Goal: Information Seeking & Learning: Learn about a topic

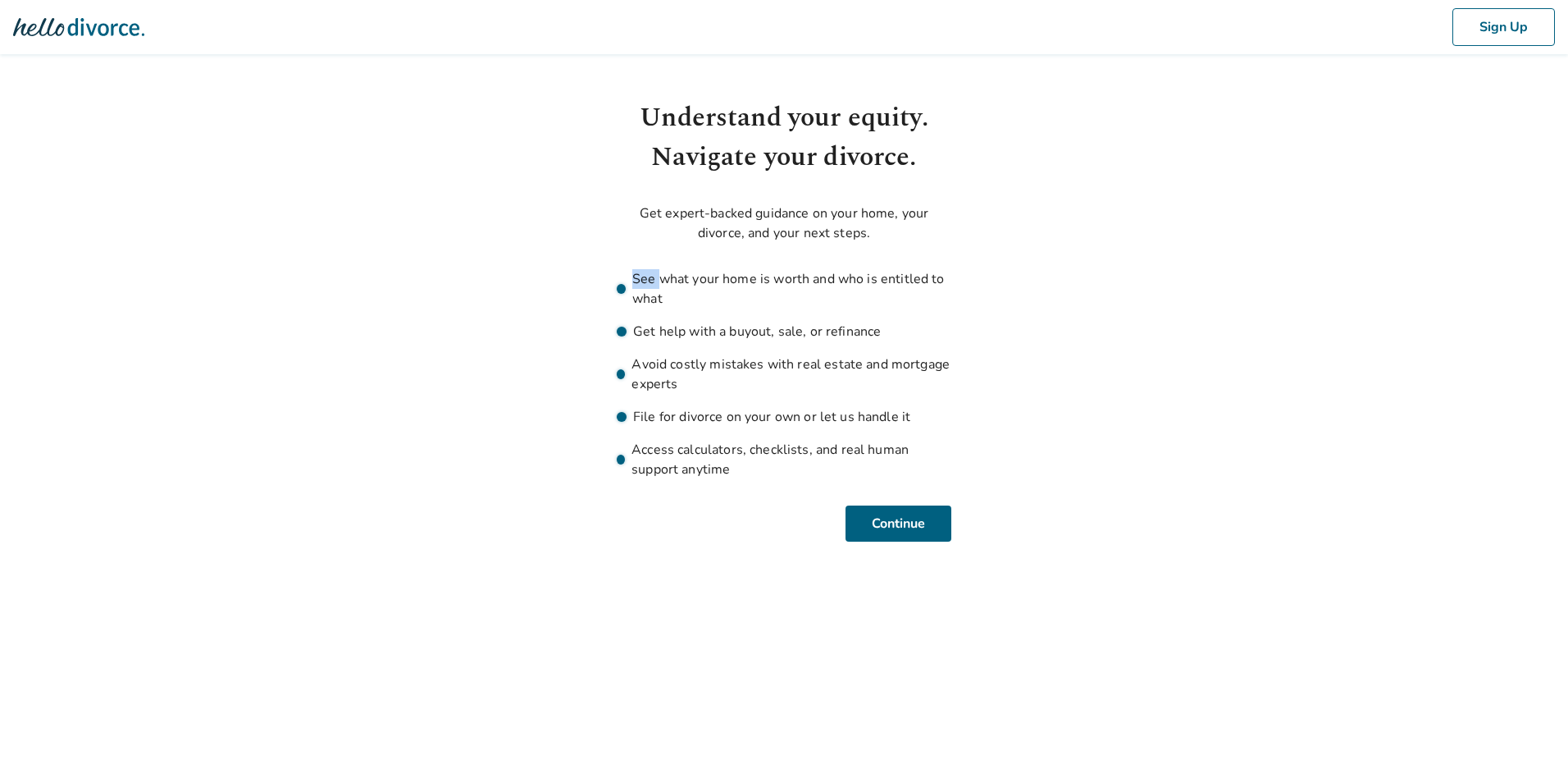
drag, startPoint x: 659, startPoint y: 283, endPoint x: 831, endPoint y: 288, distance: 172.1
click at [831, 288] on li "See what your home is worth and who is entitled to what" at bounding box center [784, 288] width 334 height 39
click at [508, 299] on body "Sign Up Understand your equity. Navigate your divorce. Get expert-backed guidan…" at bounding box center [784, 271] width 1568 height 541
drag, startPoint x: 671, startPoint y: 331, endPoint x: 958, endPoint y: 342, distance: 287.2
click at [958, 342] on div "Understand your equity. Navigate your divorce. Get expert-backed guidance on yo…" at bounding box center [784, 320] width 361 height 443
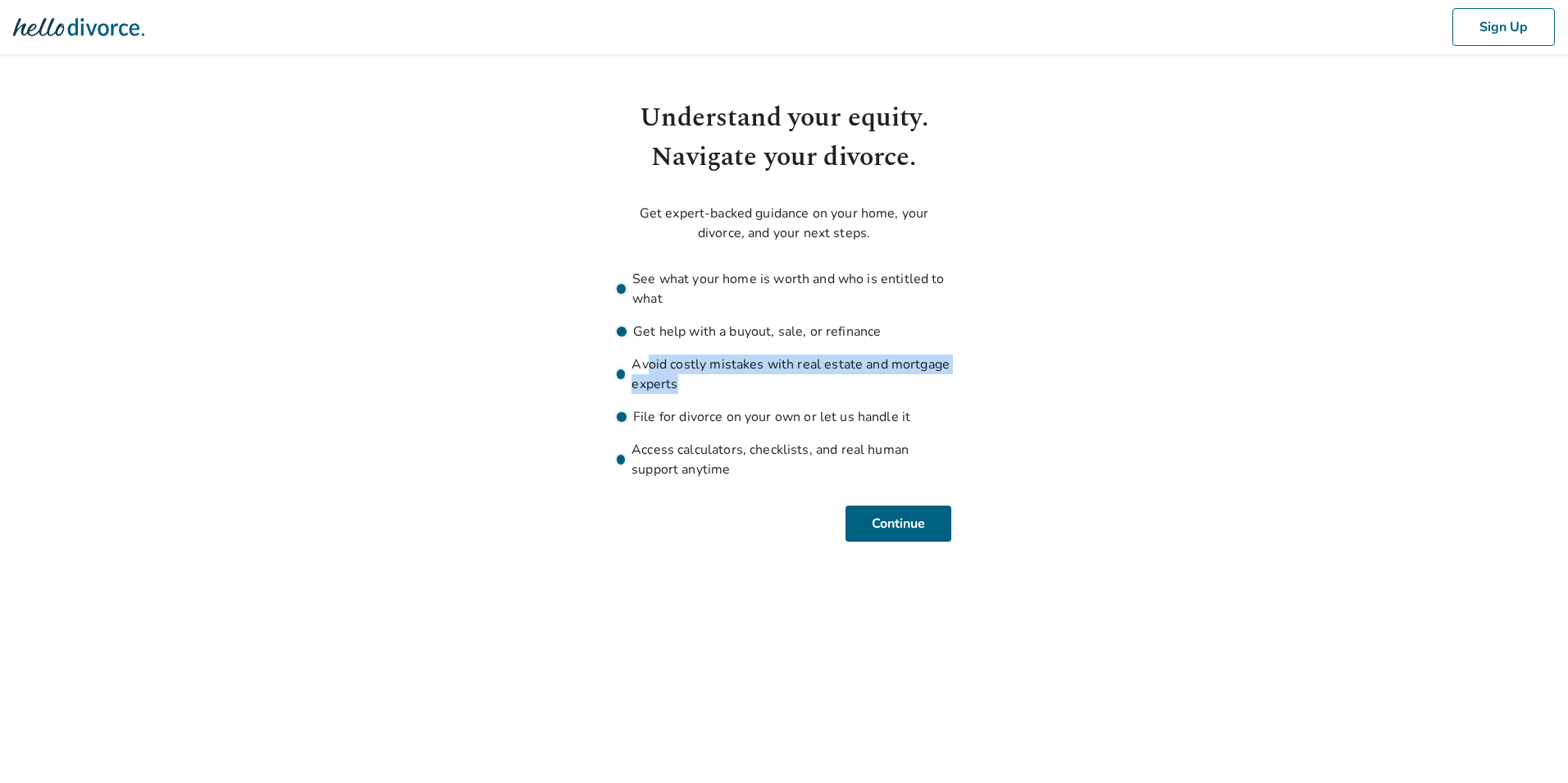
drag, startPoint x: 651, startPoint y: 366, endPoint x: 774, endPoint y: 391, distance: 125.5
click at [774, 391] on li "Avoid costly mistakes with real estate and mortgage experts" at bounding box center [784, 374] width 334 height 39
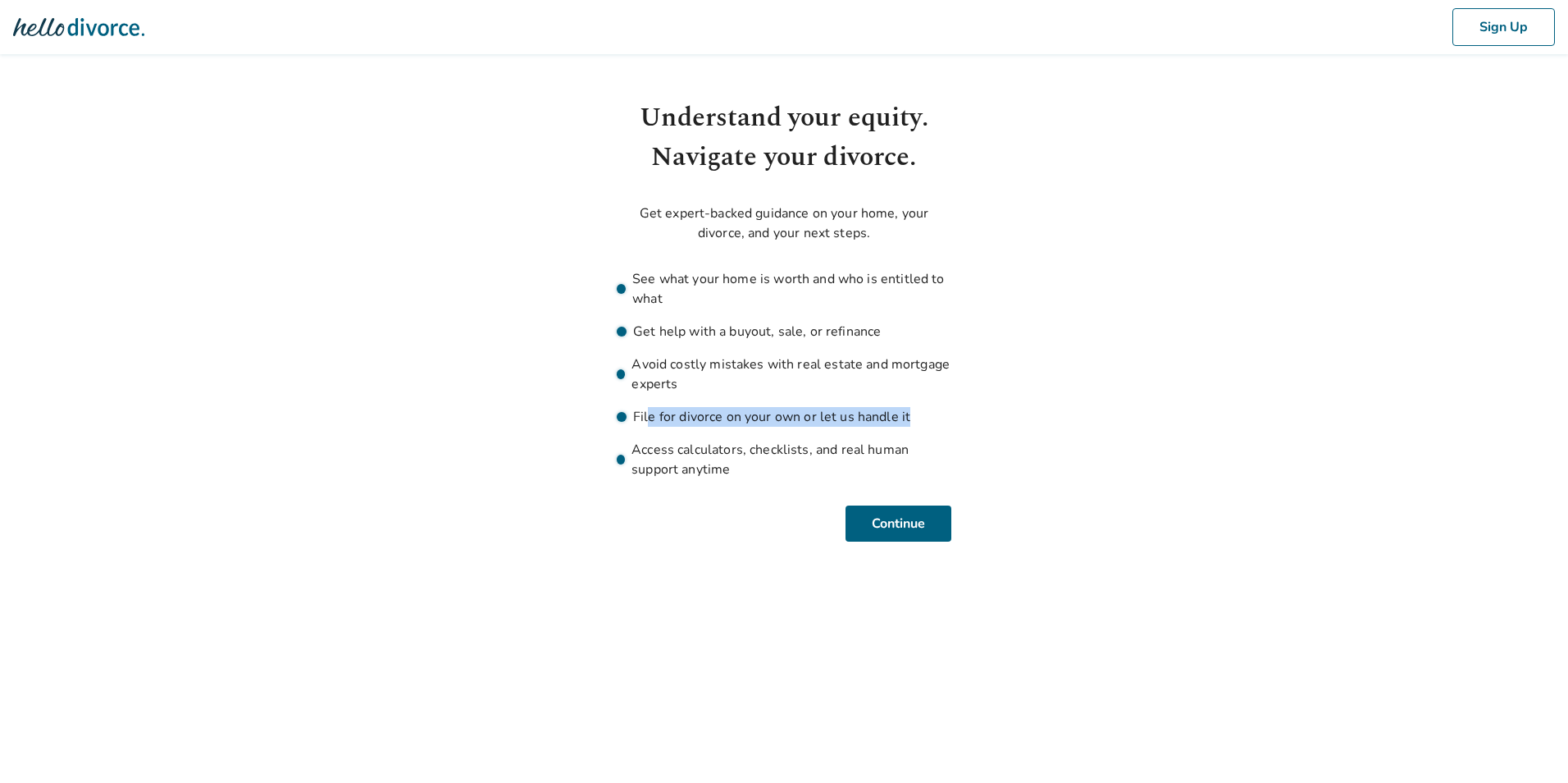
drag, startPoint x: 774, startPoint y: 391, endPoint x: 1009, endPoint y: 422, distance: 237.0
click at [1009, 422] on body "Sign Up Understand your equity. Navigate your divorce. Get expert-backed guidan…" at bounding box center [784, 271] width 1568 height 541
drag, startPoint x: 1009, startPoint y: 422, endPoint x: 1062, endPoint y: 494, distance: 89.4
click at [1062, 494] on body "Sign Up Understand your equity. Navigate your divorce. Get expert-backed guidan…" at bounding box center [784, 271] width 1568 height 541
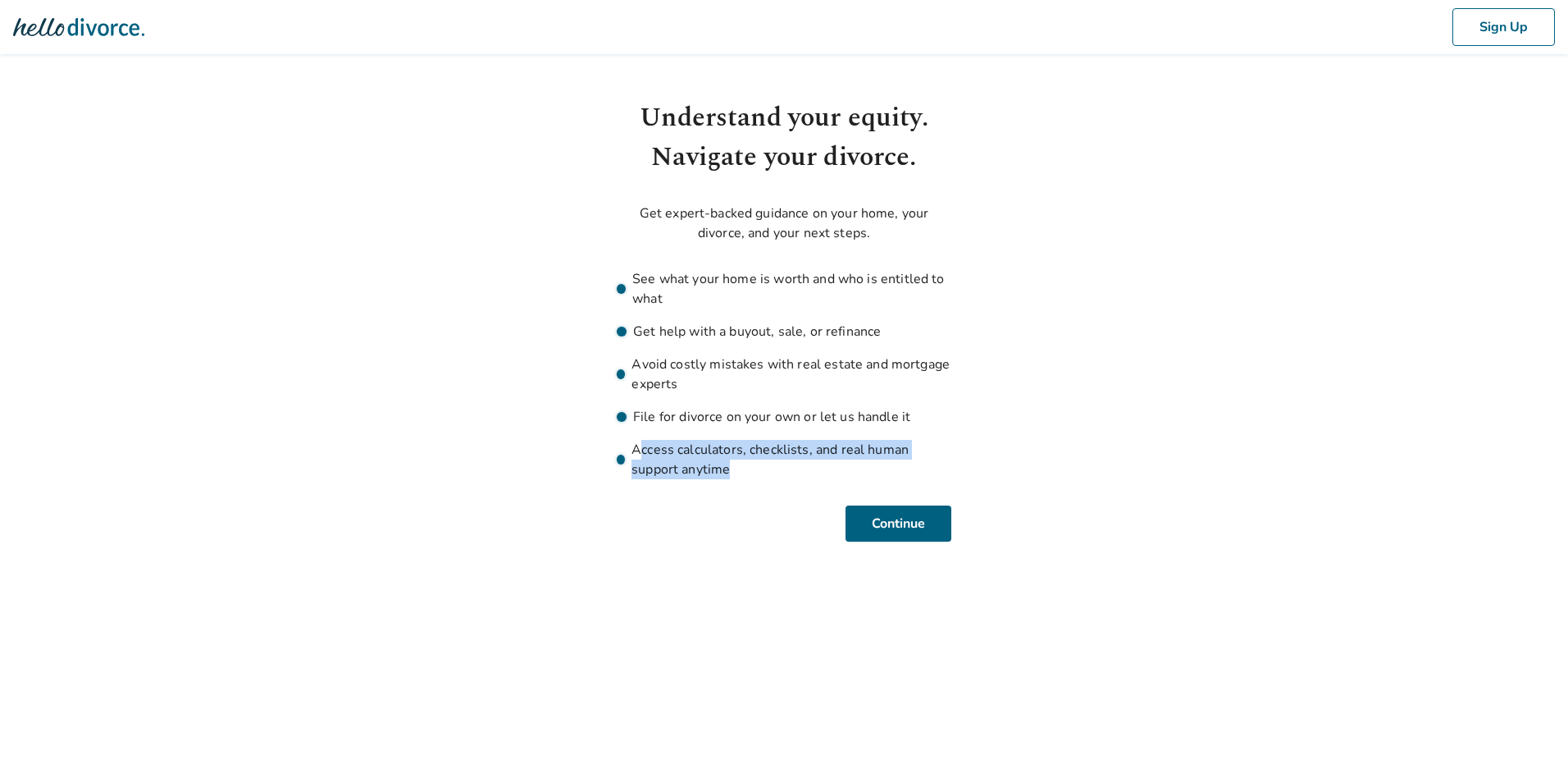
drag, startPoint x: 640, startPoint y: 451, endPoint x: 791, endPoint y: 480, distance: 153.8
click at [791, 480] on div "Understand your equity. Navigate your divorce. Get expert-backed guidance on yo…" at bounding box center [784, 320] width 334 height 443
drag, startPoint x: 791, startPoint y: 480, endPoint x: 910, endPoint y: 529, distance: 128.7
click at [910, 528] on button "Continue" at bounding box center [898, 524] width 106 height 36
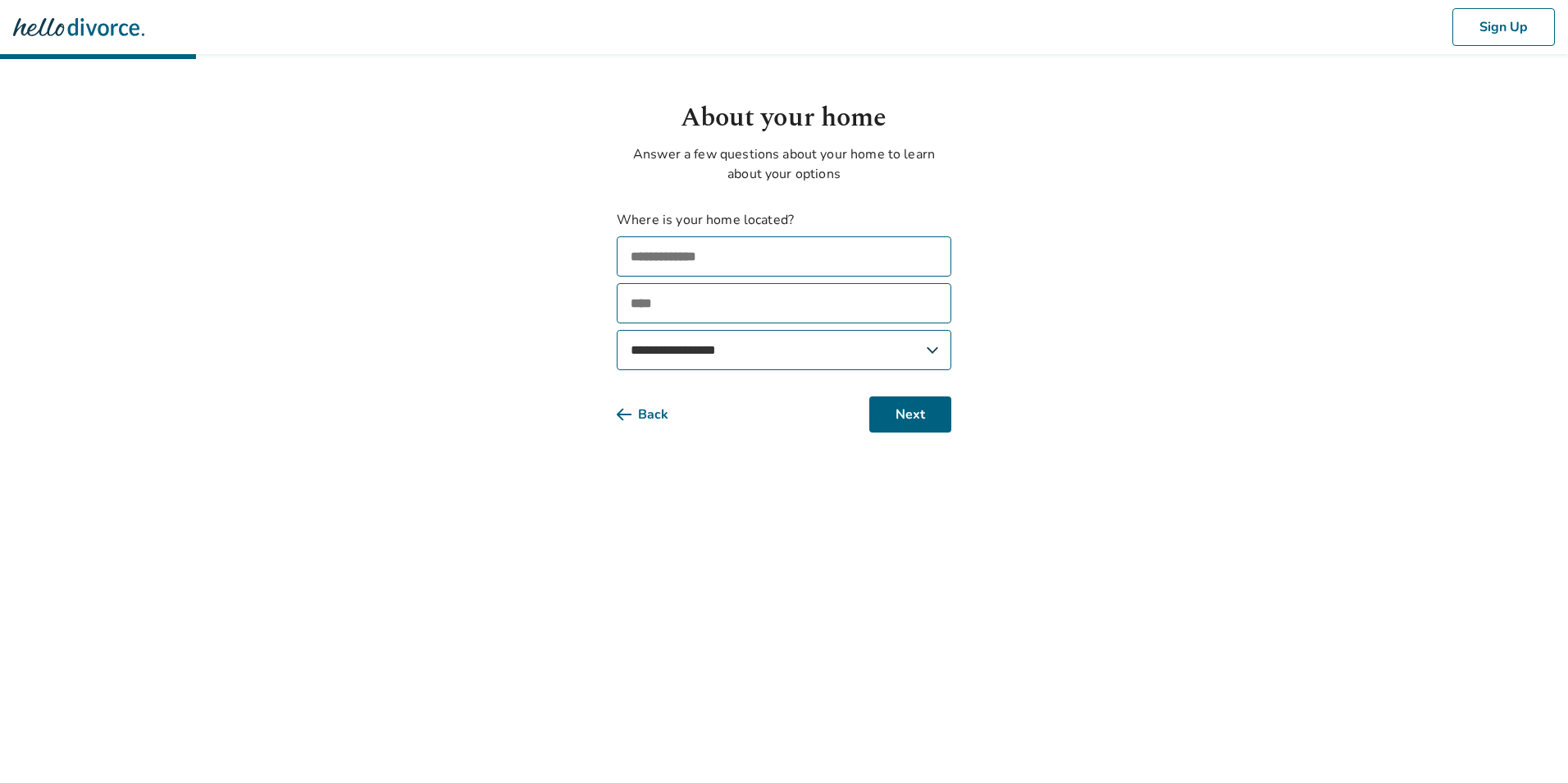
drag, startPoint x: 712, startPoint y: 256, endPoint x: 723, endPoint y: 262, distance: 12.5
click at [712, 256] on input "text" at bounding box center [784, 256] width 334 height 40
type input "**********"
type input "********"
select select "**"
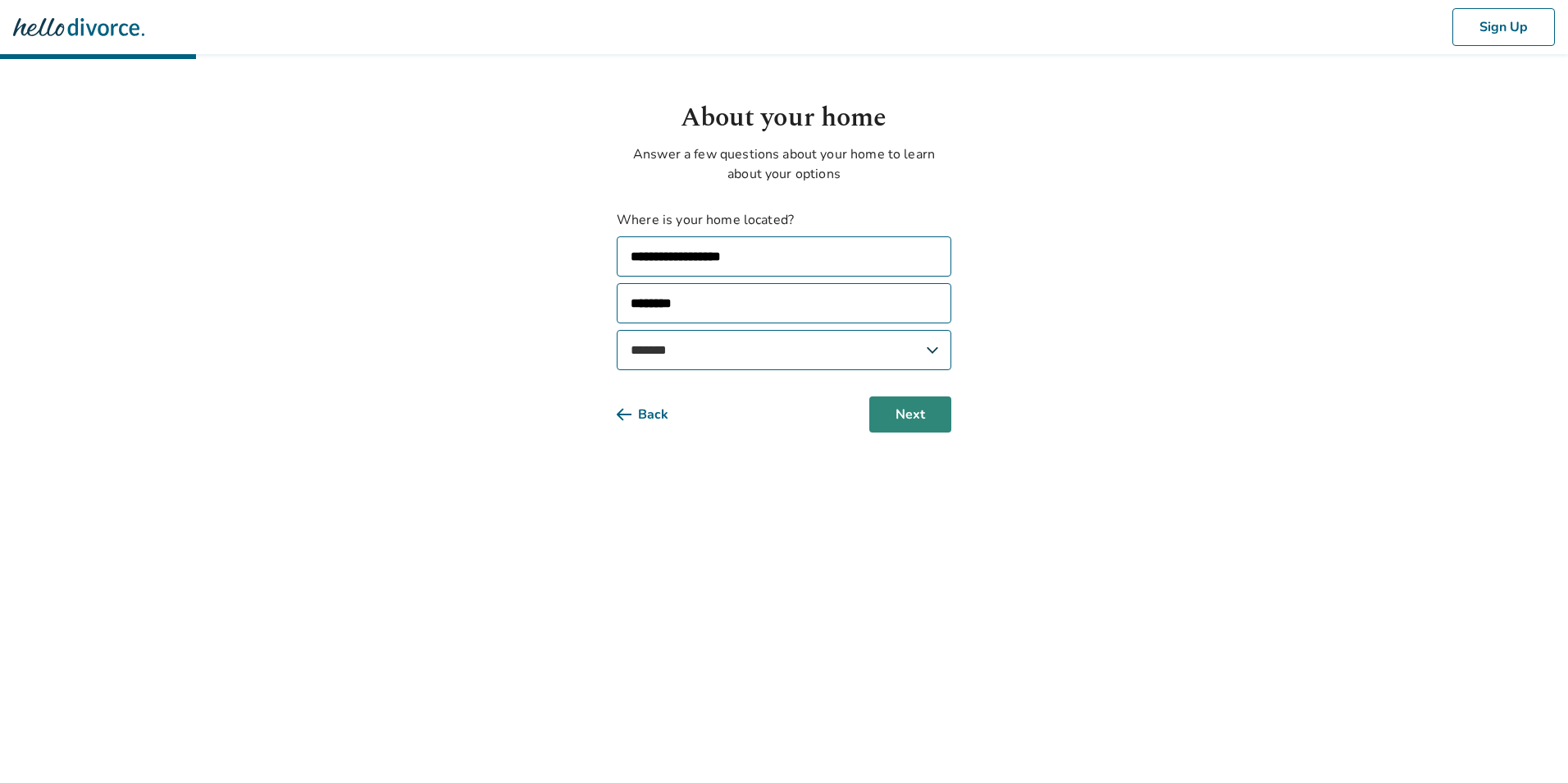
click at [908, 416] on button "Next" at bounding box center [910, 415] width 82 height 36
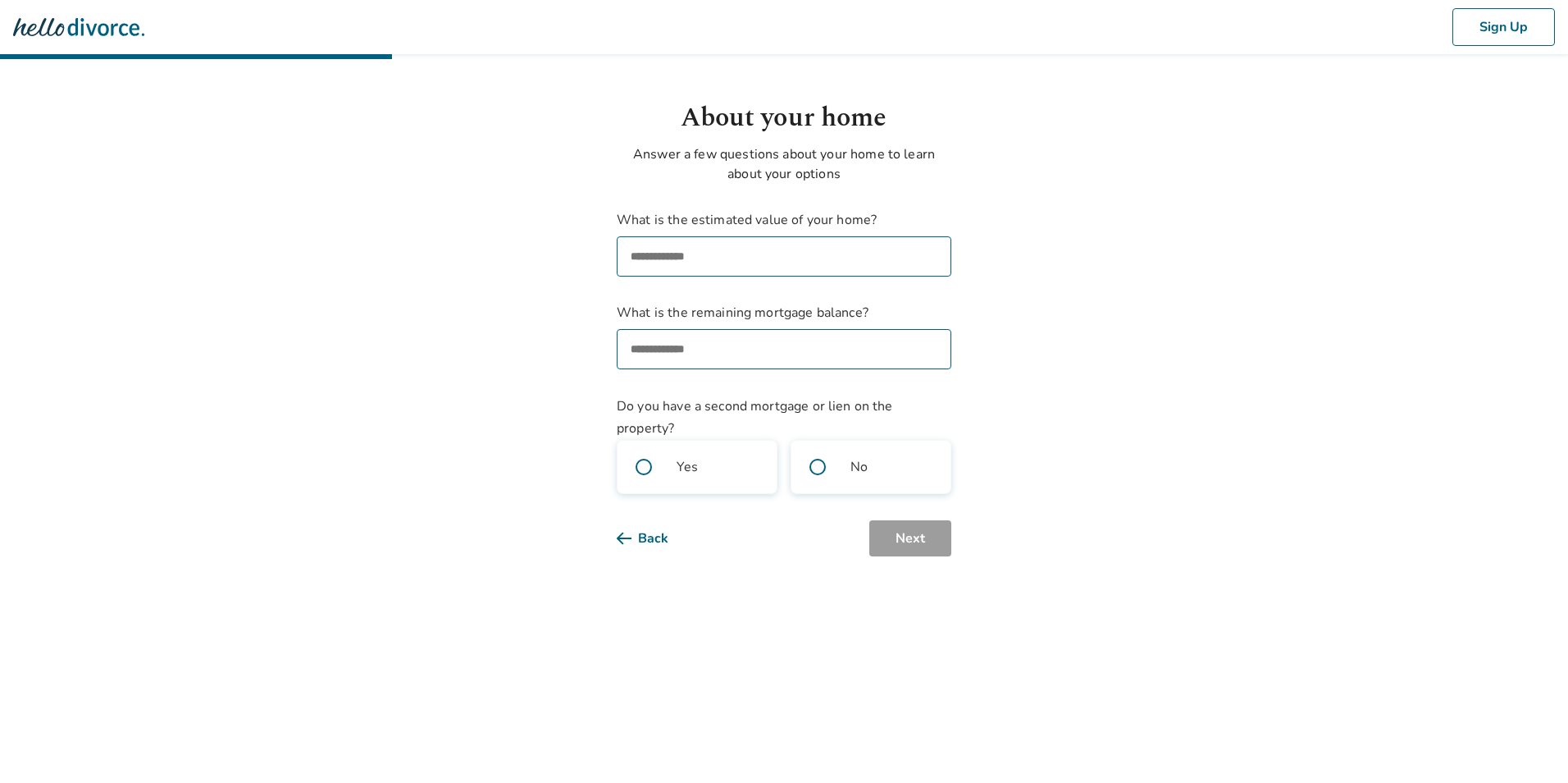
click at [818, 468] on span at bounding box center [818, 467] width 53 height 53
click at [692, 348] on input "What is the remaining mortgage balance?" at bounding box center [784, 349] width 334 height 40
type input "********"
click at [665, 258] on input "What is the estimated value of your home?" at bounding box center [784, 256] width 334 height 40
type input "********"
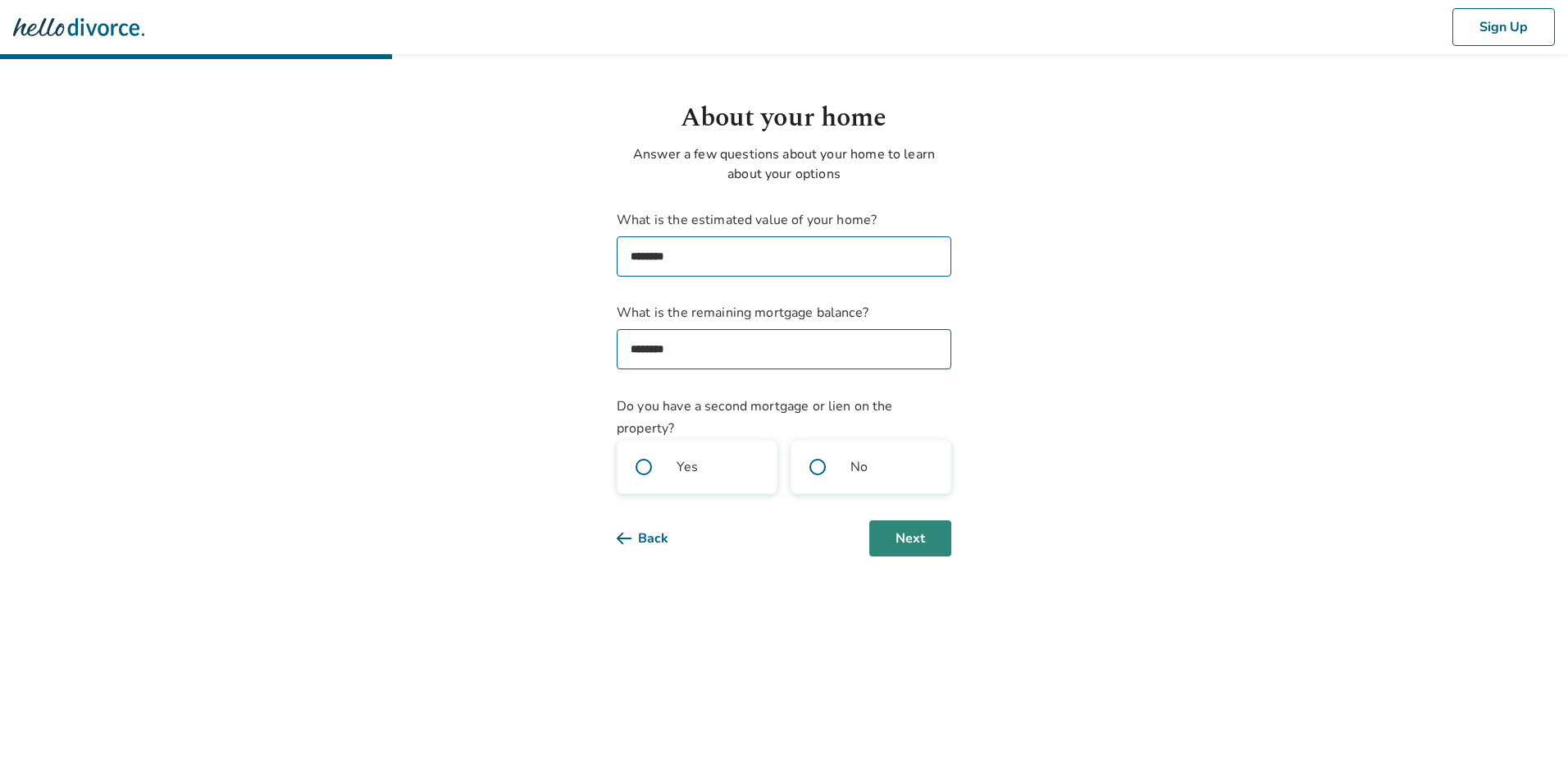
click at [912, 535] on button "Next" at bounding box center [910, 539] width 82 height 36
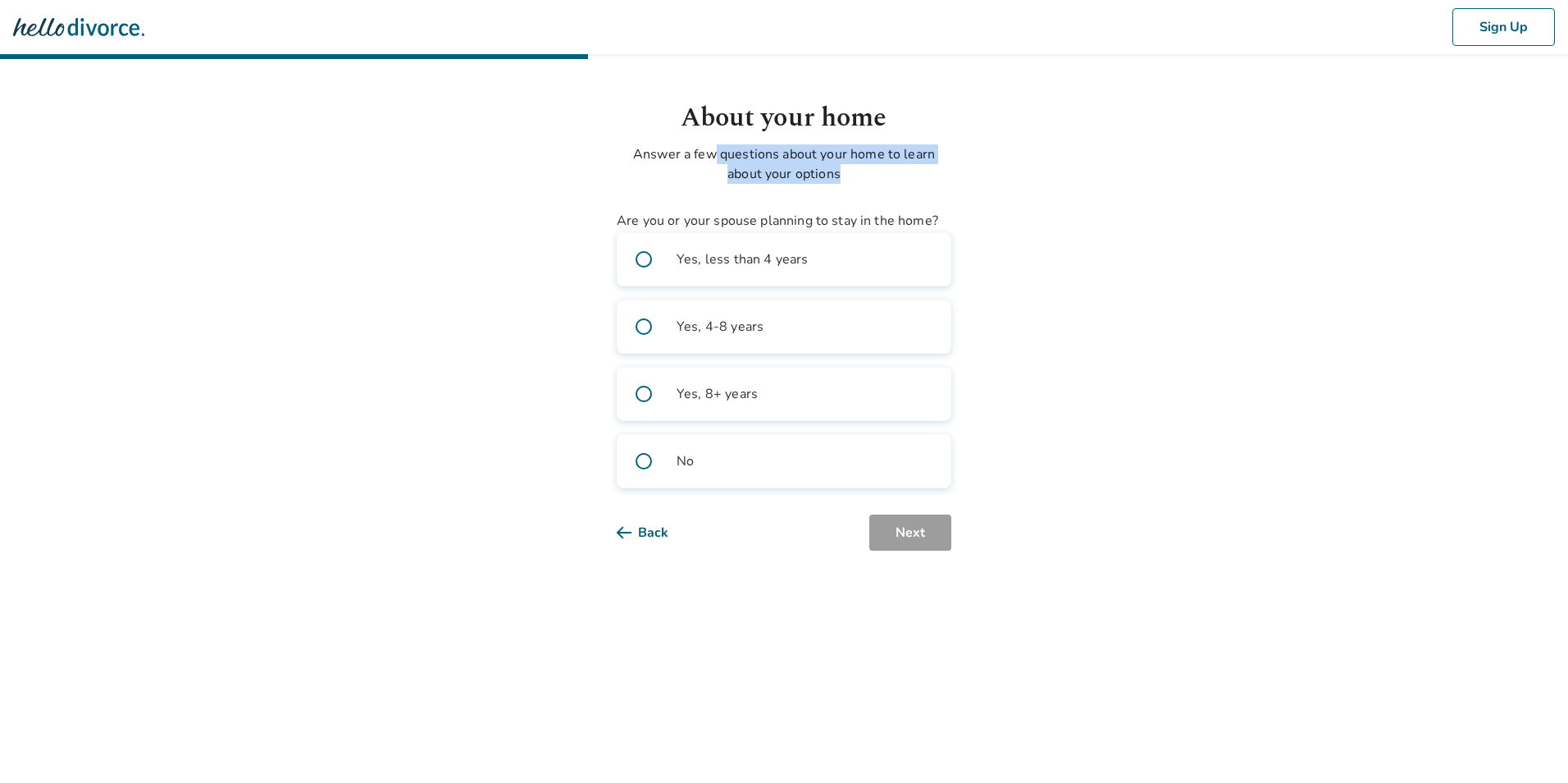
drag, startPoint x: 717, startPoint y: 151, endPoint x: 903, endPoint y: 167, distance: 186.7
click at [903, 167] on p "Answer a few questions about your home to learn about your options" at bounding box center [784, 163] width 334 height 39
click at [645, 260] on span at bounding box center [644, 260] width 53 height 53
click at [916, 537] on button "Next" at bounding box center [910, 532] width 82 height 36
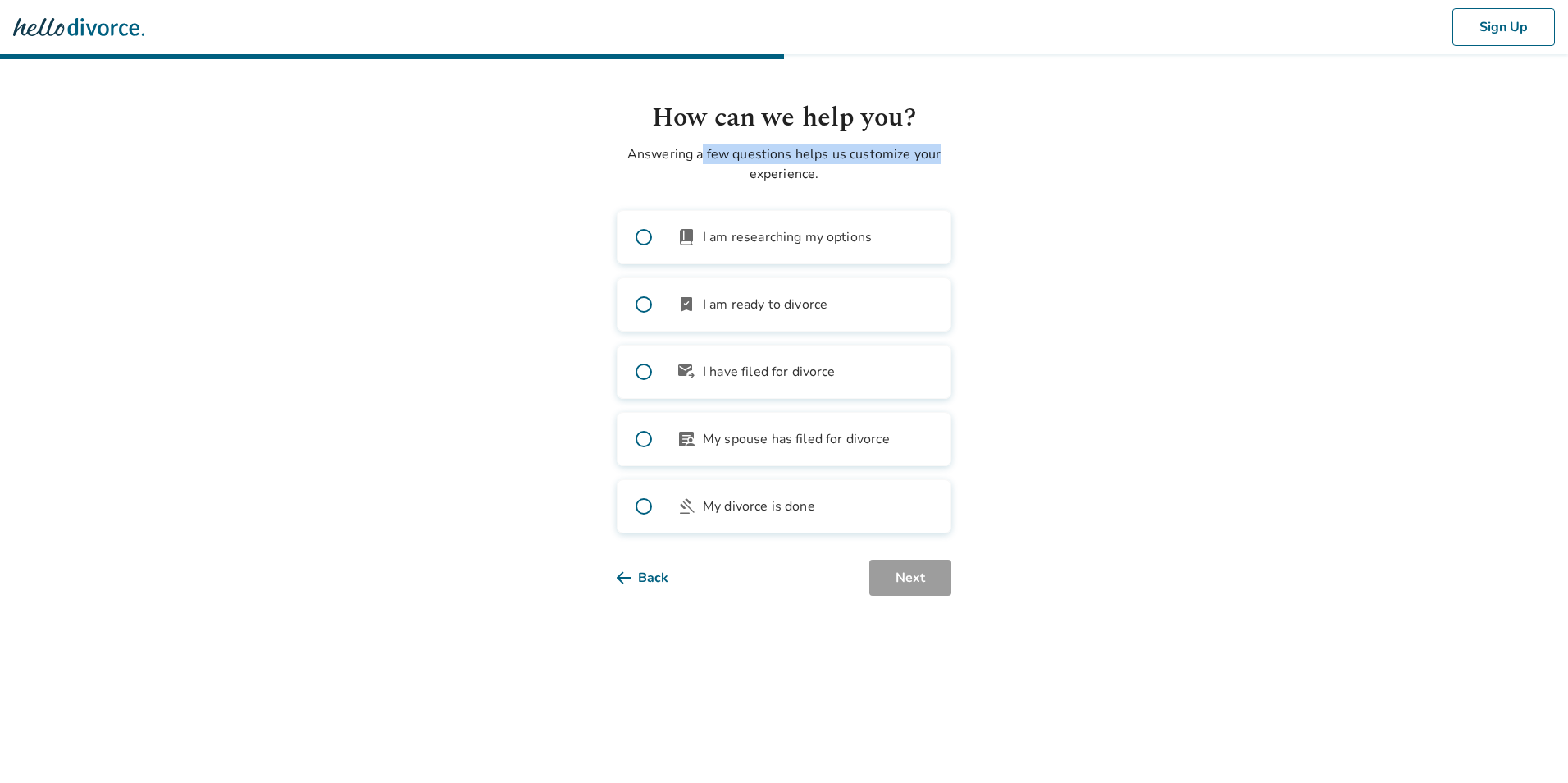
drag, startPoint x: 702, startPoint y: 156, endPoint x: 1001, endPoint y: 142, distance: 299.3
click at [1001, 142] on body "Sign Up How can we help you? Answering a few questions helps us customize your …" at bounding box center [784, 298] width 1568 height 596
click at [645, 304] on span at bounding box center [644, 304] width 53 height 53
click at [909, 575] on button "Next" at bounding box center [910, 578] width 82 height 36
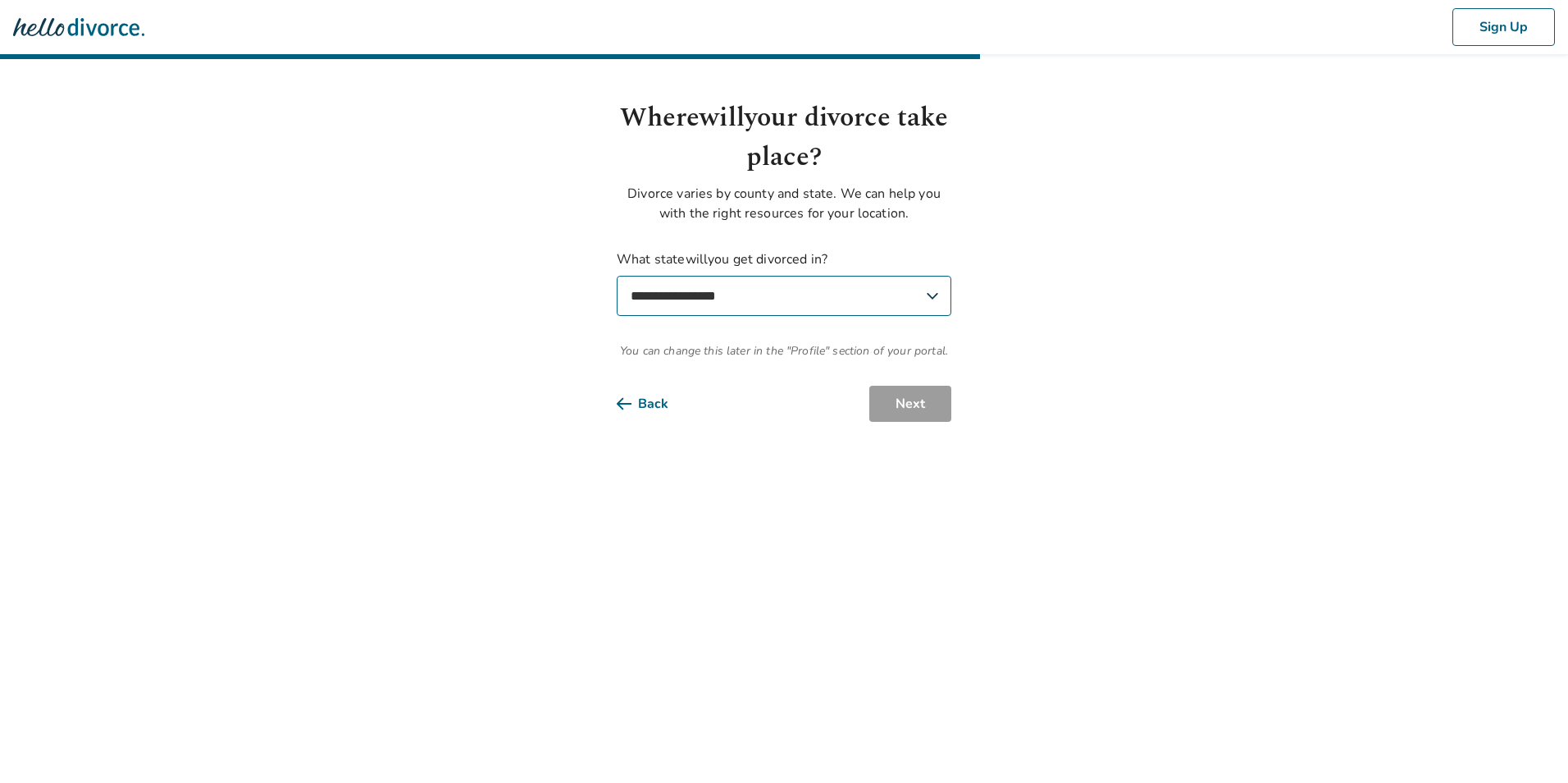
click at [945, 303] on select "**********" at bounding box center [784, 295] width 334 height 40
select select "**"
click at [617, 275] on select "**********" at bounding box center [784, 295] width 334 height 40
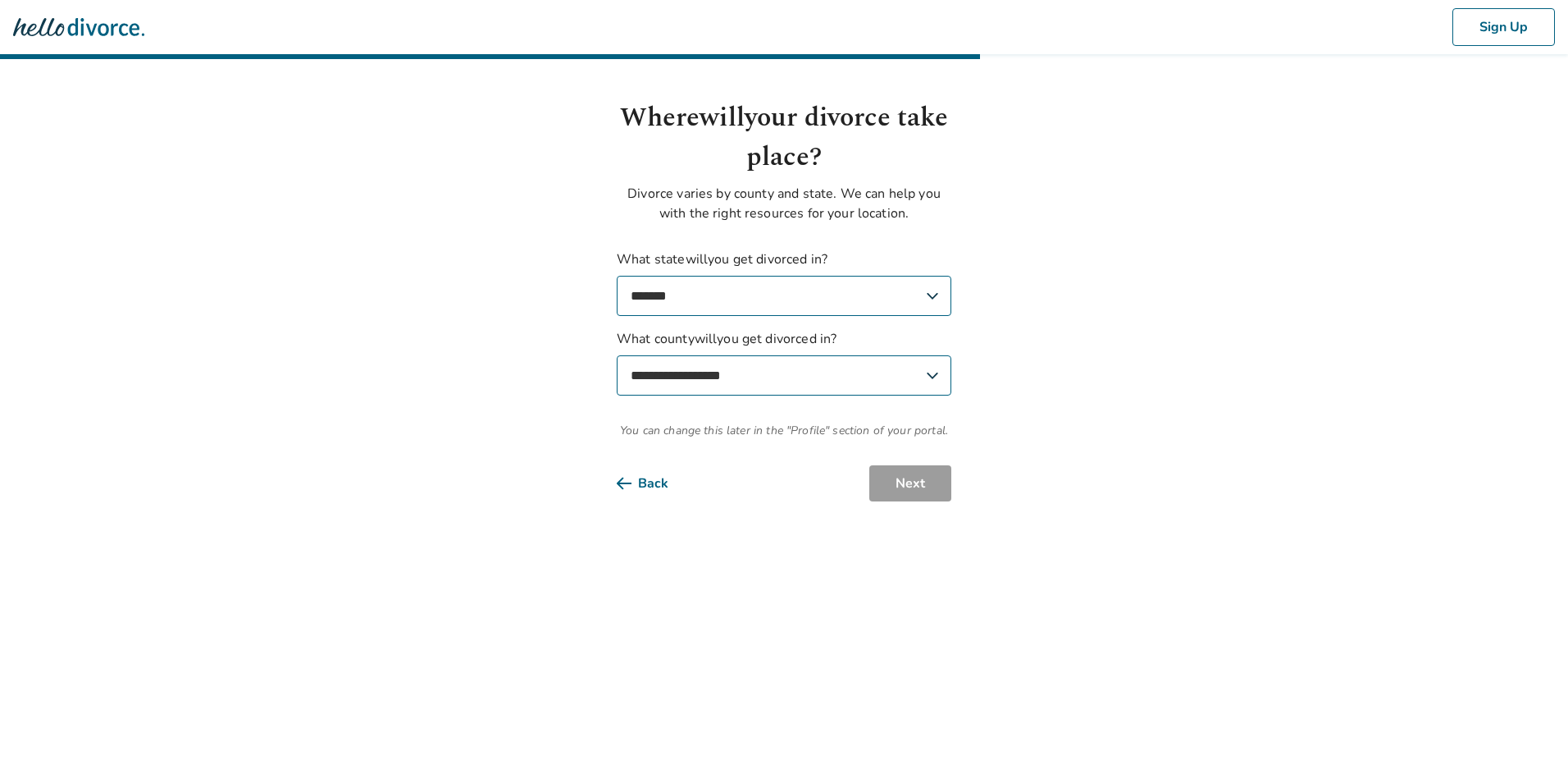
click at [739, 375] on select "**********" at bounding box center [784, 376] width 334 height 40
select select "****"
click at [617, 355] on select "**********" at bounding box center [784, 376] width 334 height 40
click at [907, 488] on button "Next" at bounding box center [910, 483] width 82 height 36
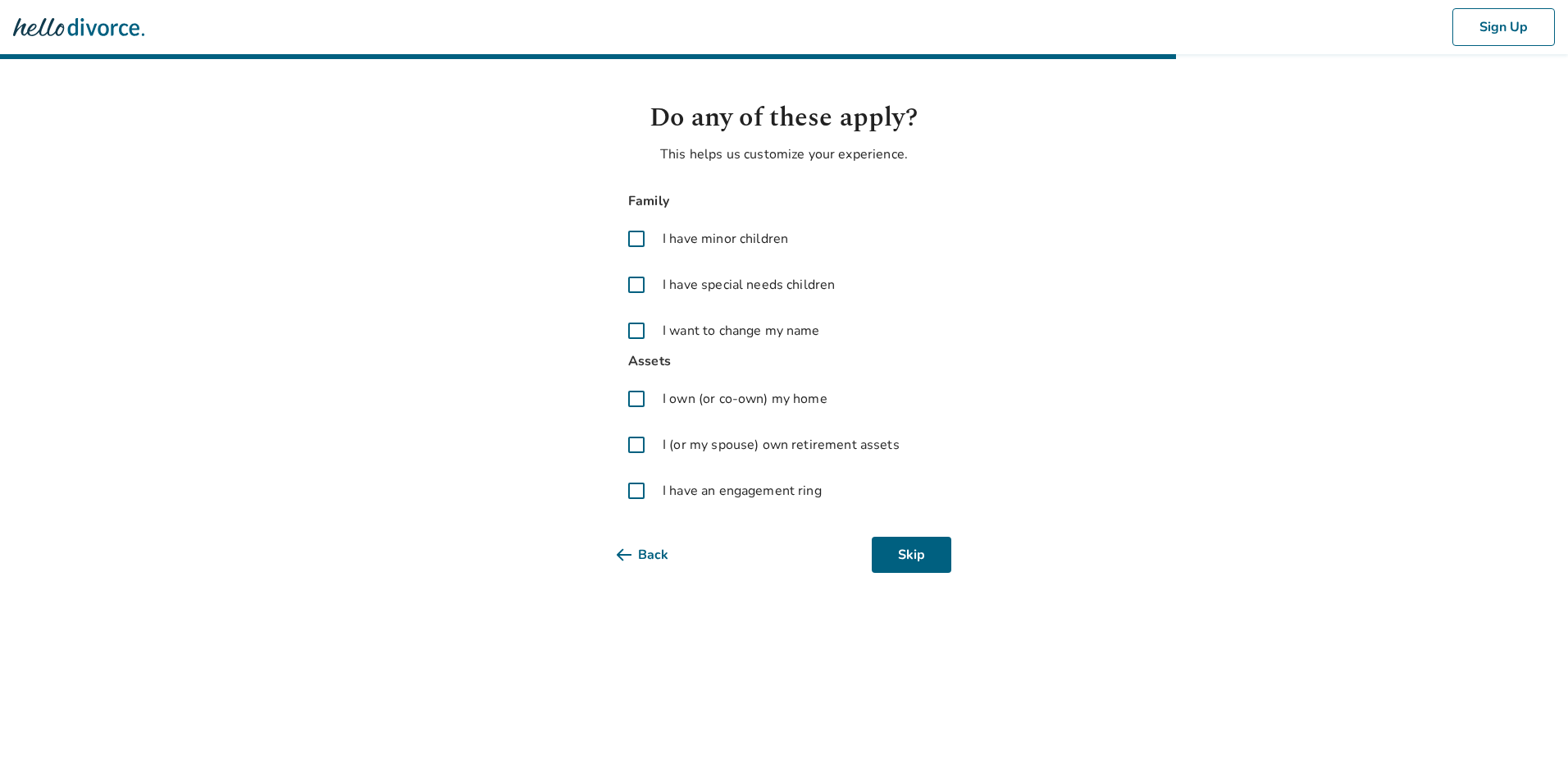
click at [638, 398] on span at bounding box center [636, 398] width 39 height 39
click at [635, 445] on span at bounding box center [636, 444] width 39 height 39
click at [911, 553] on button "Next" at bounding box center [910, 555] width 82 height 36
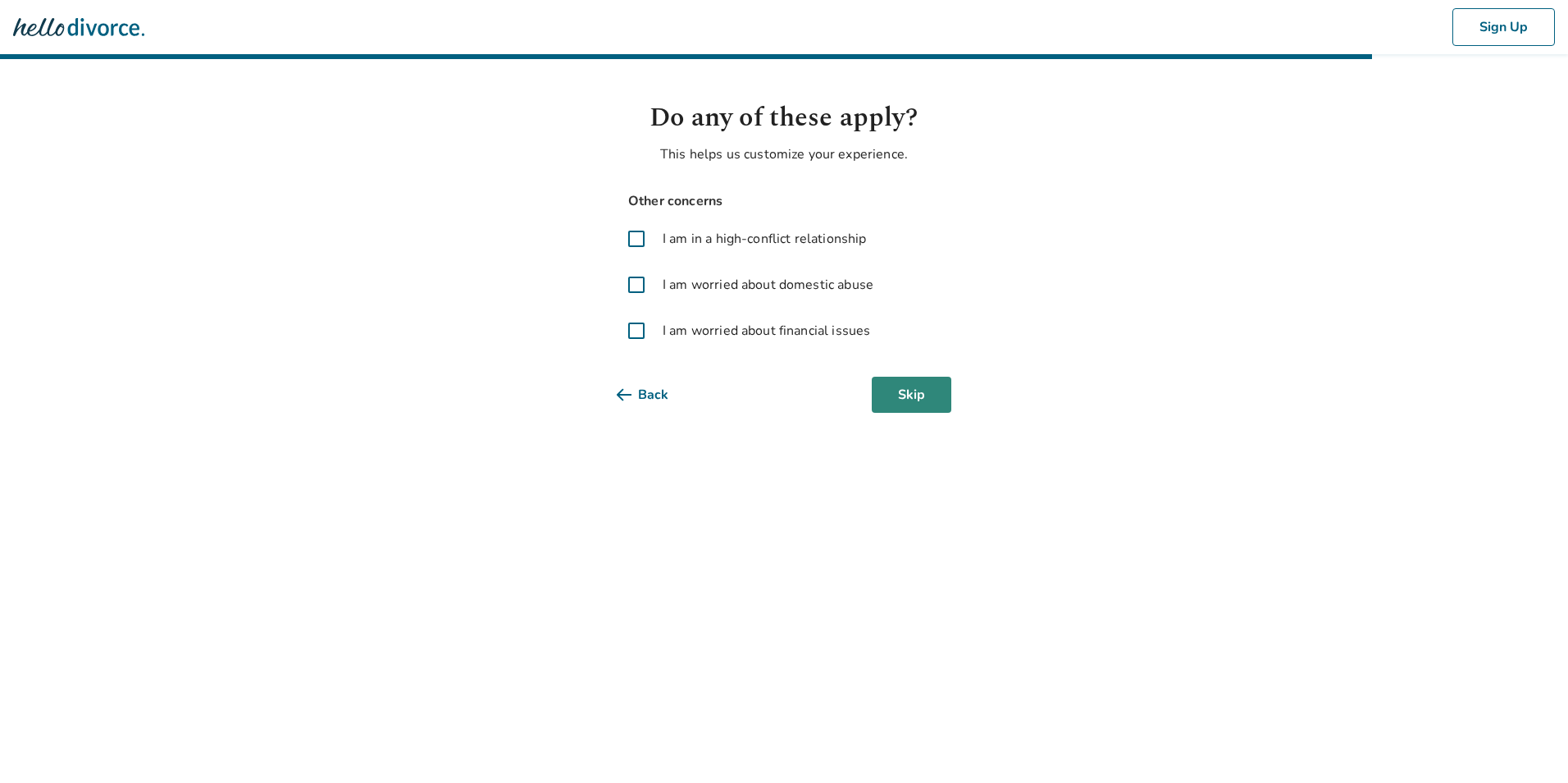
click at [912, 395] on button "Skip" at bounding box center [911, 395] width 79 height 36
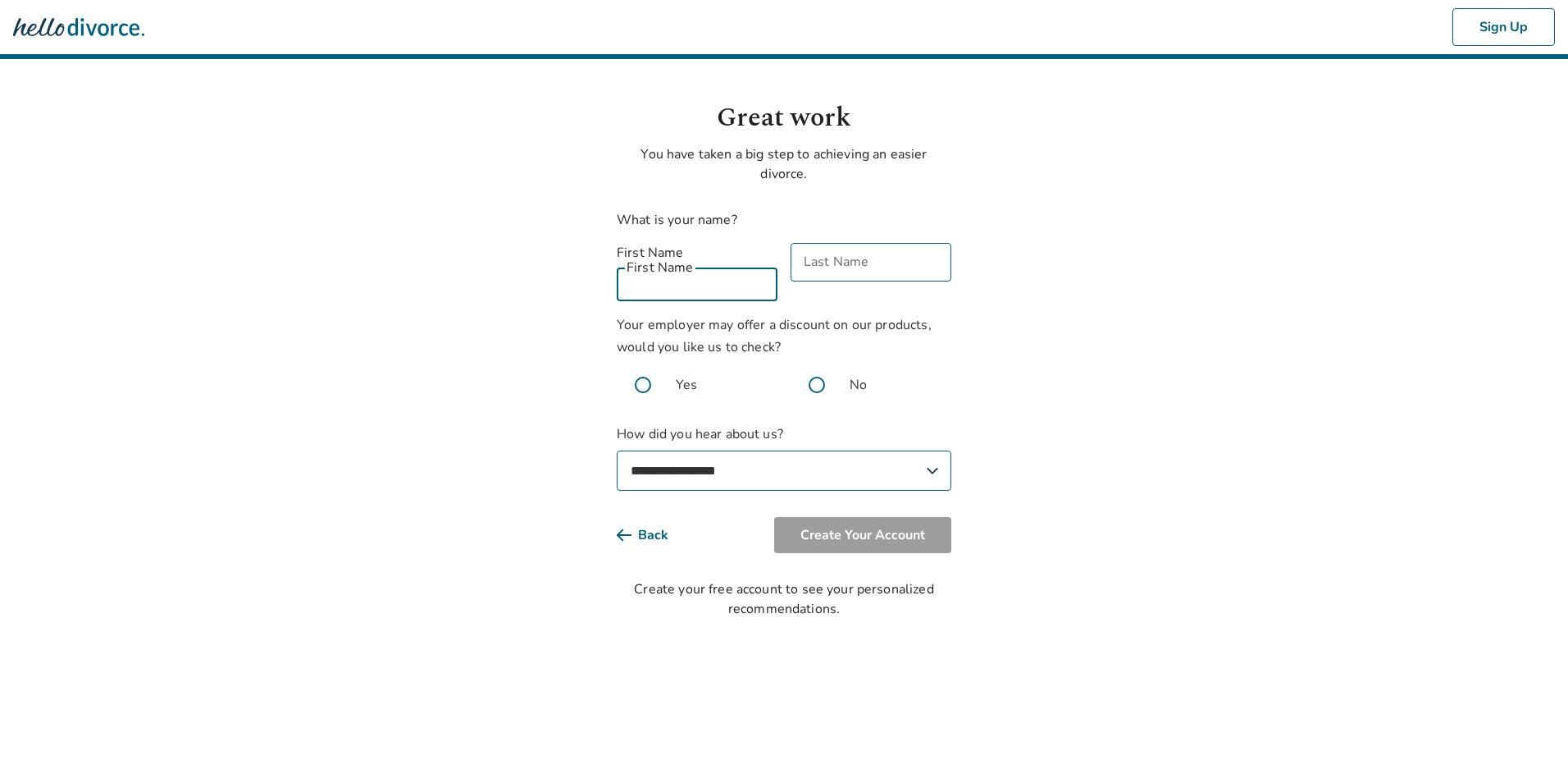
click at [693, 263] on input "First Name" at bounding box center [697, 282] width 160 height 38
type input "*******"
type input "*****"
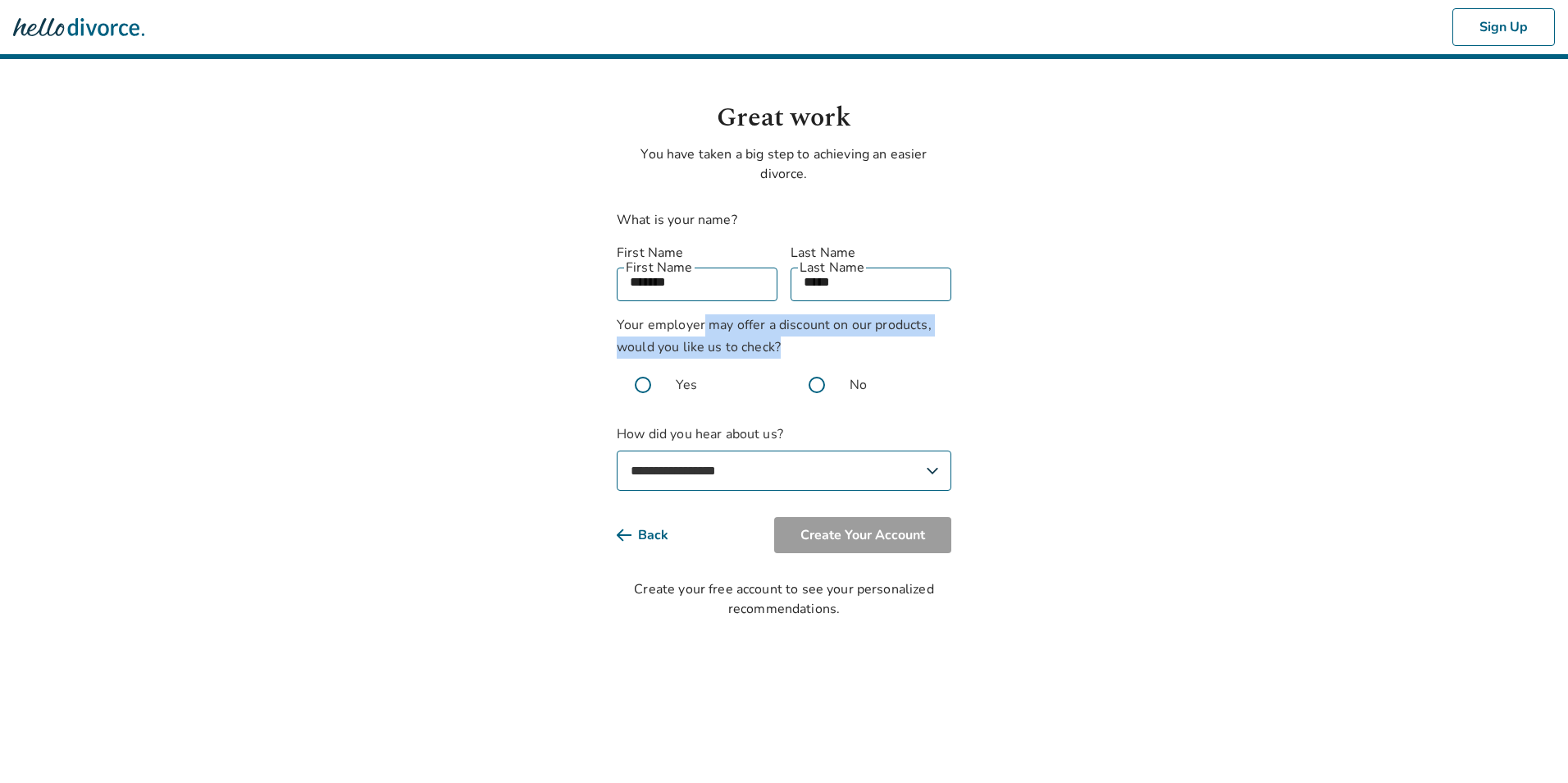
drag, startPoint x: 704, startPoint y: 307, endPoint x: 859, endPoint y: 316, distance: 155.3
click at [859, 316] on div "Your employer may offer a discount on our products, would you like us to check?…" at bounding box center [784, 363] width 334 height 97
click at [874, 316] on span "Your employer may offer a discount on our products, would you like us to check?" at bounding box center [774, 336] width 315 height 40
click at [744, 457] on select "**********" at bounding box center [784, 470] width 334 height 40
select select "**********"
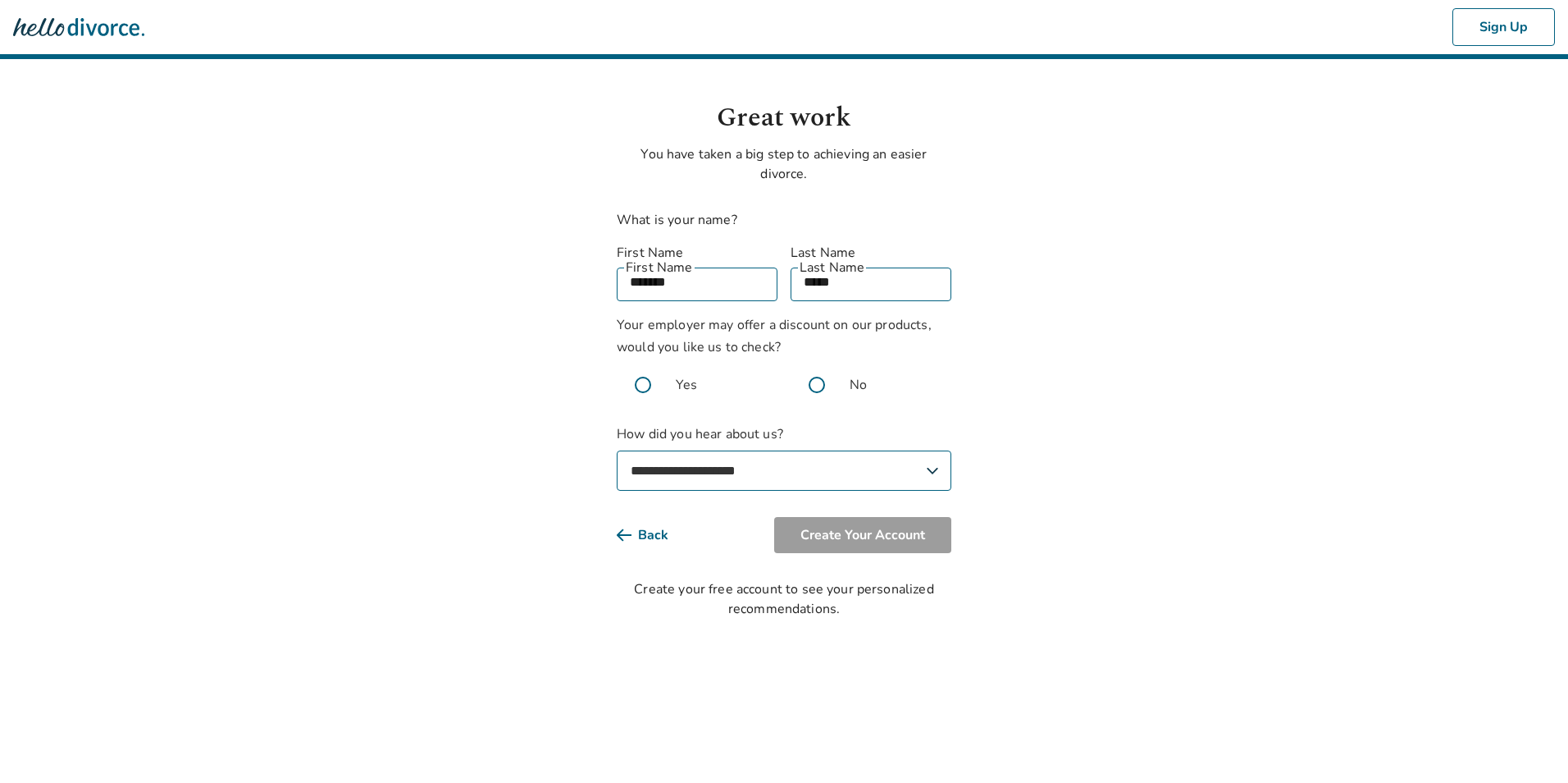
click at [617, 450] on select "**********" at bounding box center [784, 470] width 334 height 40
click at [870, 517] on button "Create Your Account" at bounding box center [863, 535] width 177 height 36
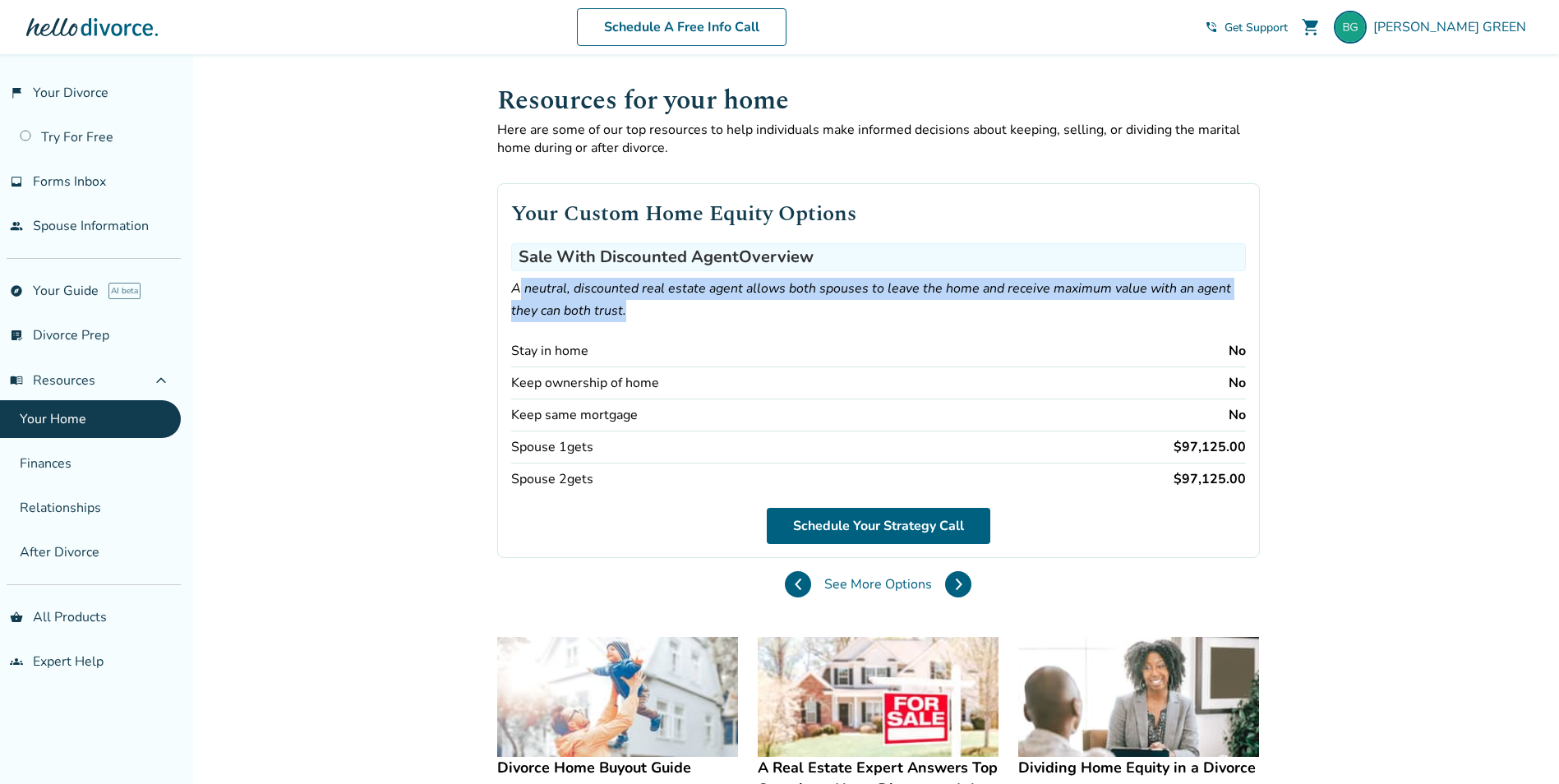
drag, startPoint x: 518, startPoint y: 286, endPoint x: 668, endPoint y: 313, distance: 152.4
click at [668, 313] on p "A neutral, discounted real estate agent allows both spouses to leave the home a…" at bounding box center [878, 299] width 735 height 45
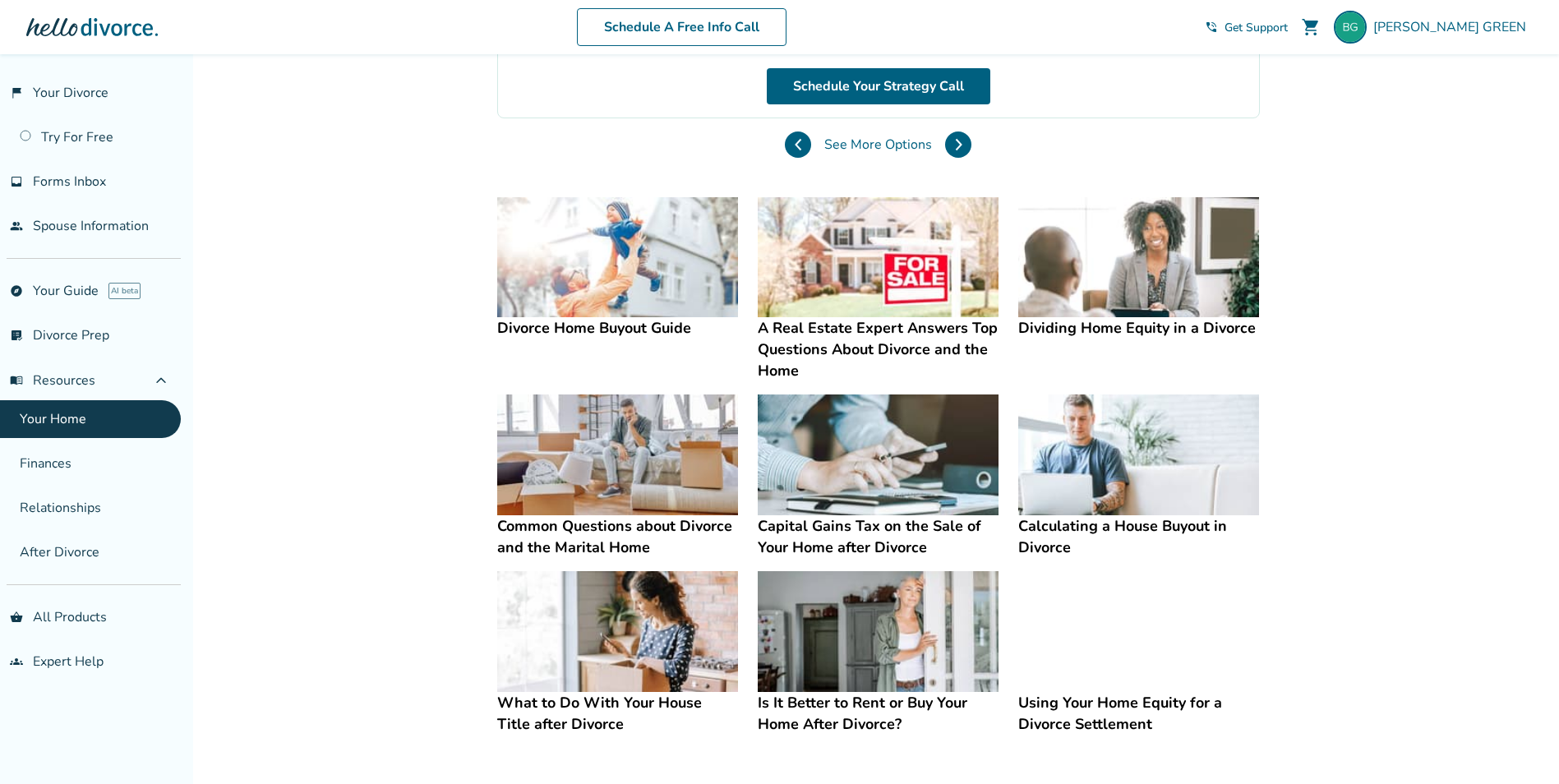
scroll to position [493, 0]
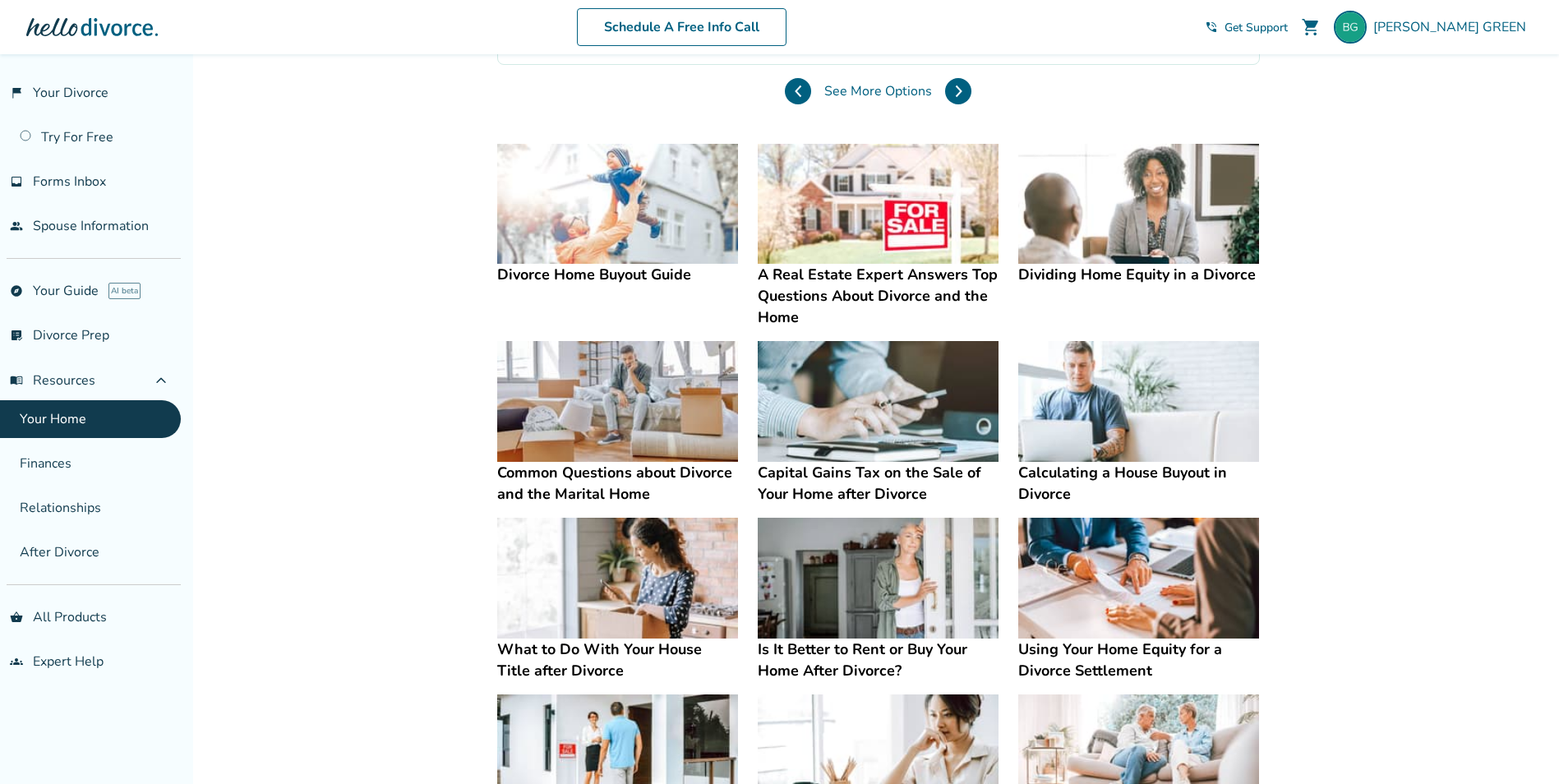
click at [867, 274] on h4 "A Real Estate Expert Answers Top Questions About Divorce and the Home" at bounding box center [878, 296] width 241 height 64
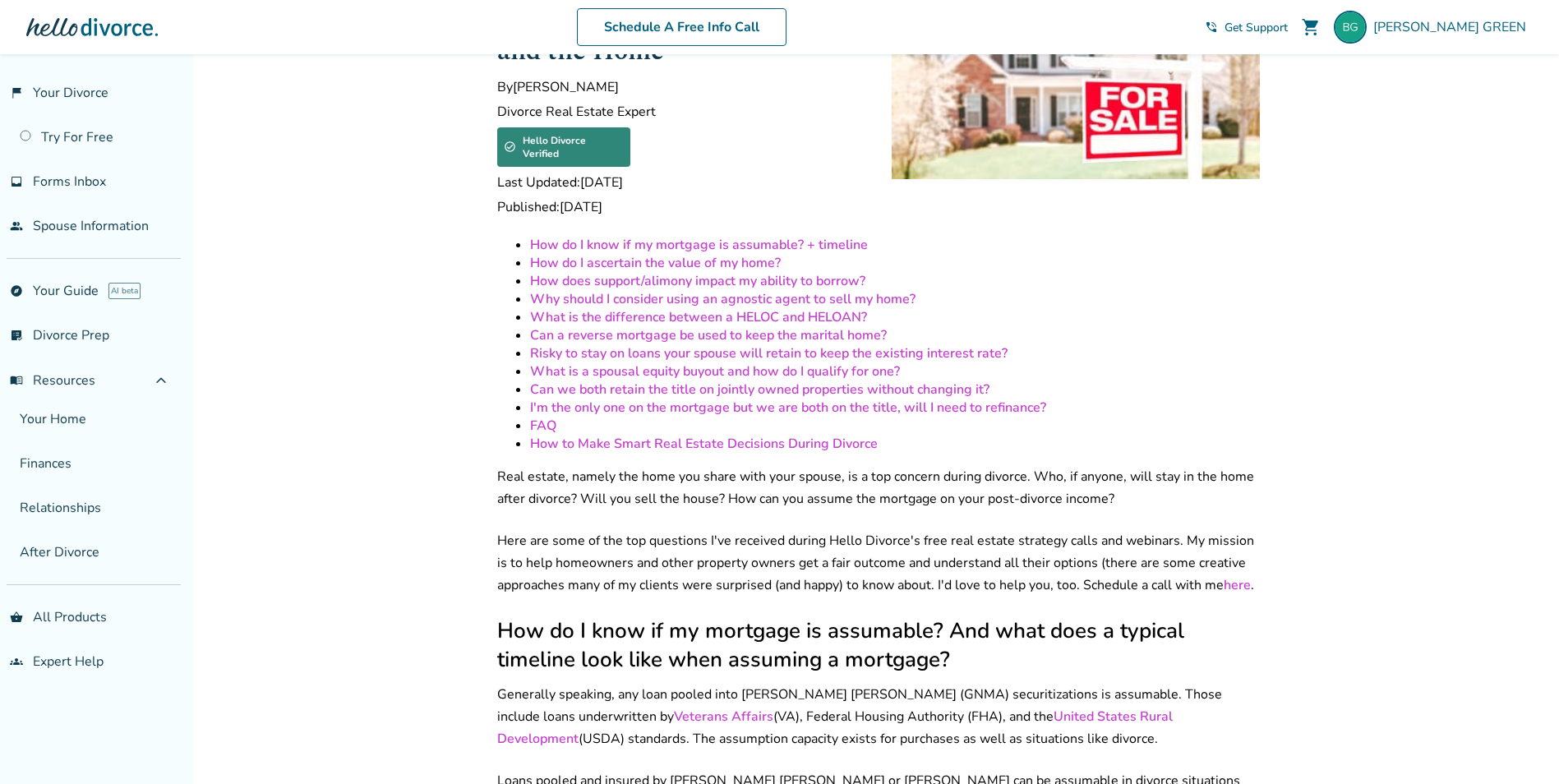
scroll to position [164, 0]
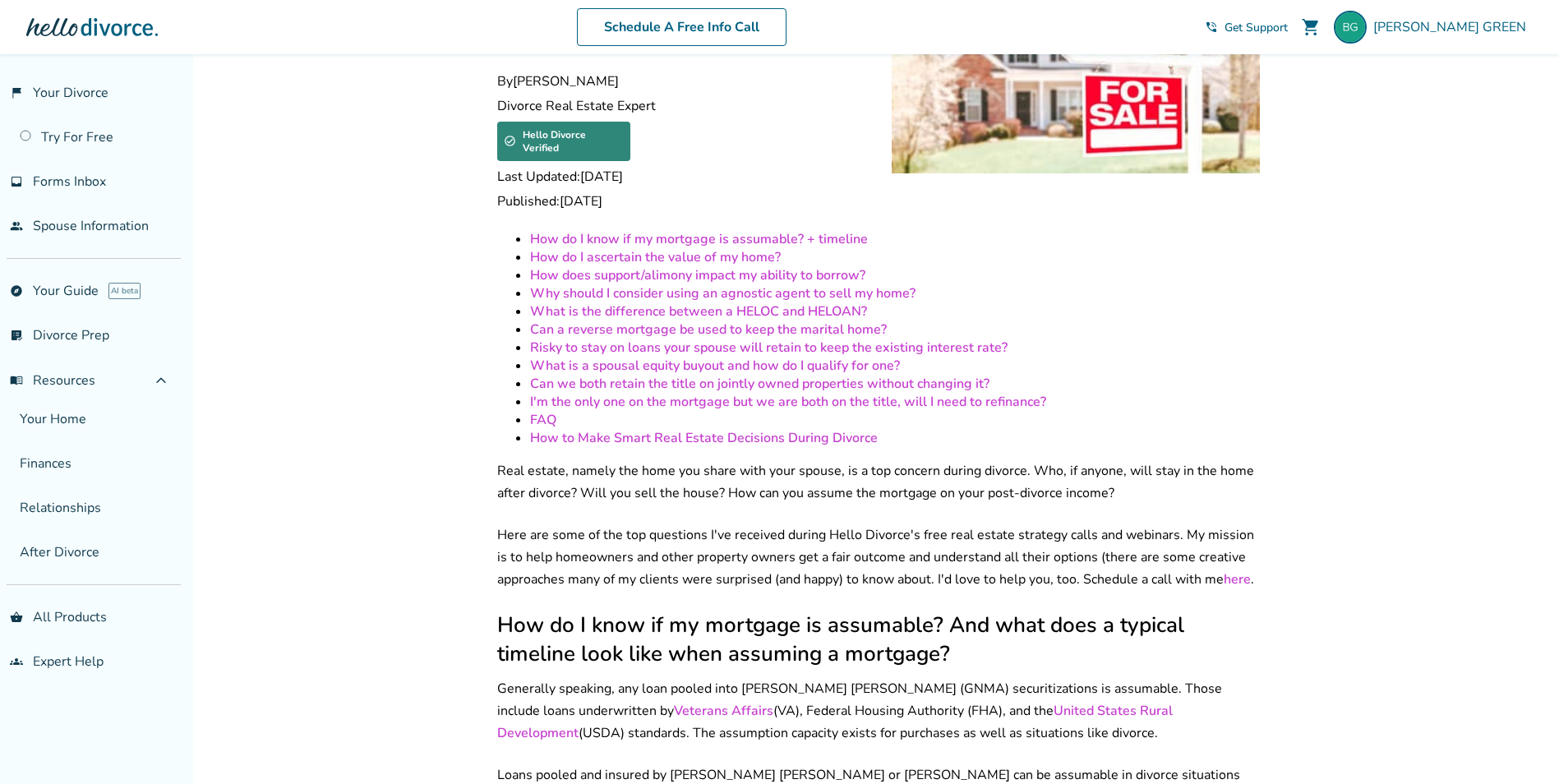
click at [677, 248] on link "How do I ascertain the value of my home?" at bounding box center [655, 257] width 251 height 18
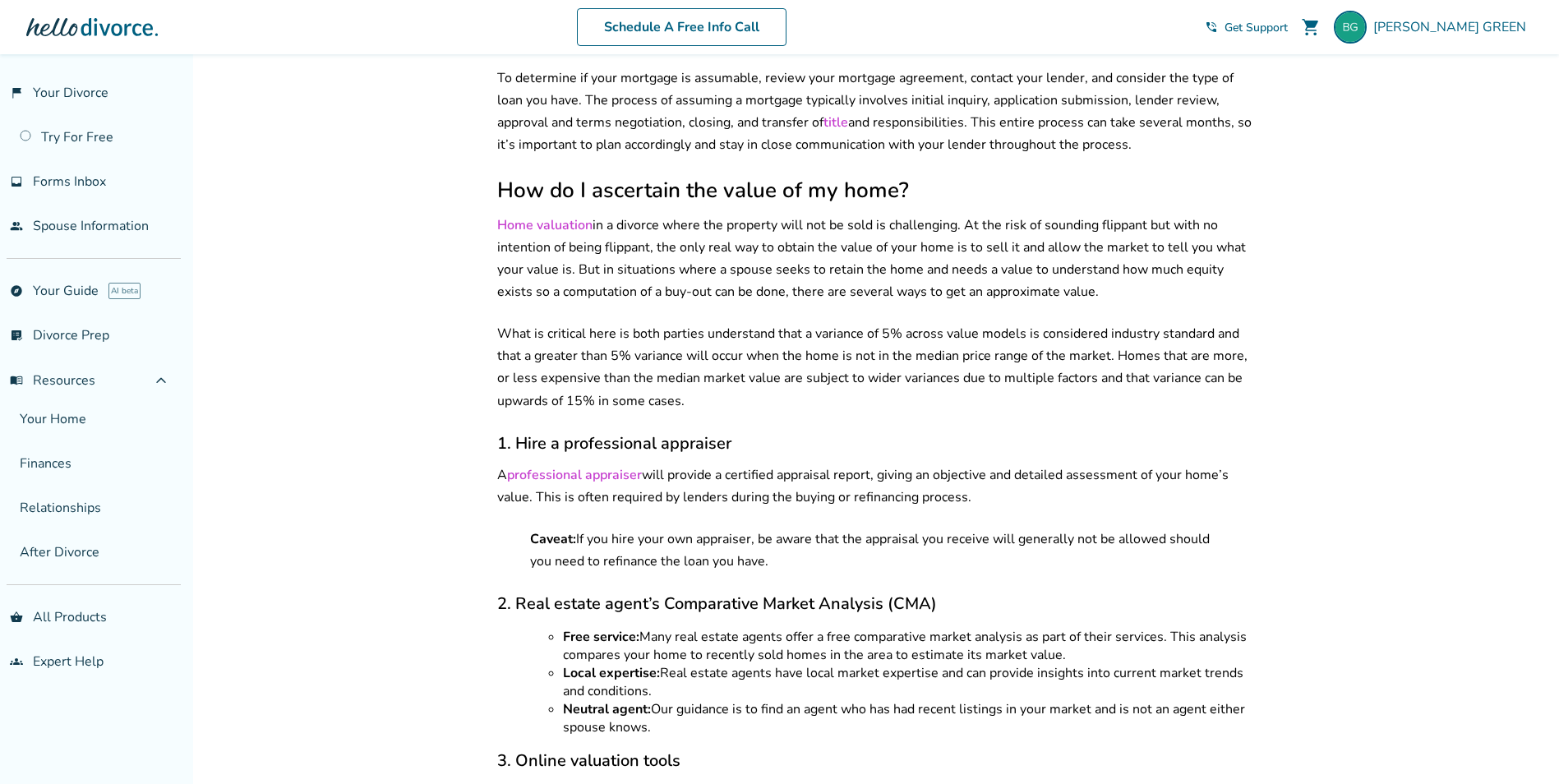
drag, startPoint x: 605, startPoint y: 167, endPoint x: 1101, endPoint y: 235, distance: 500.6
click at [1101, 235] on p "Home valuation in a divorce where the property will not be sold is challenging.…" at bounding box center [878, 258] width 762 height 89
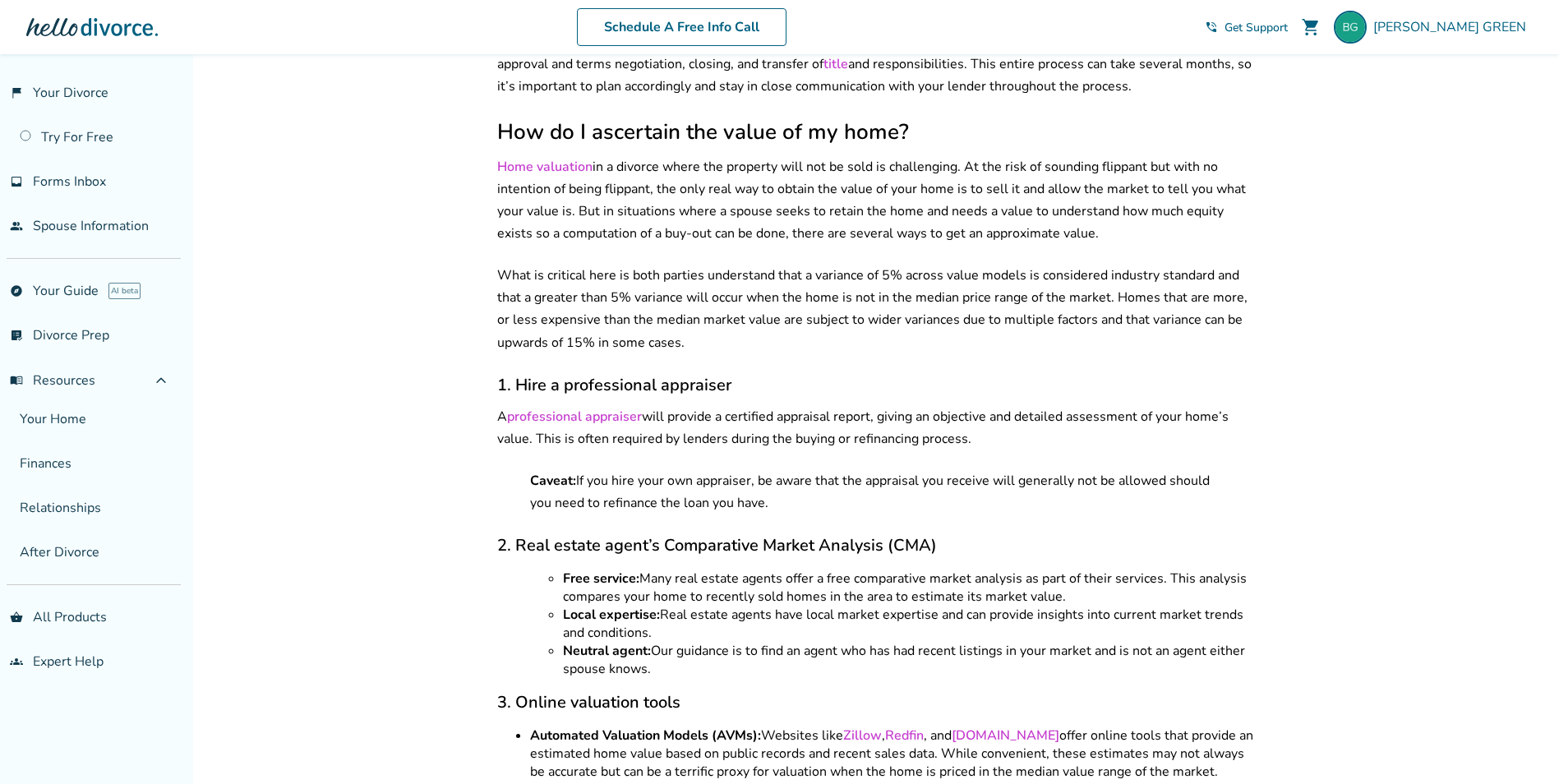
scroll to position [1584, 0]
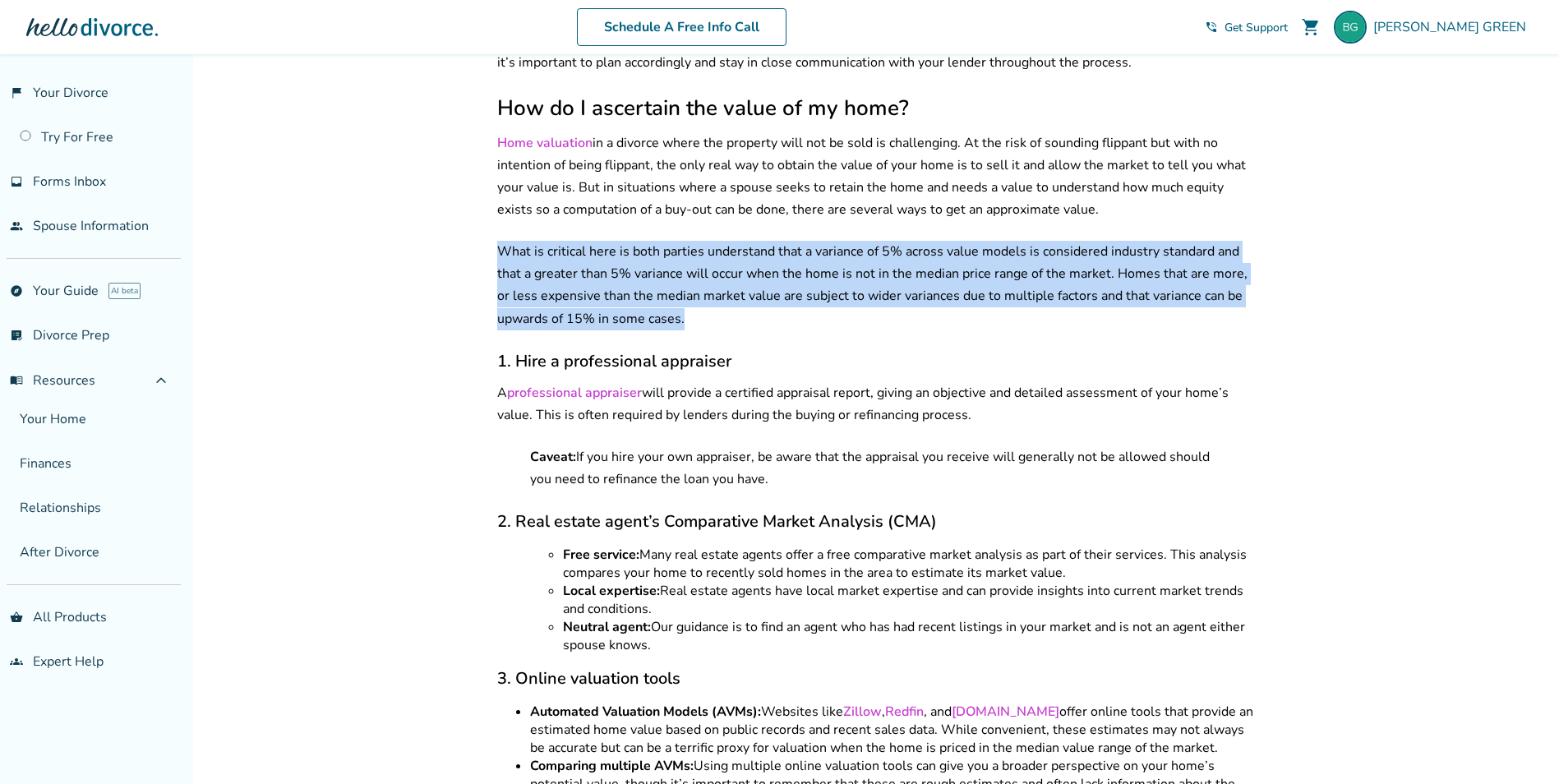
drag, startPoint x: 502, startPoint y: 191, endPoint x: 1224, endPoint y: 258, distance: 725.1
click at [1224, 258] on p "What is critical here is both parties understand that a variance of 5% across v…" at bounding box center [878, 285] width 762 height 89
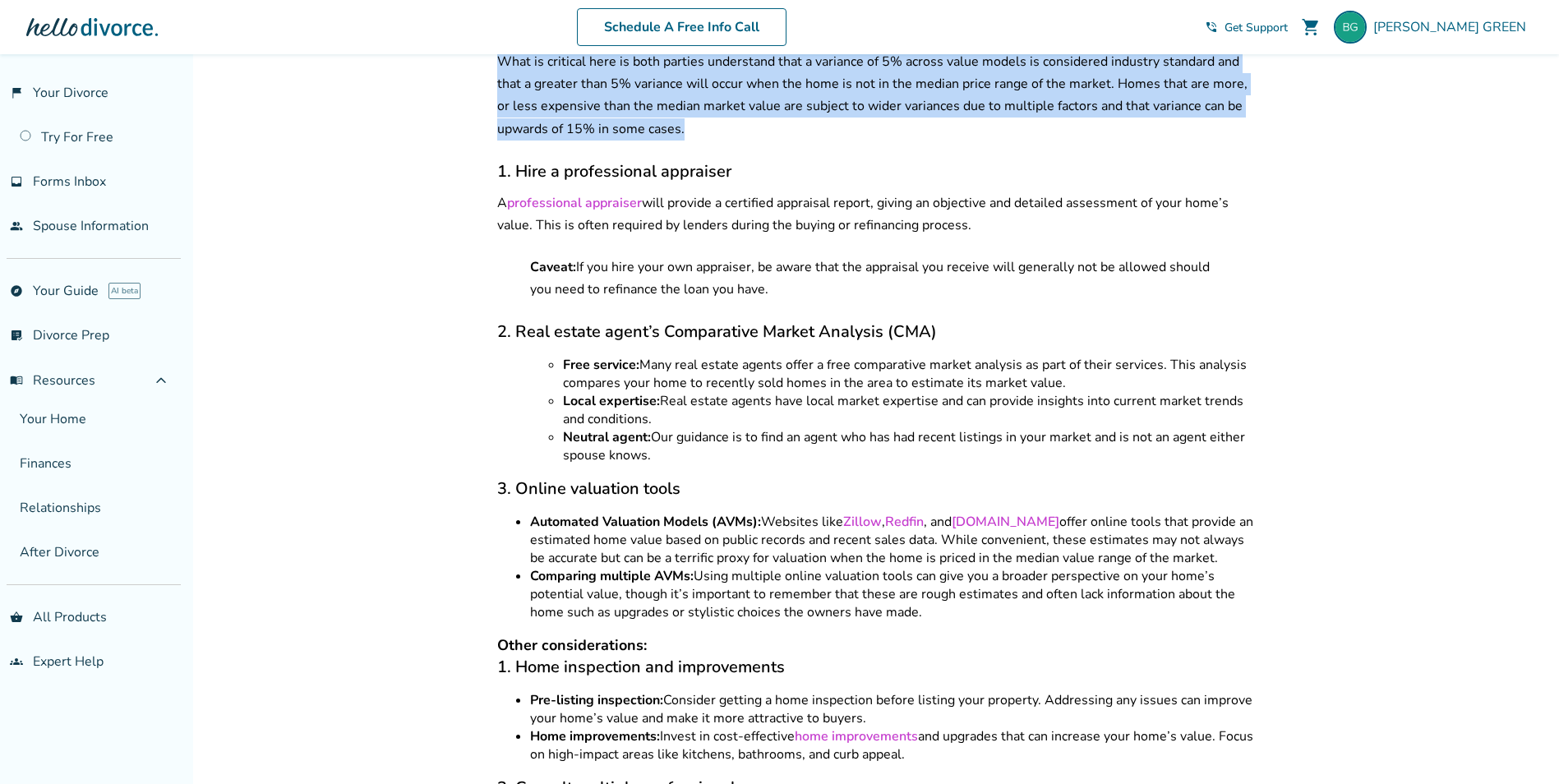
scroll to position [1748, 0]
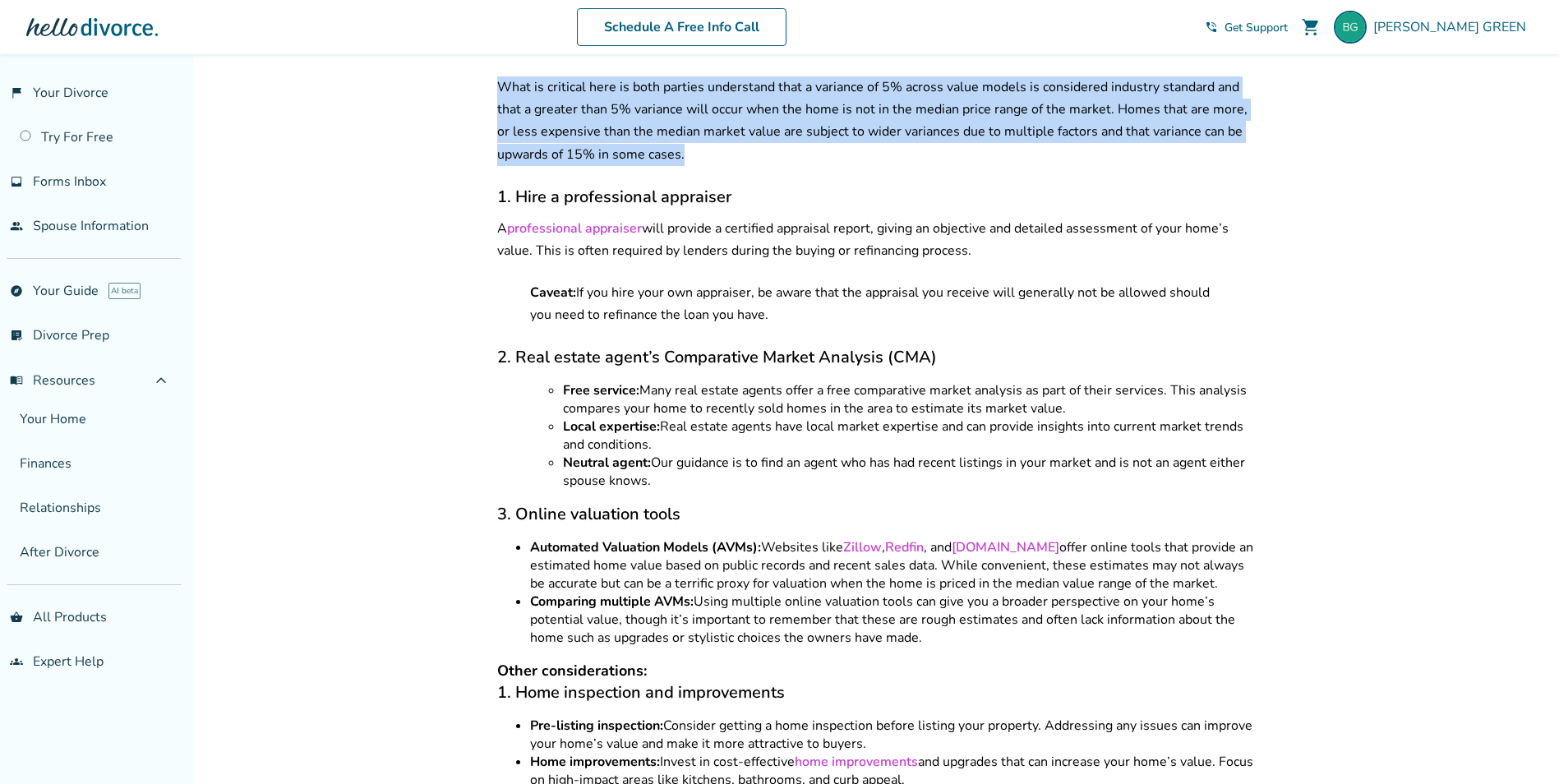
drag, startPoint x: 597, startPoint y: 235, endPoint x: 775, endPoint y: 263, distance: 180.2
click at [775, 282] on p "Caveat: If you hire your own appraiser, be aware that the appraisal you receive…" at bounding box center [878, 304] width 696 height 45
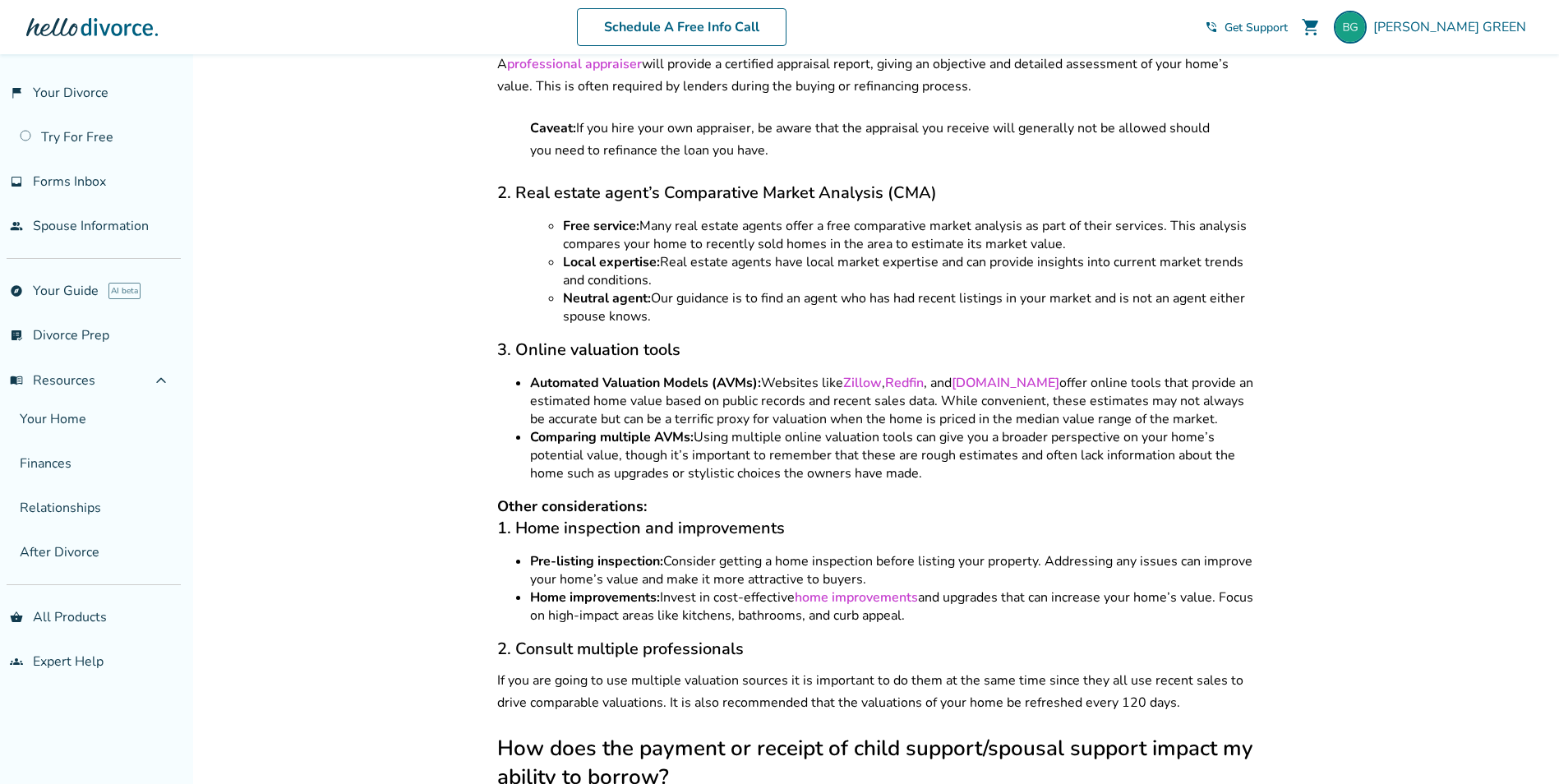
scroll to position [1994, 0]
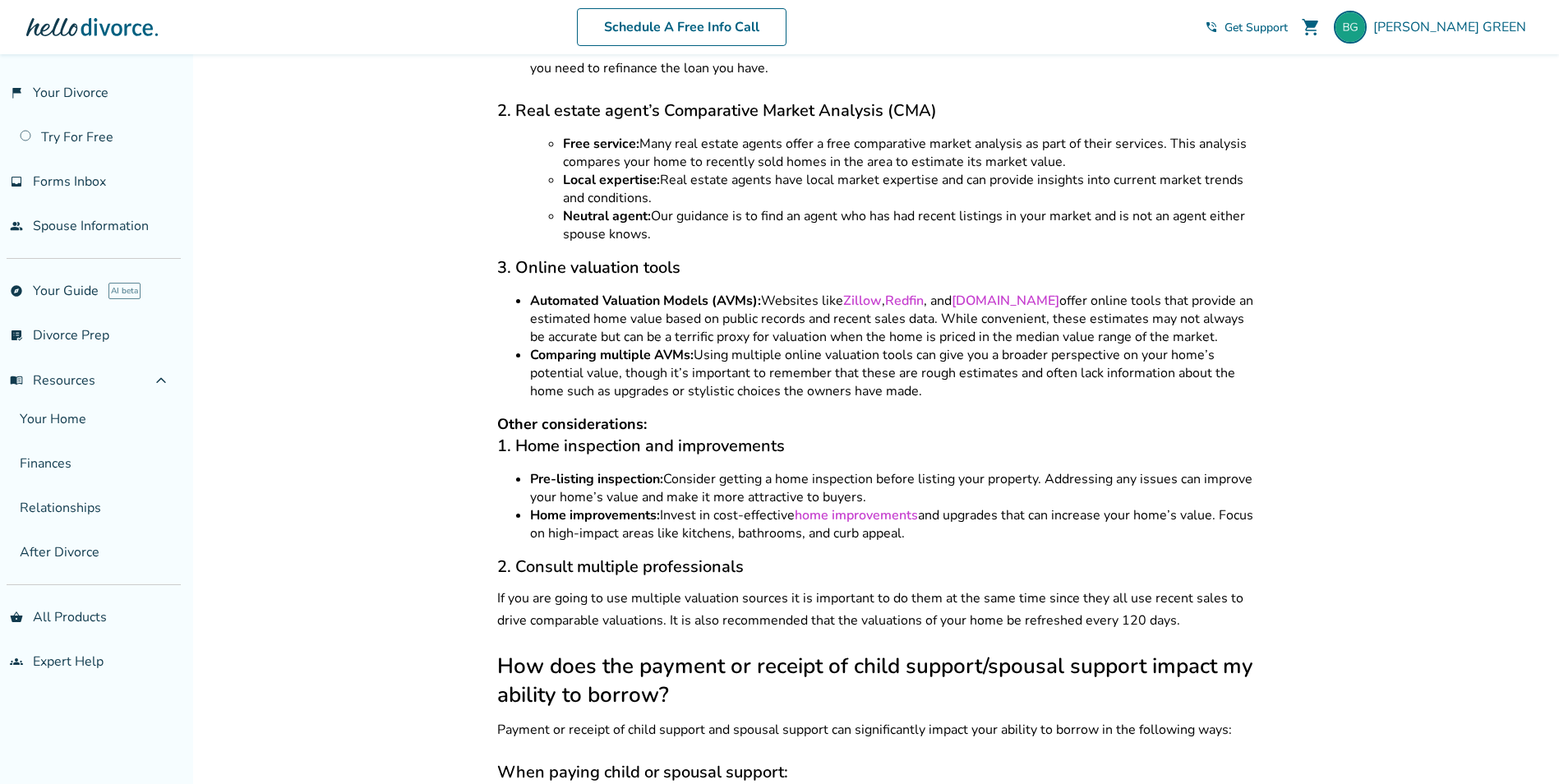
drag, startPoint x: 596, startPoint y: 259, endPoint x: 1224, endPoint y: 277, distance: 628.3
click at [1224, 292] on li "Automated Valuation Models (AVMs): Websites like Zillow , Redfin , and Realtor.…" at bounding box center [895, 319] width 729 height 54
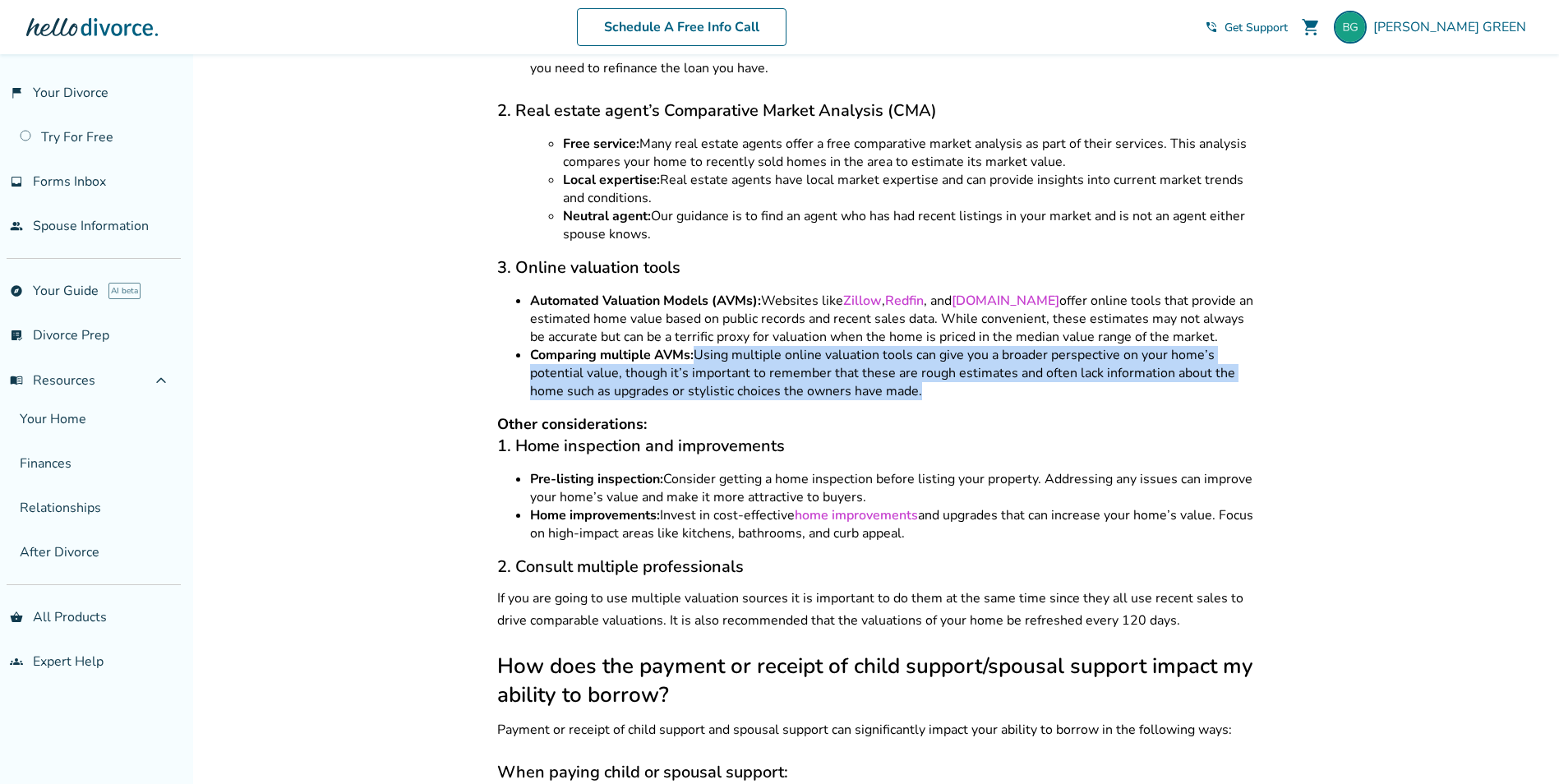
drag, startPoint x: 698, startPoint y: 296, endPoint x: 1200, endPoint y: 337, distance: 503.7
click at [1200, 346] on li "Comparing multiple AVMs: Using multiple online valuation tools can give you a b…" at bounding box center [895, 372] width 729 height 54
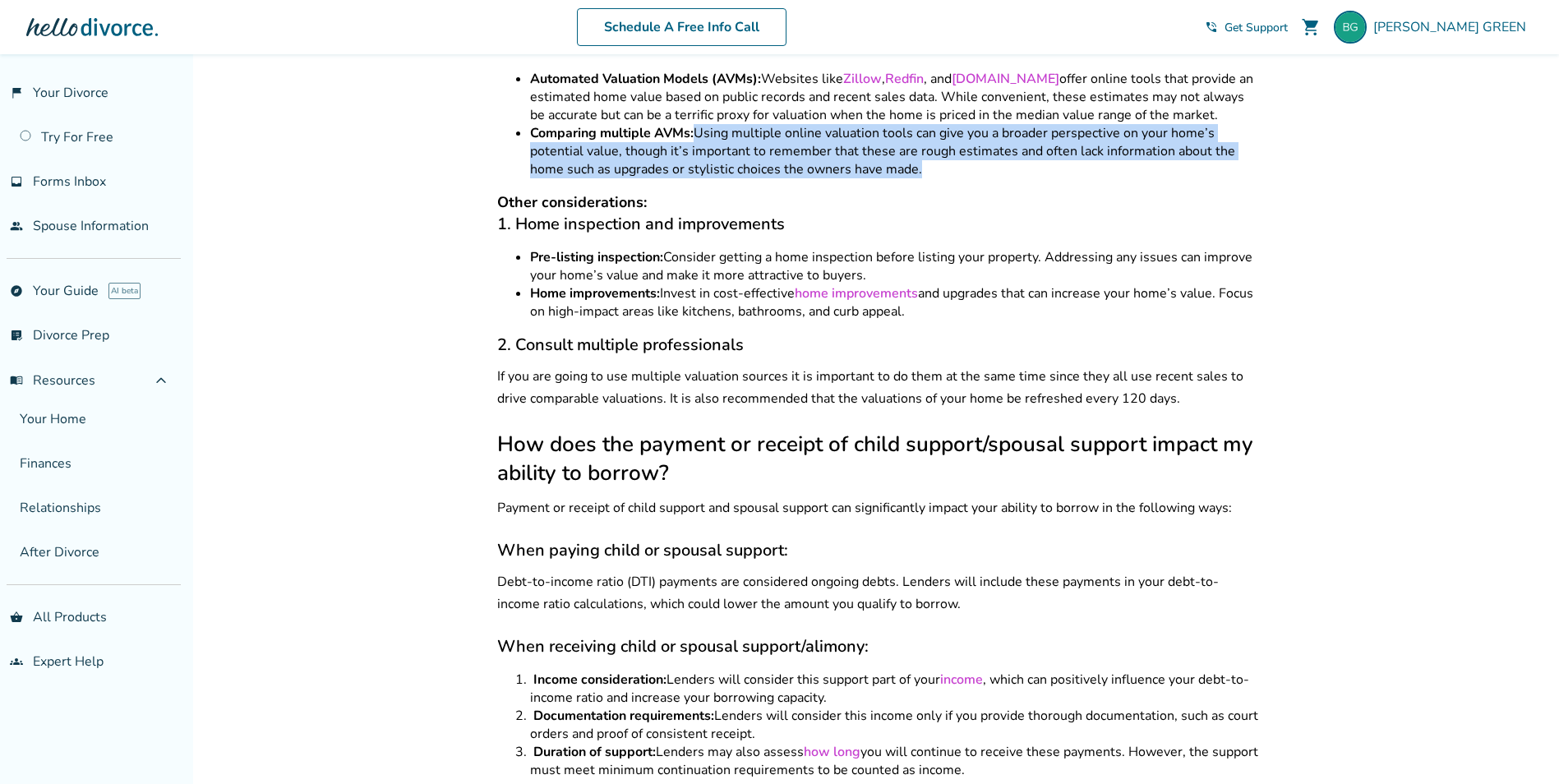
scroll to position [2241, 0]
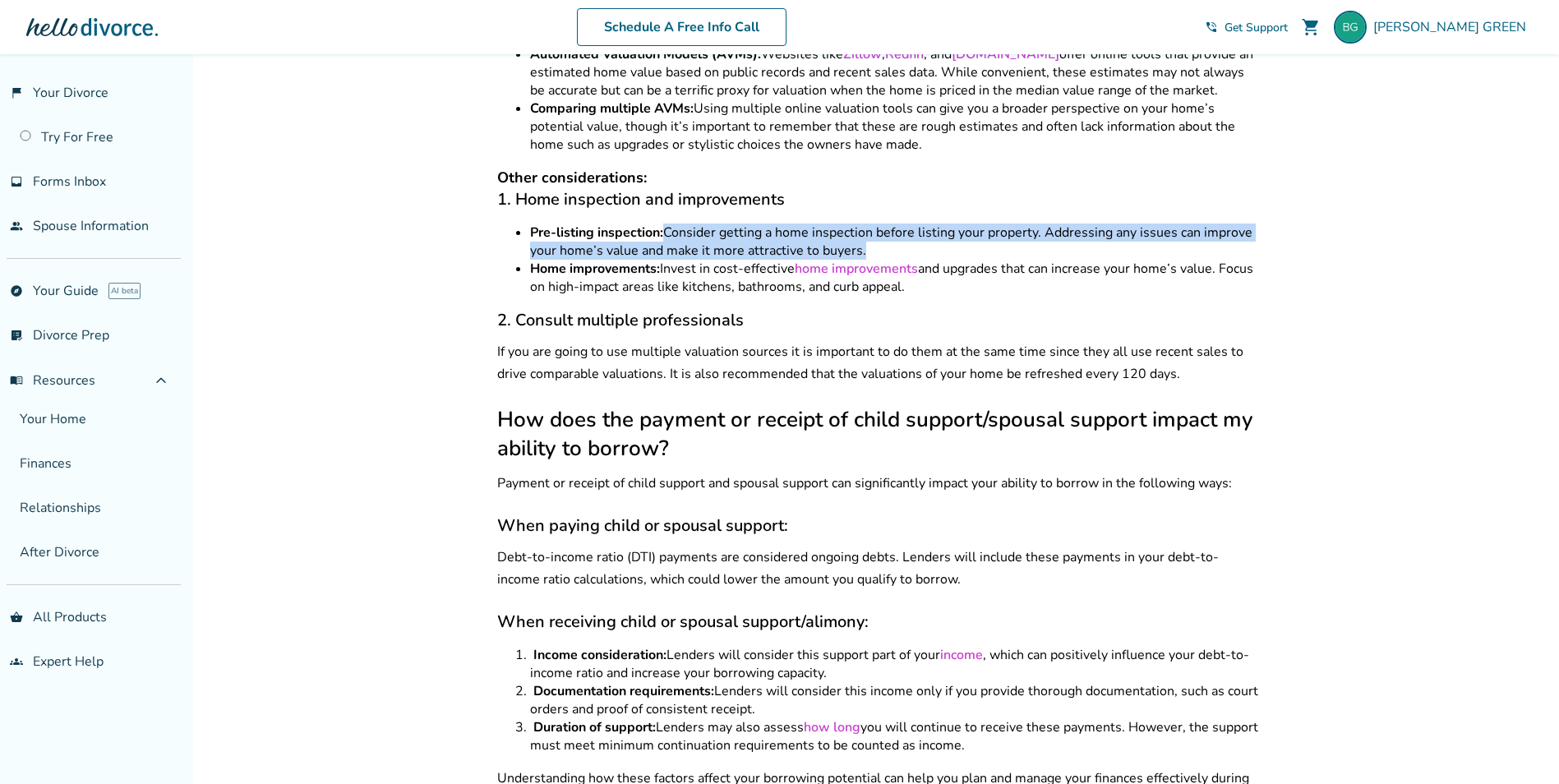
drag, startPoint x: 669, startPoint y: 170, endPoint x: 910, endPoint y: 194, distance: 242.2
click at [910, 224] on li "Pre-listing inspection: Consider getting a home inspection before listing your …" at bounding box center [895, 242] width 729 height 37
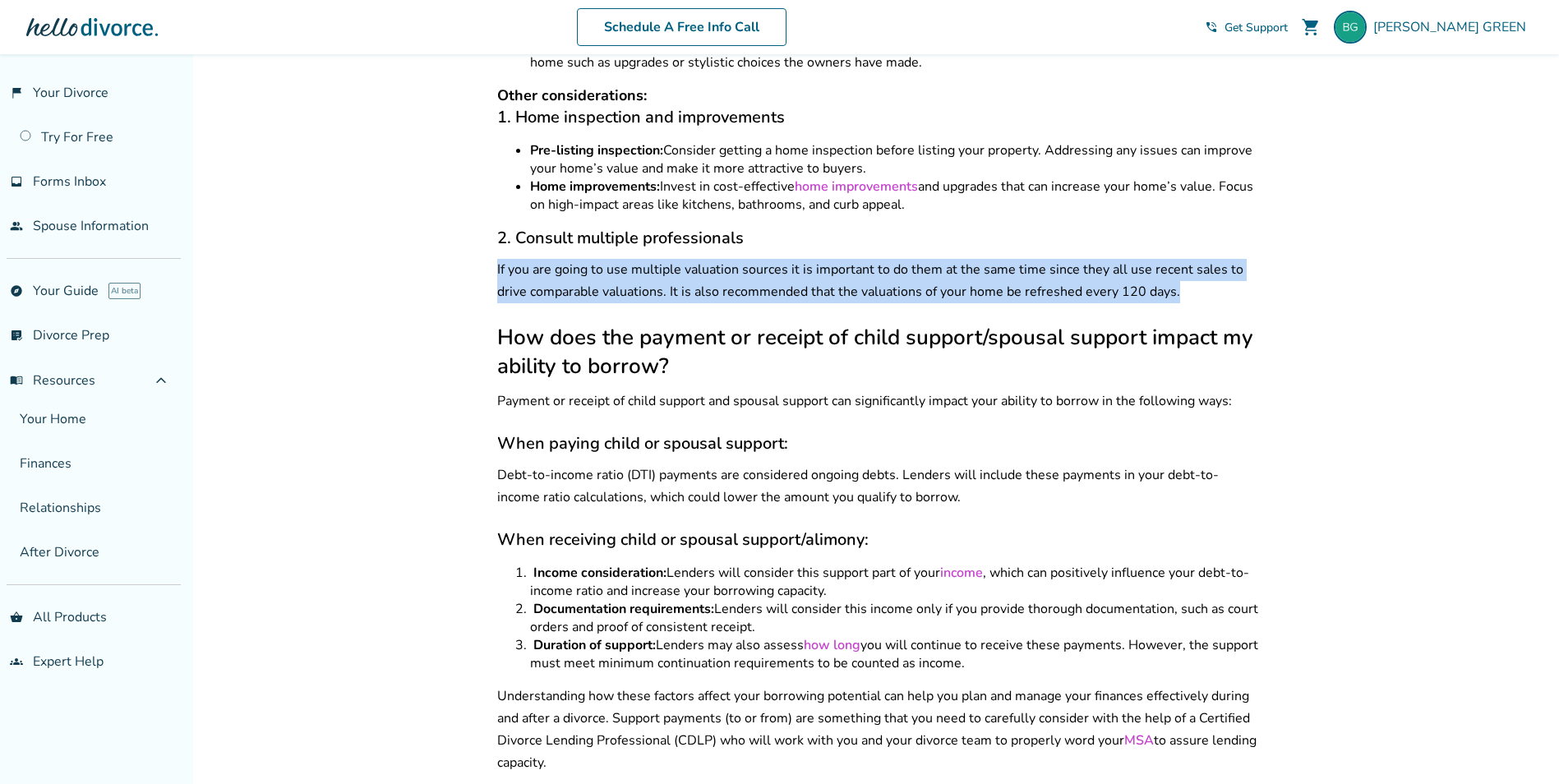
drag, startPoint x: 497, startPoint y: 210, endPoint x: 1247, endPoint y: 238, distance: 750.5
click at [1247, 259] on p "If you are going to use multiple valuation sources it is important to do them a…" at bounding box center [878, 281] width 762 height 45
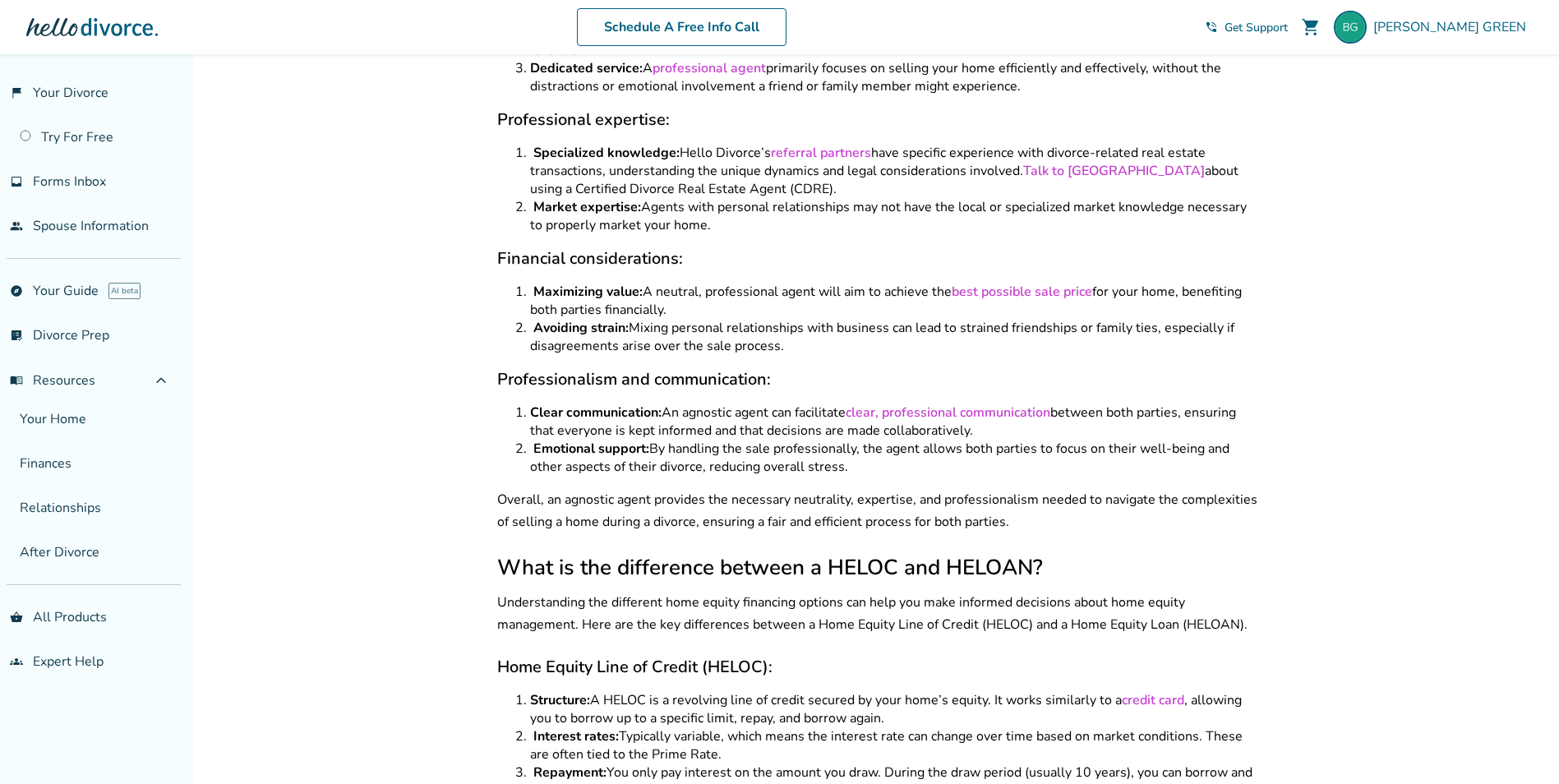
scroll to position [3308, 0]
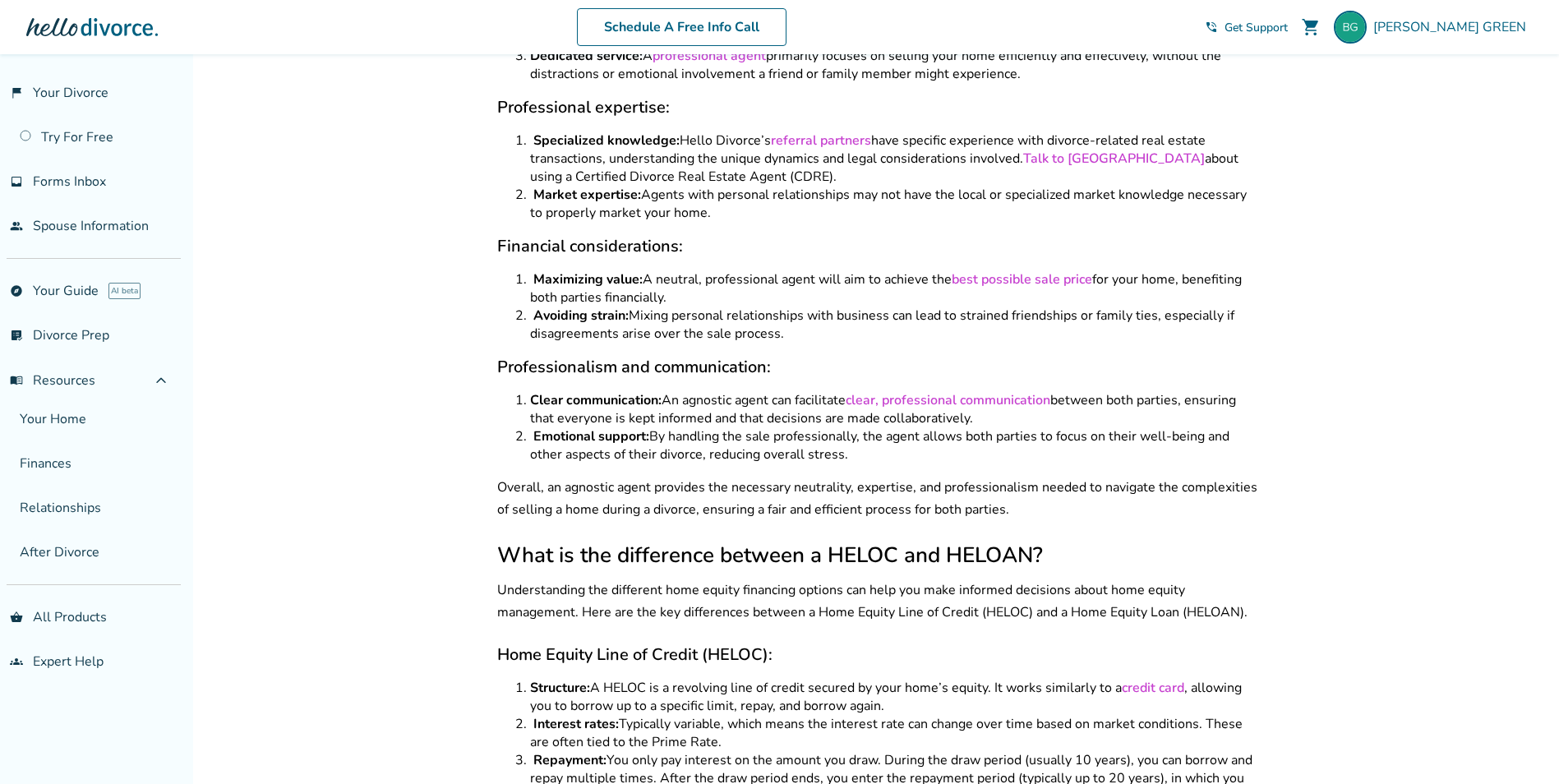
drag, startPoint x: 534, startPoint y: 222, endPoint x: 681, endPoint y: 240, distance: 148.1
click at [681, 270] on li "Maximizing value: A neutral, professional agent will aim to achieve the best po…" at bounding box center [895, 288] width 729 height 37
drag, startPoint x: 681, startPoint y: 240, endPoint x: 640, endPoint y: 257, distance: 44.4
click at [640, 307] on li "Avoiding strain: Mixing personal relationships with business can lead to strain…" at bounding box center [895, 325] width 729 height 37
drag, startPoint x: 640, startPoint y: 257, endPoint x: 680, endPoint y: 259, distance: 40.0
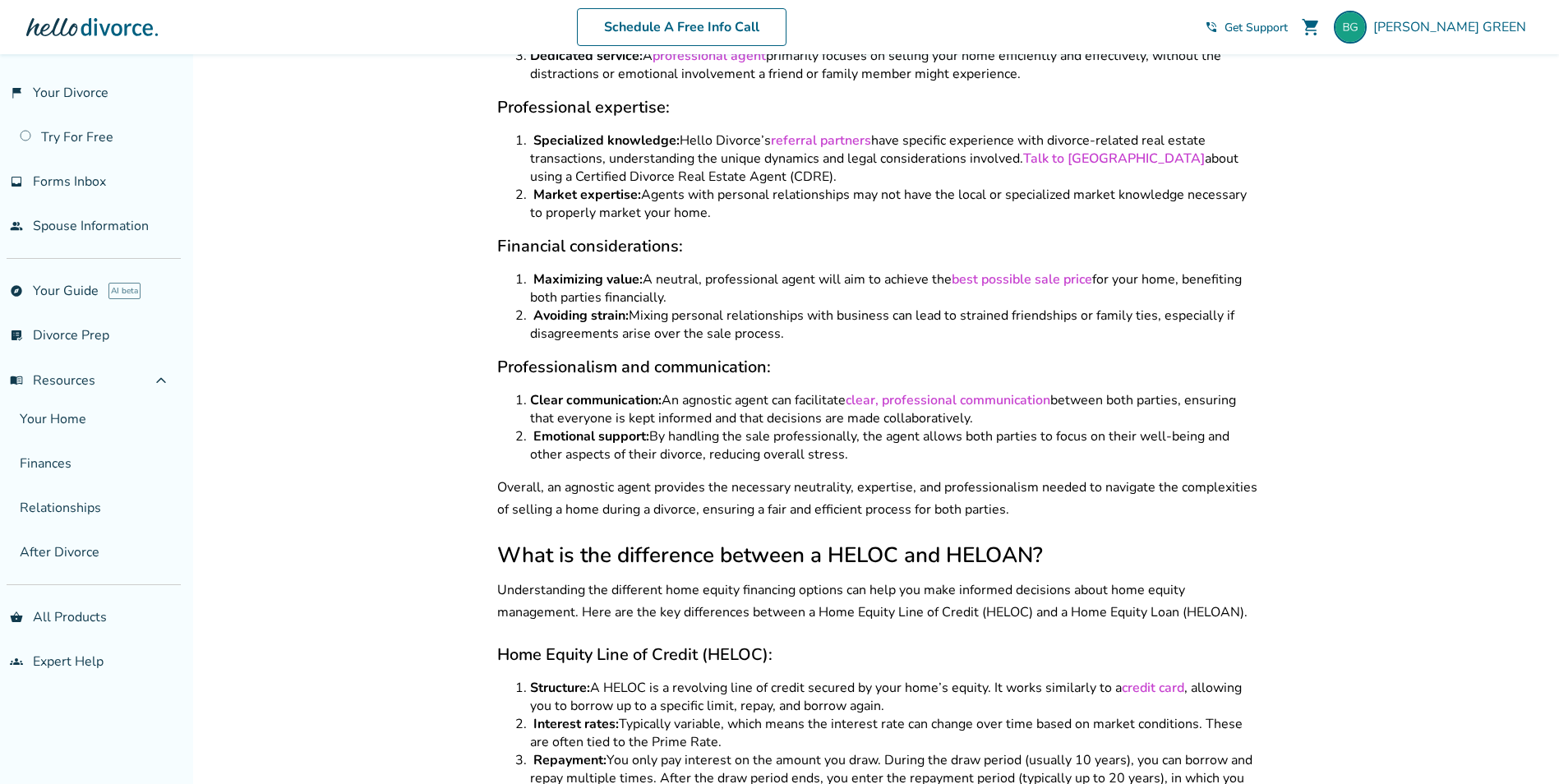
click at [680, 307] on li "Avoiding strain: Mixing personal relationships with business can lead to strain…" at bounding box center [895, 325] width 729 height 37
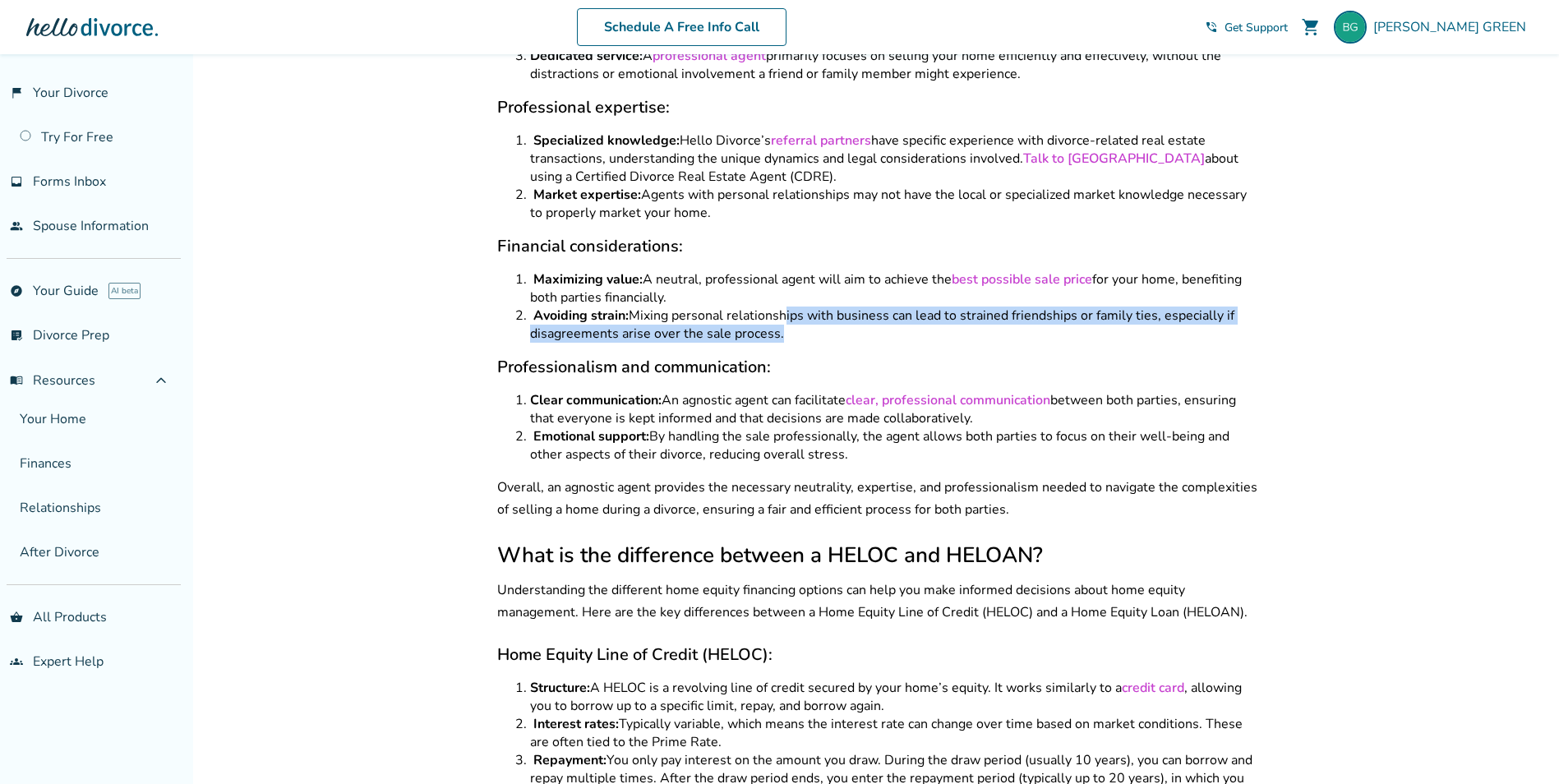
drag, startPoint x: 789, startPoint y: 258, endPoint x: 1010, endPoint y: 273, distance: 221.5
click at [1010, 307] on li "Avoiding strain: Mixing personal relationships with business can lead to strain…" at bounding box center [895, 325] width 729 height 37
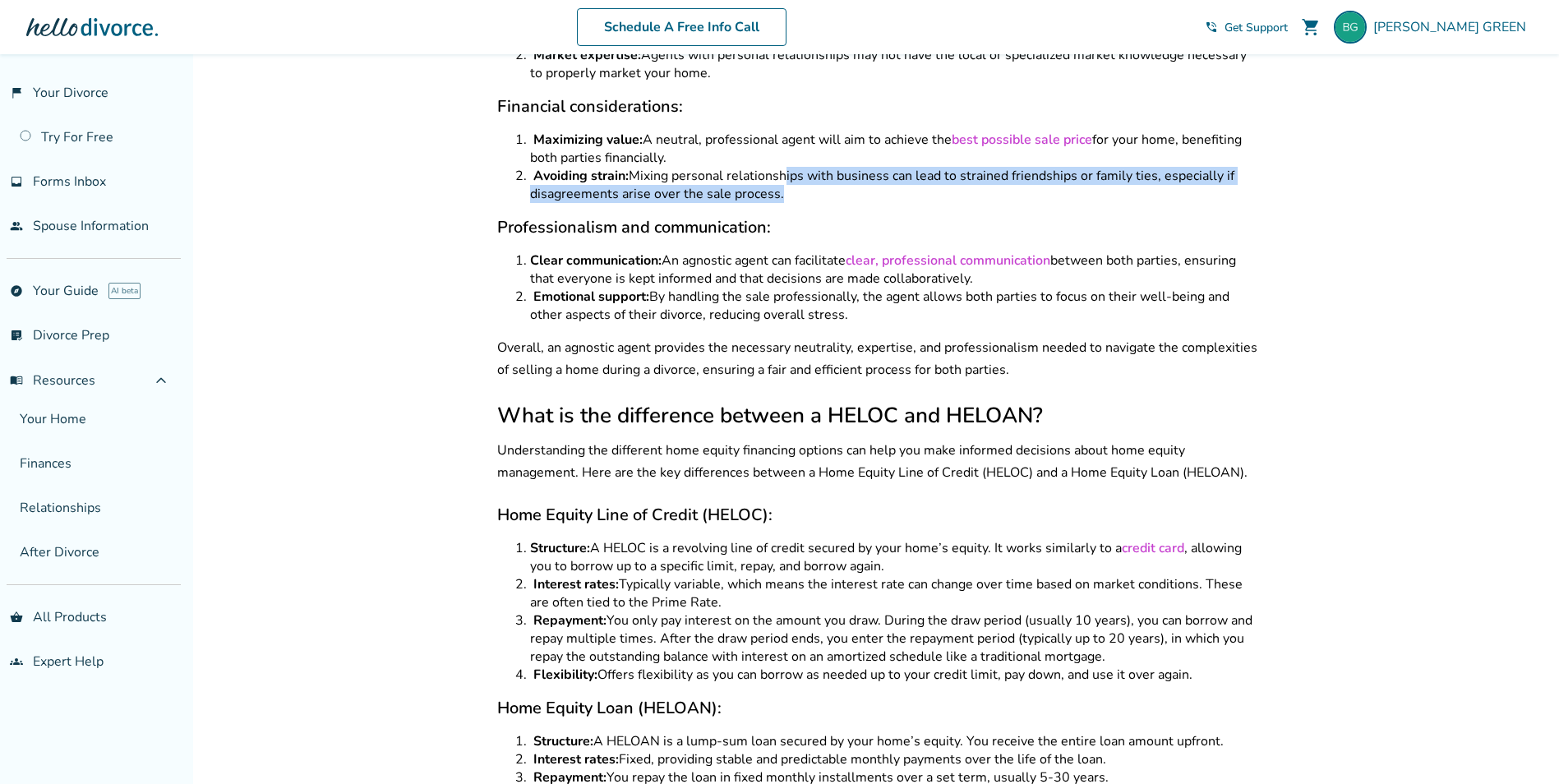
scroll to position [3473, 0]
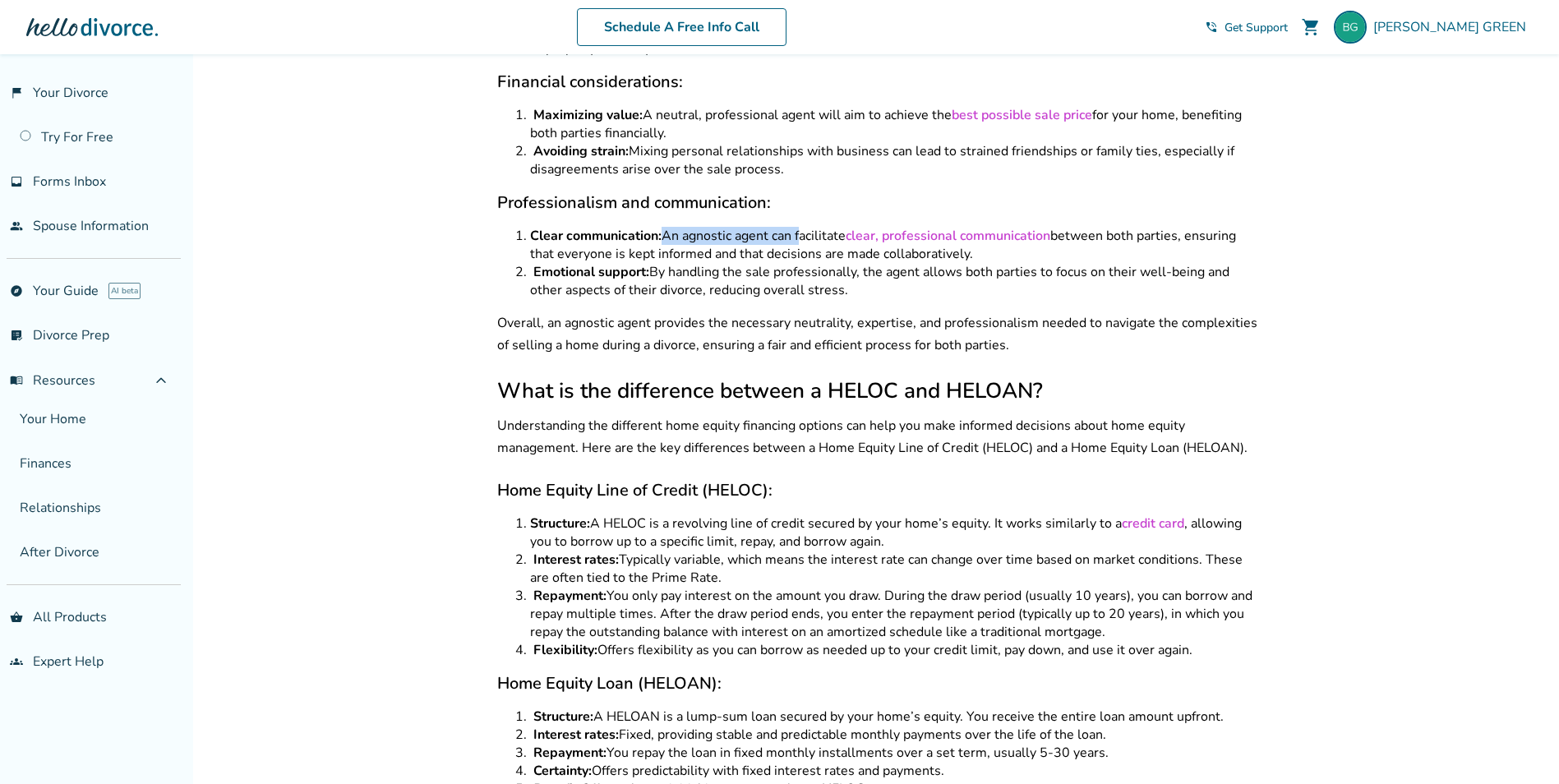
drag, startPoint x: 670, startPoint y: 180, endPoint x: 807, endPoint y: 176, distance: 137.1
click at [807, 226] on li "Clear communication: An agnostic agent can facilitate clear, professional commu…" at bounding box center [895, 245] width 729 height 37
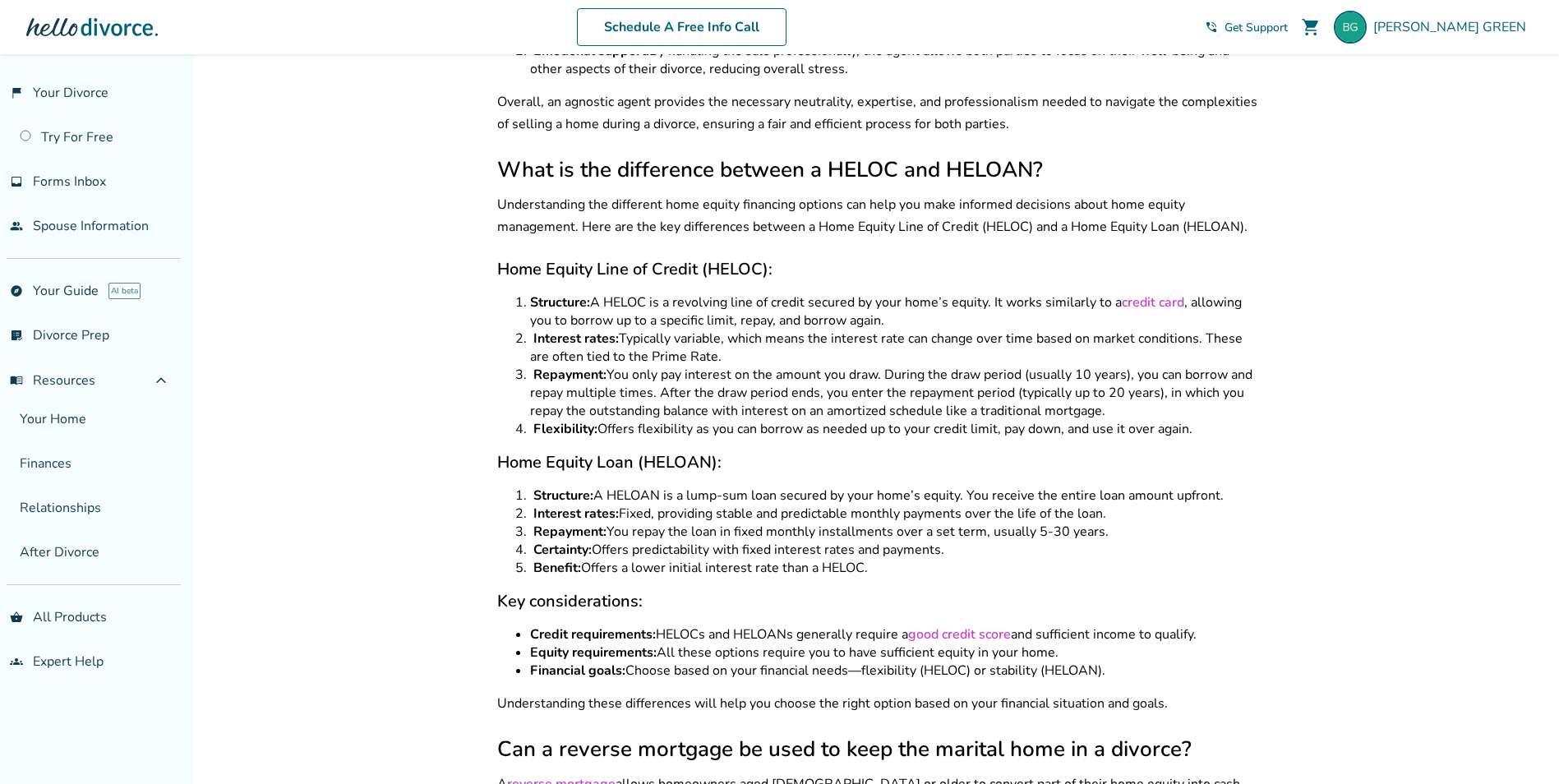
scroll to position [3719, 0]
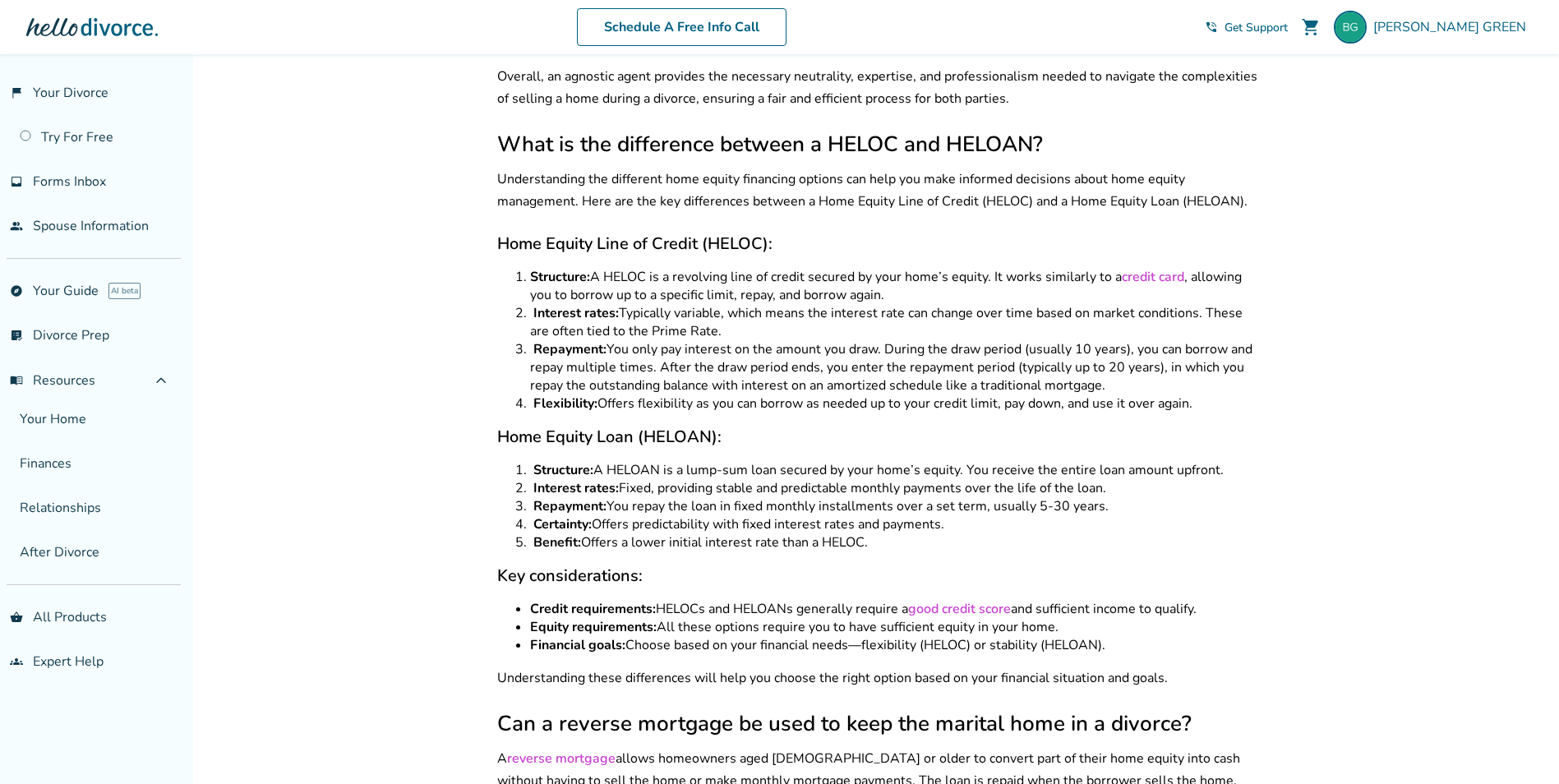
click at [674, 479] on li "Interest rates: Fixed, providing stable and predictable monthly payments over t…" at bounding box center [895, 488] width 729 height 18
drag, startPoint x: 675, startPoint y: 414, endPoint x: 1125, endPoint y: 423, distance: 450.1
click at [1125, 461] on ol "Structure: A HELOAN is a lump-sum loan secured by your home’s equity. You recei…" at bounding box center [878, 506] width 762 height 90
drag, startPoint x: 609, startPoint y: 446, endPoint x: 1110, endPoint y: 453, distance: 501.0
click at [1110, 497] on li "Repayment: You repay the loan in fixed monthly installments over a set term, us…" at bounding box center [895, 507] width 729 height 18
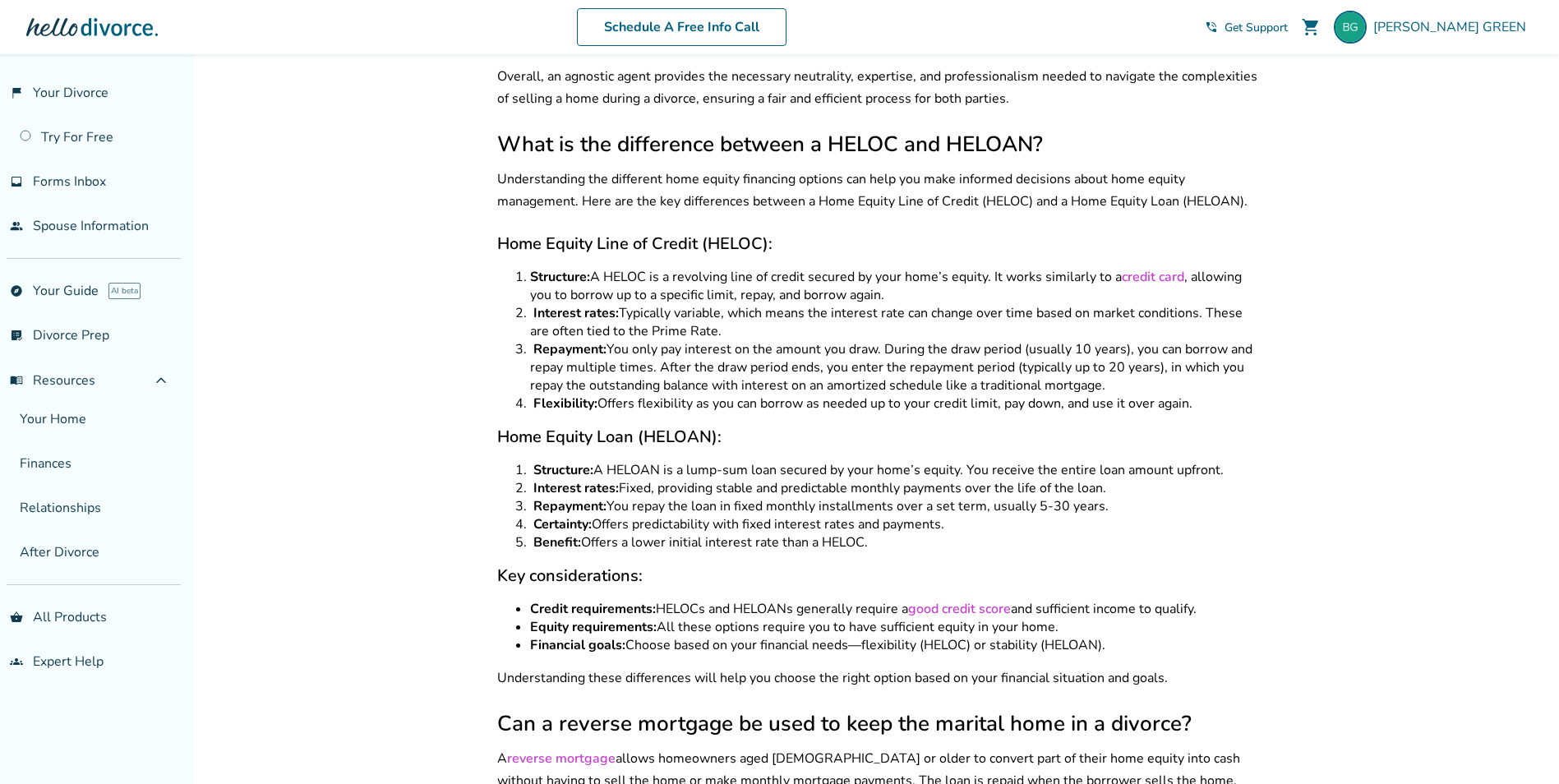
drag, startPoint x: 618, startPoint y: 465, endPoint x: 975, endPoint y: 465, distance: 357.0
click at [975, 515] on li "Certainty: Offers predictability with fixed interest rates and payments." at bounding box center [895, 524] width 729 height 18
drag, startPoint x: 614, startPoint y: 482, endPoint x: 880, endPoint y: 484, distance: 266.0
click at [880, 533] on li "Benefit: Offers a lower initial interest rate than a HELOC." at bounding box center [895, 542] width 729 height 18
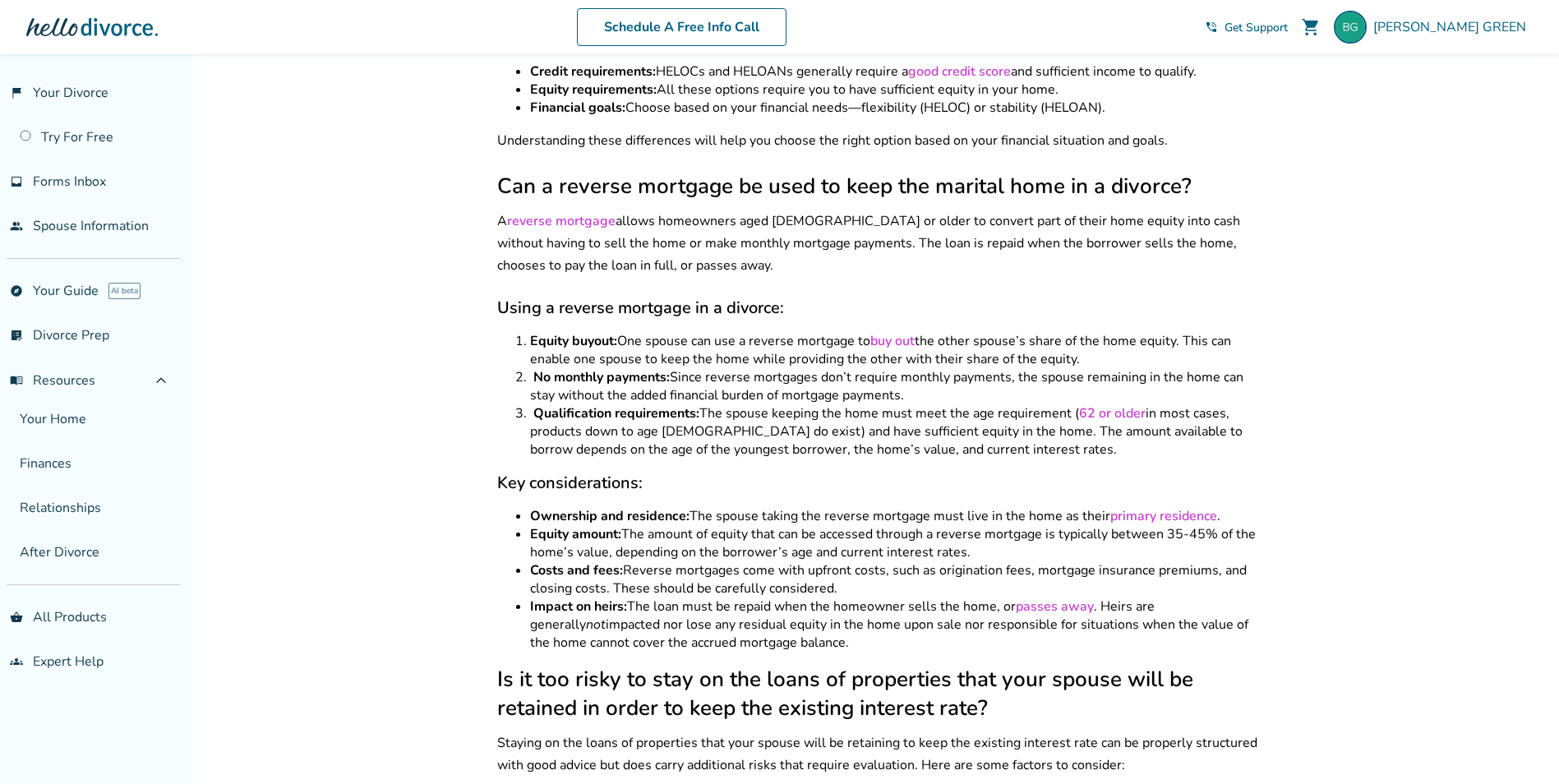
scroll to position [4295, 0]
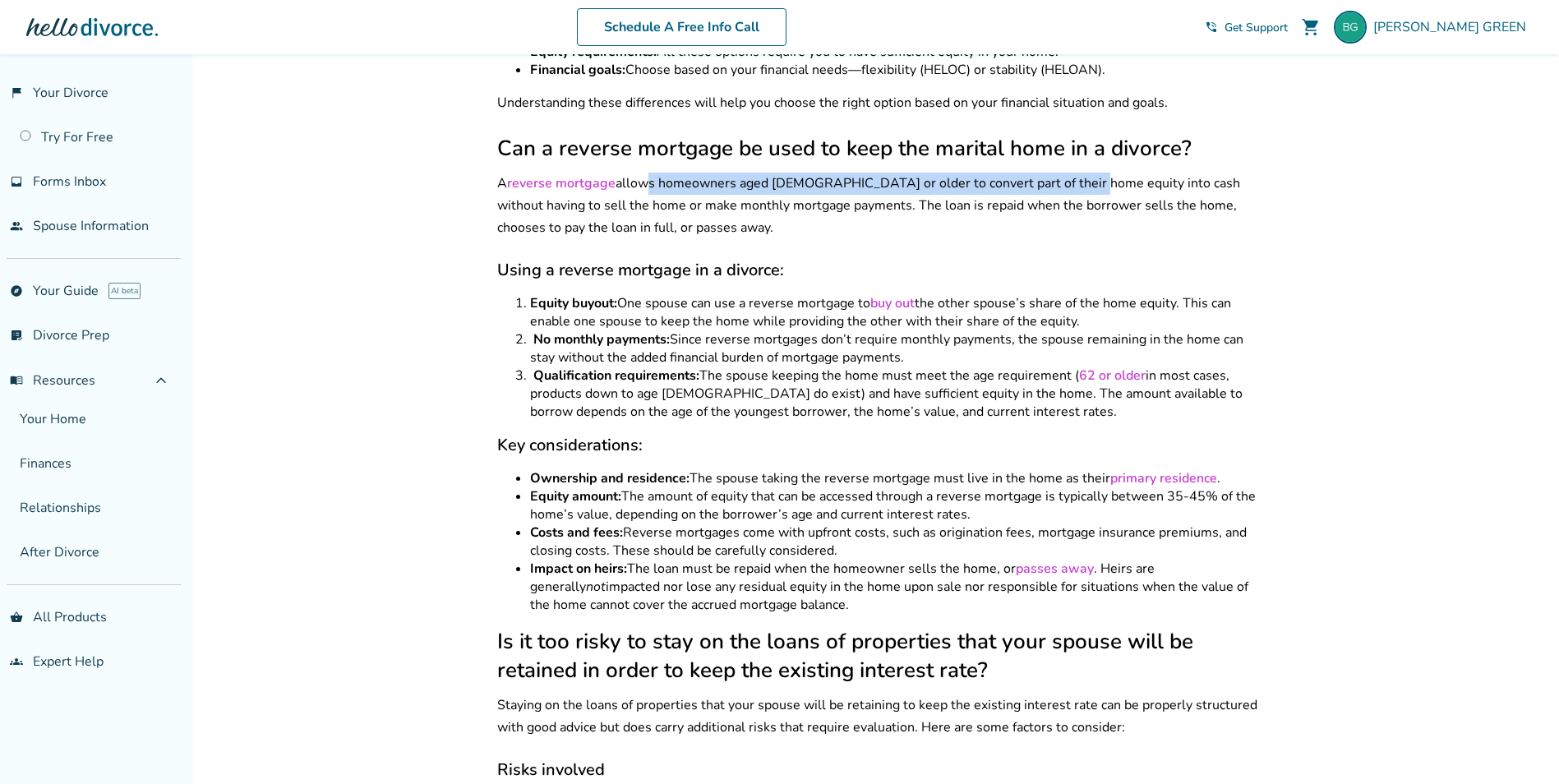
drag, startPoint x: 638, startPoint y: 125, endPoint x: 1068, endPoint y: 132, distance: 430.1
click at [1068, 172] on p "A reverse mortgage allows homeowners aged 62 or older to convert part of their …" at bounding box center [878, 205] width 762 height 67
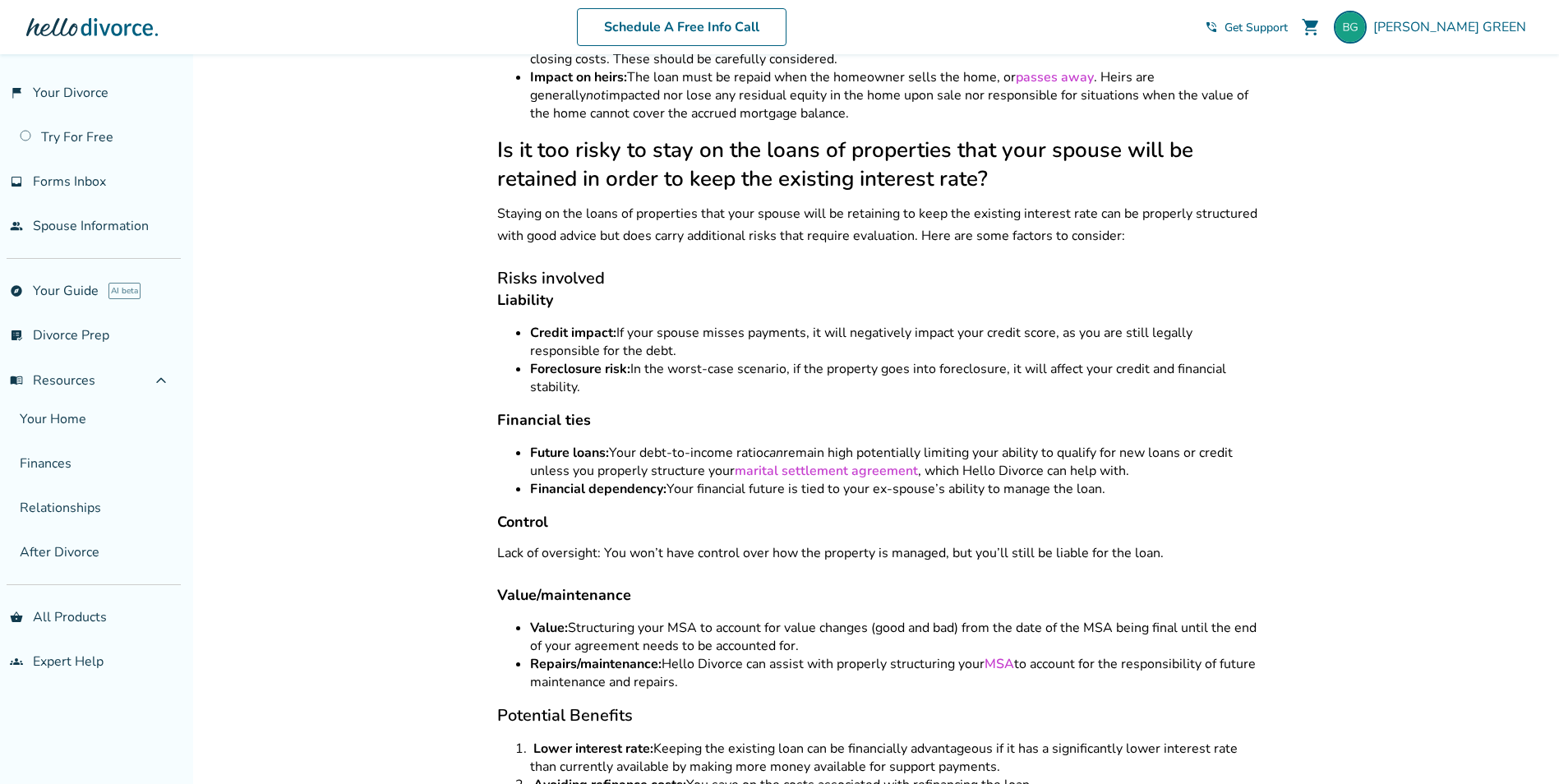
scroll to position [4788, 0]
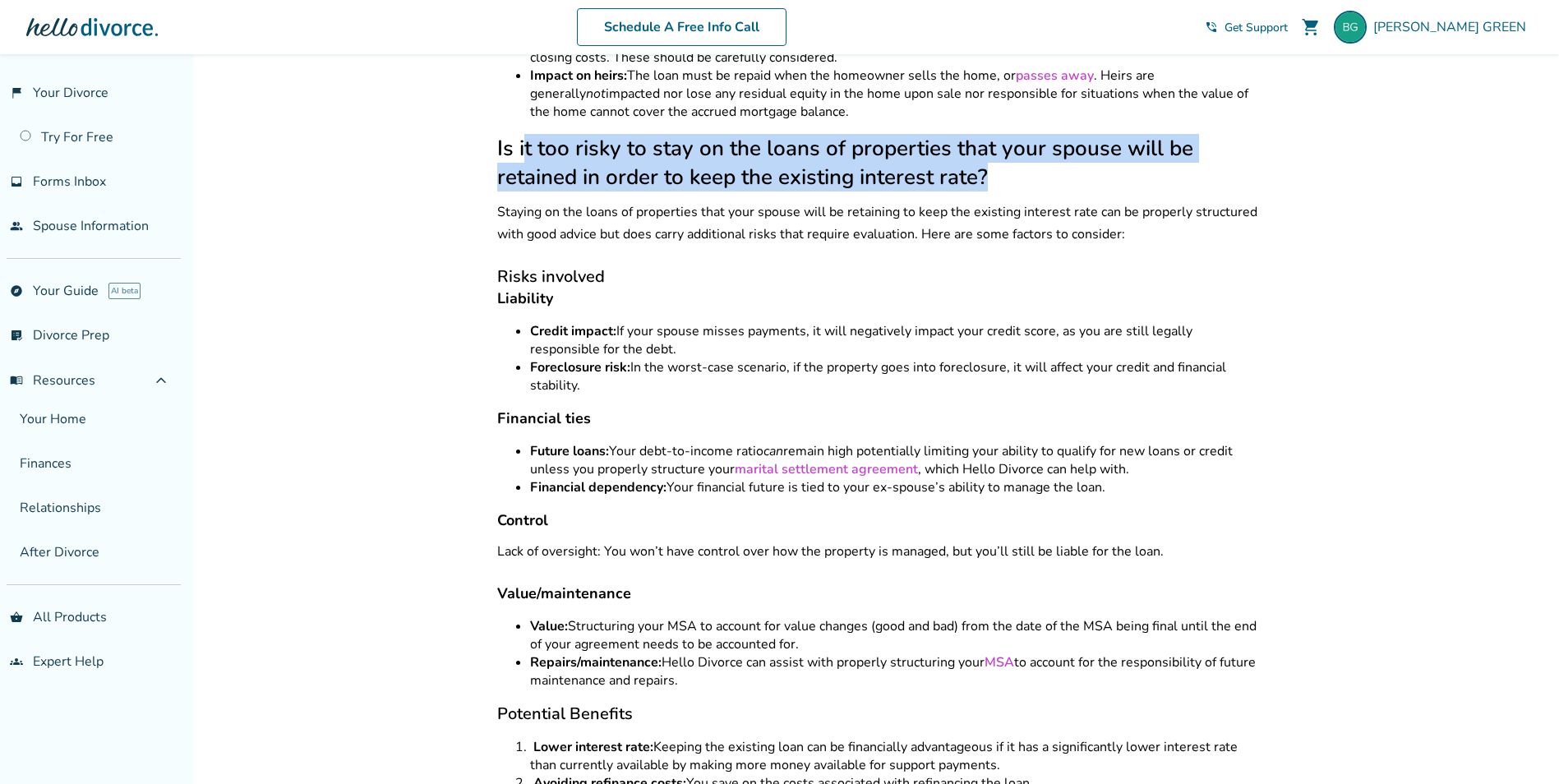
drag, startPoint x: 525, startPoint y: 88, endPoint x: 1112, endPoint y: 128, distance: 588.4
click at [1113, 134] on h2 "Is it too risky to stay on the loans of properties that your spouse will be ret…" at bounding box center [878, 162] width 762 height 57
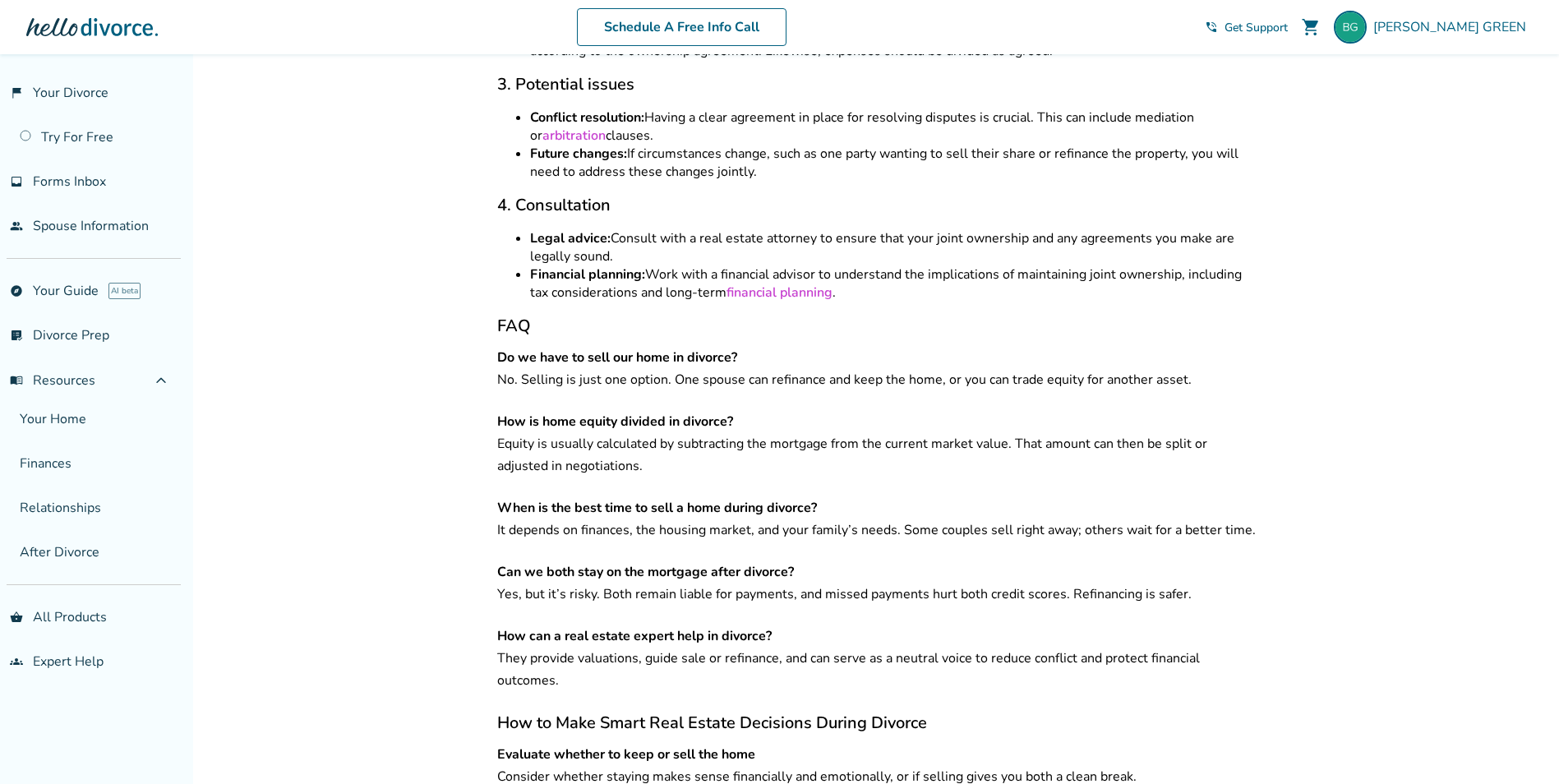
scroll to position [6677, 0]
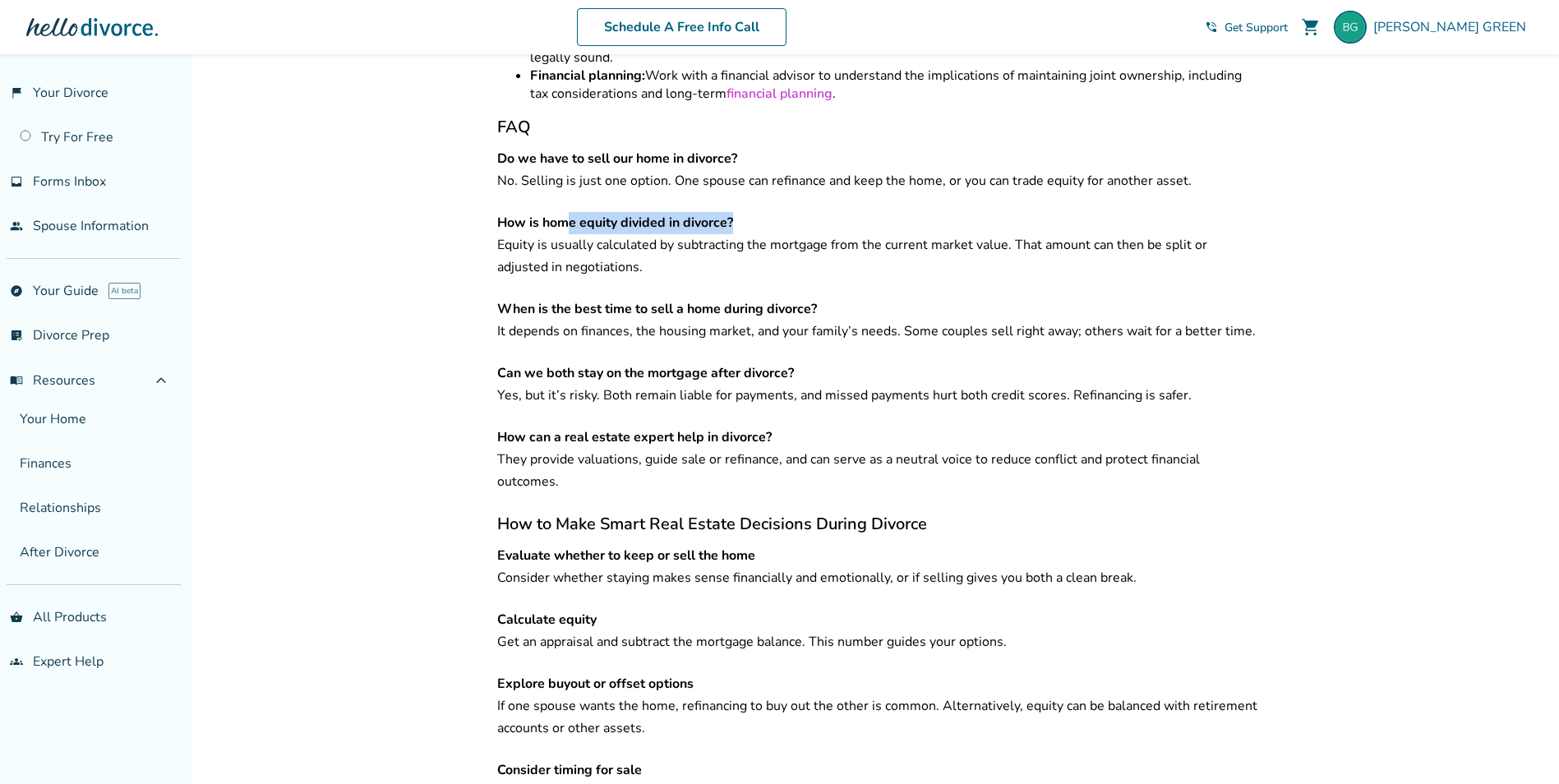
drag, startPoint x: 569, startPoint y: 166, endPoint x: 762, endPoint y: 162, distance: 193.0
click at [762, 212] on p "How is home equity divided in divorce? Equity is usually calculated by subtract…" at bounding box center [878, 245] width 762 height 67
drag, startPoint x: 581, startPoint y: 187, endPoint x: 713, endPoint y: 195, distance: 132.2
click at [713, 212] on p "How is home equity divided in divorce? Equity is usually calculated by subtract…" at bounding box center [878, 245] width 762 height 67
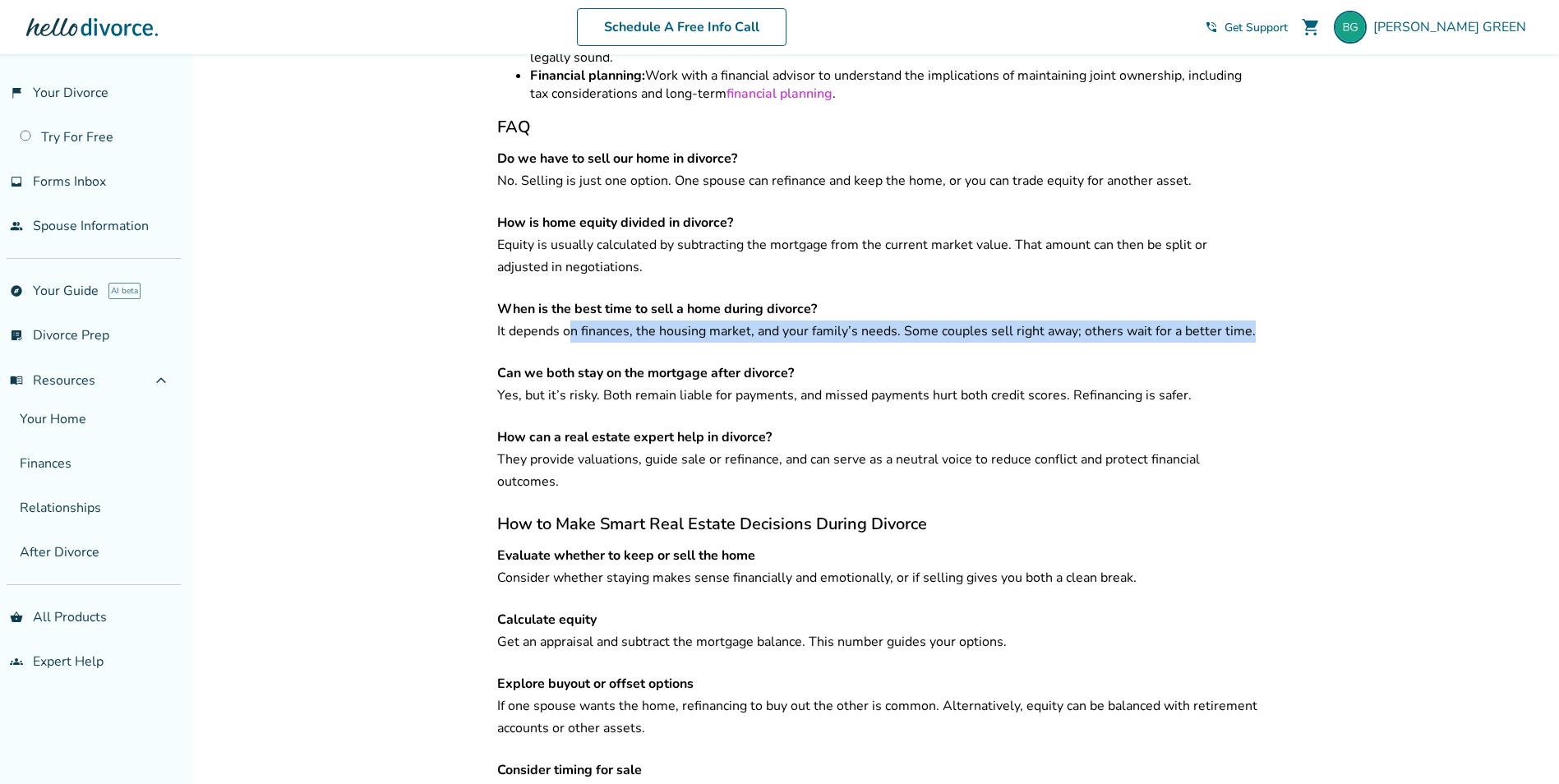
drag, startPoint x: 566, startPoint y: 274, endPoint x: 1279, endPoint y: 274, distance: 713.0
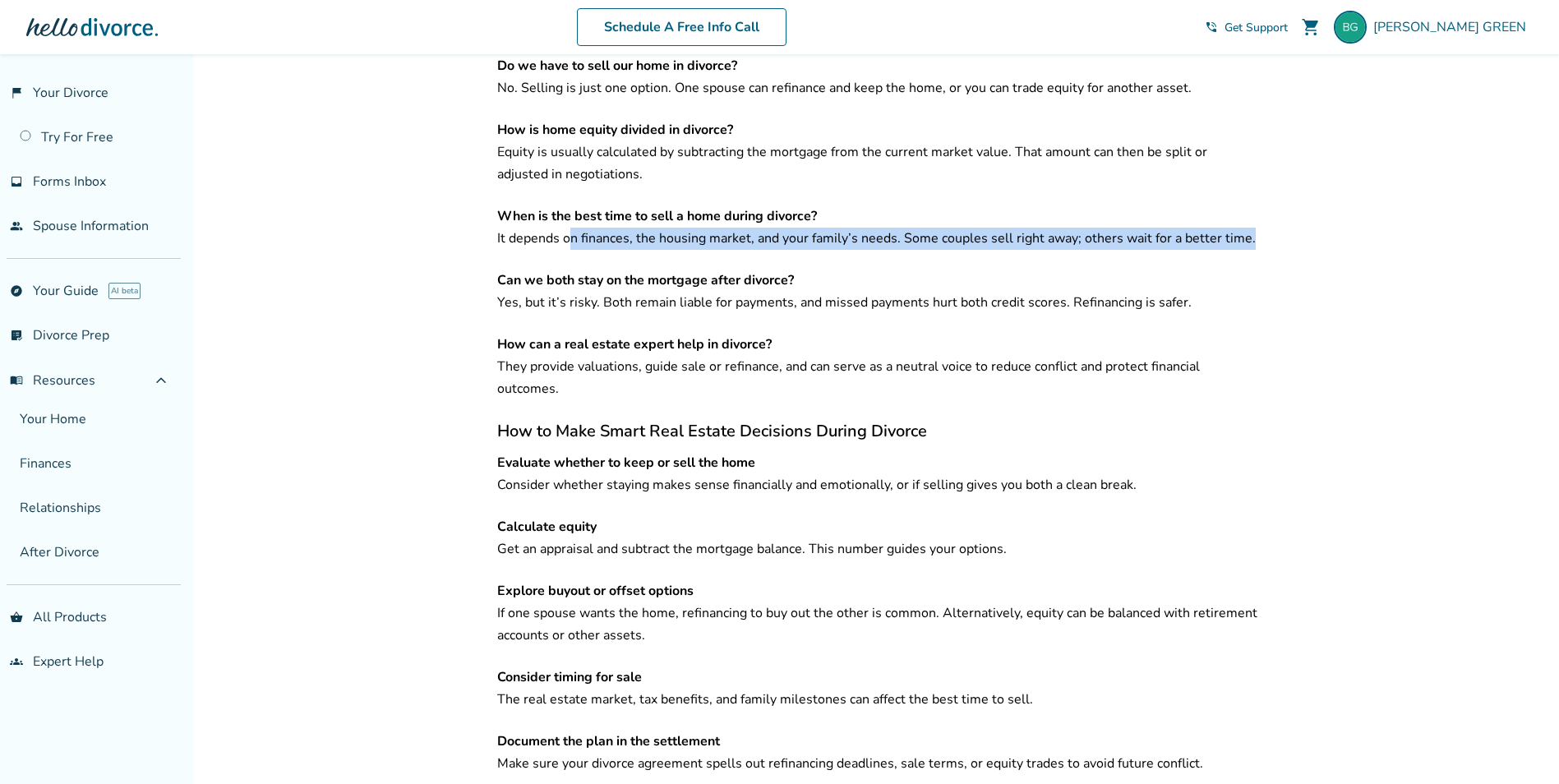
scroll to position [6842, 0]
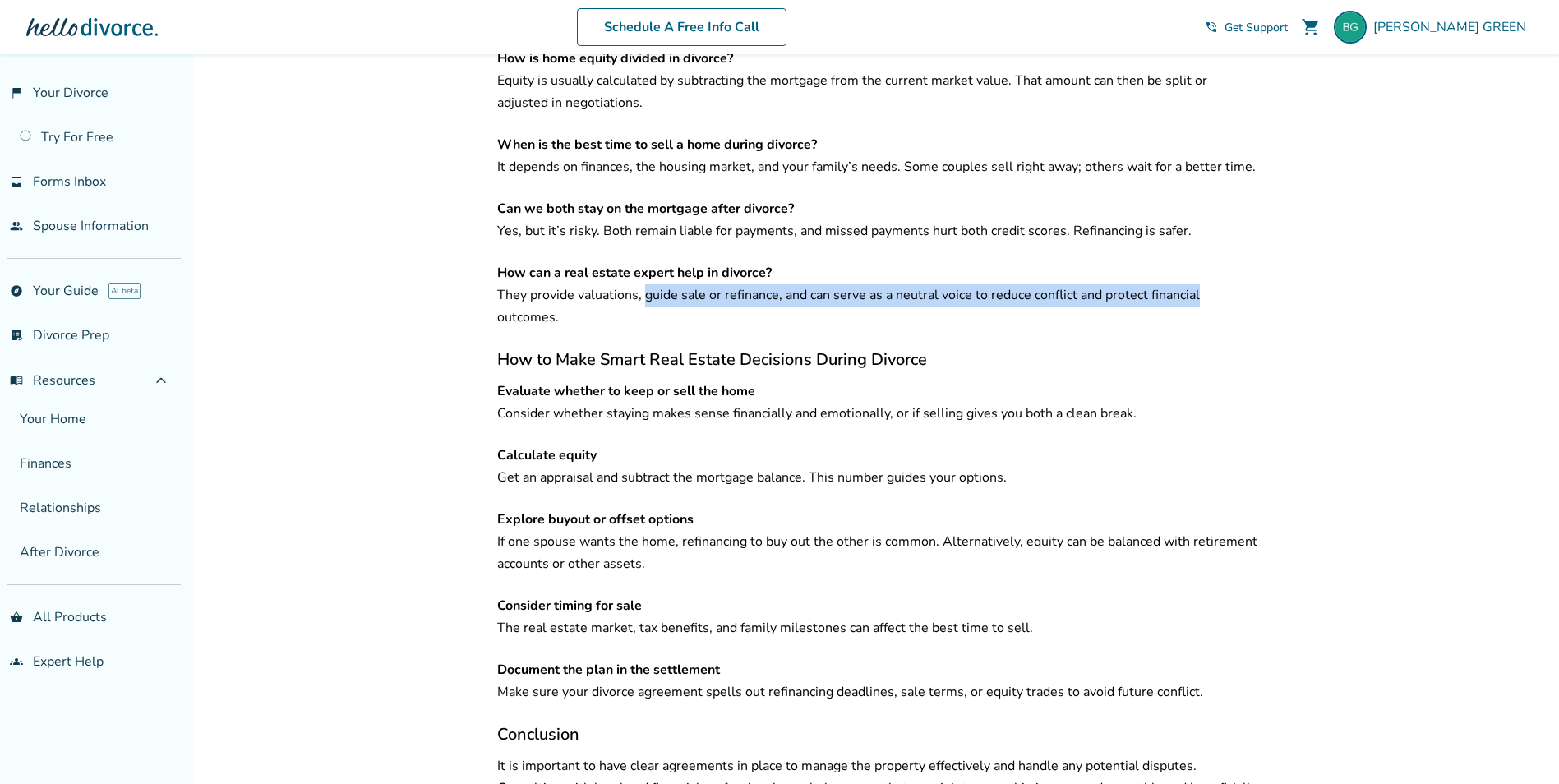
drag, startPoint x: 644, startPoint y: 235, endPoint x: 1224, endPoint y: 242, distance: 580.0
click at [1224, 262] on p "How can a real estate expert help in divorce? They provide valuations, guide sa…" at bounding box center [878, 295] width 762 height 67
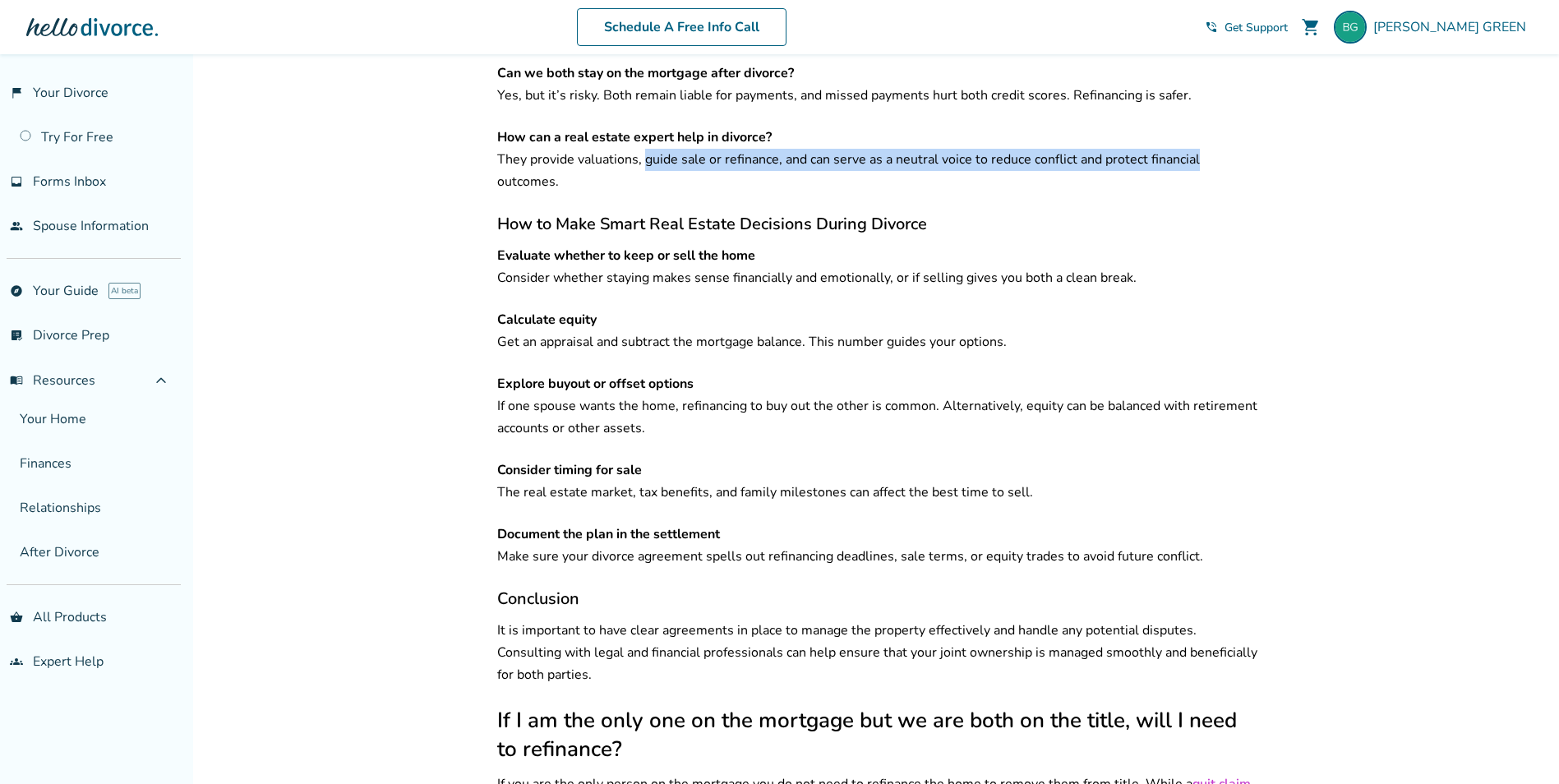
scroll to position [7006, 0]
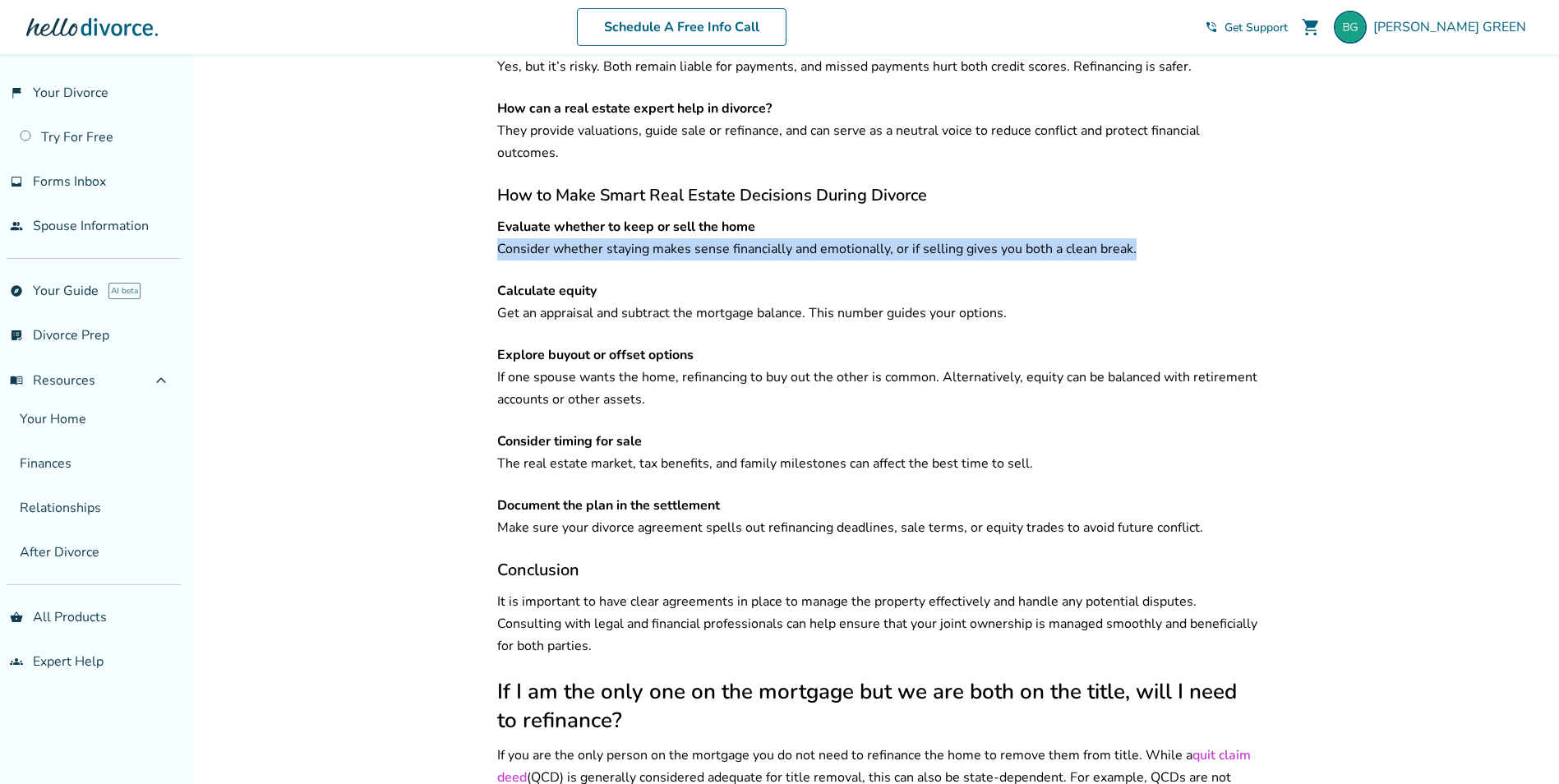
drag, startPoint x: 499, startPoint y: 193, endPoint x: 1166, endPoint y: 203, distance: 667.1
click at [1166, 216] on p "Evaluate whether to keep or sell the home Consider whether staying makes sense …" at bounding box center [878, 238] width 762 height 45
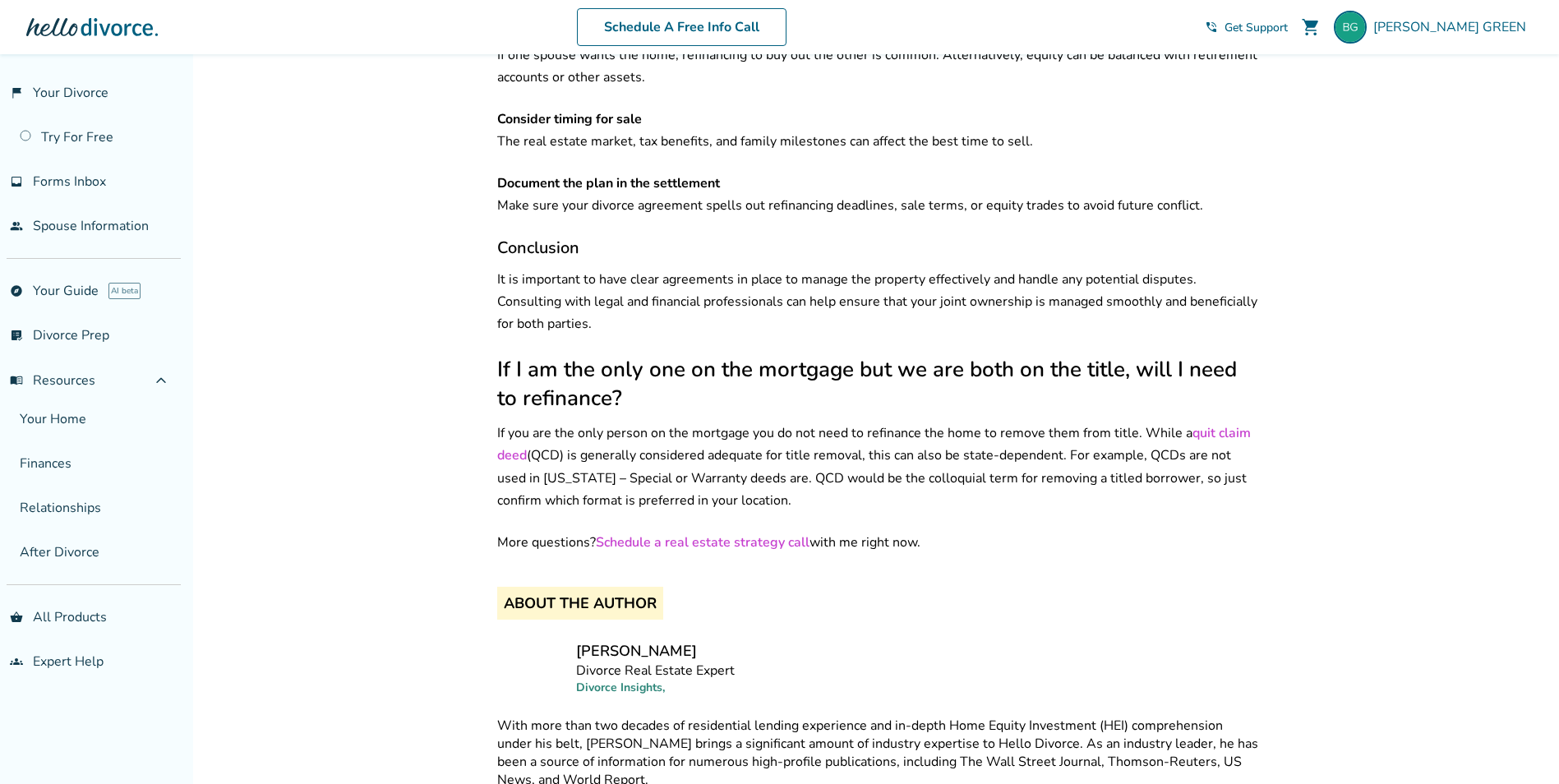
scroll to position [7335, 0]
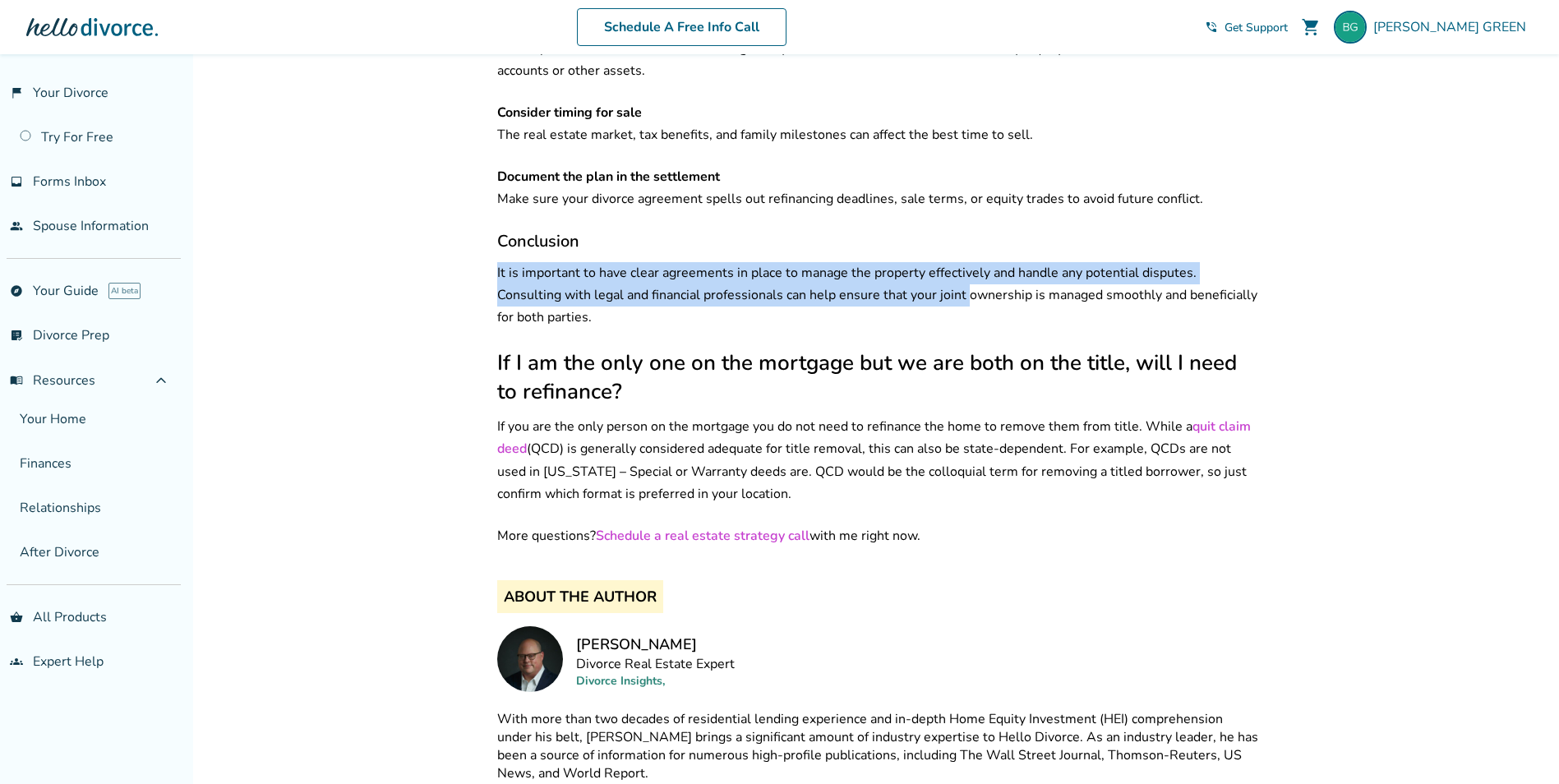
drag, startPoint x: 495, startPoint y: 217, endPoint x: 903, endPoint y: 244, distance: 408.9
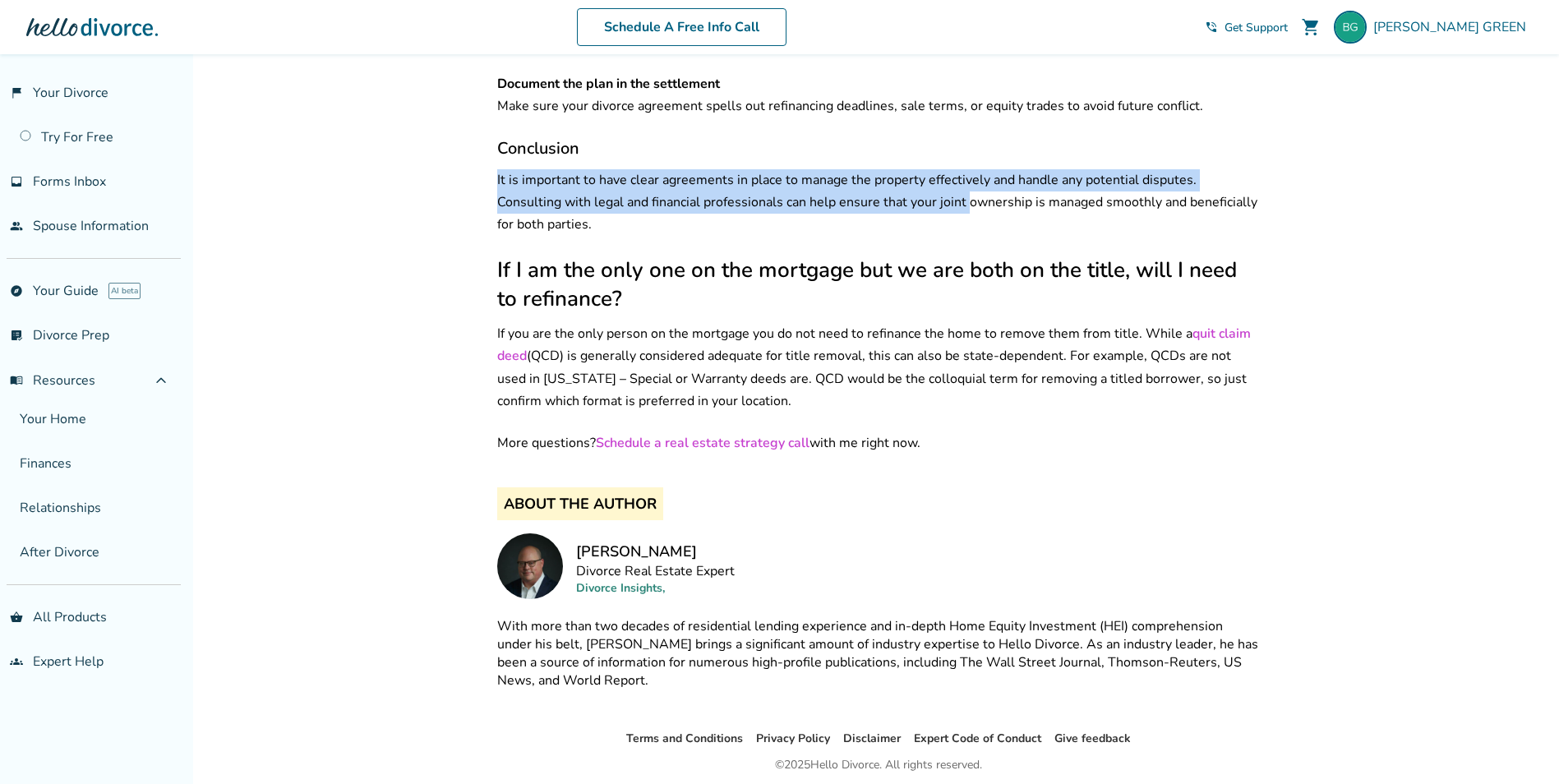
scroll to position [7430, 0]
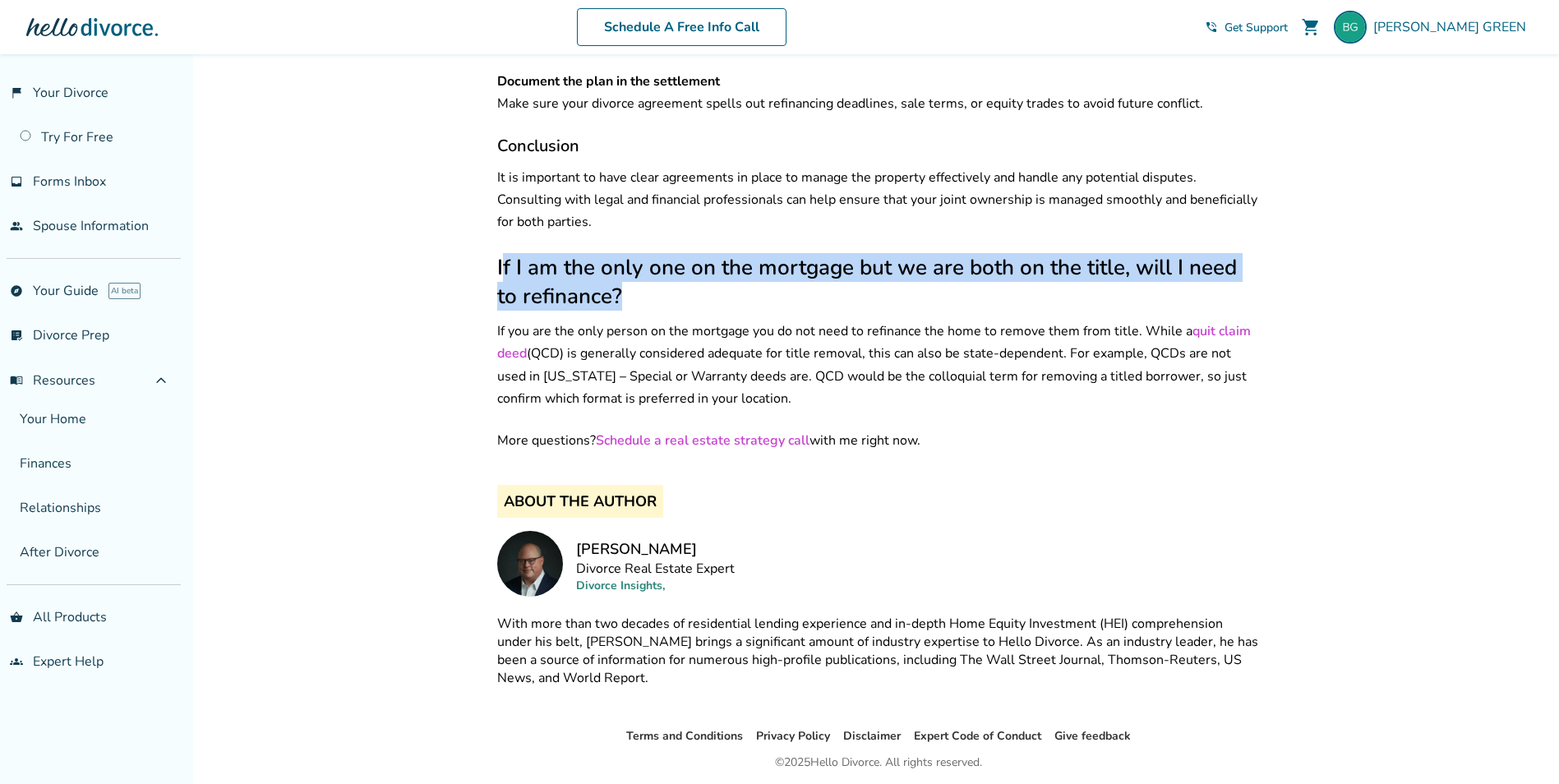
drag, startPoint x: 501, startPoint y: 214, endPoint x: 886, endPoint y: 243, distance: 386.1
click at [886, 253] on h2 "If I am the only one on the mortgage but we are both on the title, will I need …" at bounding box center [878, 281] width 762 height 57
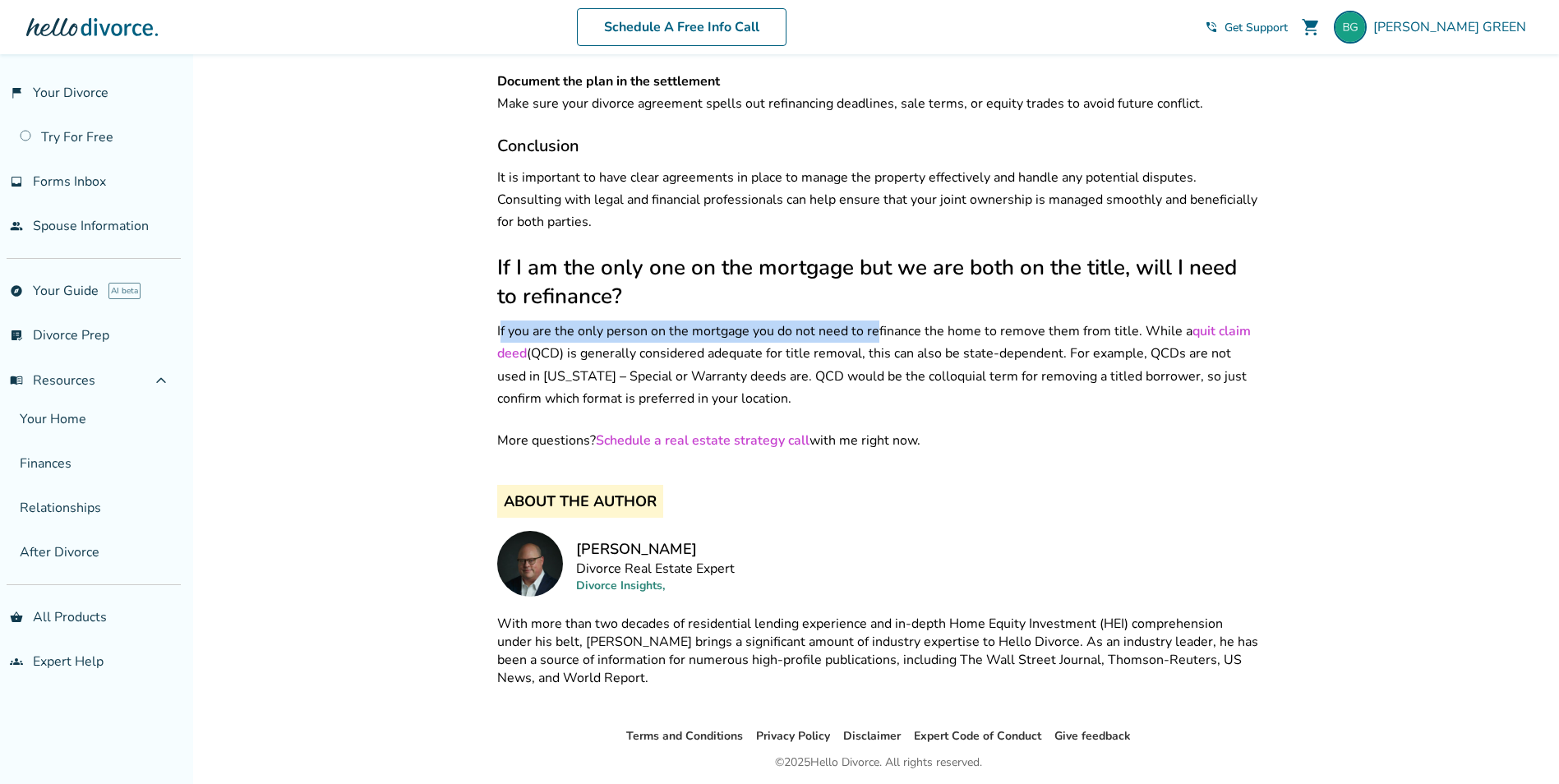
drag, startPoint x: 498, startPoint y: 274, endPoint x: 875, endPoint y: 283, distance: 377.1
click at [875, 320] on p "If you are the only person on the mortgage you do not need to refinance the hom…" at bounding box center [878, 364] width 762 height 89
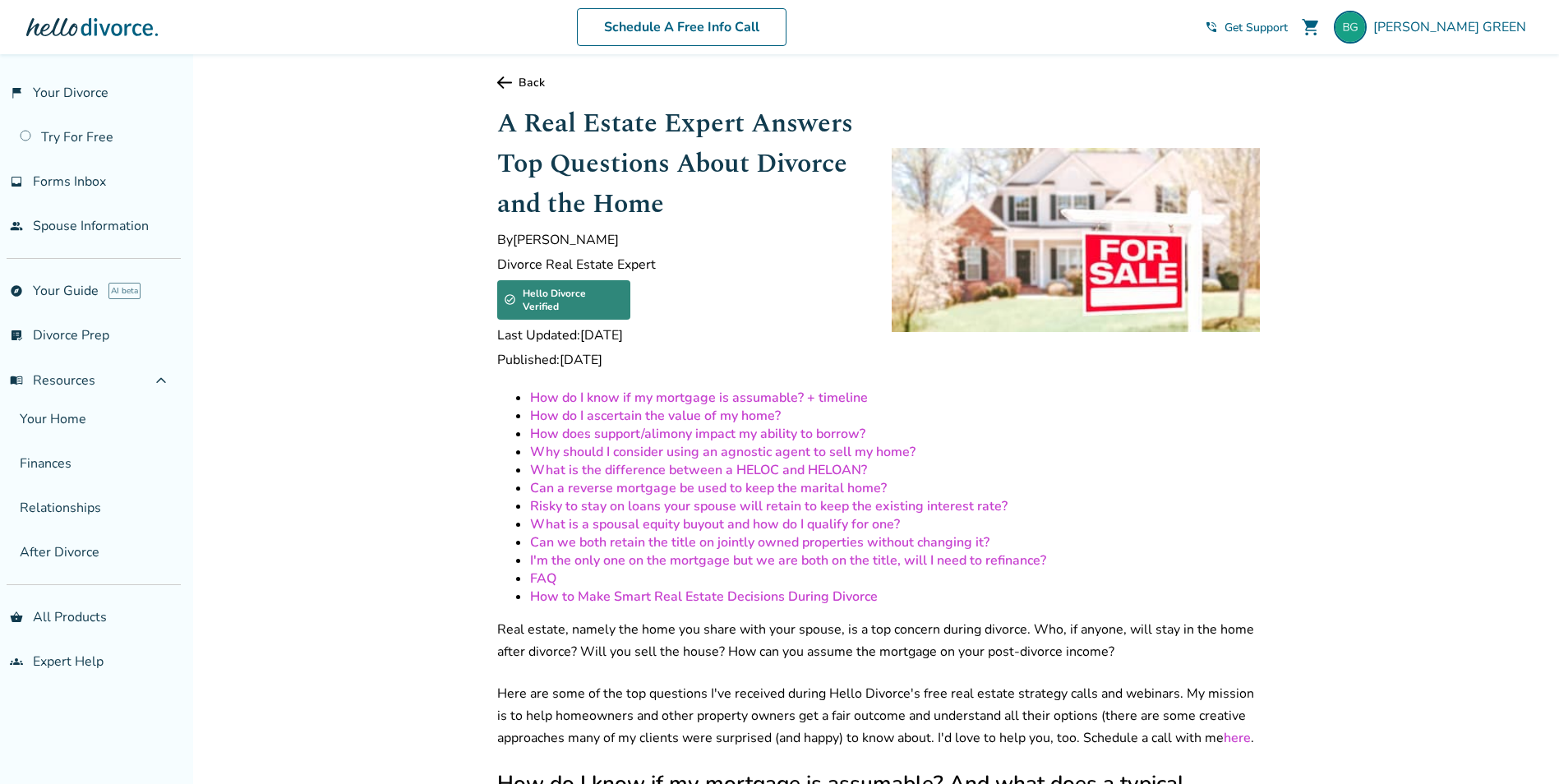
scroll to position [0, 0]
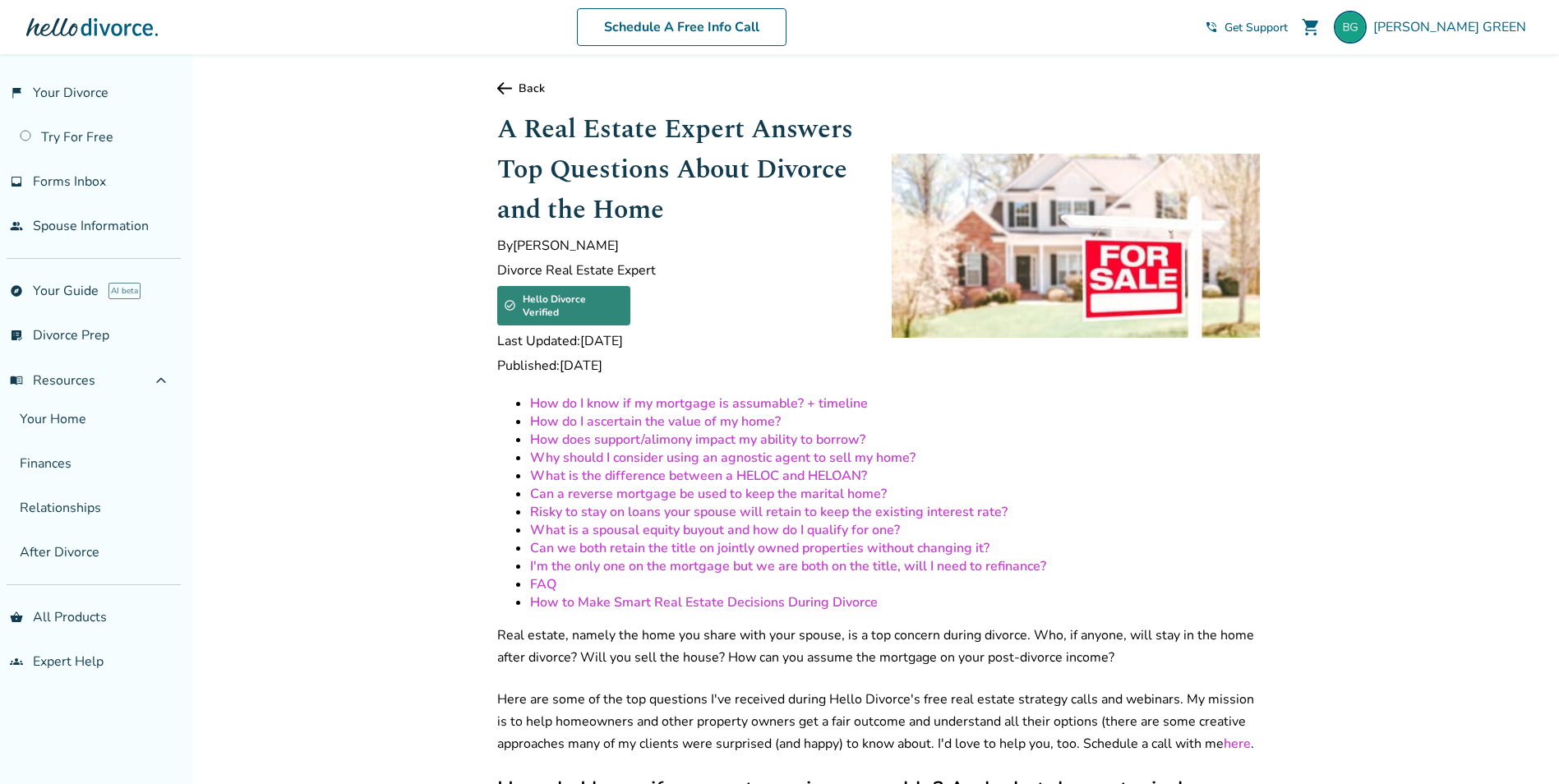
click at [526, 87] on link "Back" at bounding box center [878, 88] width 762 height 16
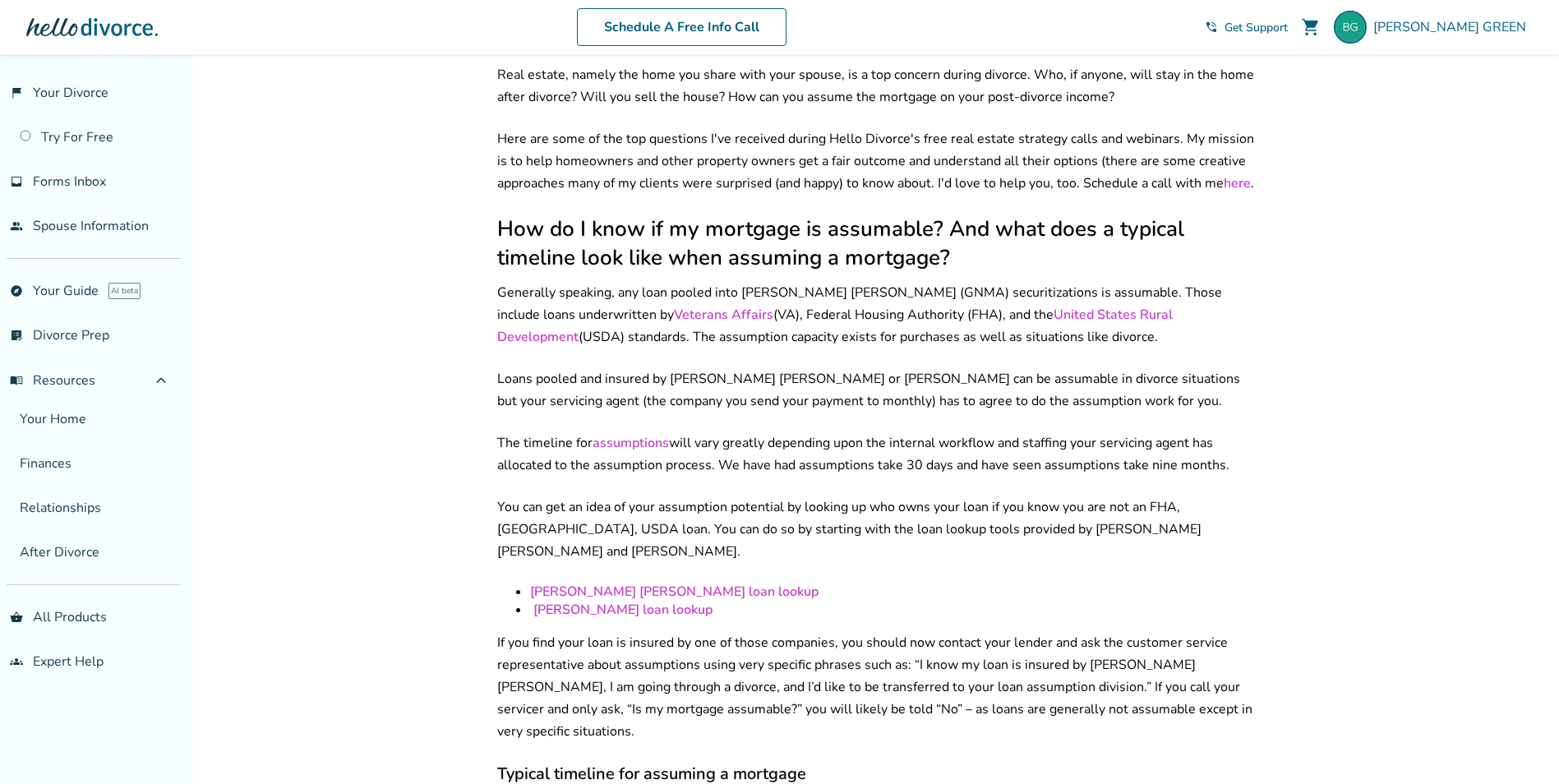
scroll to position [575, 0]
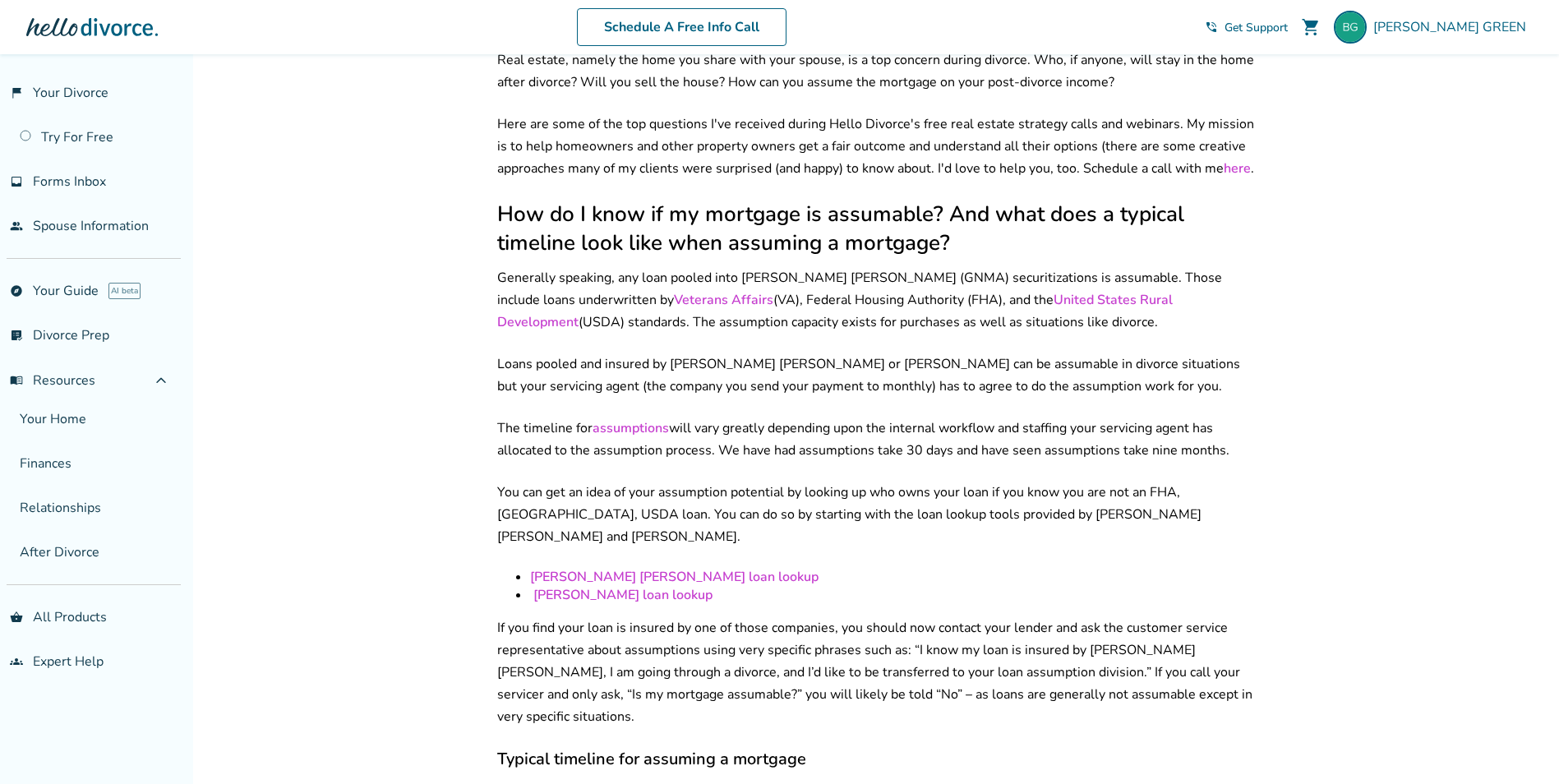
drag, startPoint x: 633, startPoint y: 262, endPoint x: 1067, endPoint y: 311, distance: 436.8
click at [1067, 311] on p "Generally speaking, any loan pooled into Ginnie Mae (GNMA) securitizations is a…" at bounding box center [878, 300] width 762 height 67
click at [547, 353] on p "Loans pooled and insured by Fannie Mae or Freddie Mac can be assumable in divor…" at bounding box center [878, 375] width 762 height 45
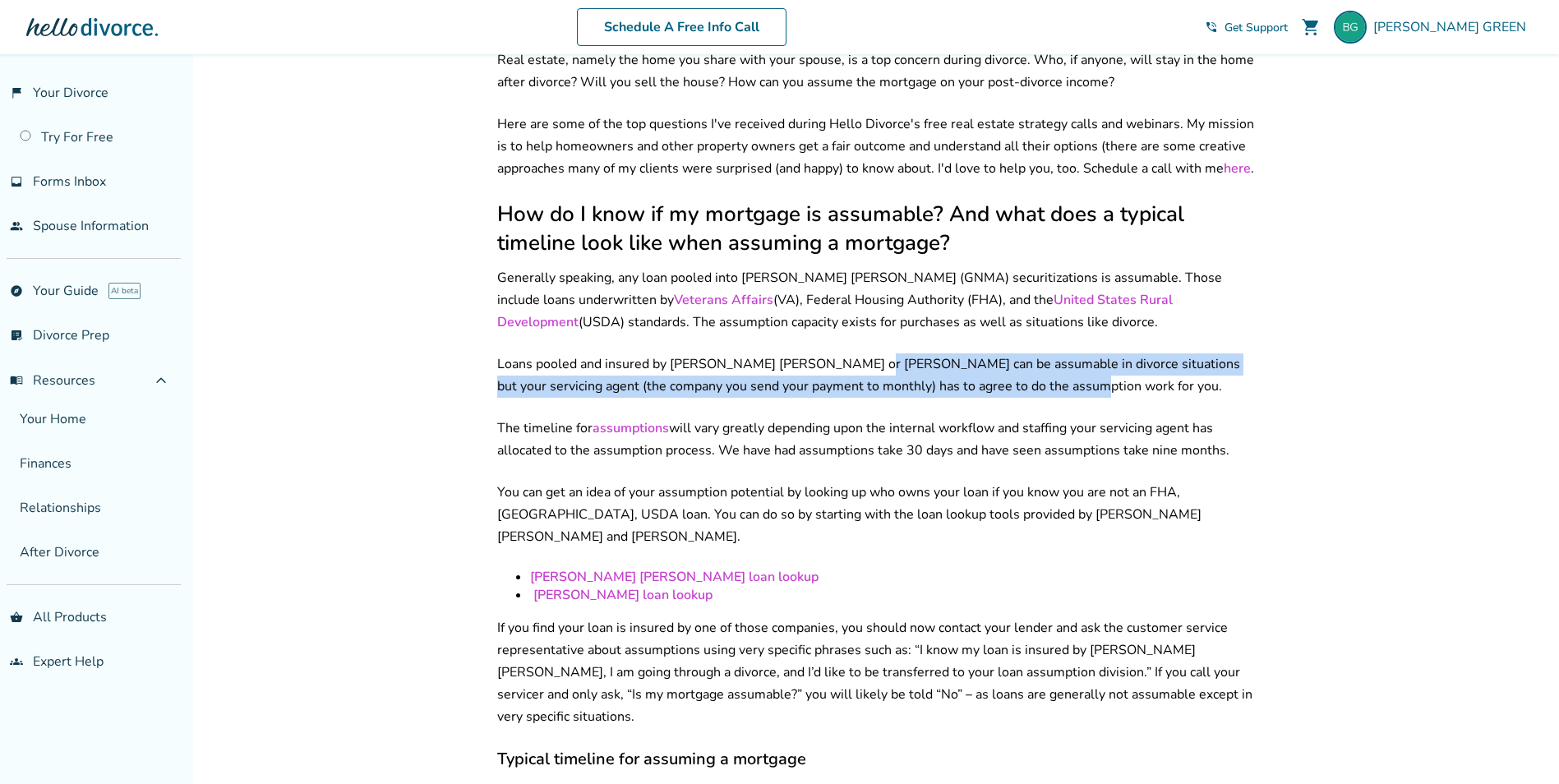
drag, startPoint x: 853, startPoint y: 347, endPoint x: 1110, endPoint y: 373, distance: 258.3
click at [1110, 373] on p "Loans pooled and insured by Fannie Mae or Freddie Mac can be assumable in divor…" at bounding box center [878, 375] width 762 height 45
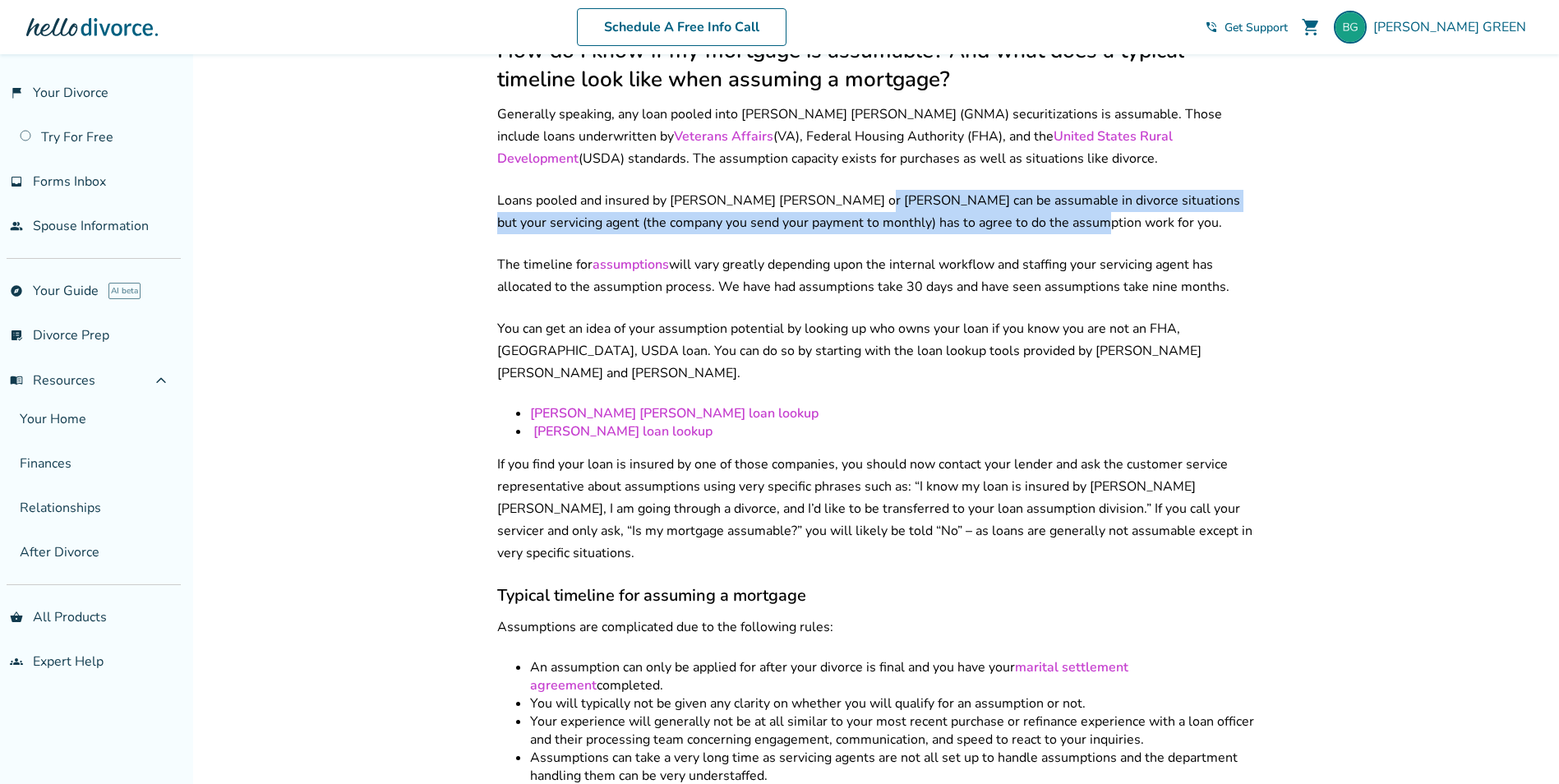
scroll to position [739, 0]
drag, startPoint x: 860, startPoint y: 251, endPoint x: 1246, endPoint y: 281, distance: 387.2
click at [1246, 281] on p "The timeline for assumptions will vary greatly depending upon the internal work…" at bounding box center [878, 275] width 762 height 45
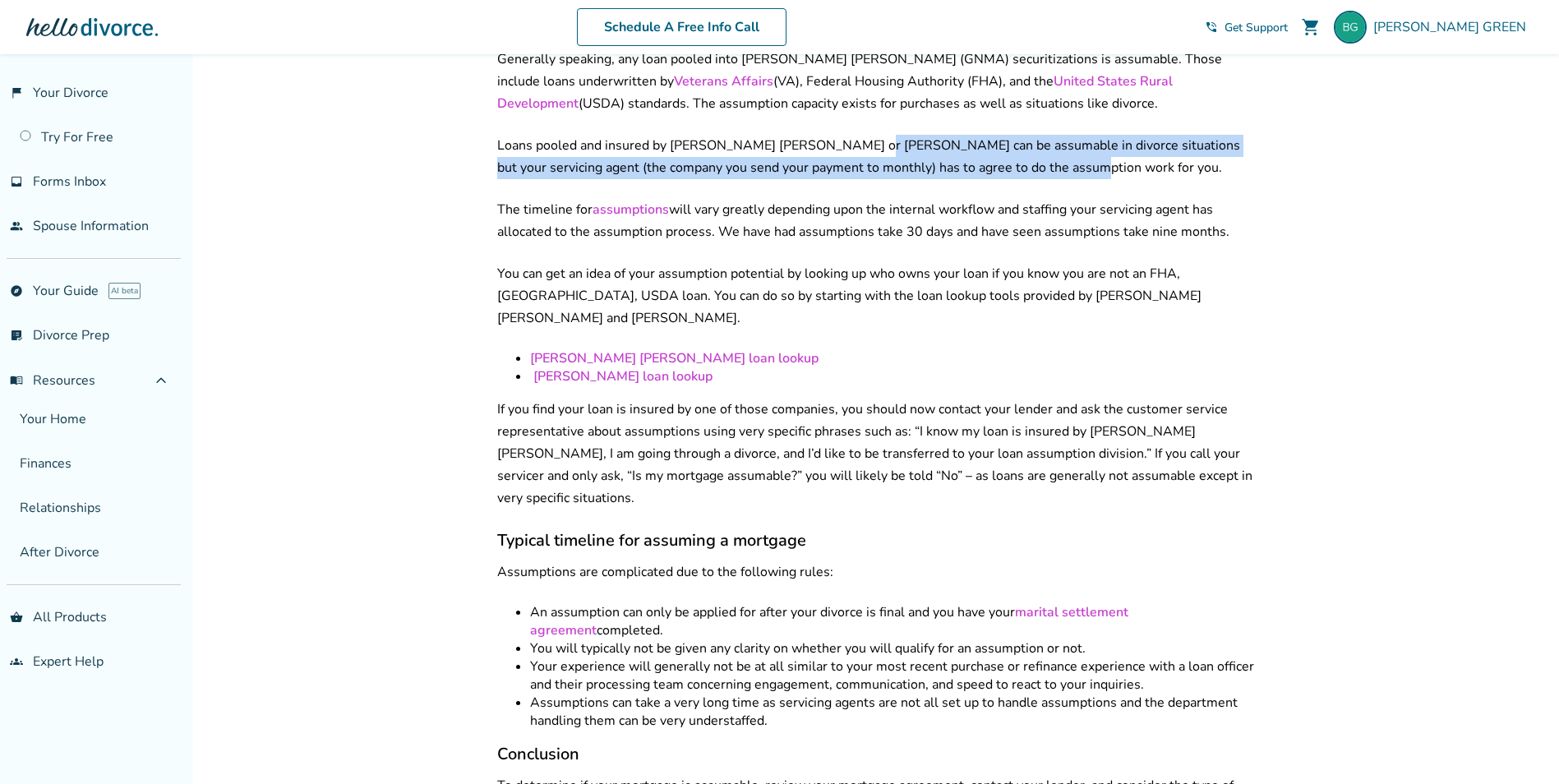
scroll to position [821, 0]
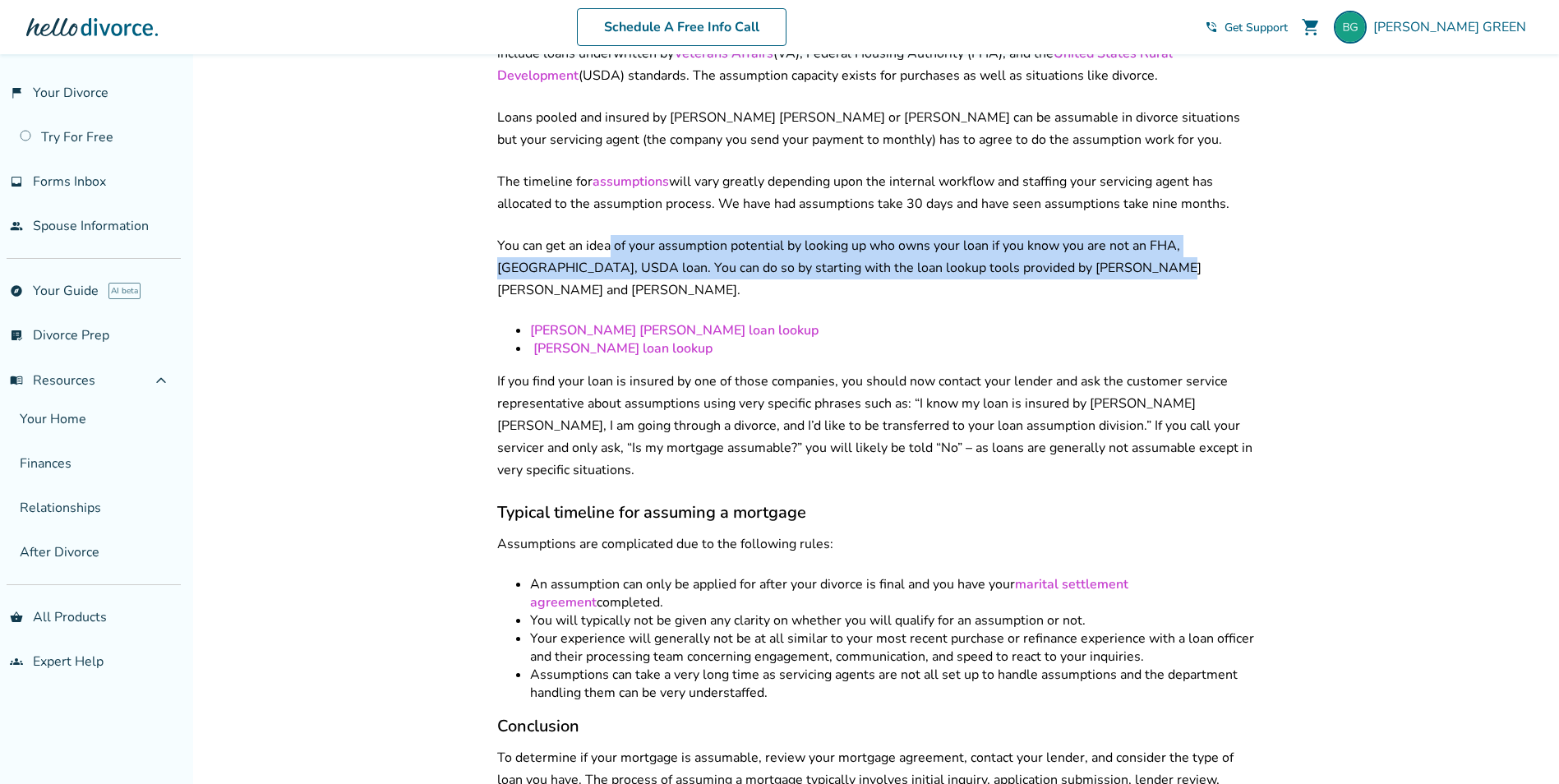
drag, startPoint x: 609, startPoint y: 232, endPoint x: 1143, endPoint y: 256, distance: 534.5
click at [1143, 256] on p "You can get an idea of your assumption potential by looking up who owns your lo…" at bounding box center [878, 267] width 762 height 67
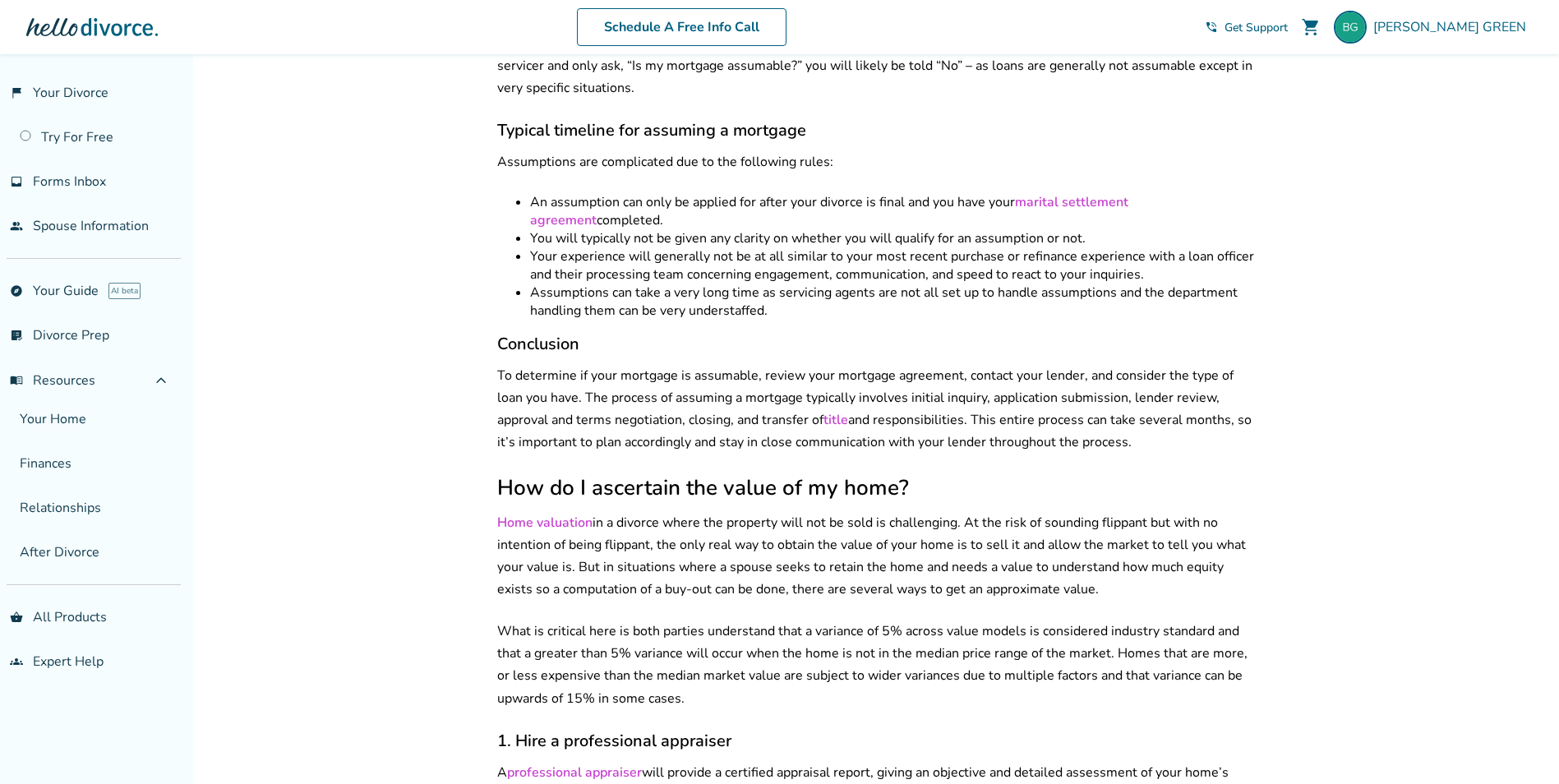
scroll to position [1232, 0]
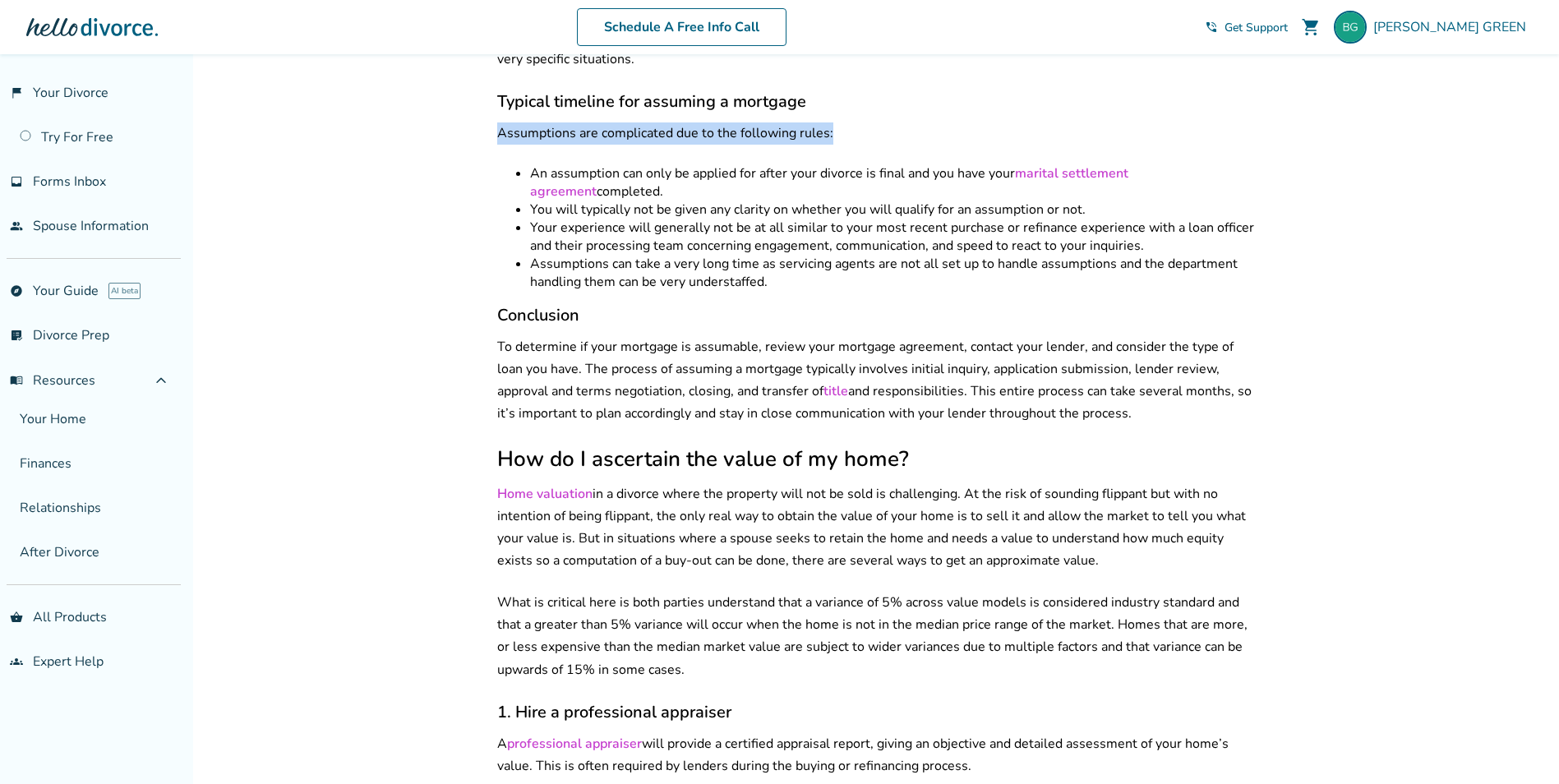
drag, startPoint x: 500, startPoint y: 77, endPoint x: 871, endPoint y: 83, distance: 371.0
click at [871, 122] on p "Assumptions are complicated due to the following rules:" at bounding box center [878, 133] width 762 height 22
drag, startPoint x: 530, startPoint y: 111, endPoint x: 966, endPoint y: 129, distance: 436.4
click at [966, 164] on li "An assumption can only be applied for after your divorce is final and you have …" at bounding box center [895, 183] width 729 height 37
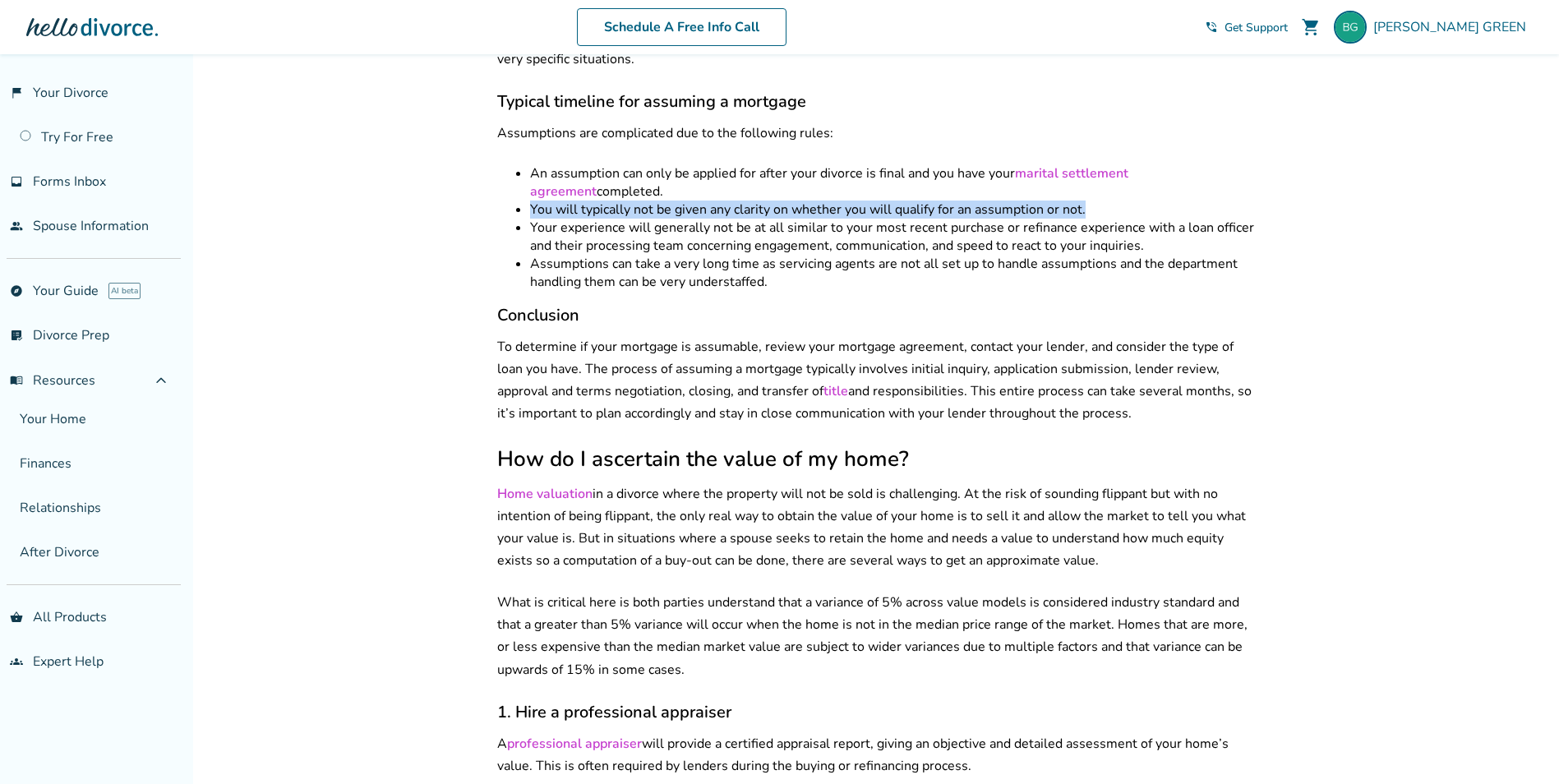
drag, startPoint x: 528, startPoint y: 151, endPoint x: 1101, endPoint y: 149, distance: 573.0
click at [1101, 164] on ul "An assumption can only be applied for after your divorce is final and you have …" at bounding box center [878, 227] width 762 height 127
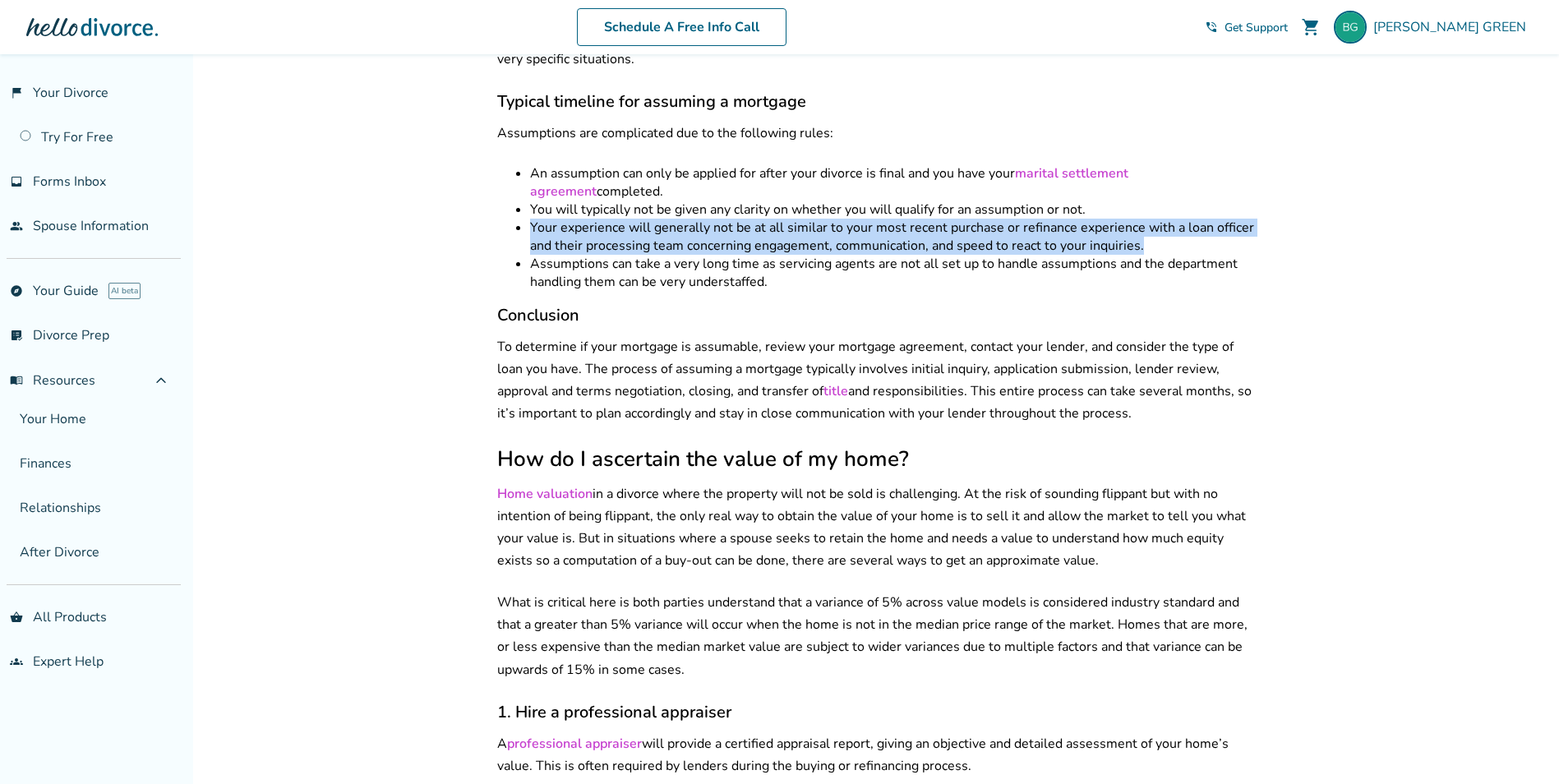
drag, startPoint x: 531, startPoint y: 167, endPoint x: 1156, endPoint y: 192, distance: 625.5
click at [1156, 218] on li "Your experience will generally not be at all similar to your most recent purcha…" at bounding box center [895, 236] width 729 height 37
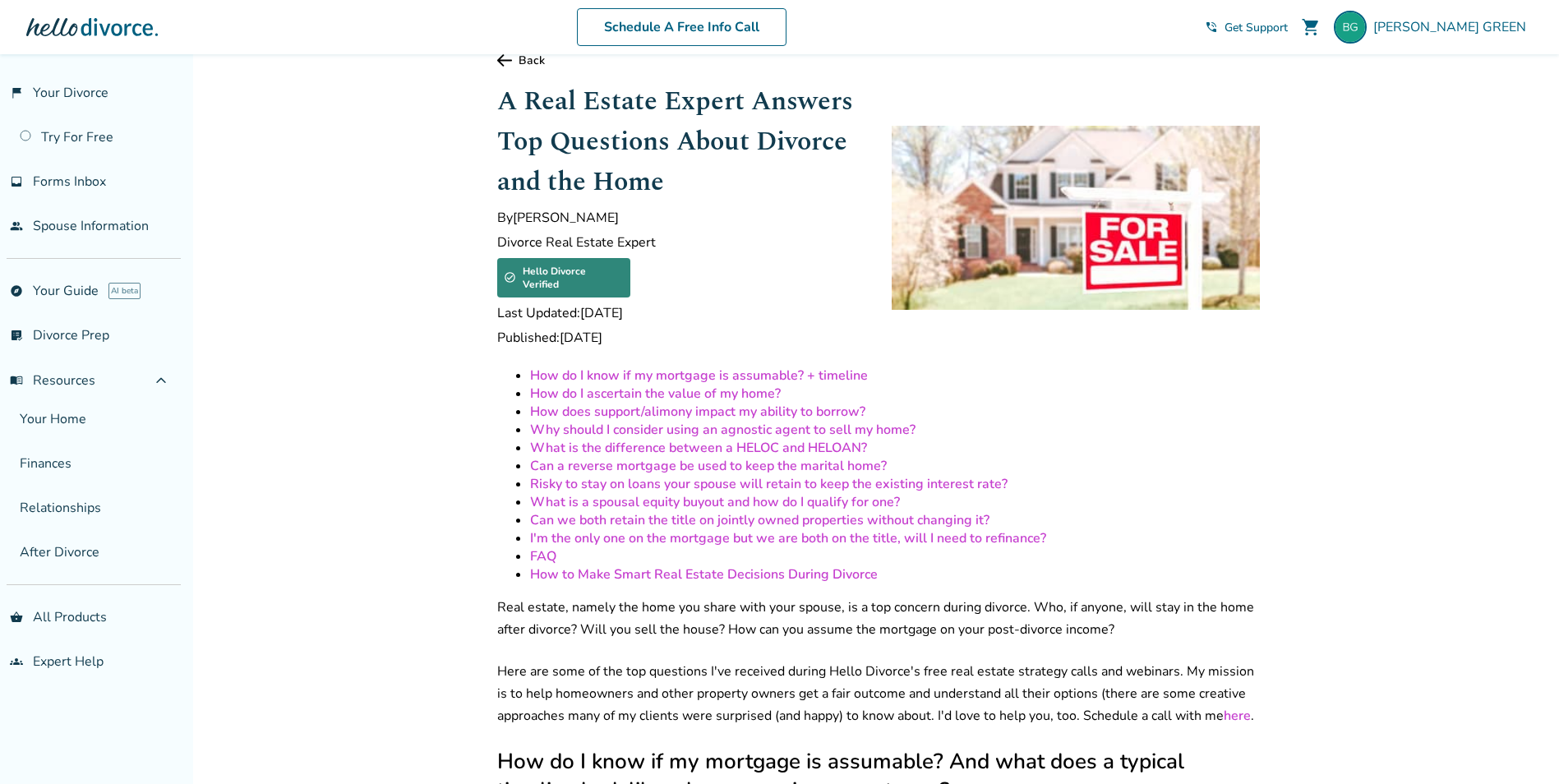
scroll to position [0, 0]
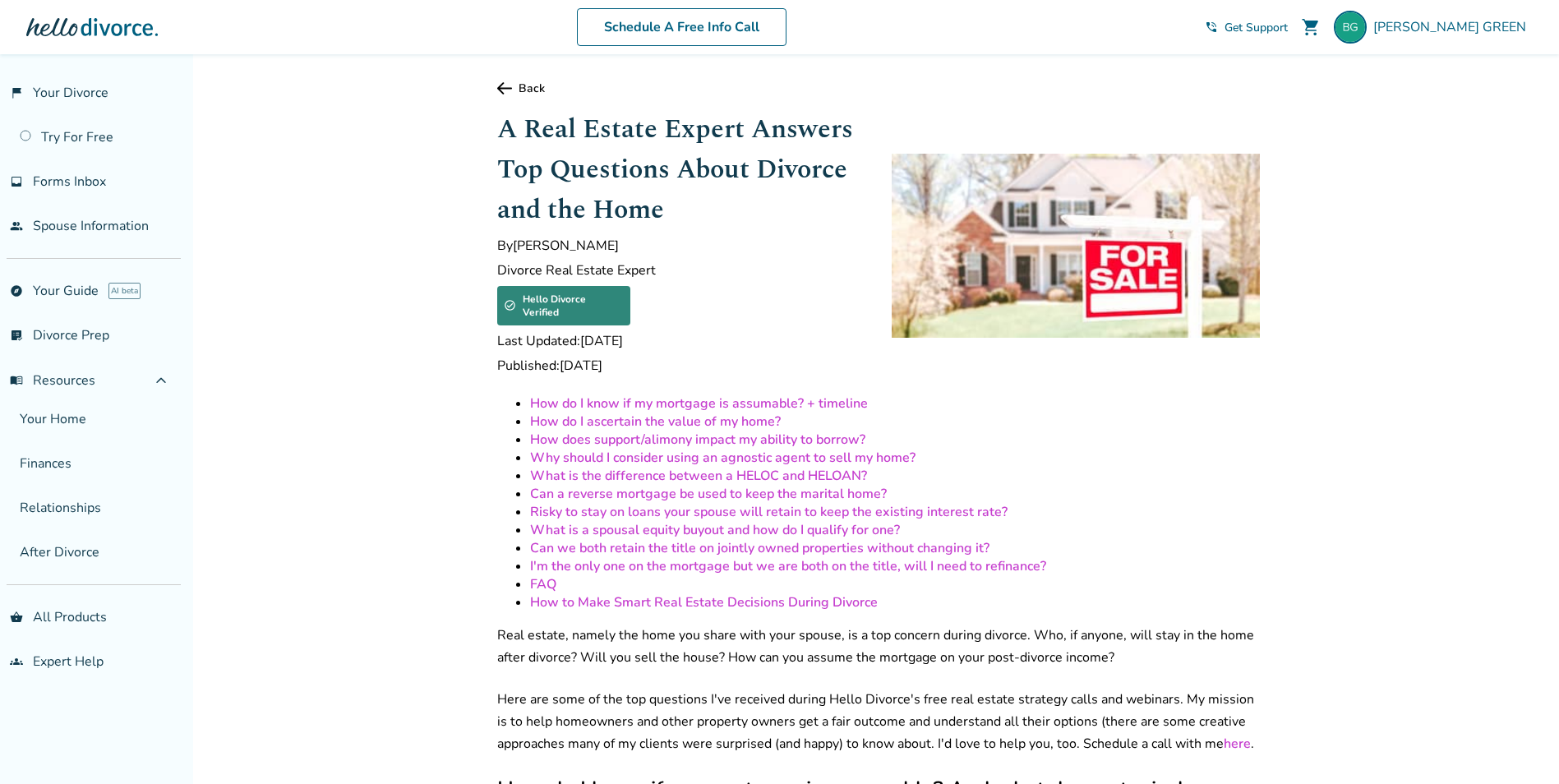
click at [524, 86] on link "Back" at bounding box center [878, 88] width 762 height 16
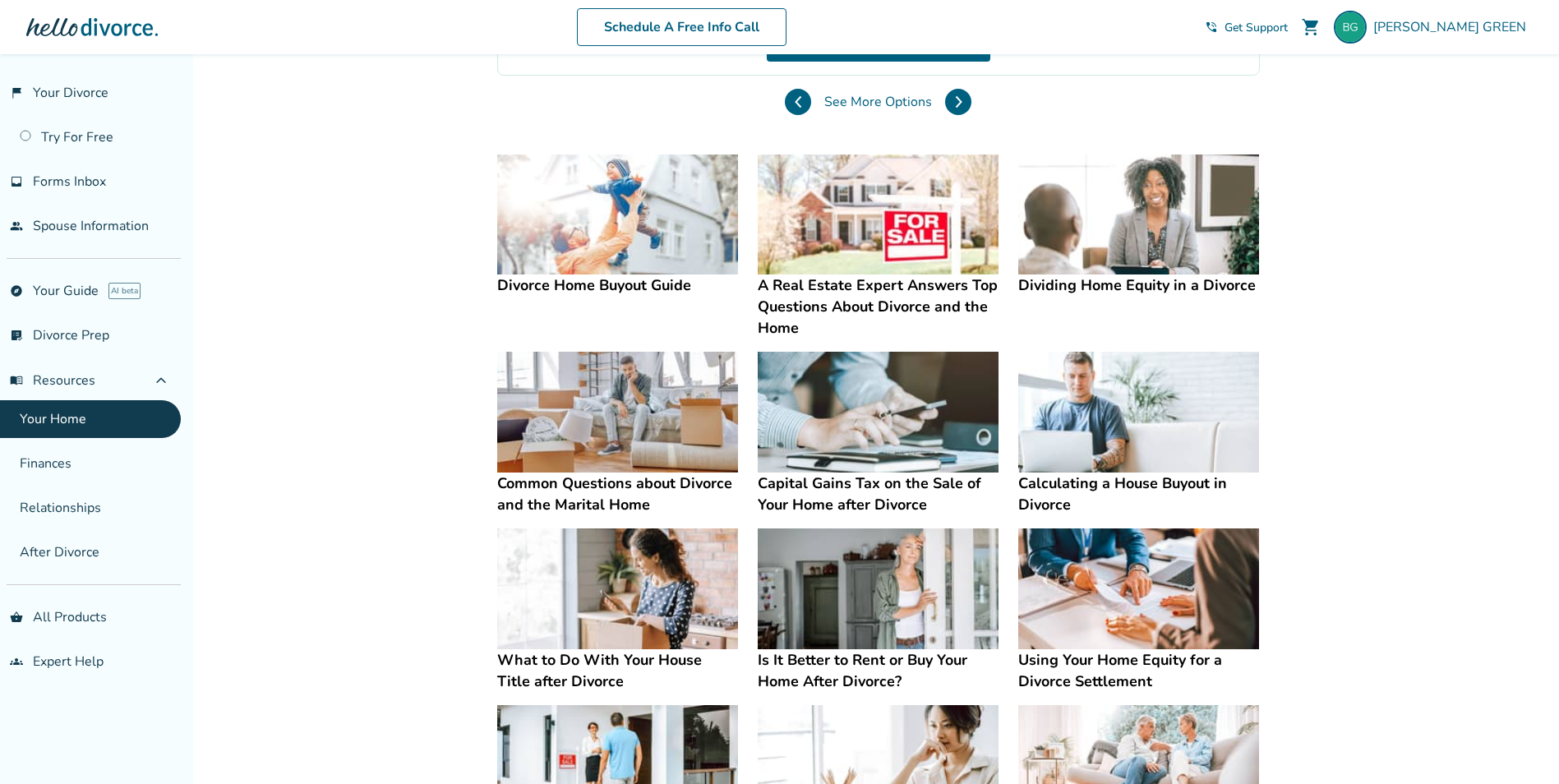
scroll to position [493, 0]
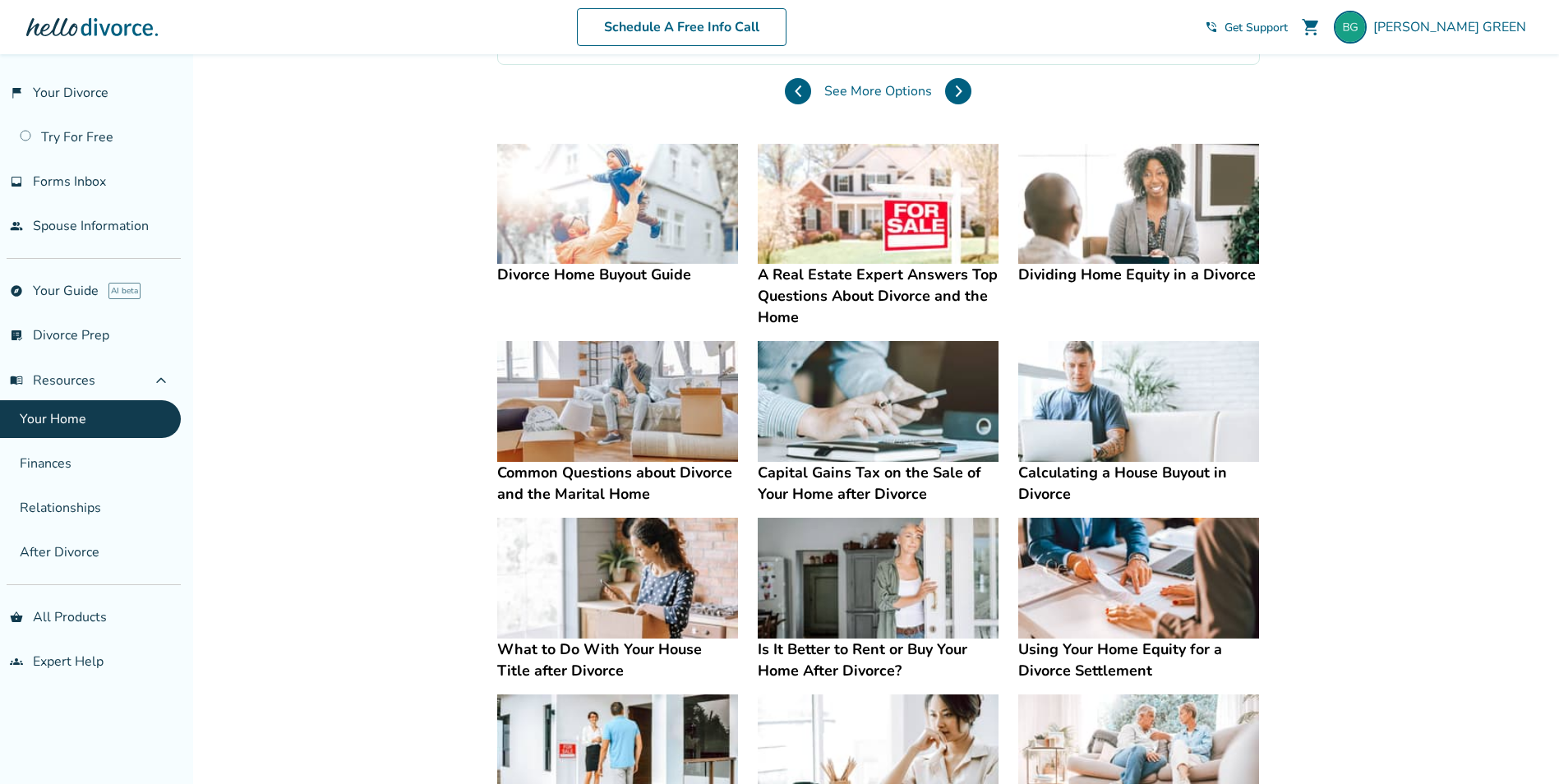
click at [605, 217] on img at bounding box center [618, 204] width 241 height 120
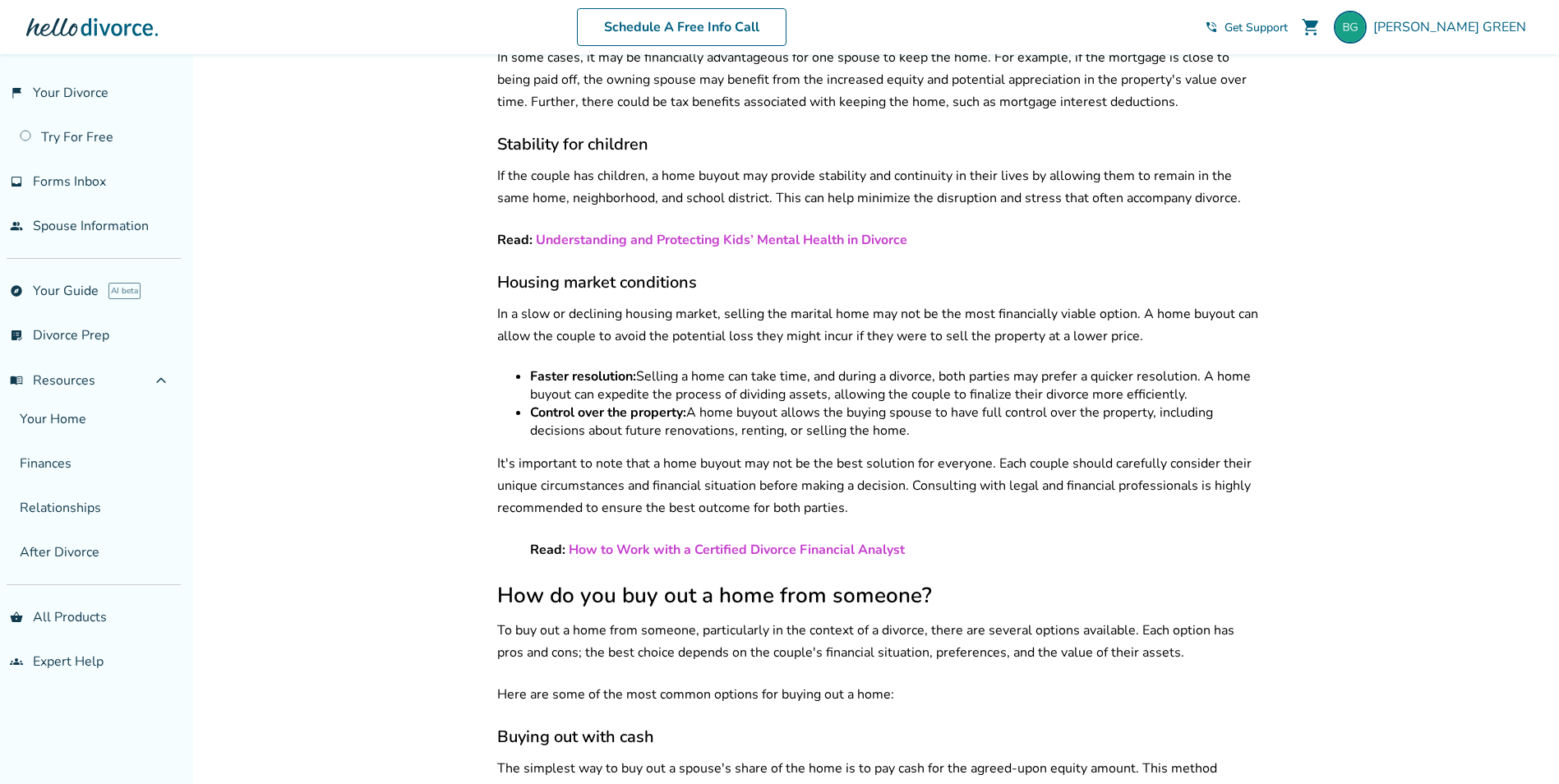
scroll to position [1068, 0]
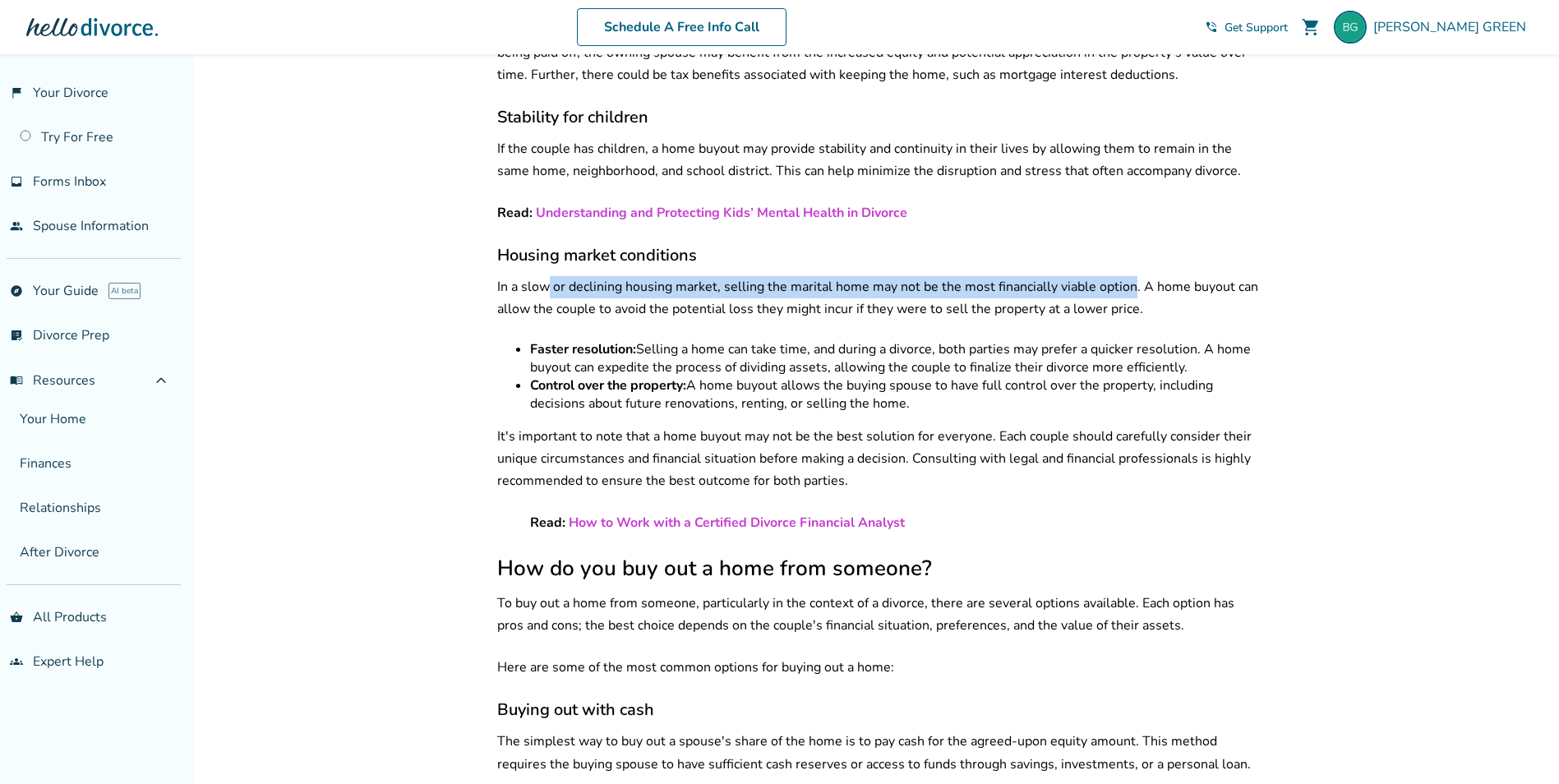
drag, startPoint x: 551, startPoint y: 278, endPoint x: 1133, endPoint y: 276, distance: 582.0
click at [1133, 276] on p "In a slow or declining housing market, selling the marital home may not be the …" at bounding box center [878, 298] width 762 height 45
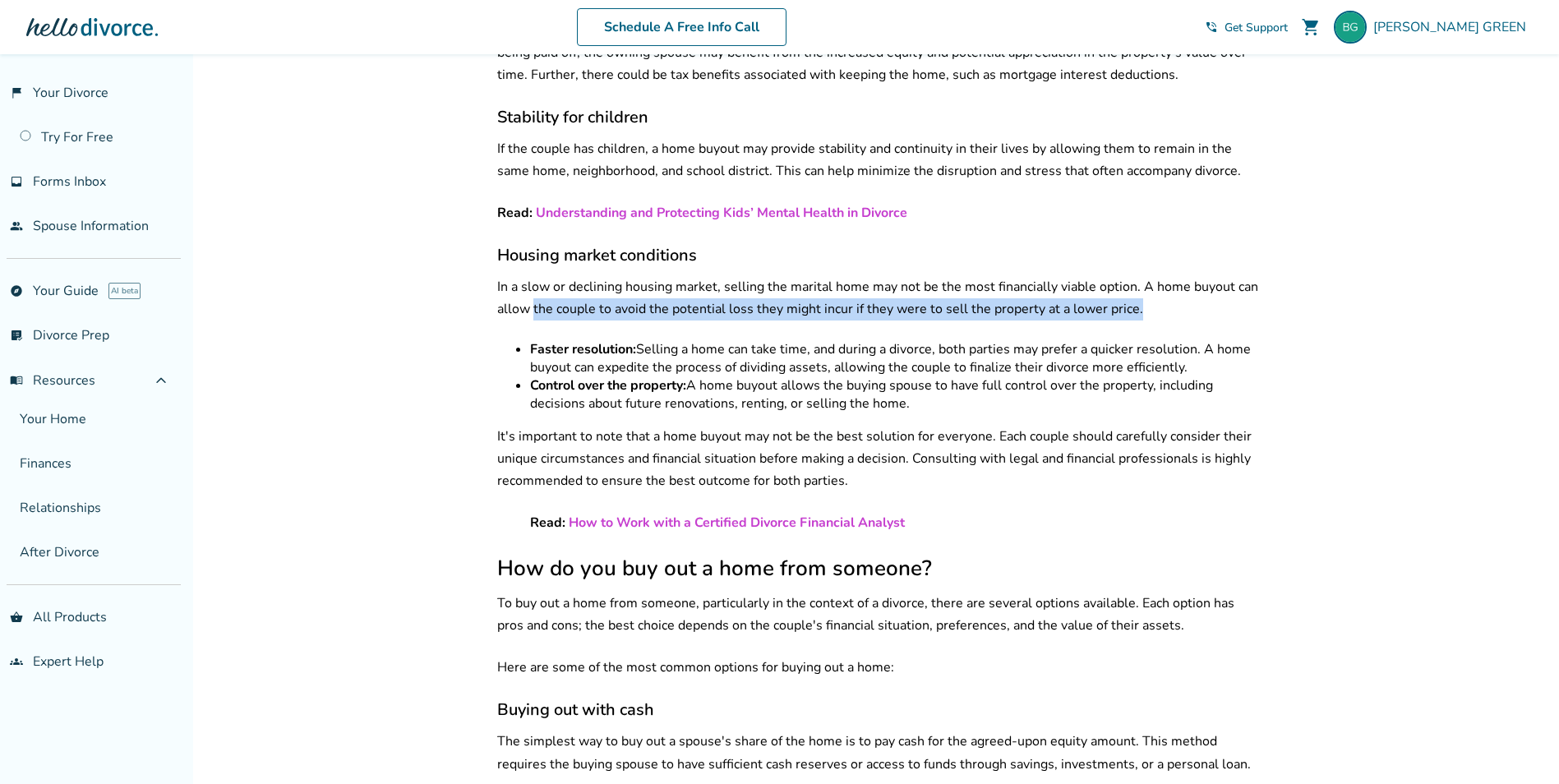
drag, startPoint x: 532, startPoint y: 298, endPoint x: 1190, endPoint y: 300, distance: 658.0
click at [1190, 300] on p "In a slow or declining housing market, selling the marital home may not be the …" at bounding box center [878, 298] width 762 height 45
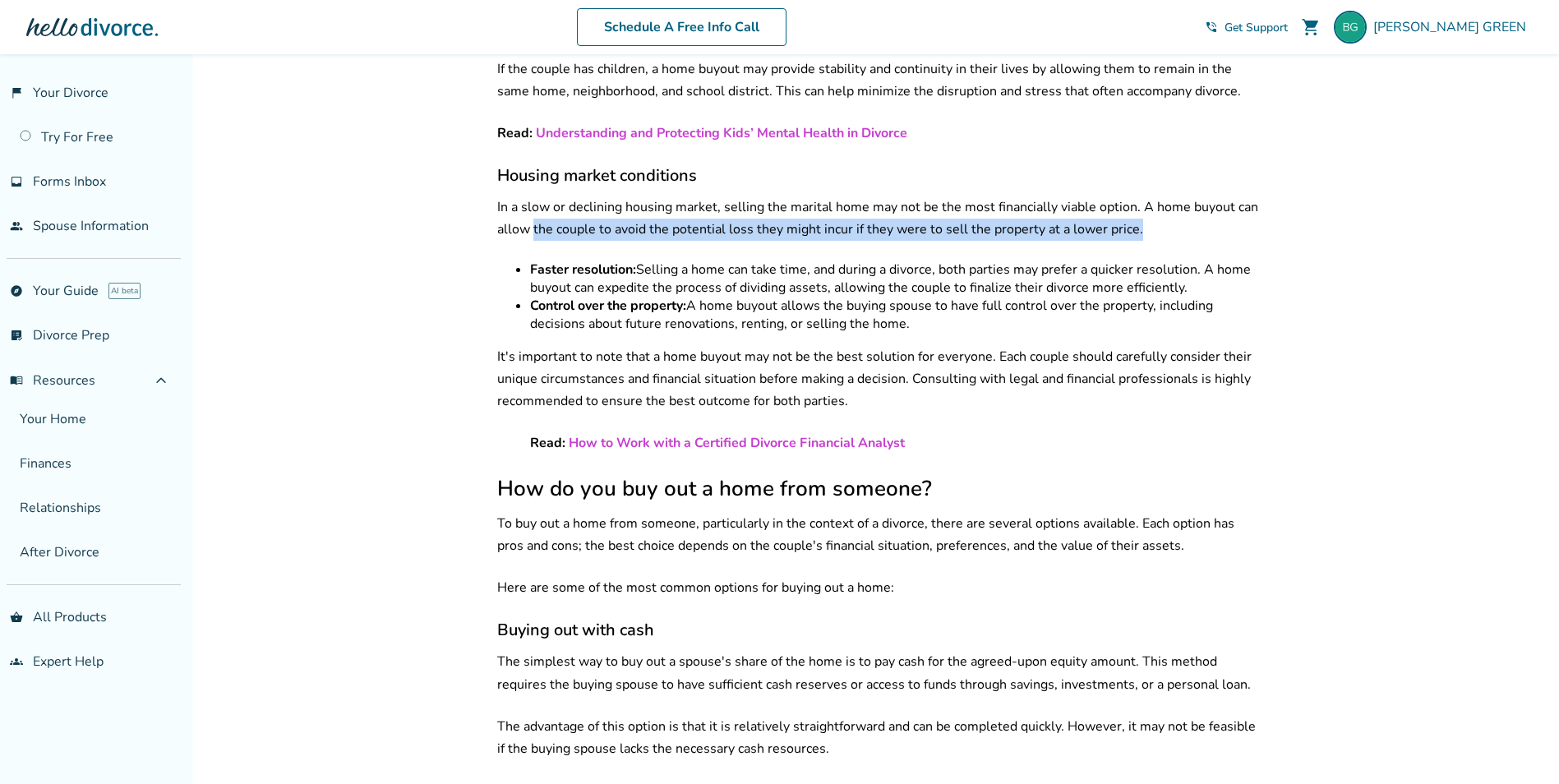
scroll to position [1150, 0]
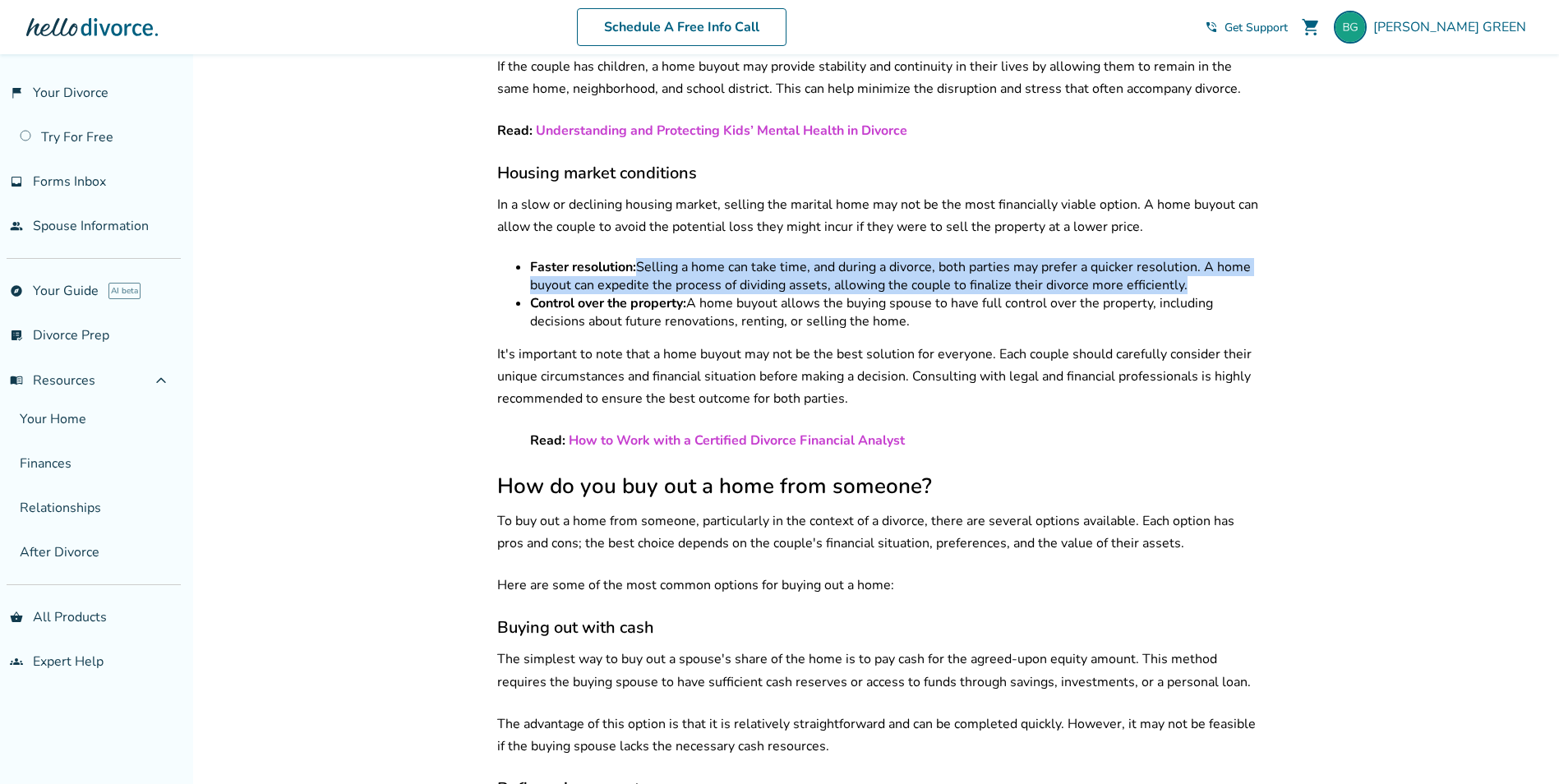
drag, startPoint x: 639, startPoint y: 257, endPoint x: 1235, endPoint y: 276, distance: 596.3
click at [1235, 276] on li "Faster resolution: Selling a home can take time, and during a divorce, both par…" at bounding box center [895, 277] width 729 height 37
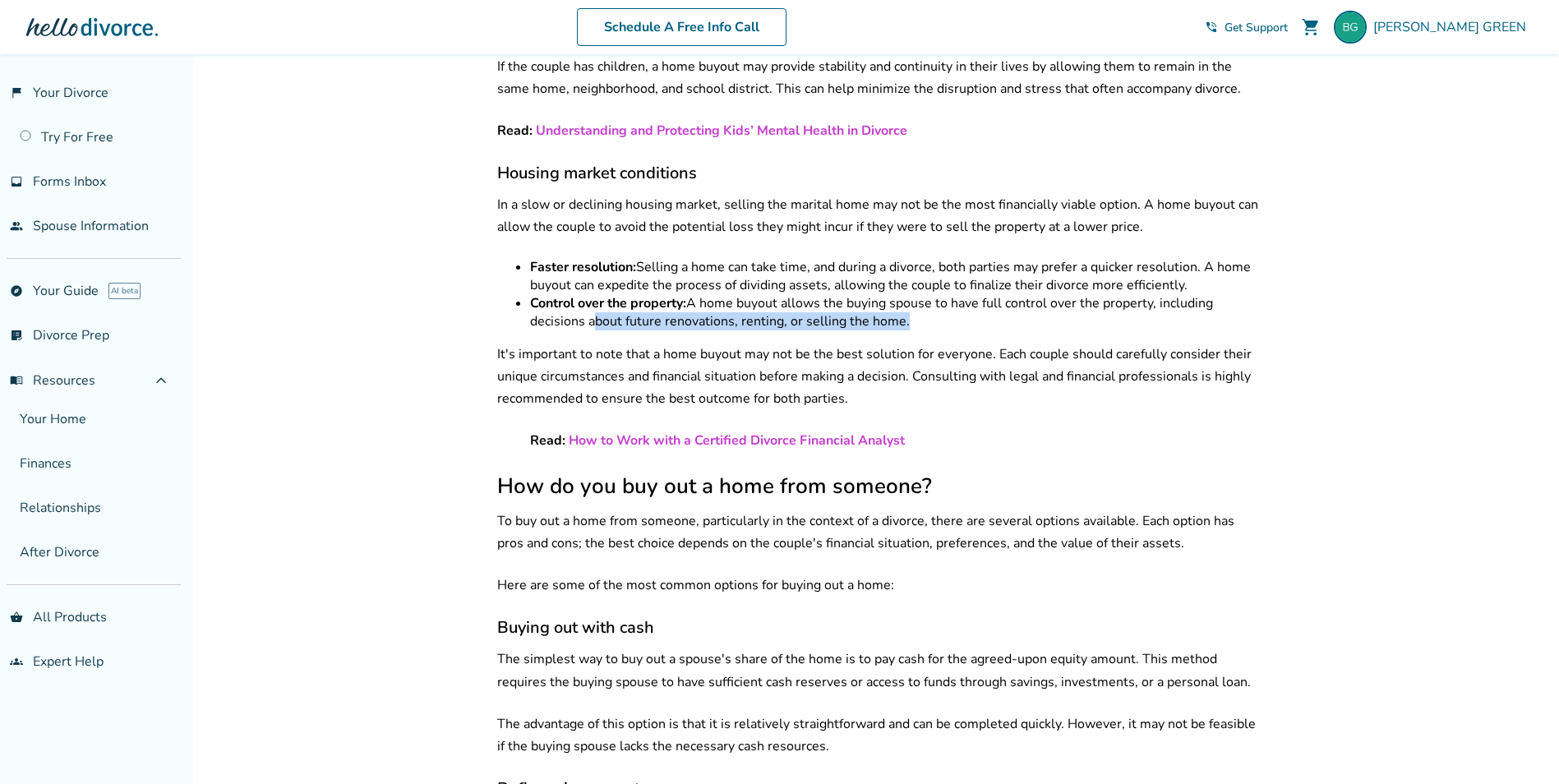
drag, startPoint x: 594, startPoint y: 314, endPoint x: 945, endPoint y: 313, distance: 351.0
click at [945, 313] on li "Control over the property: A home buyout allows the buying spouse to have full …" at bounding box center [895, 312] width 729 height 37
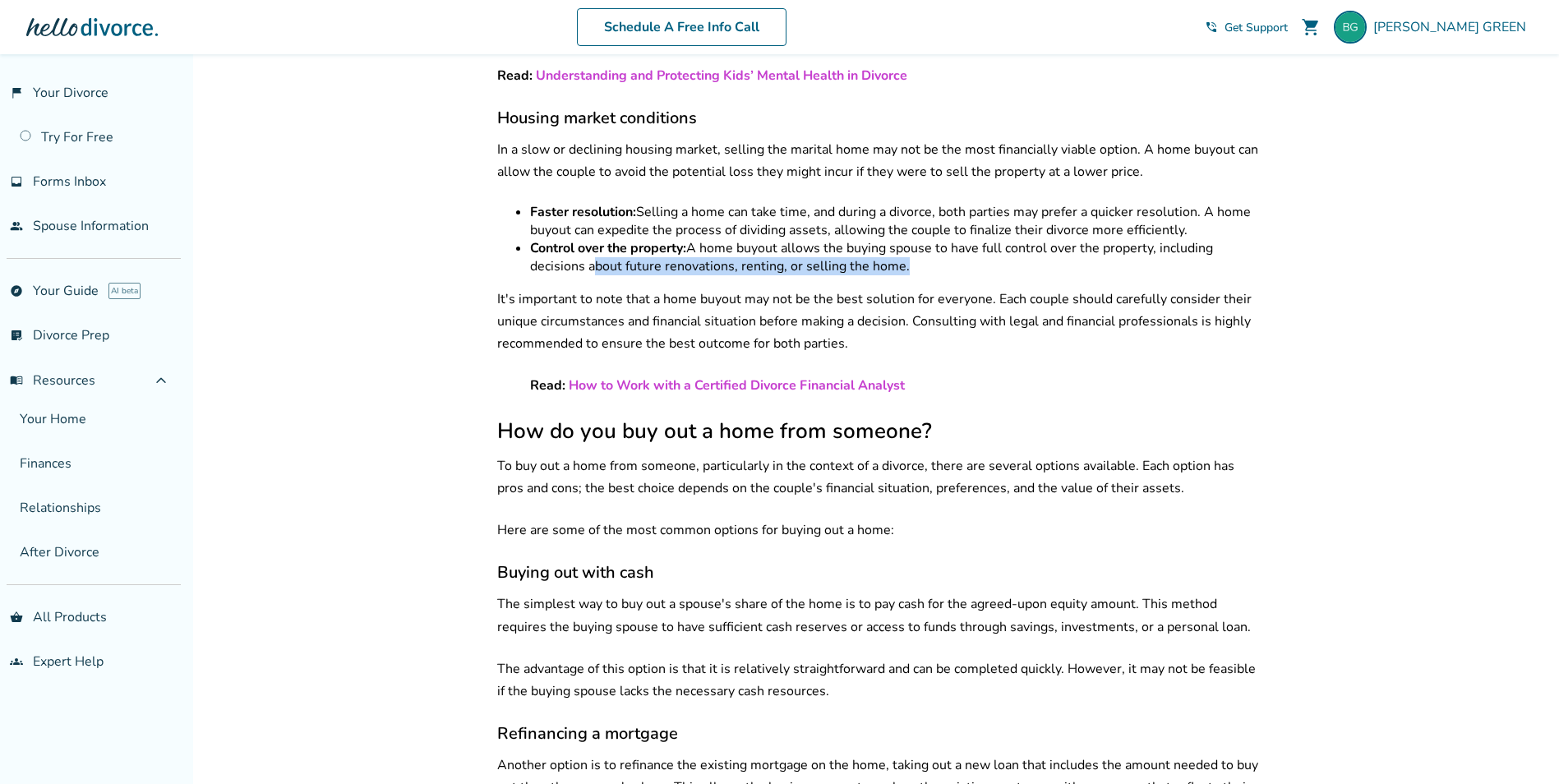
scroll to position [1232, 0]
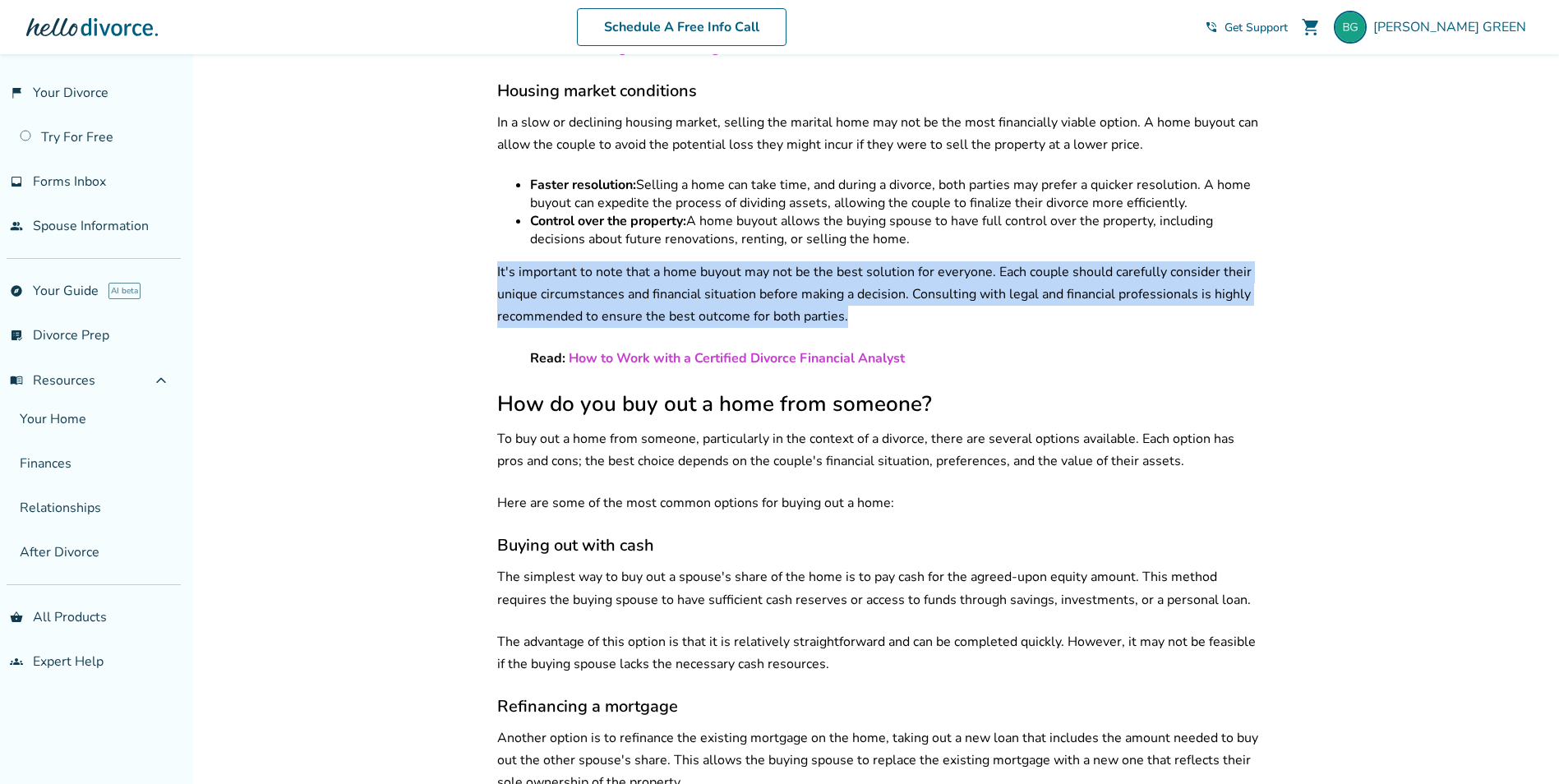
drag, startPoint x: 497, startPoint y: 258, endPoint x: 979, endPoint y: 308, distance: 484.6
click at [979, 308] on p "It's important to note that a home buyout may not be the best solution for ever…" at bounding box center [878, 294] width 762 height 67
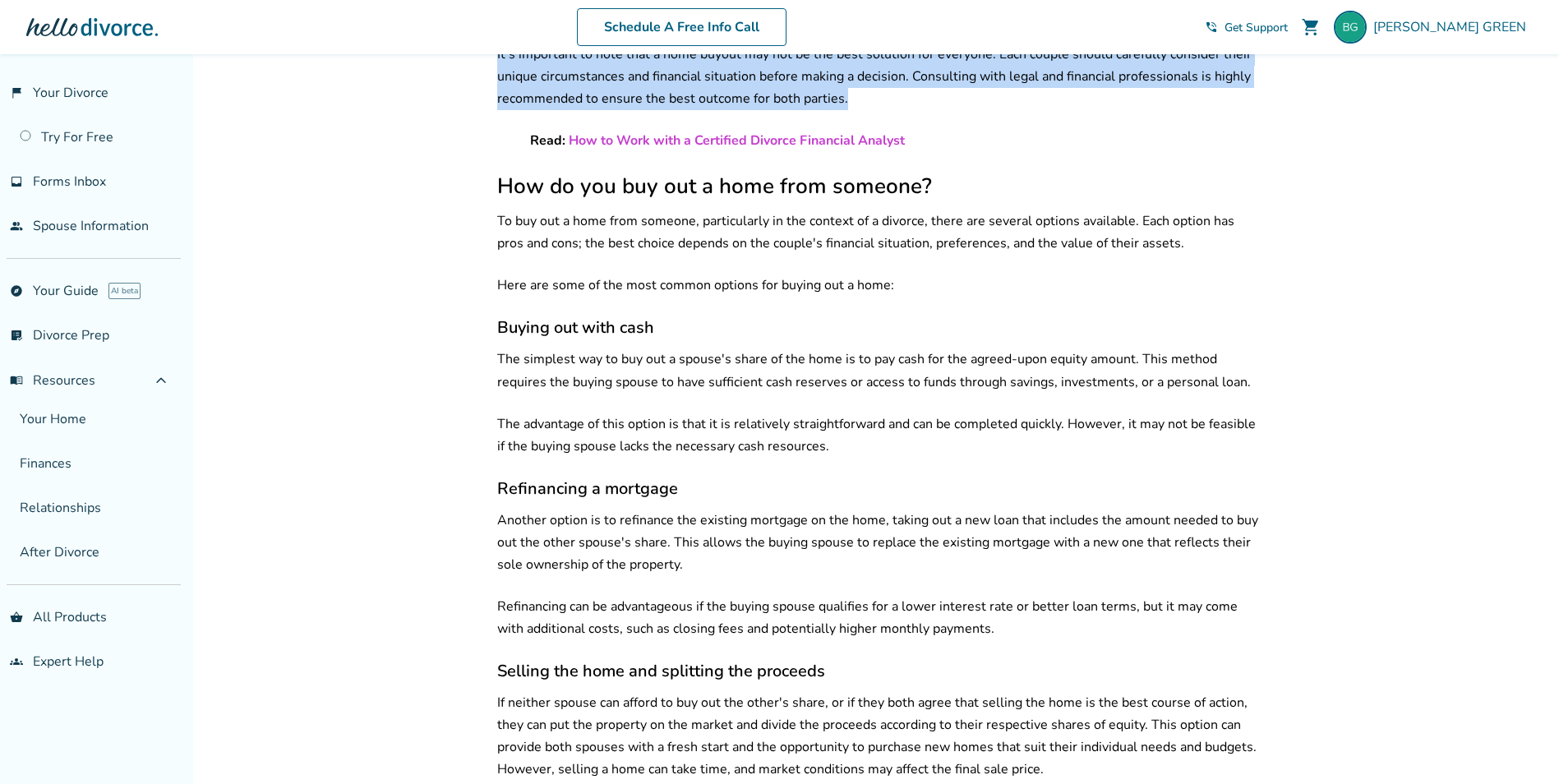
scroll to position [1479, 0]
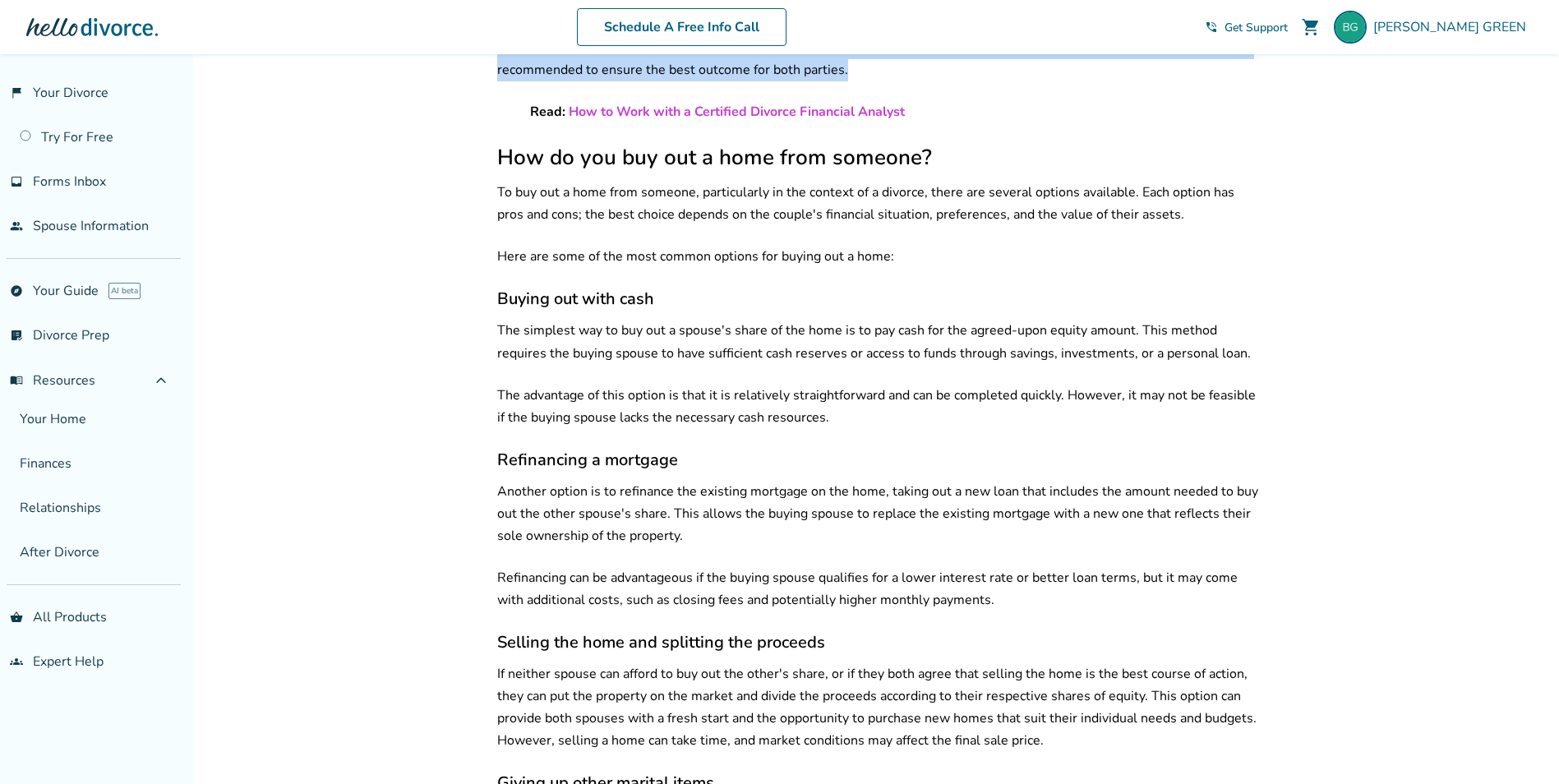
drag, startPoint x: 497, startPoint y: 180, endPoint x: 1180, endPoint y: 210, distance: 683.7
click at [1180, 210] on p "To buy out a home from someone, particularly in the context of a divorce, there…" at bounding box center [878, 204] width 762 height 45
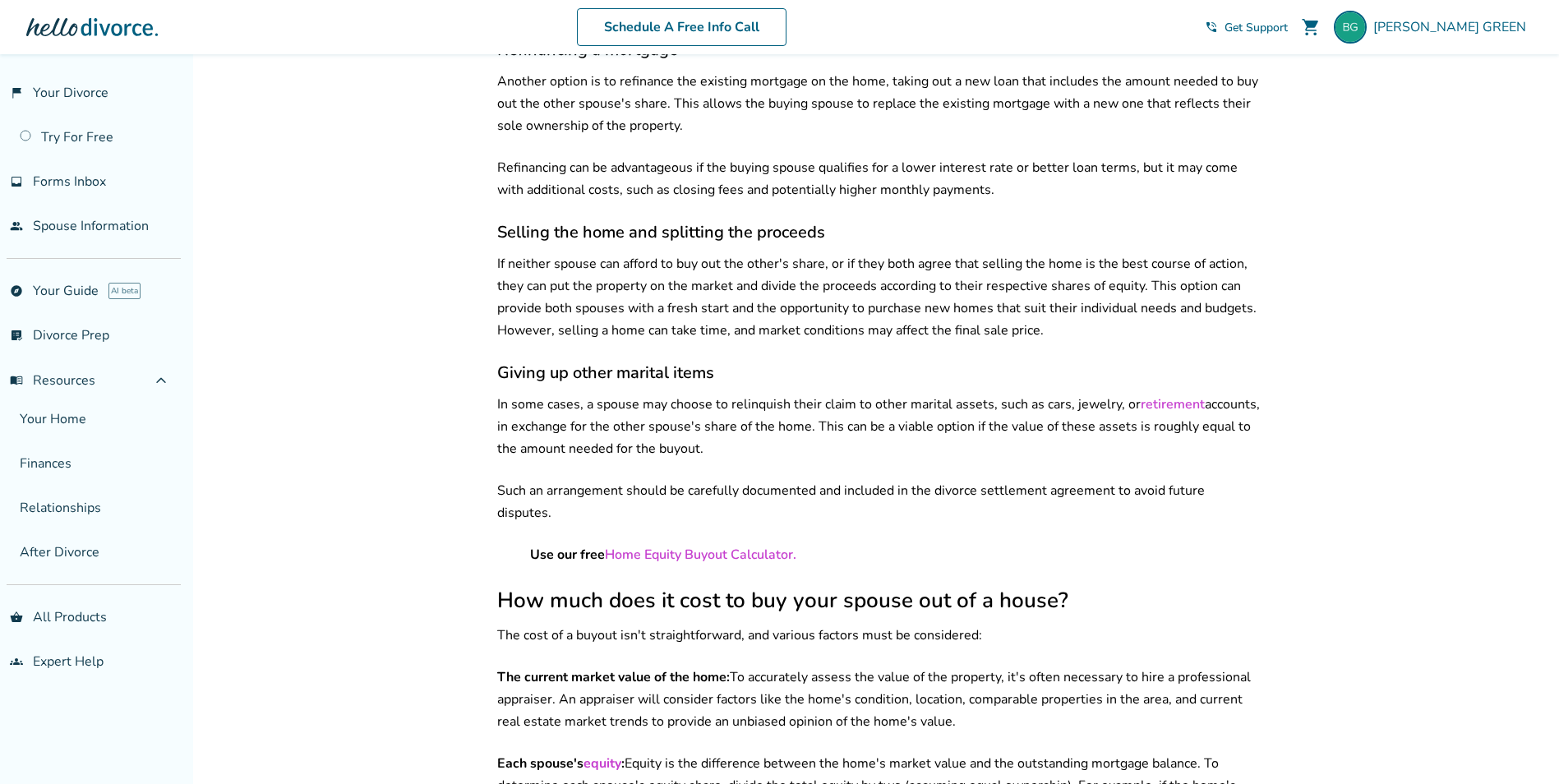
scroll to position [1890, 0]
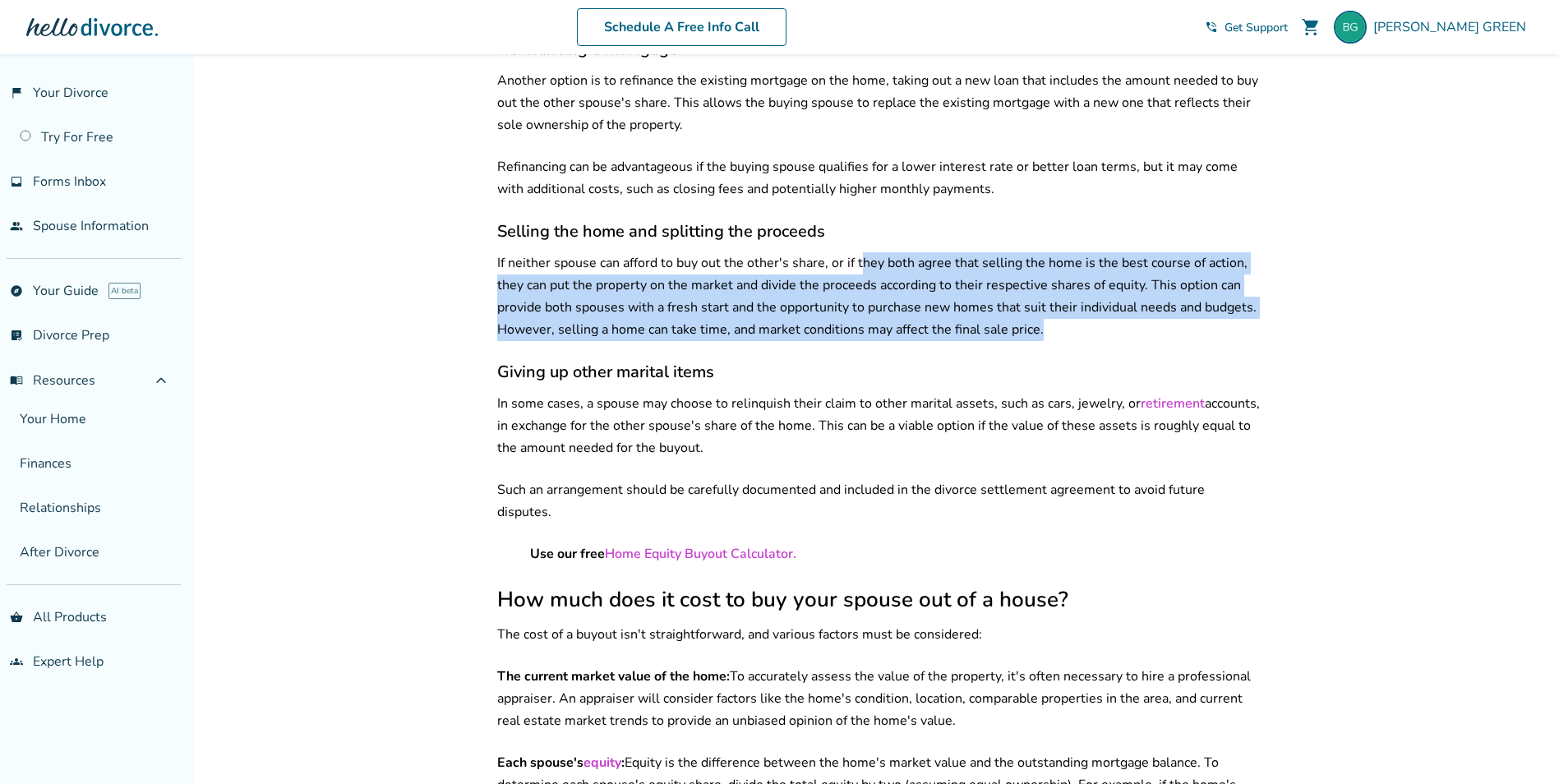
drag, startPoint x: 859, startPoint y: 257, endPoint x: 1169, endPoint y: 321, distance: 316.5
click at [1169, 321] on p "If neither spouse can afford to buy out the other's share, or if they both agre…" at bounding box center [878, 296] width 762 height 89
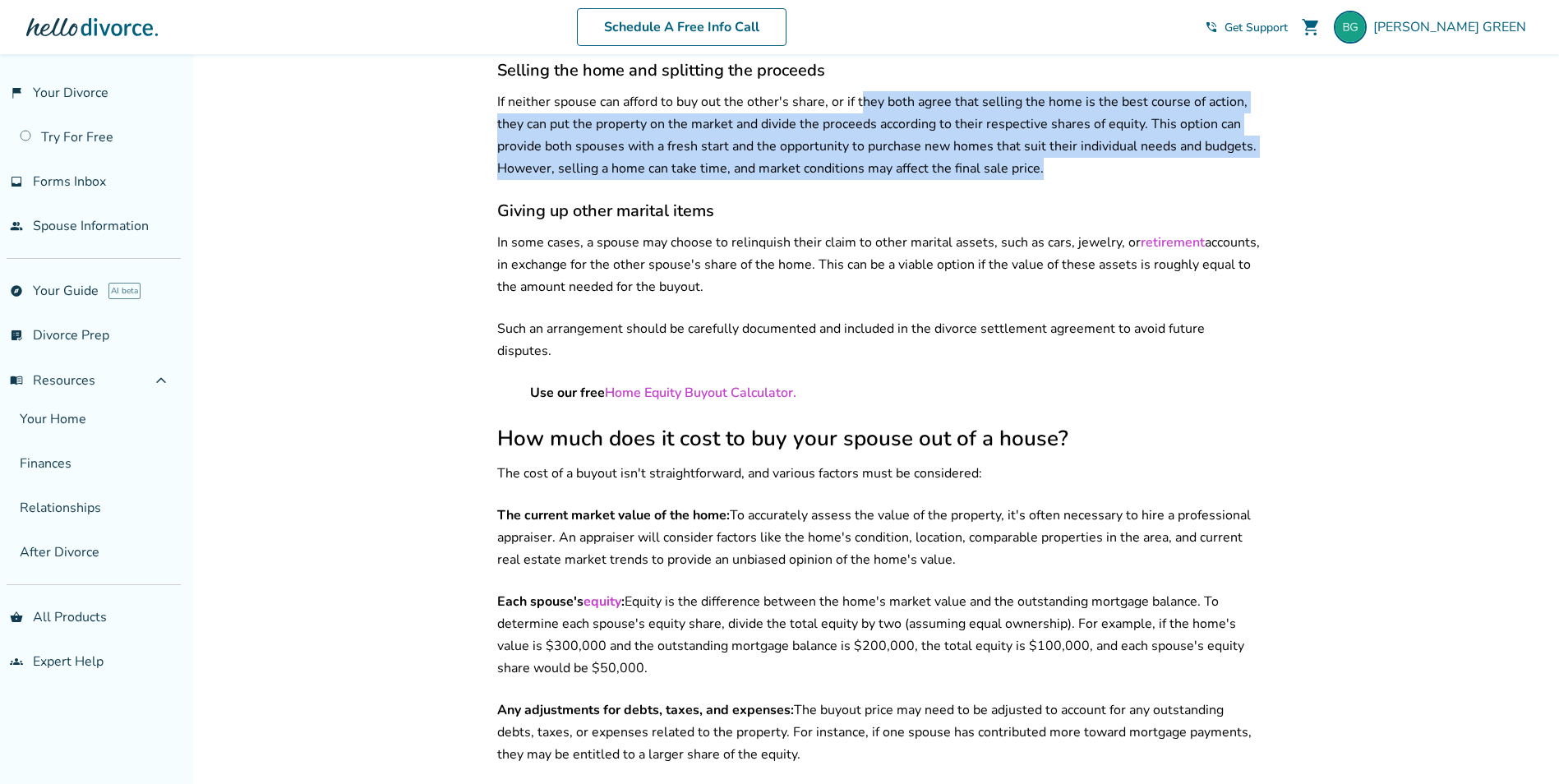
scroll to position [2054, 0]
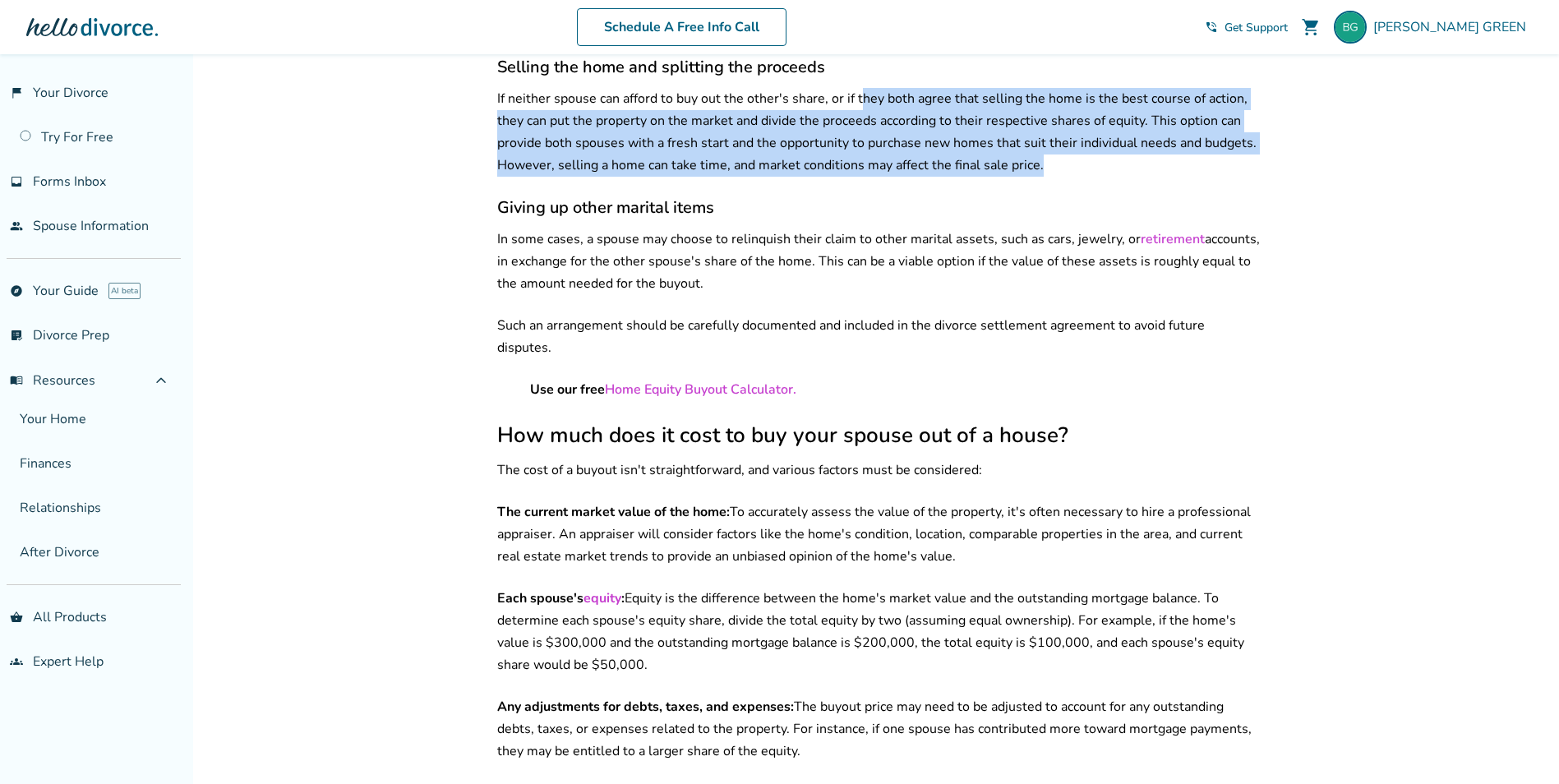
drag, startPoint x: 591, startPoint y: 233, endPoint x: 819, endPoint y: 267, distance: 230.5
click at [819, 267] on p "In some cases, a spouse may choose to relinquish their claim to other marital a…" at bounding box center [878, 261] width 762 height 67
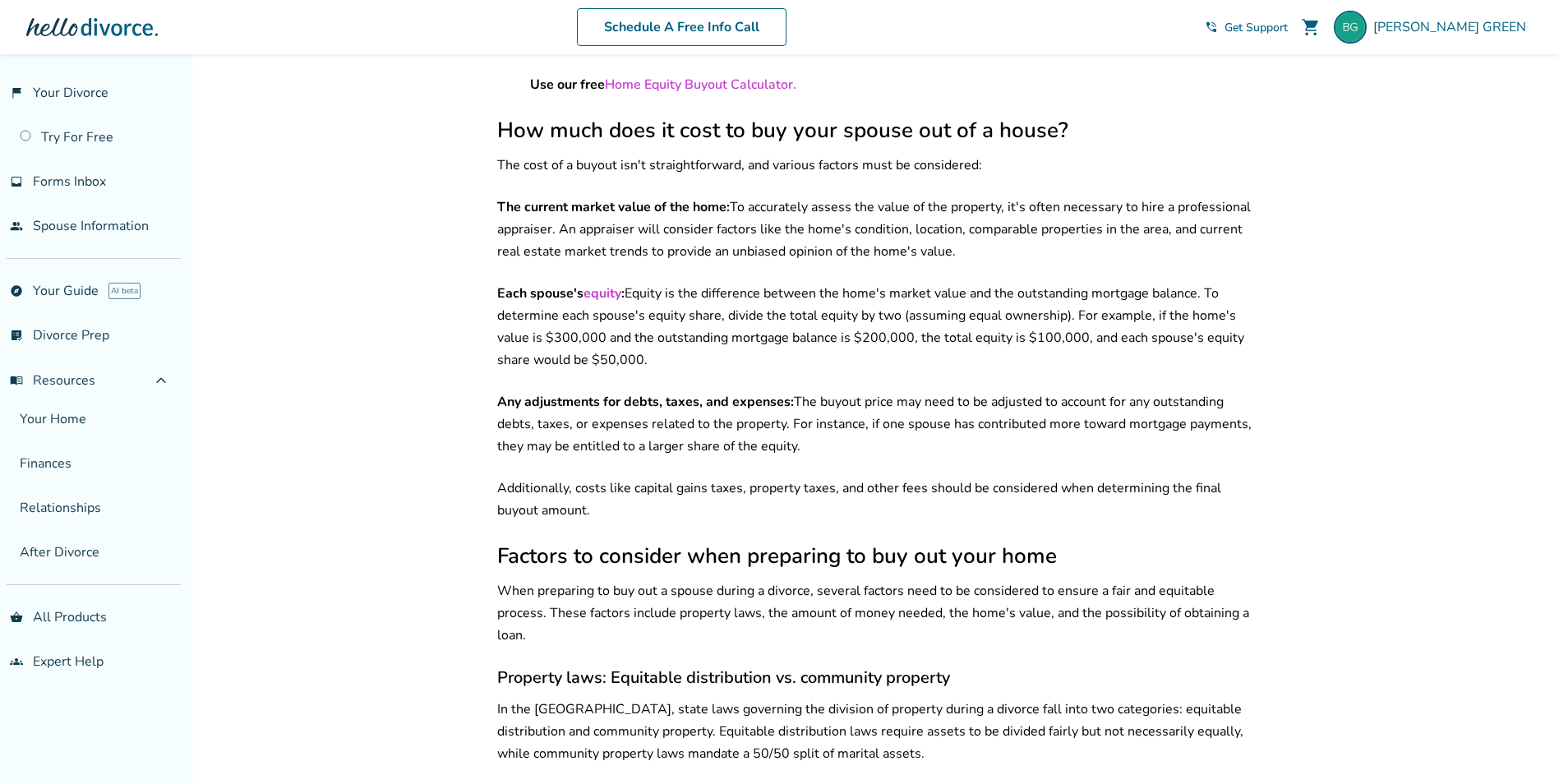
scroll to position [2383, 0]
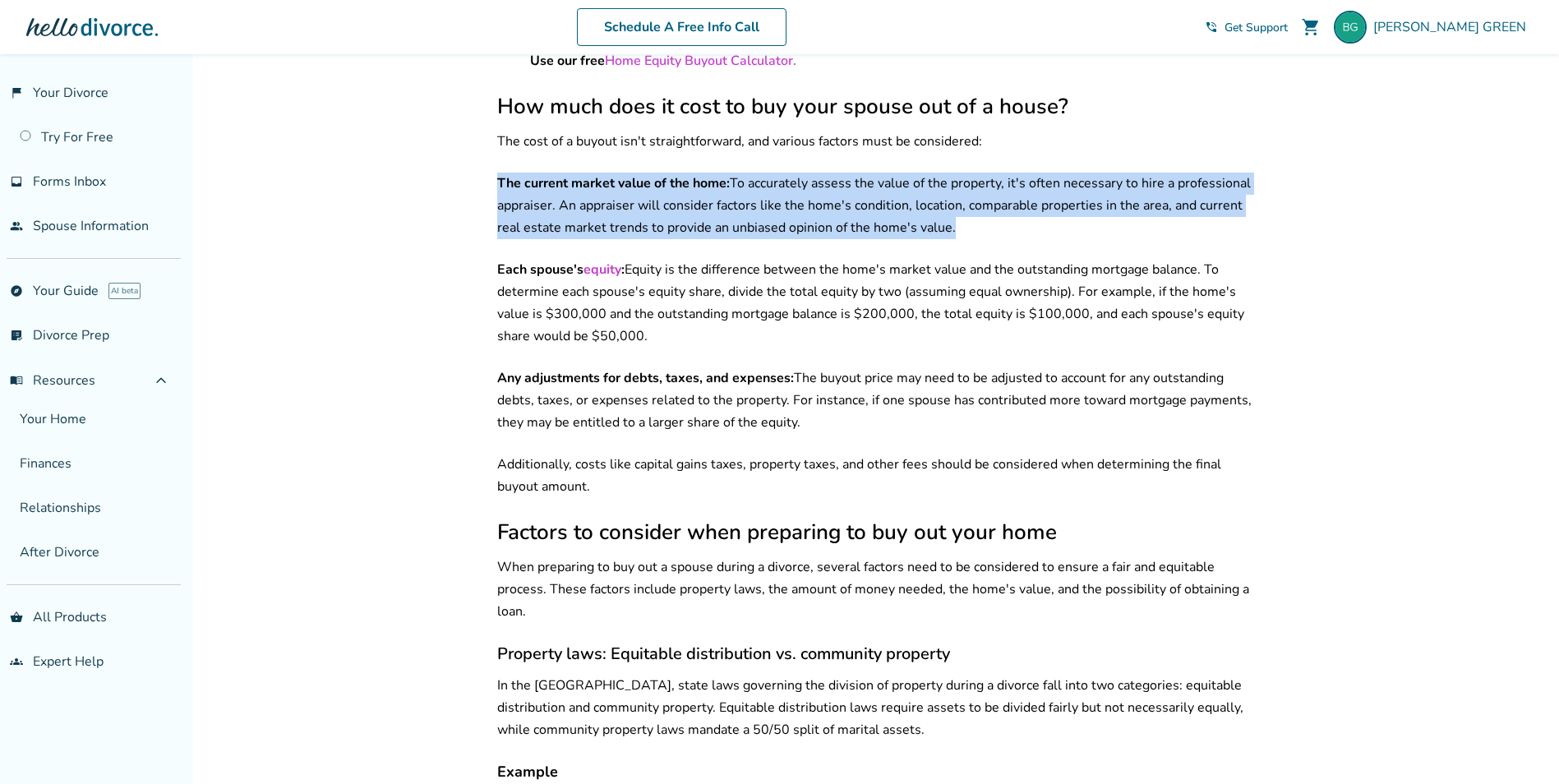
drag, startPoint x: 498, startPoint y: 153, endPoint x: 1002, endPoint y: 204, distance: 506.6
click at [1002, 204] on p "The current market value of the home: To accurately assess the value of the pro…" at bounding box center [878, 205] width 762 height 67
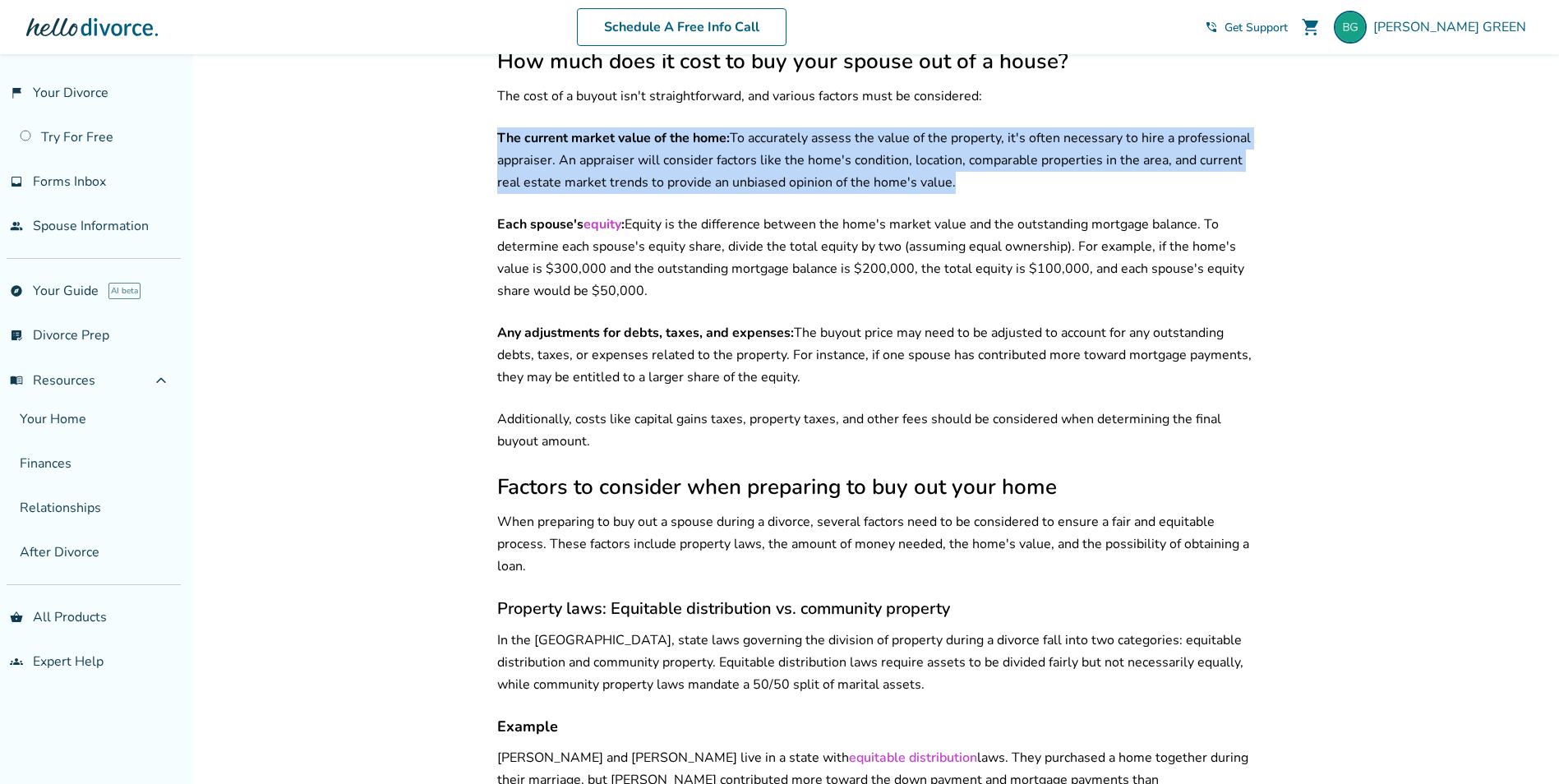
scroll to position [2465, 0]
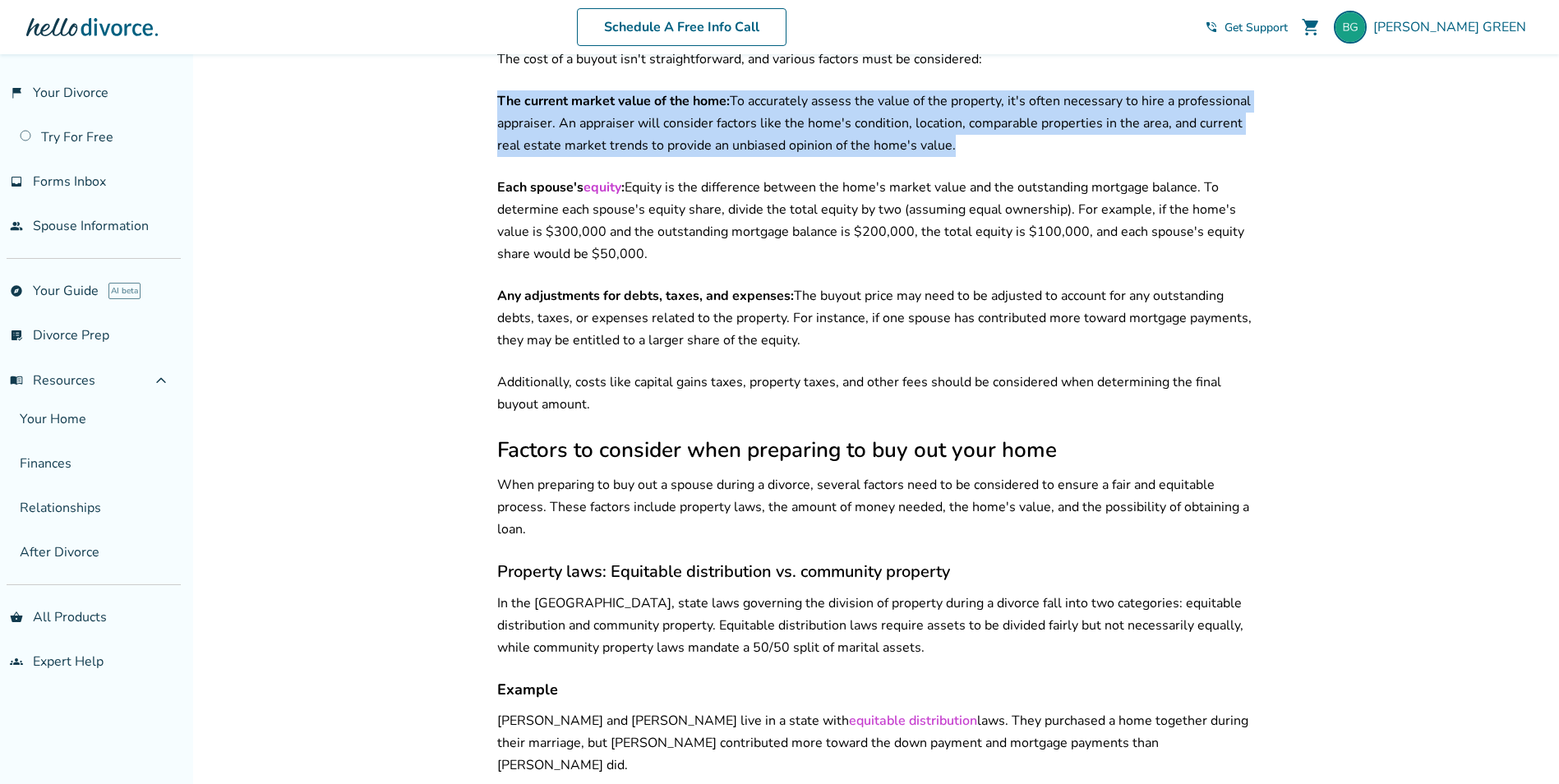
drag, startPoint x: 497, startPoint y: 159, endPoint x: 1230, endPoint y: 226, distance: 736.1
click at [1234, 226] on p "Each spouse's equity : Equity is the difference between the home's market value…" at bounding box center [878, 221] width 762 height 89
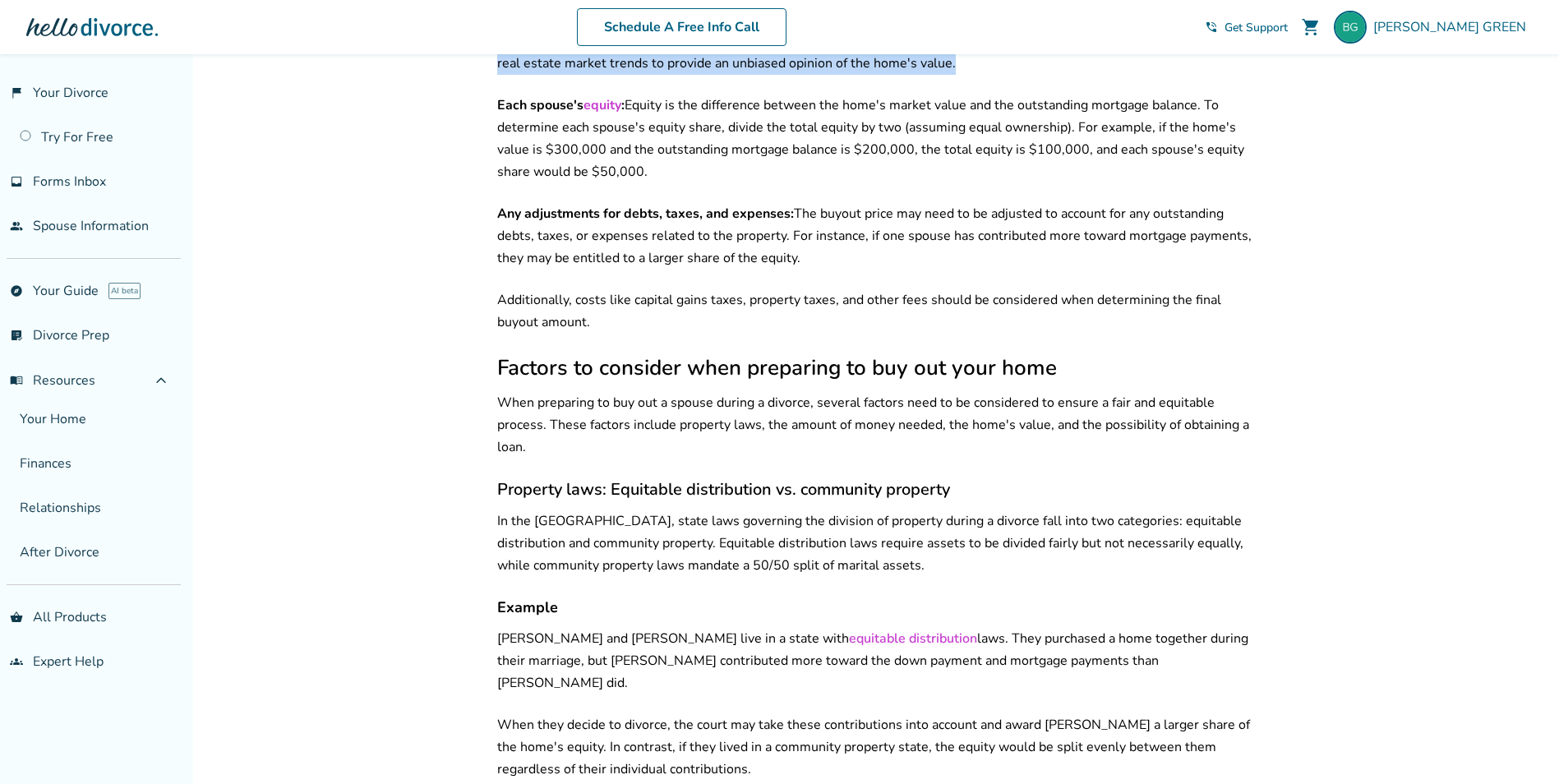
drag, startPoint x: 794, startPoint y: 183, endPoint x: 923, endPoint y: 239, distance: 140.6
click at [923, 239] on p "Any adjustments for debts, taxes, and expenses: The buyout price may need to be…" at bounding box center [878, 235] width 762 height 67
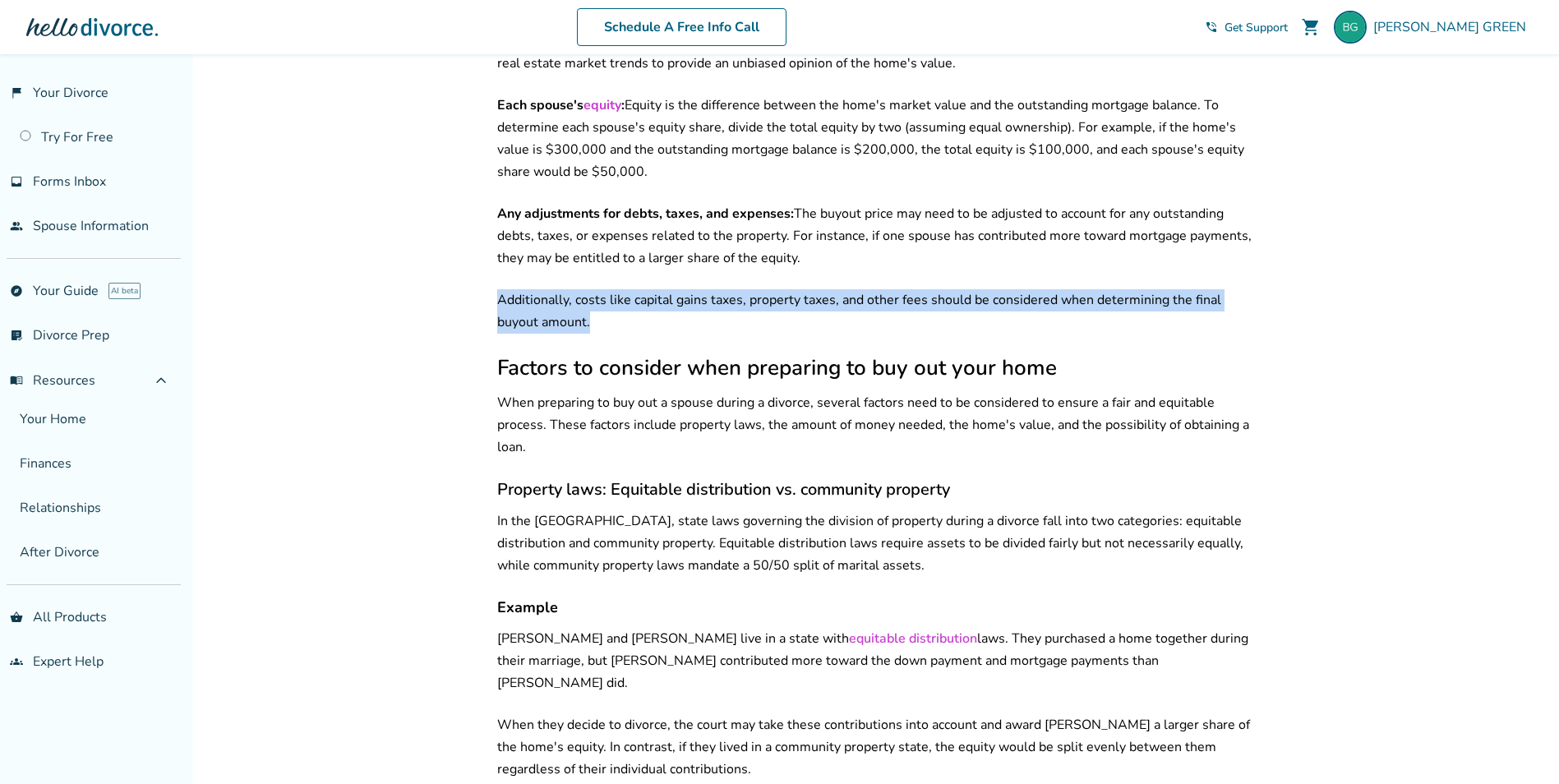
drag, startPoint x: 498, startPoint y: 269, endPoint x: 1097, endPoint y: 302, distance: 599.9
click at [1097, 302] on p "Additionally, costs like capital gains taxes, property taxes, and other fees sh…" at bounding box center [878, 311] width 762 height 45
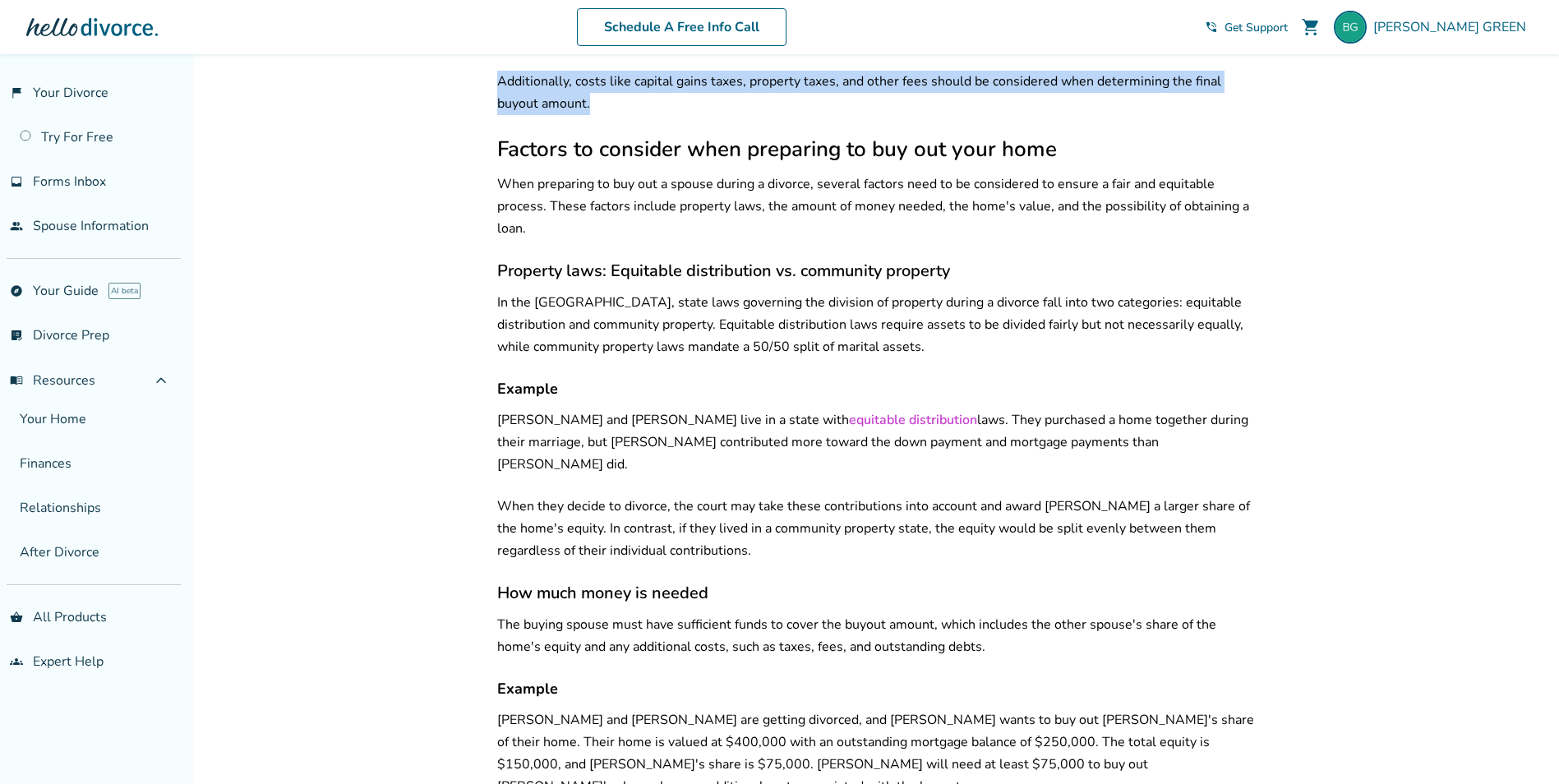
scroll to position [2794, 0]
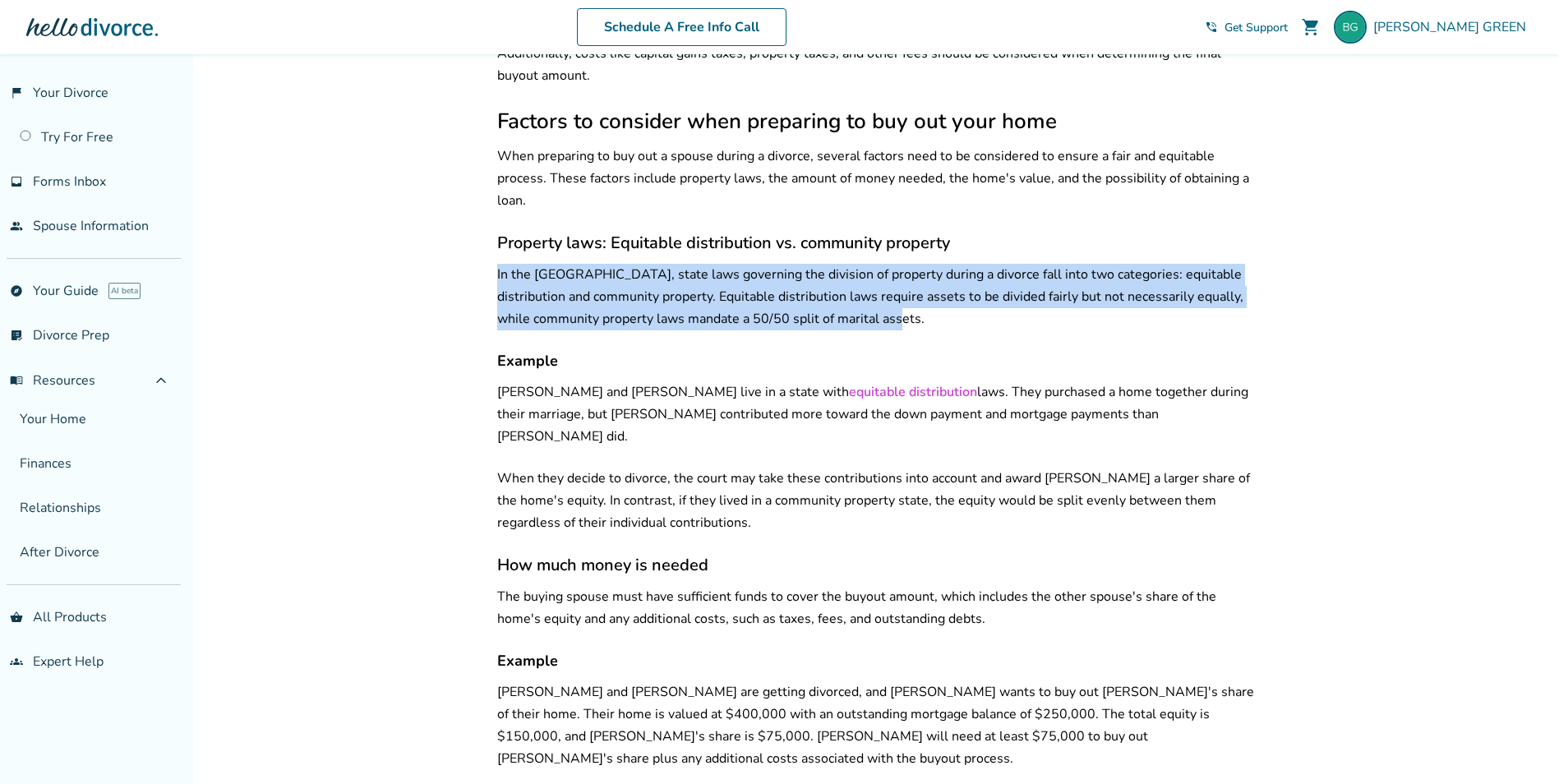
drag, startPoint x: 497, startPoint y: 243, endPoint x: 1011, endPoint y: 286, distance: 515.8
click at [1011, 286] on p "In the United States, state laws governing the division of property during a di…" at bounding box center [878, 297] width 762 height 67
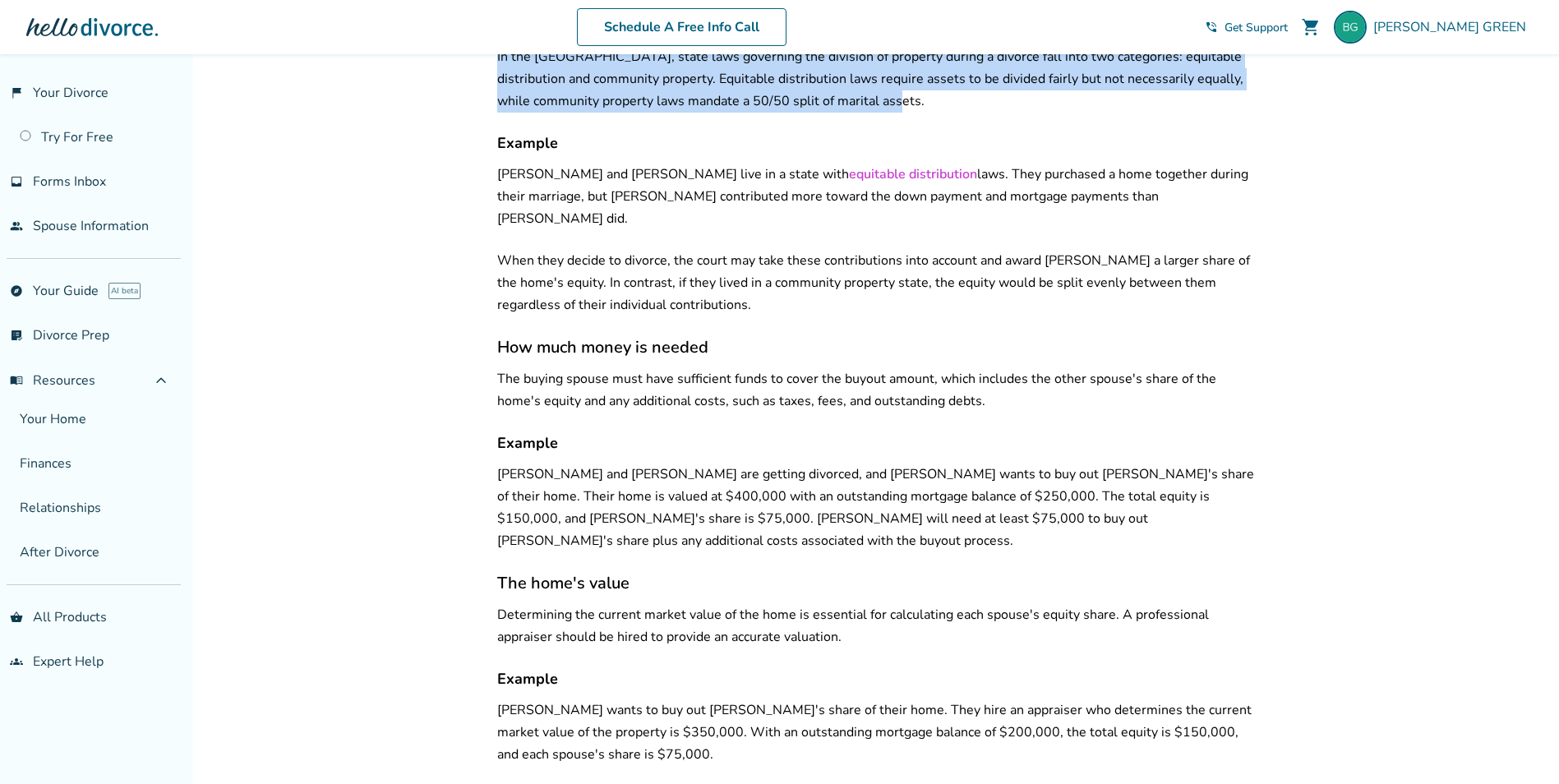
scroll to position [3040, 0]
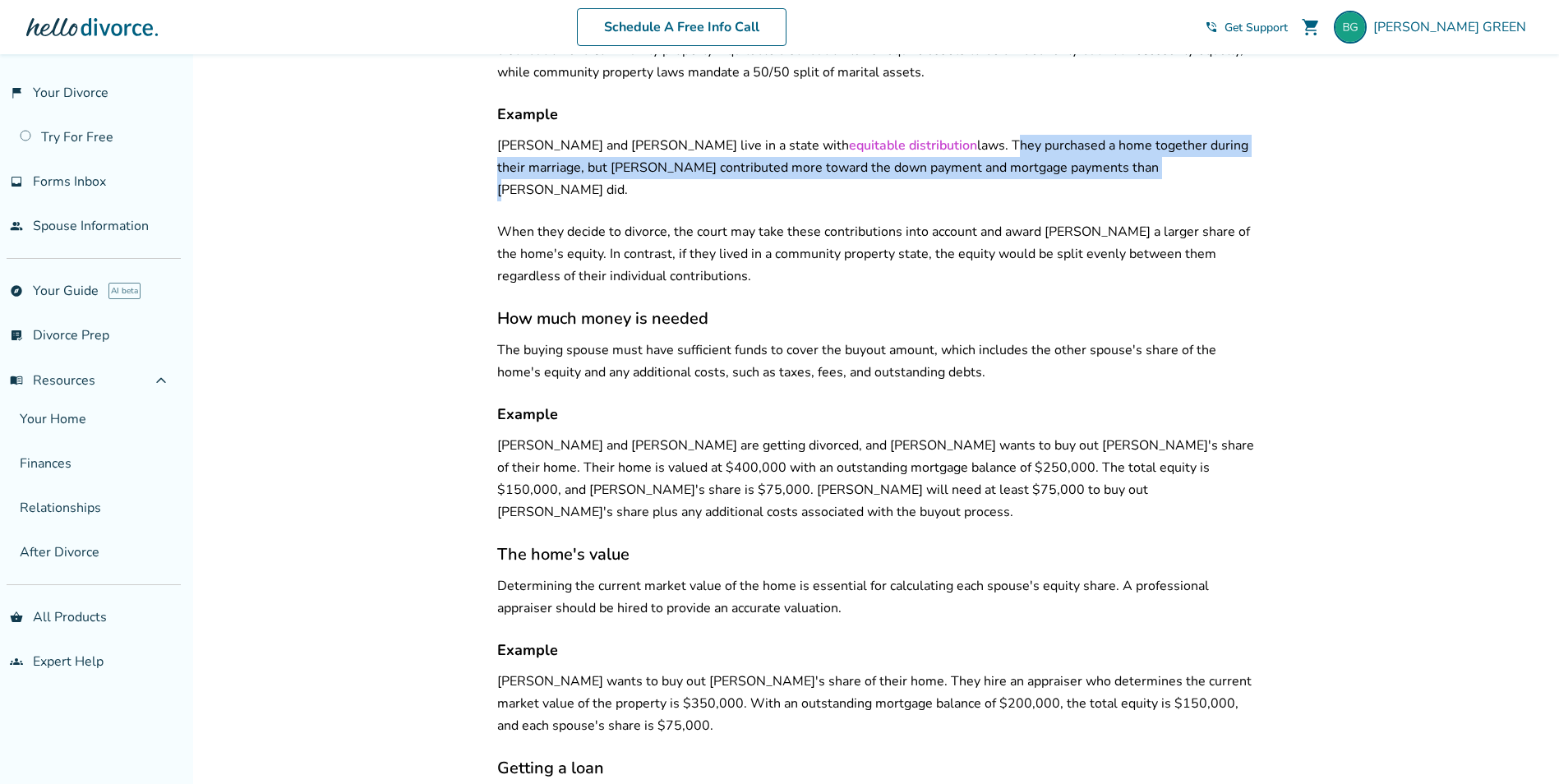
drag, startPoint x: 861, startPoint y: 114, endPoint x: 1018, endPoint y: 147, distance: 160.4
click at [1021, 146] on p "John and Jane live in a state with equitable distribution laws. They purchased …" at bounding box center [878, 168] width 762 height 67
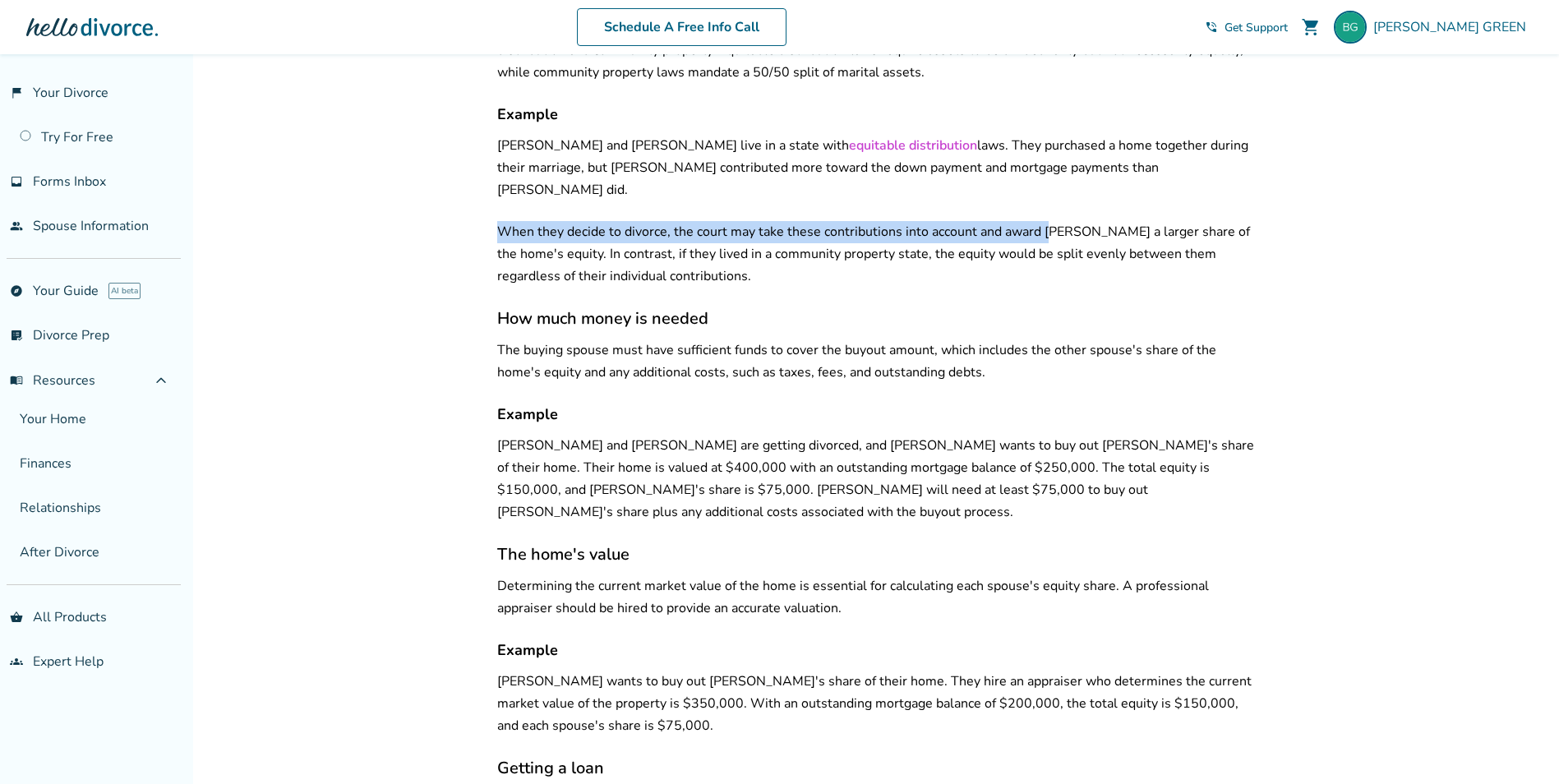
drag, startPoint x: 498, startPoint y: 178, endPoint x: 1049, endPoint y: 183, distance: 551.0
click at [1048, 221] on p "When they decide to divorce, the court may take these contributions into accoun…" at bounding box center [878, 254] width 762 height 67
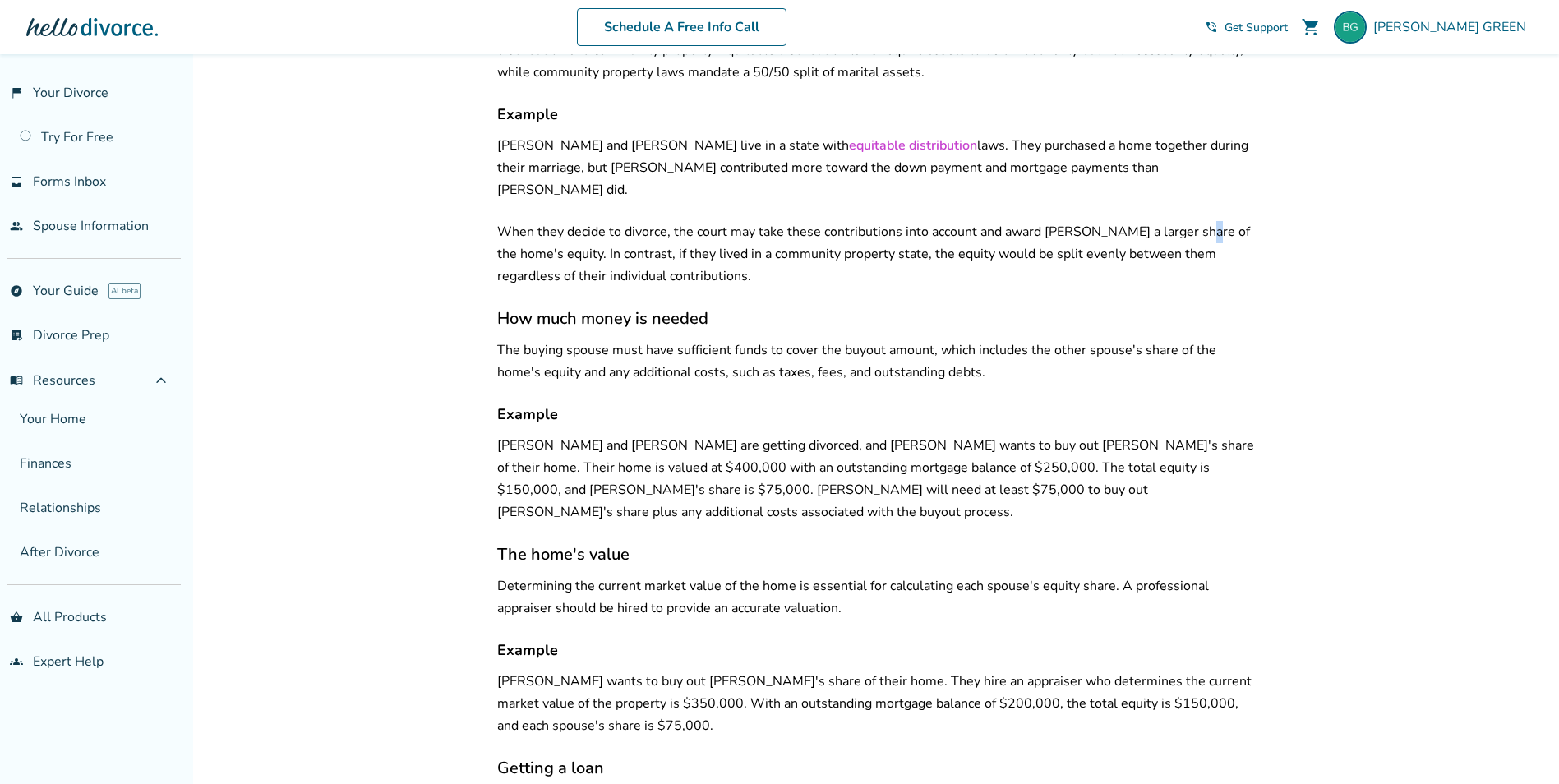
drag, startPoint x: 1049, startPoint y: 183, endPoint x: 1188, endPoint y: 185, distance: 139.0
click at [1188, 221] on p "When they decide to divorce, the court may take these contributions into accoun…" at bounding box center [878, 254] width 762 height 67
drag, startPoint x: 1188, startPoint y: 185, endPoint x: 1097, endPoint y: 125, distance: 109.0
click at [1093, 135] on p "John and Jane live in a state with equitable distribution laws. They purchased …" at bounding box center [878, 168] width 762 height 67
drag, startPoint x: 498, startPoint y: 136, endPoint x: 1070, endPoint y: 139, distance: 572.0
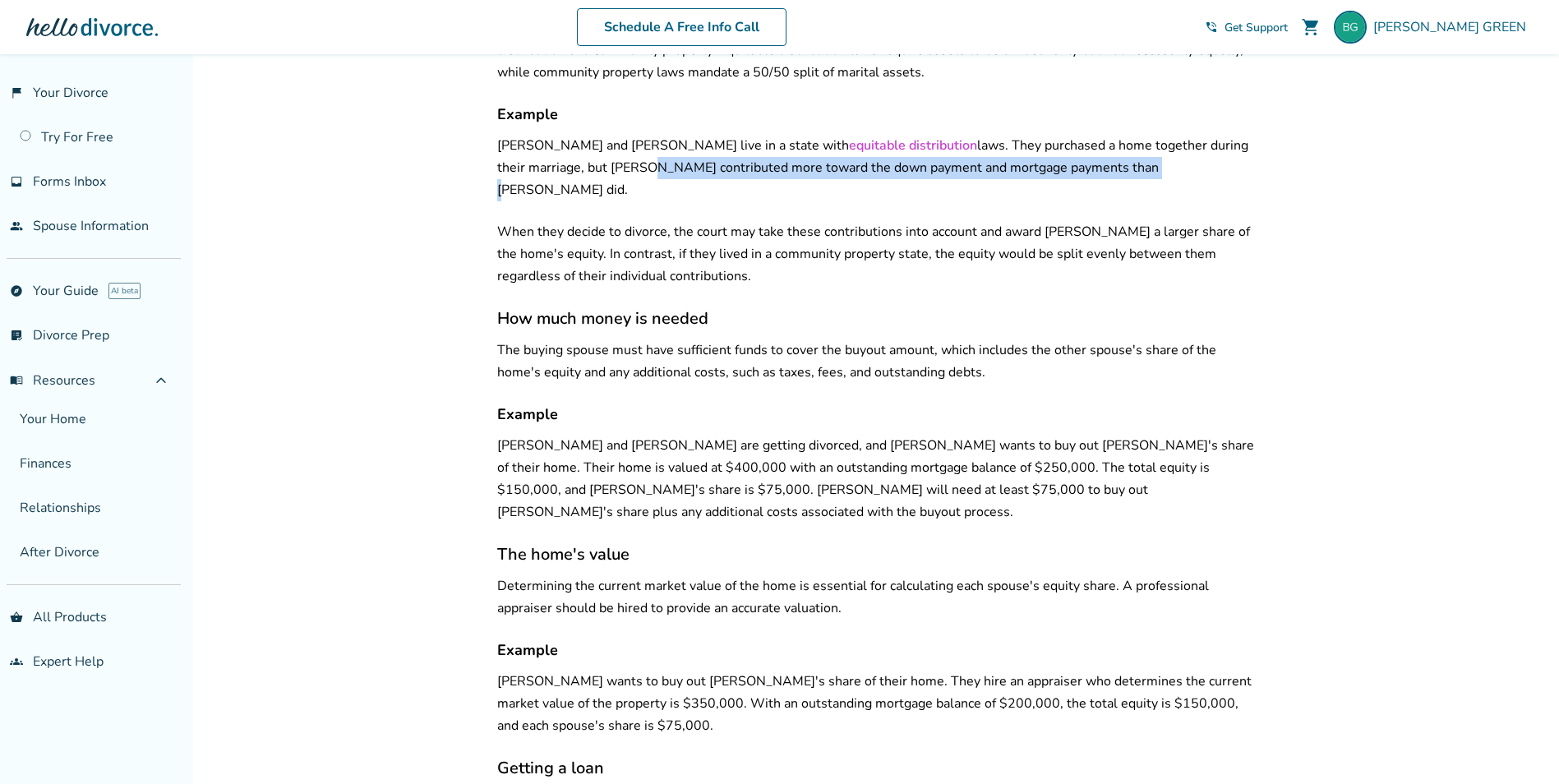
click at [1070, 139] on p "John and Jane live in a state with equitable distribution laws. They purchased …" at bounding box center [878, 168] width 762 height 67
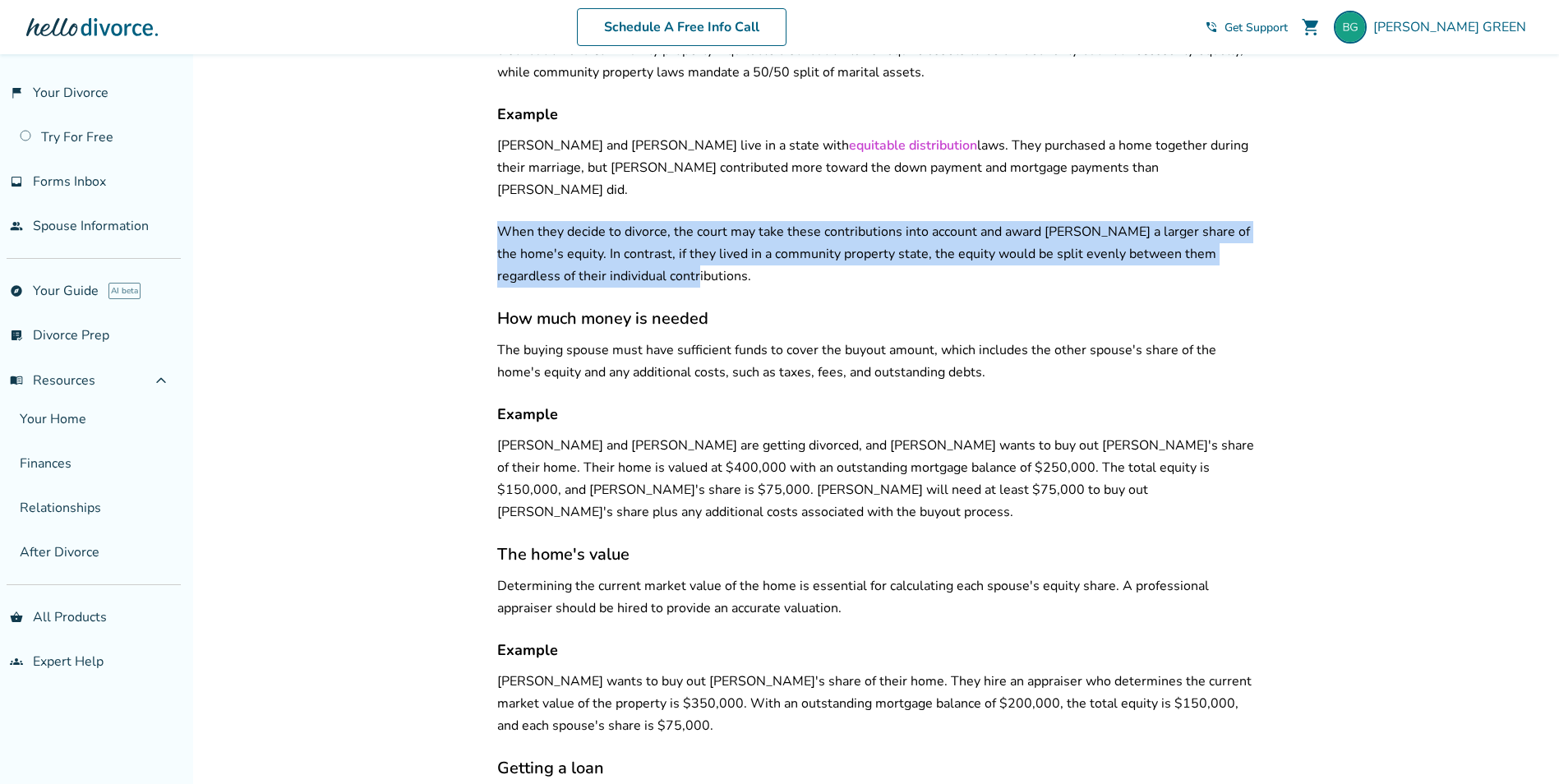
drag, startPoint x: 502, startPoint y: 177, endPoint x: 1267, endPoint y: 224, distance: 766.4
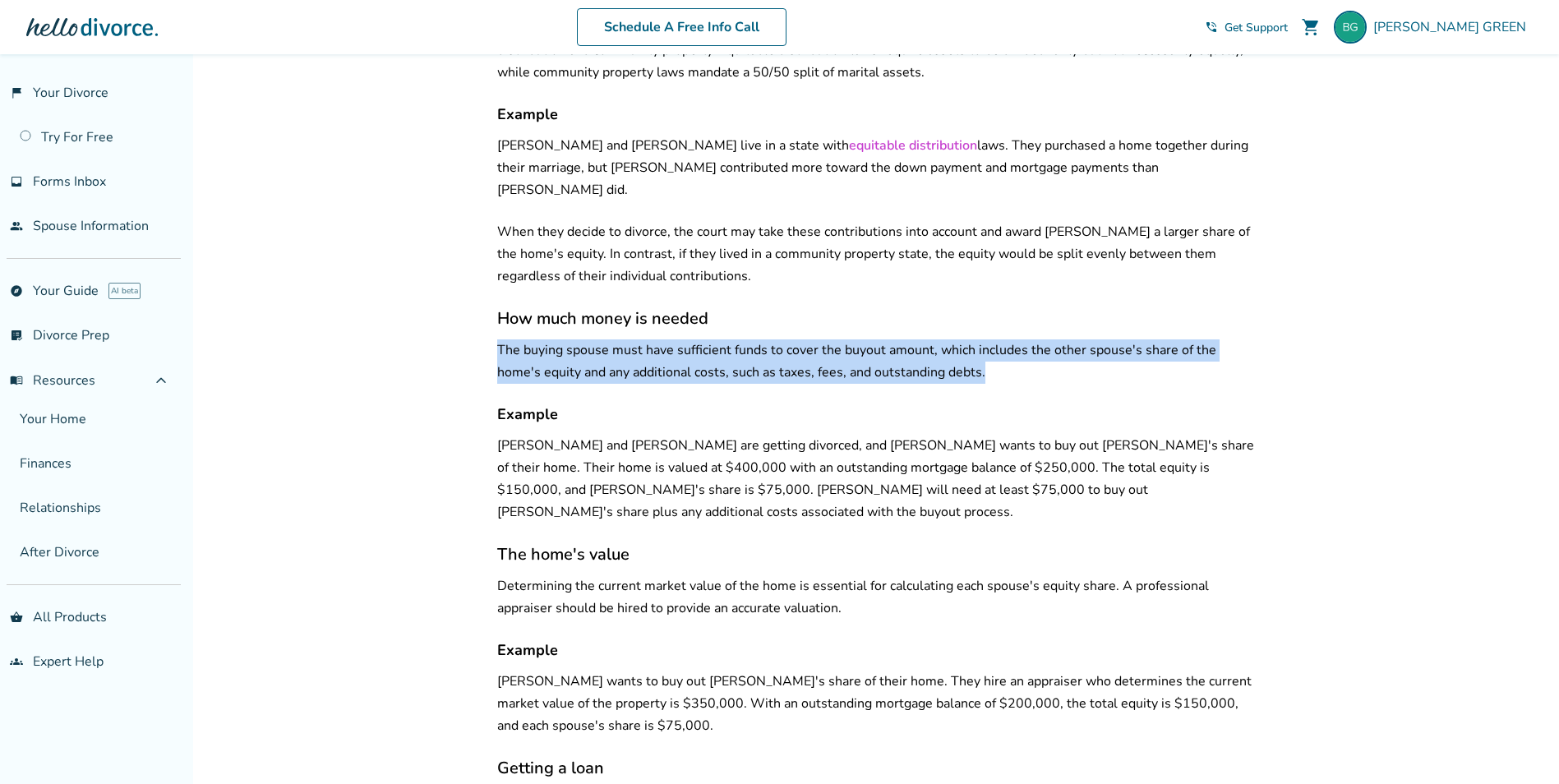
drag, startPoint x: 498, startPoint y: 298, endPoint x: 1043, endPoint y: 332, distance: 546.1
click at [1043, 340] on p "The buying spouse must have sufficient funds to cover the buyout amount, which …" at bounding box center [878, 361] width 762 height 45
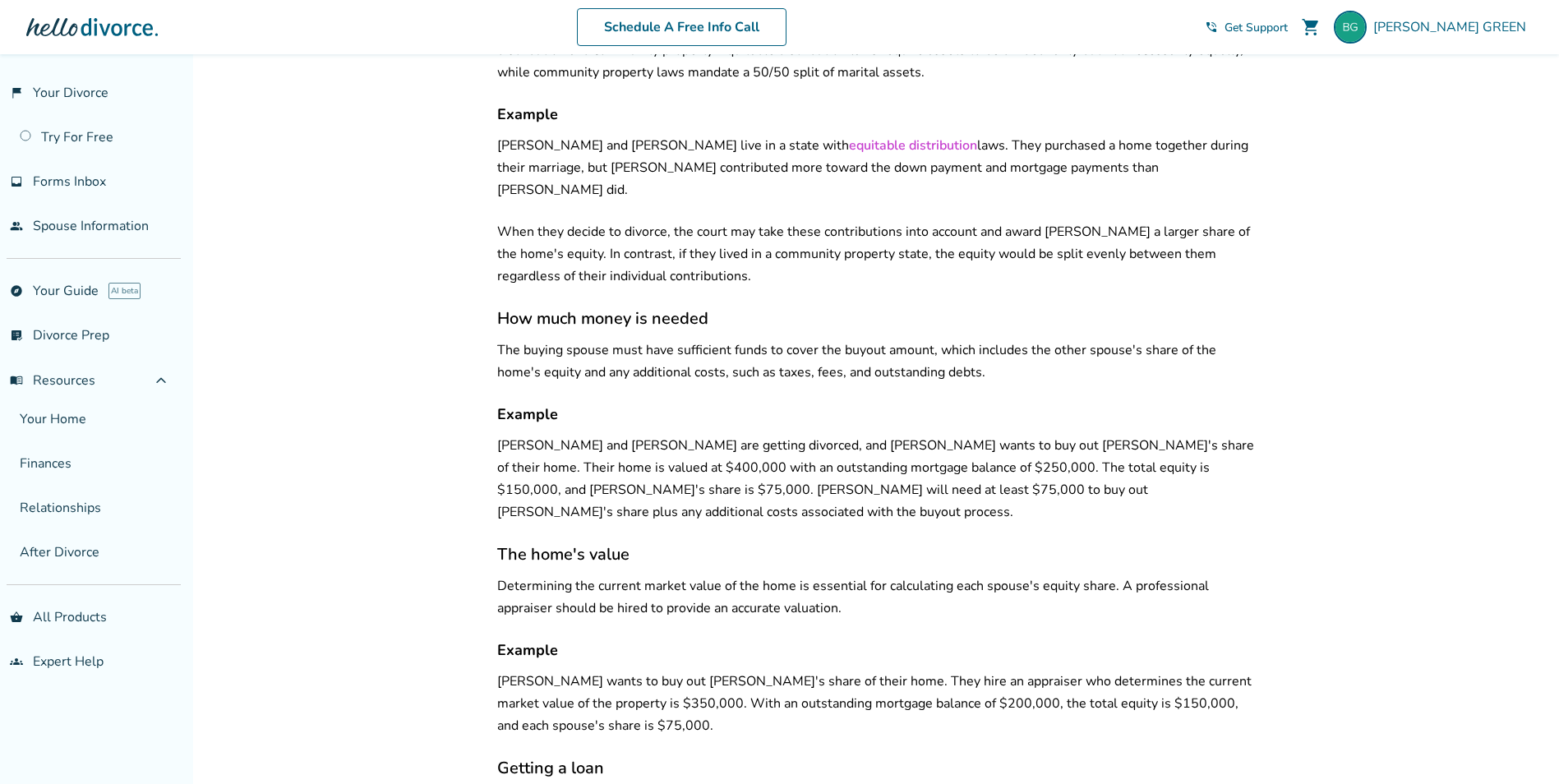
click at [614, 434] on p "Mary and Mark are getting divorced, and Mary wants to buy out Mark's share of t…" at bounding box center [878, 478] width 762 height 89
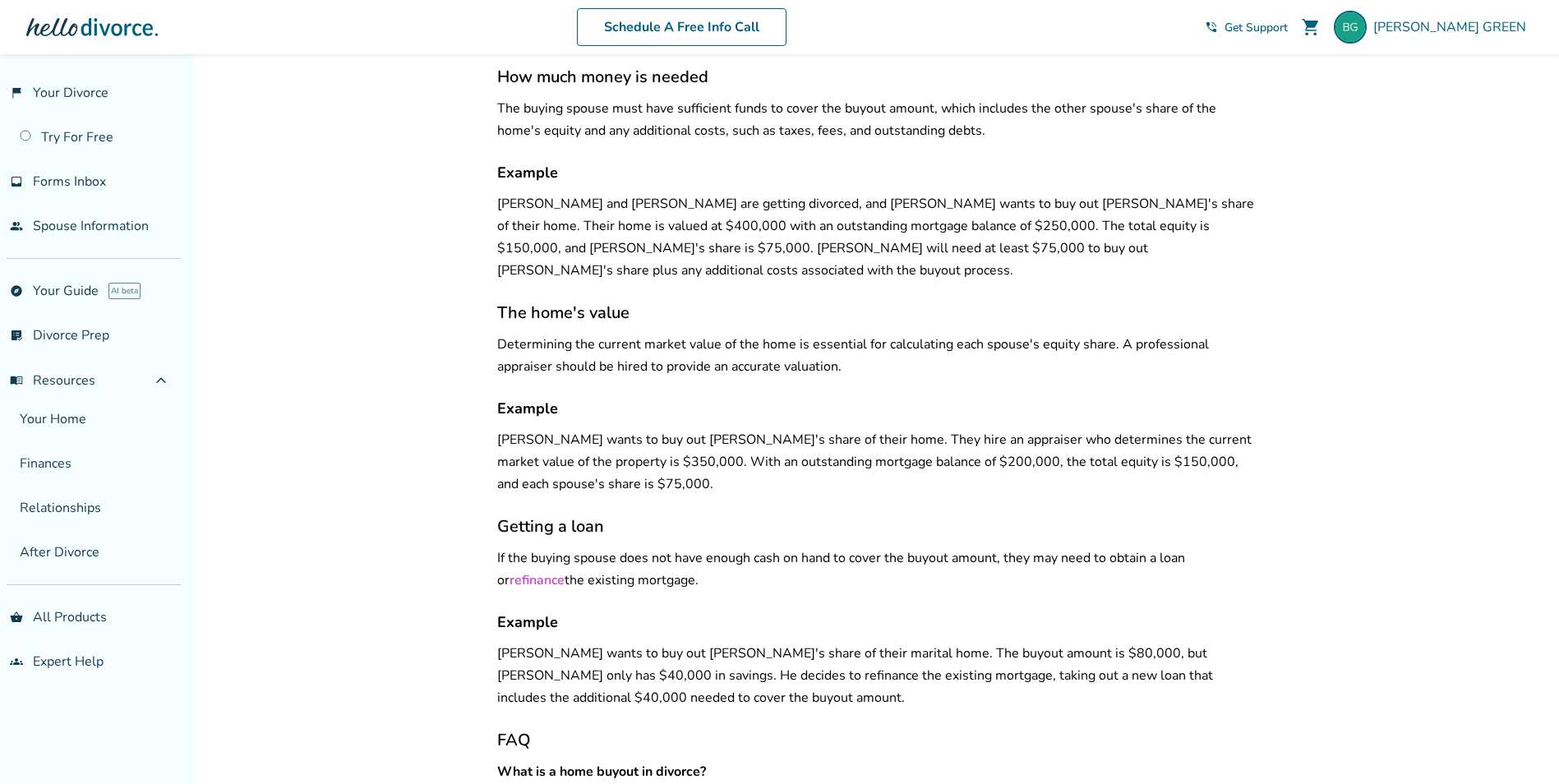
scroll to position [3287, 0]
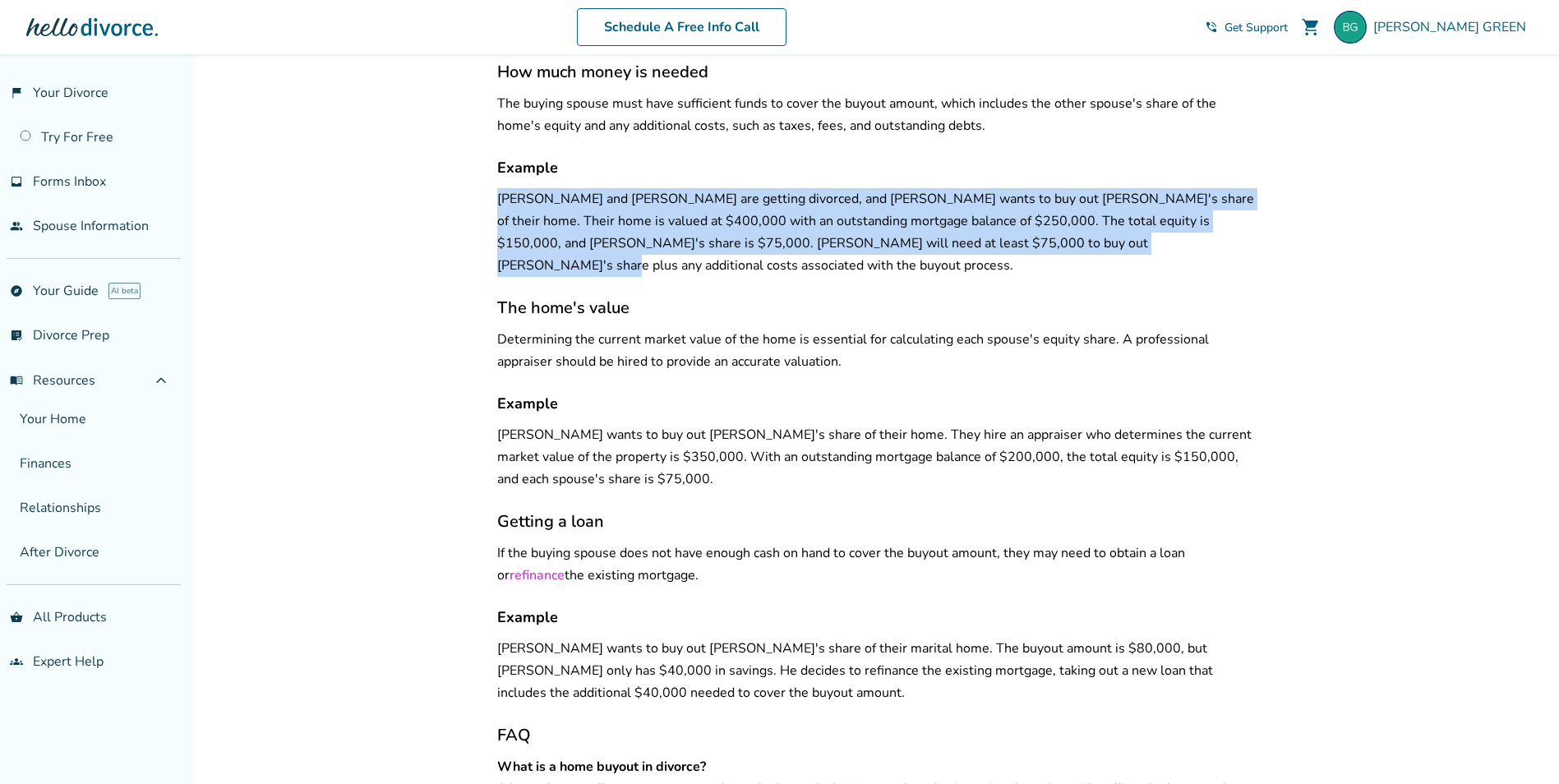
drag, startPoint x: 498, startPoint y: 144, endPoint x: 1123, endPoint y: 193, distance: 626.9
click at [1122, 193] on p "Mary and Mark are getting divorced, and Mary wants to buy out Mark's share of t…" at bounding box center [878, 232] width 762 height 89
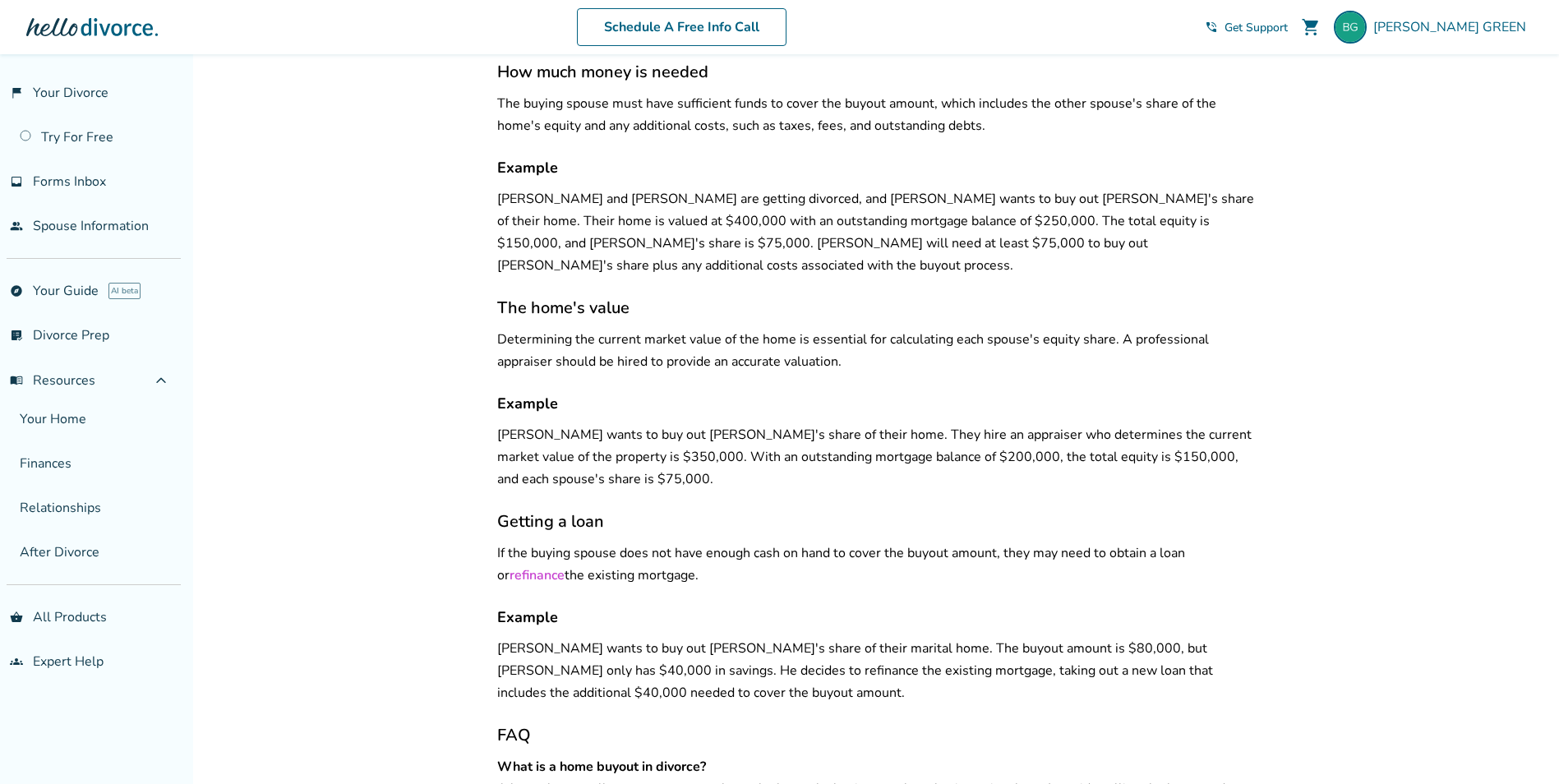
click at [572, 329] on p "Determining the current market value of the home is essential for calculating e…" at bounding box center [878, 350] width 762 height 45
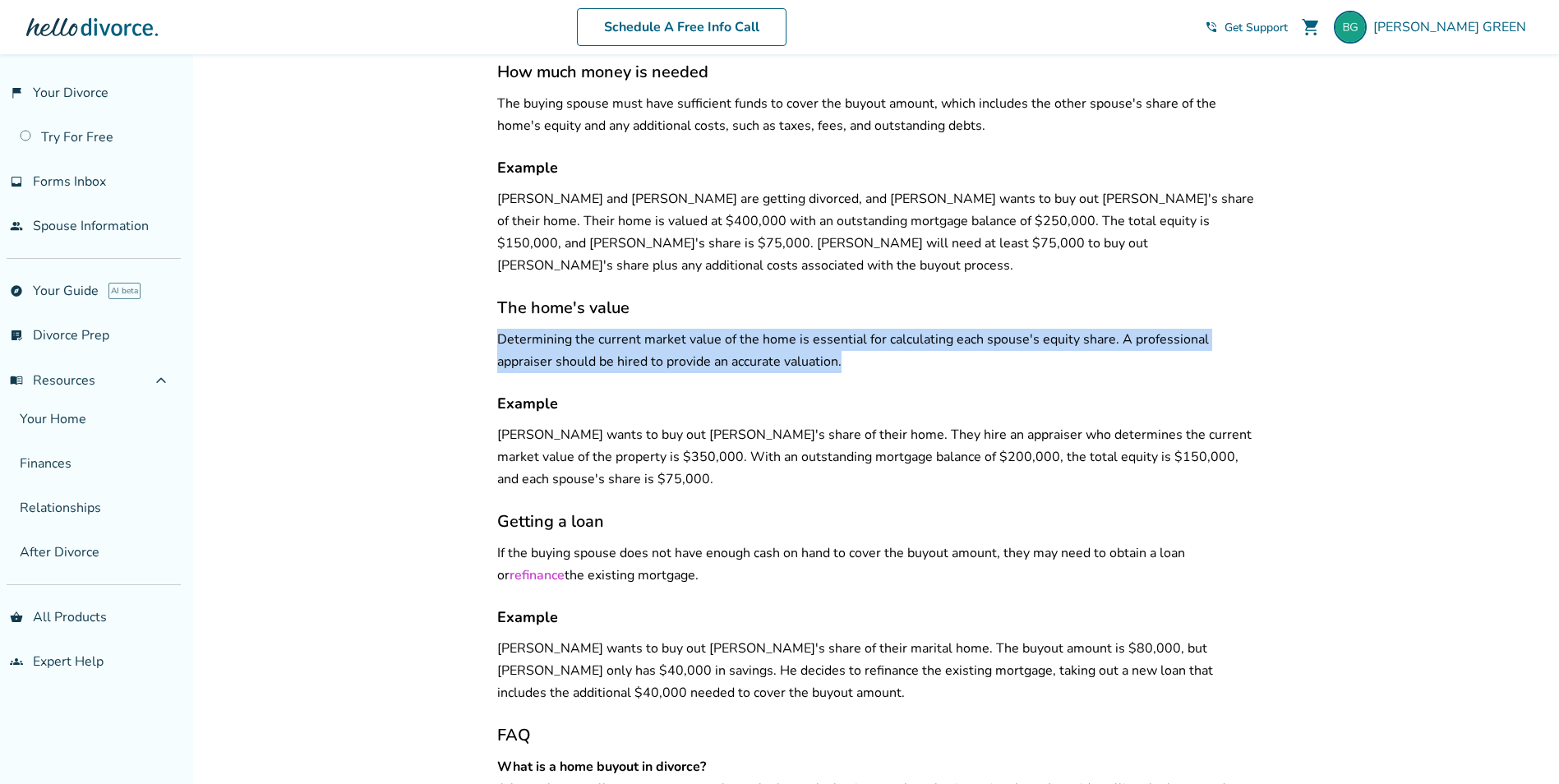
drag, startPoint x: 499, startPoint y: 263, endPoint x: 1270, endPoint y: 287, distance: 771.4
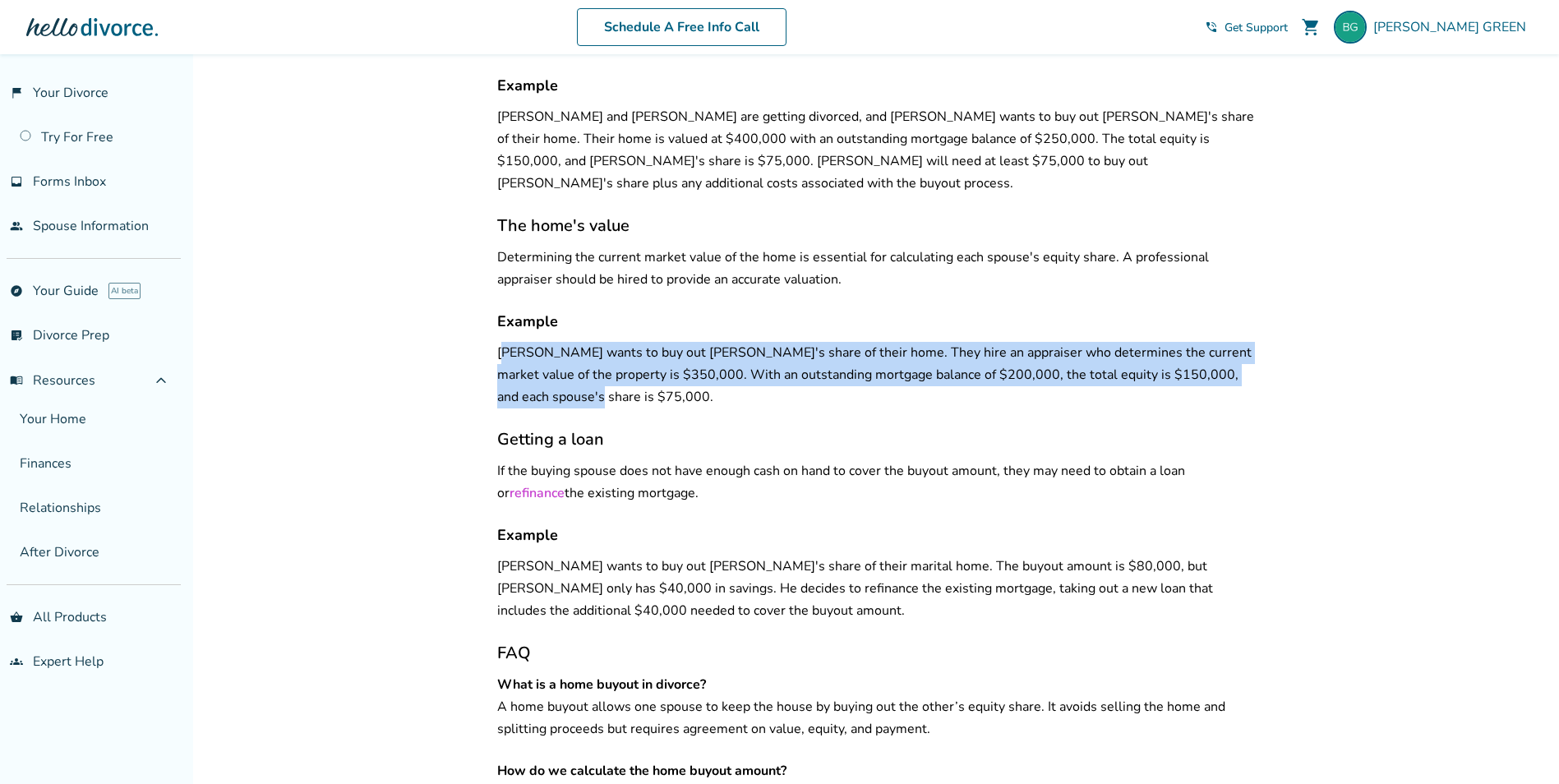
drag, startPoint x: 500, startPoint y: 277, endPoint x: 1318, endPoint y: 321, distance: 819.2
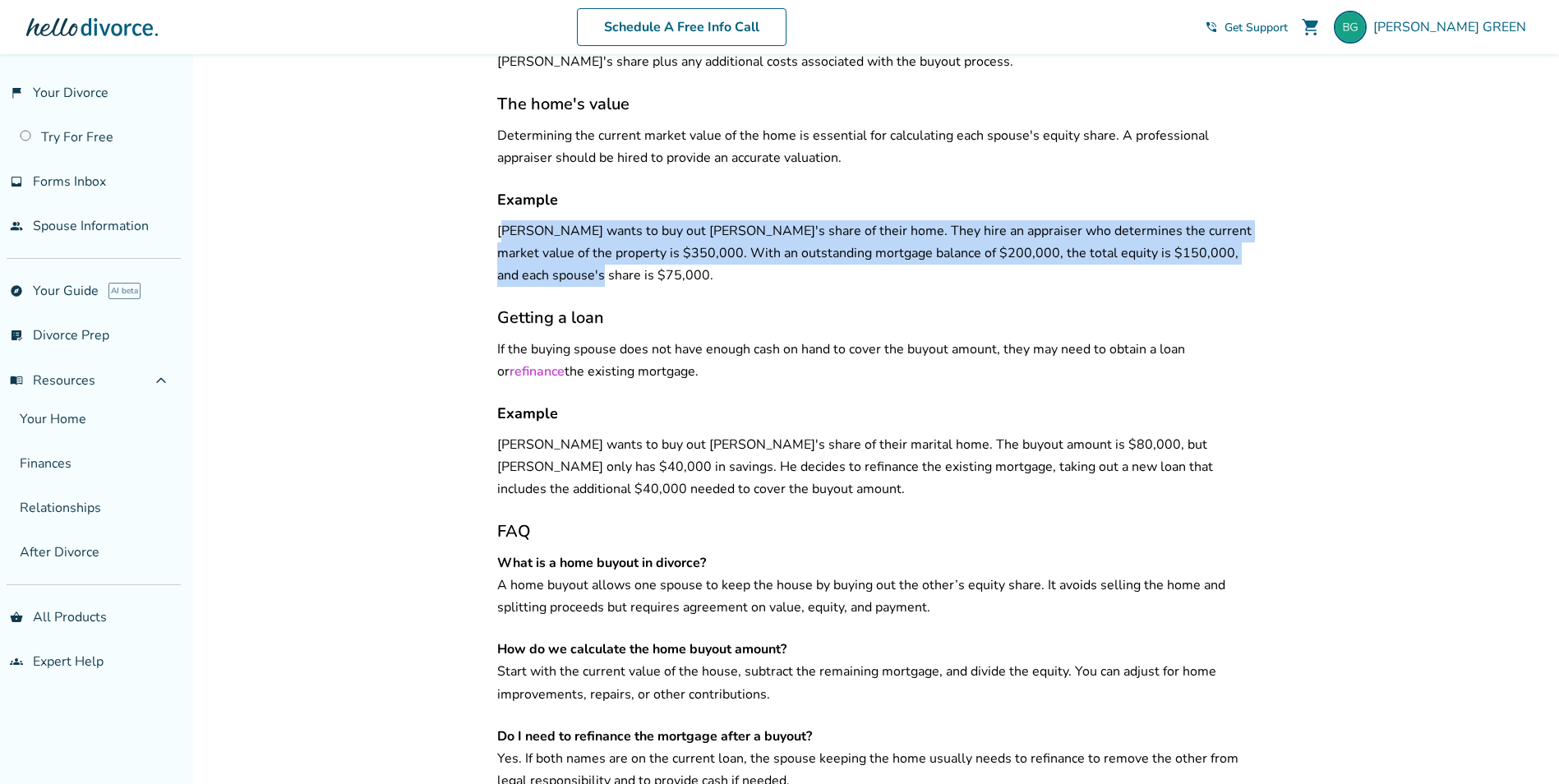
scroll to position [3533, 0]
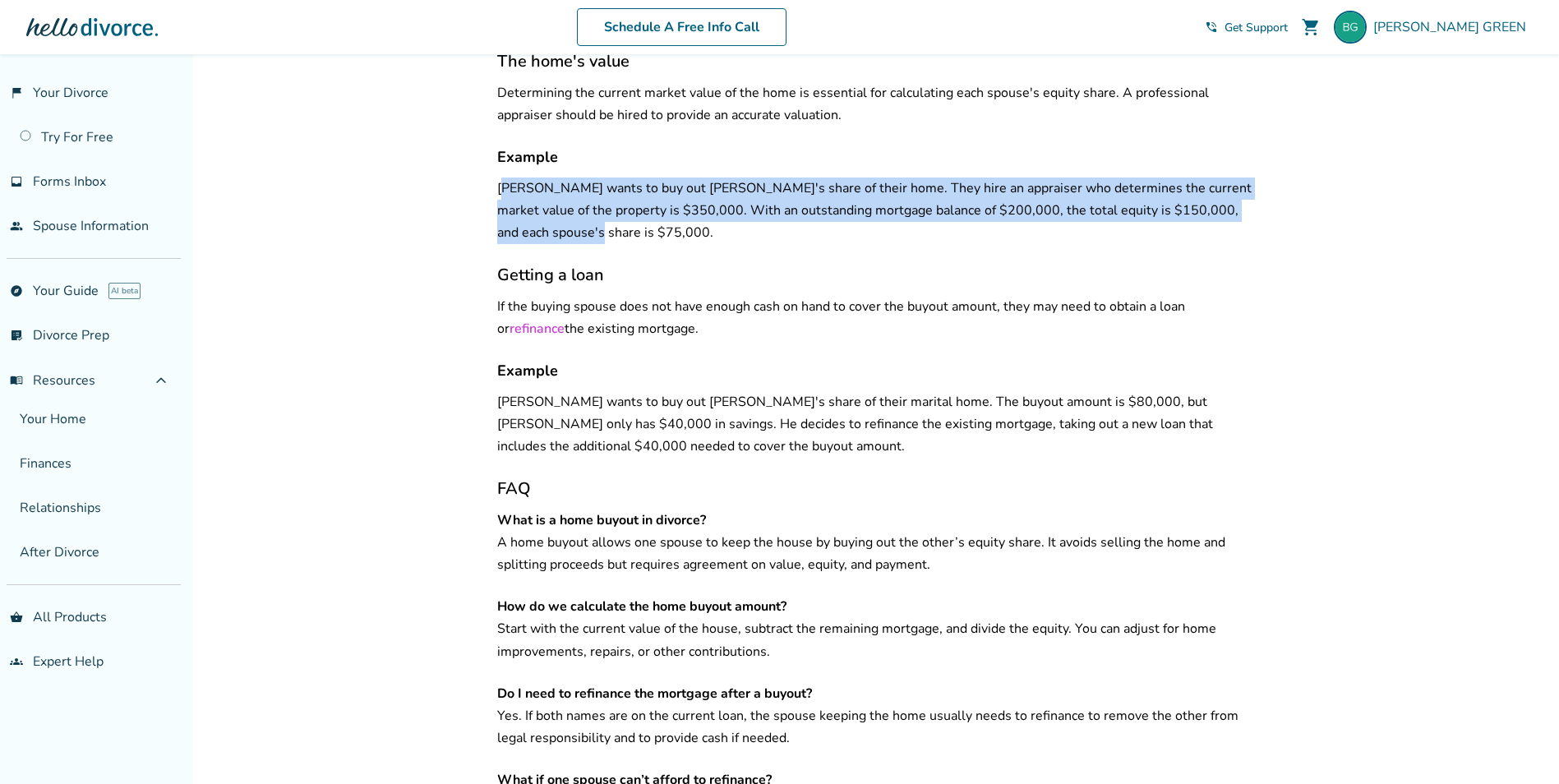
drag, startPoint x: 497, startPoint y: 232, endPoint x: 1176, endPoint y: 248, distance: 679.2
click at [1176, 296] on p "If the buying spouse does not have enough cash on hand to cover the buyout amou…" at bounding box center [878, 318] width 762 height 45
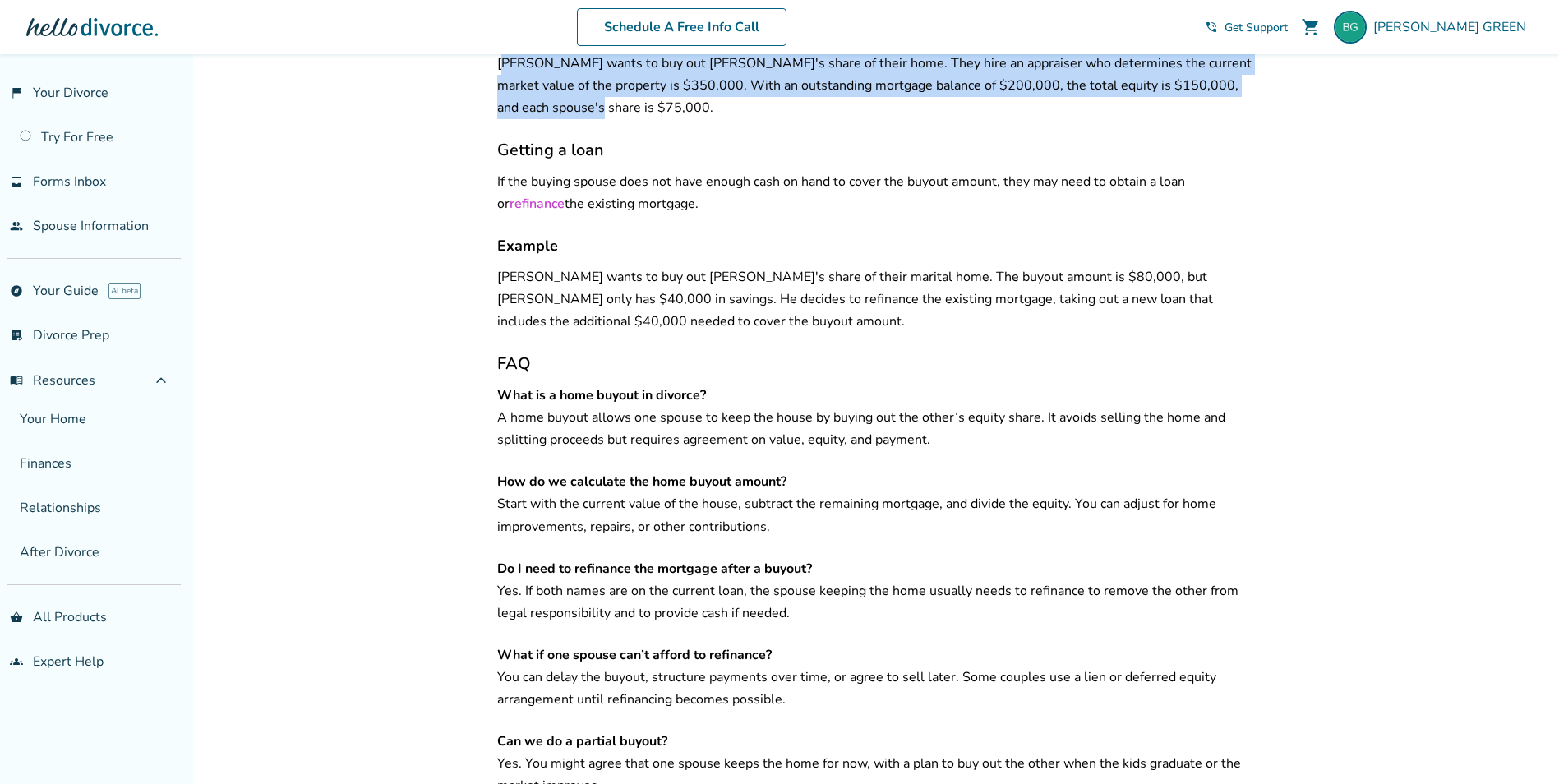
scroll to position [3697, 0]
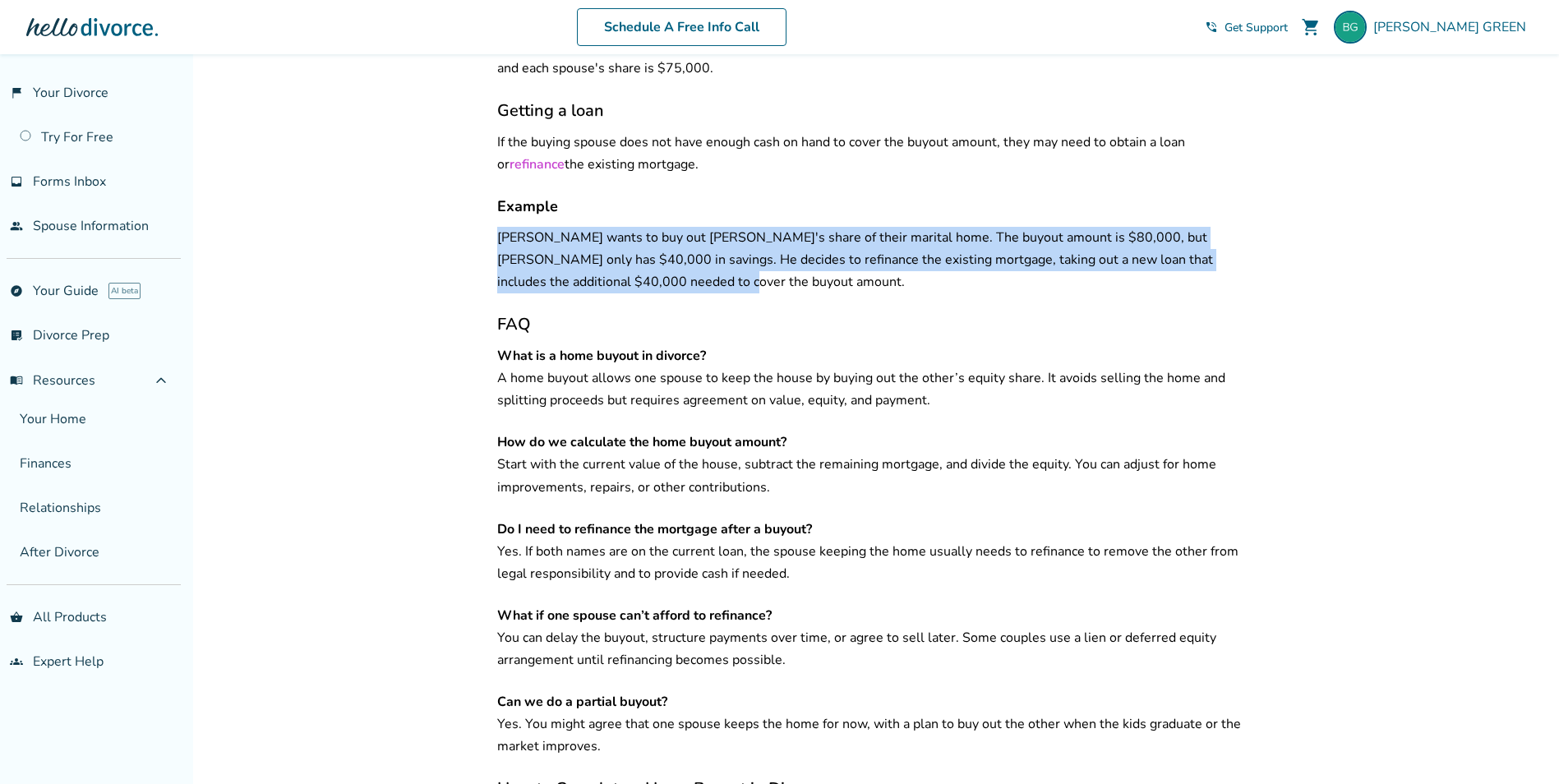
drag, startPoint x: 497, startPoint y: 162, endPoint x: 1199, endPoint y: 202, distance: 703.1
click at [1199, 226] on p "Mike wants to buy out Michelle's share of their marital home. The buyout amount…" at bounding box center [878, 259] width 762 height 67
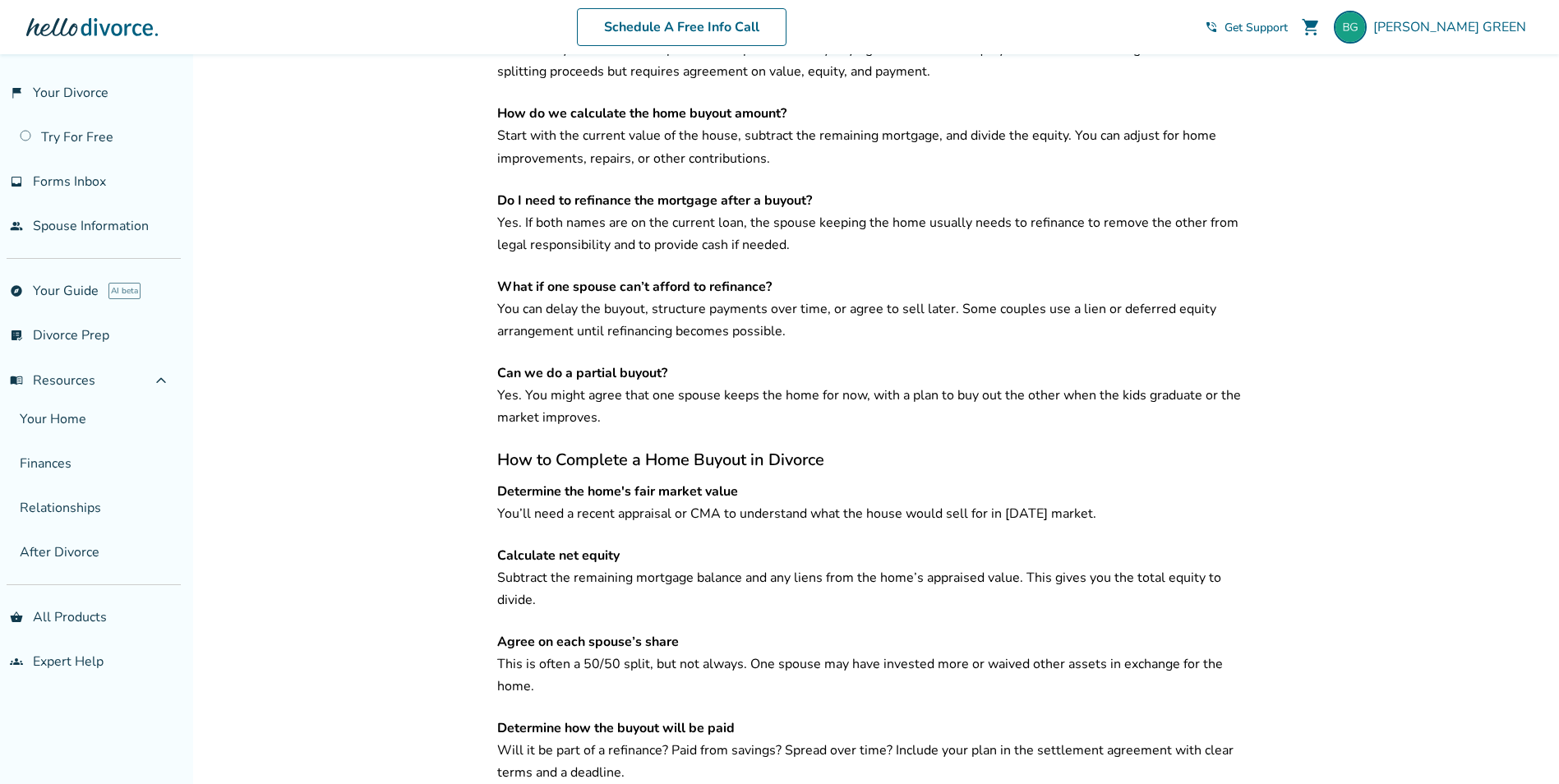
scroll to position [3944, 0]
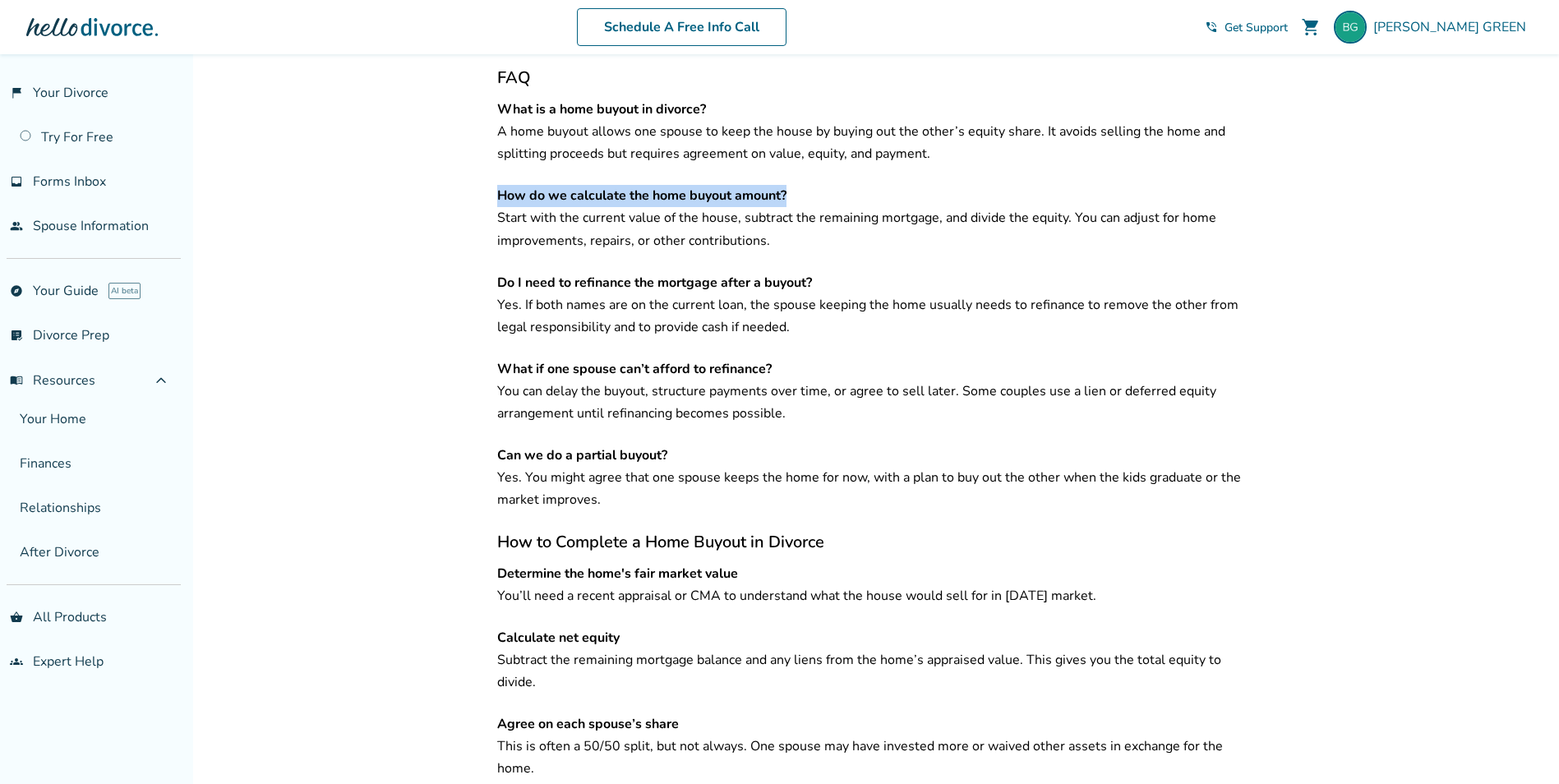
drag, startPoint x: 497, startPoint y: 120, endPoint x: 826, endPoint y: 125, distance: 329.0
click at [826, 185] on p "How do we calculate the home buyout amount? Start with the current value of the…" at bounding box center [878, 218] width 762 height 67
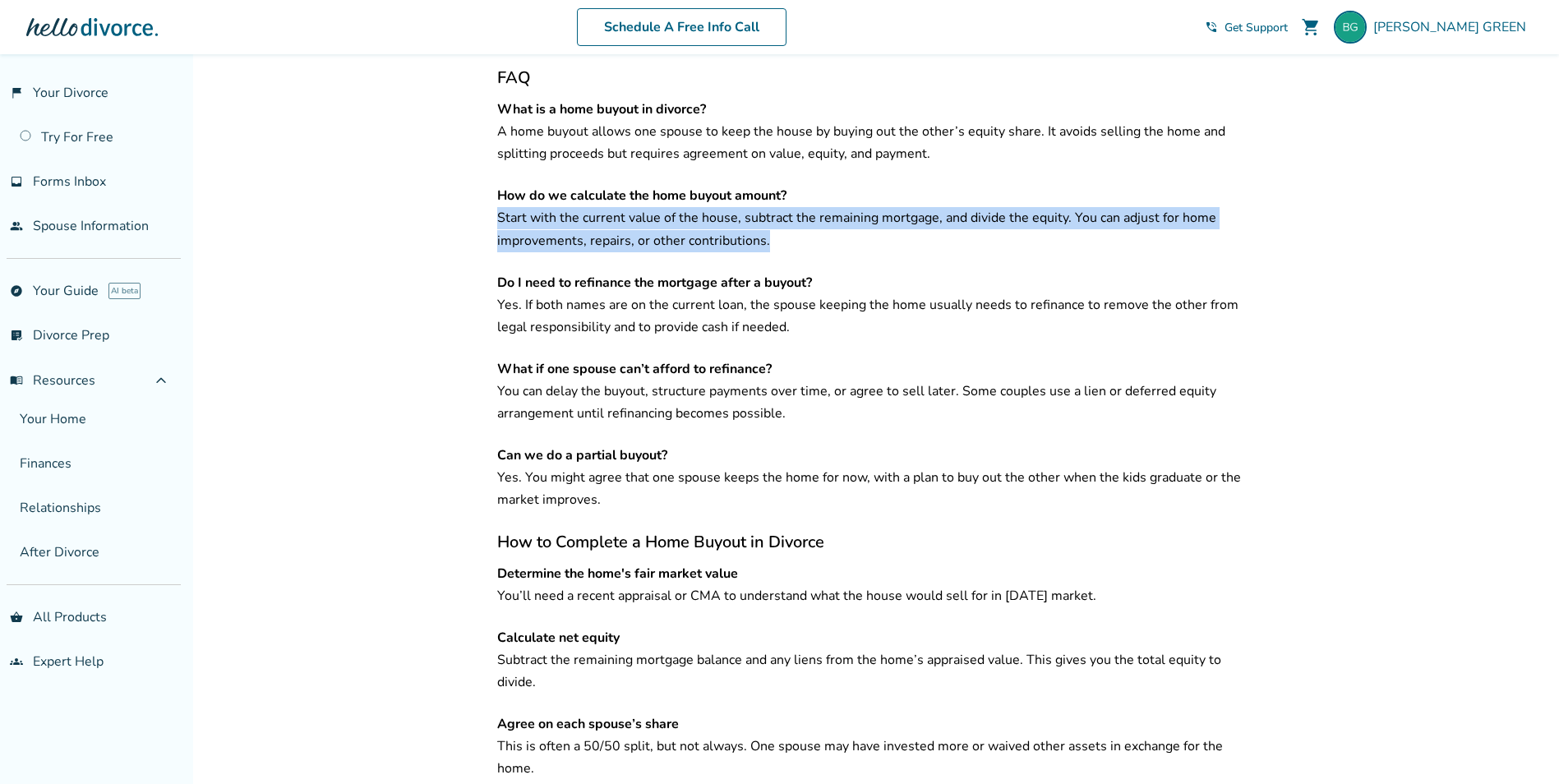
drag, startPoint x: 497, startPoint y: 144, endPoint x: 849, endPoint y: 170, distance: 353.0
click at [849, 185] on p "How do we calculate the home buyout amount? Start with the current value of the…" at bounding box center [878, 218] width 762 height 67
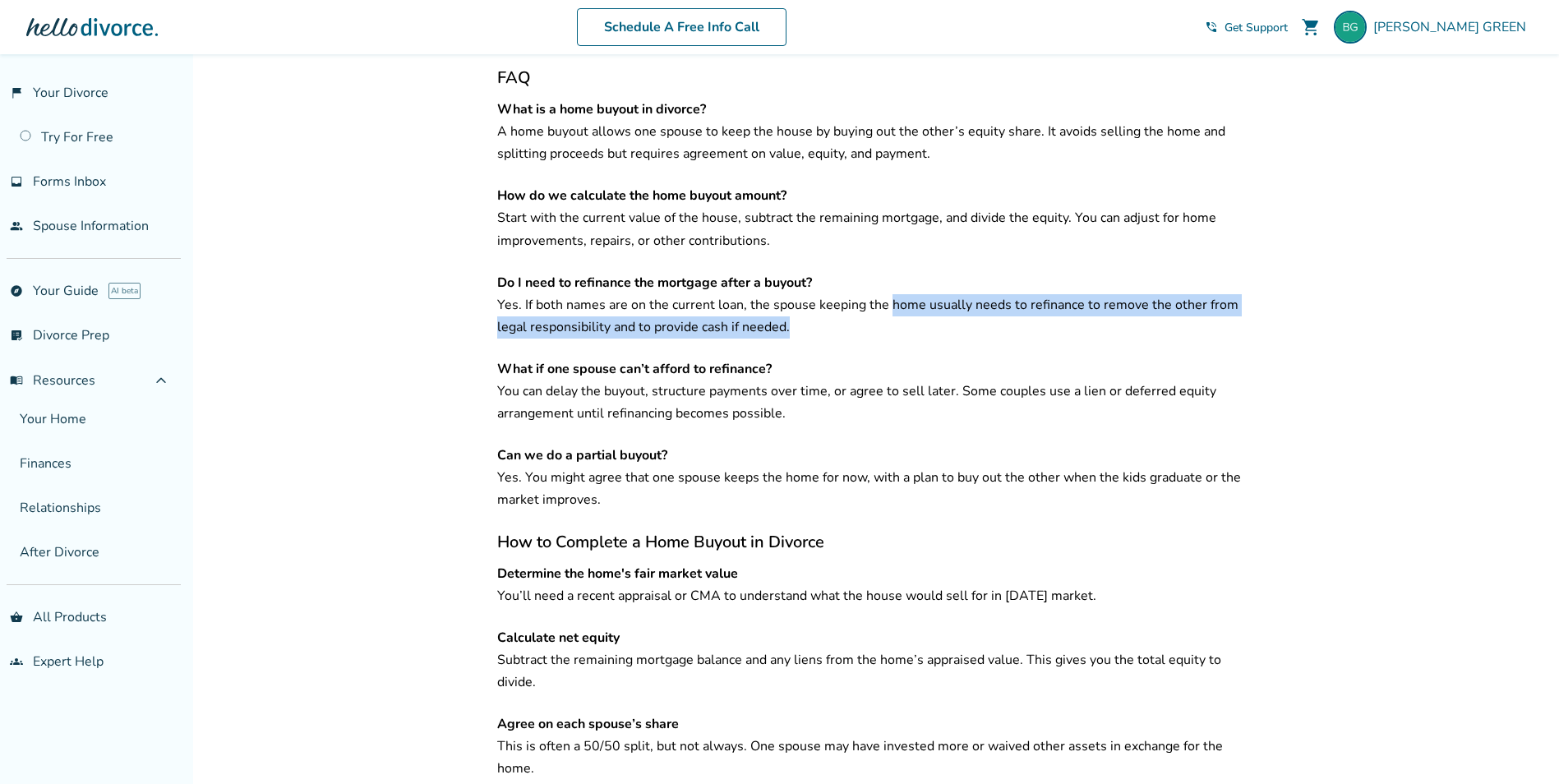
drag, startPoint x: 891, startPoint y: 235, endPoint x: 865, endPoint y: 246, distance: 28.2
click at [865, 272] on p "Do I need to refinance the mortgage after a buyout? Yes. If both names are on t…" at bounding box center [878, 305] width 762 height 67
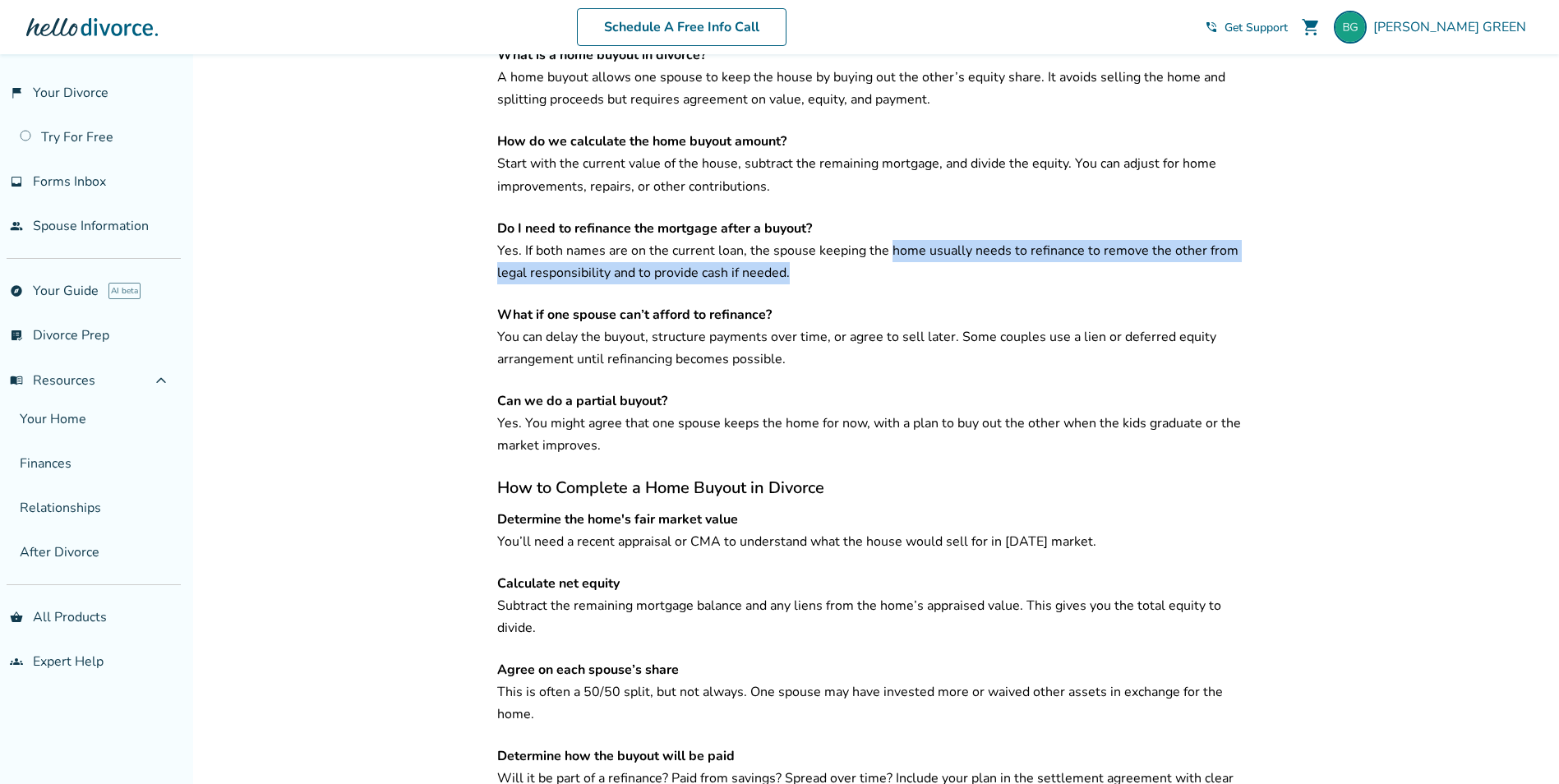
scroll to position [4026, 0]
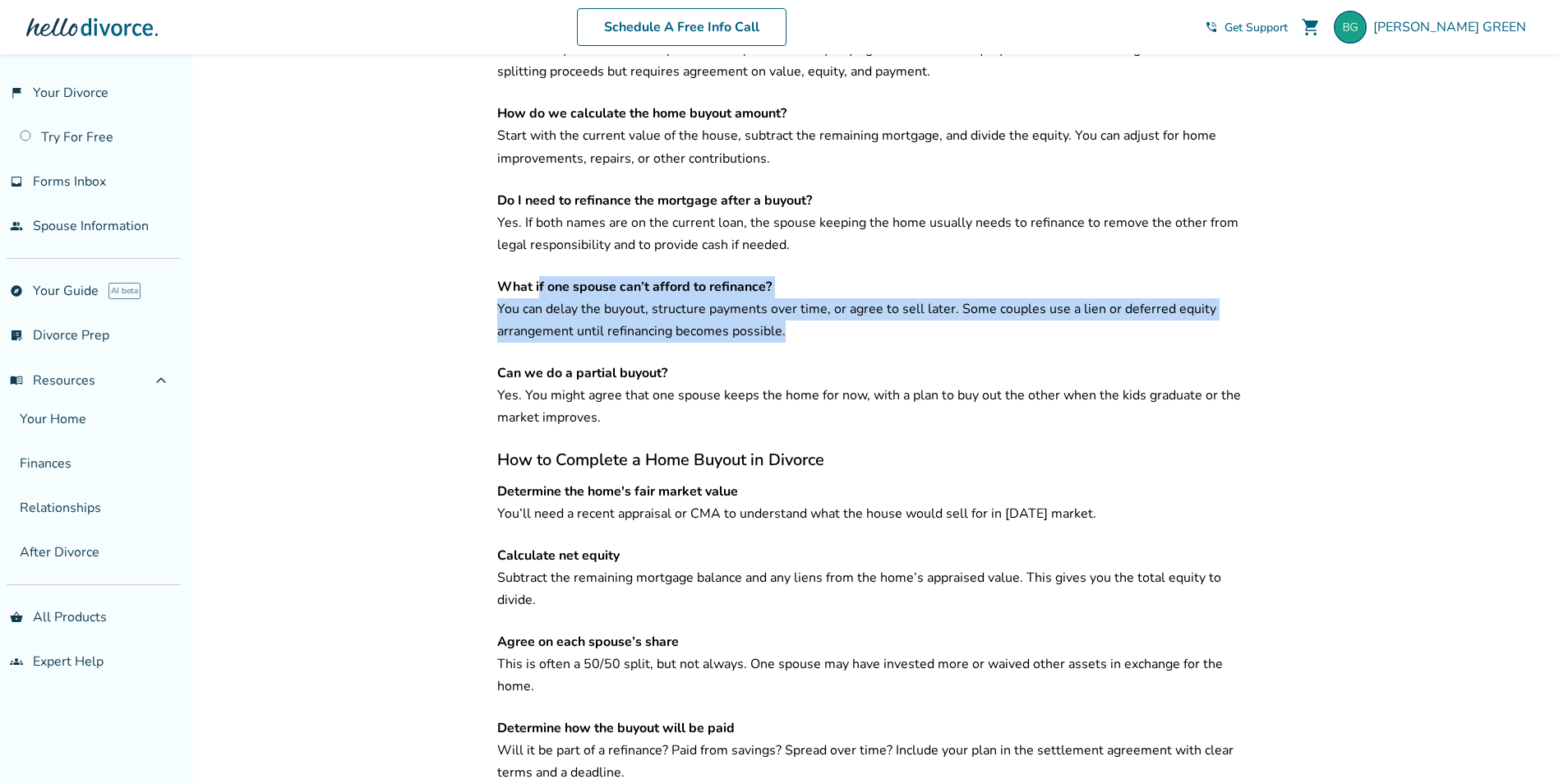
drag, startPoint x: 539, startPoint y: 212, endPoint x: 852, endPoint y: 260, distance: 316.7
click at [852, 276] on p "What if one spouse can’t afford to refinance? You can delay the buyout, structu…" at bounding box center [878, 308] width 762 height 67
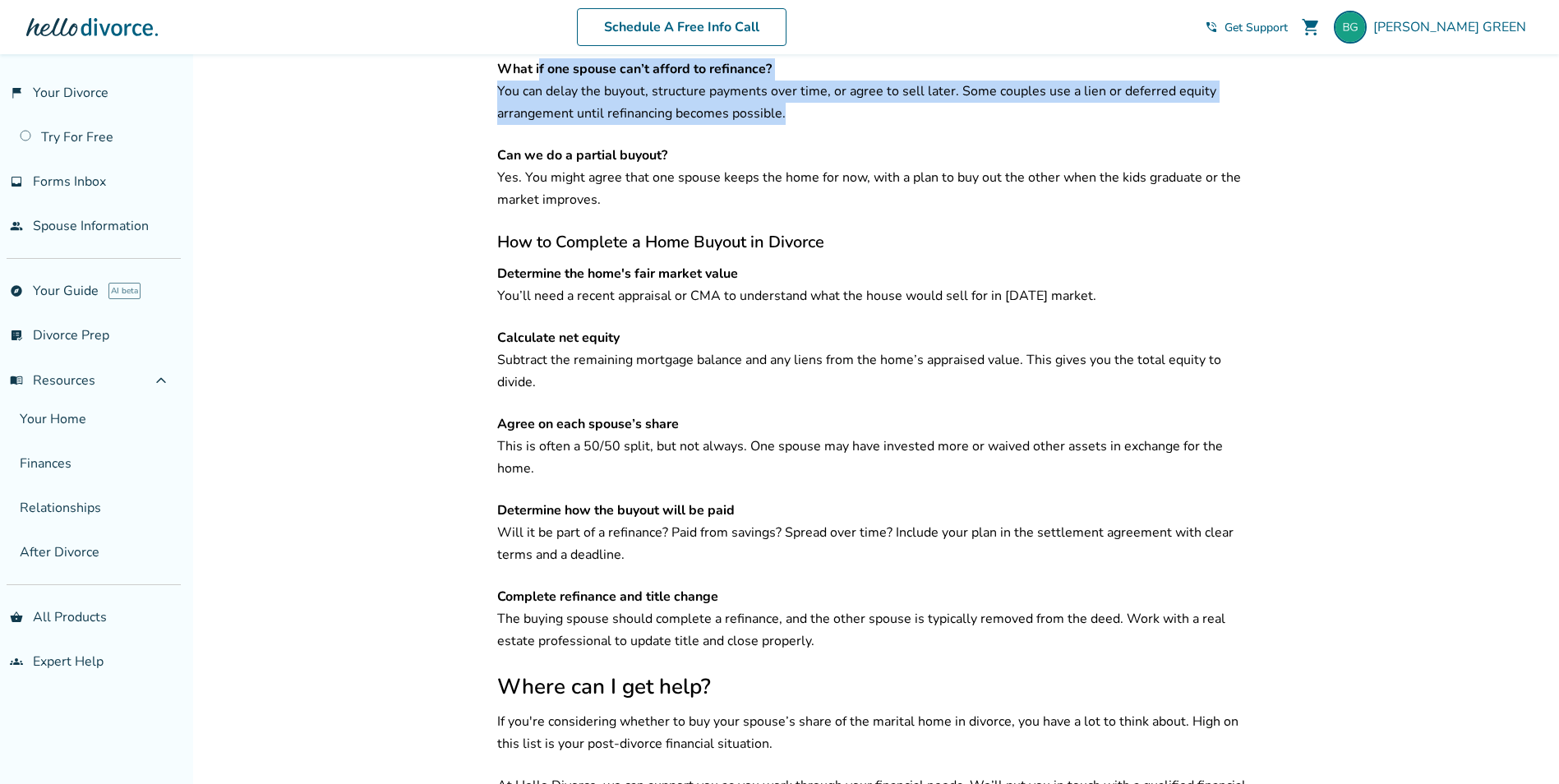
scroll to position [4272, 0]
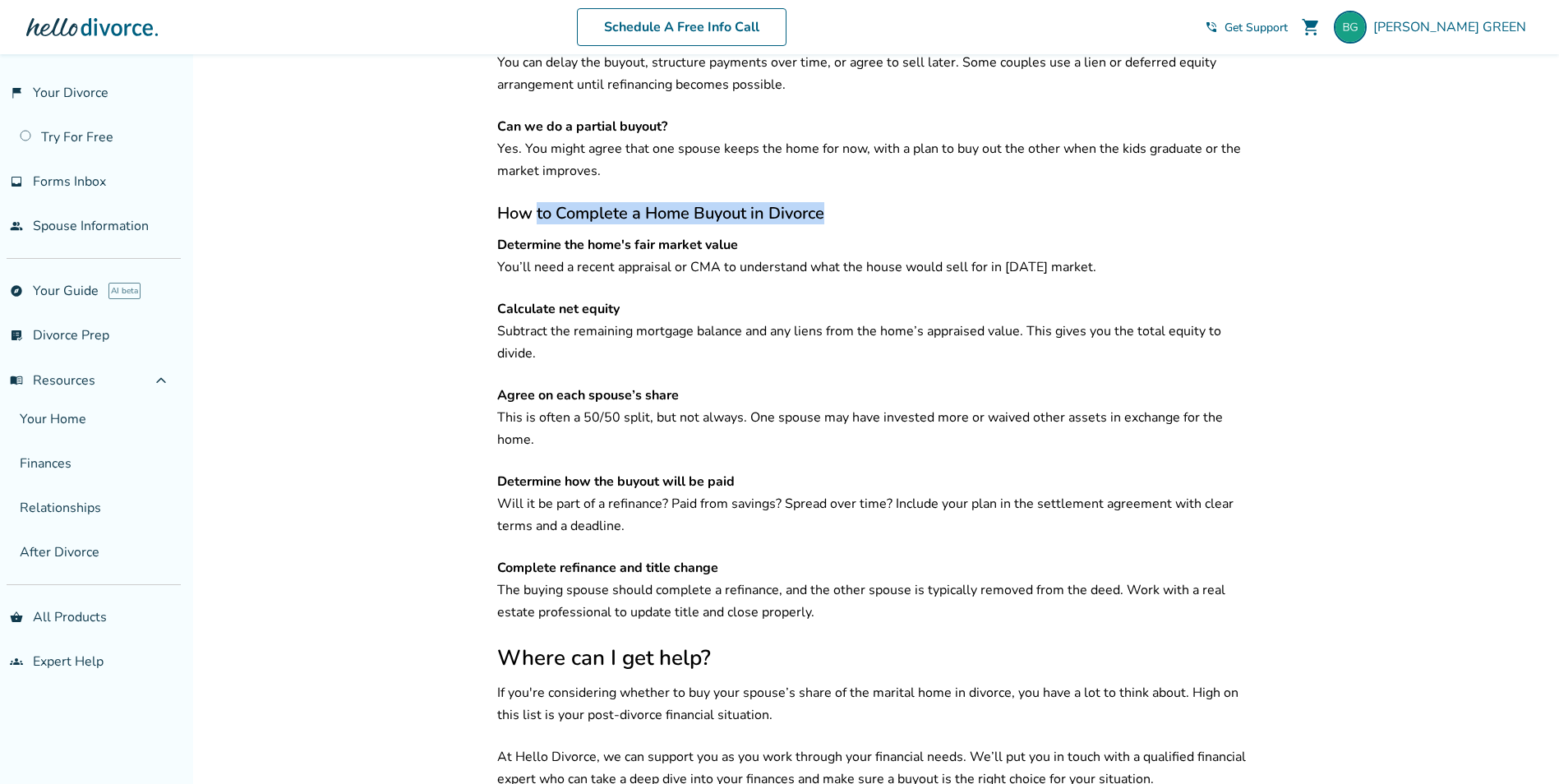
drag, startPoint x: 536, startPoint y: 133, endPoint x: 883, endPoint y: 140, distance: 347.1
click at [883, 202] on h3 "How to Complete a Home Buyout in Divorce" at bounding box center [878, 213] width 762 height 22
drag, startPoint x: 496, startPoint y: 168, endPoint x: 779, endPoint y: 169, distance: 283.0
drag, startPoint x: 497, startPoint y: 191, endPoint x: 1171, endPoint y: 201, distance: 674.1
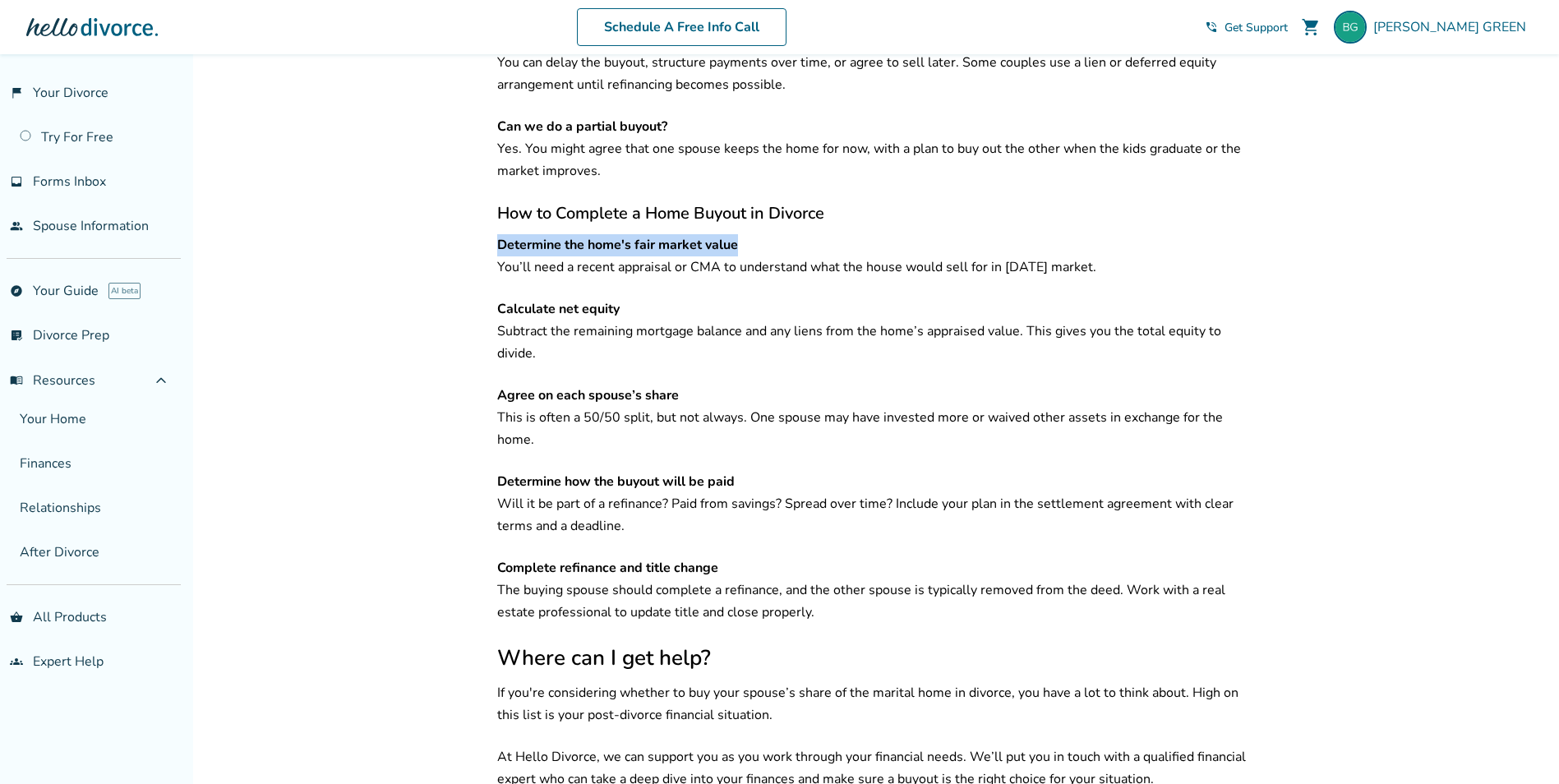
click at [1171, 235] on p "Determine the home's fair market value You’ll need a recent appraisal or CMA to…" at bounding box center [878, 256] width 762 height 45
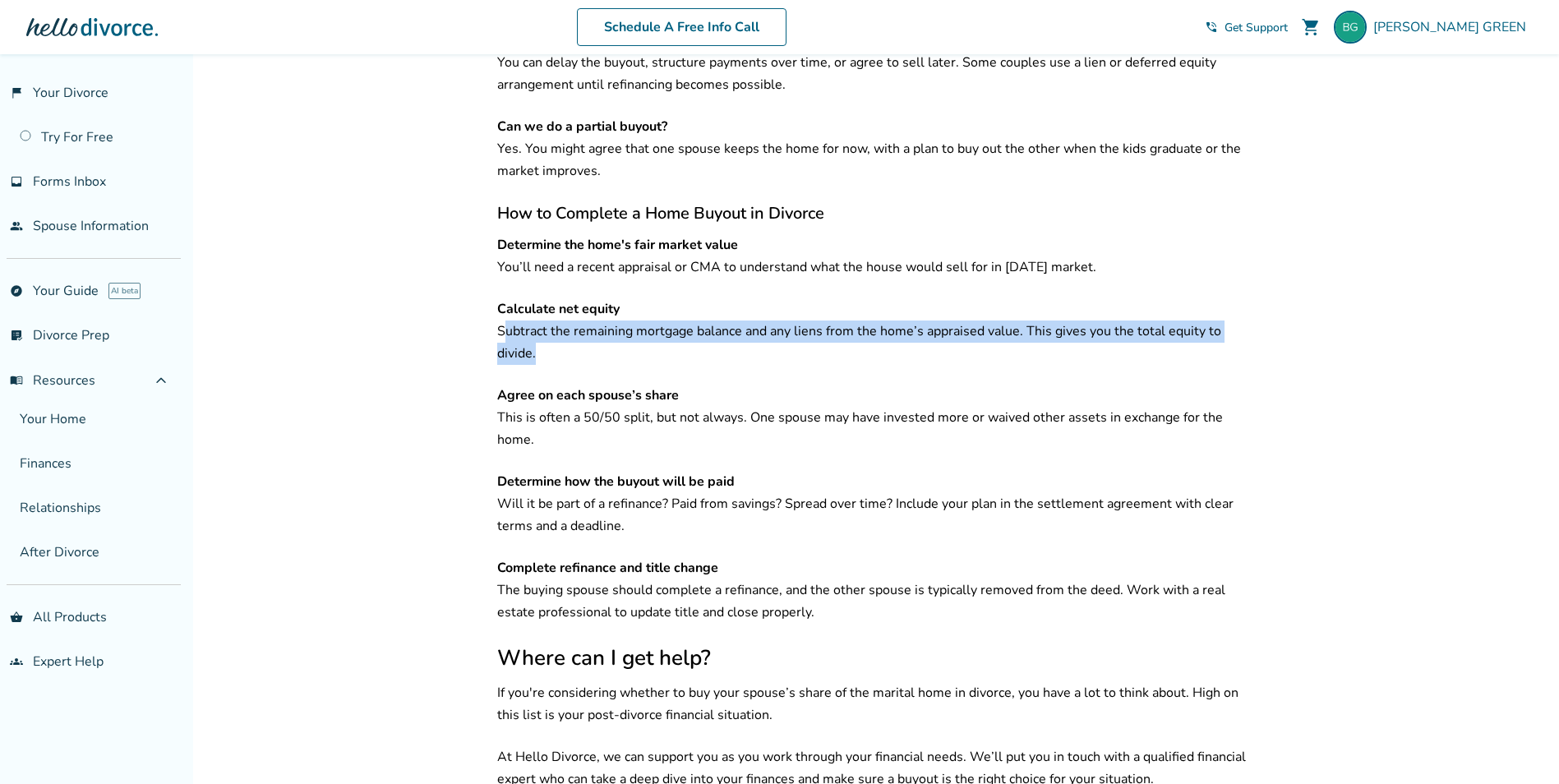
drag, startPoint x: 502, startPoint y: 253, endPoint x: 1280, endPoint y: 256, distance: 778.0
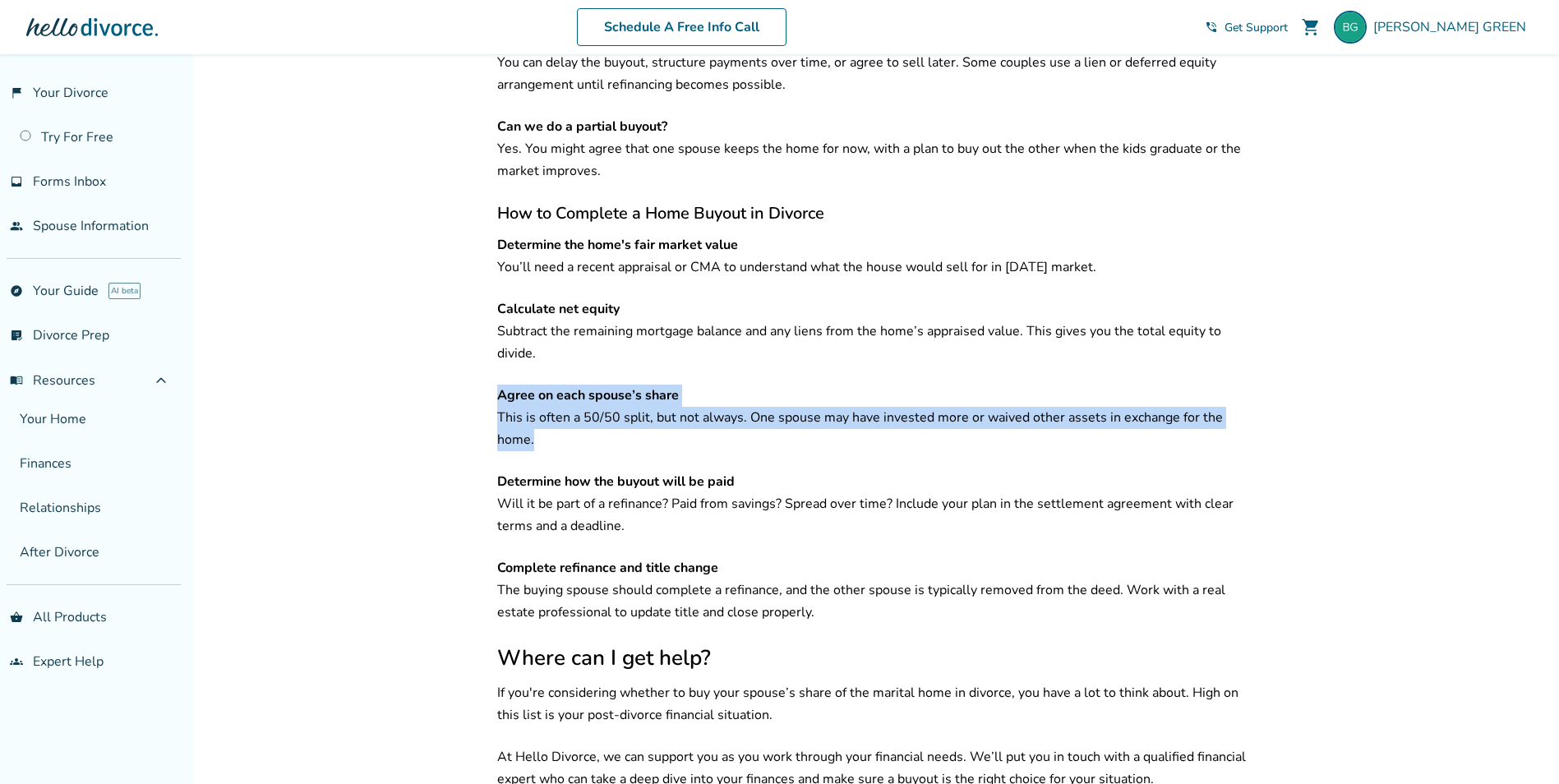
drag, startPoint x: 498, startPoint y: 298, endPoint x: 1313, endPoint y: 330, distance: 815.6
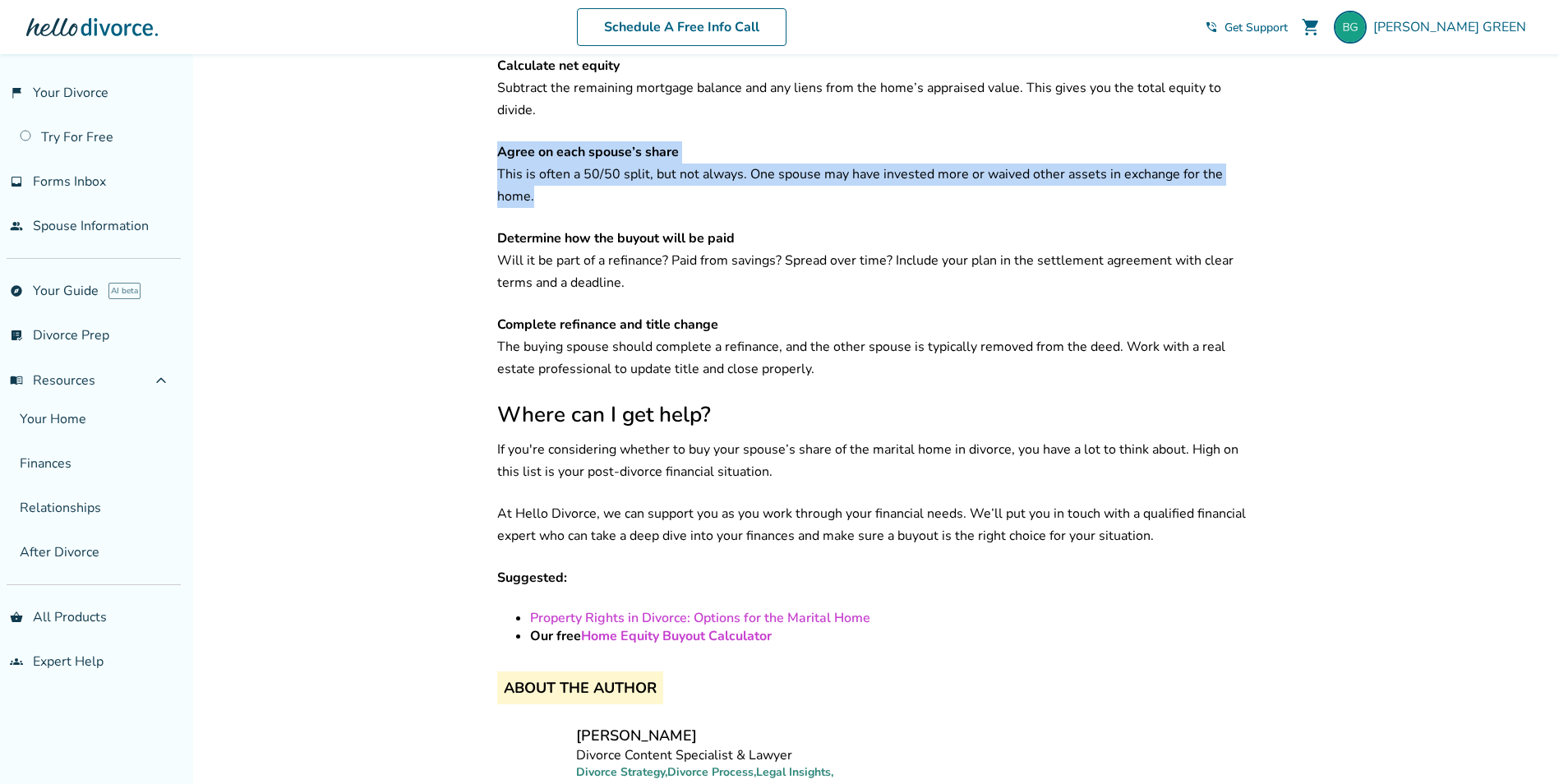
scroll to position [4519, 0]
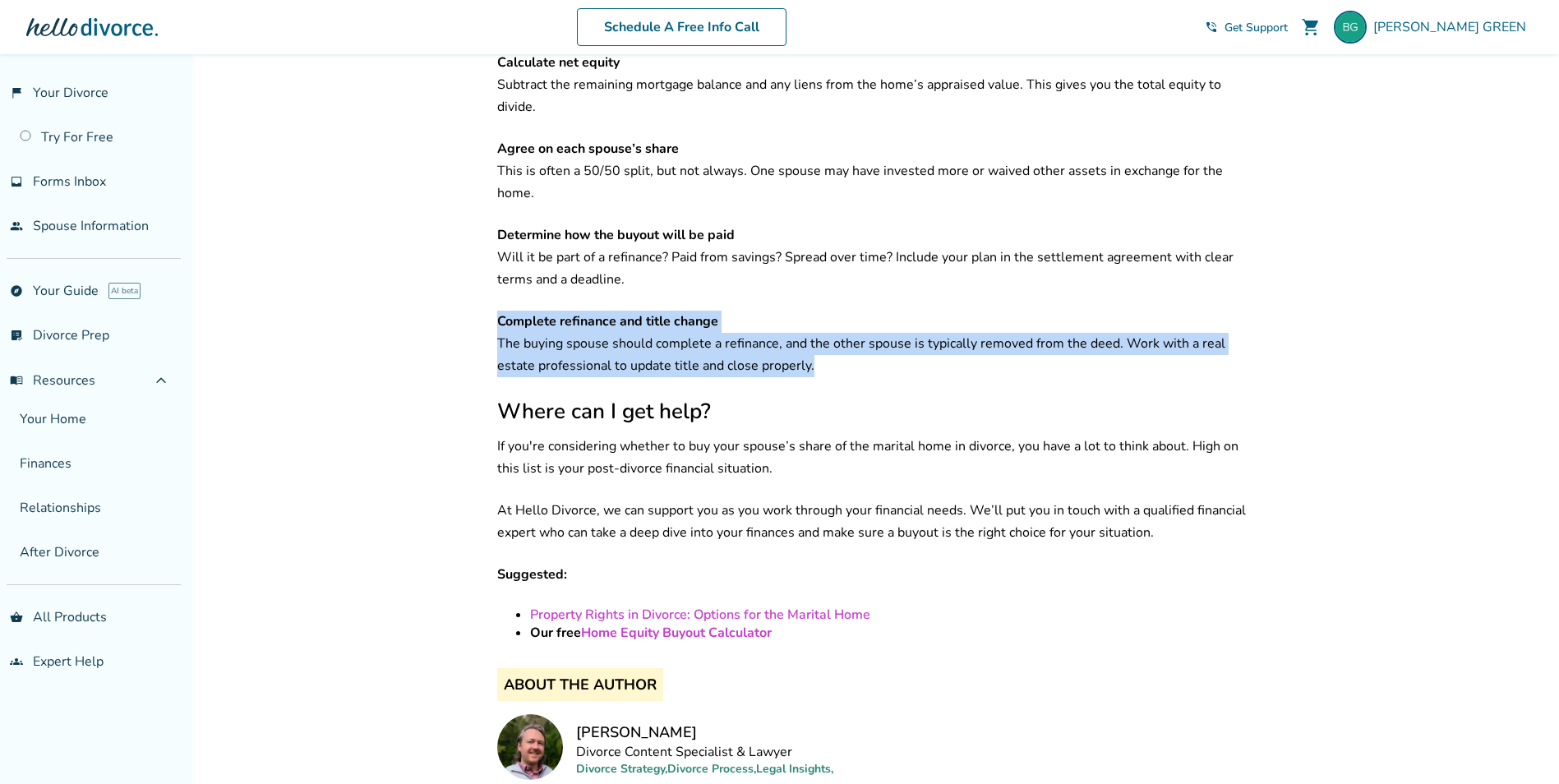
drag, startPoint x: 498, startPoint y: 202, endPoint x: 1040, endPoint y: 244, distance: 543.6
click at [1041, 310] on p "Complete refinance and title change The buying spouse should complete a refinan…" at bounding box center [878, 343] width 762 height 67
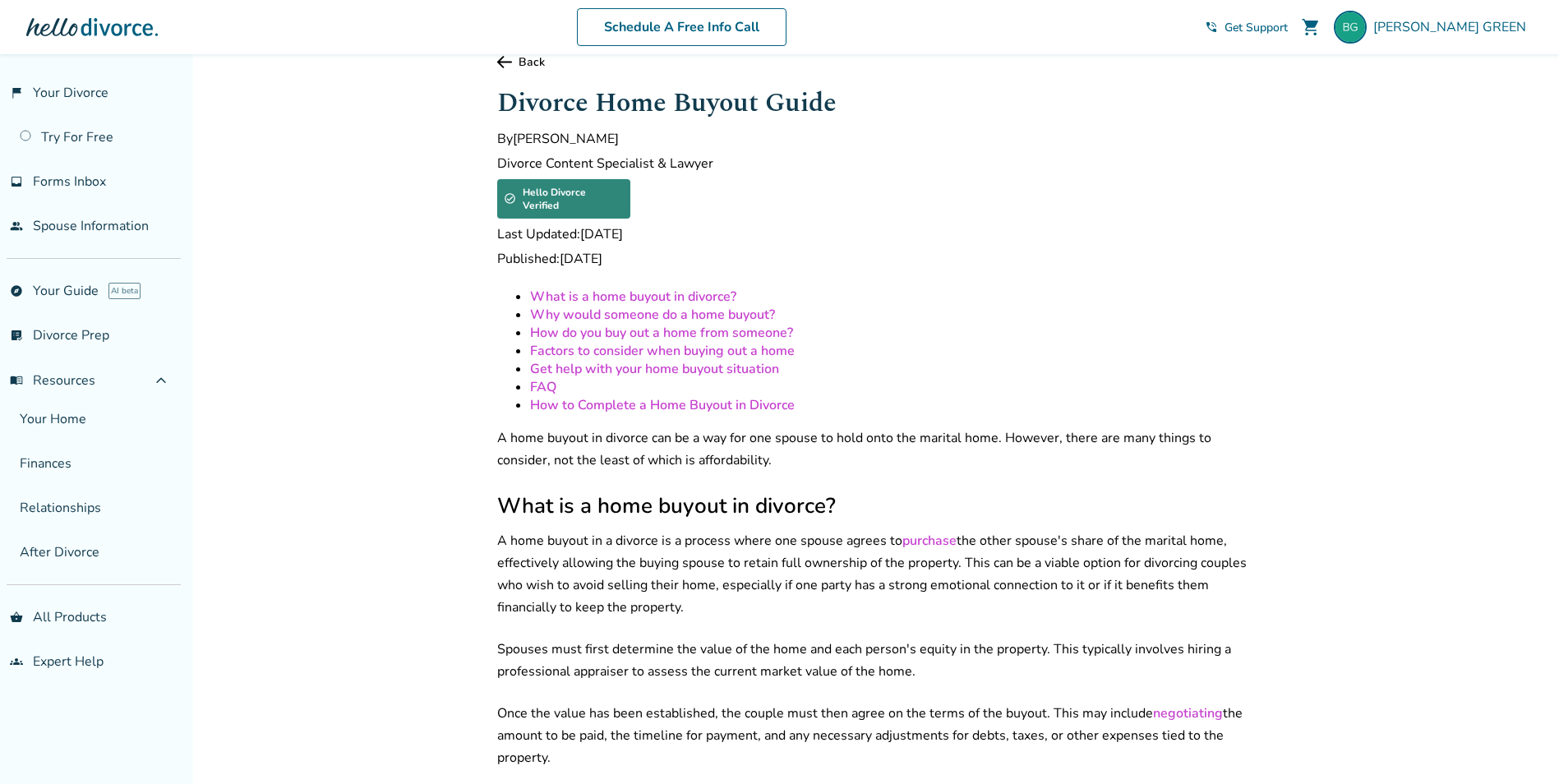
scroll to position [0, 0]
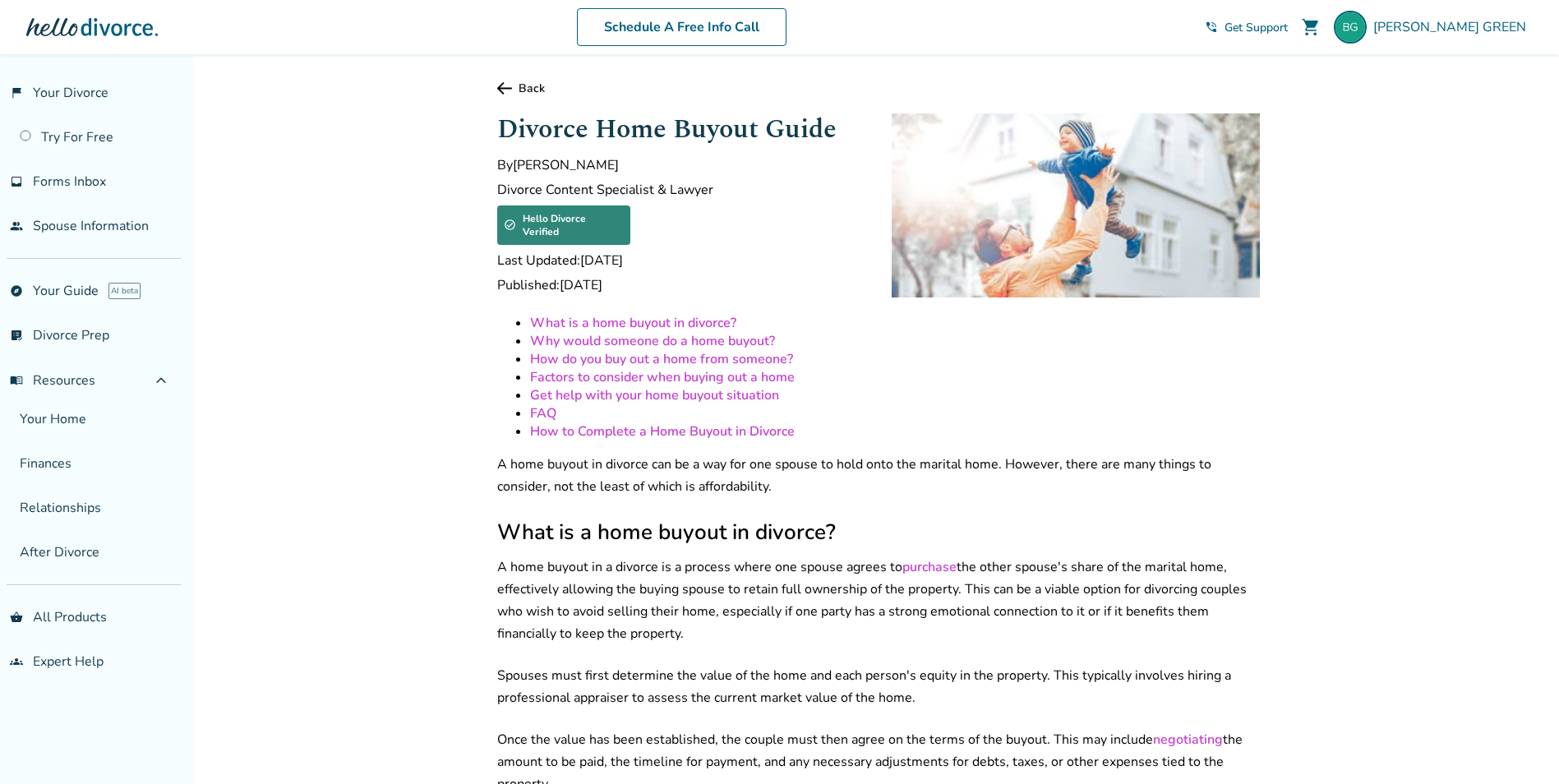
click at [511, 88] on icon at bounding box center [505, 89] width 15 height 13
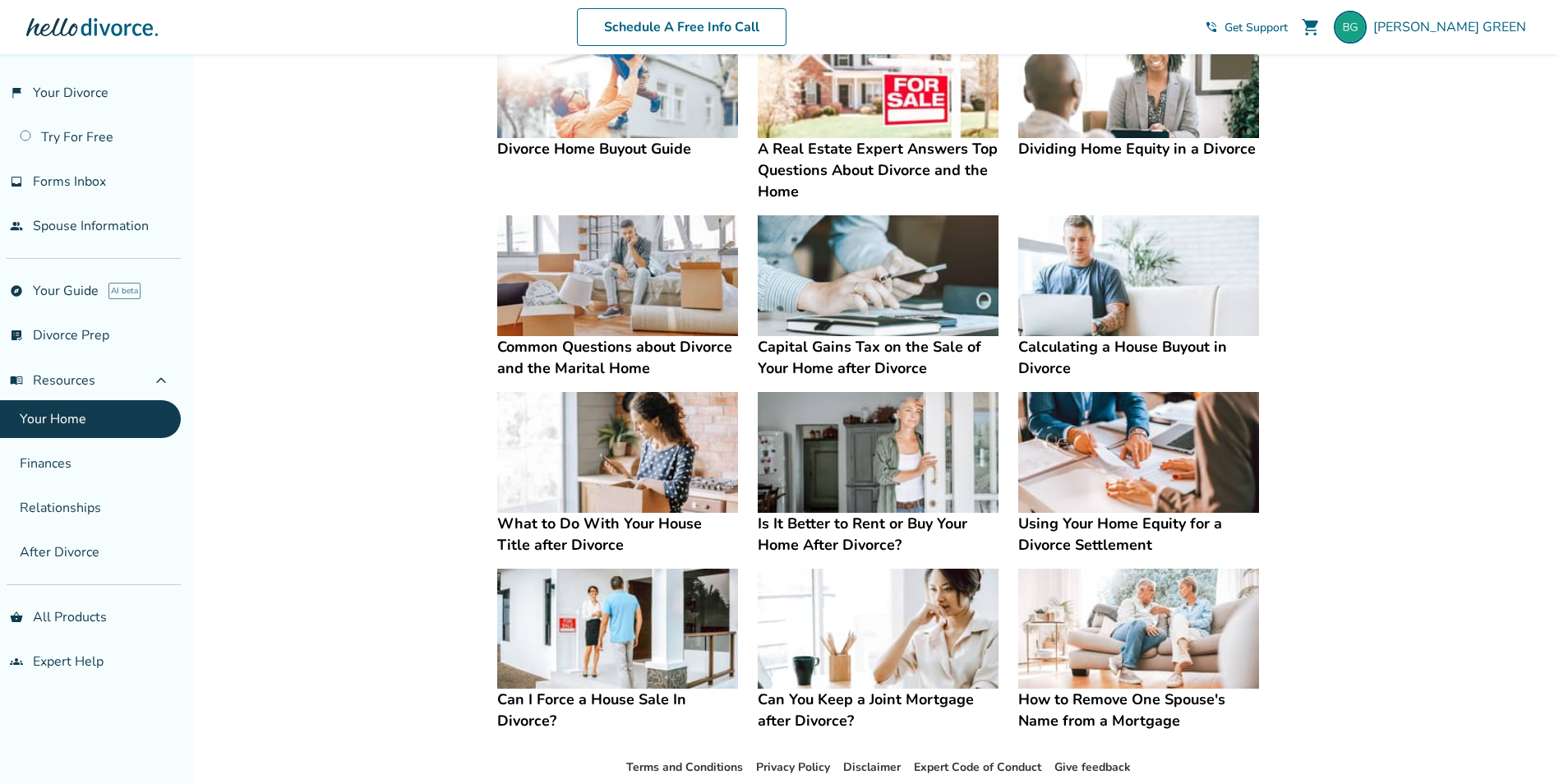
scroll to position [625, 0]
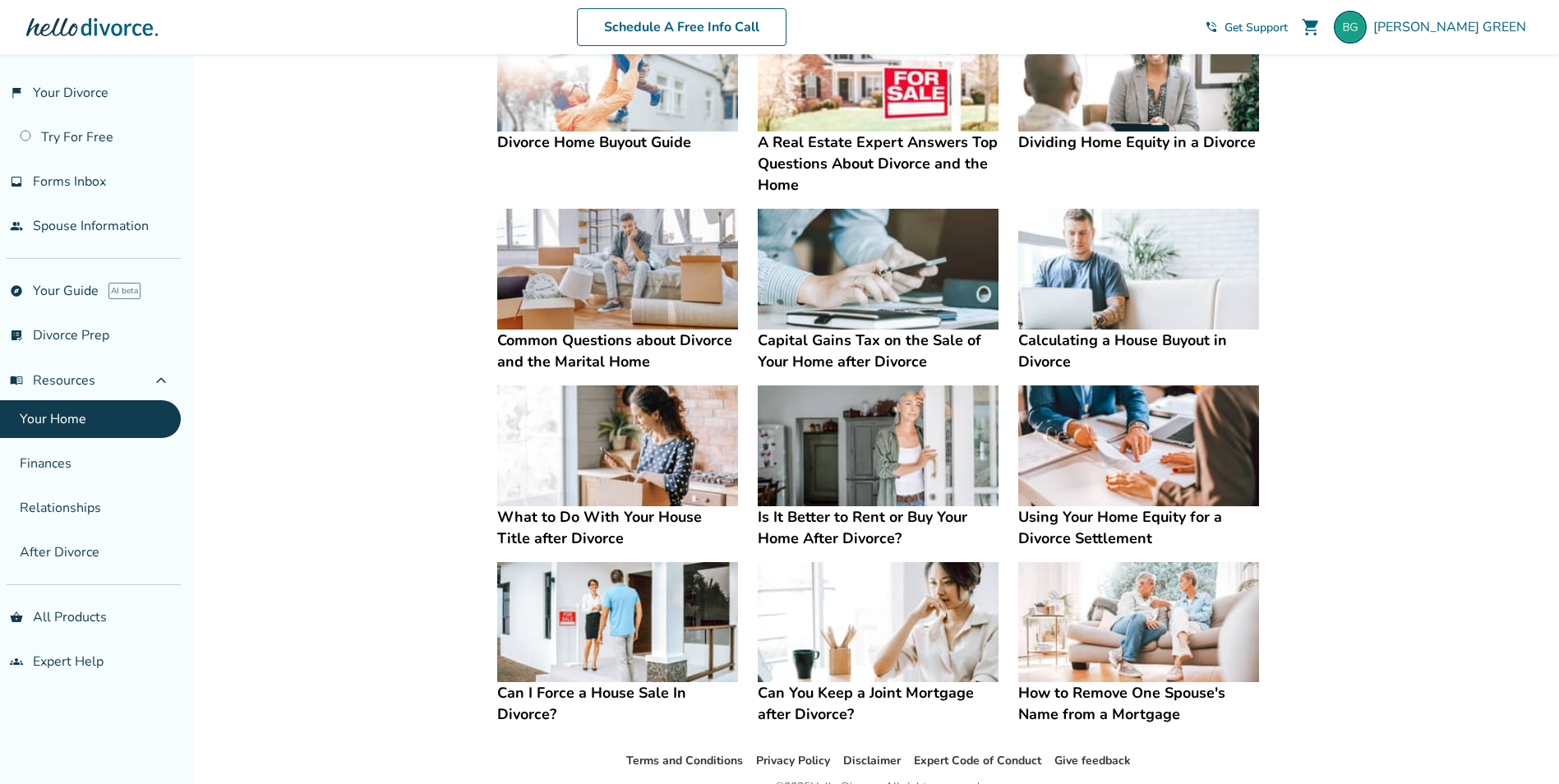
click at [548, 339] on h4 "Common Questions about Divorce and the Marital Home" at bounding box center [618, 350] width 241 height 43
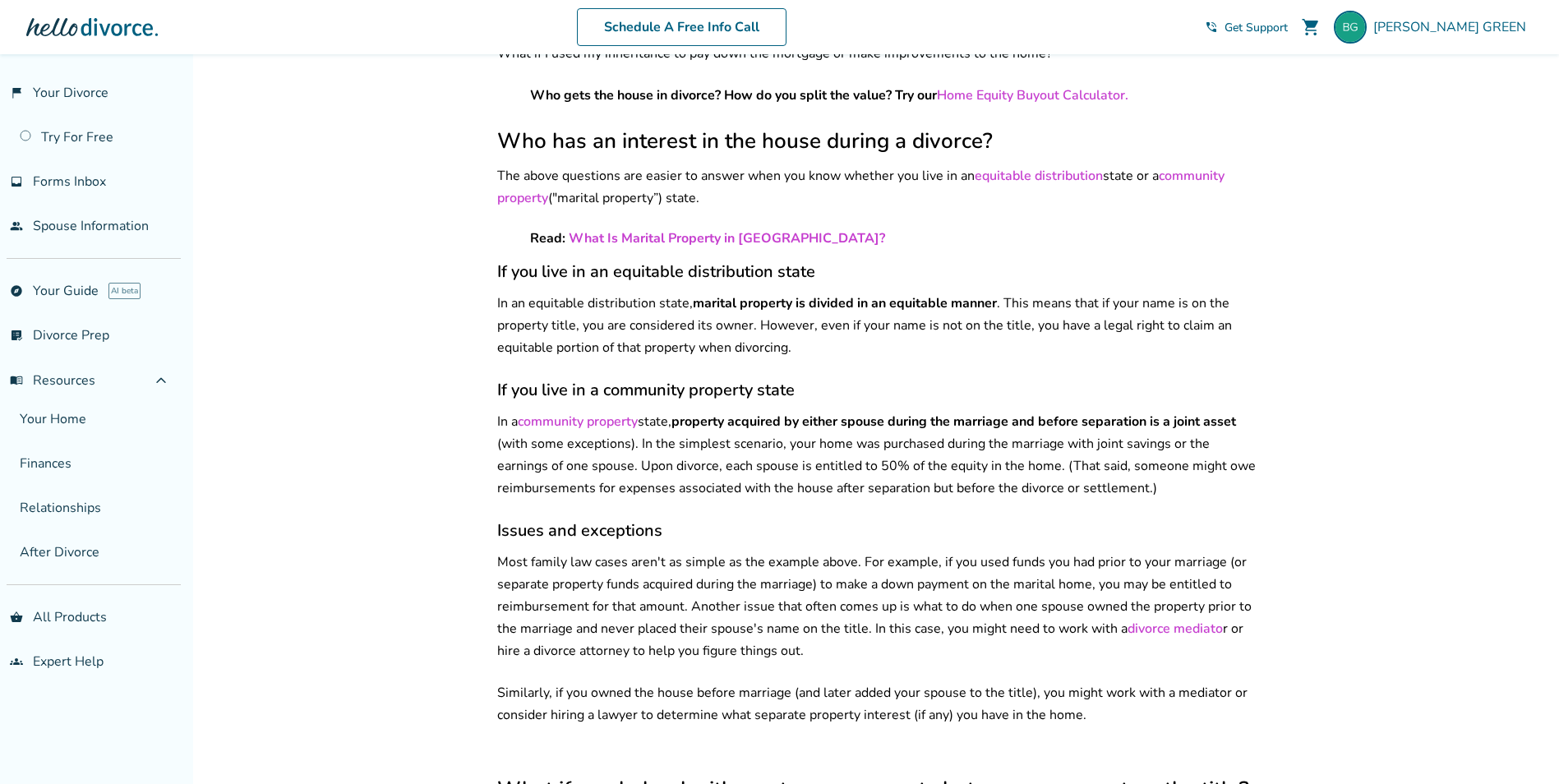
scroll to position [872, 0]
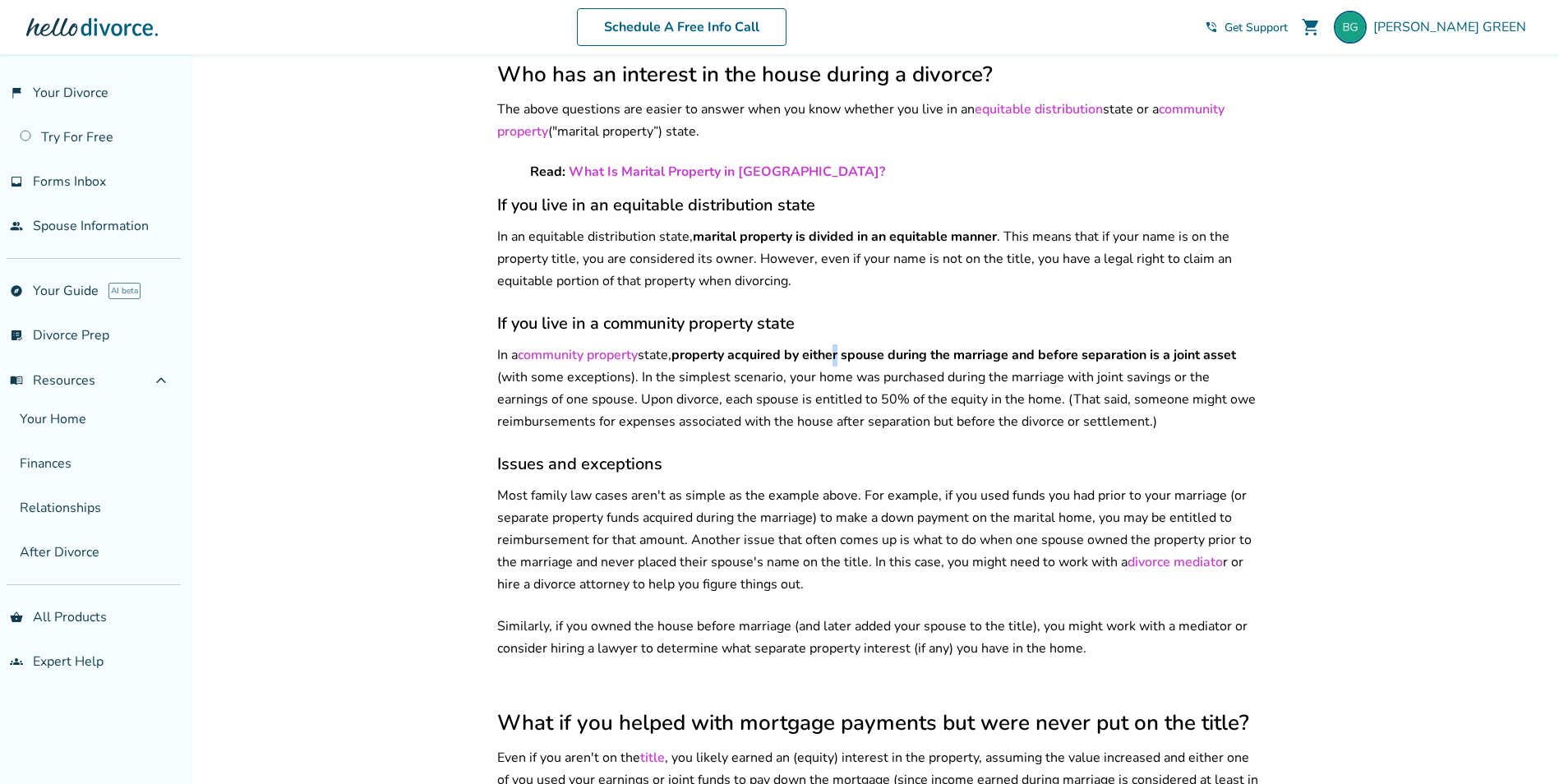
click at [848, 346] on span "property acquired by either spouse during the marriage and before separation is…" at bounding box center [954, 355] width 564 height 18
click at [623, 378] on p "In a community property state, property acquired by either spouse during the ma…" at bounding box center [878, 388] width 762 height 89
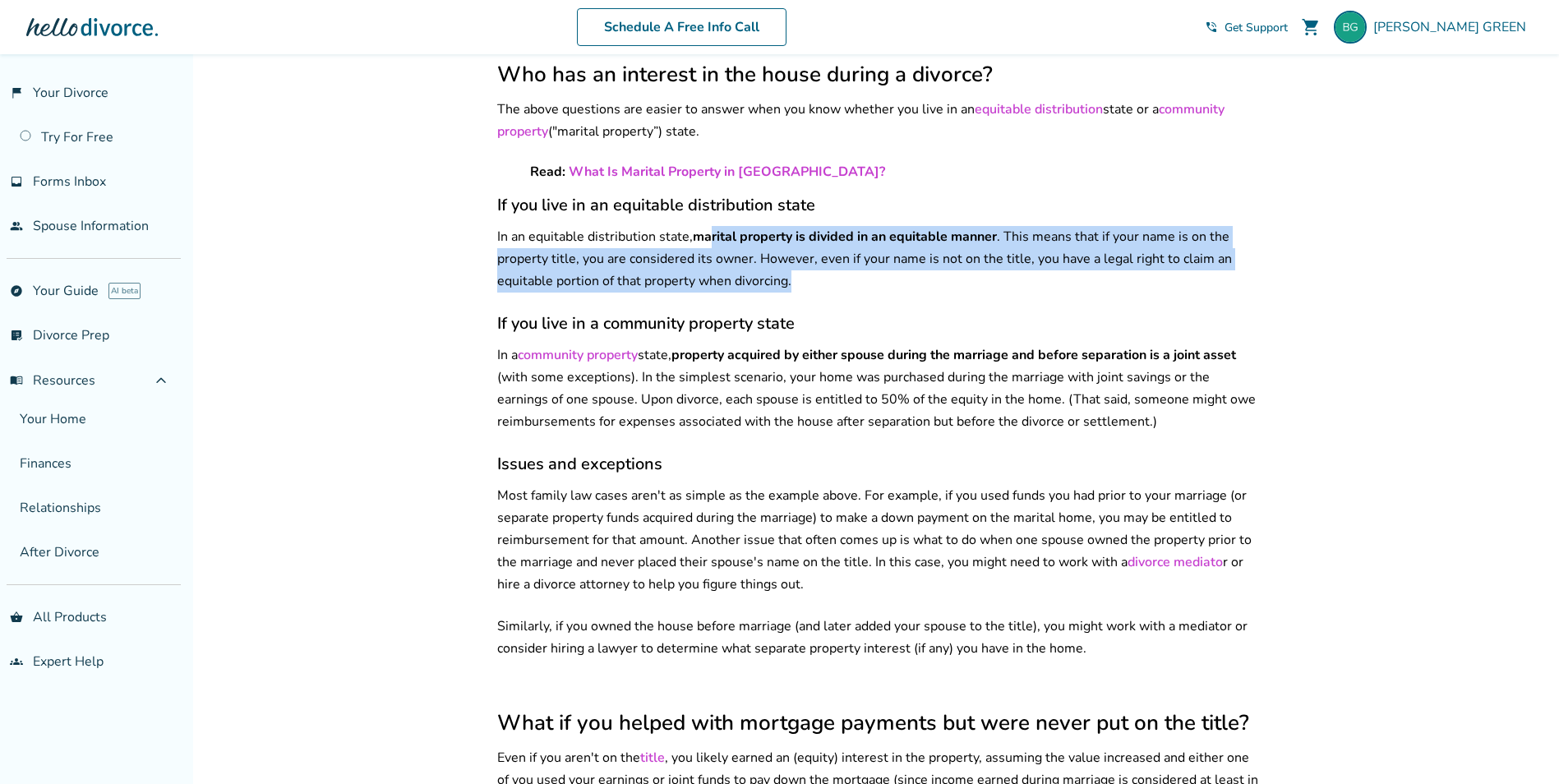
drag, startPoint x: 709, startPoint y: 223, endPoint x: 977, endPoint y: 268, distance: 271.8
click at [977, 268] on p "In an equitable distribution state, marital property is divided in an equitable…" at bounding box center [878, 259] width 762 height 67
drag, startPoint x: 977, startPoint y: 268, endPoint x: 815, endPoint y: 261, distance: 162.2
click at [815, 261] on p "In an equitable distribution state, marital property is divided in an equitable…" at bounding box center [878, 259] width 762 height 67
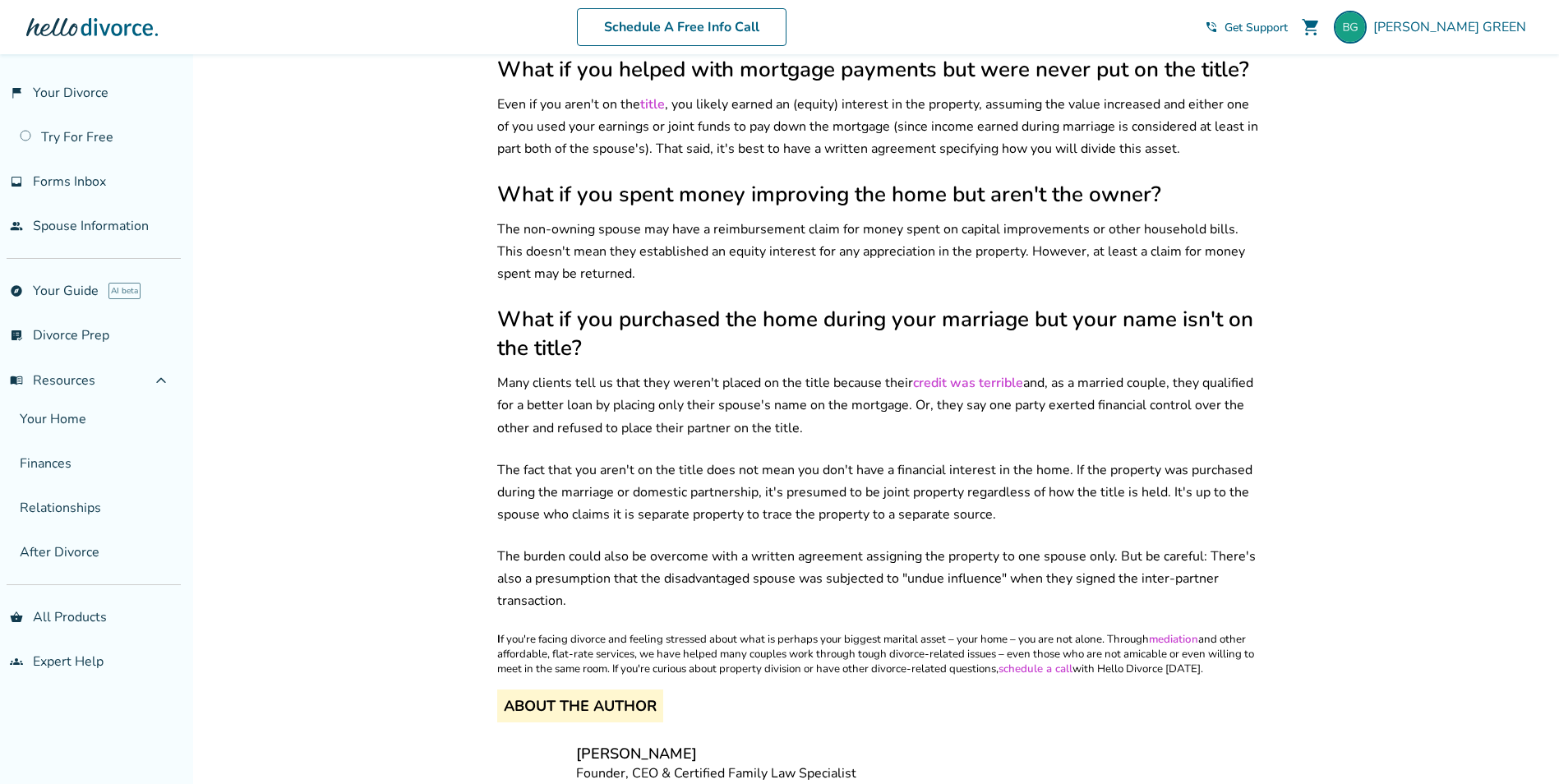
scroll to position [1529, 0]
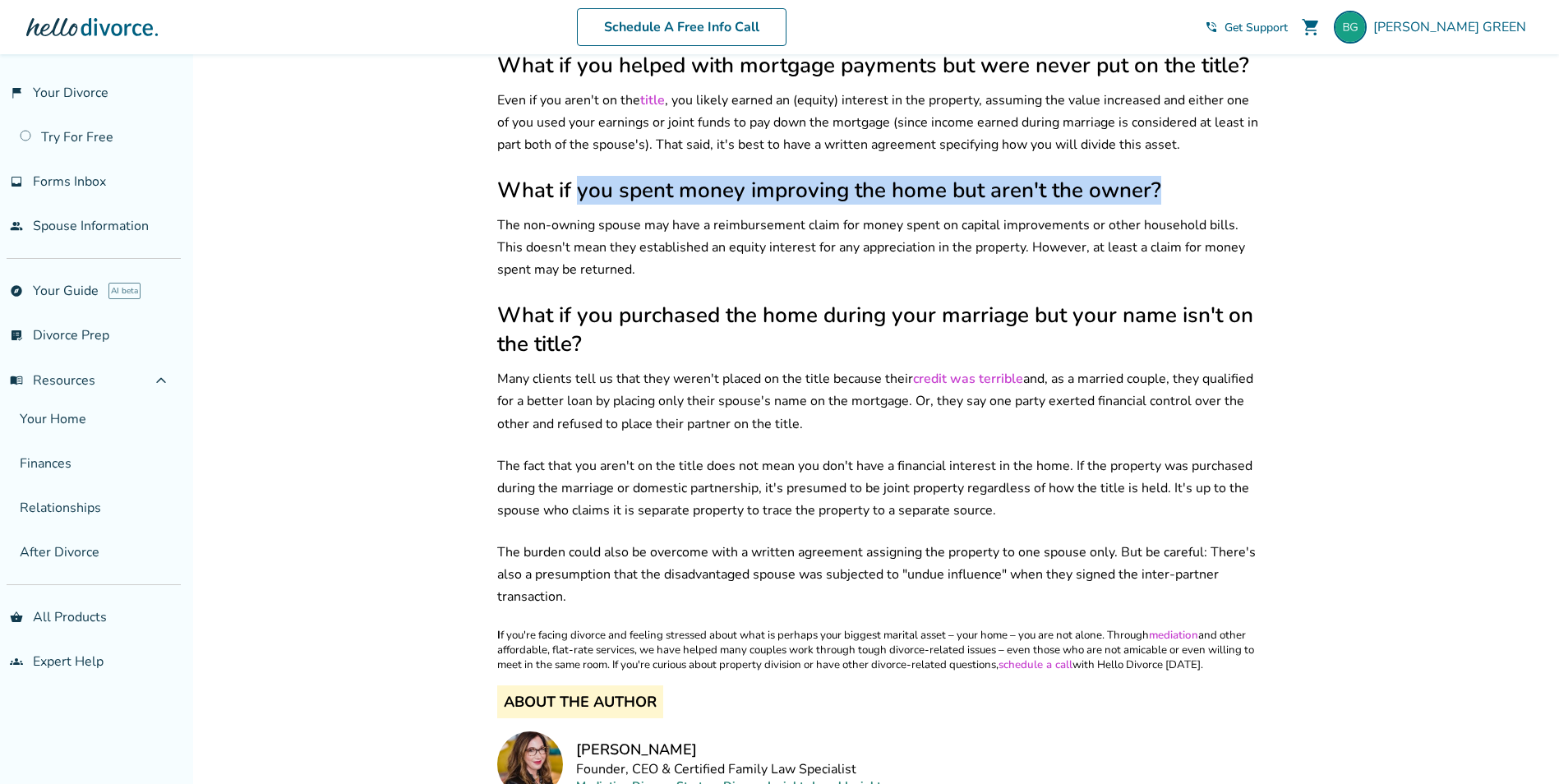
drag, startPoint x: 574, startPoint y: 173, endPoint x: 1212, endPoint y: 174, distance: 638.0
click at [1212, 176] on h2 "What if you spent money improving the home but aren't the owner?" at bounding box center [878, 191] width 762 height 29
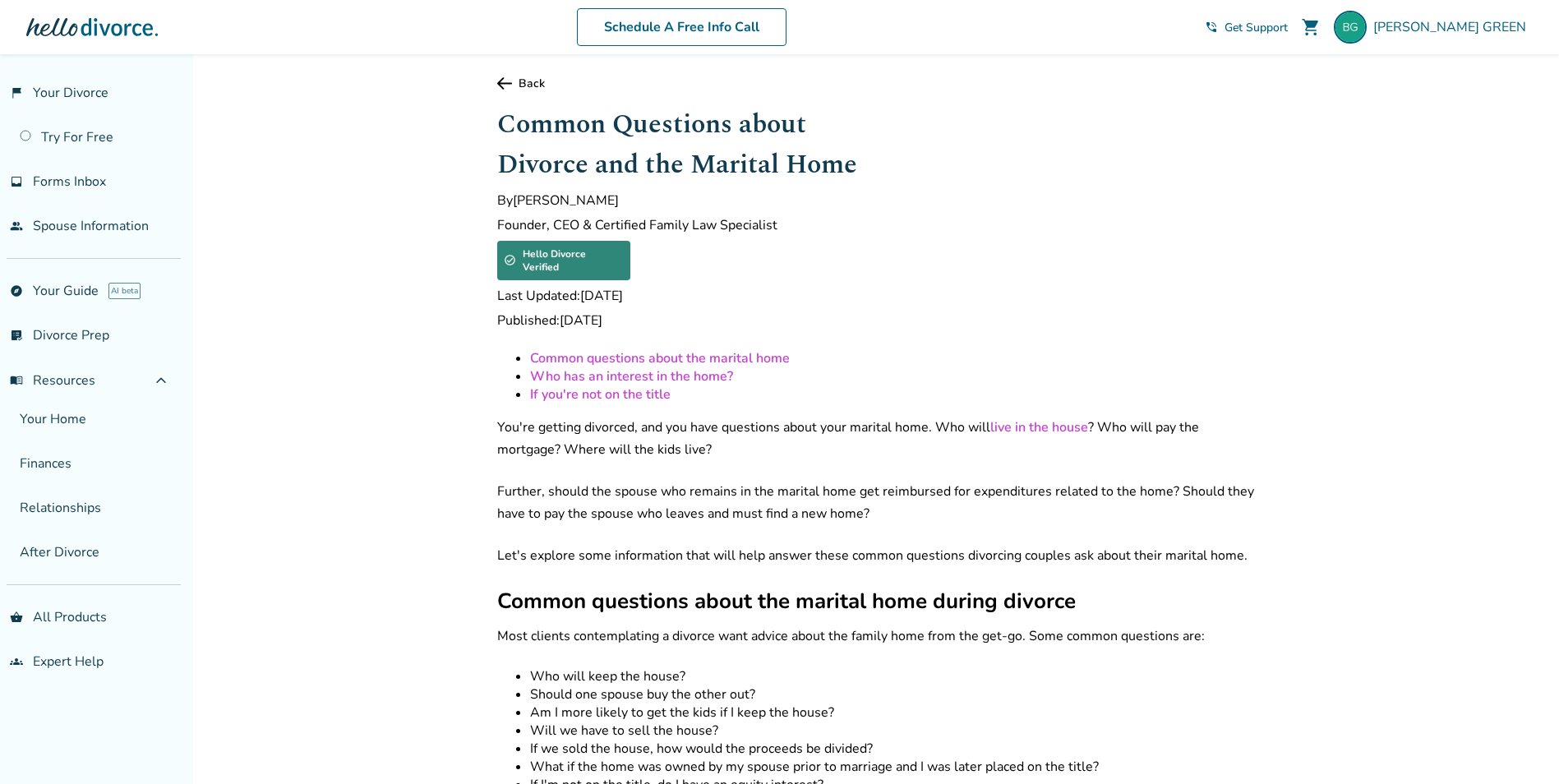
scroll to position [0, 0]
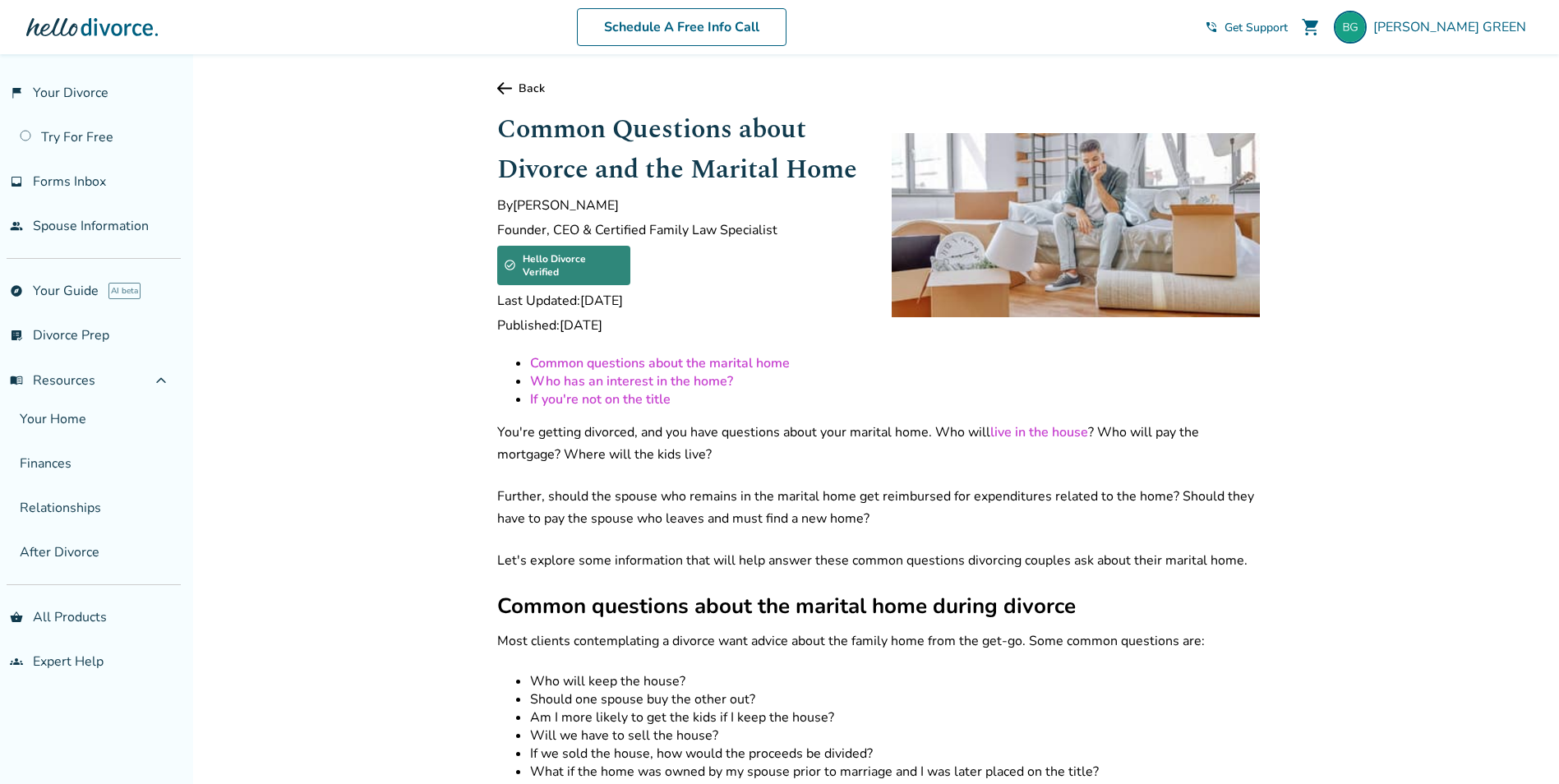
click at [507, 84] on icon at bounding box center [505, 89] width 15 height 13
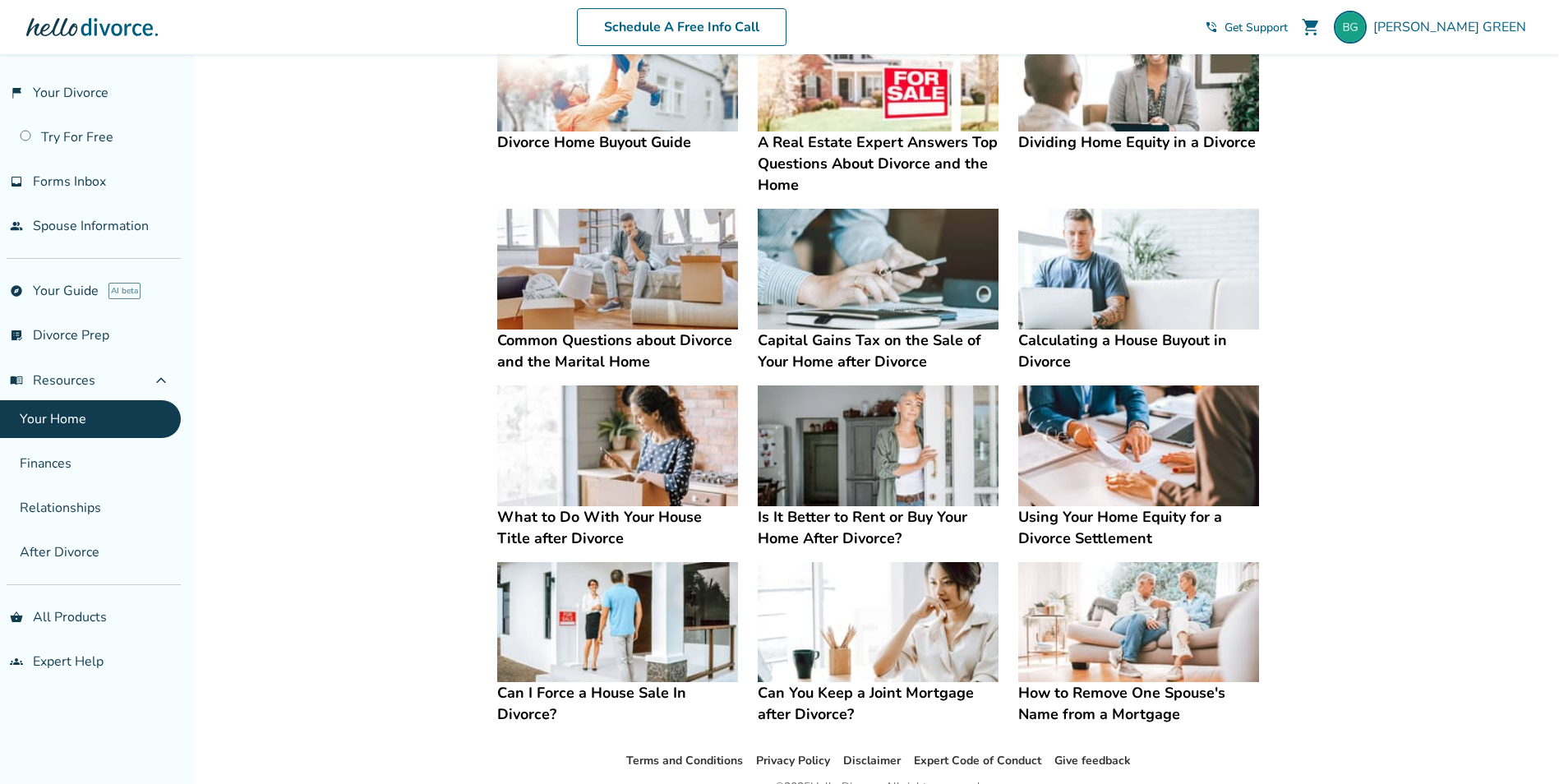
click at [838, 339] on h4 "Capital Gains Tax on the Sale of Your Home after Divorce" at bounding box center [878, 350] width 241 height 43
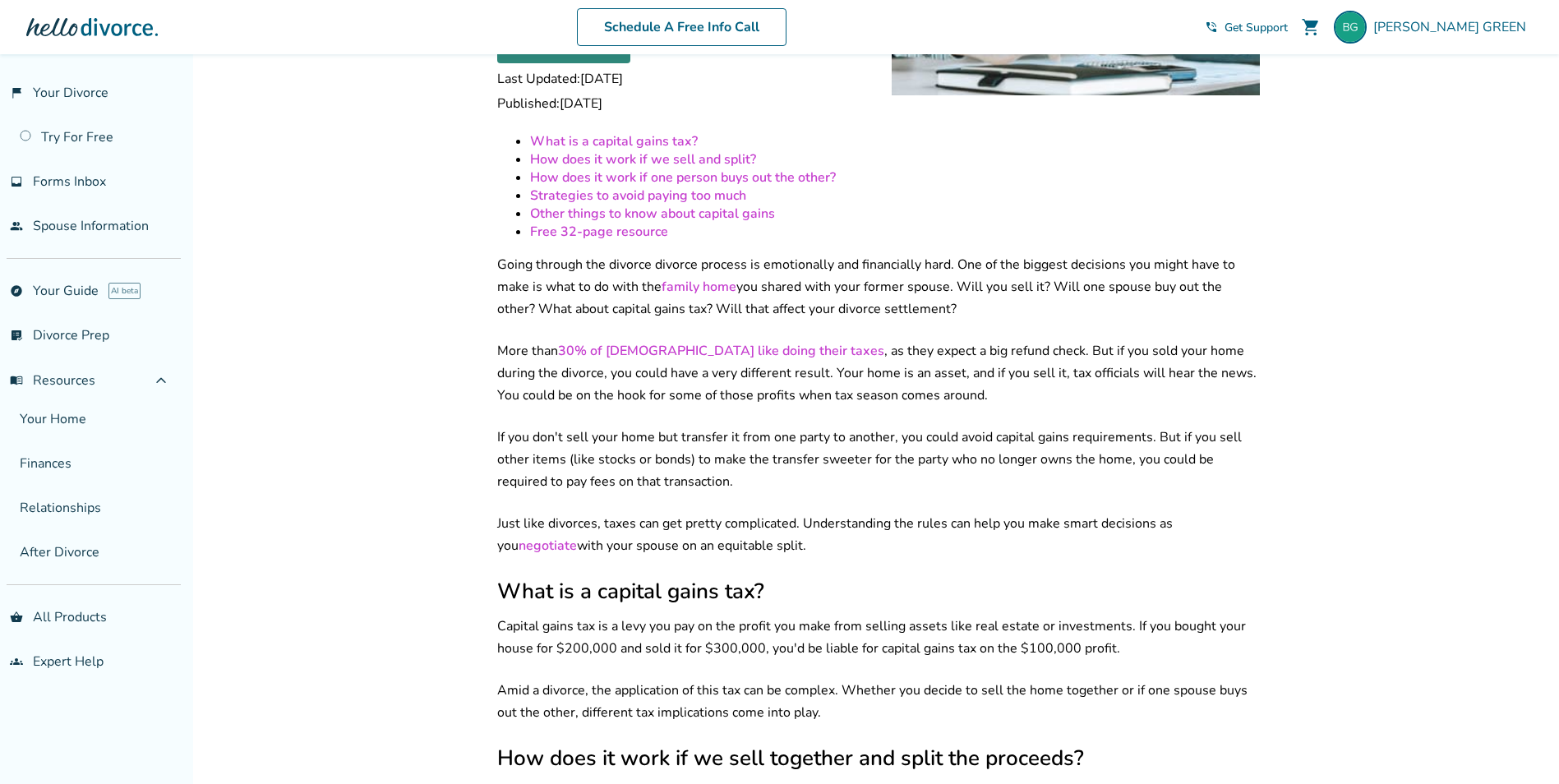
scroll to position [246, 0]
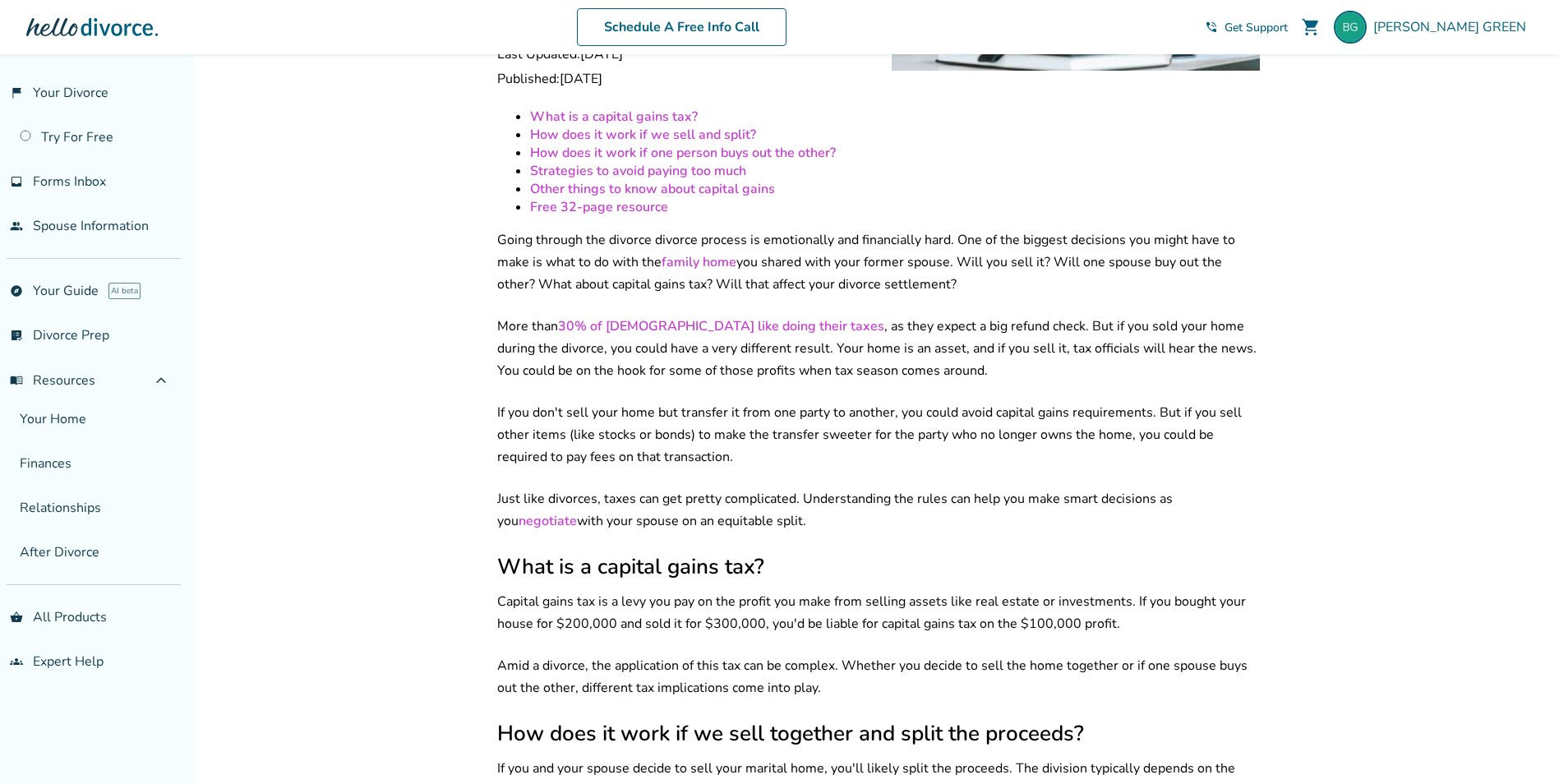
drag, startPoint x: 847, startPoint y: 224, endPoint x: 1125, endPoint y: 267, distance: 281.3
click at [1125, 267] on p "Going through the divorce divorce process is emotionally and financially hard. …" at bounding box center [878, 262] width 762 height 67
drag, startPoint x: 512, startPoint y: 308, endPoint x: 524, endPoint y: 307, distance: 12.0
click at [524, 316] on p "More than 30% of Americans like doing their taxes , as they expect a big refund…" at bounding box center [878, 349] width 762 height 67
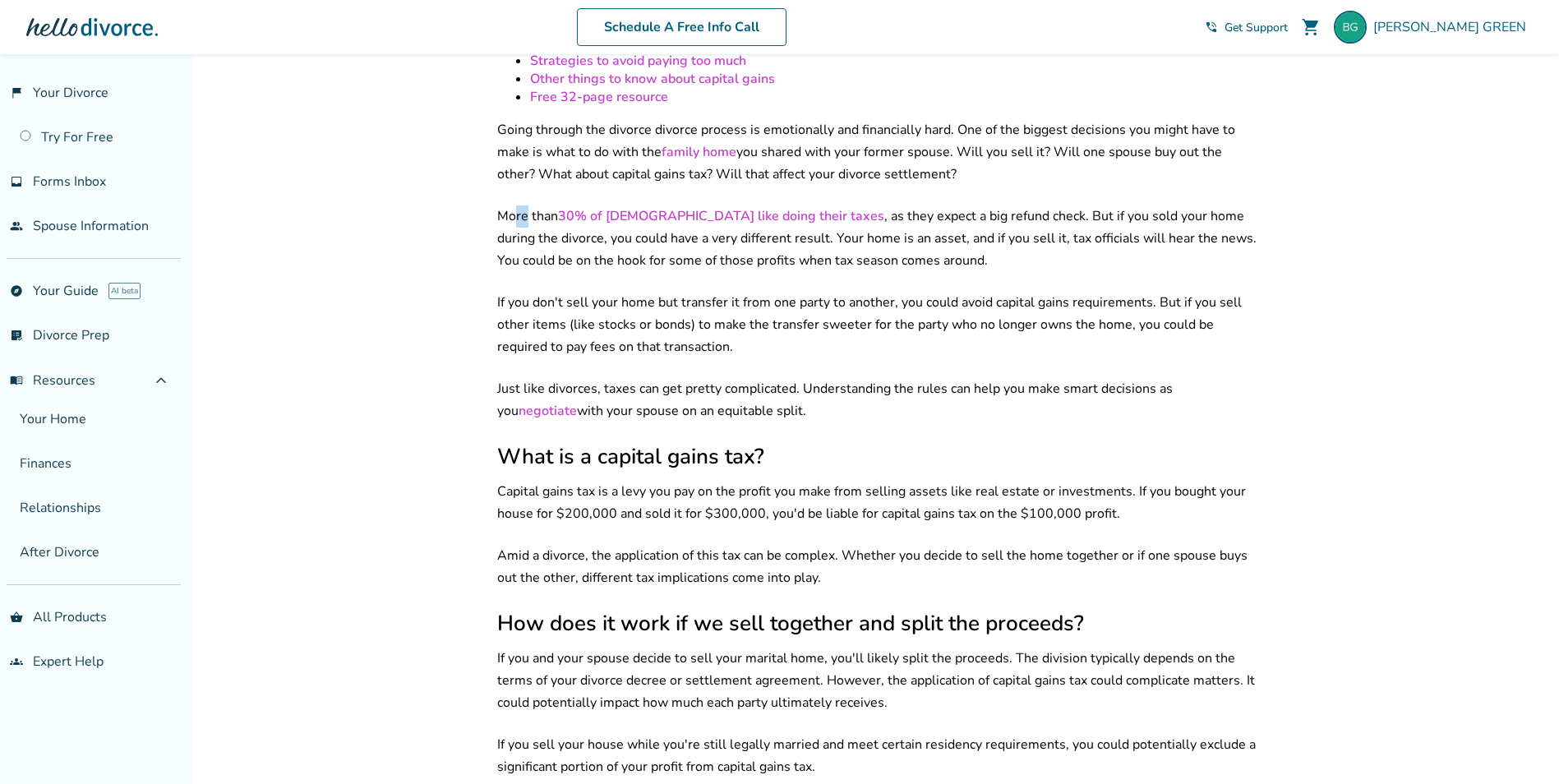
scroll to position [329, 0]
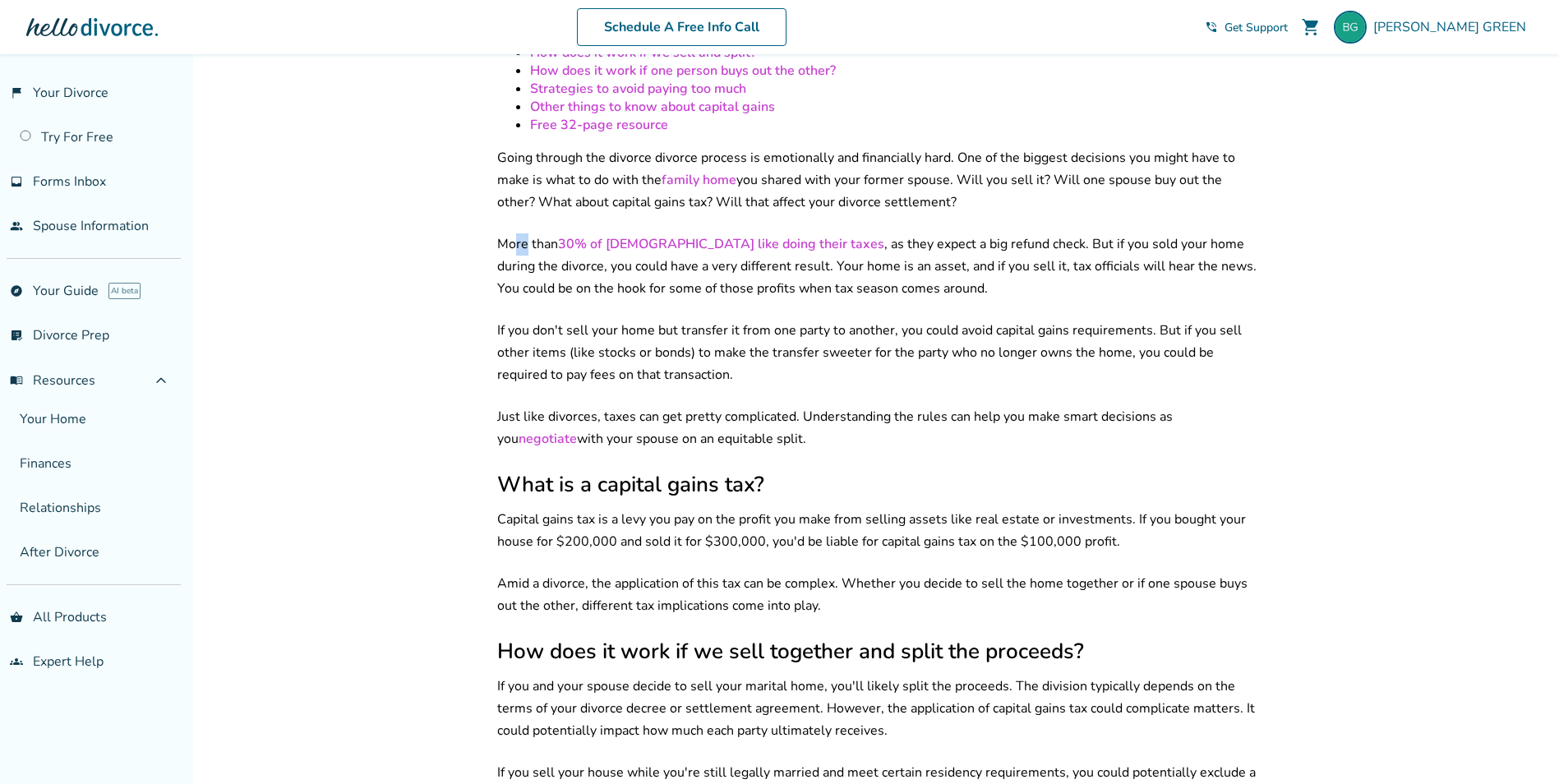
drag, startPoint x: 806, startPoint y: 230, endPoint x: 1010, endPoint y: 271, distance: 208.1
click at [1010, 271] on p "More than 30% of Americans like doing their taxes , as they expect a big refund…" at bounding box center [878, 267] width 762 height 67
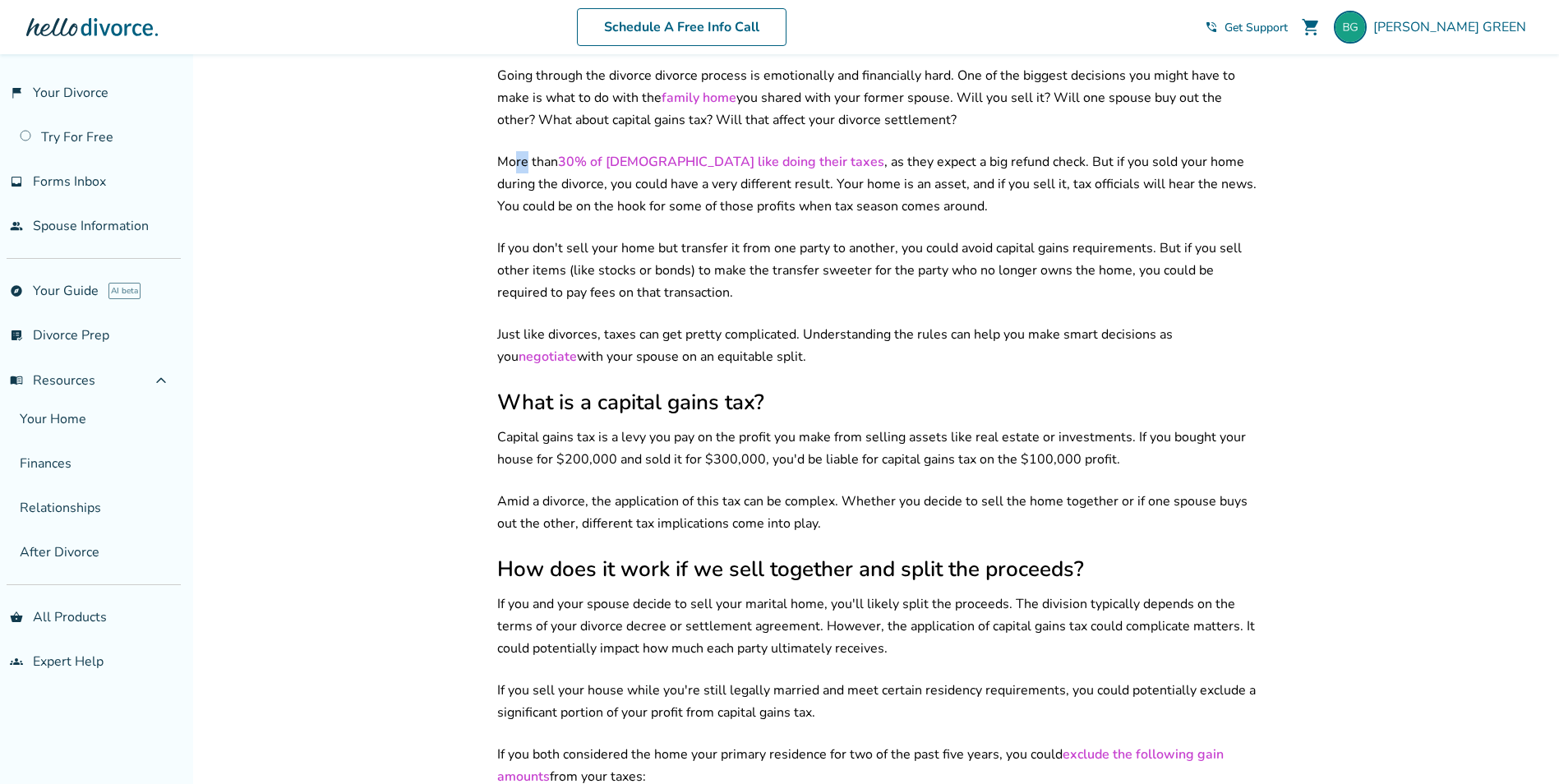
scroll to position [493, 0]
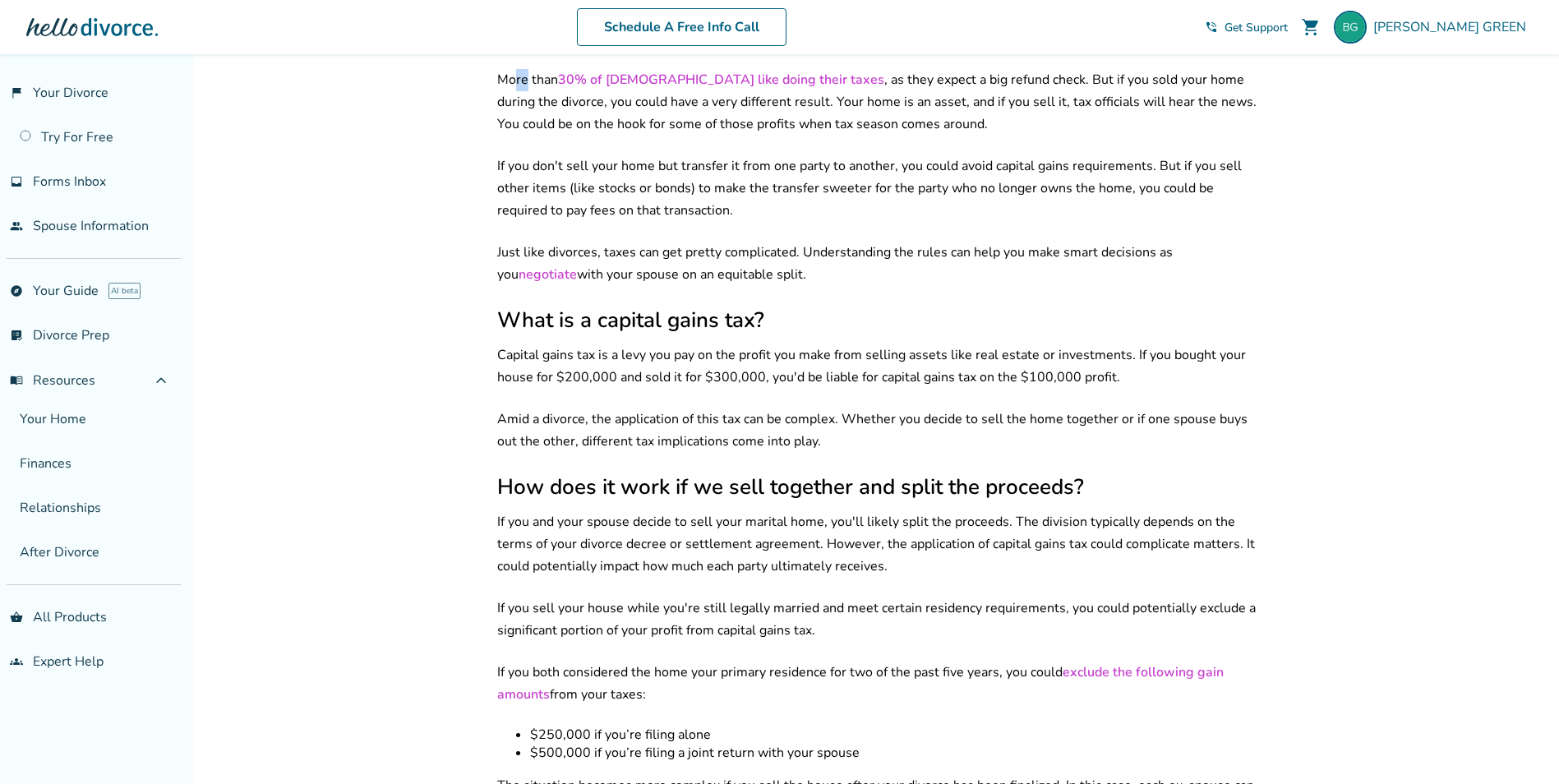
drag, startPoint x: 497, startPoint y: 150, endPoint x: 1248, endPoint y: 189, distance: 752.0
click at [1248, 189] on p "If you don't sell your home but transfer it from one party to another, you coul…" at bounding box center [878, 188] width 762 height 67
drag, startPoint x: 644, startPoint y: 238, endPoint x: 919, endPoint y: 257, distance: 275.7
click at [919, 257] on p "Just like divorces, taxes can get pretty complicated. Understanding the rules c…" at bounding box center [878, 264] width 762 height 45
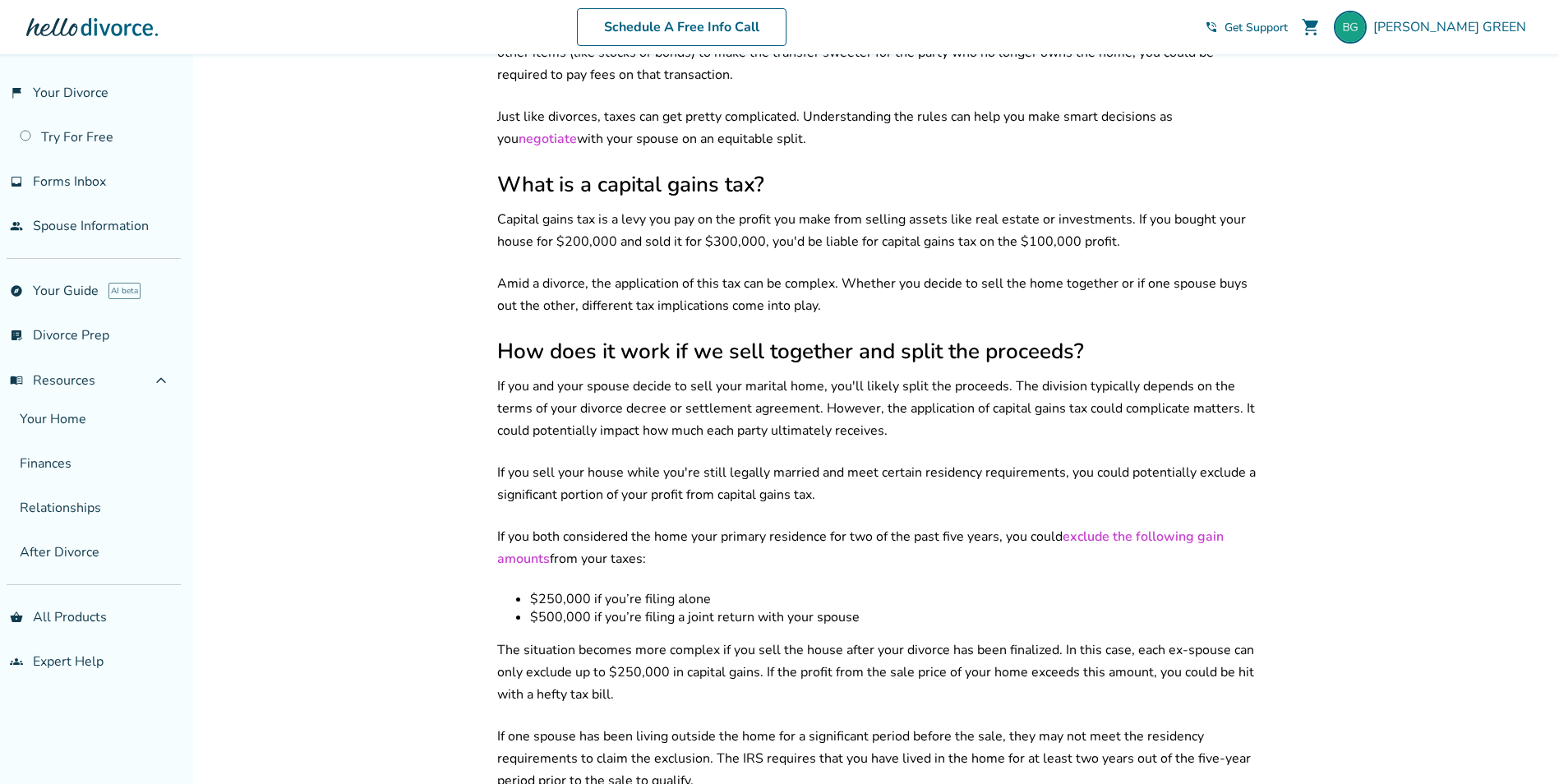
scroll to position [657, 0]
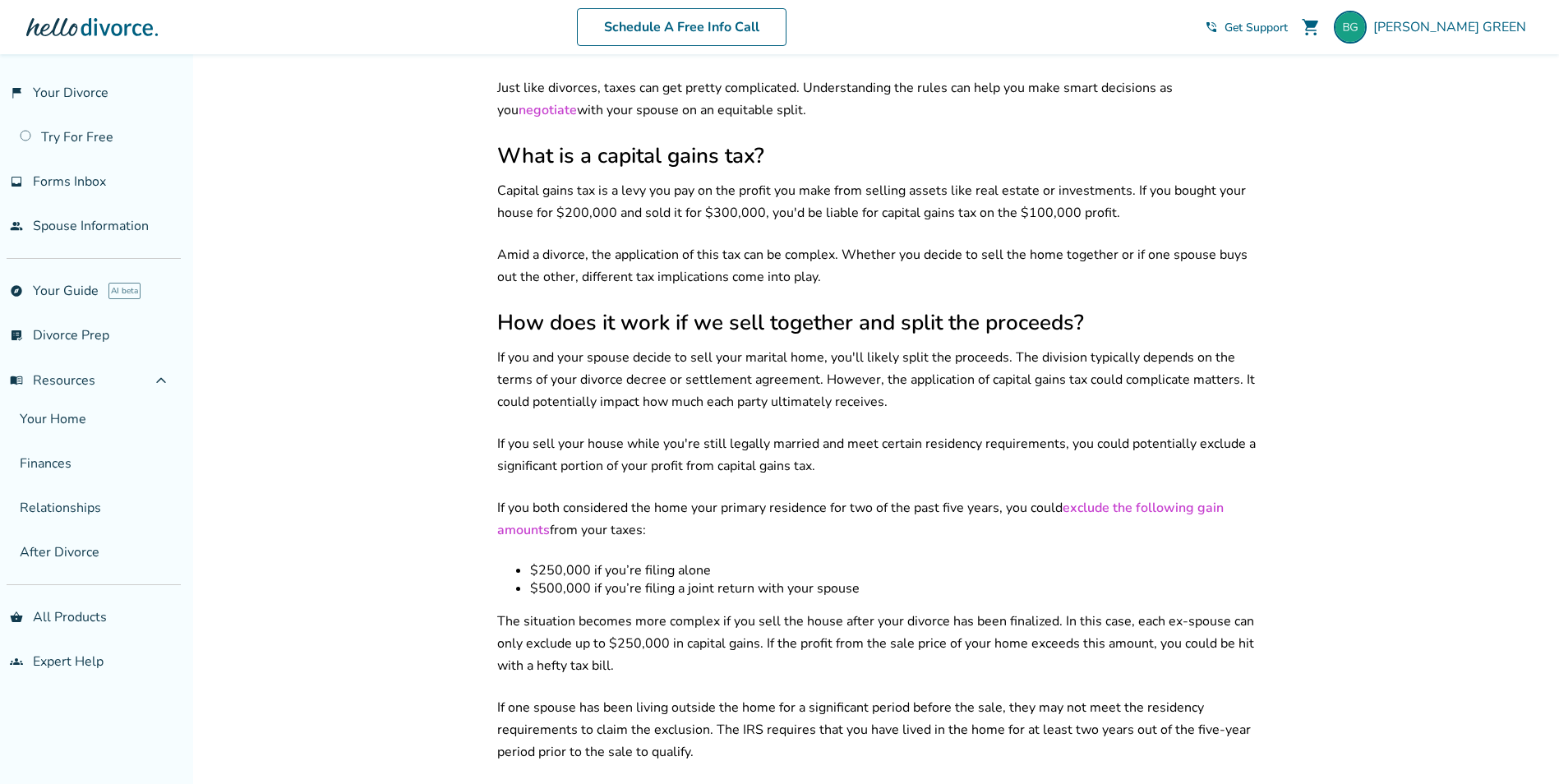
drag, startPoint x: 499, startPoint y: 173, endPoint x: 1146, endPoint y: 203, distance: 647.7
click at [1146, 203] on p "Capital gains tax is a levy you pay on the profit you make from selling assets …" at bounding box center [878, 202] width 762 height 45
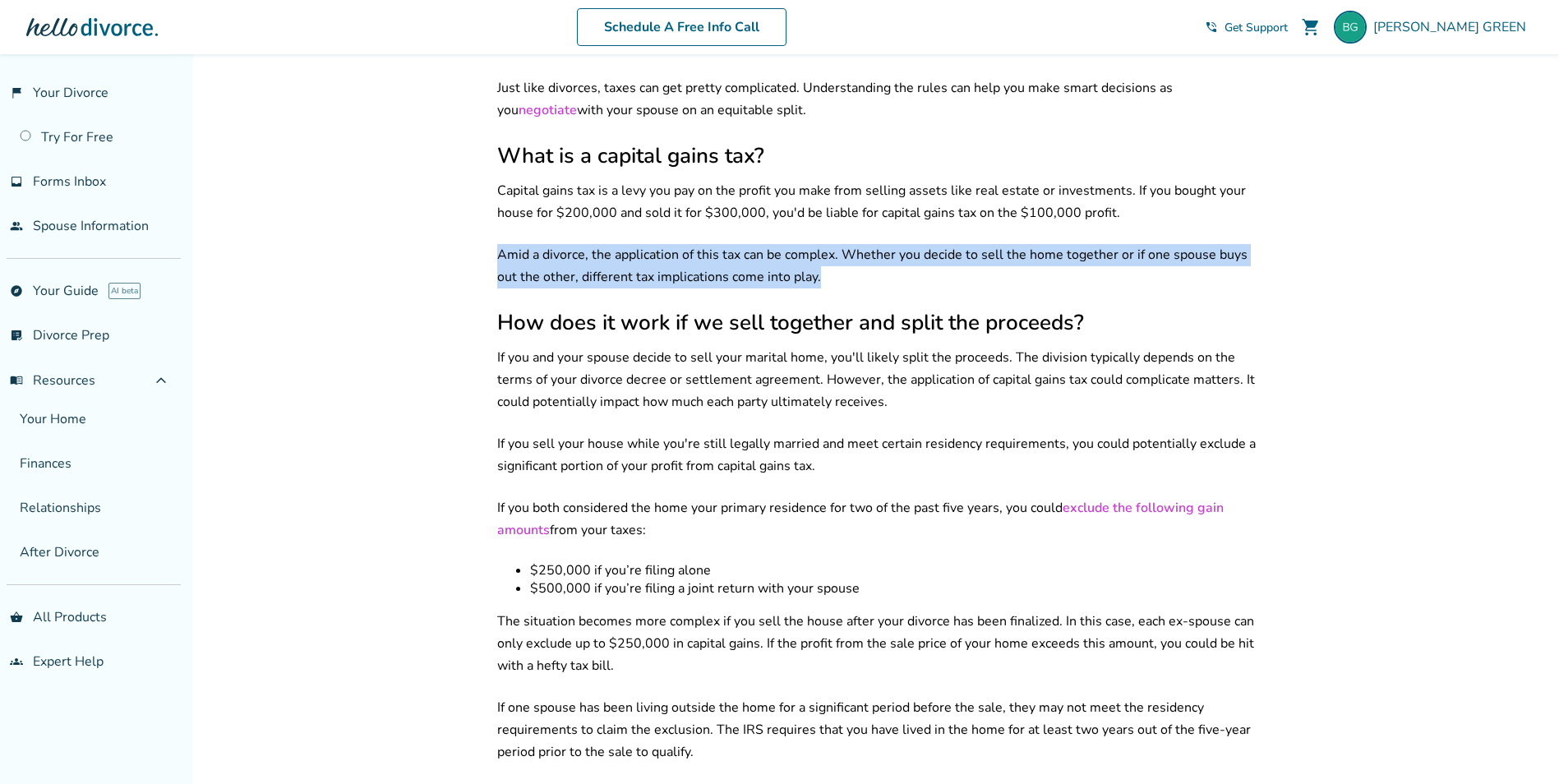
drag, startPoint x: 493, startPoint y: 241, endPoint x: 874, endPoint y: 259, distance: 381.4
click at [874, 259] on div "Back Capital Gains Tax on the Sale of Your Home after Divorce By Chris Freemott…" at bounding box center [878, 747] width 789 height 2700
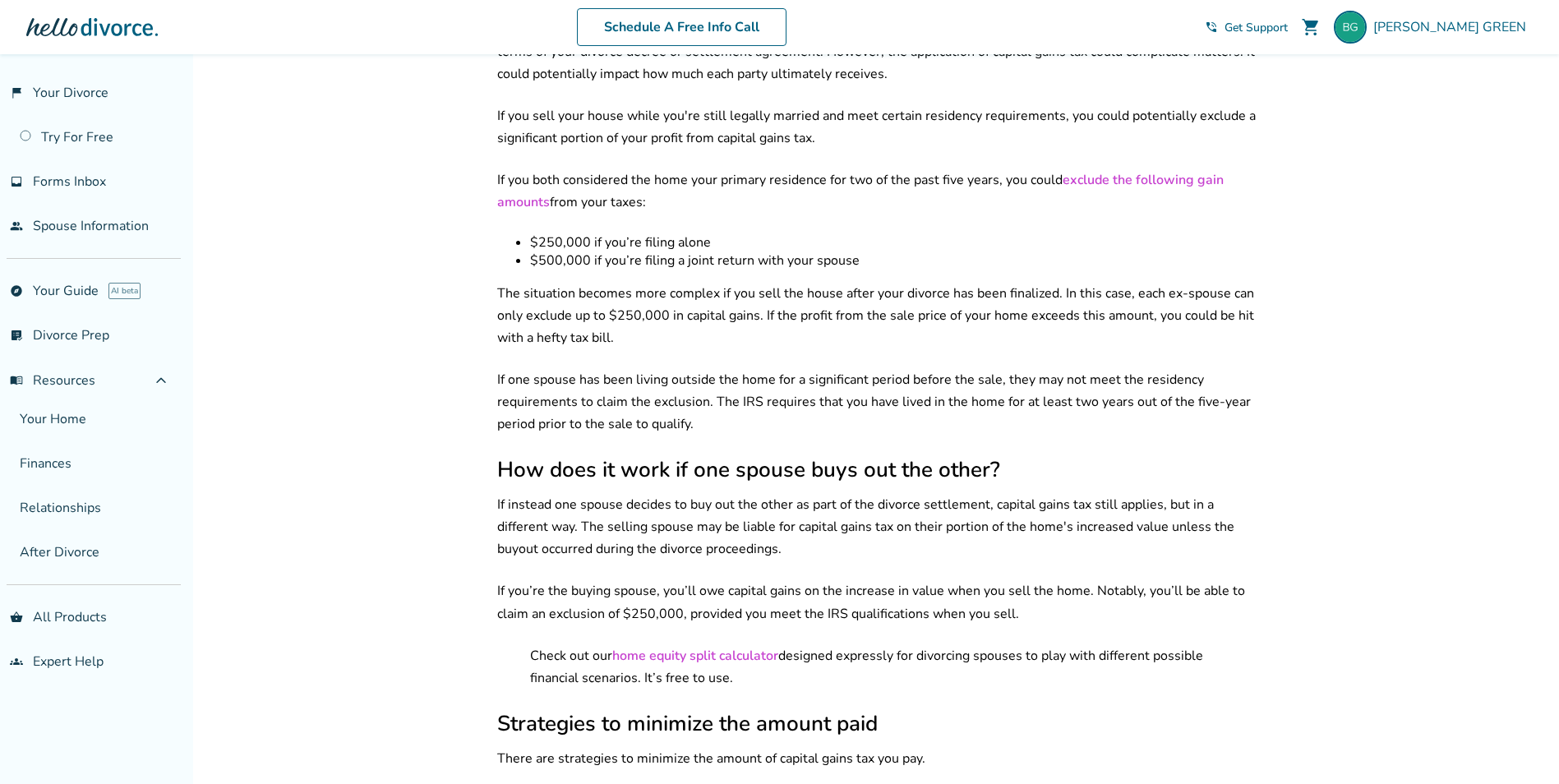
scroll to position [986, 0]
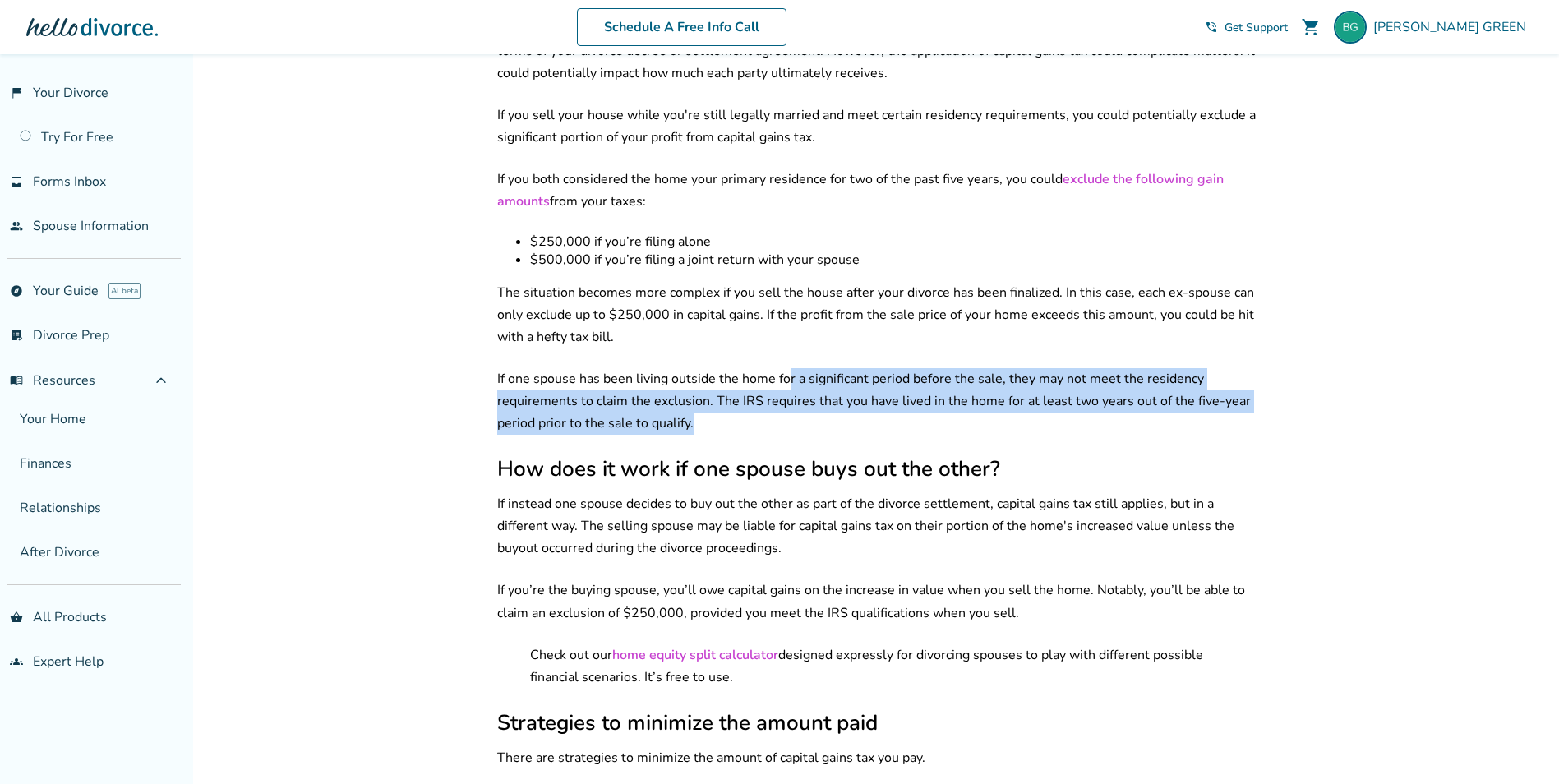
drag, startPoint x: 788, startPoint y: 367, endPoint x: 1198, endPoint y: 402, distance: 411.5
click at [1198, 402] on p "If one spouse has been living outside the home for a significant period before …" at bounding box center [878, 401] width 762 height 67
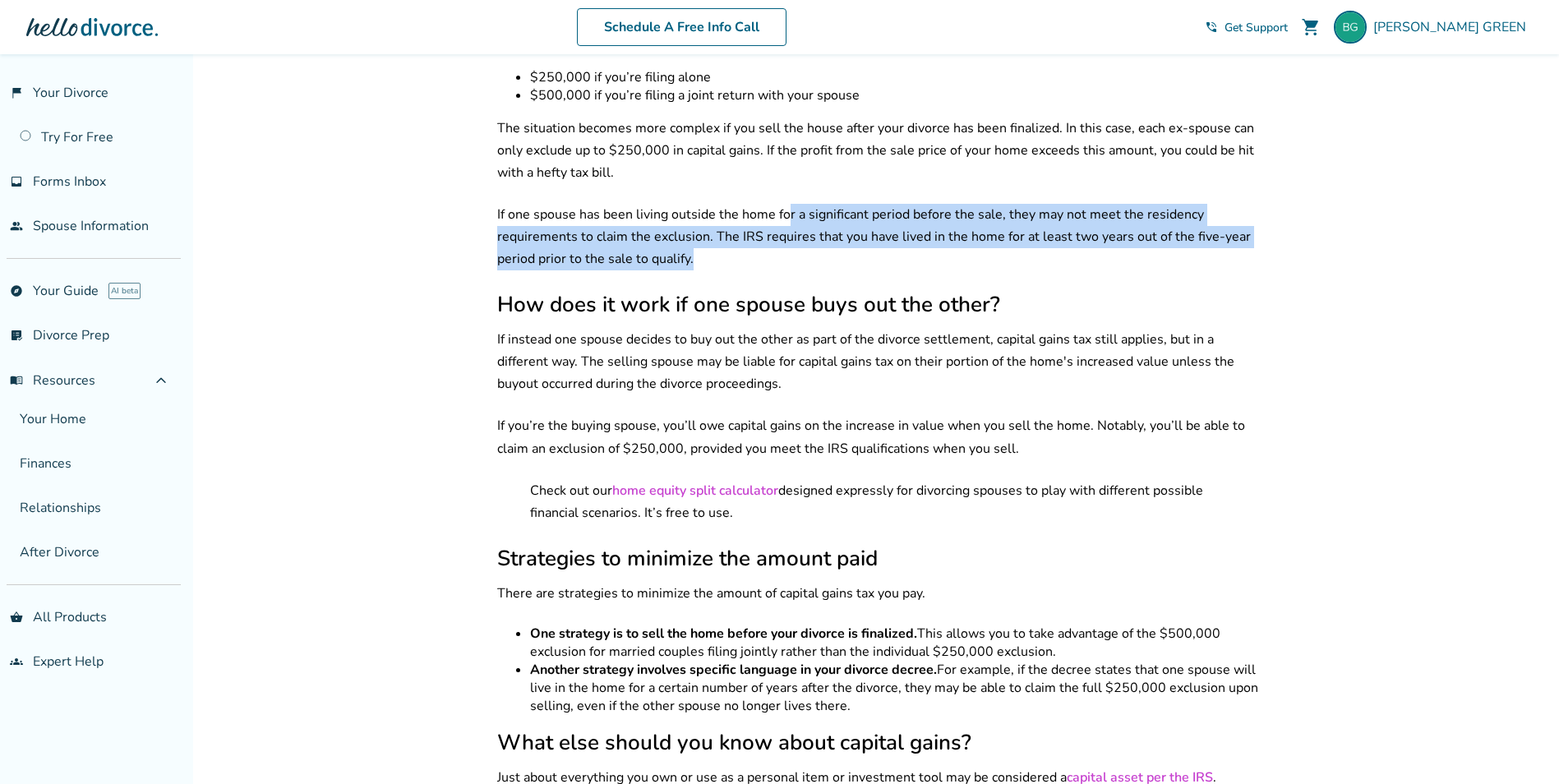
scroll to position [1232, 0]
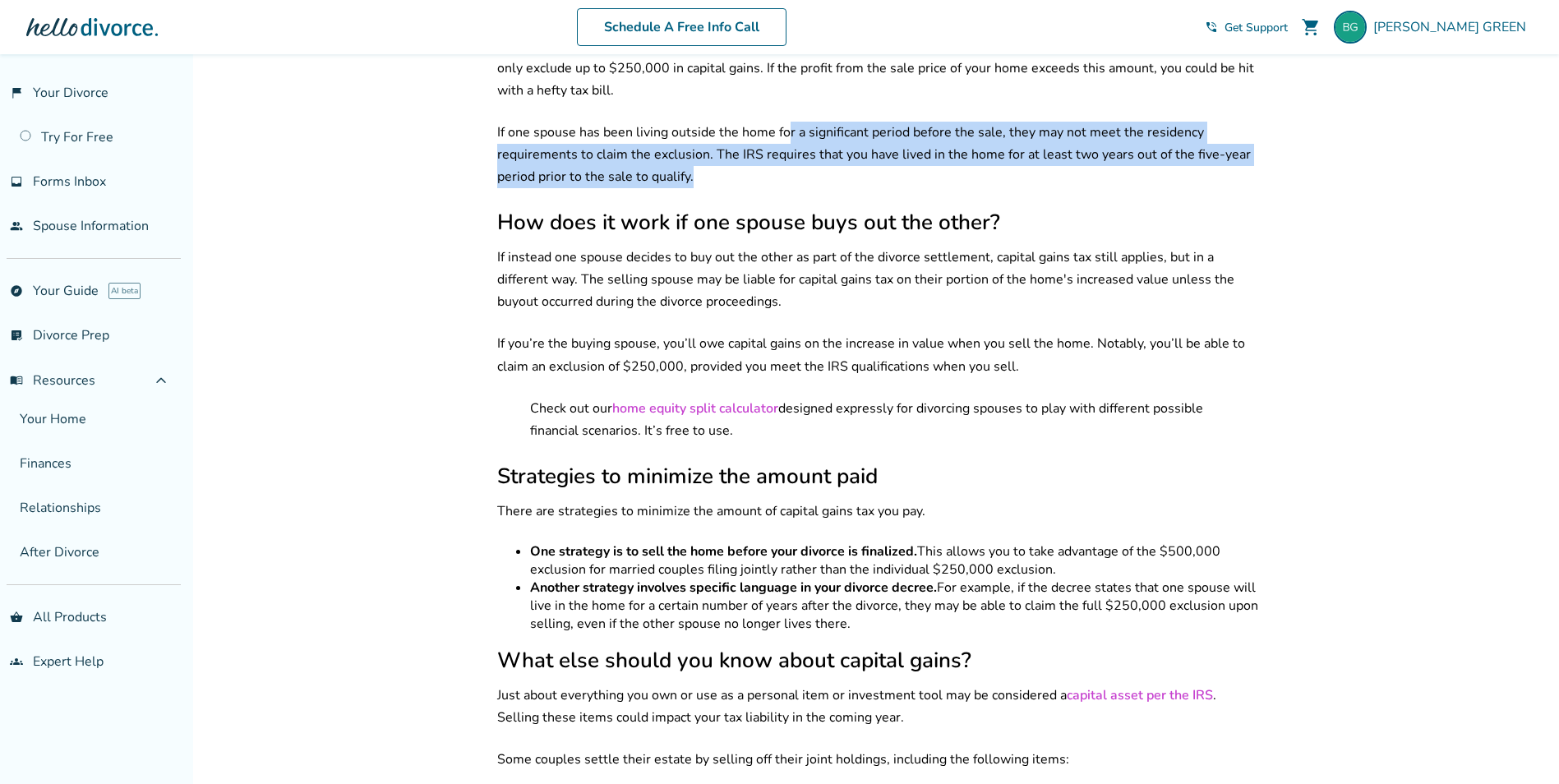
drag, startPoint x: 636, startPoint y: 239, endPoint x: 1178, endPoint y: 291, distance: 544.5
click at [1178, 291] on p "If instead one spouse decides to buy out the other as part of the divorce settl…" at bounding box center [878, 279] width 762 height 67
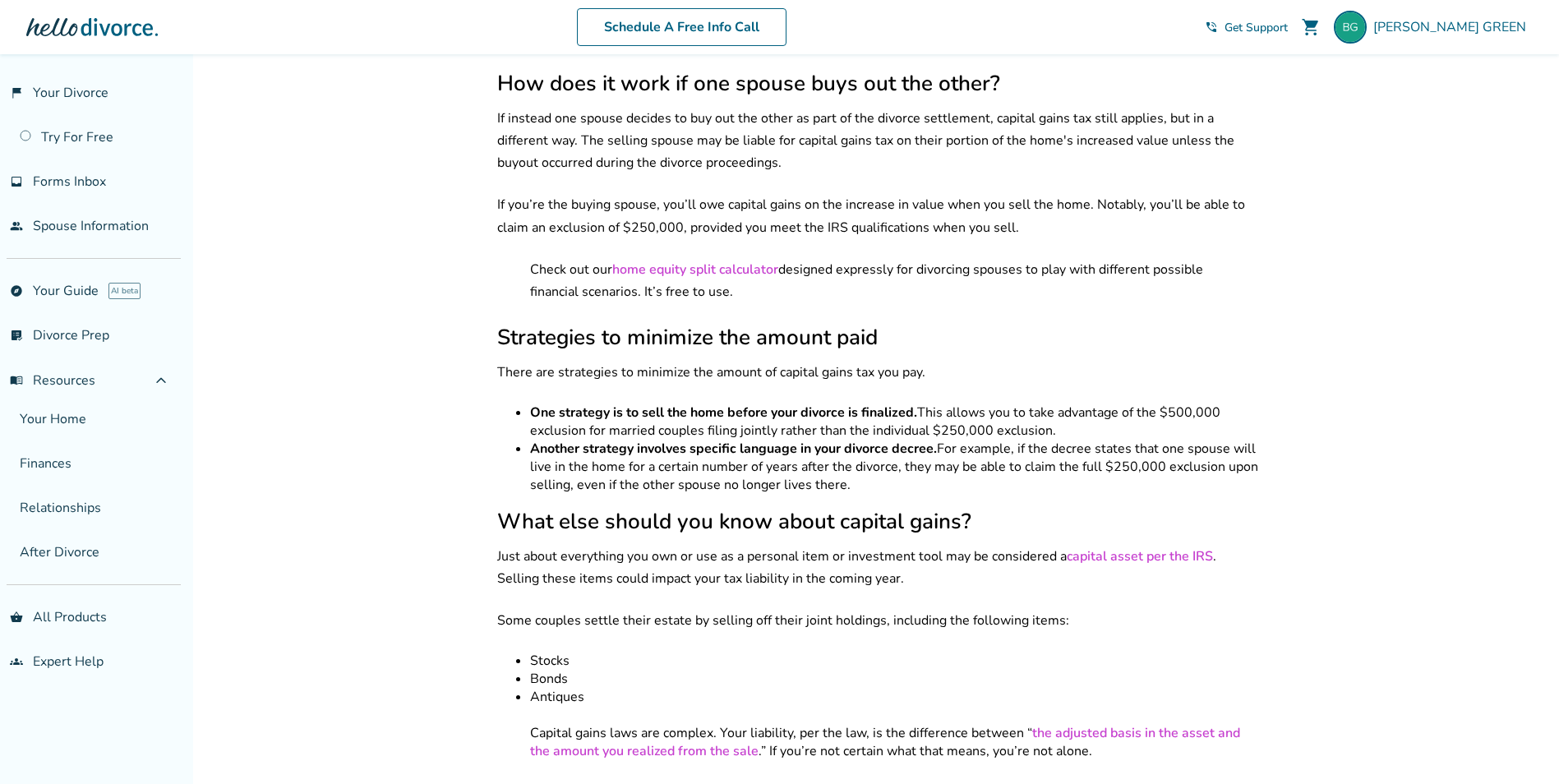
scroll to position [1396, 0]
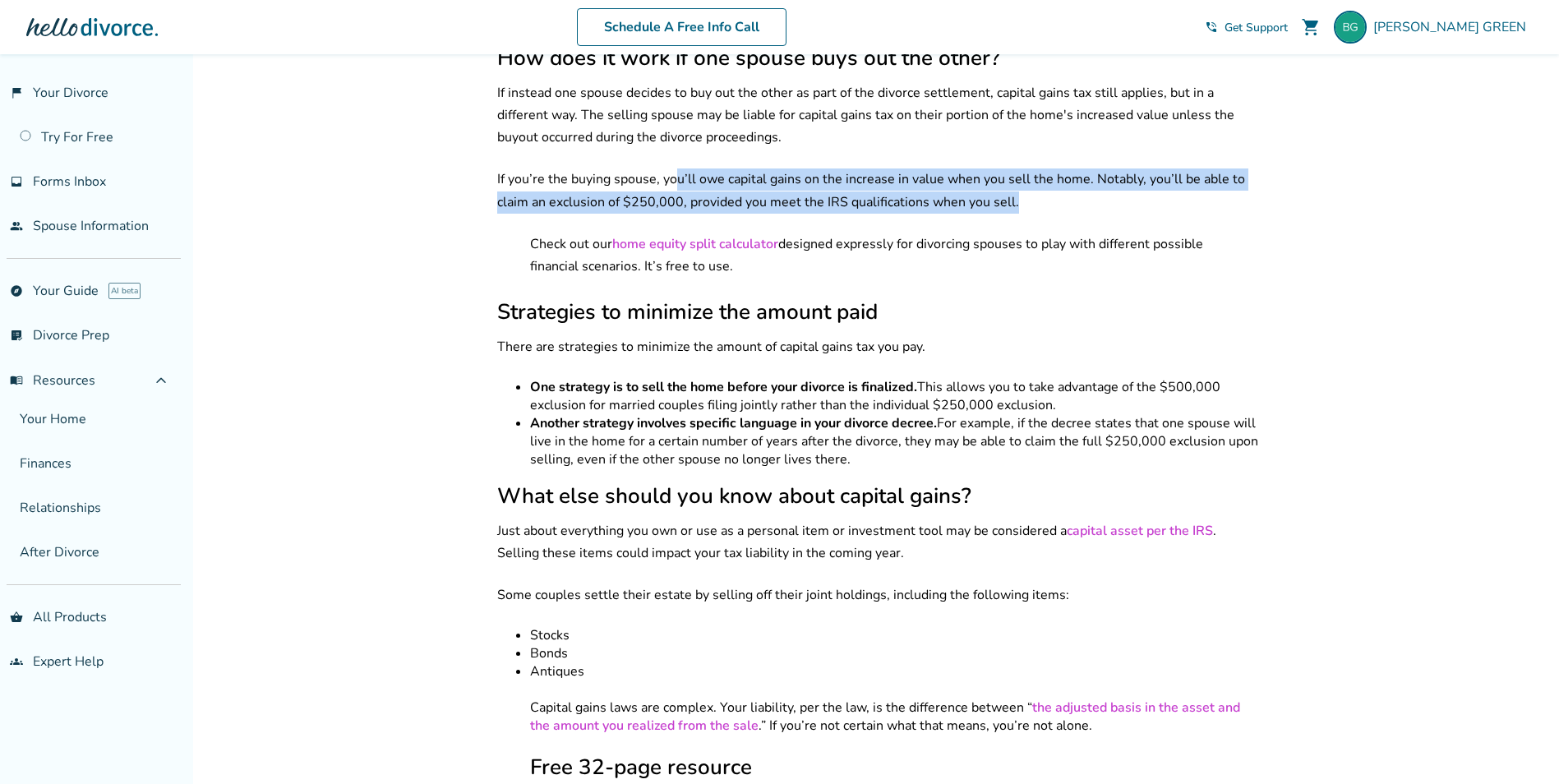
drag, startPoint x: 678, startPoint y: 162, endPoint x: 1041, endPoint y: 183, distance: 363.6
click at [1041, 183] on p "If you’re the buying spouse, you’ll owe capital gains on the increase in value …" at bounding box center [878, 191] width 762 height 45
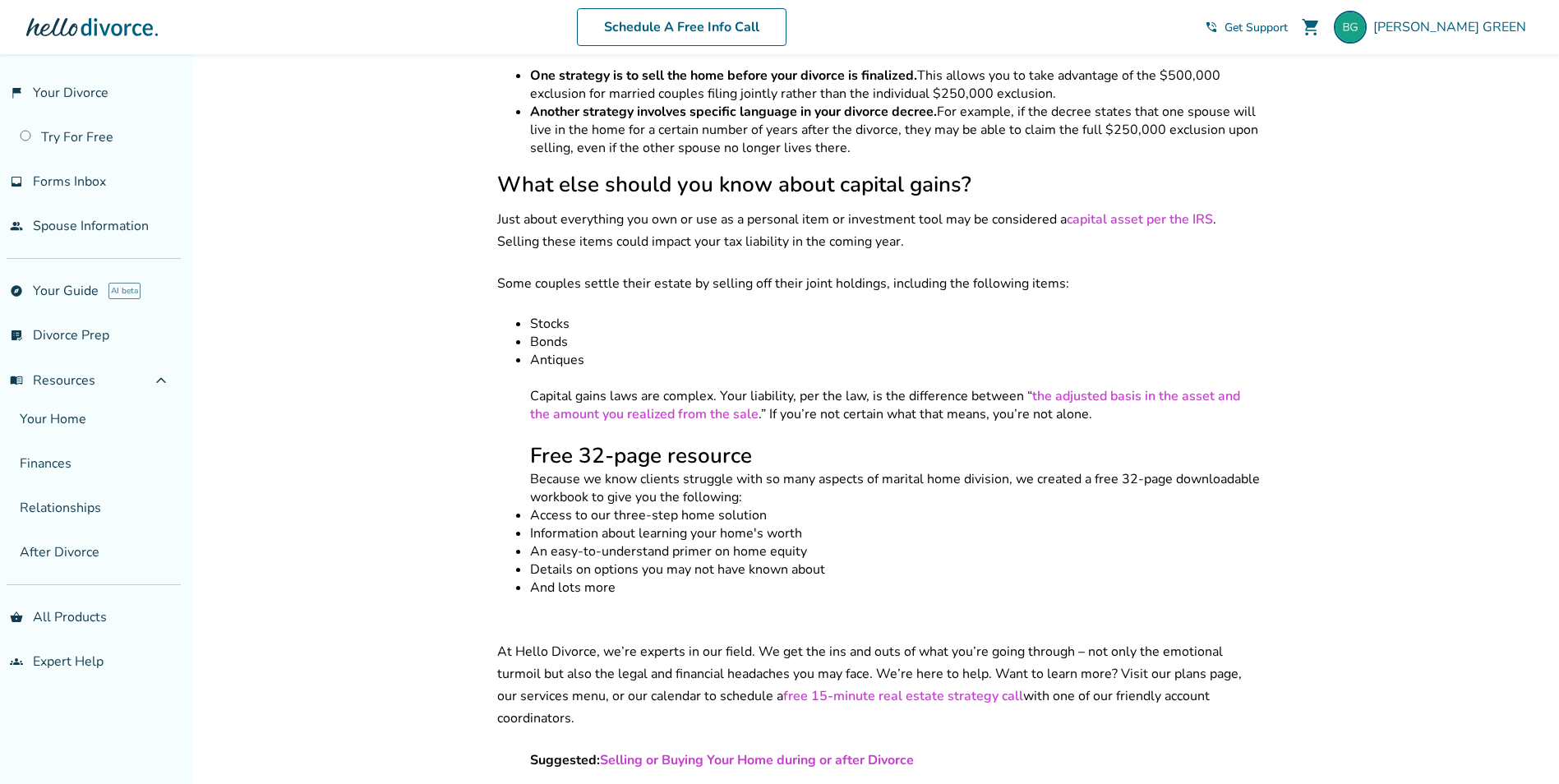
scroll to position [1726, 0]
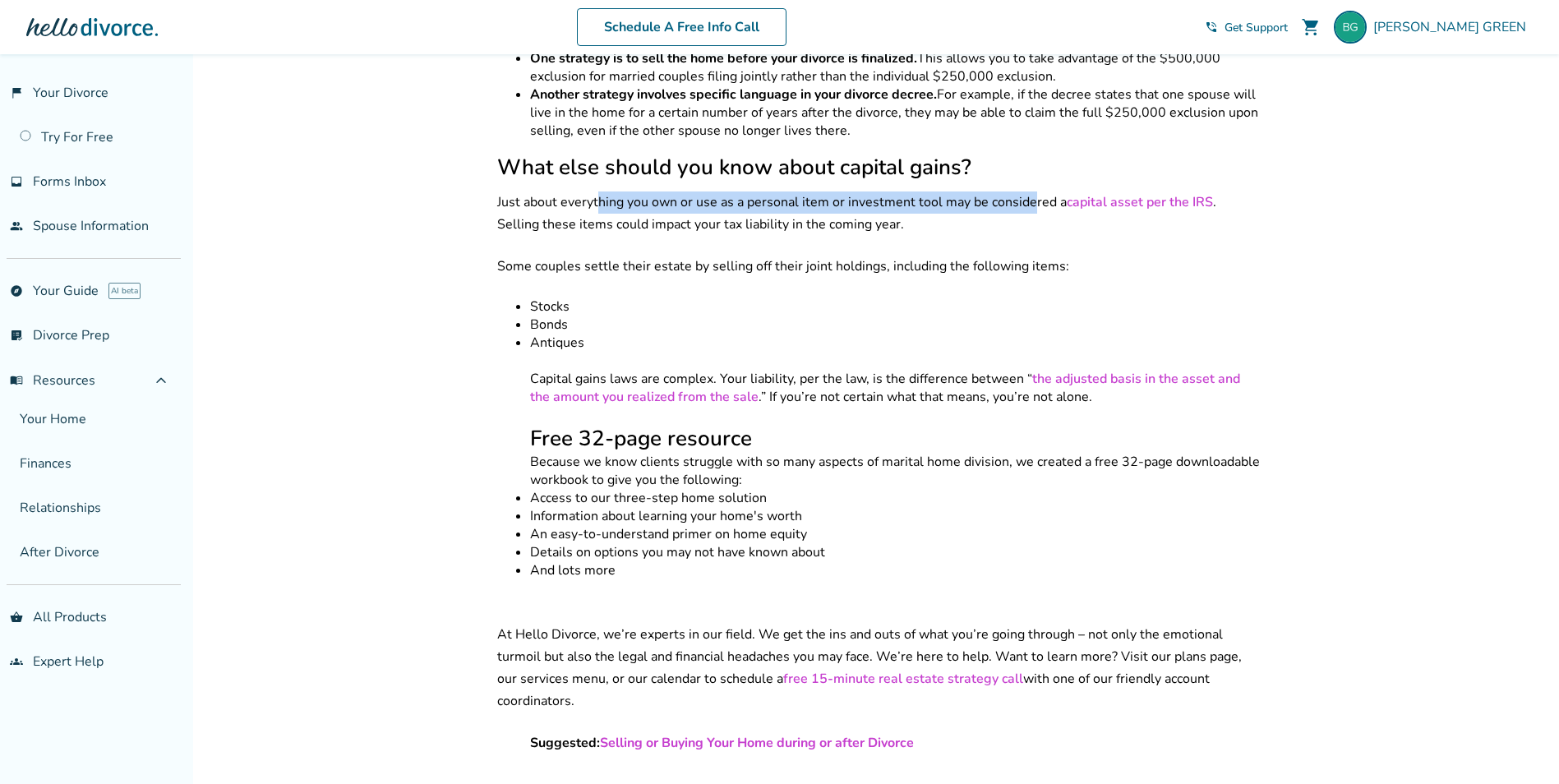
drag, startPoint x: 595, startPoint y: 185, endPoint x: 1029, endPoint y: 198, distance: 434.2
click at [1029, 198] on p "Just about everything you own or use as a personal item or investment tool may …" at bounding box center [878, 214] width 762 height 45
drag, startPoint x: 526, startPoint y: 215, endPoint x: 903, endPoint y: 217, distance: 377.0
click at [903, 217] on p "Just about everything you own or use as a personal item or investment tool may …" at bounding box center [878, 214] width 762 height 45
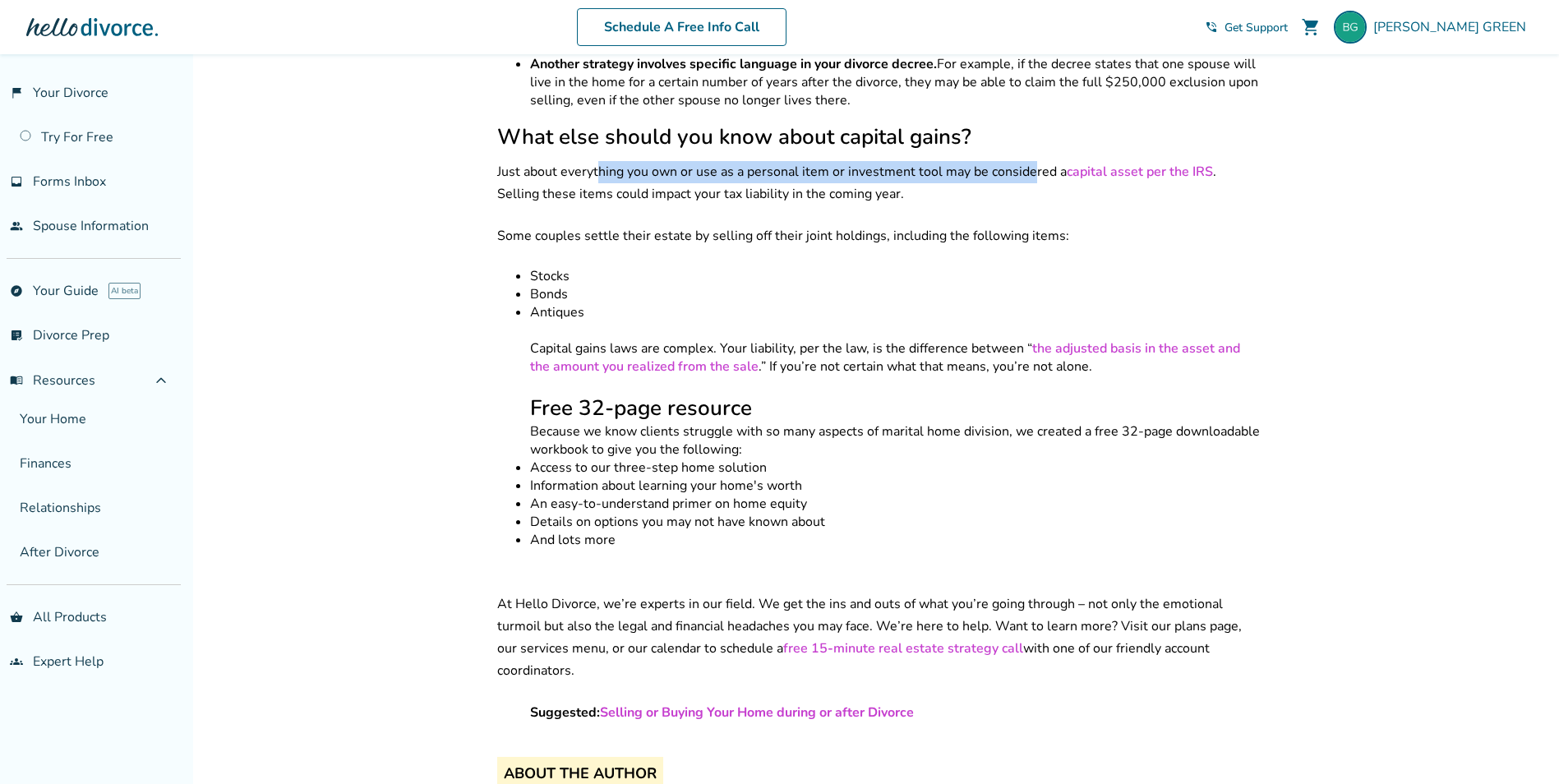
scroll to position [1808, 0]
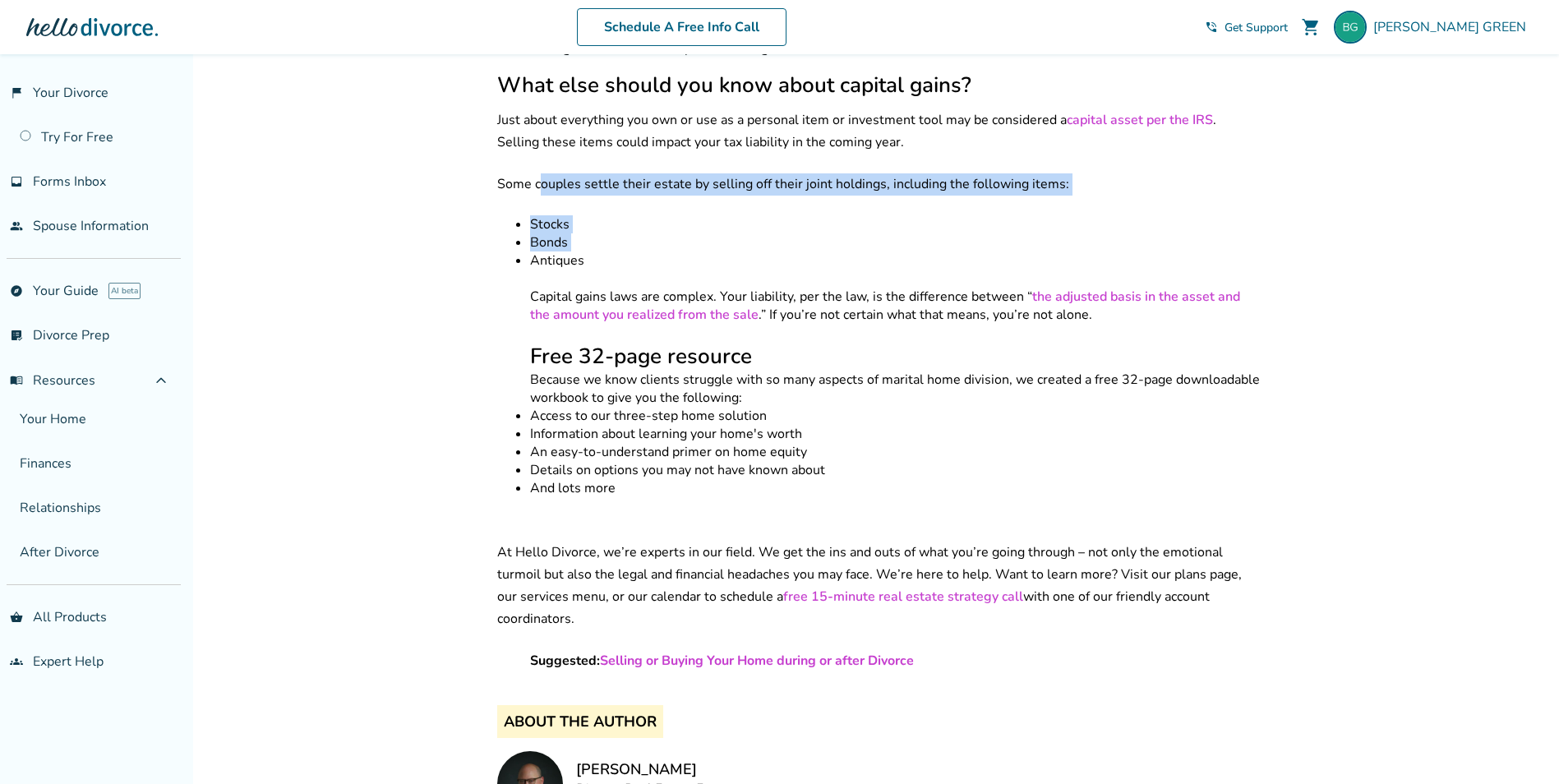
drag, startPoint x: 542, startPoint y: 168, endPoint x: 1059, endPoint y: 241, distance: 522.1
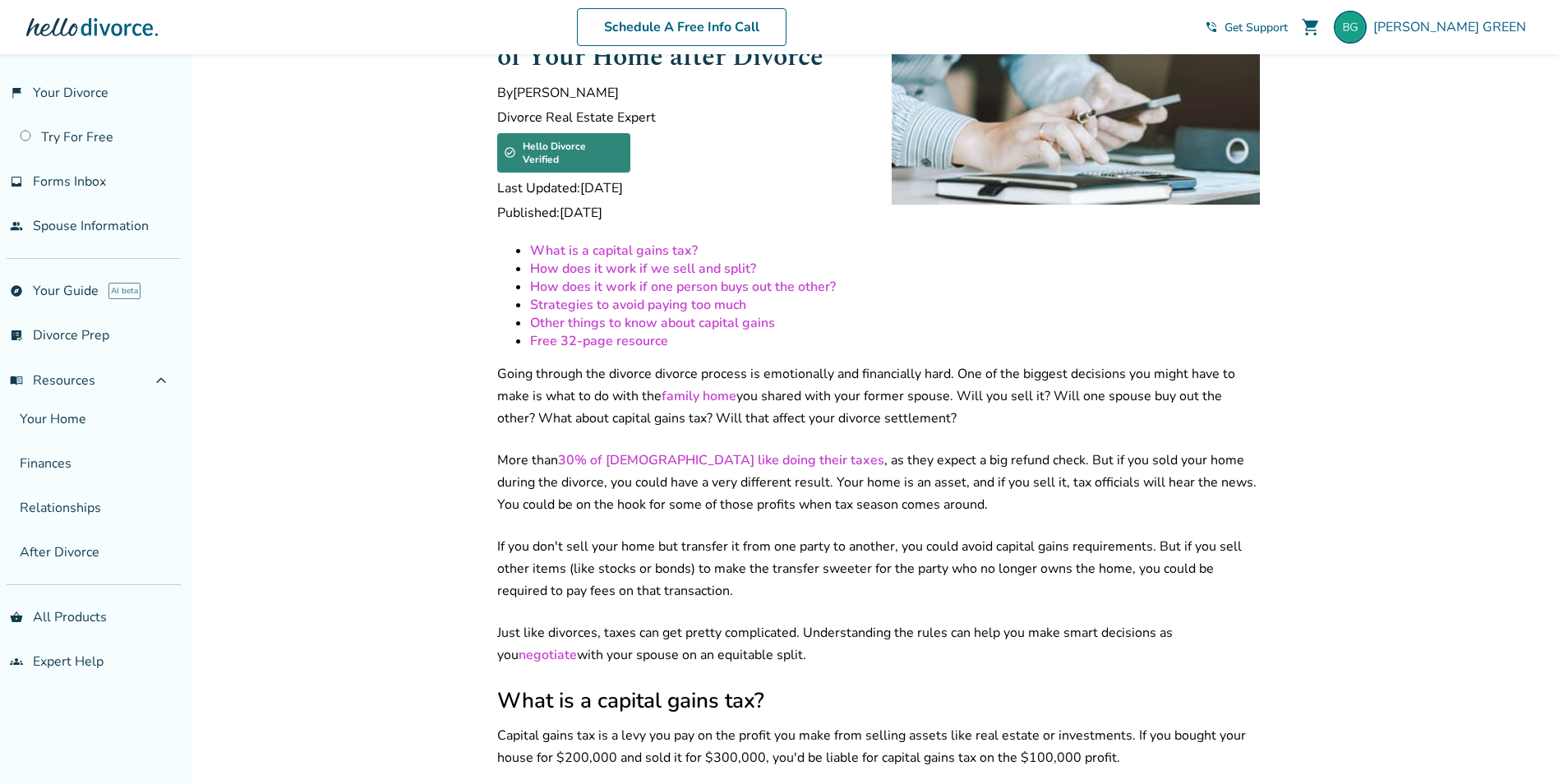
scroll to position [0, 0]
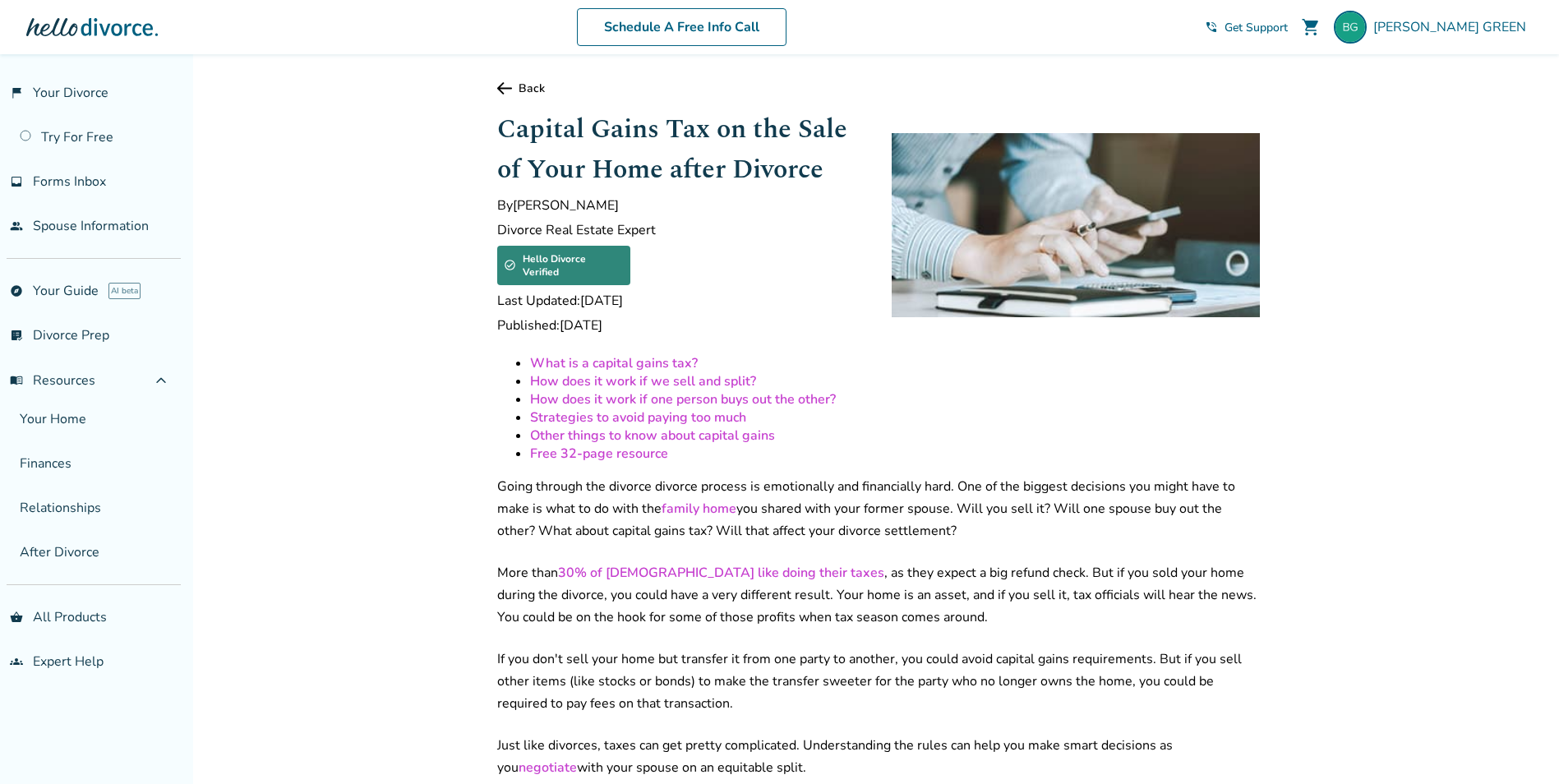
click at [501, 86] on icon at bounding box center [505, 89] width 15 height 13
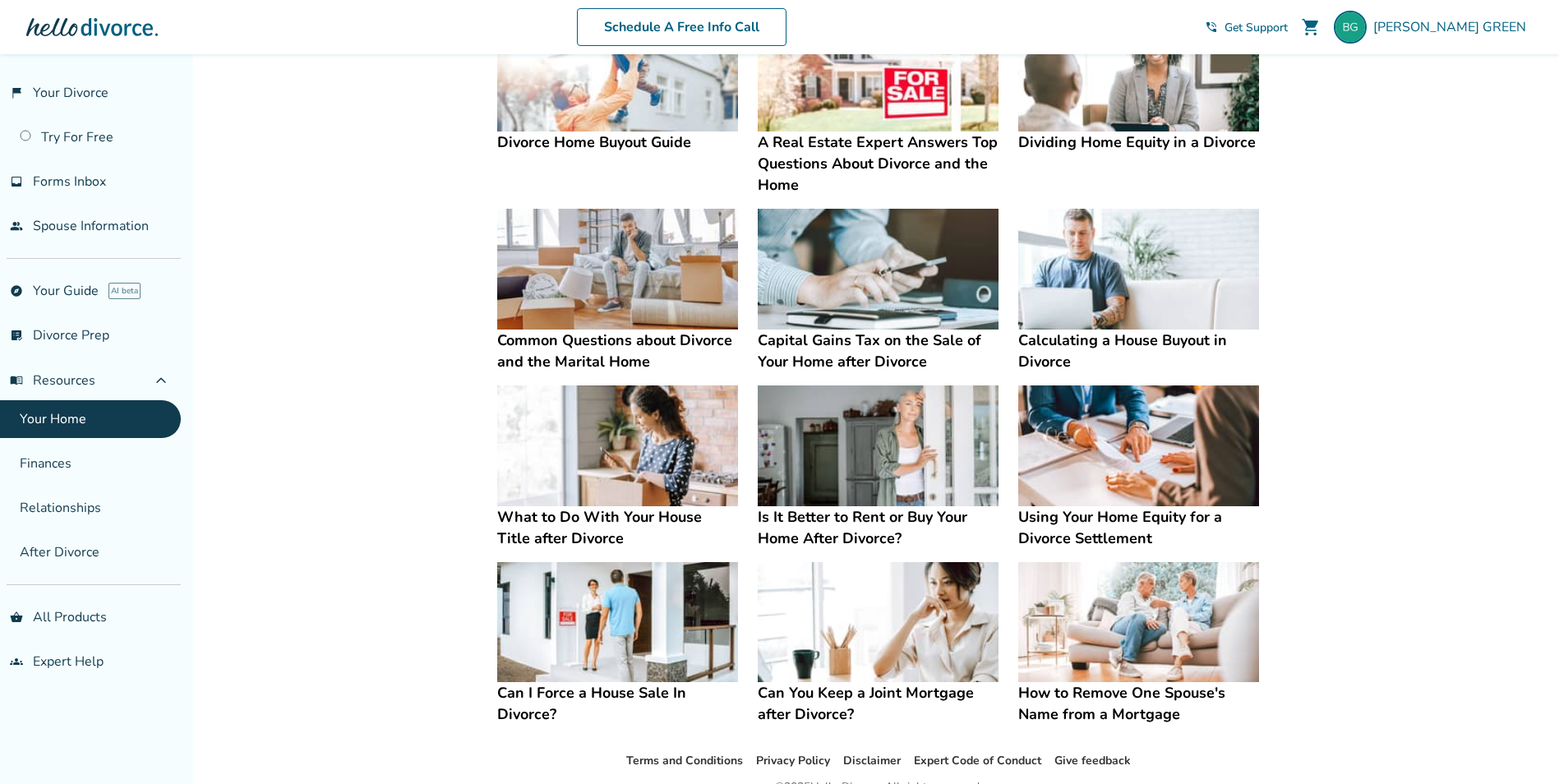
click at [810, 514] on h4 "Is It Better to Rent or Buy Your Home After Divorce?" at bounding box center [878, 528] width 241 height 43
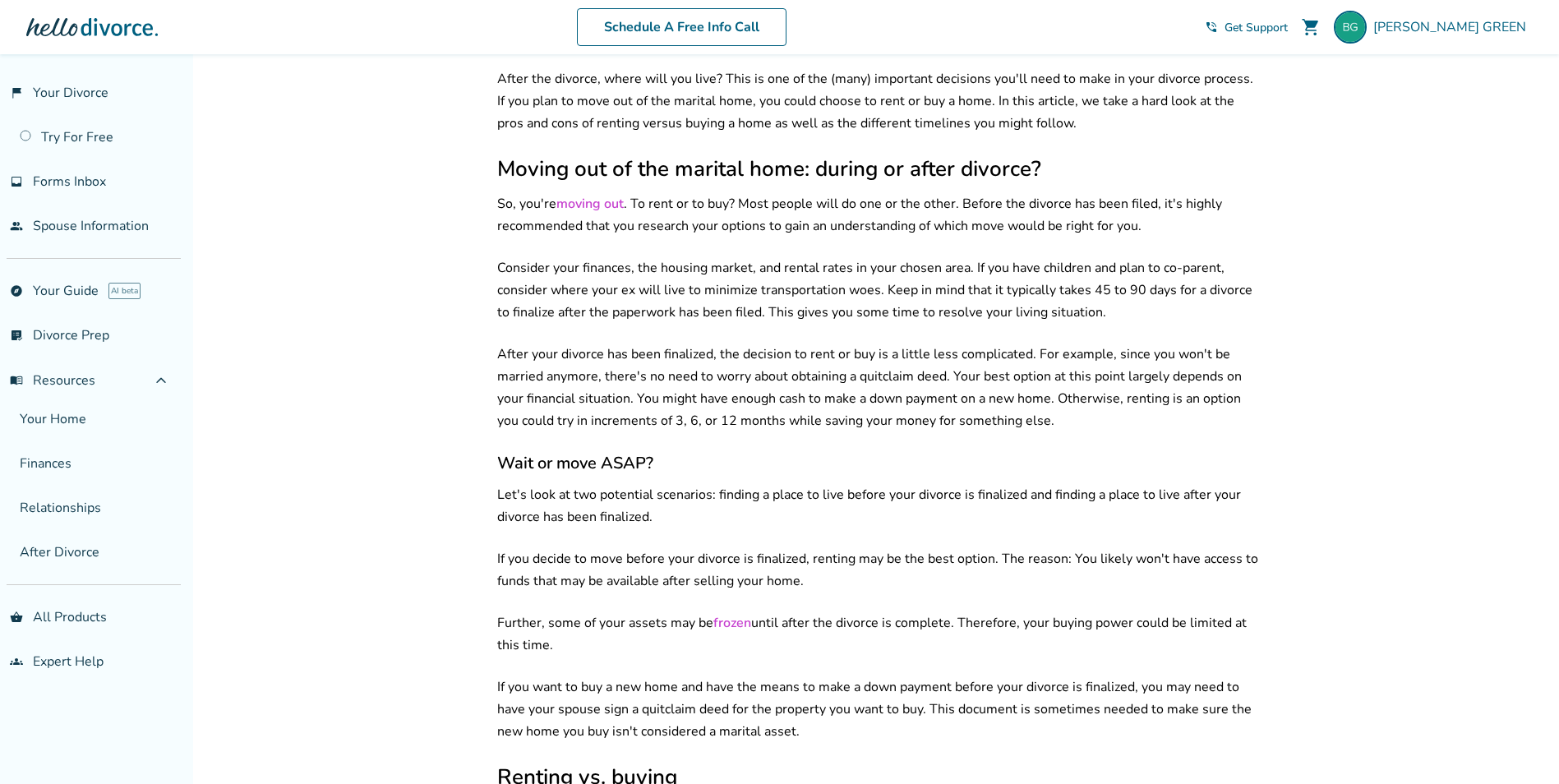
scroll to position [543, 0]
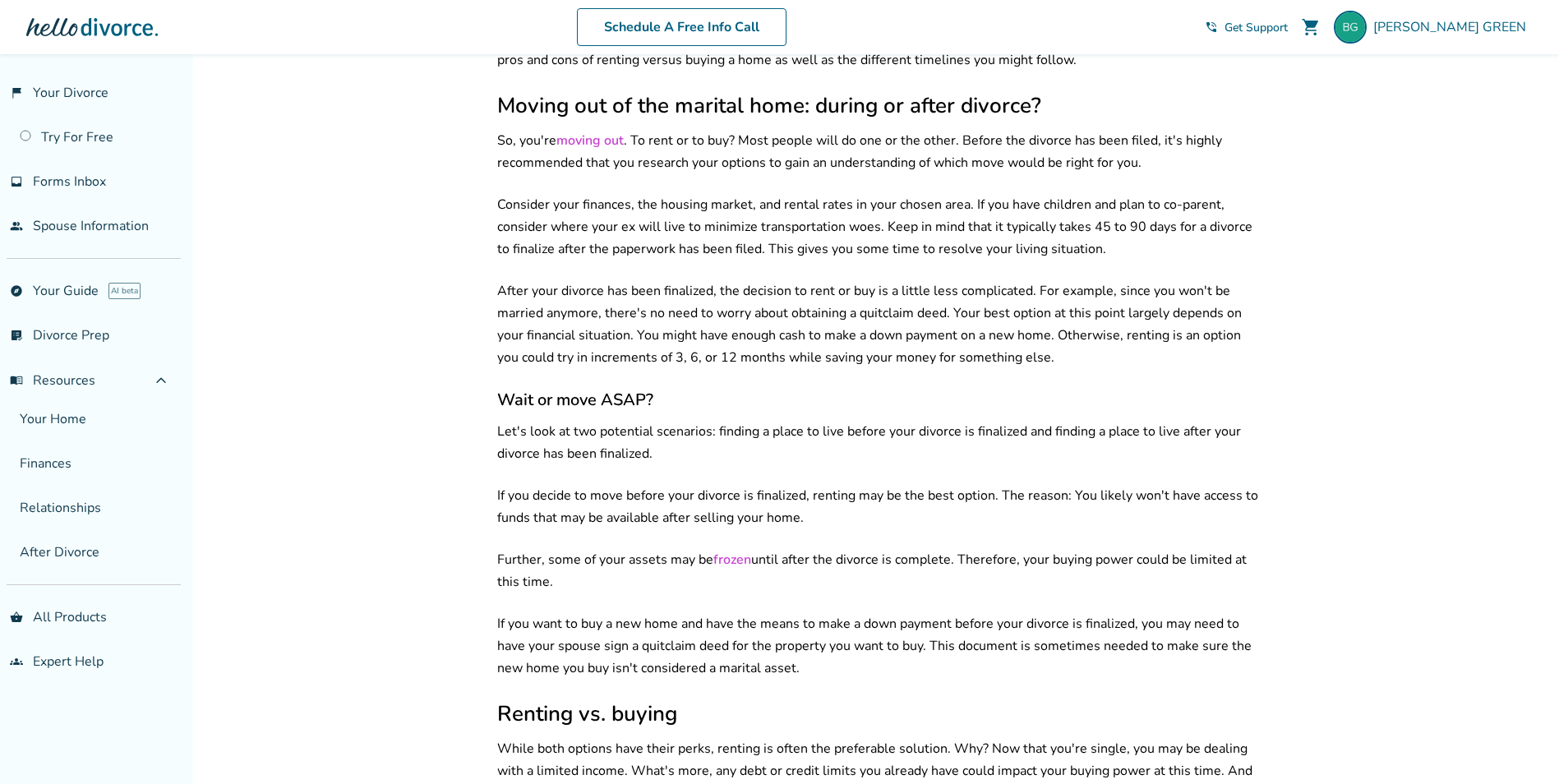
click at [779, 235] on p "Consider your finances, the housing market, and rental rates in your chosen are…" at bounding box center [878, 226] width 762 height 67
drag, startPoint x: 768, startPoint y: 235, endPoint x: 1136, endPoint y: 235, distance: 368.0
click at [1136, 235] on p "Consider your finances, the housing market, and rental rates in your chosen are…" at bounding box center [878, 226] width 762 height 67
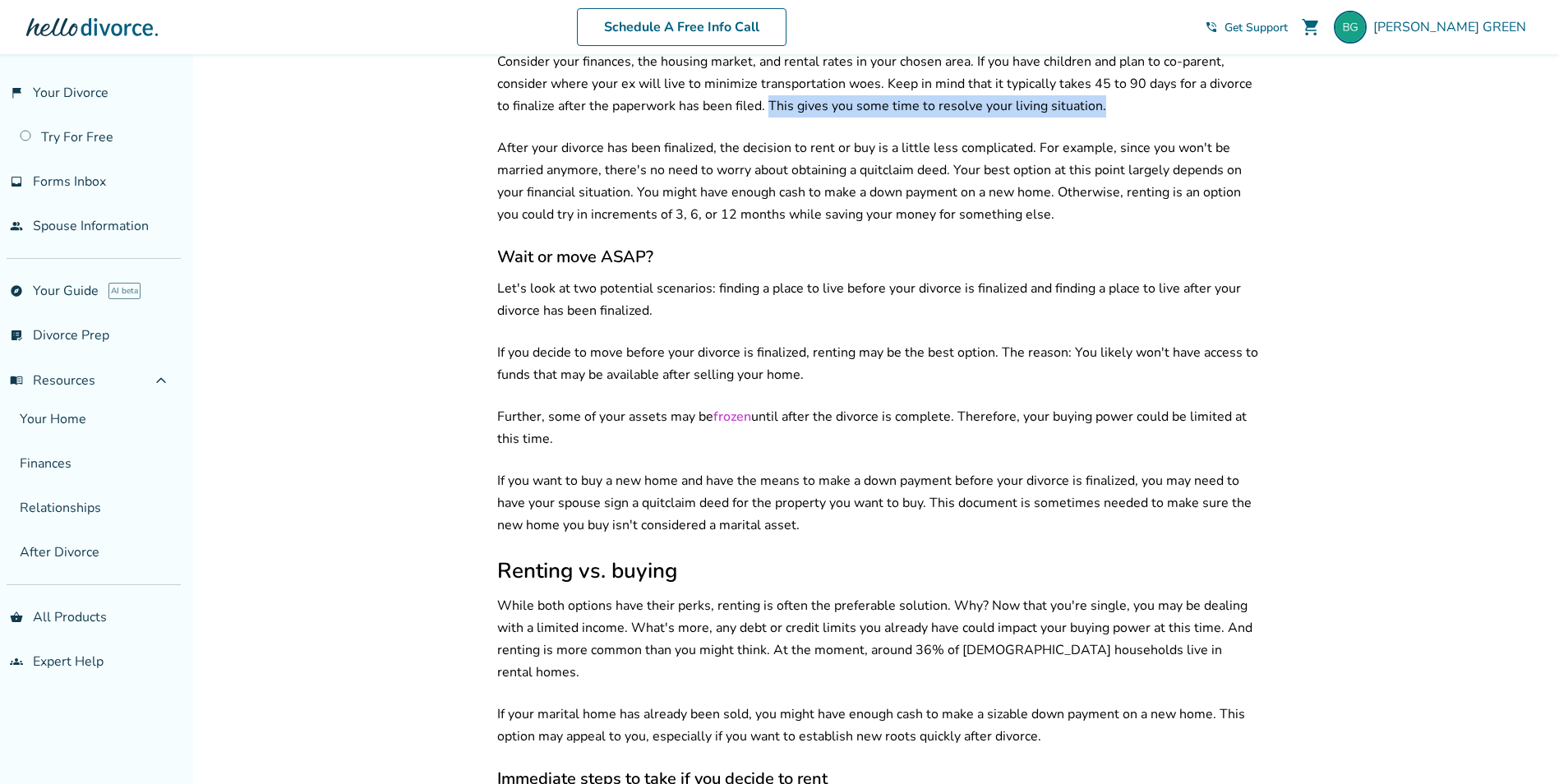
scroll to position [707, 0]
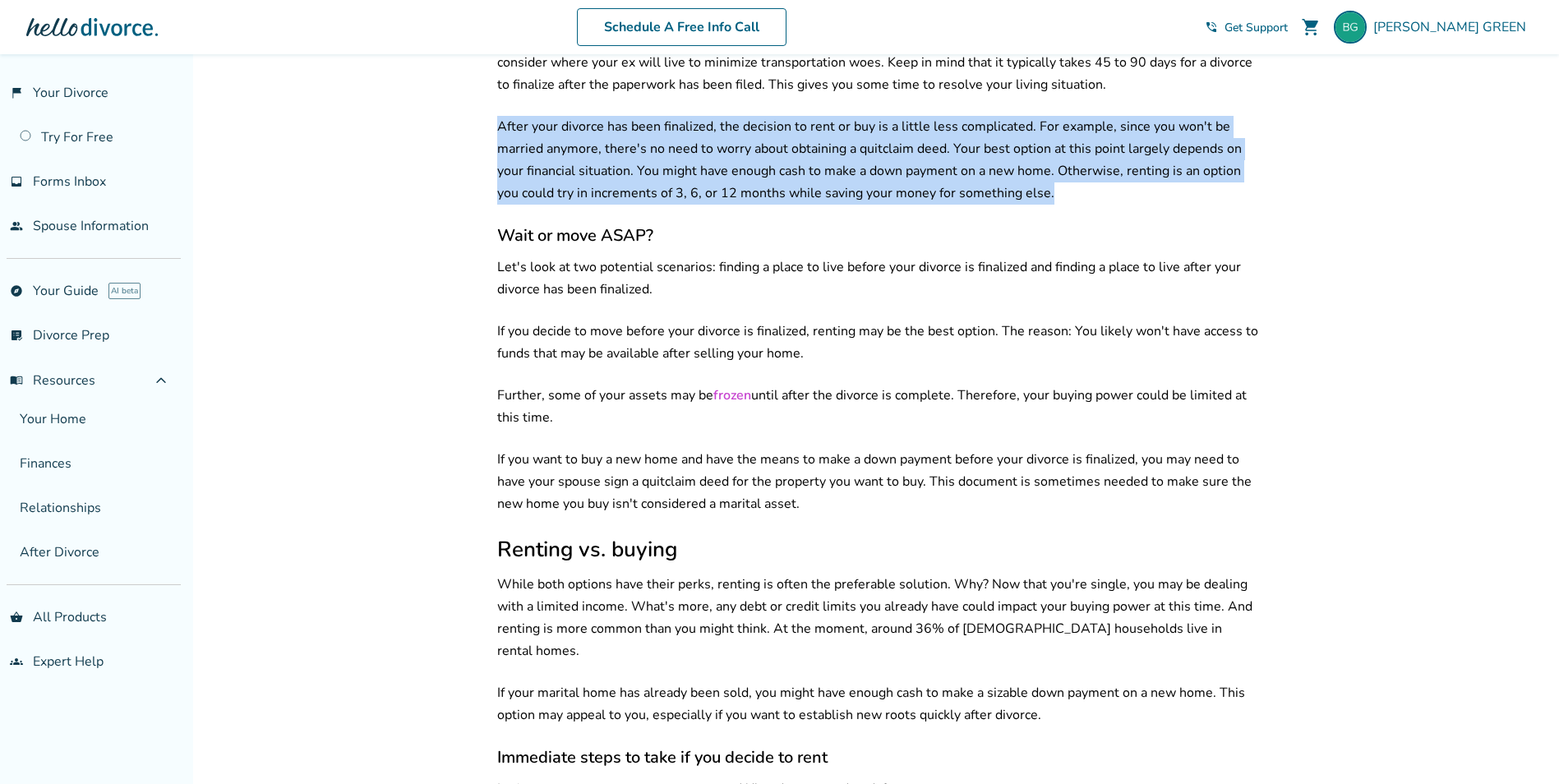
drag, startPoint x: 497, startPoint y: 110, endPoint x: 1131, endPoint y: 183, distance: 638.2
click at [1131, 183] on p "After your divorce has been finalized, the decision to rent or buy is a little …" at bounding box center [878, 160] width 762 height 89
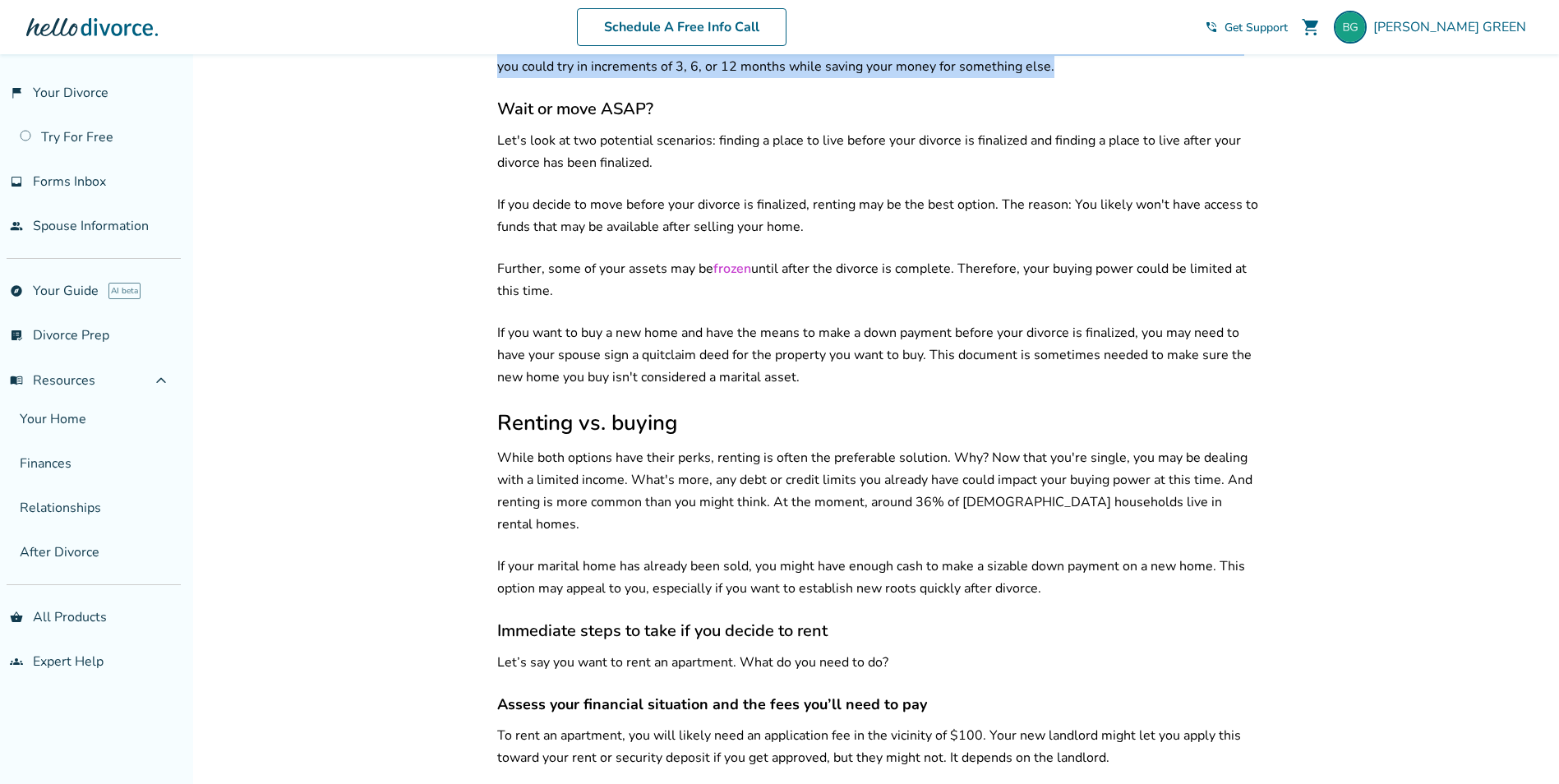
scroll to position [872, 0]
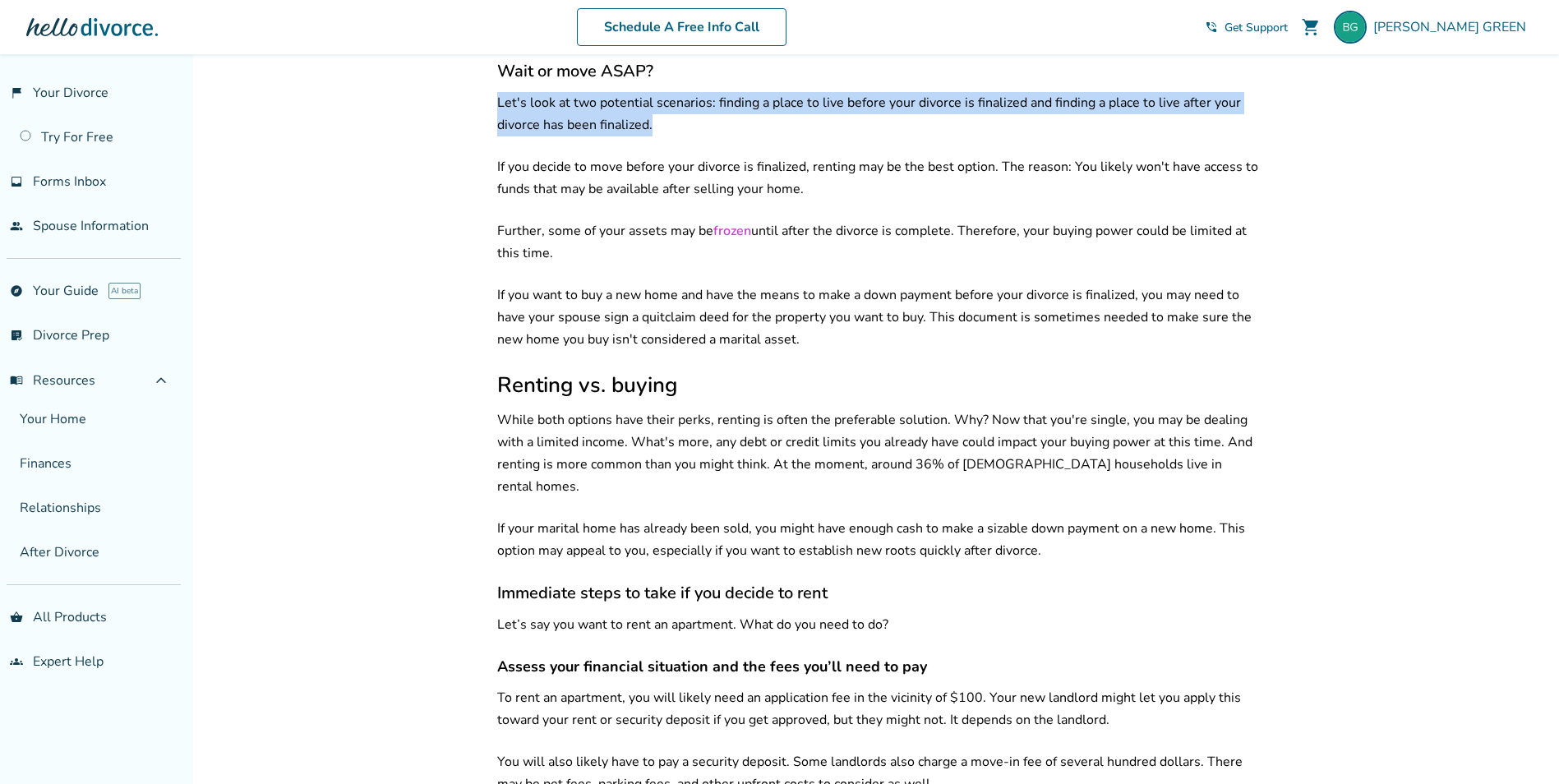
drag, startPoint x: 498, startPoint y: 89, endPoint x: 715, endPoint y: 113, distance: 218.3
click at [715, 113] on p "Let's look at two potential scenarios: finding a place to live before your divo…" at bounding box center [878, 114] width 762 height 45
drag, startPoint x: 497, startPoint y: 152, endPoint x: 850, endPoint y: 177, distance: 353.9
click at [850, 177] on p "If you decide to move before your divorce is finalized, renting may be the best…" at bounding box center [878, 178] width 762 height 45
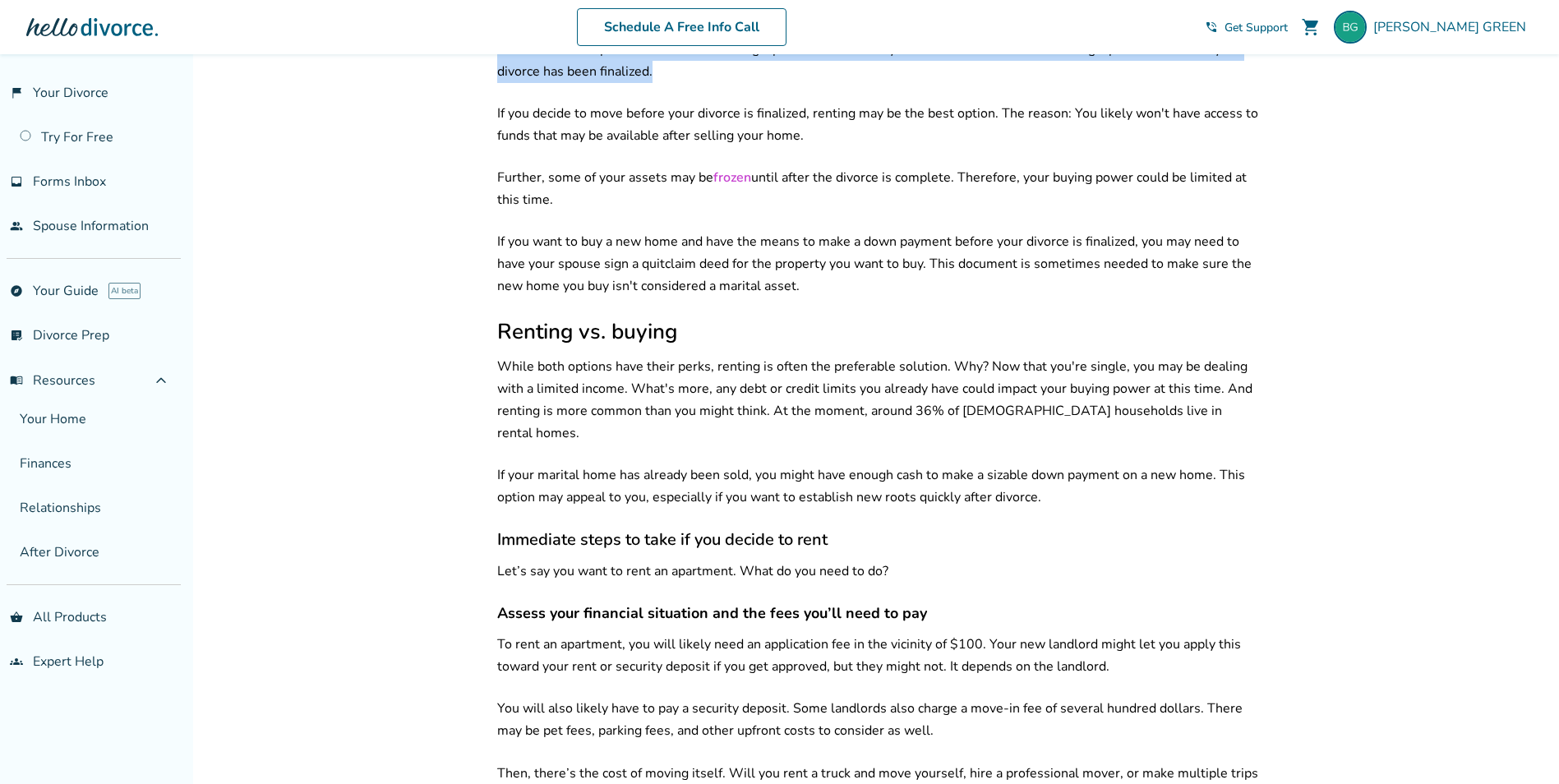
scroll to position [954, 0]
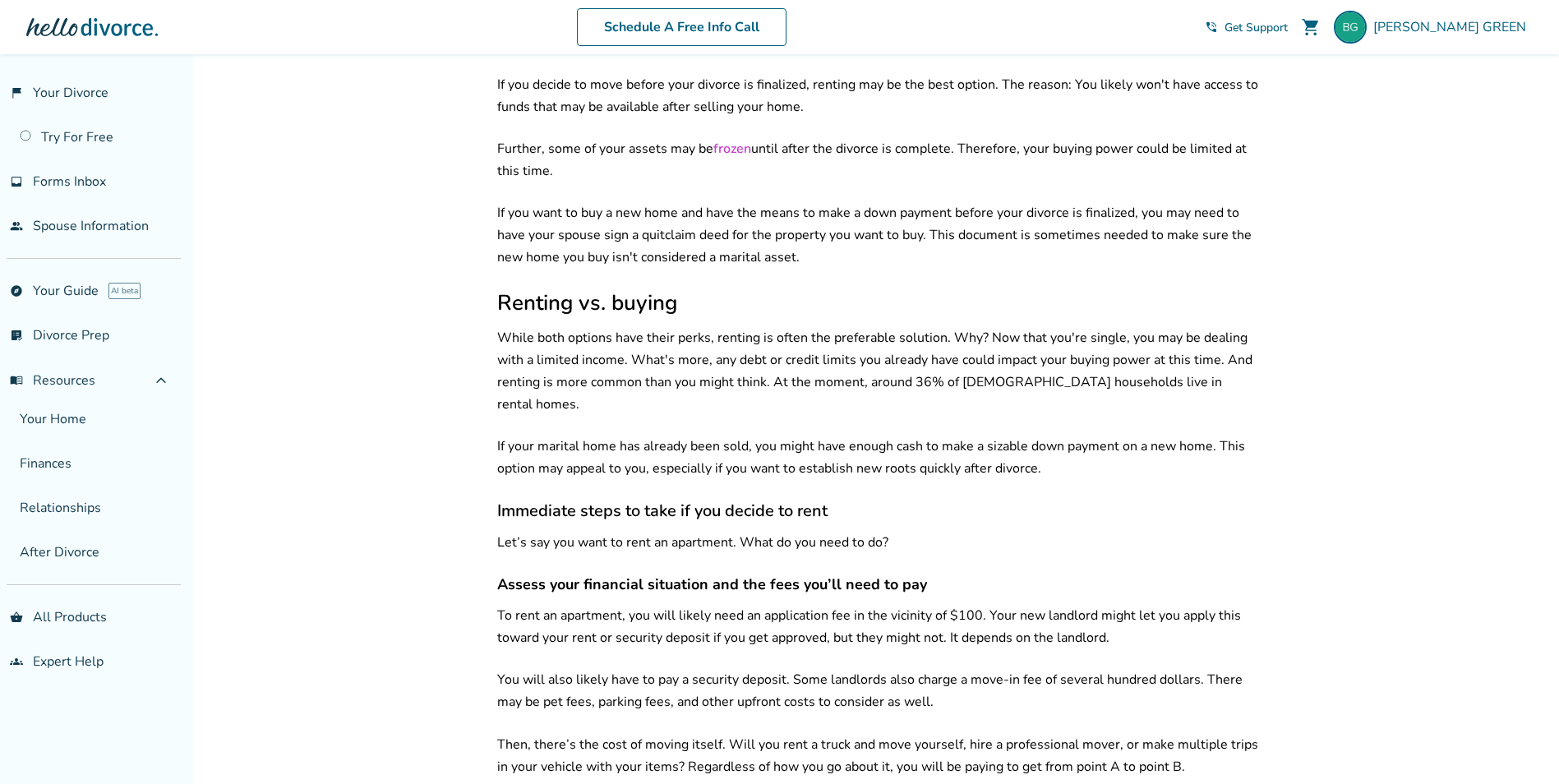
drag, startPoint x: 497, startPoint y: 134, endPoint x: 1241, endPoint y: 156, distance: 744.3
click at [1241, 156] on p "Further, some of your assets may be frozen until after the divorce is complete.…" at bounding box center [878, 160] width 762 height 45
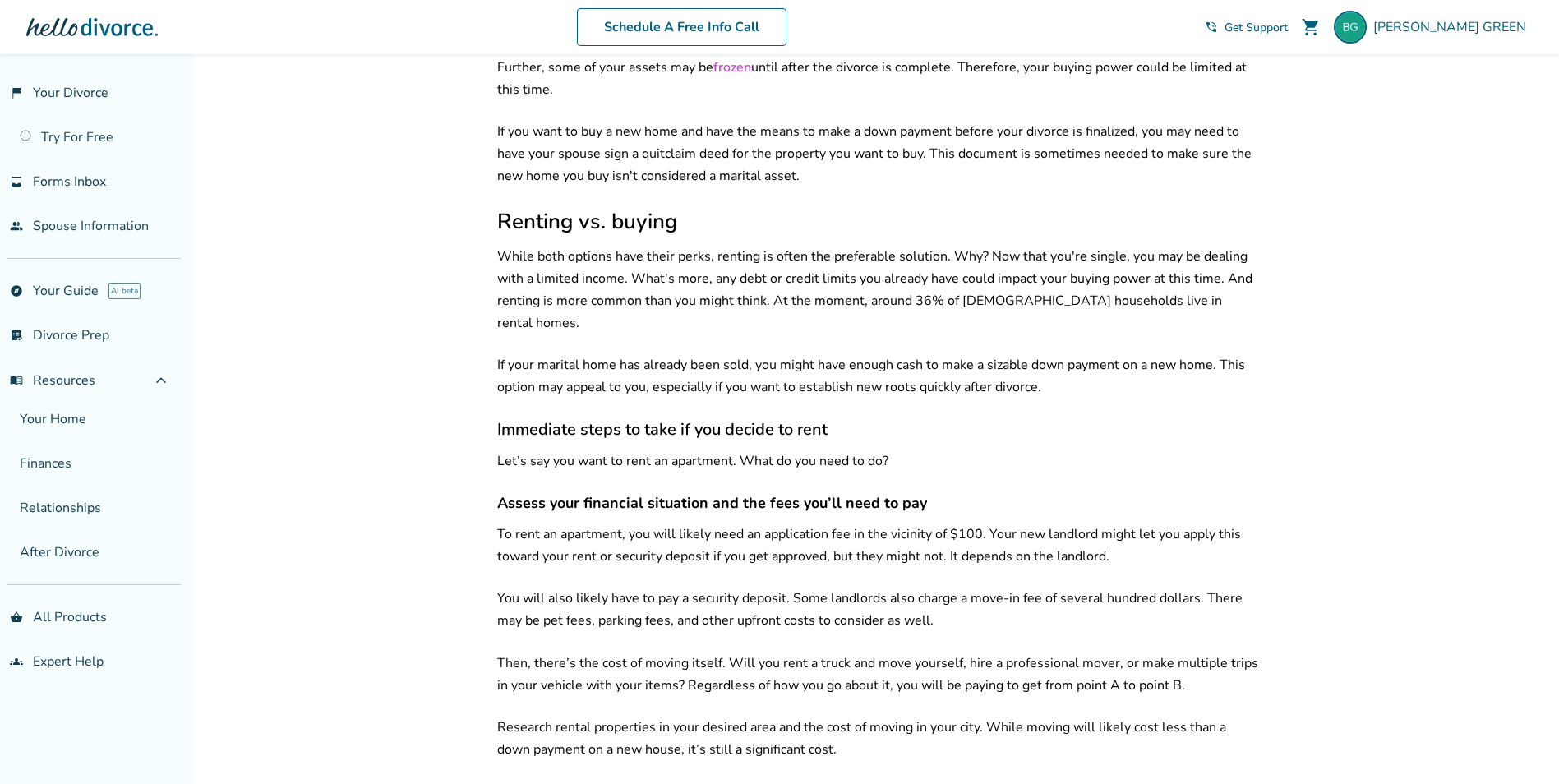
scroll to position [1036, 0]
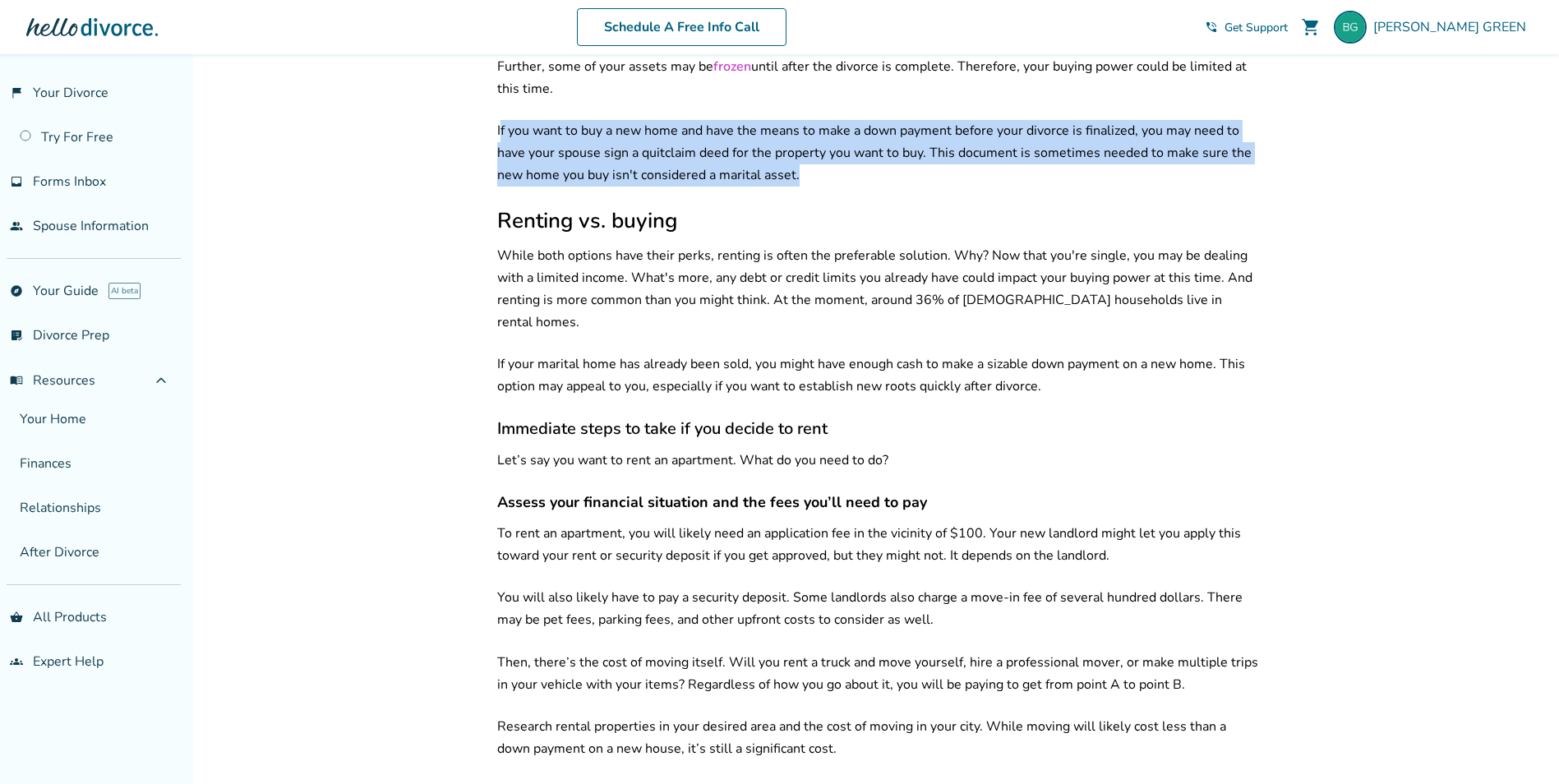
drag, startPoint x: 498, startPoint y: 115, endPoint x: 955, endPoint y: 163, distance: 459.5
click at [955, 163] on p "If you want to buy a new home and have the means to make a down payment before …" at bounding box center [878, 152] width 762 height 67
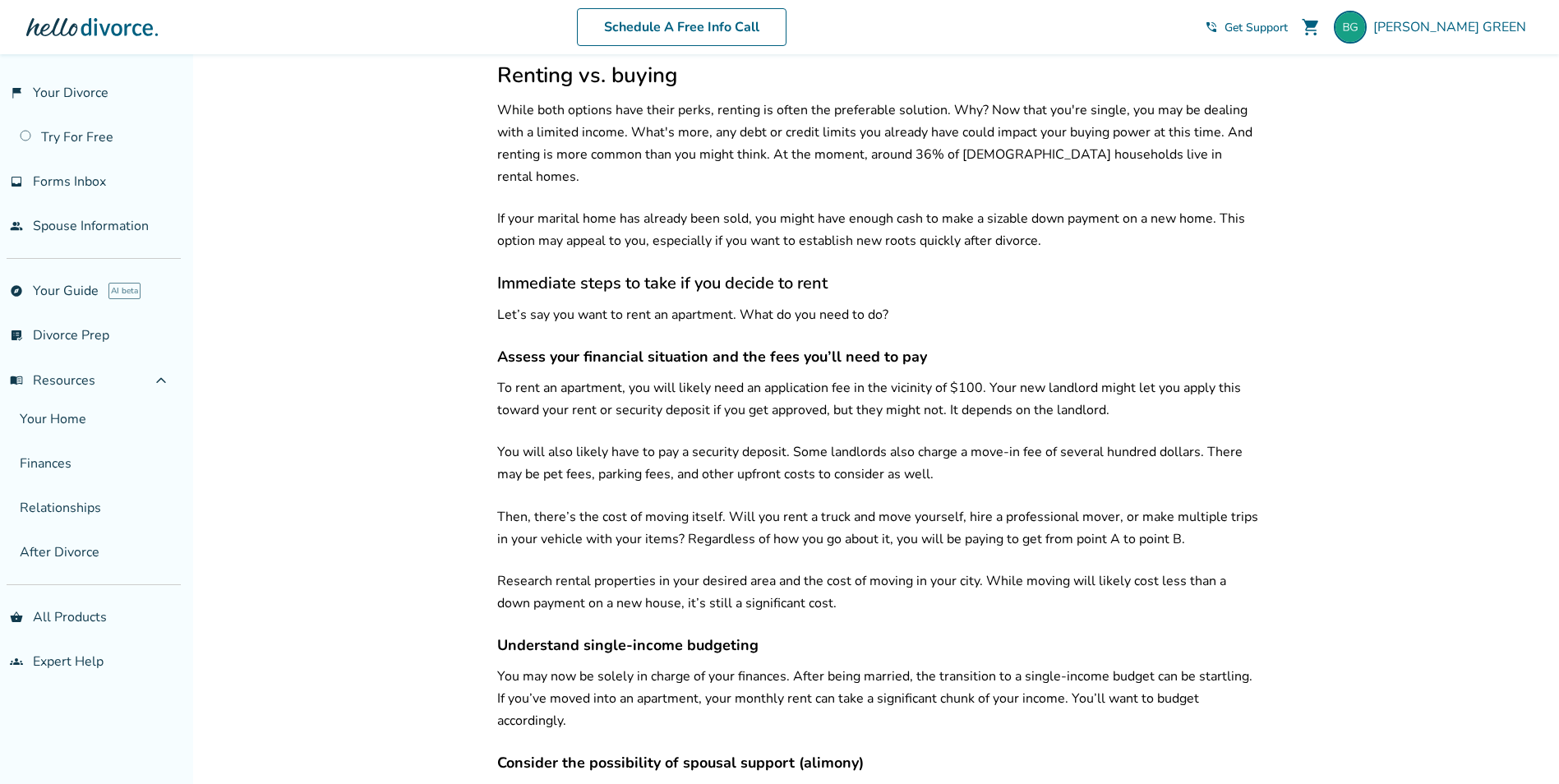
scroll to position [1200, 0]
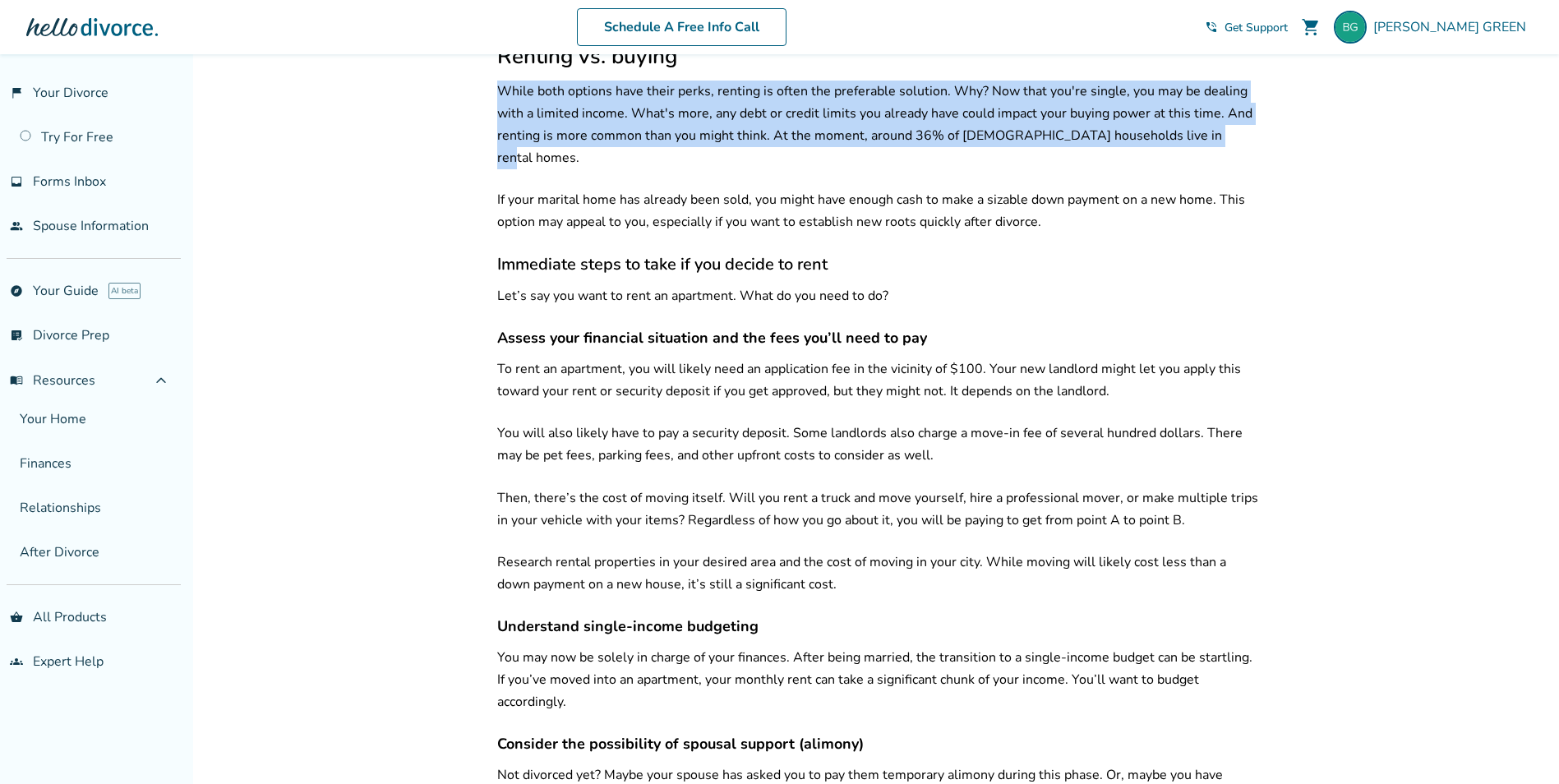
drag, startPoint x: 499, startPoint y: 75, endPoint x: 1253, endPoint y: 122, distance: 755.5
click at [1253, 122] on p "While both options have their perks, renting is often the preferable solution. …" at bounding box center [878, 124] width 762 height 89
drag, startPoint x: 498, startPoint y: 160, endPoint x: 1090, endPoint y: 191, distance: 592.8
click at [1090, 191] on p "If your marital home has already been sold, you might have enough cash to make …" at bounding box center [878, 211] width 762 height 45
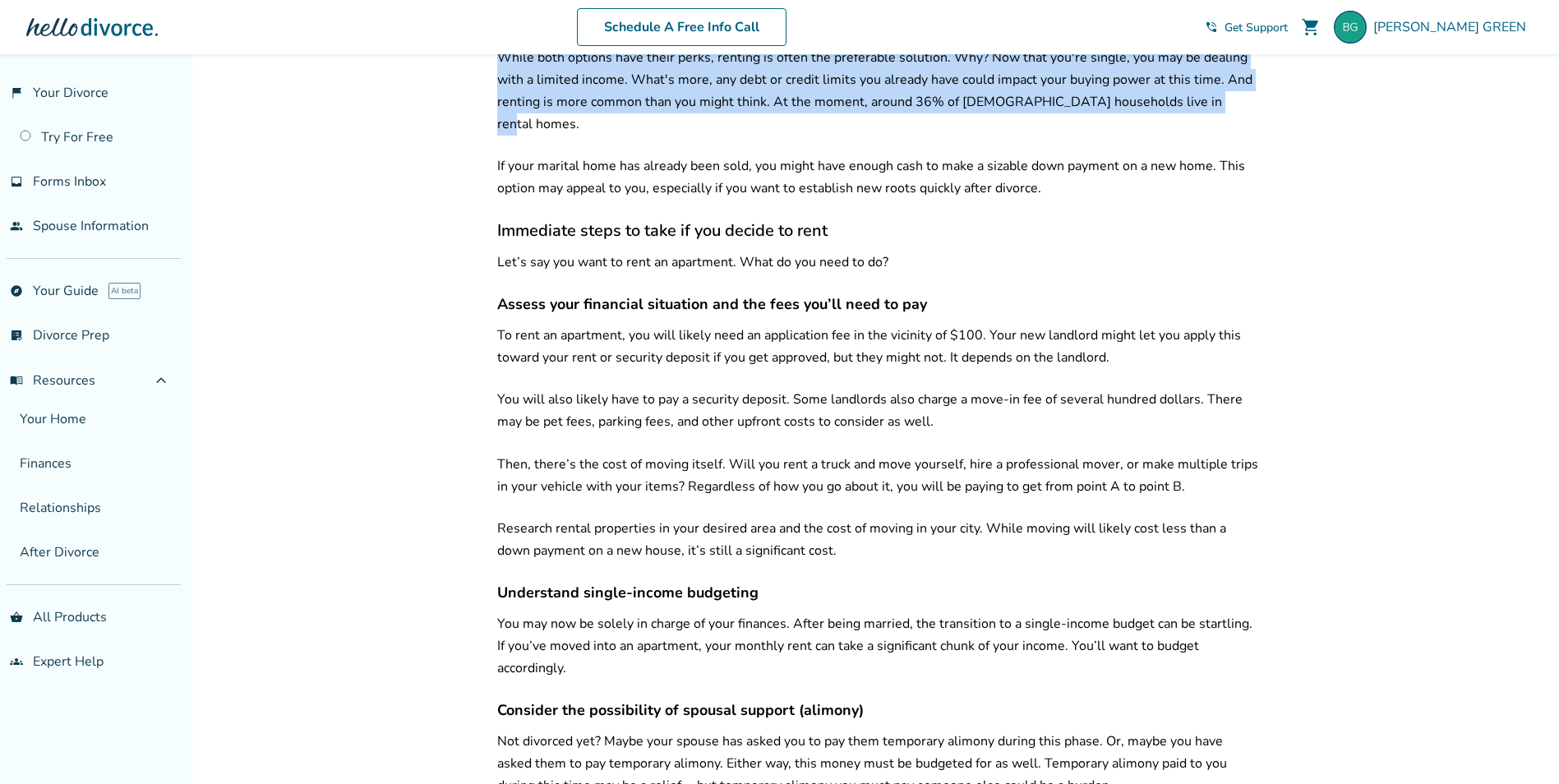
scroll to position [1282, 0]
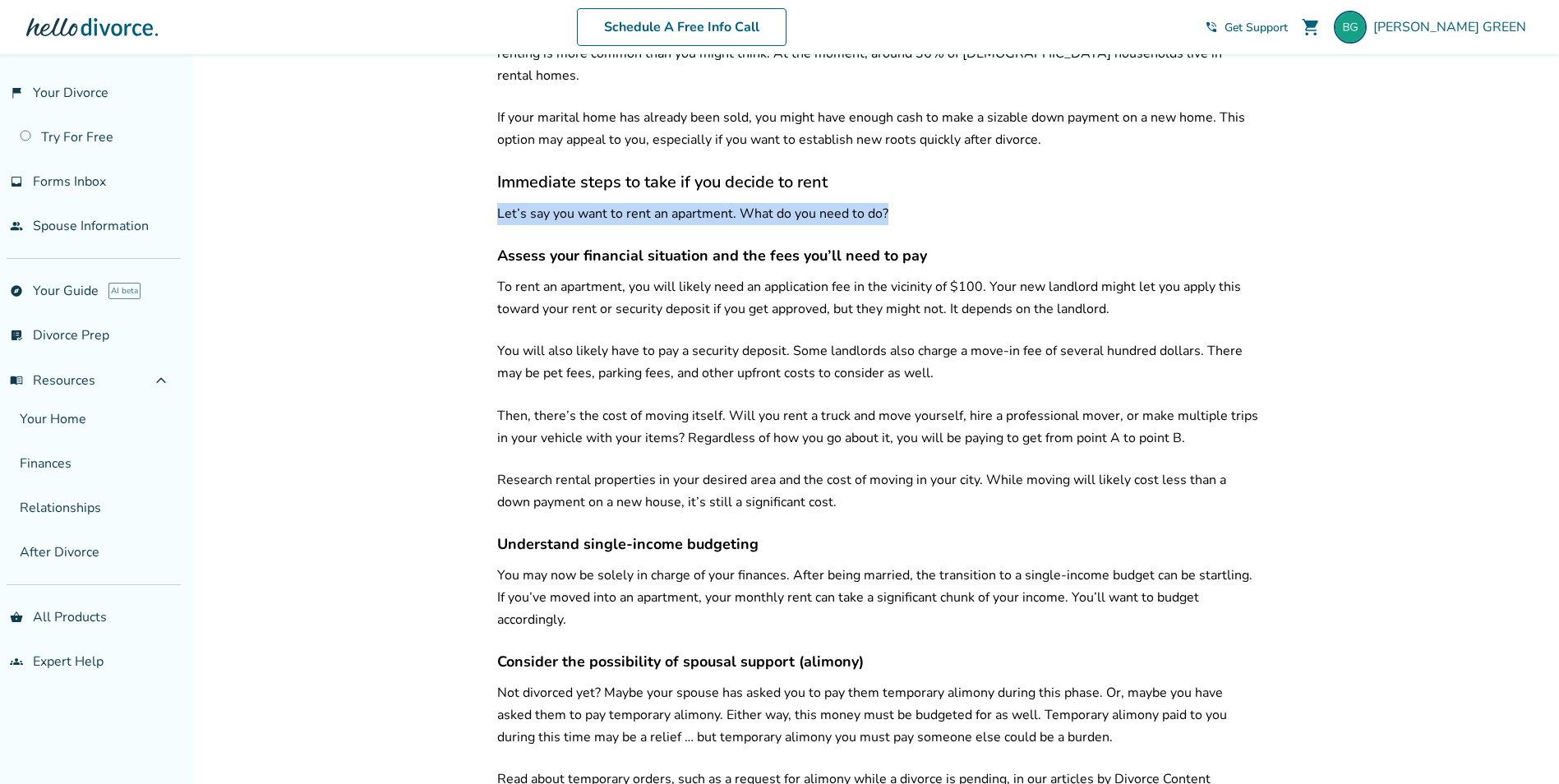
drag, startPoint x: 498, startPoint y: 176, endPoint x: 986, endPoint y: 184, distance: 488.1
click at [986, 203] on p "Let’s say you want to rent an apartment. What do you need to do?" at bounding box center [878, 214] width 762 height 22
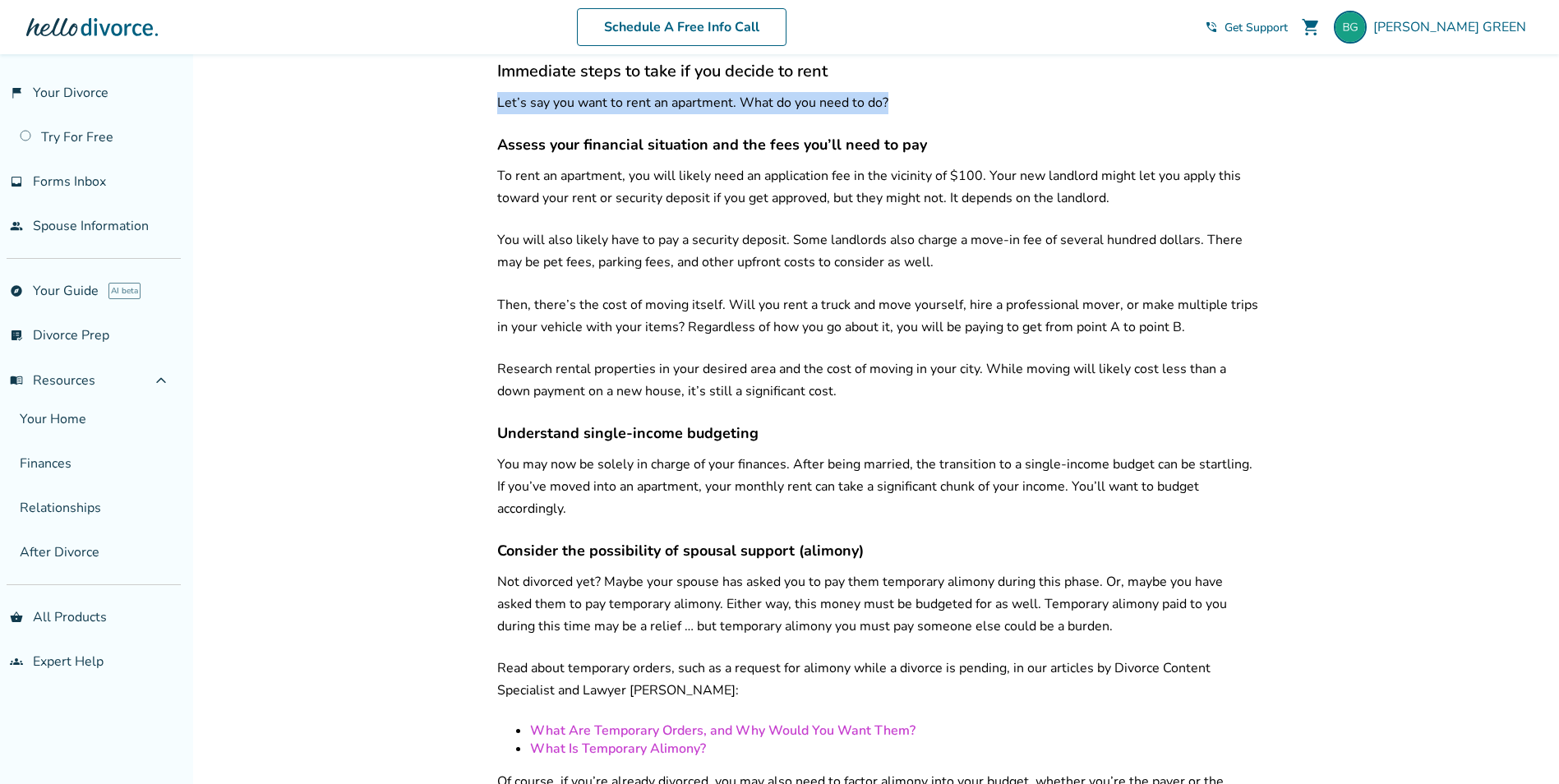
scroll to position [1364, 0]
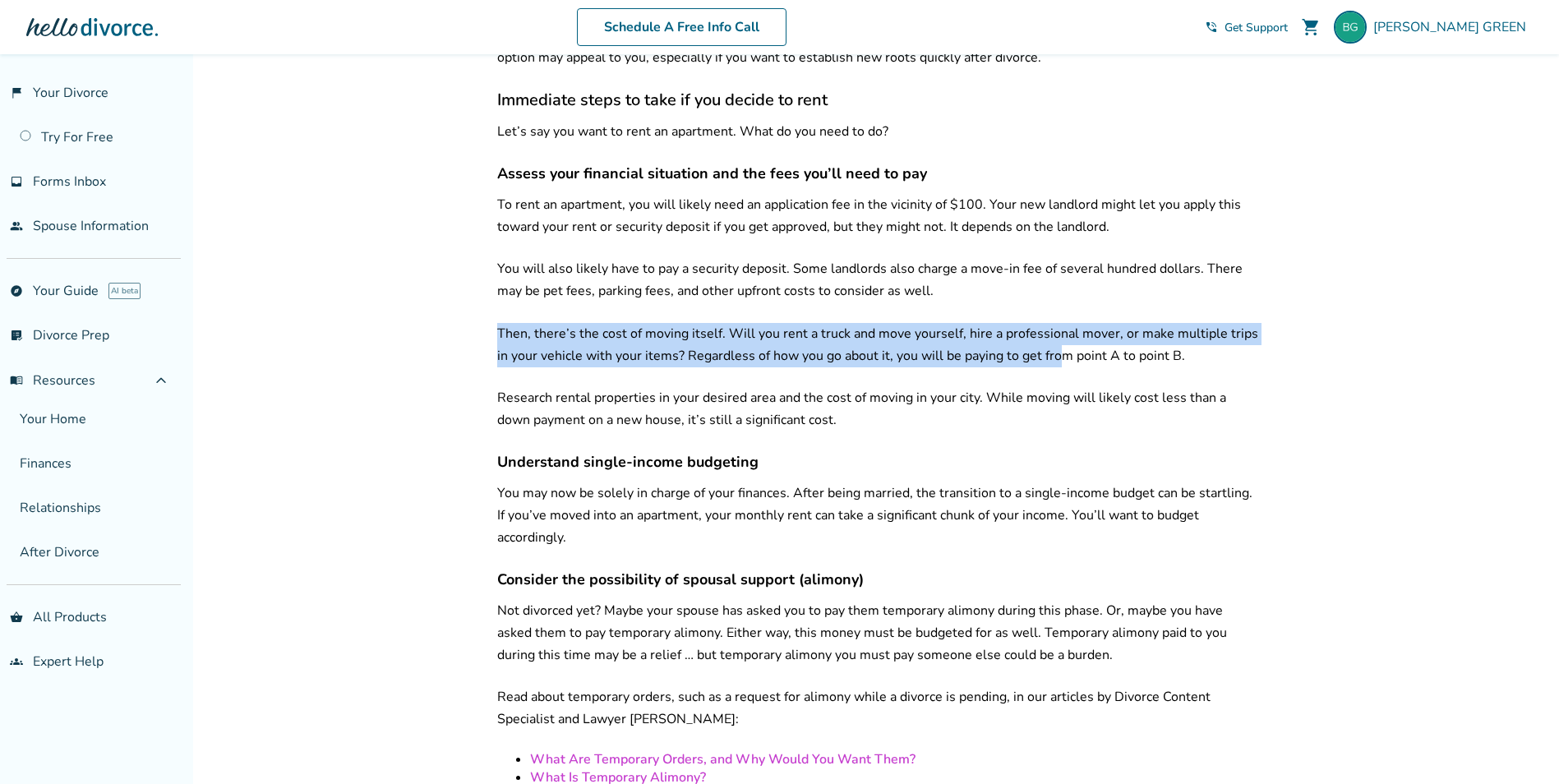
drag, startPoint x: 498, startPoint y: 296, endPoint x: 1047, endPoint y: 320, distance: 549.5
click at [1047, 323] on p "Then, there’s the cost of moving itself. Will you rent a truck and move yoursel…" at bounding box center [878, 345] width 762 height 45
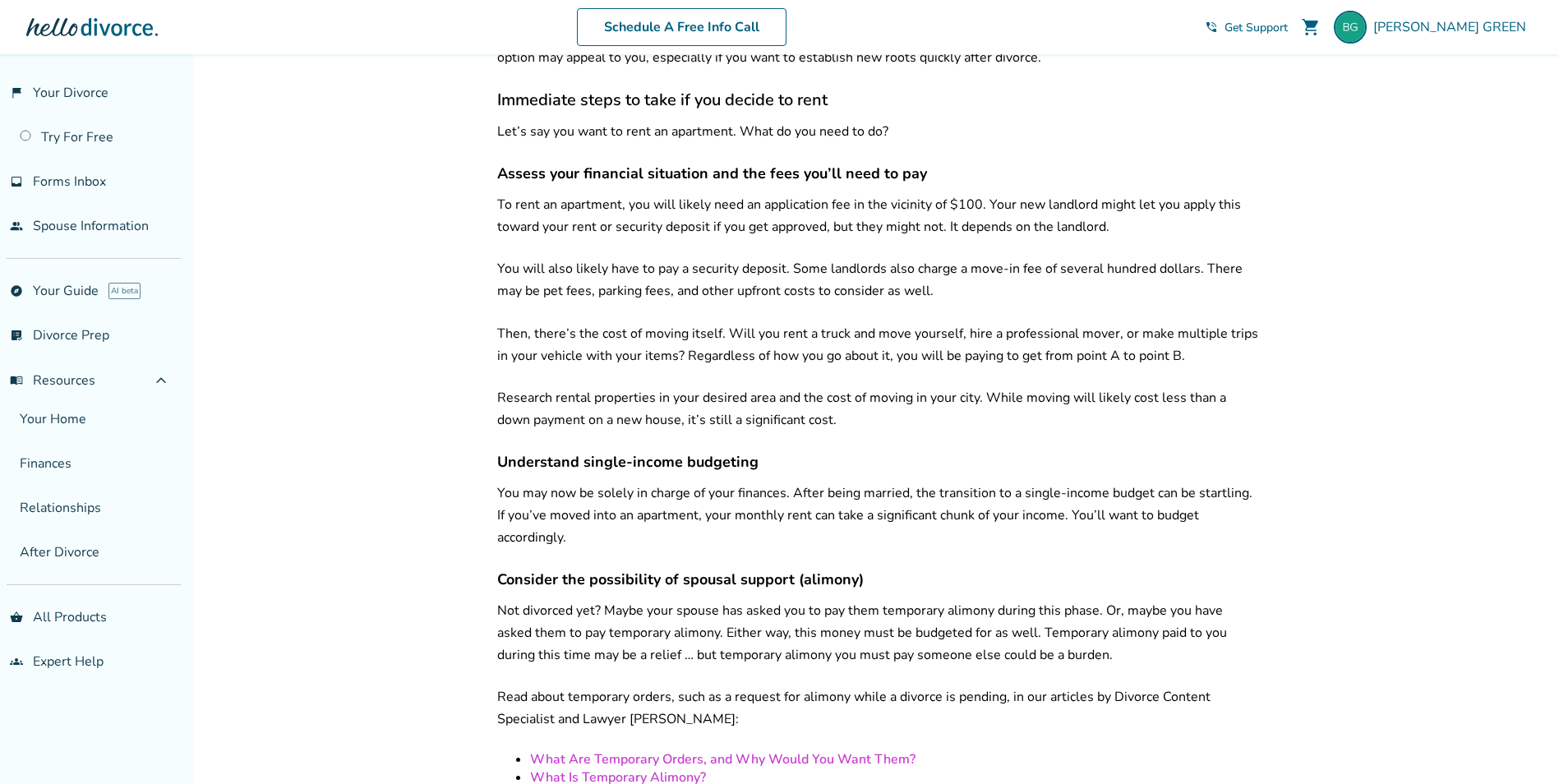
click at [606, 387] on p "Research rental properties in your desired area and the cost of moving in your …" at bounding box center [878, 409] width 762 height 45
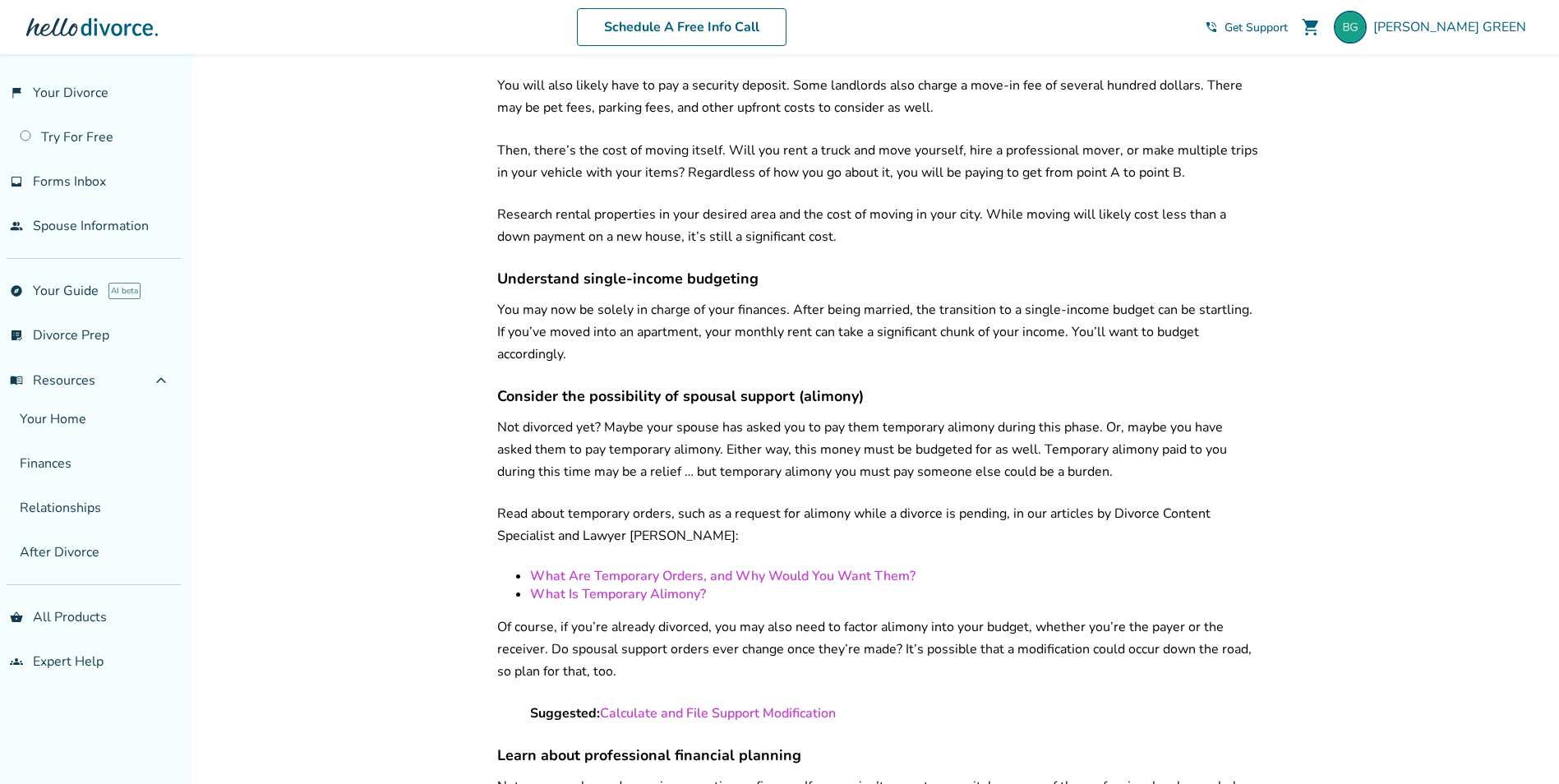
scroll to position [1611, 0]
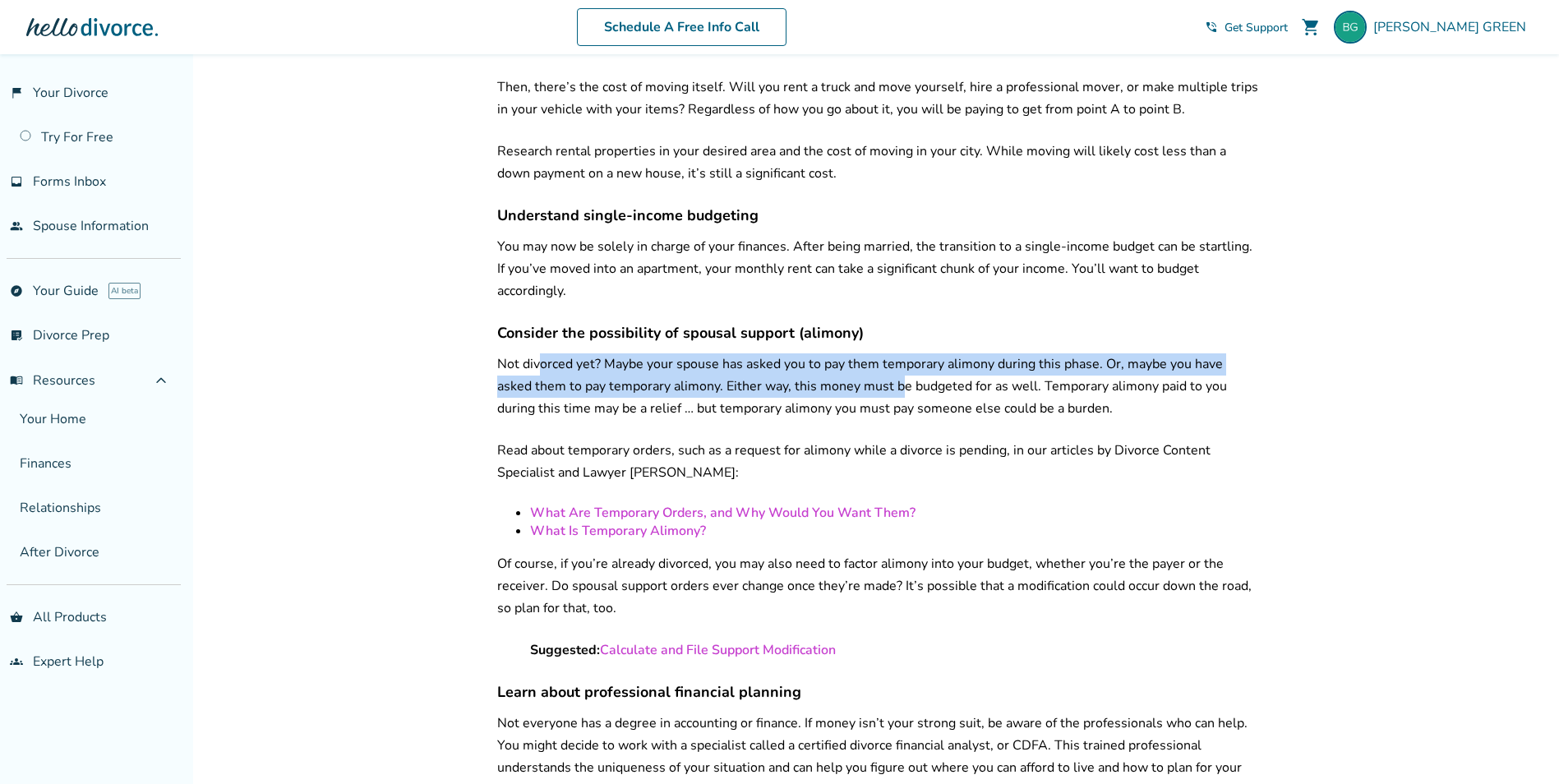
drag, startPoint x: 541, startPoint y: 303, endPoint x: 863, endPoint y: 332, distance: 323.3
click at [863, 353] on p "Not divorced yet? Maybe your spouse has asked you to pay them temporary alimony…" at bounding box center [878, 386] width 762 height 67
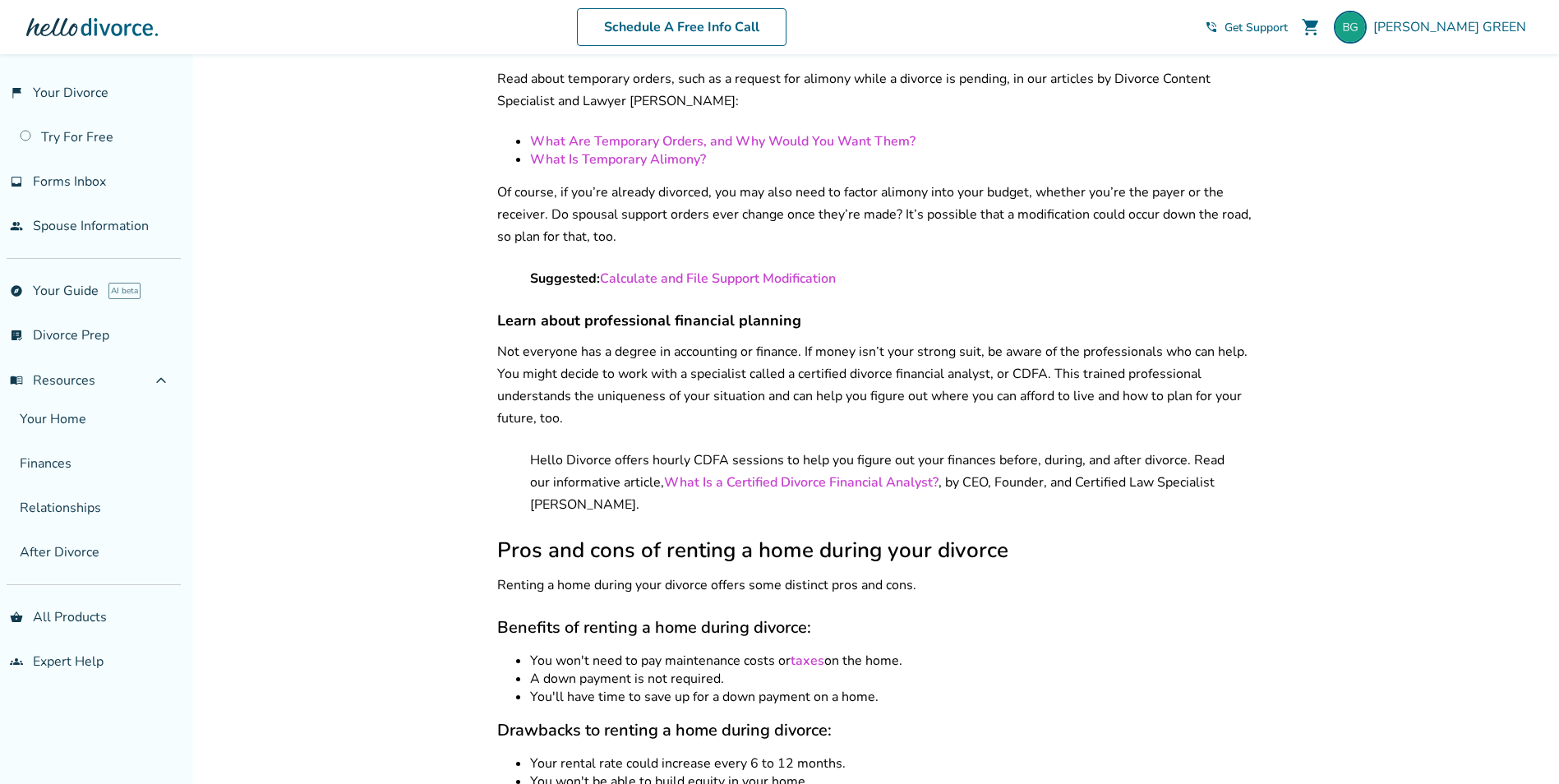
scroll to position [2023, 0]
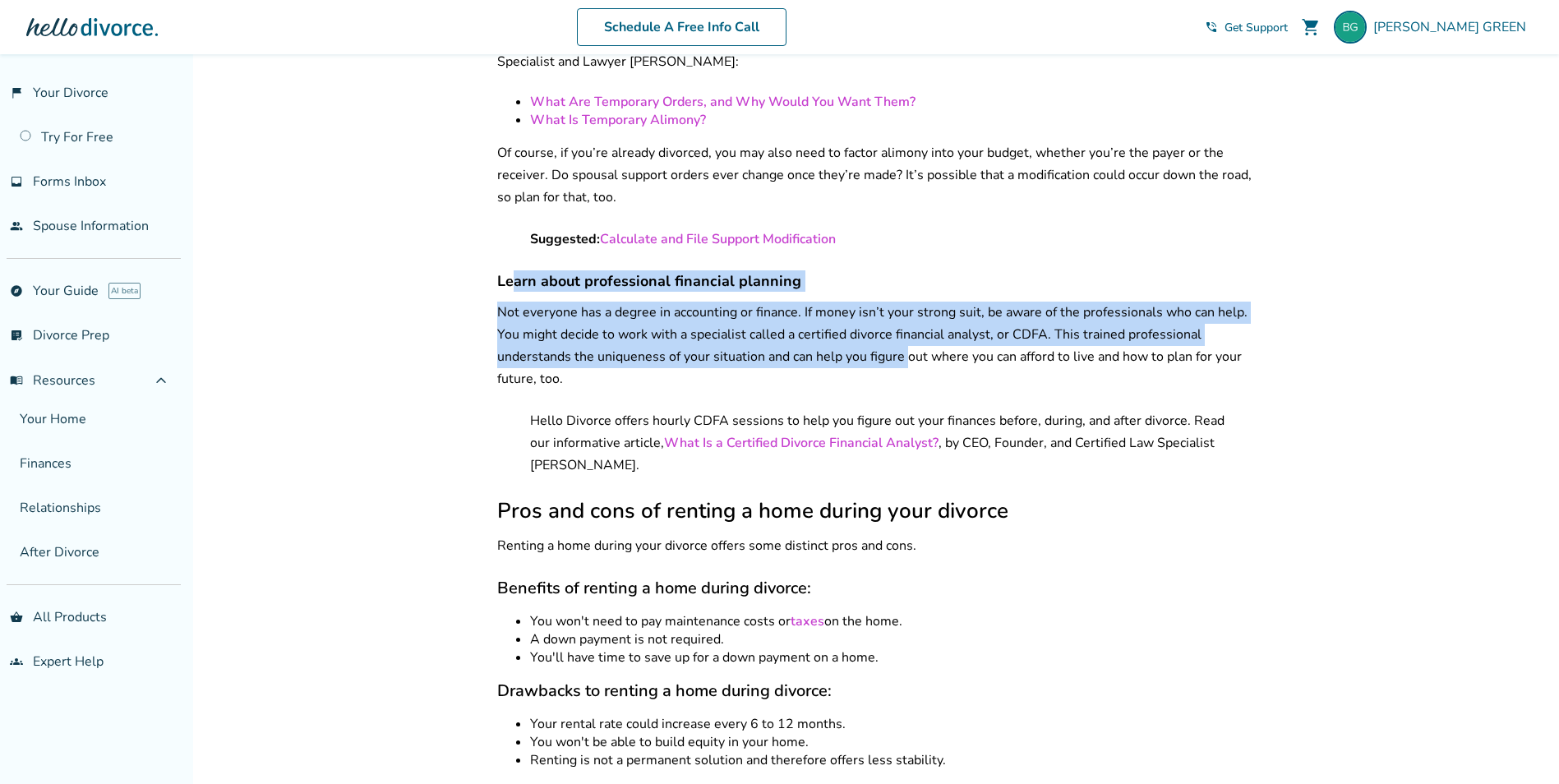
drag, startPoint x: 516, startPoint y: 229, endPoint x: 910, endPoint y: 308, distance: 401.8
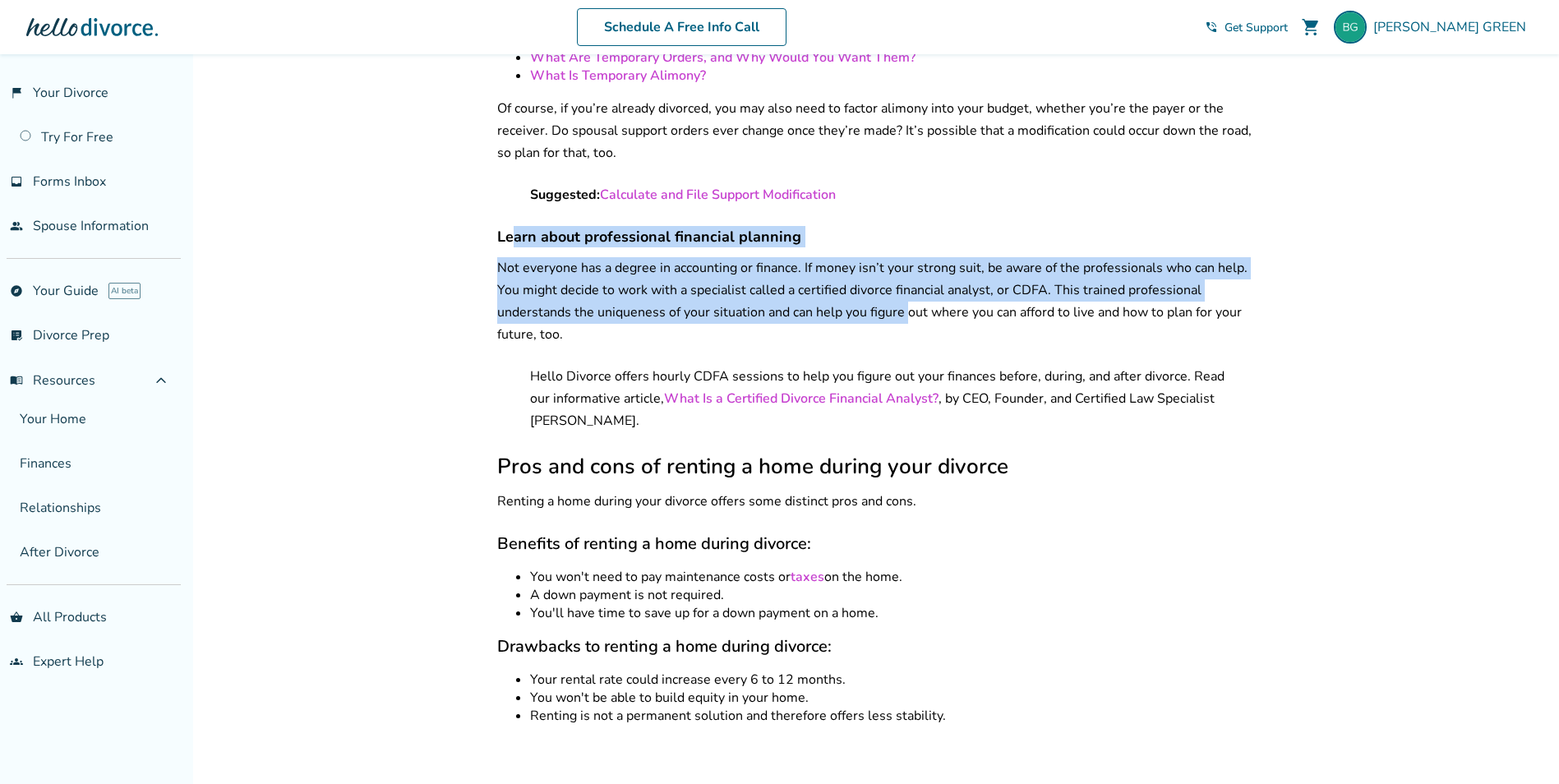
scroll to position [2105, 0]
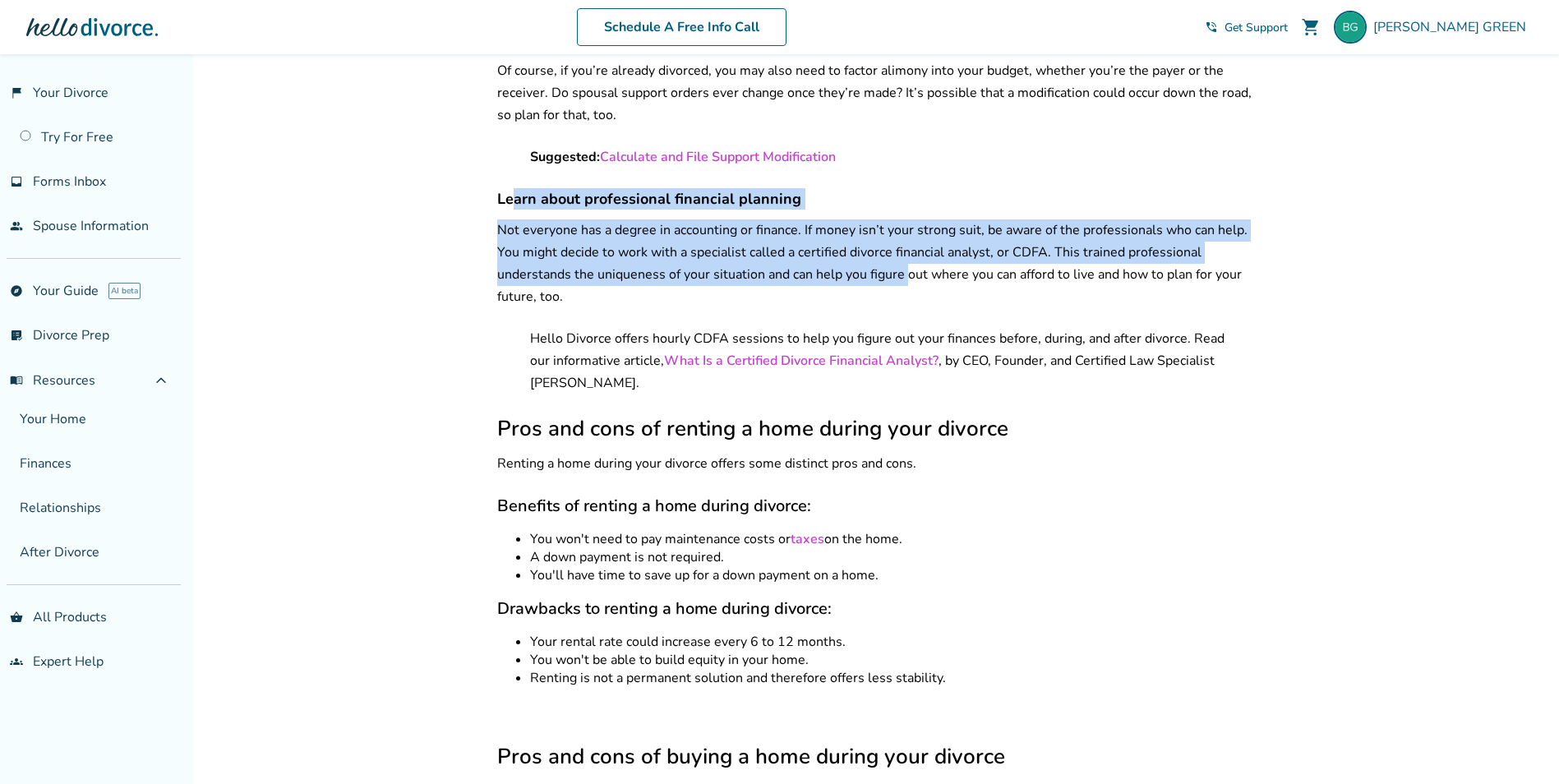
click at [589, 219] on p "Not everyone has a degree in accounting or finance. If money isn’t your strong …" at bounding box center [878, 263] width 762 height 89
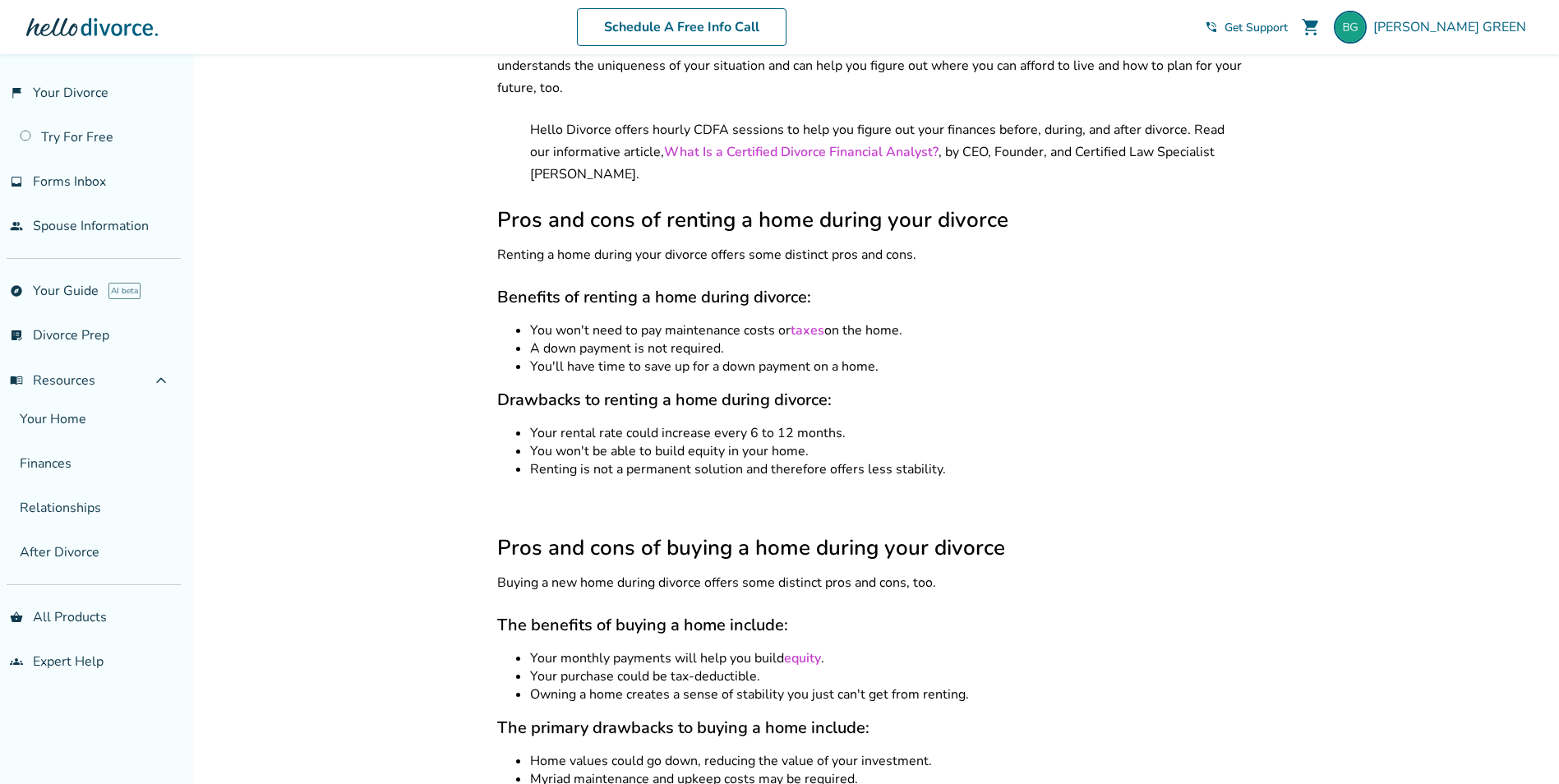
scroll to position [2351, 0]
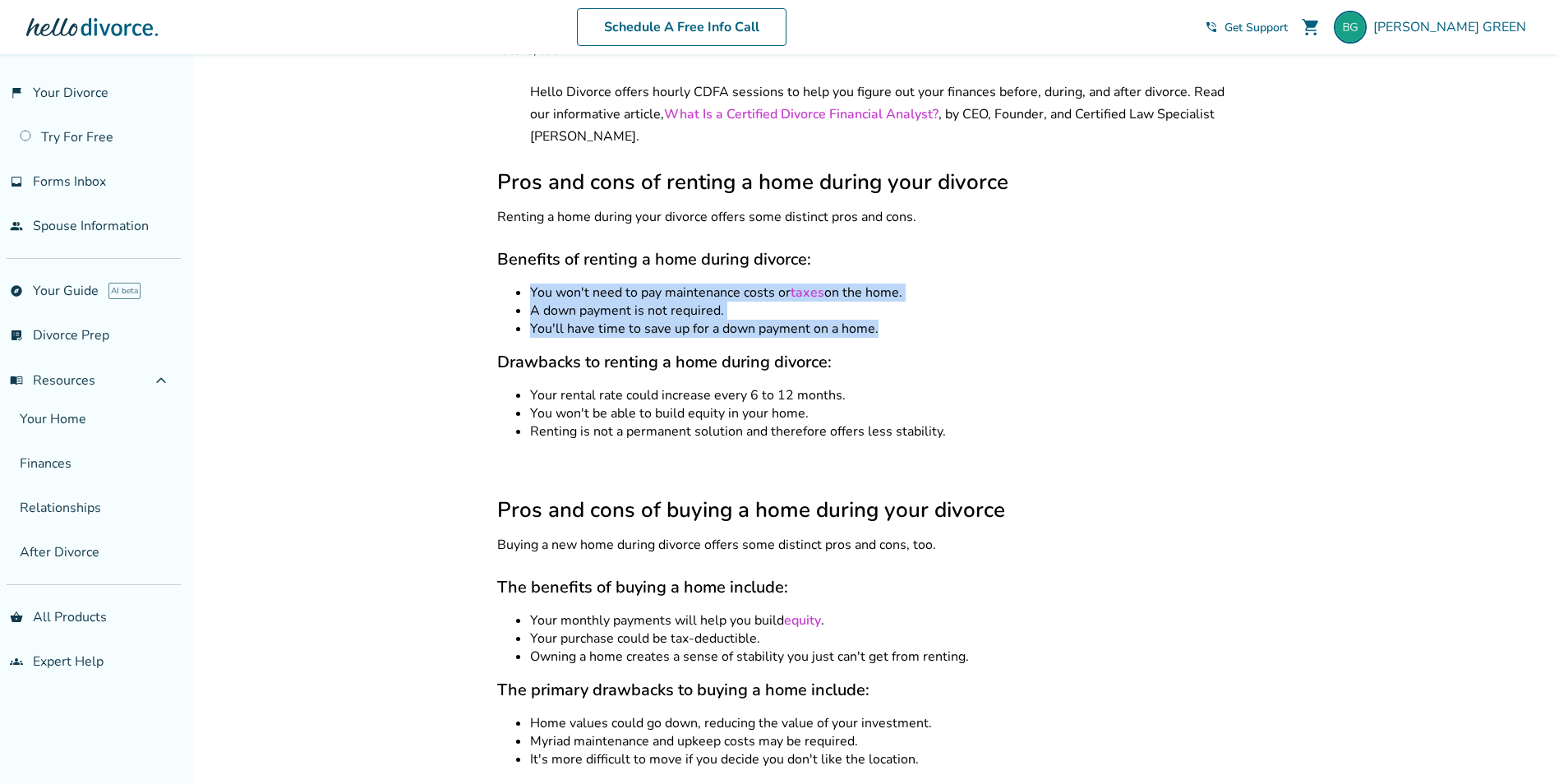
drag, startPoint x: 532, startPoint y: 233, endPoint x: 921, endPoint y: 276, distance: 391.4
click at [921, 284] on ul "You won't need to pay maintenance costs or taxes on the home. A down payment is…" at bounding box center [878, 310] width 762 height 54
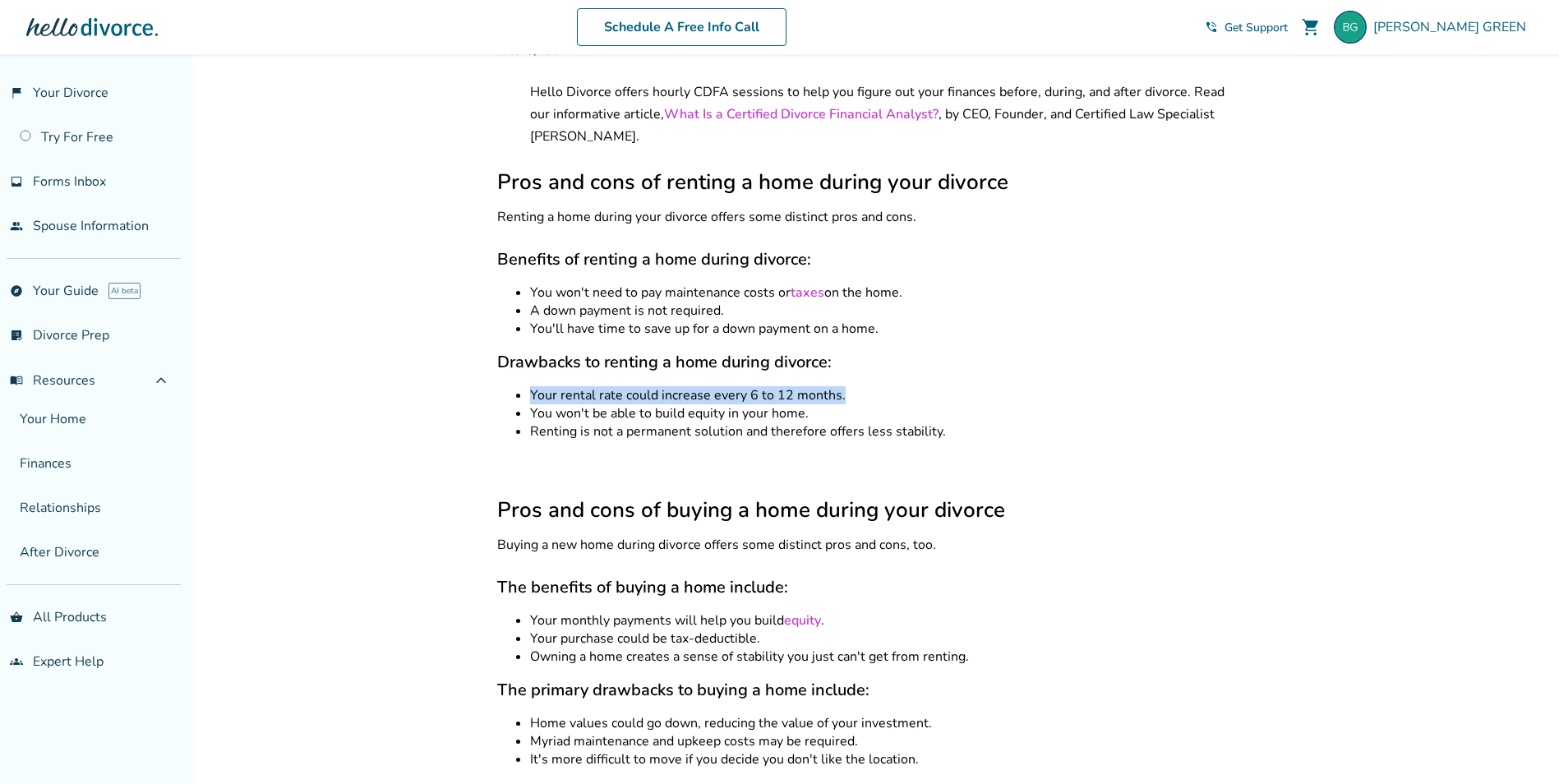
drag, startPoint x: 531, startPoint y: 337, endPoint x: 905, endPoint y: 342, distance: 374.0
click at [905, 386] on li "Your rental rate could increase every 6 to 12 months." at bounding box center [895, 395] width 729 height 18
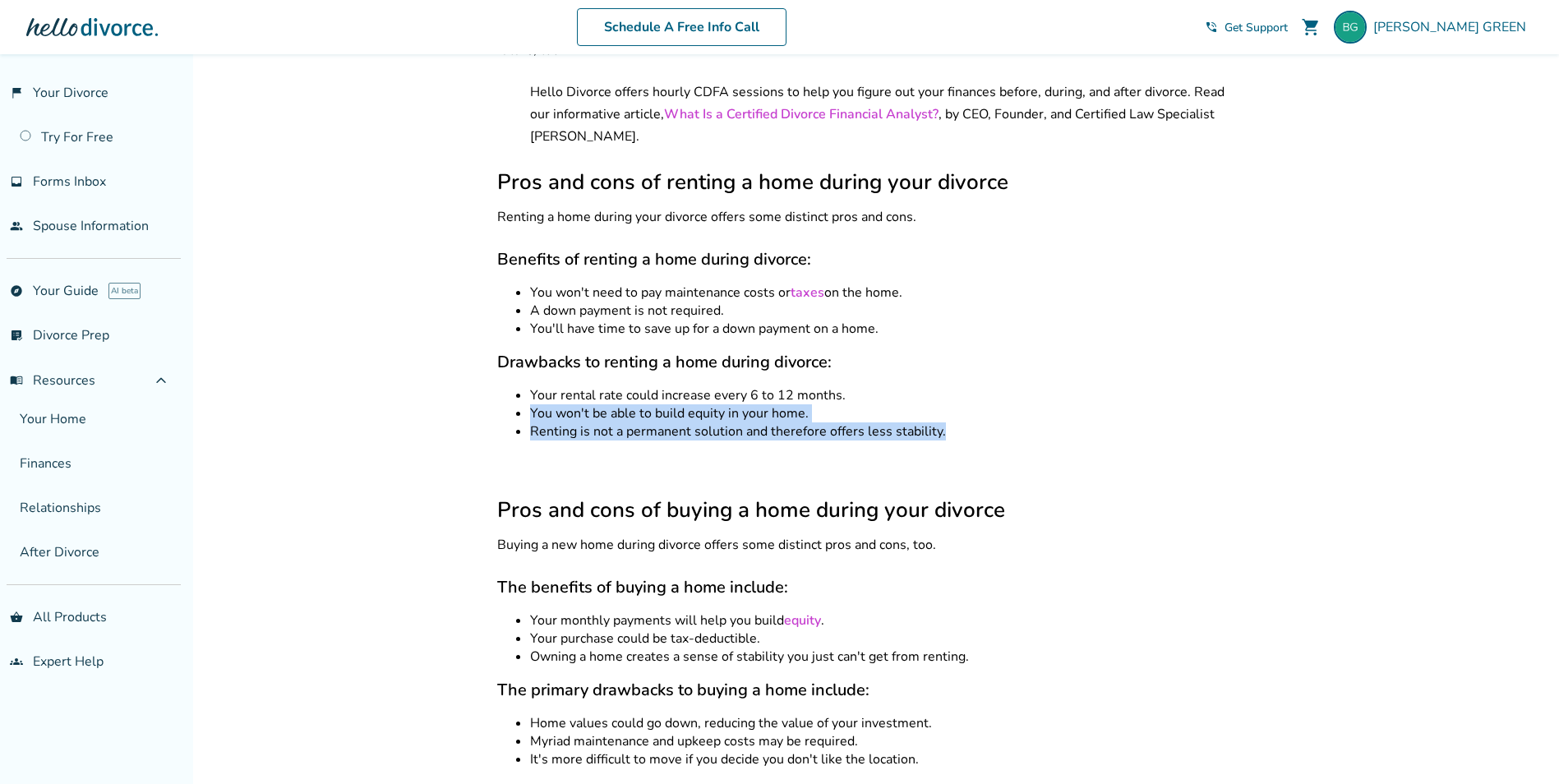
drag, startPoint x: 531, startPoint y: 354, endPoint x: 1148, endPoint y: 380, distance: 617.5
click at [1148, 386] on ul "Your rental rate could increase every 6 to 12 months. You won't be able to buil…" at bounding box center [878, 413] width 762 height 54
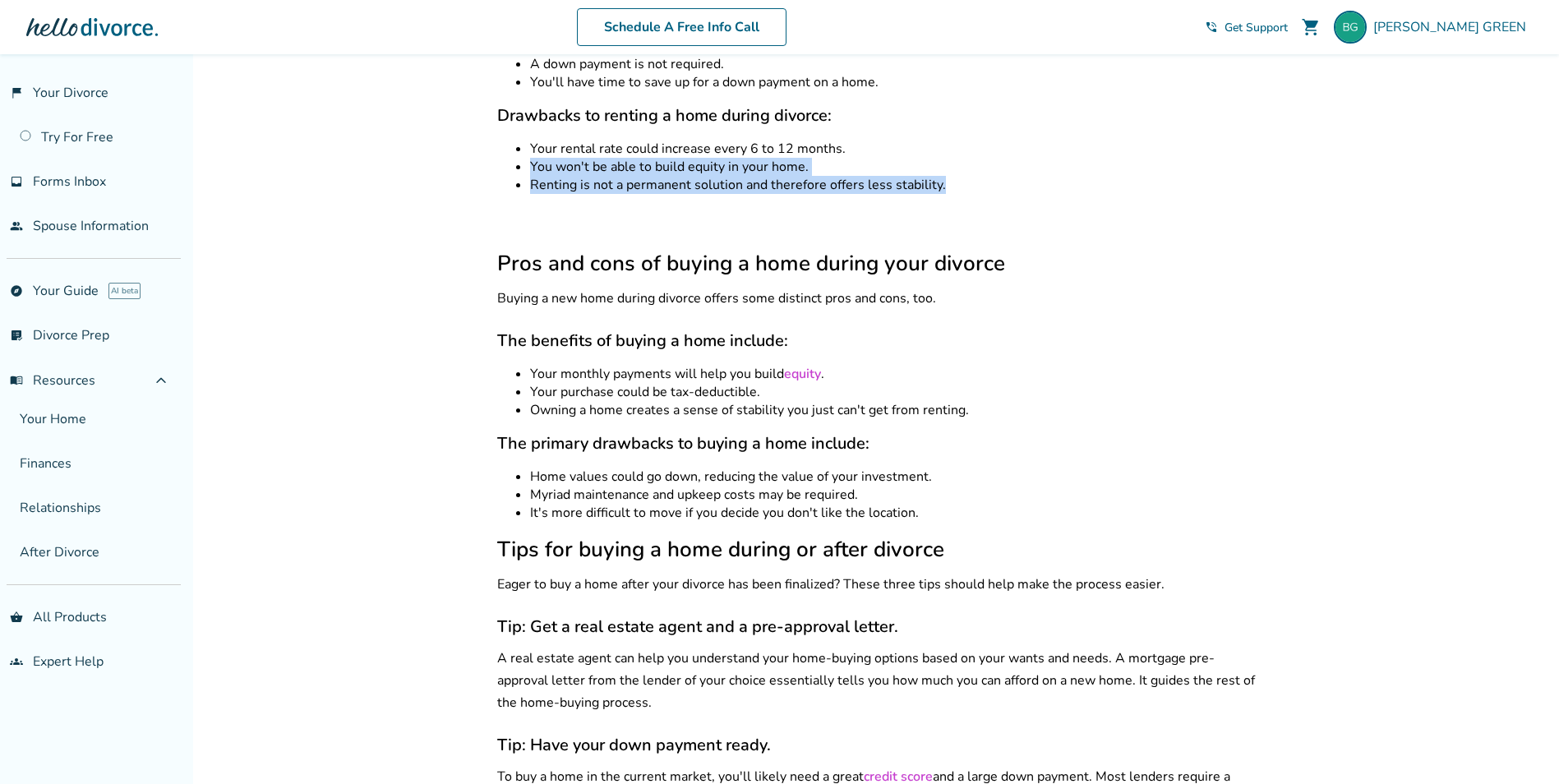
scroll to position [2680, 0]
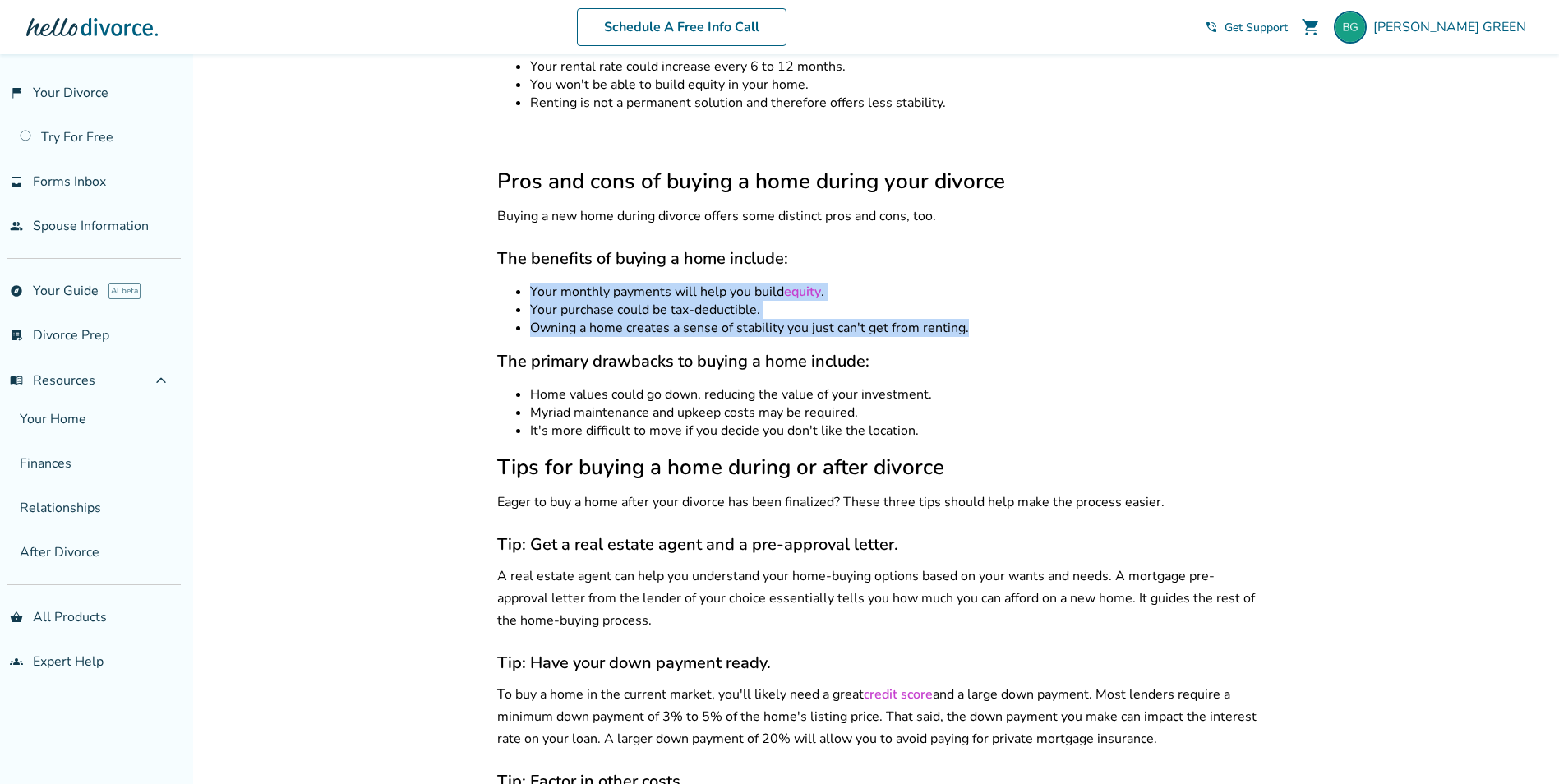
drag, startPoint x: 531, startPoint y: 233, endPoint x: 1024, endPoint y: 264, distance: 494.0
click at [1024, 283] on ul "Your monthly payments will help you build equity . Your purchase could be tax-d…" at bounding box center [878, 309] width 762 height 54
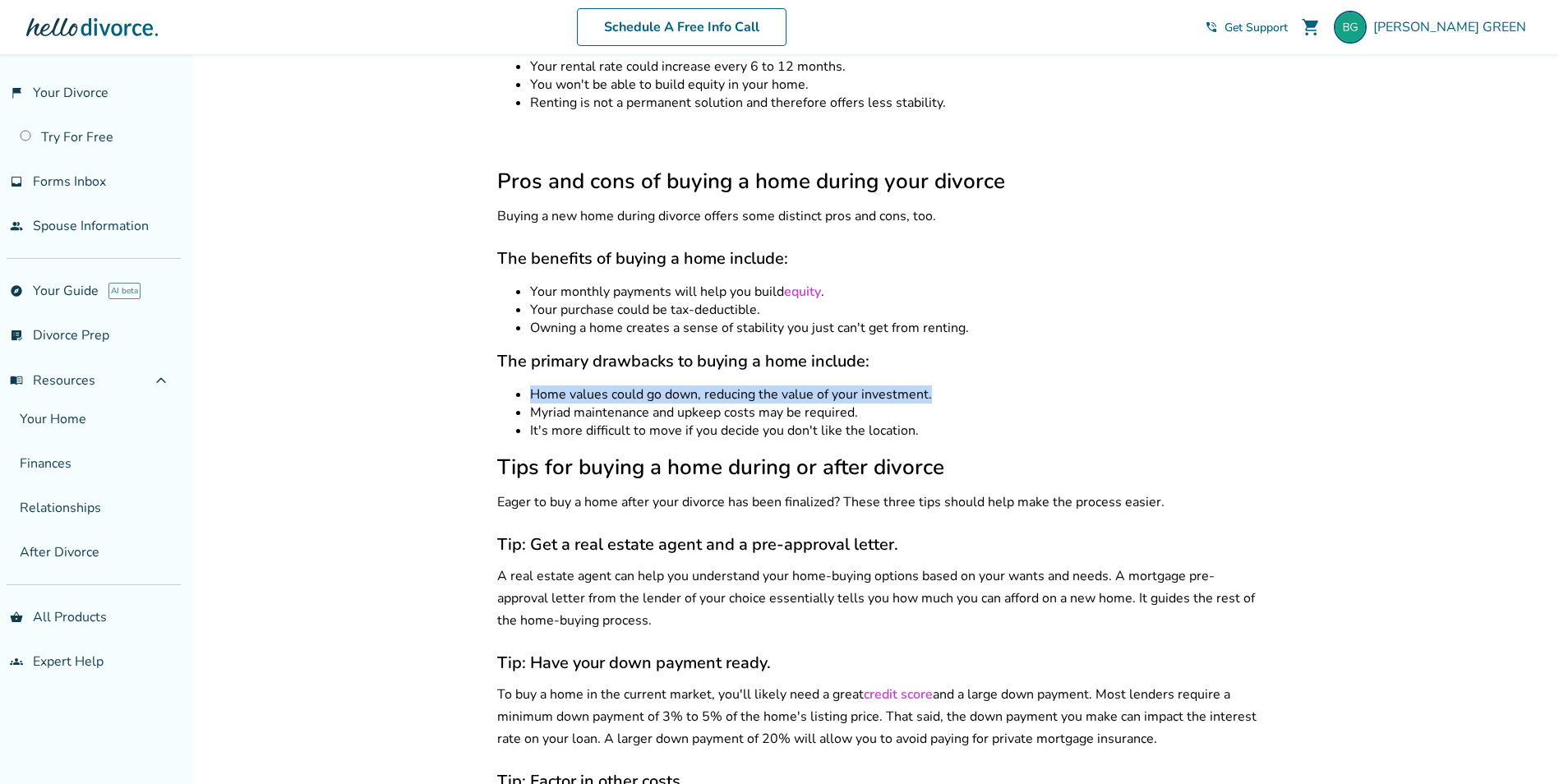
drag, startPoint x: 523, startPoint y: 337, endPoint x: 968, endPoint y: 337, distance: 445.0
click at [968, 385] on ul "Home values could go down, reducing the value of your investment. Myriad mainte…" at bounding box center [878, 412] width 762 height 54
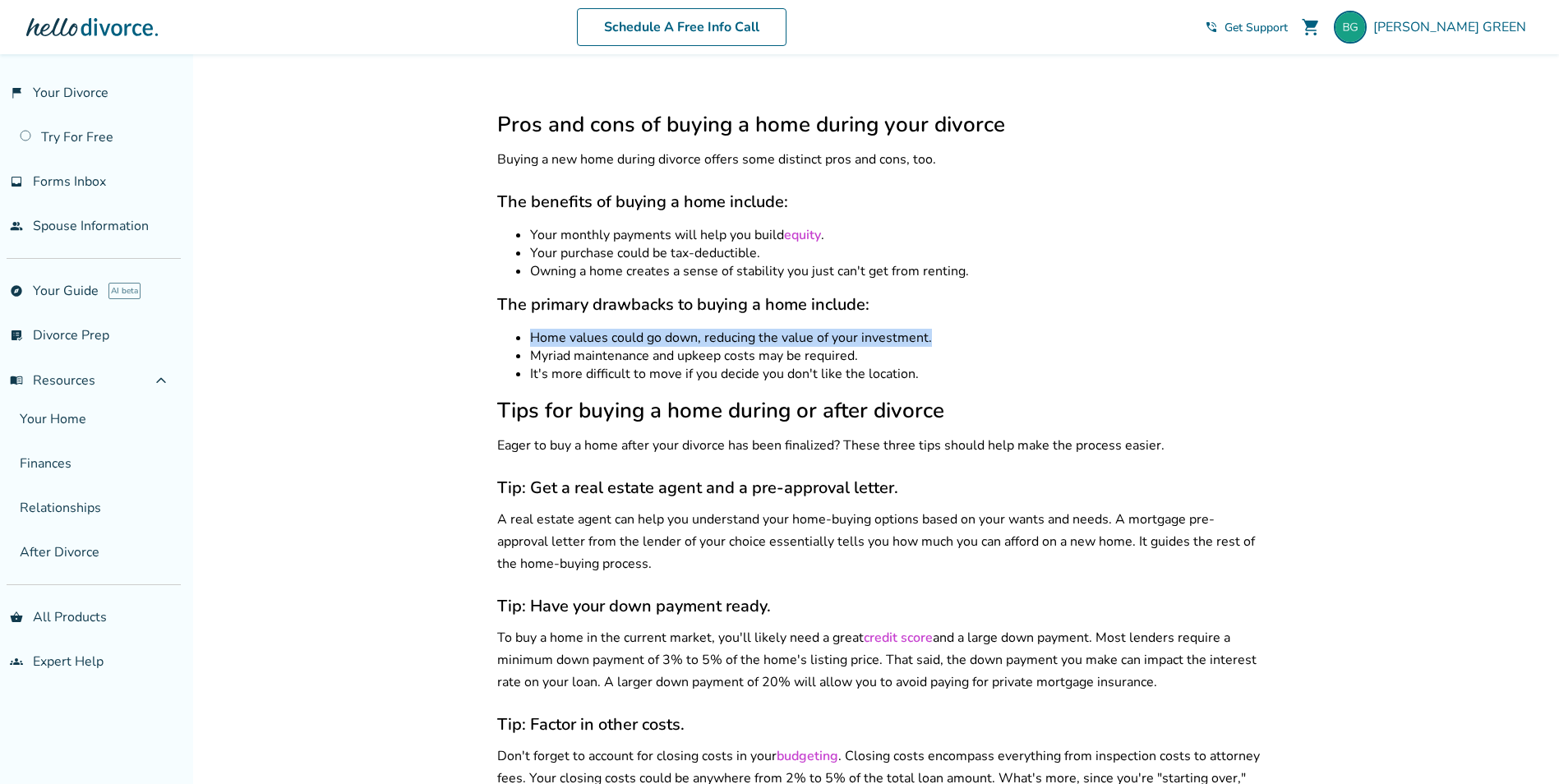
scroll to position [2762, 0]
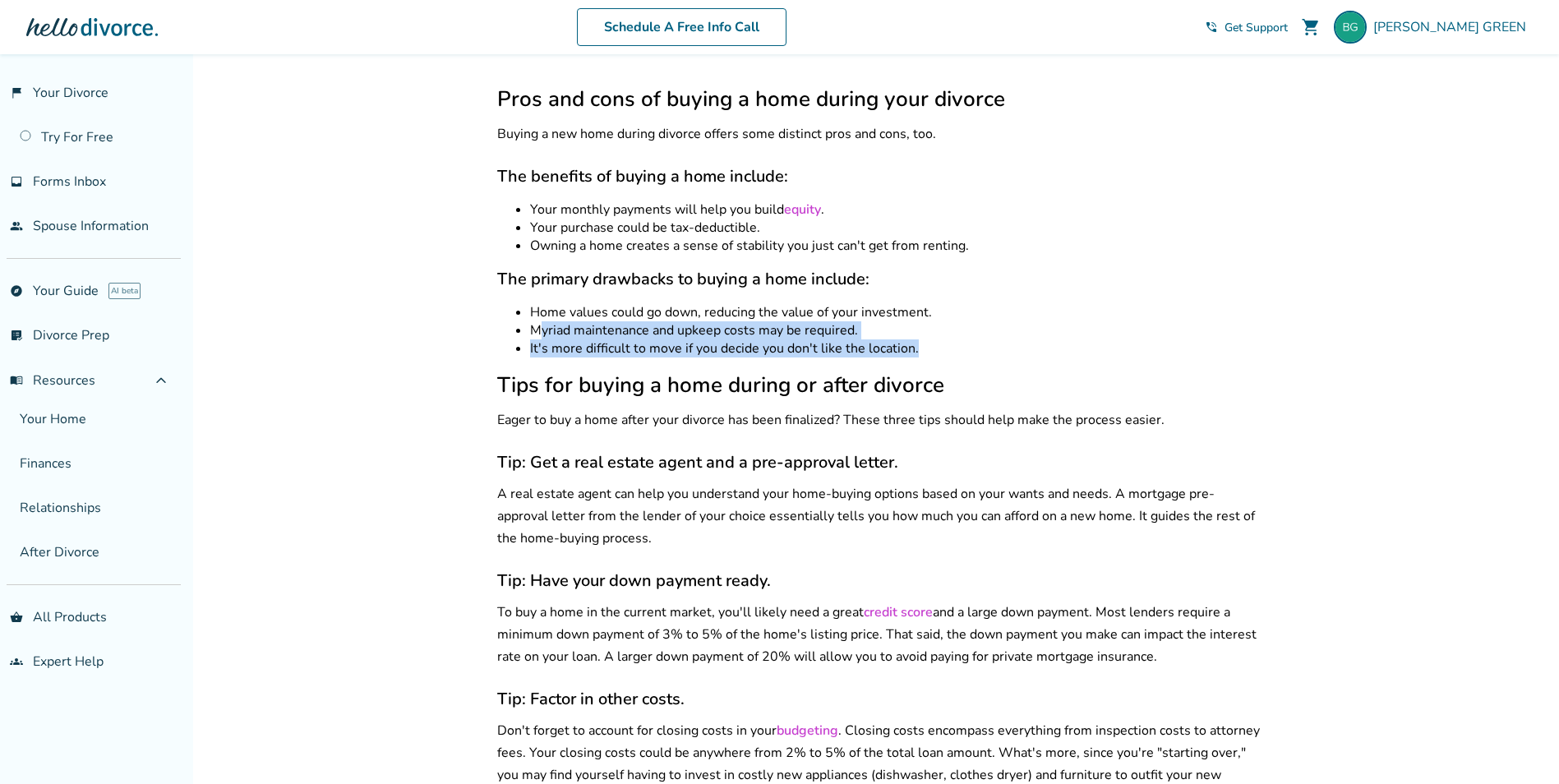
drag, startPoint x: 536, startPoint y: 272, endPoint x: 953, endPoint y: 286, distance: 417.2
click at [953, 303] on ul "Home values could go down, reducing the value of your investment. Myriad mainte…" at bounding box center [878, 329] width 762 height 54
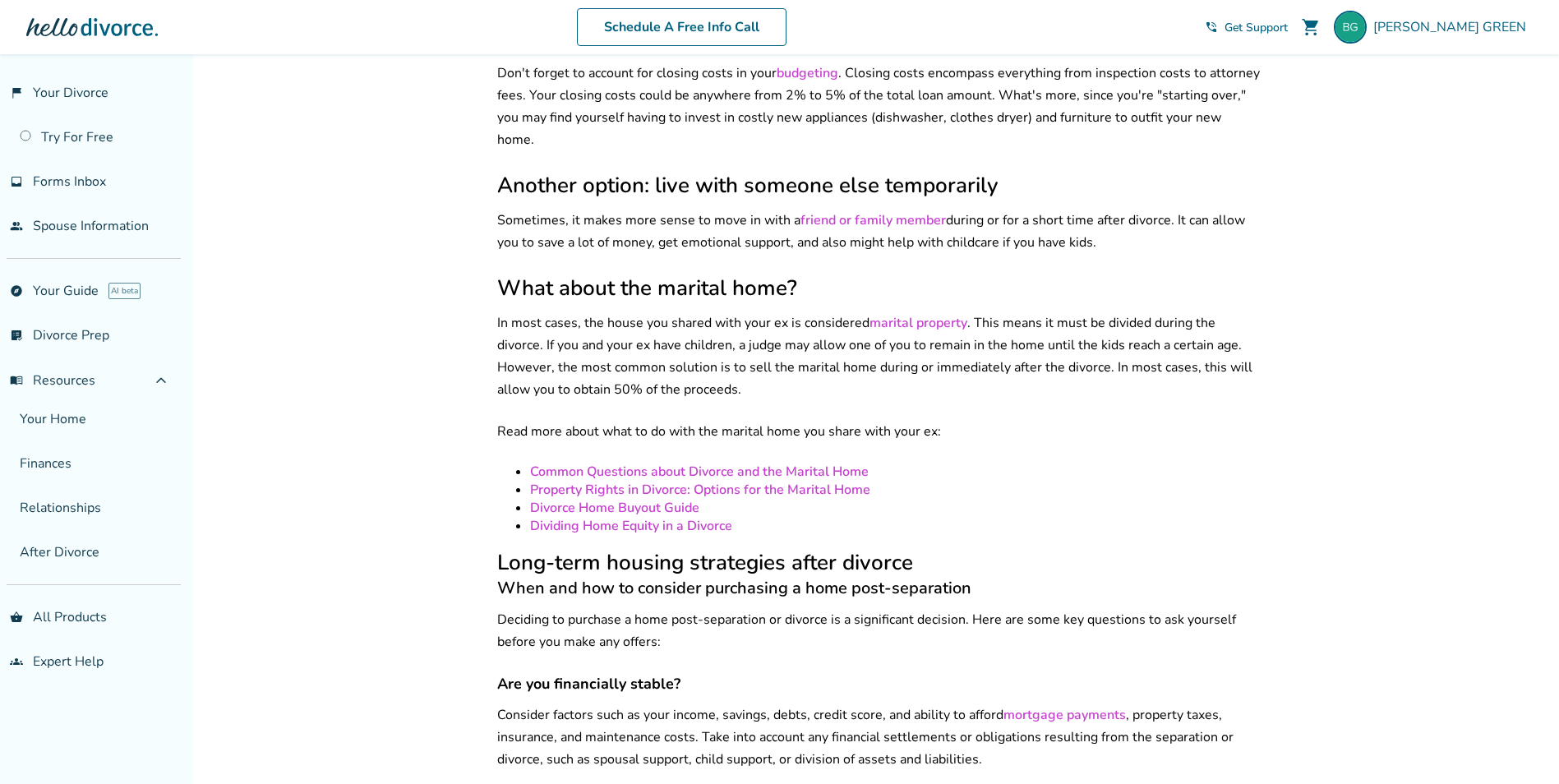
scroll to position [3501, 0]
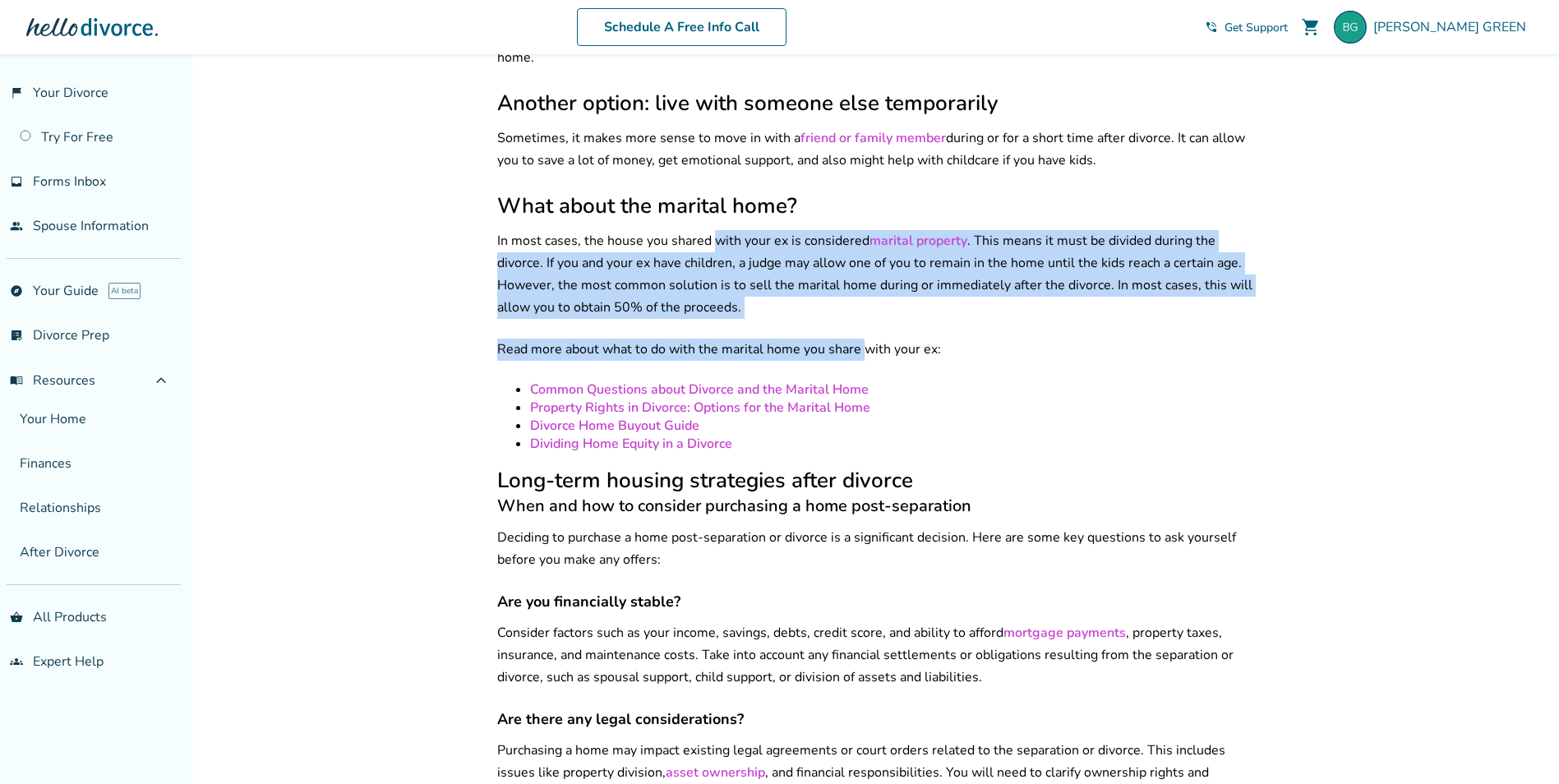
drag, startPoint x: 714, startPoint y: 159, endPoint x: 871, endPoint y: 241, distance: 177.1
click at [871, 241] on div "Moving out: better during or after divorce? Renting vs. buying your next home S…" at bounding box center [878, 110] width 762 height 6516
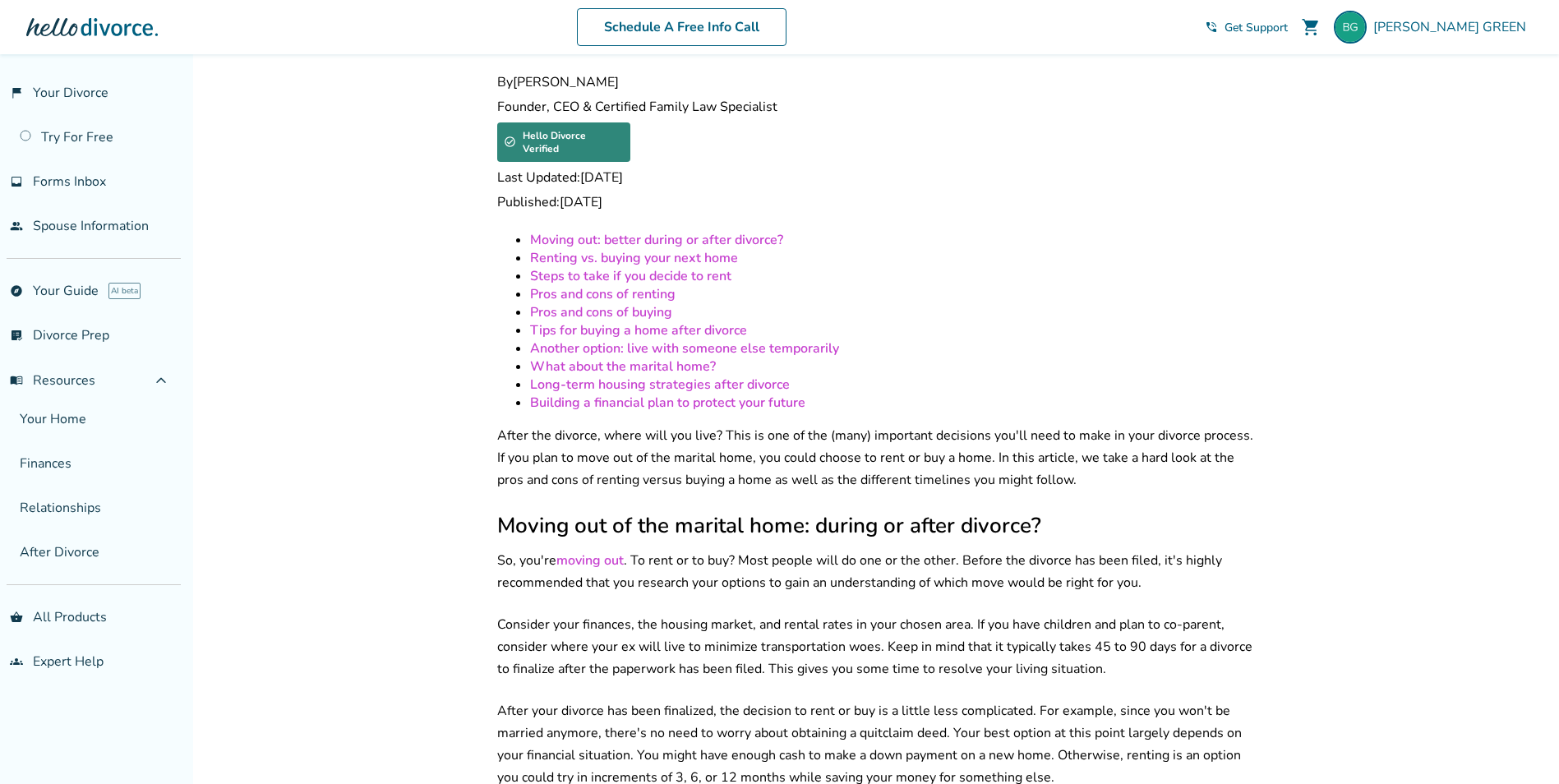
scroll to position [0, 0]
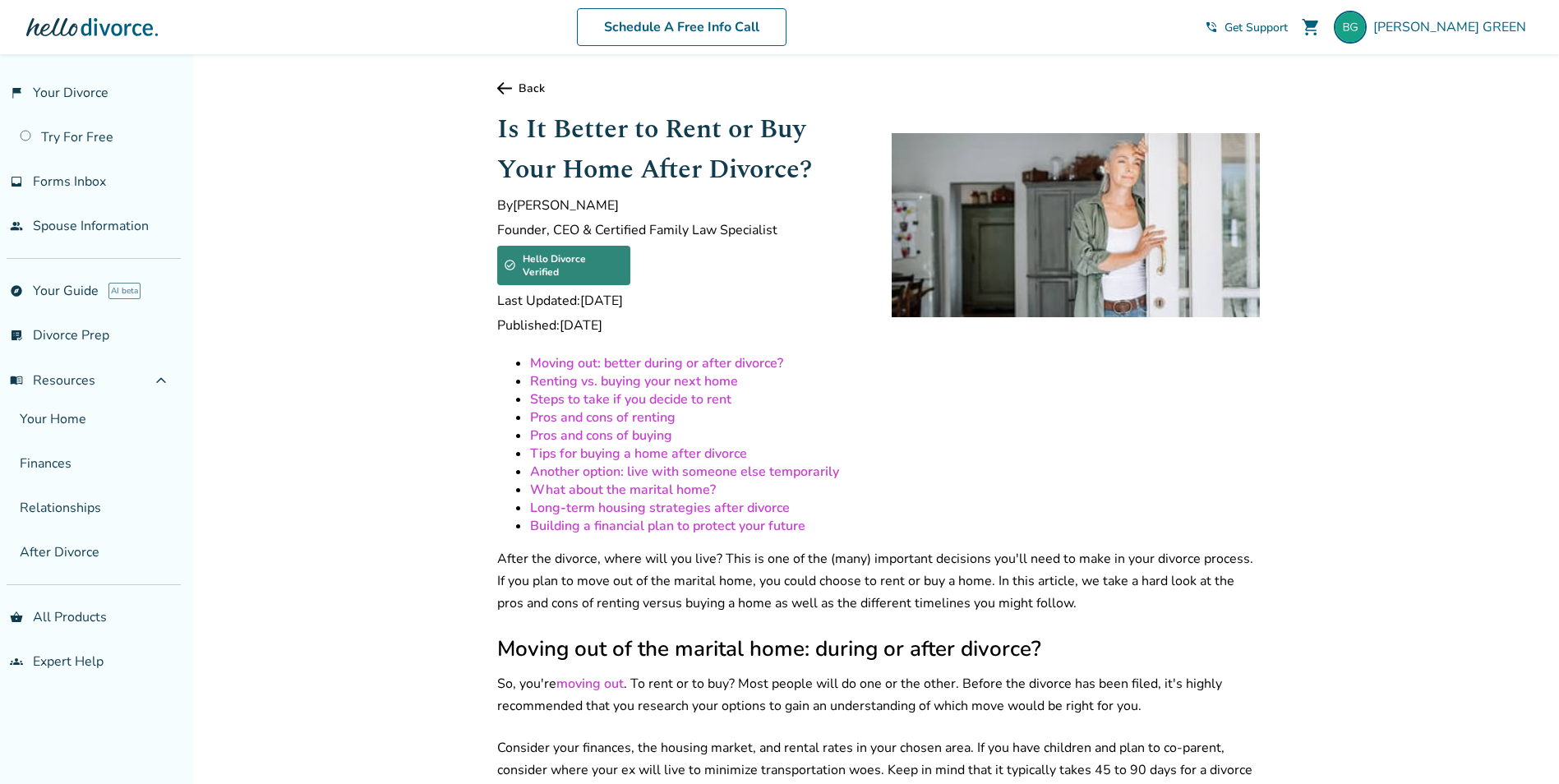
click at [506, 87] on icon at bounding box center [505, 89] width 15 height 13
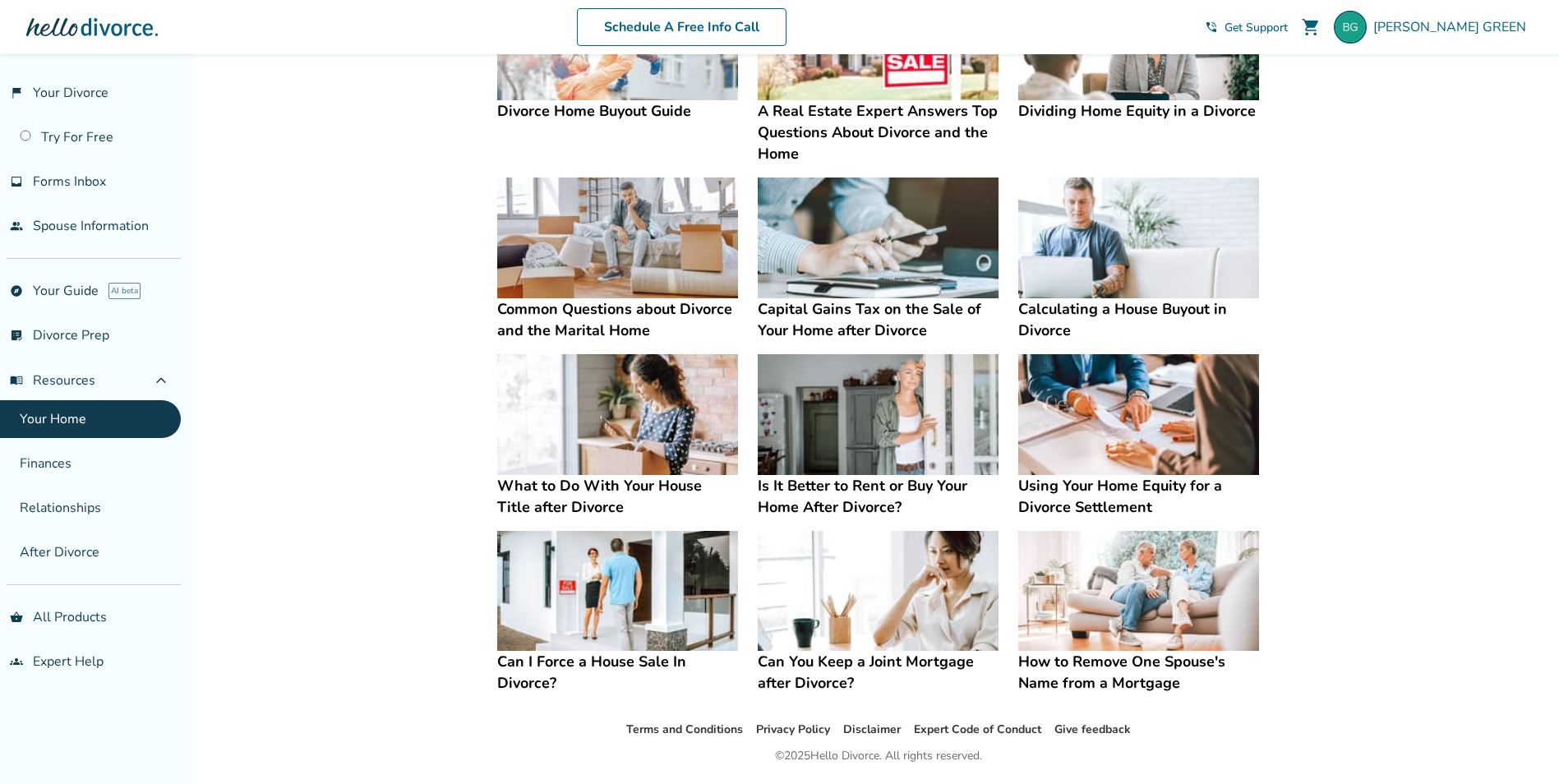
scroll to position [707, 0]
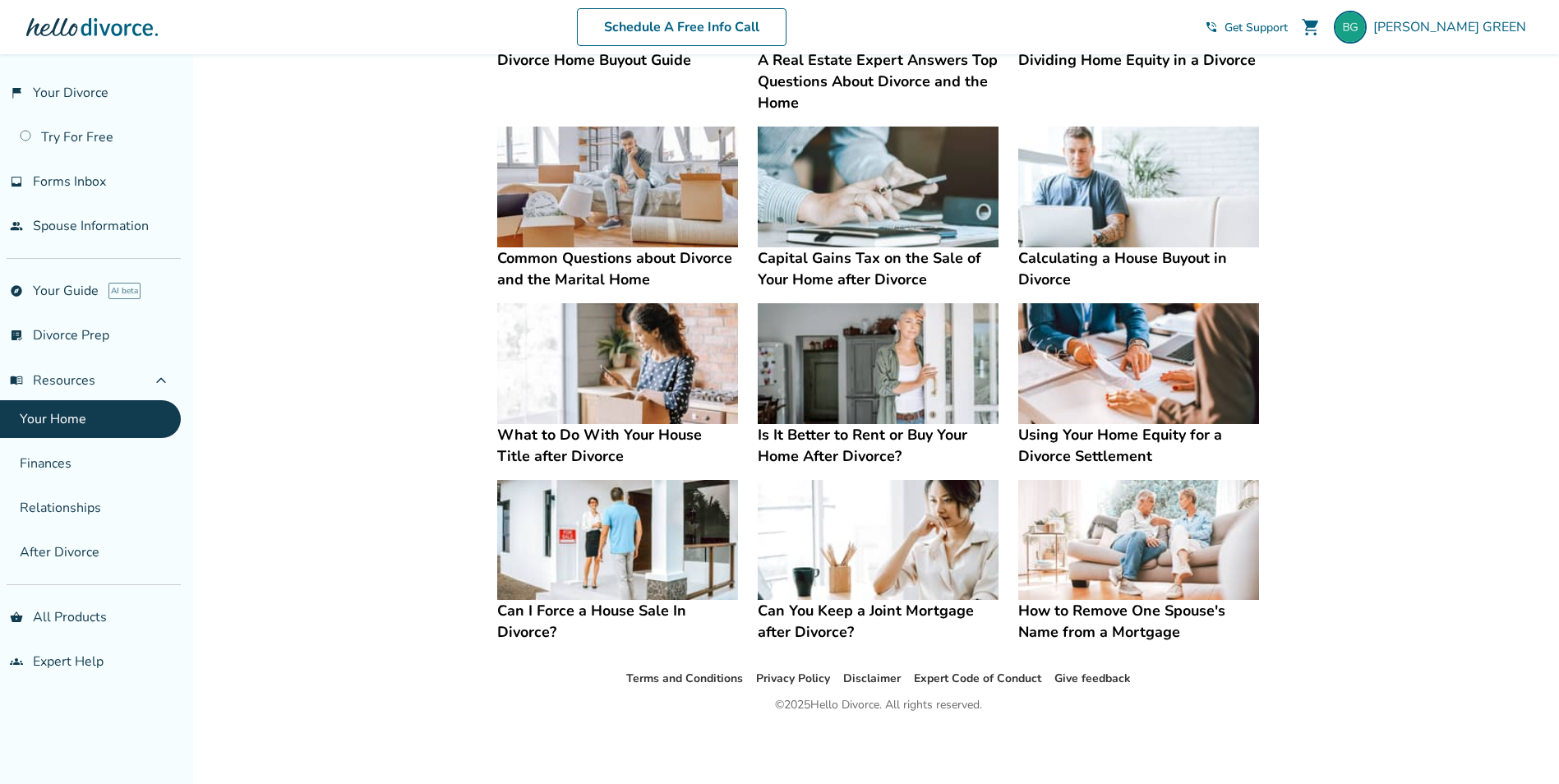
click at [1096, 436] on h4 "Using Your Home Equity for a Divorce Settlement" at bounding box center [1138, 445] width 241 height 43
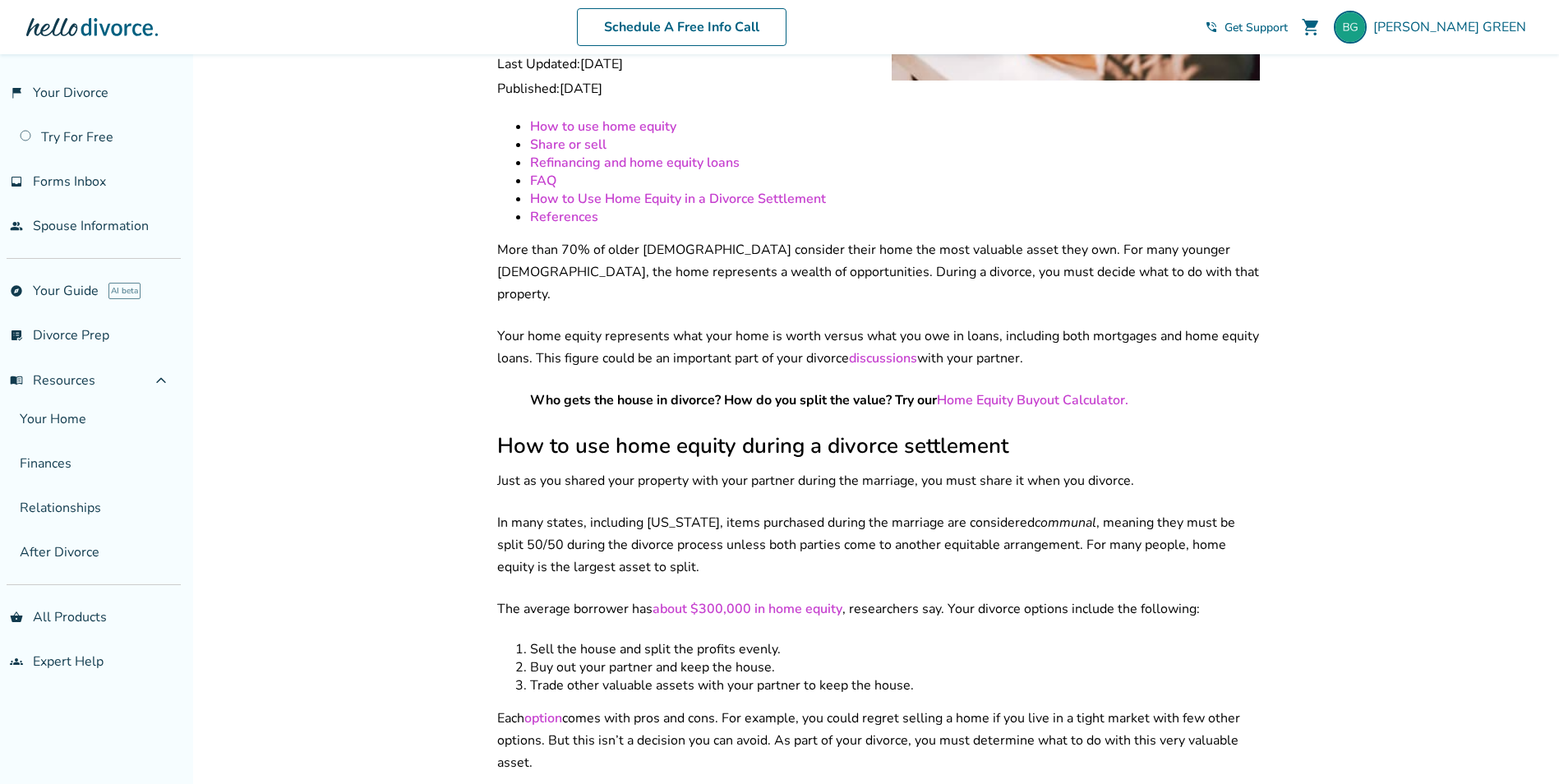
scroll to position [246, 0]
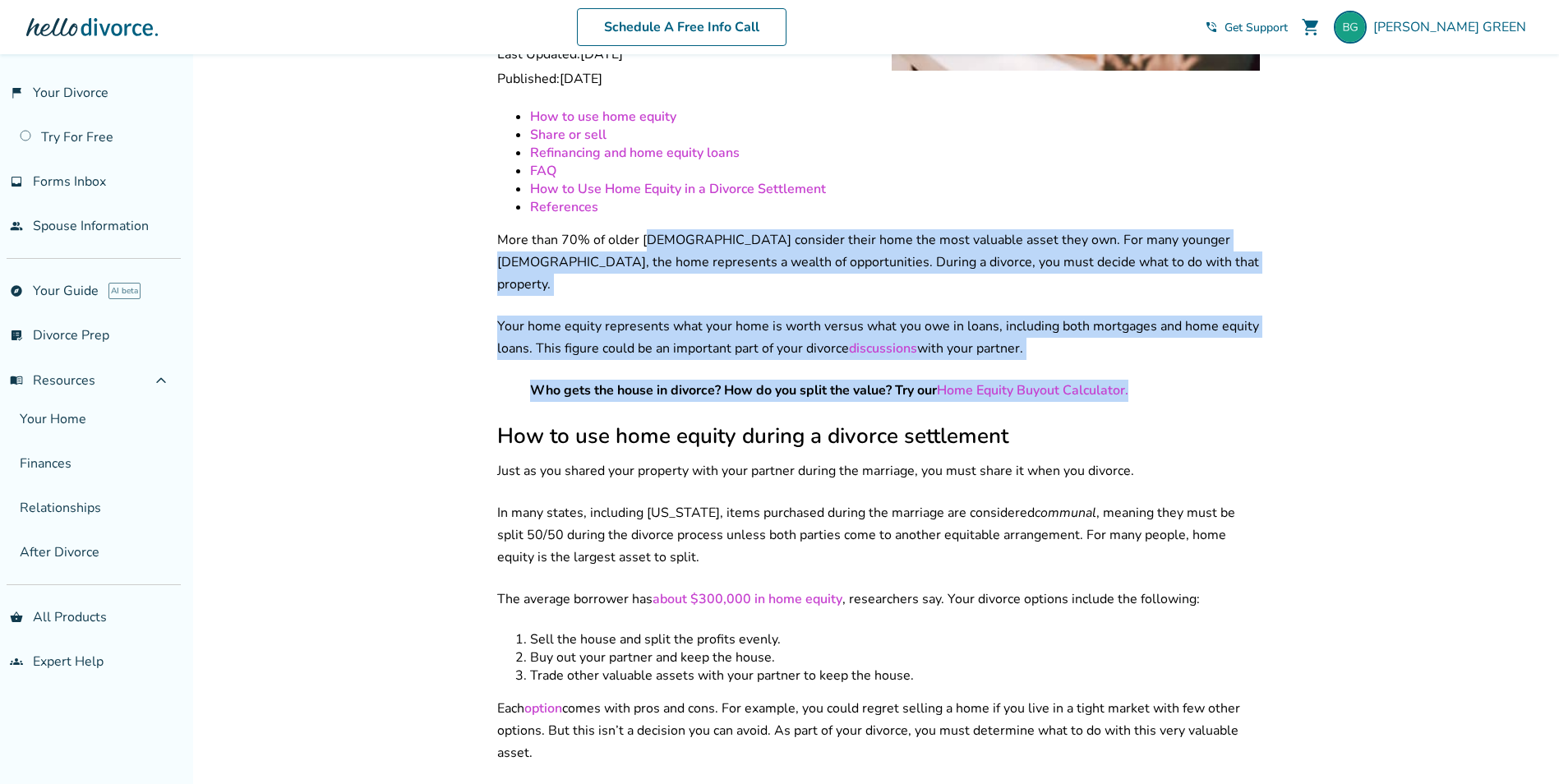
drag, startPoint x: 648, startPoint y: 226, endPoint x: 1203, endPoint y: 340, distance: 566.6
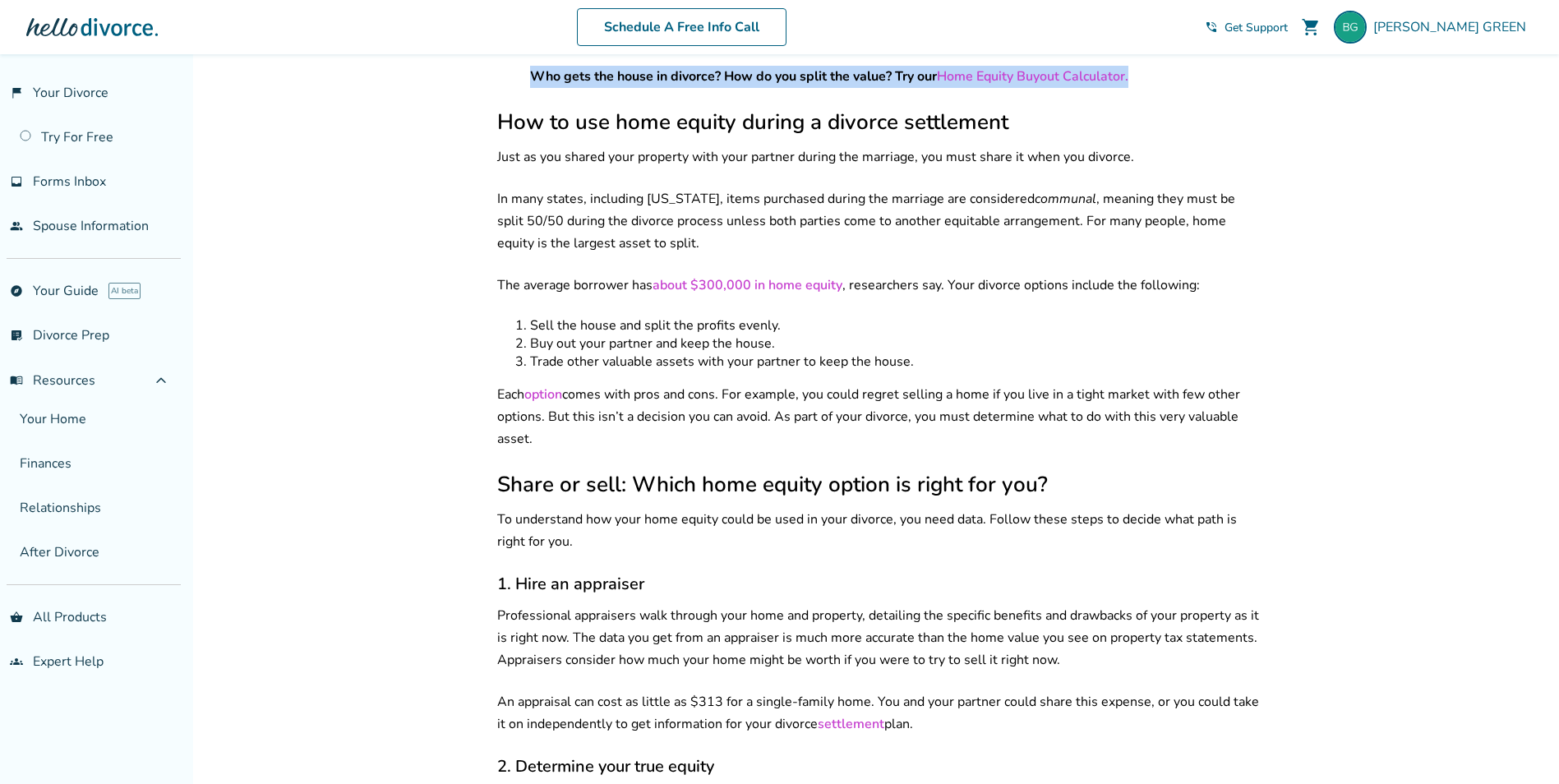
scroll to position [575, 0]
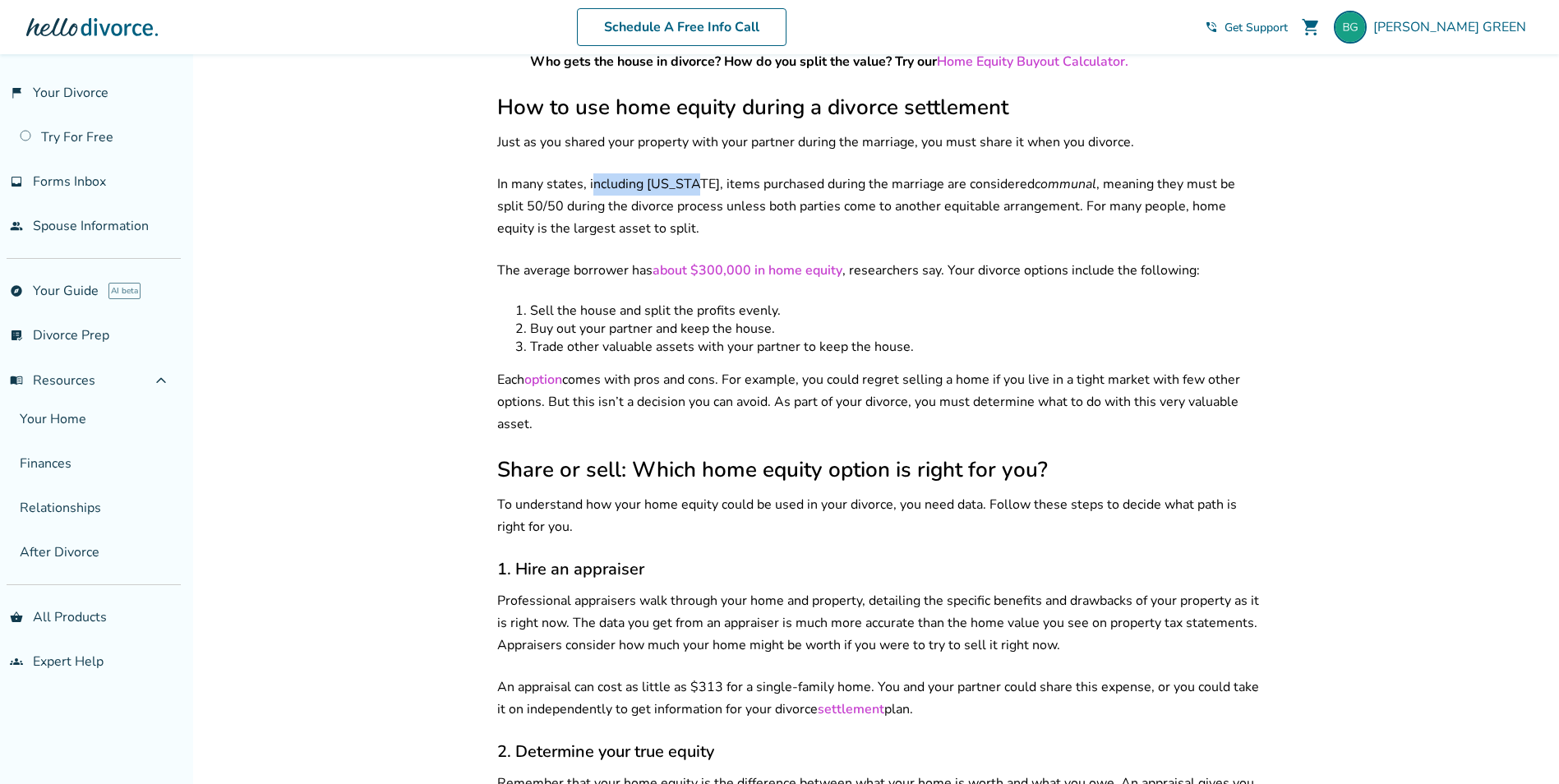
drag, startPoint x: 595, startPoint y: 146, endPoint x: 685, endPoint y: 145, distance: 90.0
click at [685, 173] on p "In many states, including California, items purchased during the marriage are c…" at bounding box center [878, 206] width 762 height 67
drag, startPoint x: 685, startPoint y: 145, endPoint x: 1062, endPoint y: 190, distance: 379.7
click at [1062, 190] on p "In many states, including California, items purchased during the marriage are c…" at bounding box center [878, 206] width 762 height 67
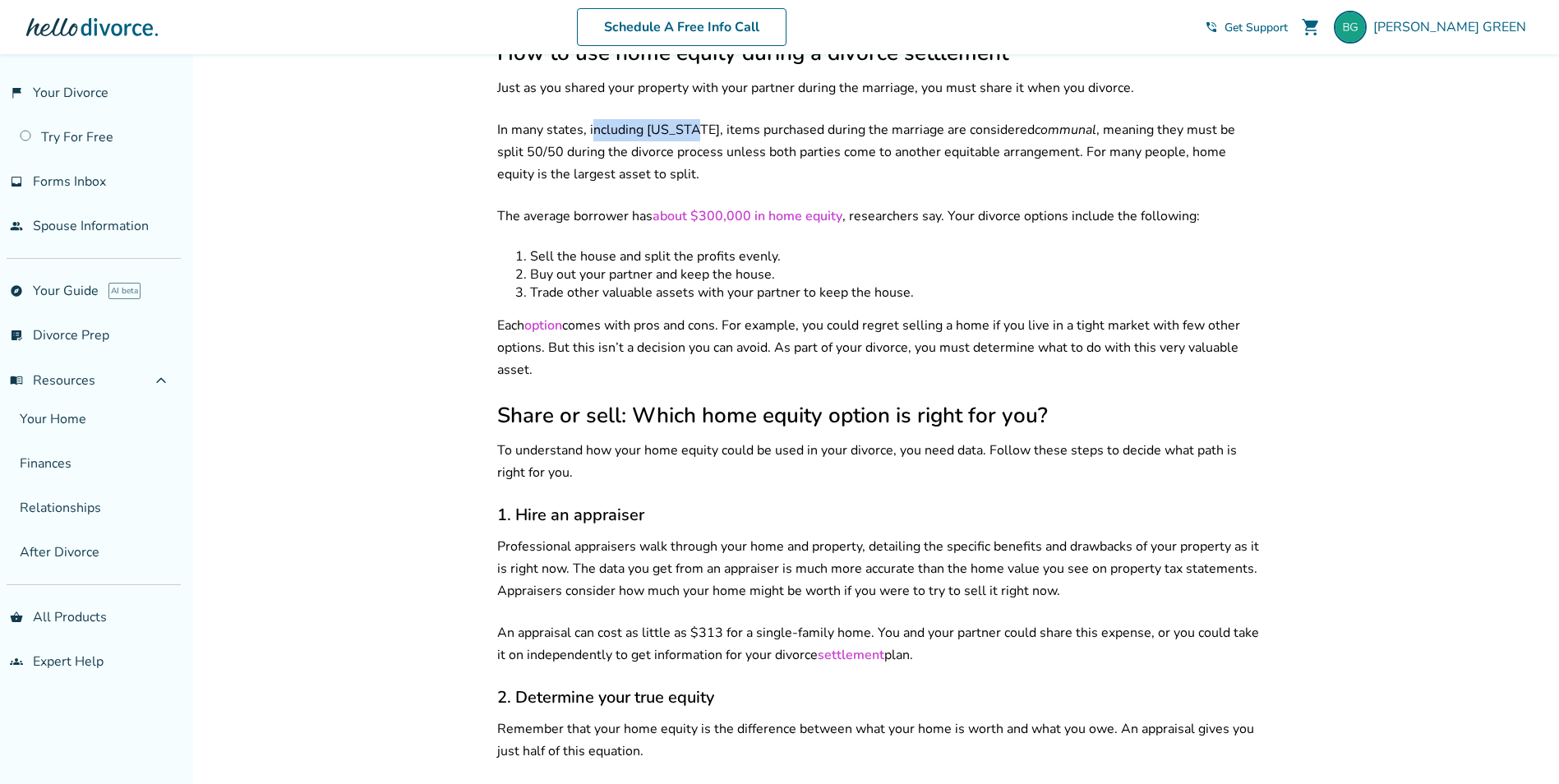
scroll to position [657, 0]
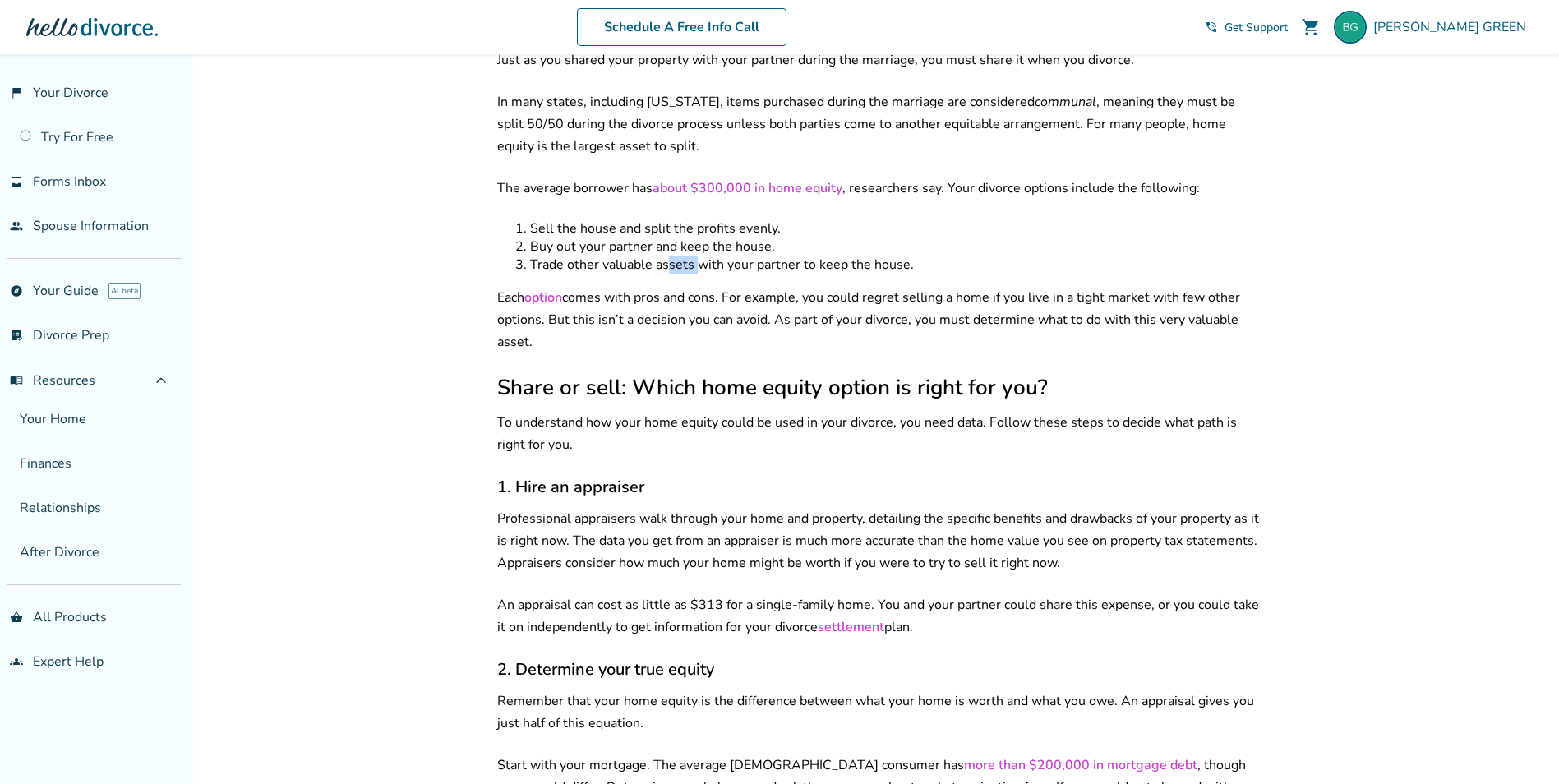
drag, startPoint x: 664, startPoint y: 233, endPoint x: 738, endPoint y: 235, distance: 74.0
click at [729, 256] on li "Trade other valuable assets with your partner to keep the house." at bounding box center [895, 265] width 729 height 18
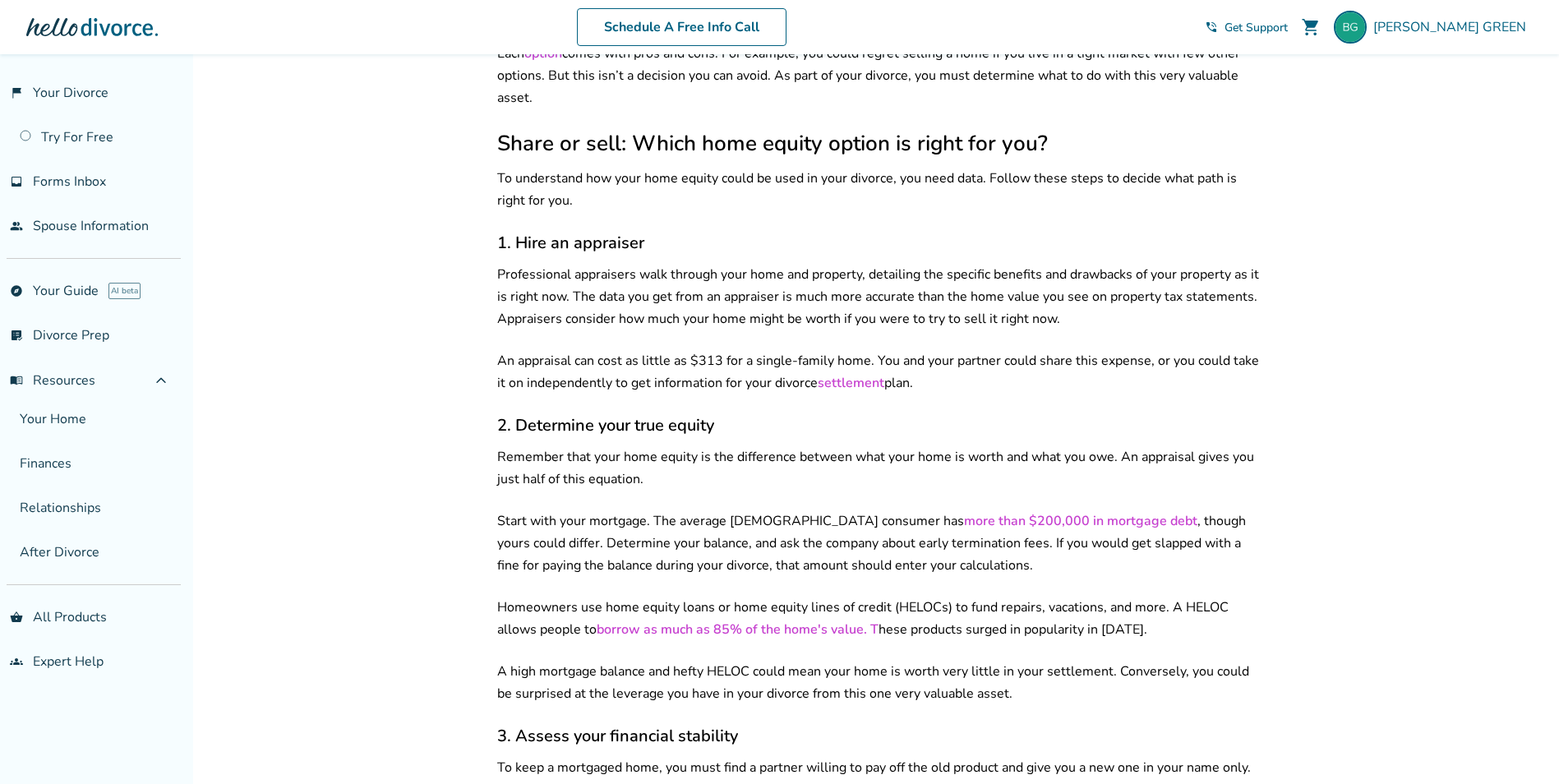
scroll to position [904, 0]
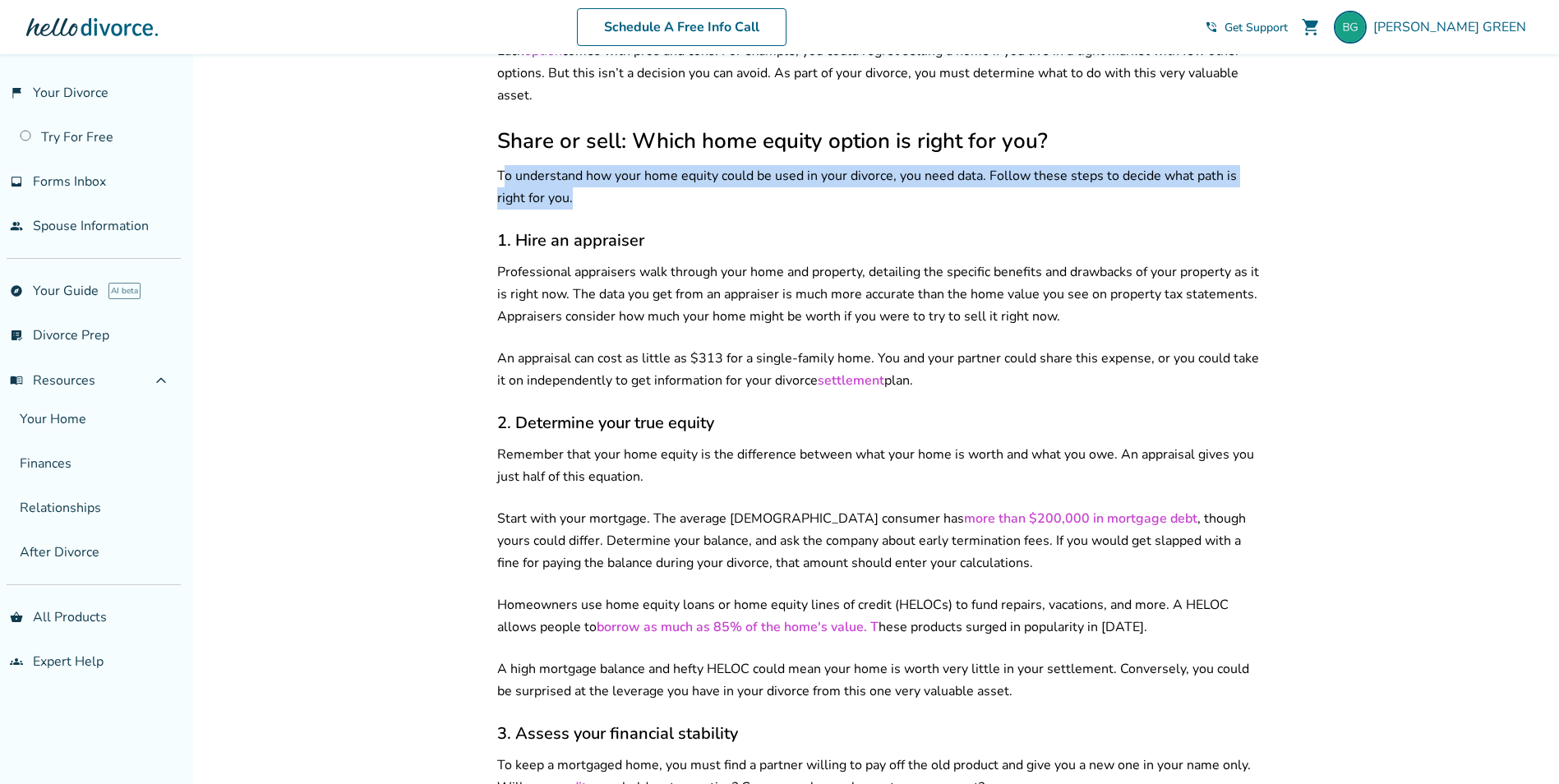
drag, startPoint x: 500, startPoint y: 140, endPoint x: 1267, endPoint y: 165, distance: 767.4
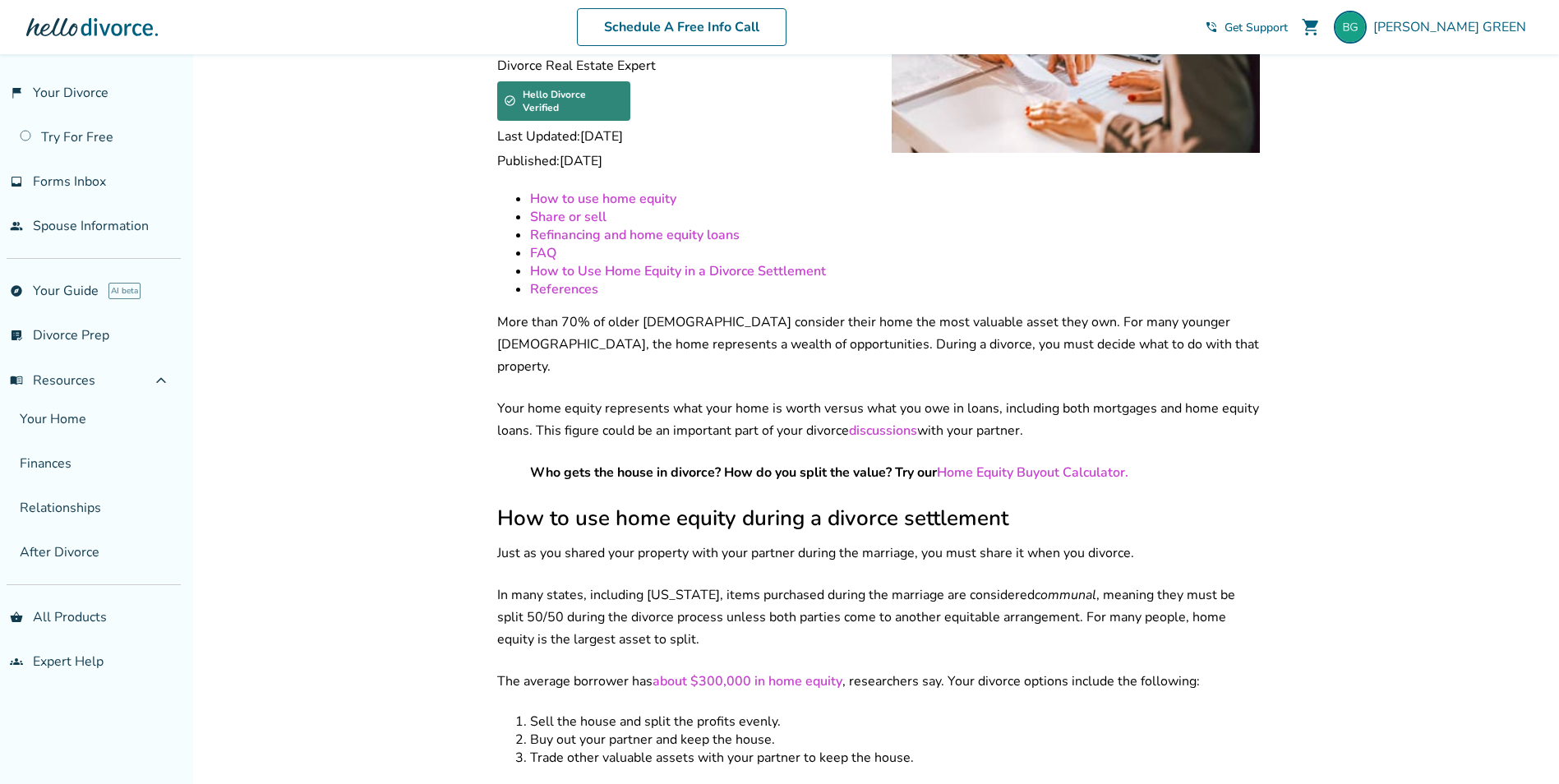
scroll to position [0, 0]
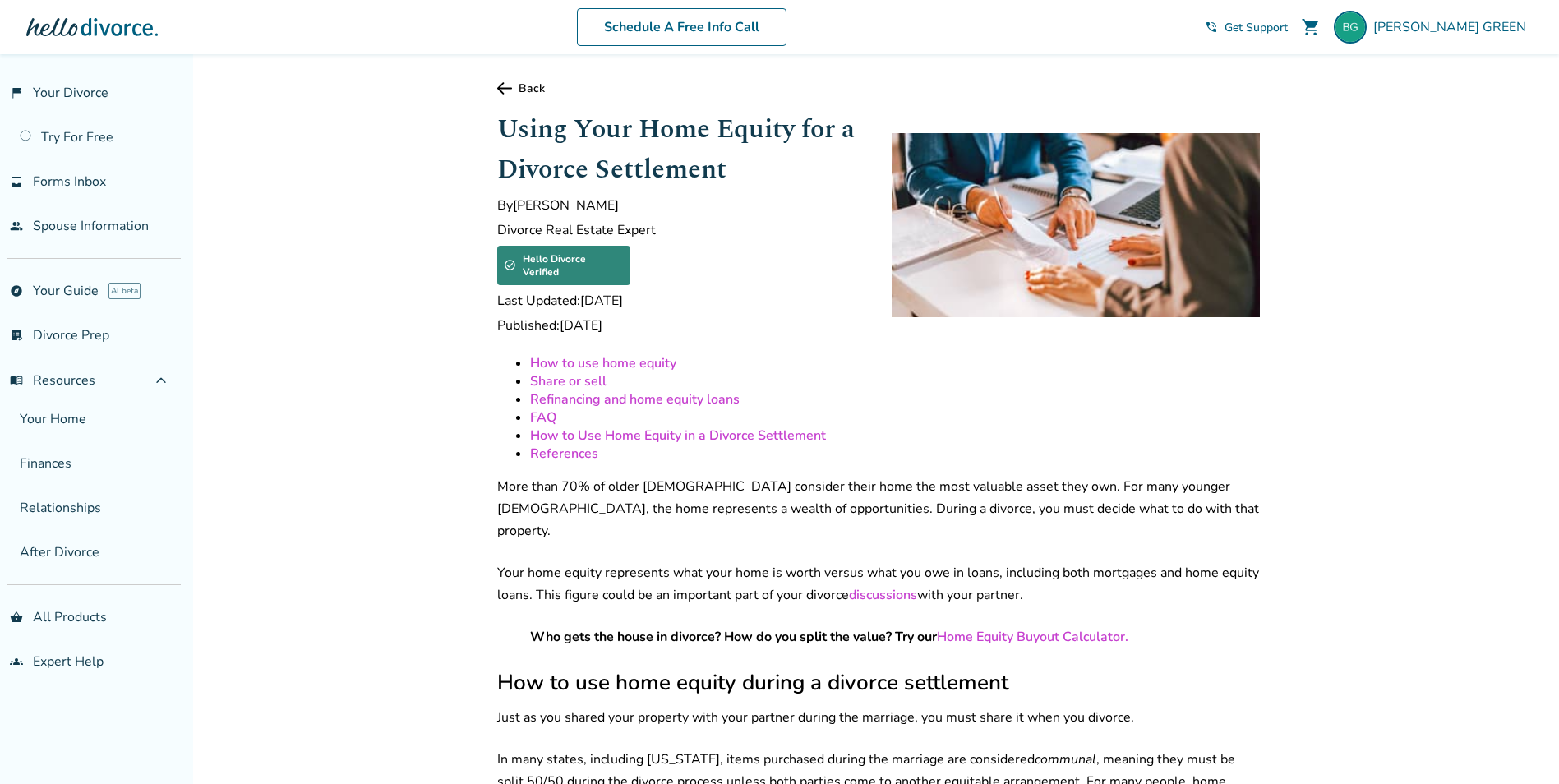
click at [505, 87] on icon at bounding box center [505, 89] width 15 height 13
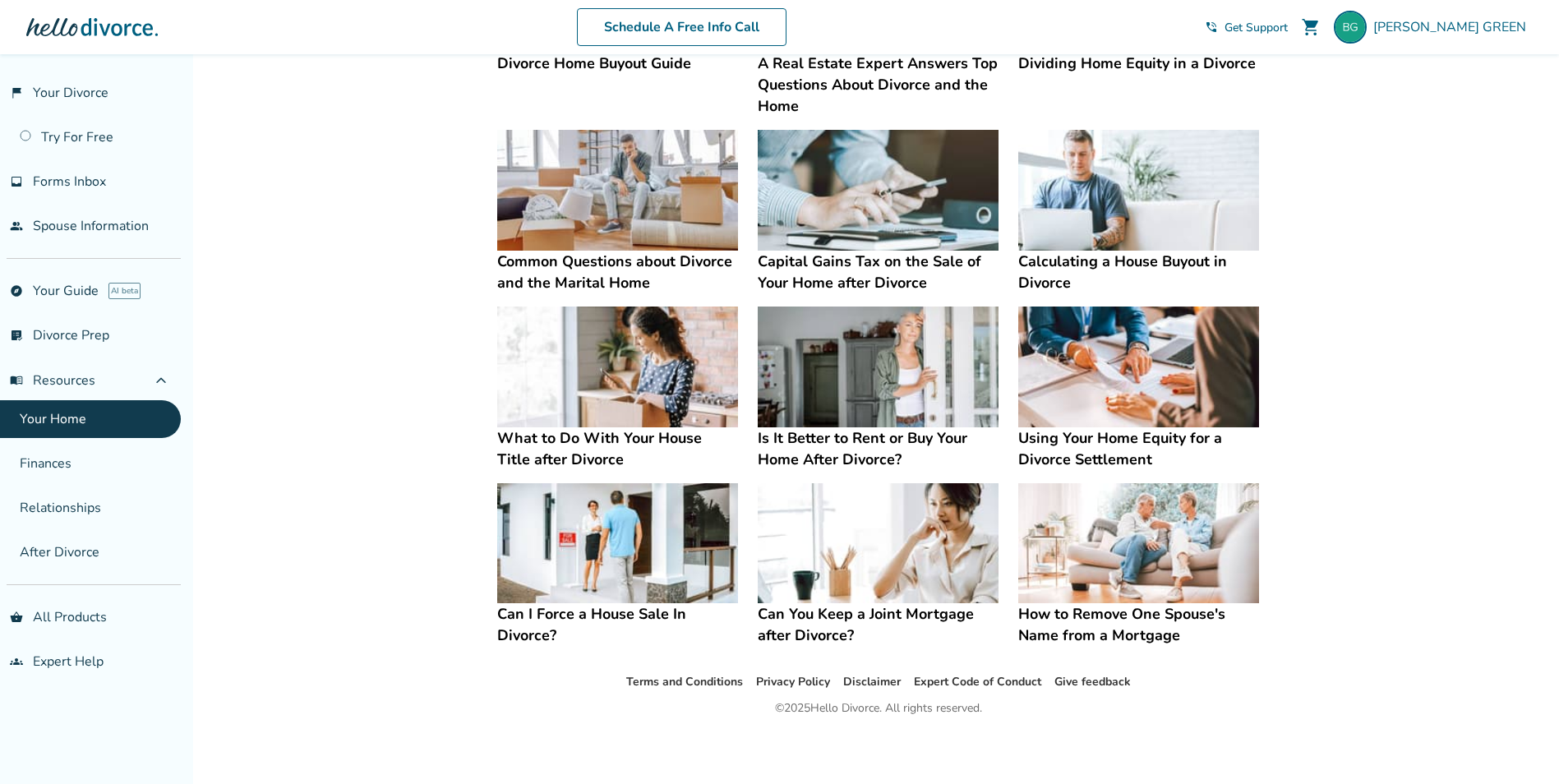
scroll to position [707, 0]
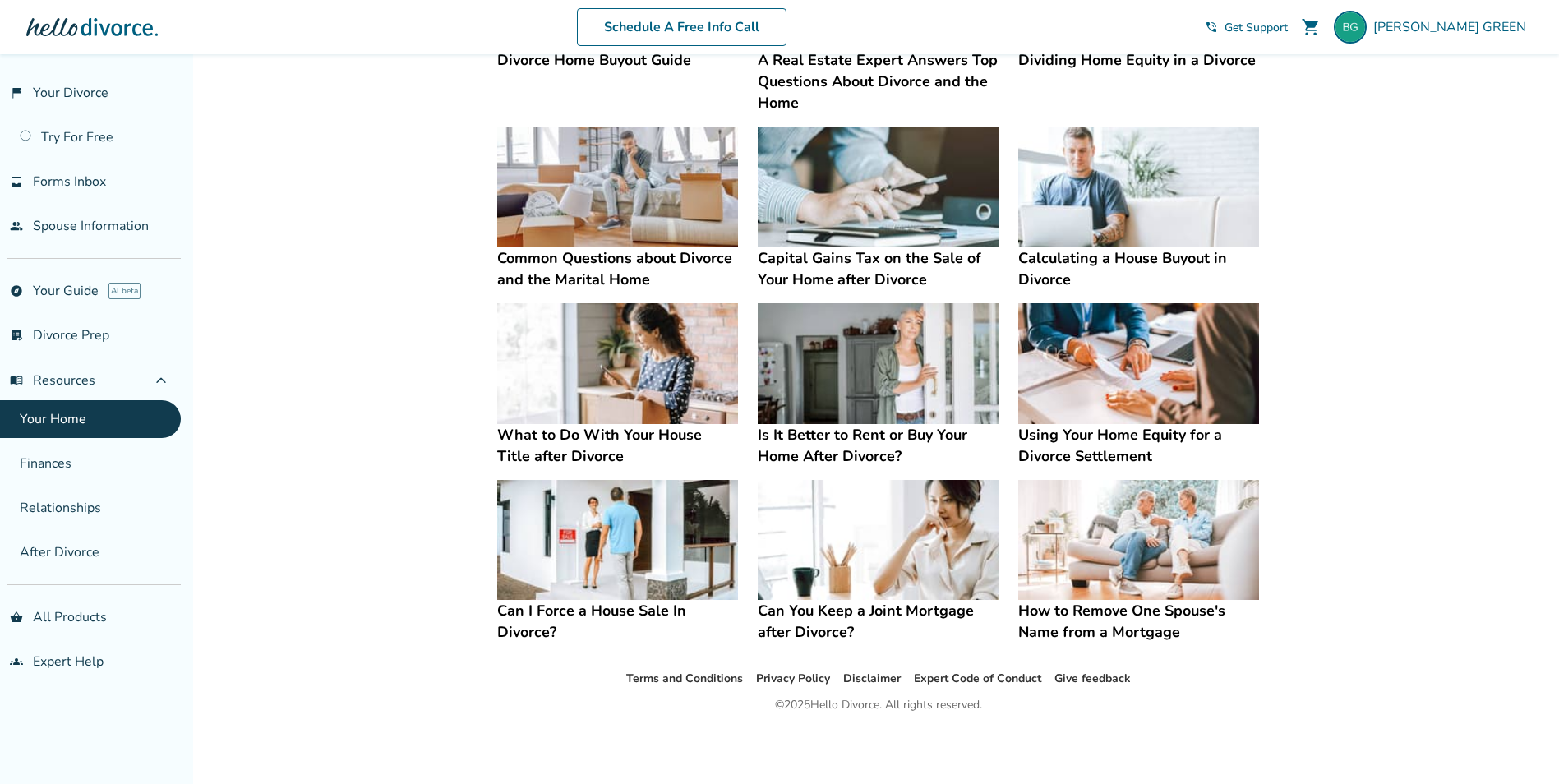
click at [528, 633] on h4 "Can I Force a House Sale In Divorce?" at bounding box center [618, 621] width 241 height 43
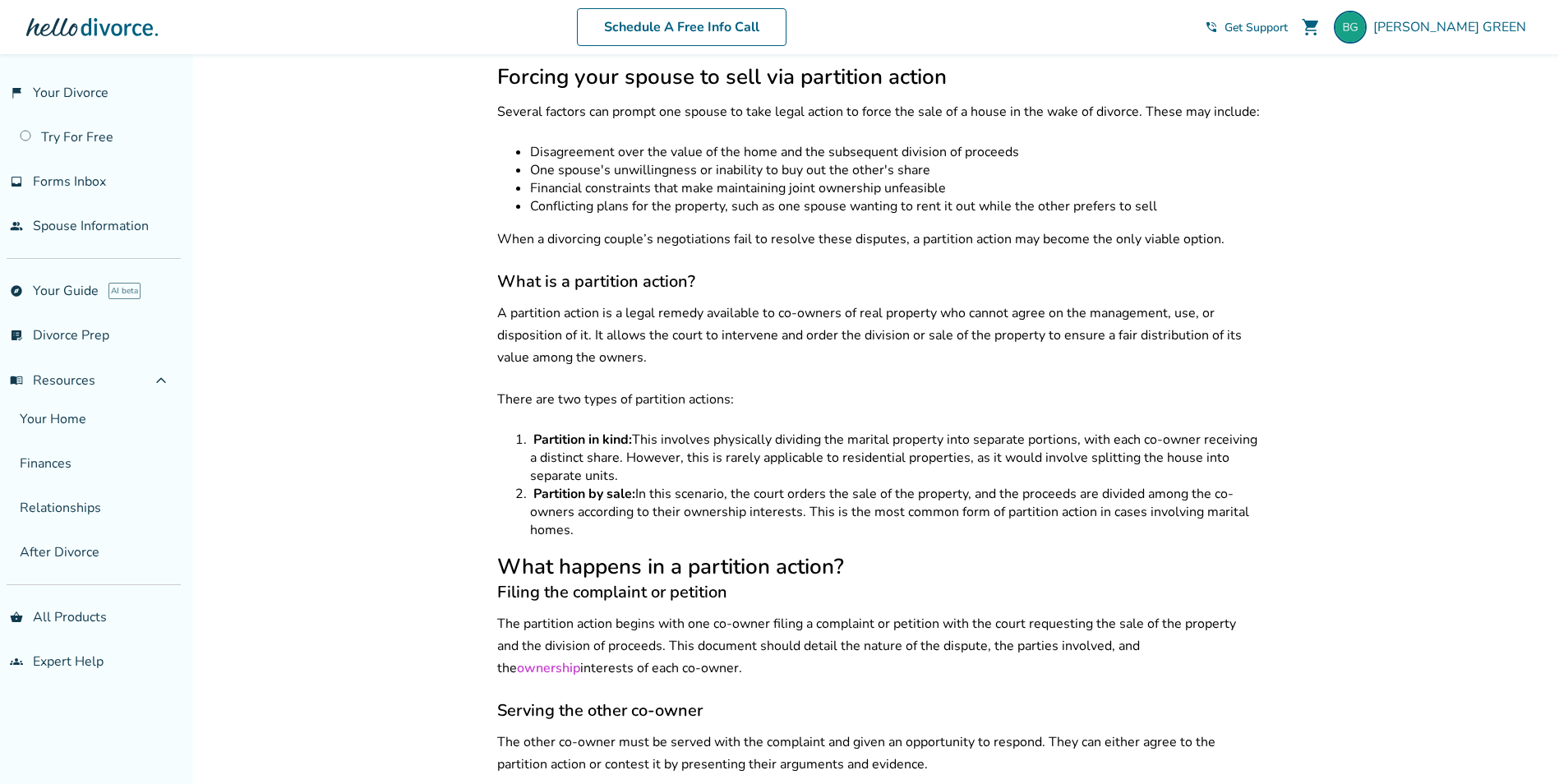
scroll to position [543, 0]
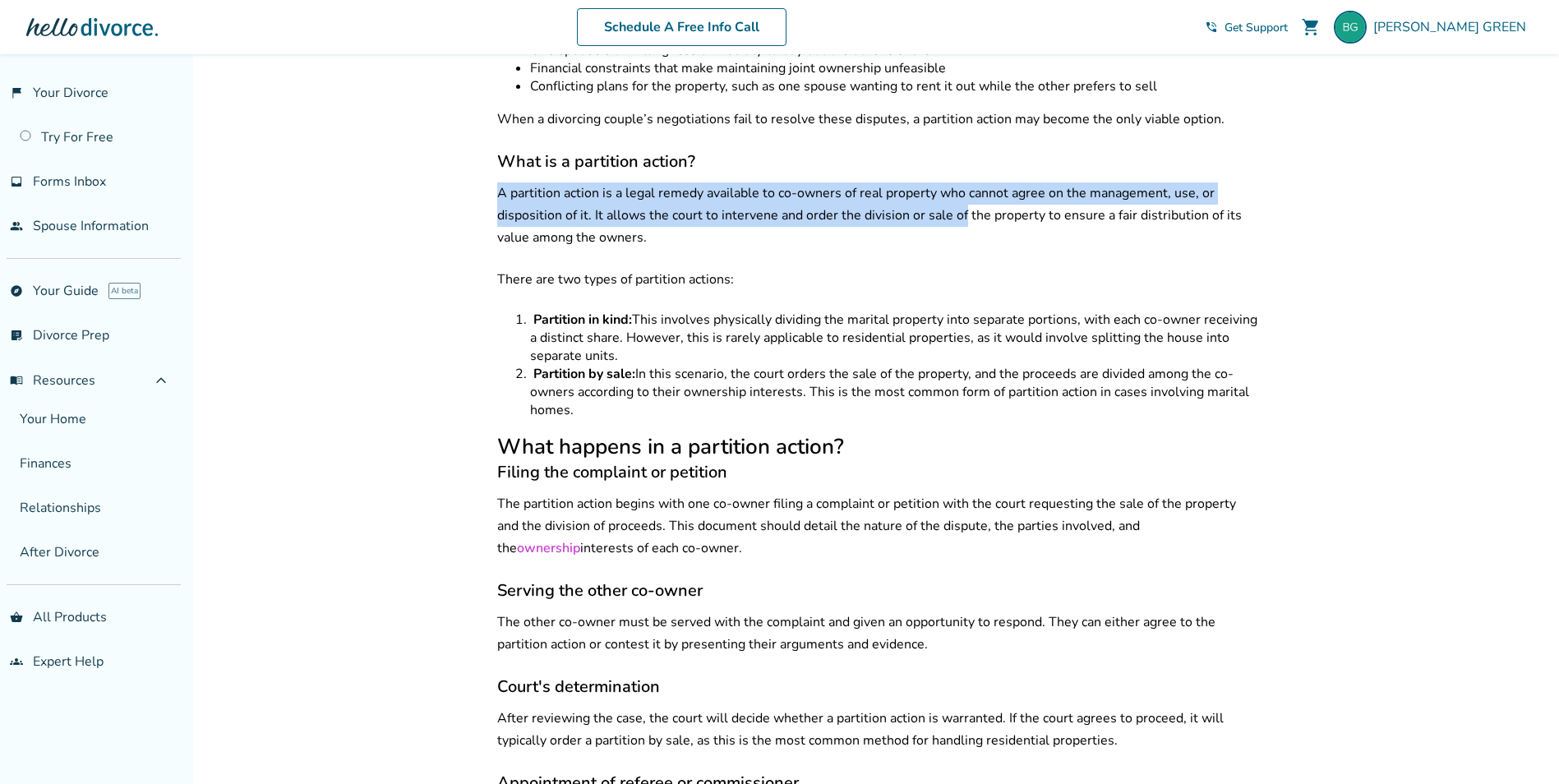
drag, startPoint x: 500, startPoint y: 177, endPoint x: 964, endPoint y: 213, distance: 465.4
click at [964, 213] on p "A partition action is a legal remedy available to co-owners of real property wh…" at bounding box center [878, 215] width 762 height 67
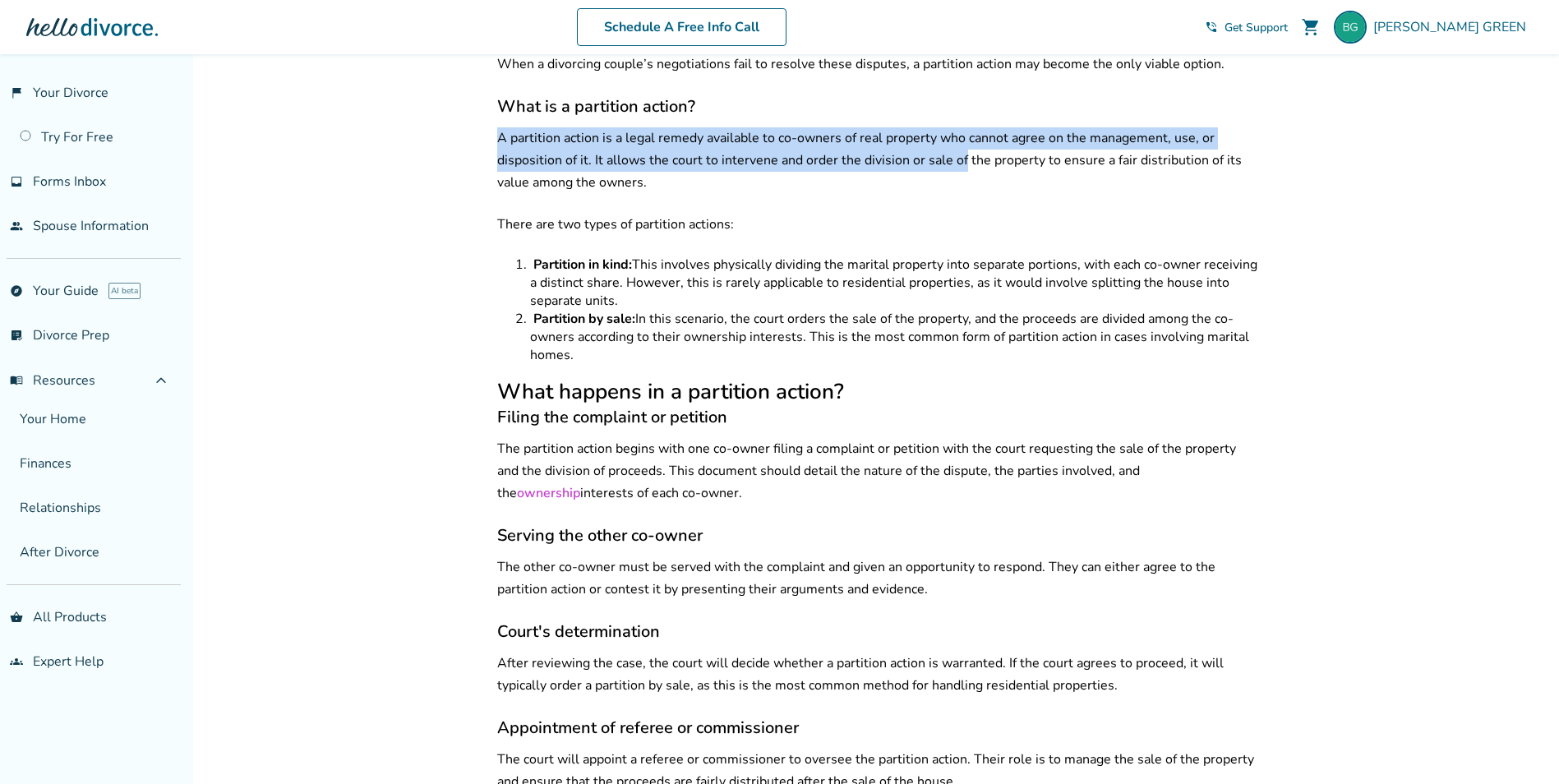
scroll to position [625, 0]
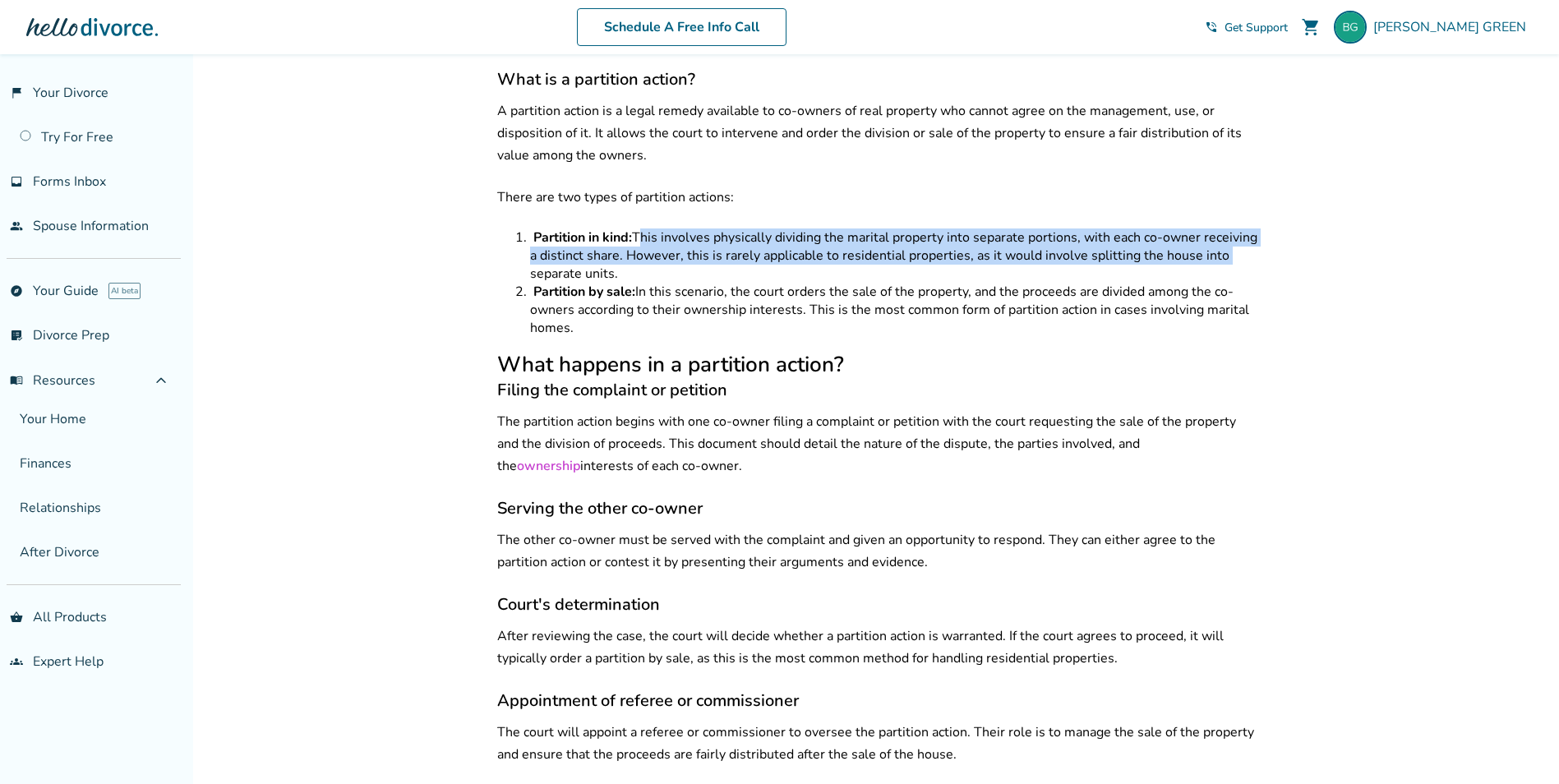
drag, startPoint x: 640, startPoint y: 225, endPoint x: 1311, endPoint y: 251, distance: 671.5
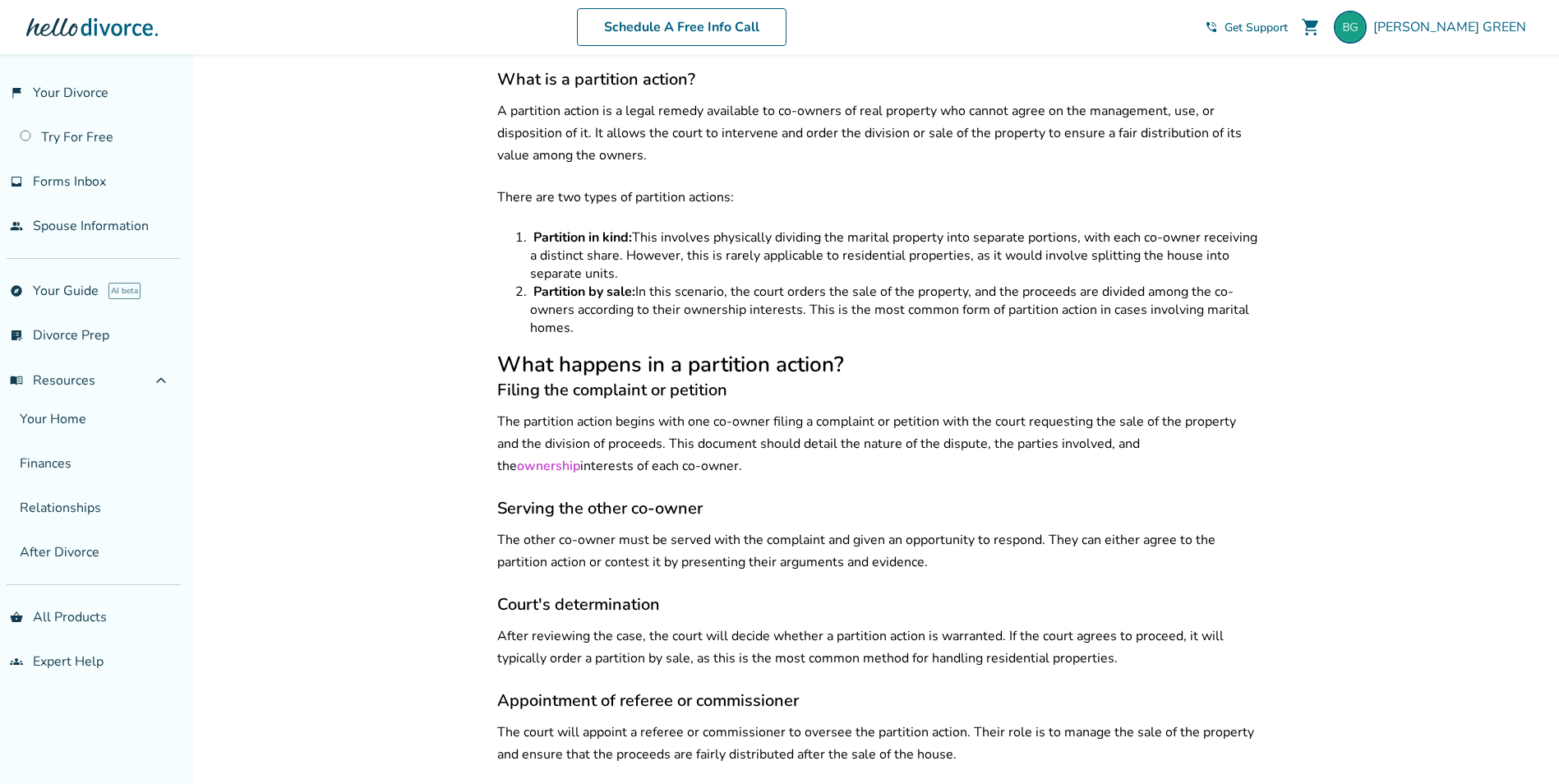
click at [668, 264] on li "Partition in kind: This involves physically dividing the marital property into …" at bounding box center [895, 255] width 729 height 54
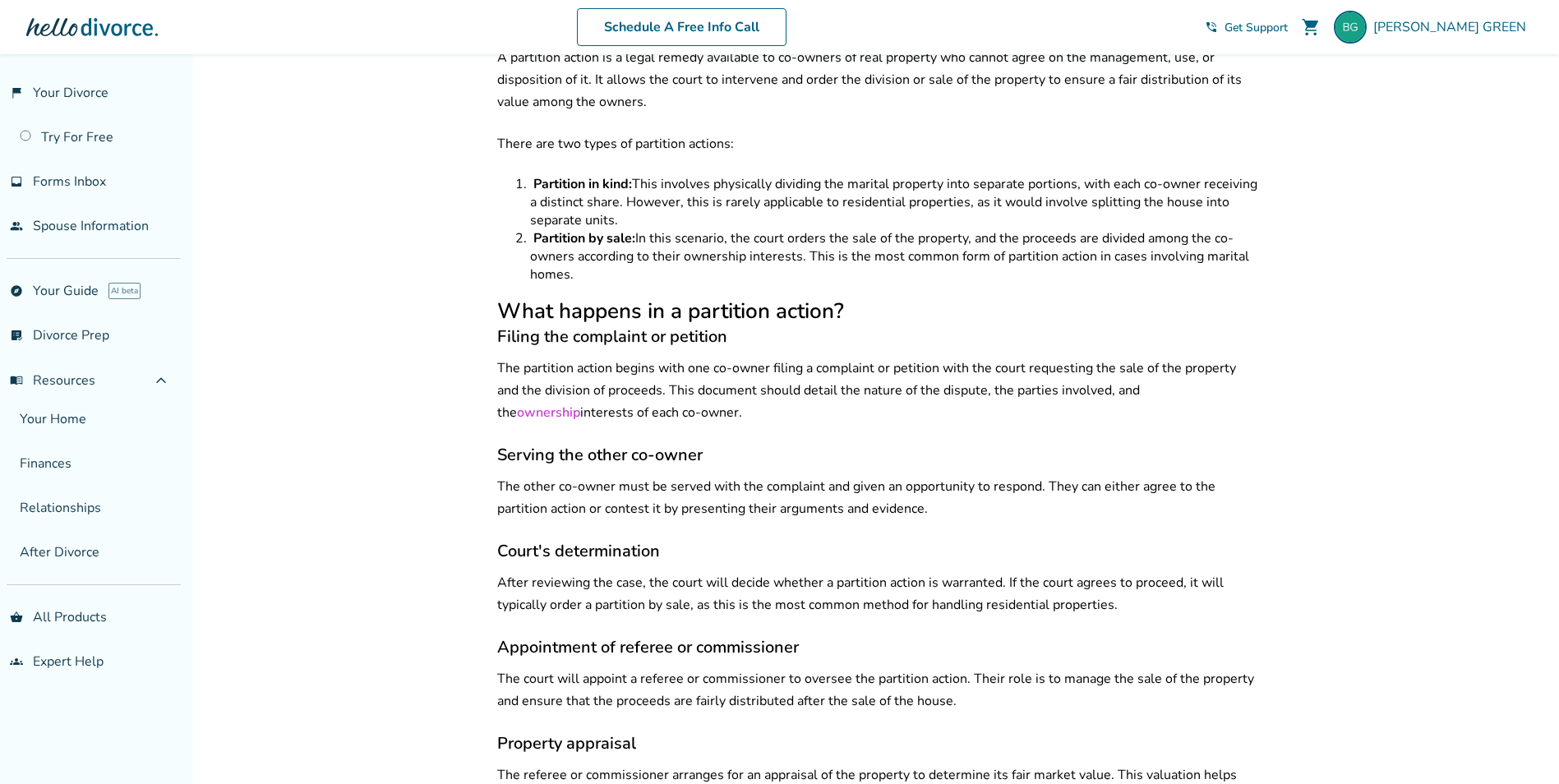
scroll to position [707, 0]
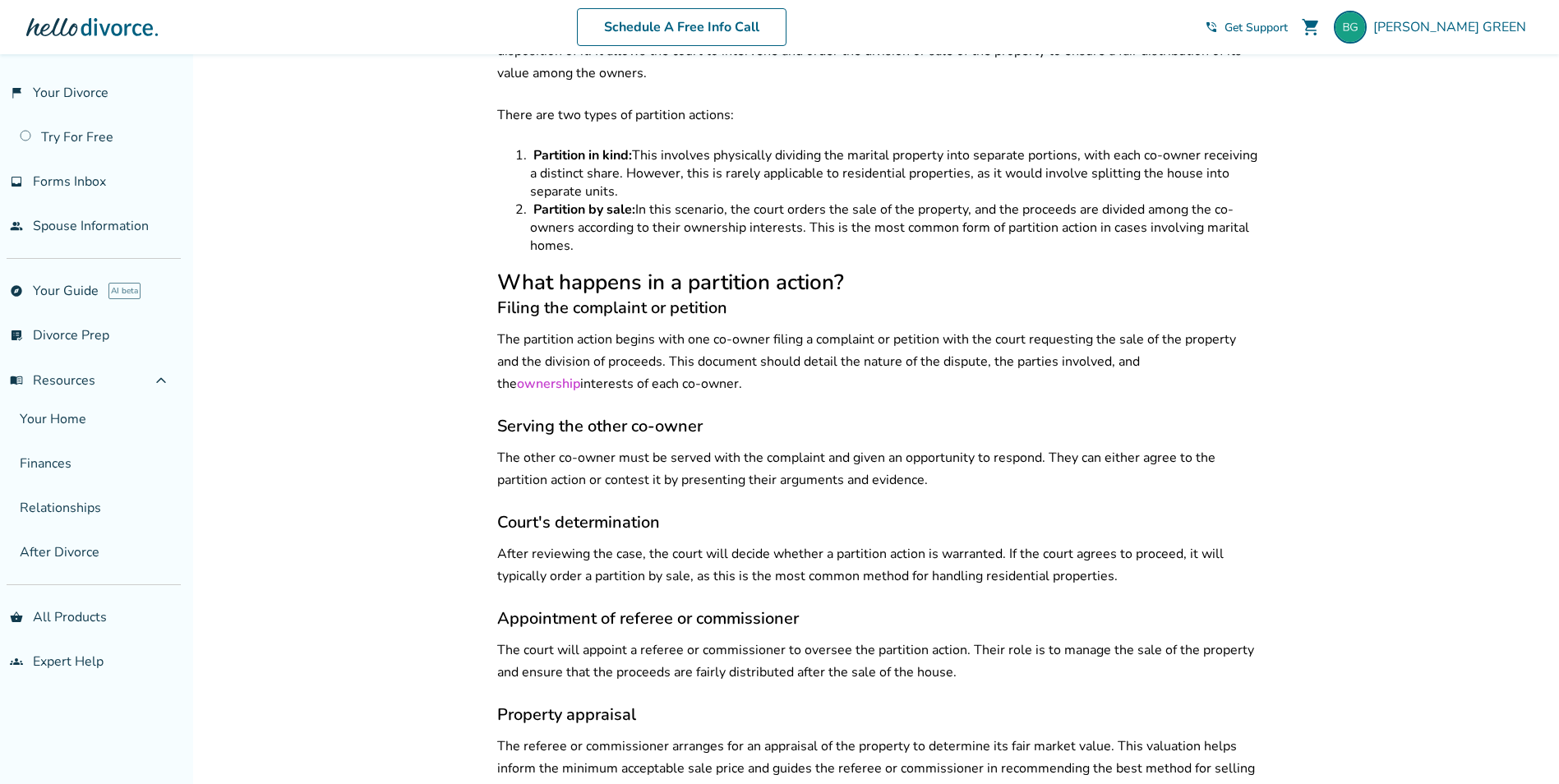
drag, startPoint x: 639, startPoint y: 195, endPoint x: 1273, endPoint y: 232, distance: 635.1
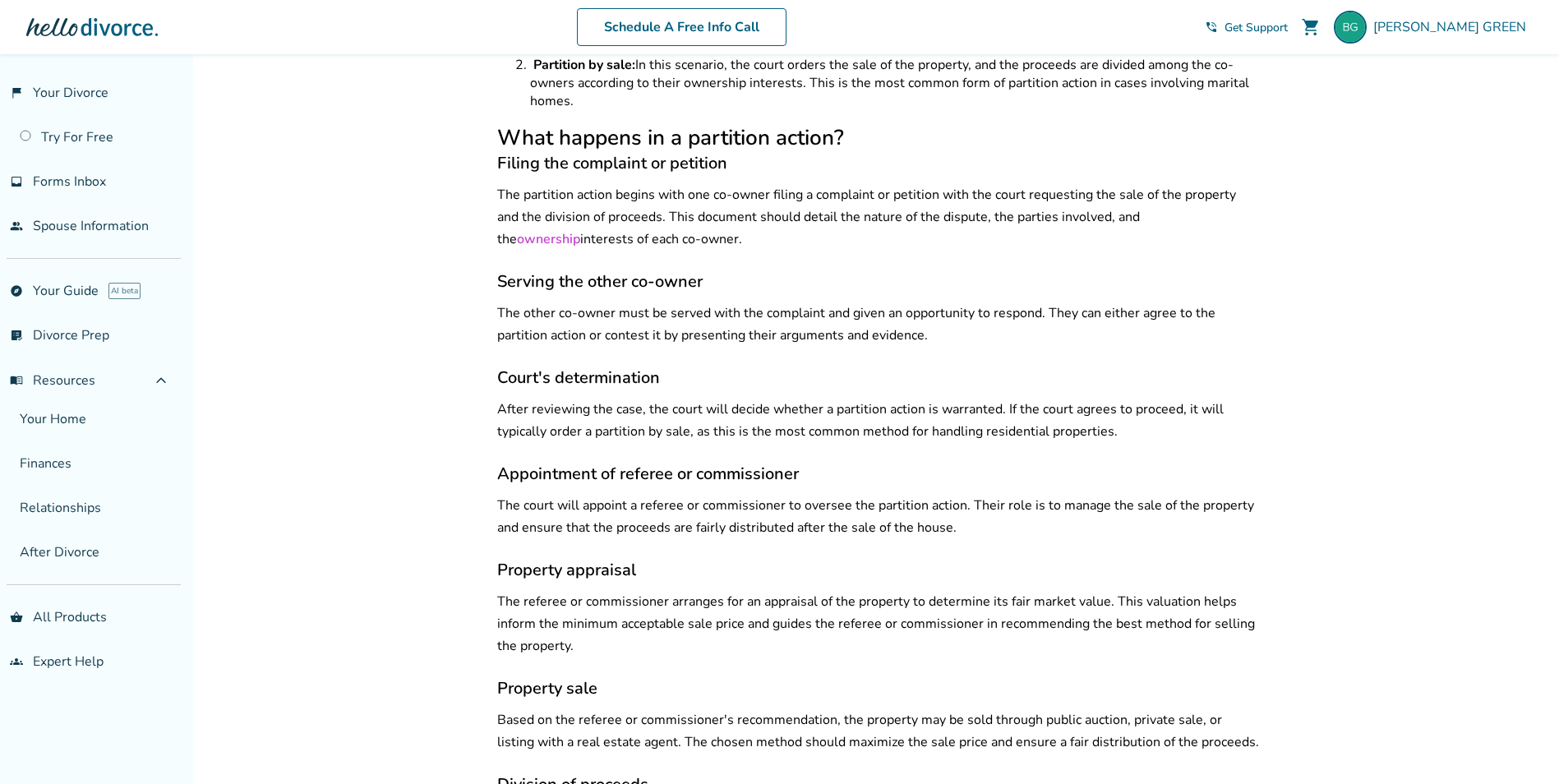
scroll to position [872, 0]
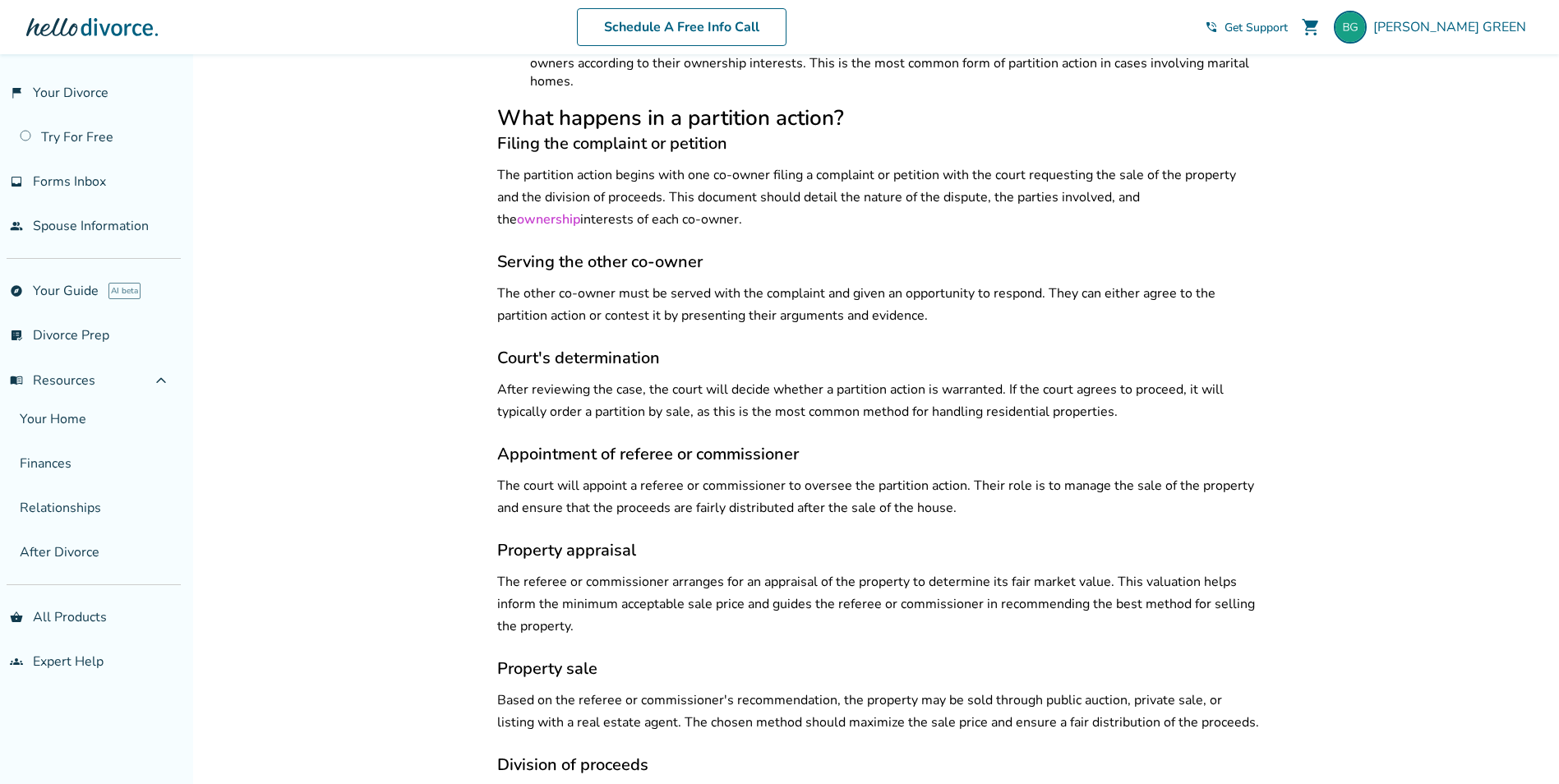
click at [535, 211] on p "The partition action begins with one co-owner filing a complaint or petition wi…" at bounding box center [878, 197] width 762 height 67
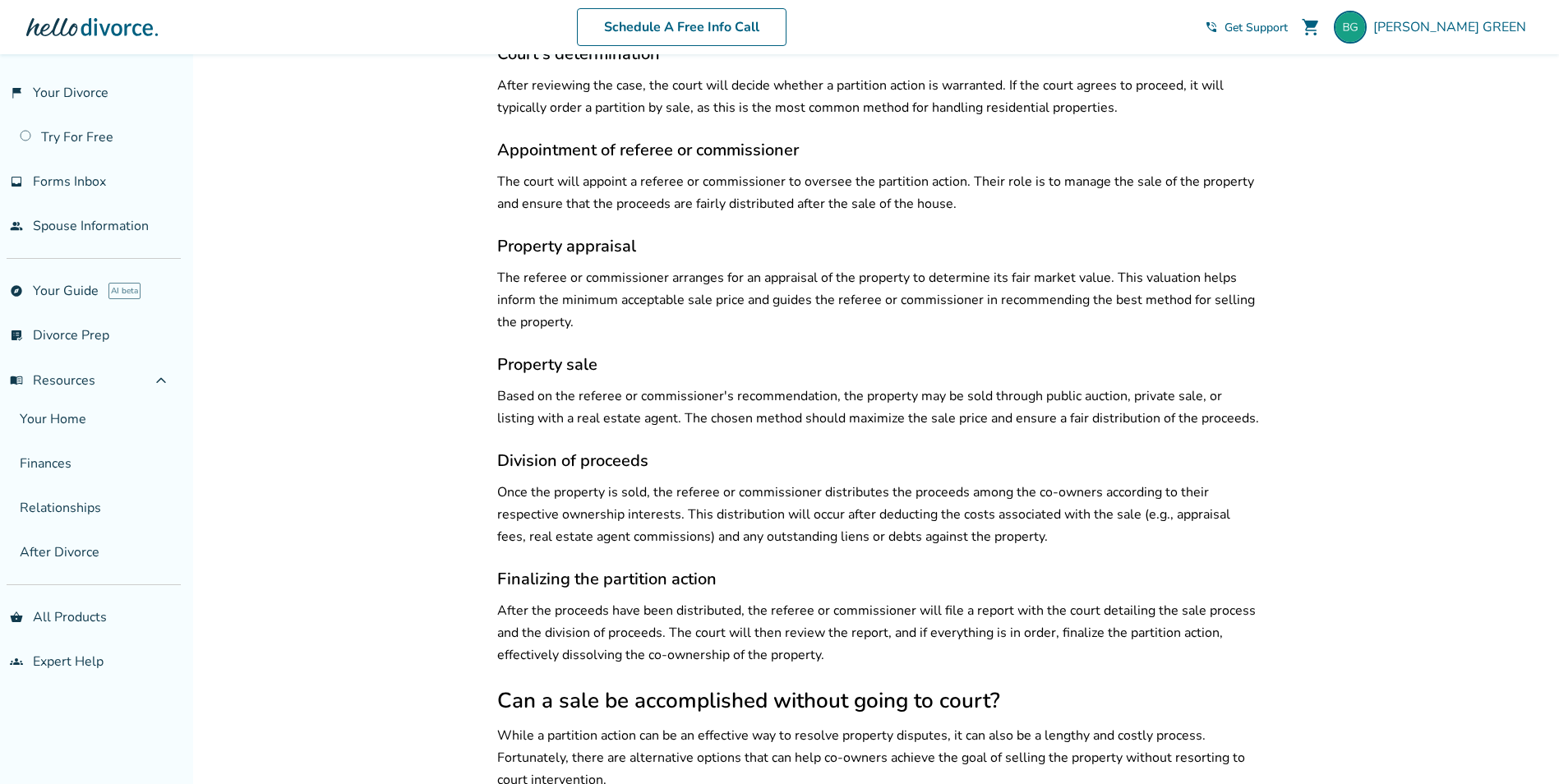
scroll to position [1200, 0]
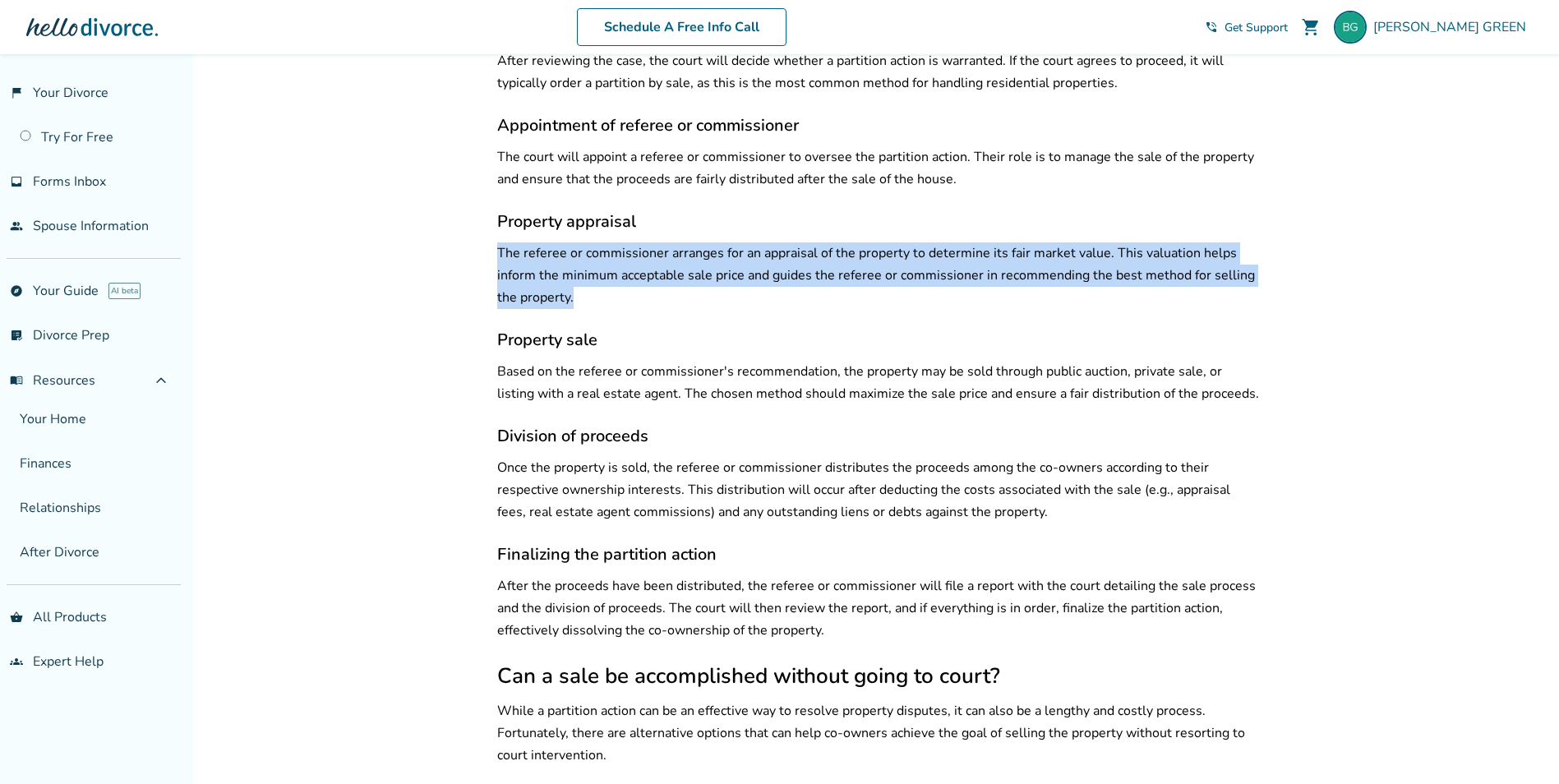
drag, startPoint x: 498, startPoint y: 238, endPoint x: 1267, endPoint y: 287, distance: 770.6
click at [1267, 287] on div "Back Can I Force a House Sale In Divorce? By Chris Freemott Divorce Real Estate…" at bounding box center [878, 347] width 789 height 2987
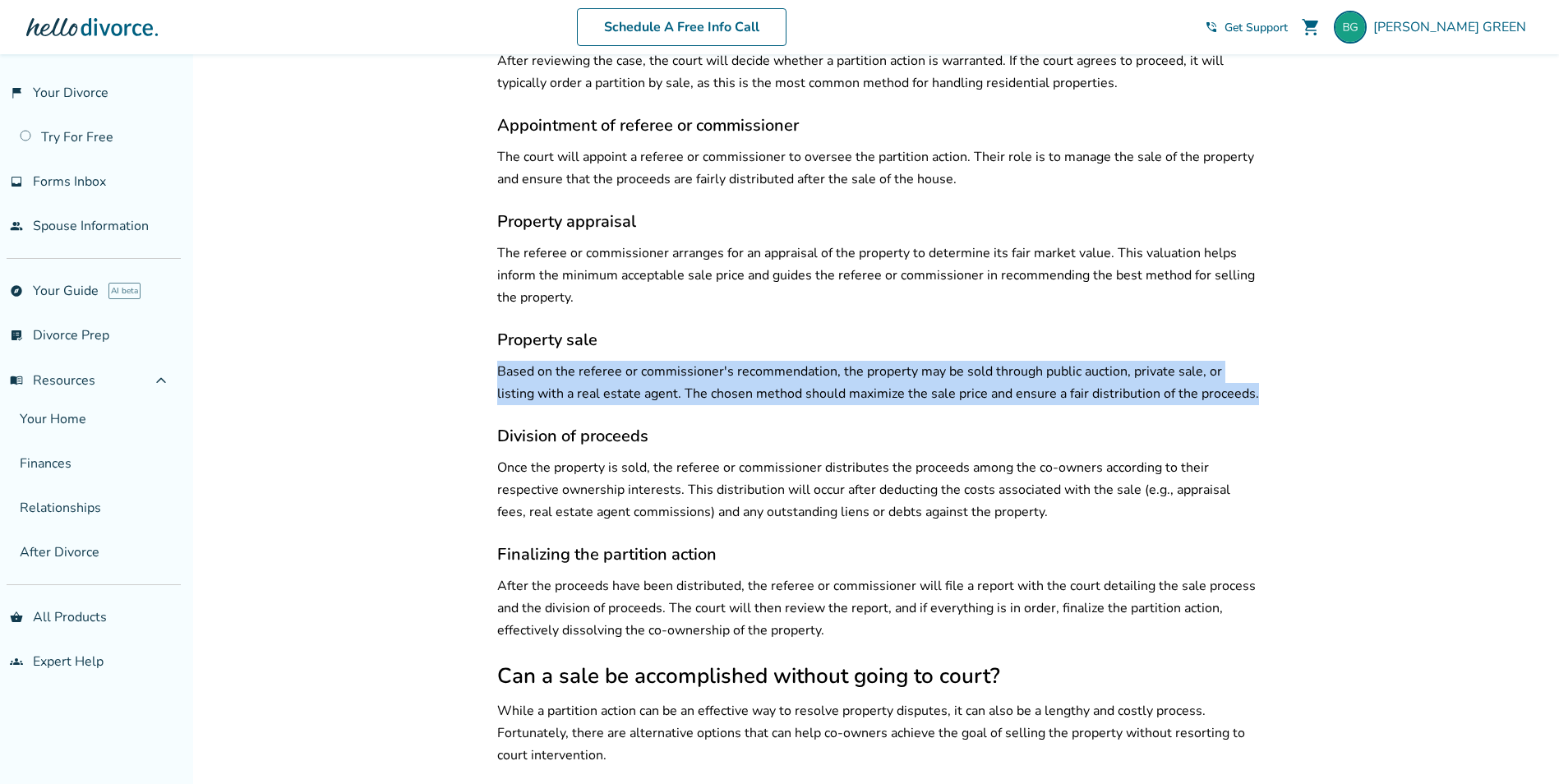
drag, startPoint x: 497, startPoint y: 355, endPoint x: 1300, endPoint y: 385, distance: 803.6
click at [1300, 385] on div "Added to cart Back Can I Force a House Sale In Divorce? By Chris Freemott Divor…" at bounding box center [780, 404] width 1559 height 3102
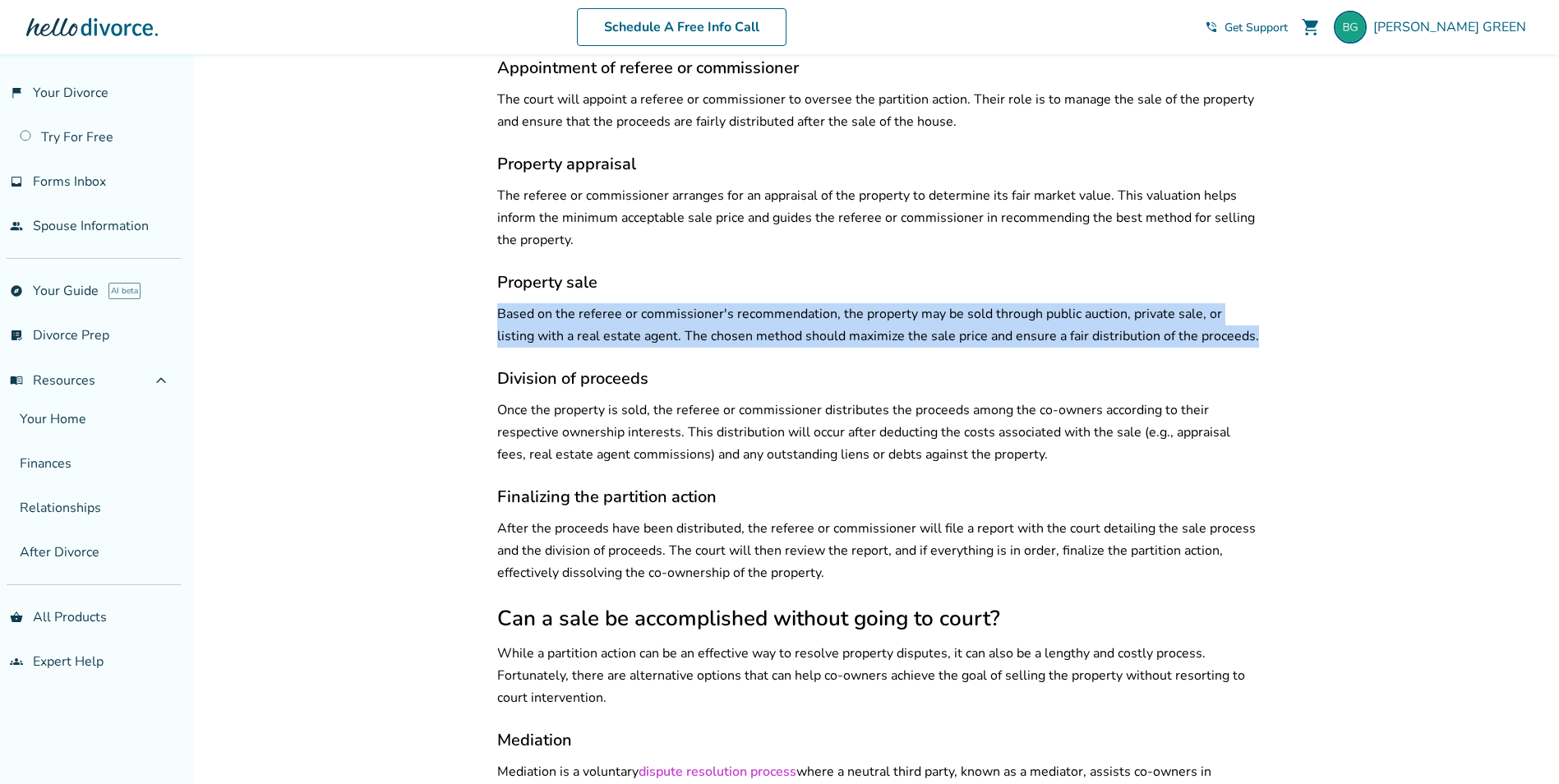
scroll to position [1282, 0]
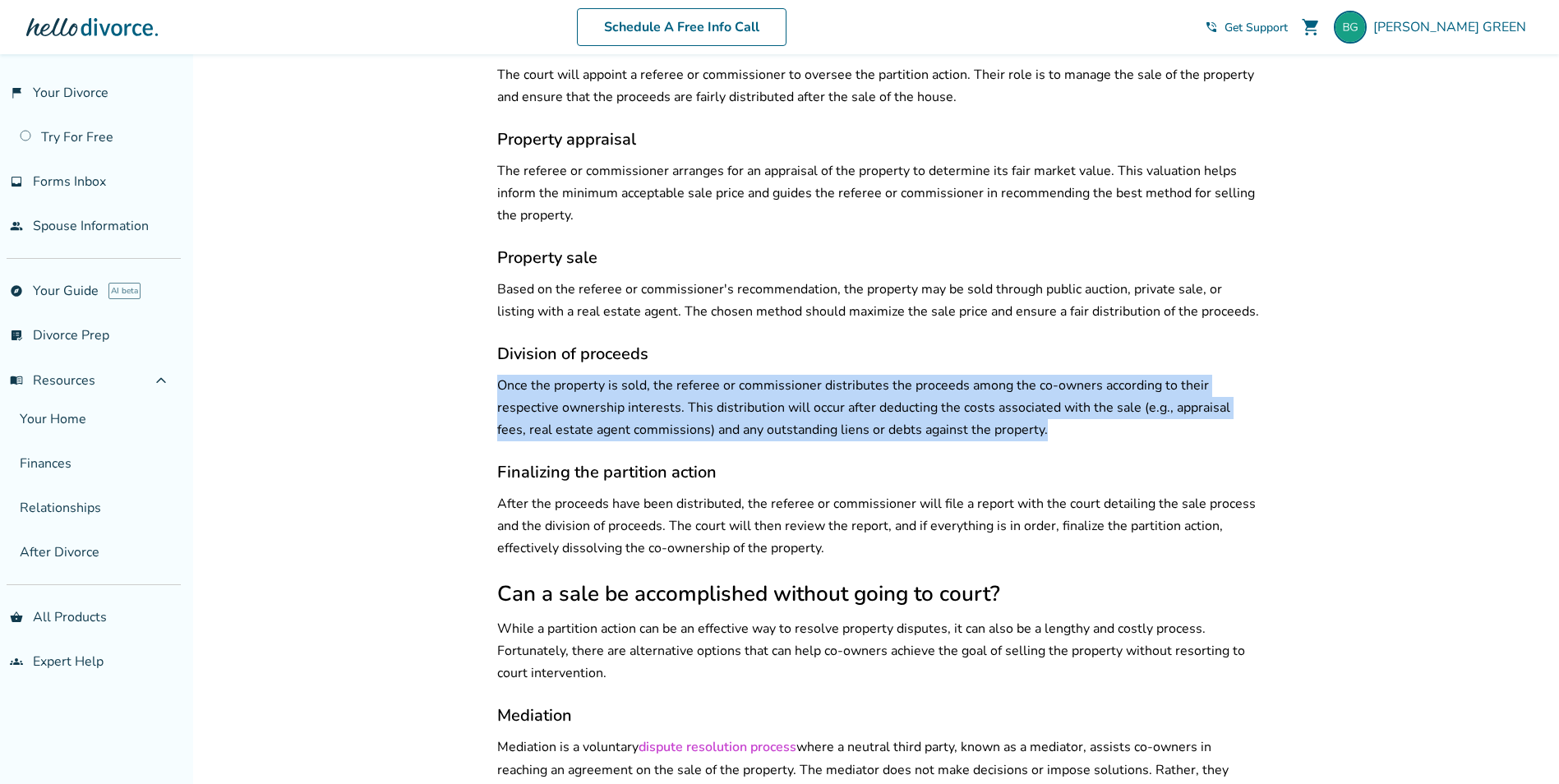
drag, startPoint x: 499, startPoint y: 371, endPoint x: 1075, endPoint y: 422, distance: 578.3
click at [1075, 422] on p "Once the property is sold, the referee or commissioner distributes the proceeds…" at bounding box center [878, 408] width 762 height 67
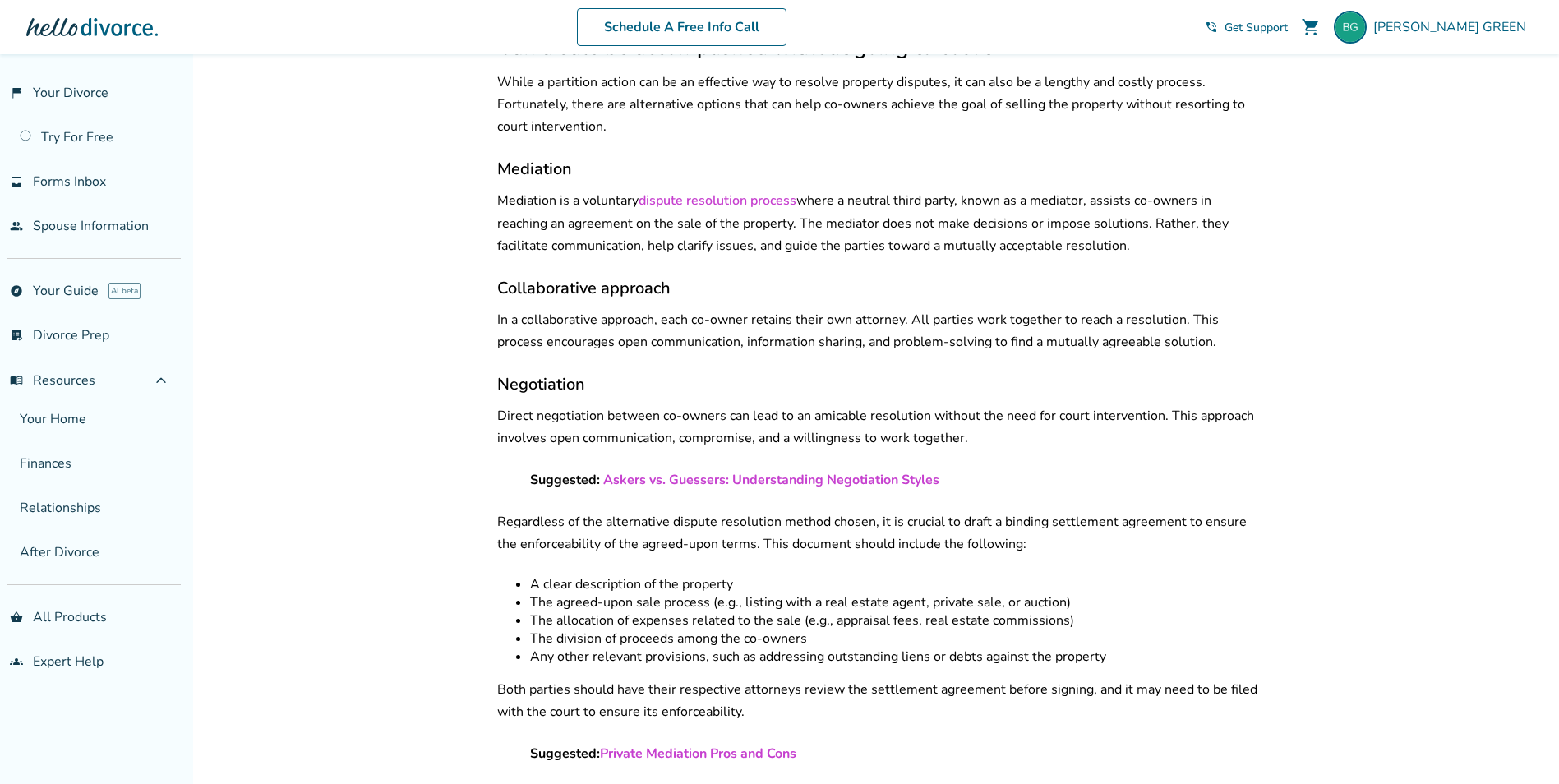
scroll to position [1857, 0]
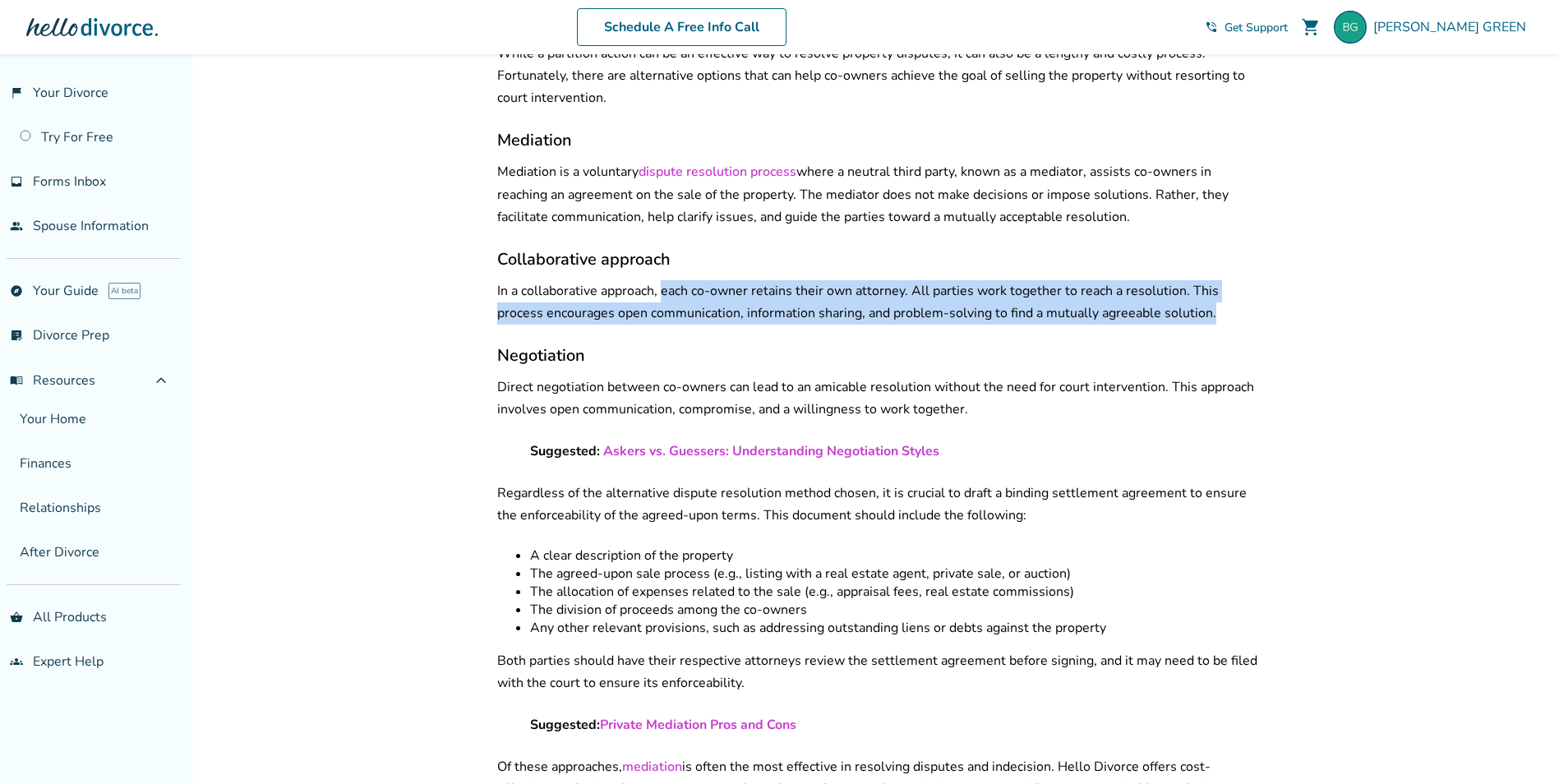
drag, startPoint x: 664, startPoint y: 274, endPoint x: 1234, endPoint y: 300, distance: 570.6
click at [1234, 300] on p "In a collaborative approach, each co-owner retains their own attorney. All part…" at bounding box center [878, 302] width 762 height 45
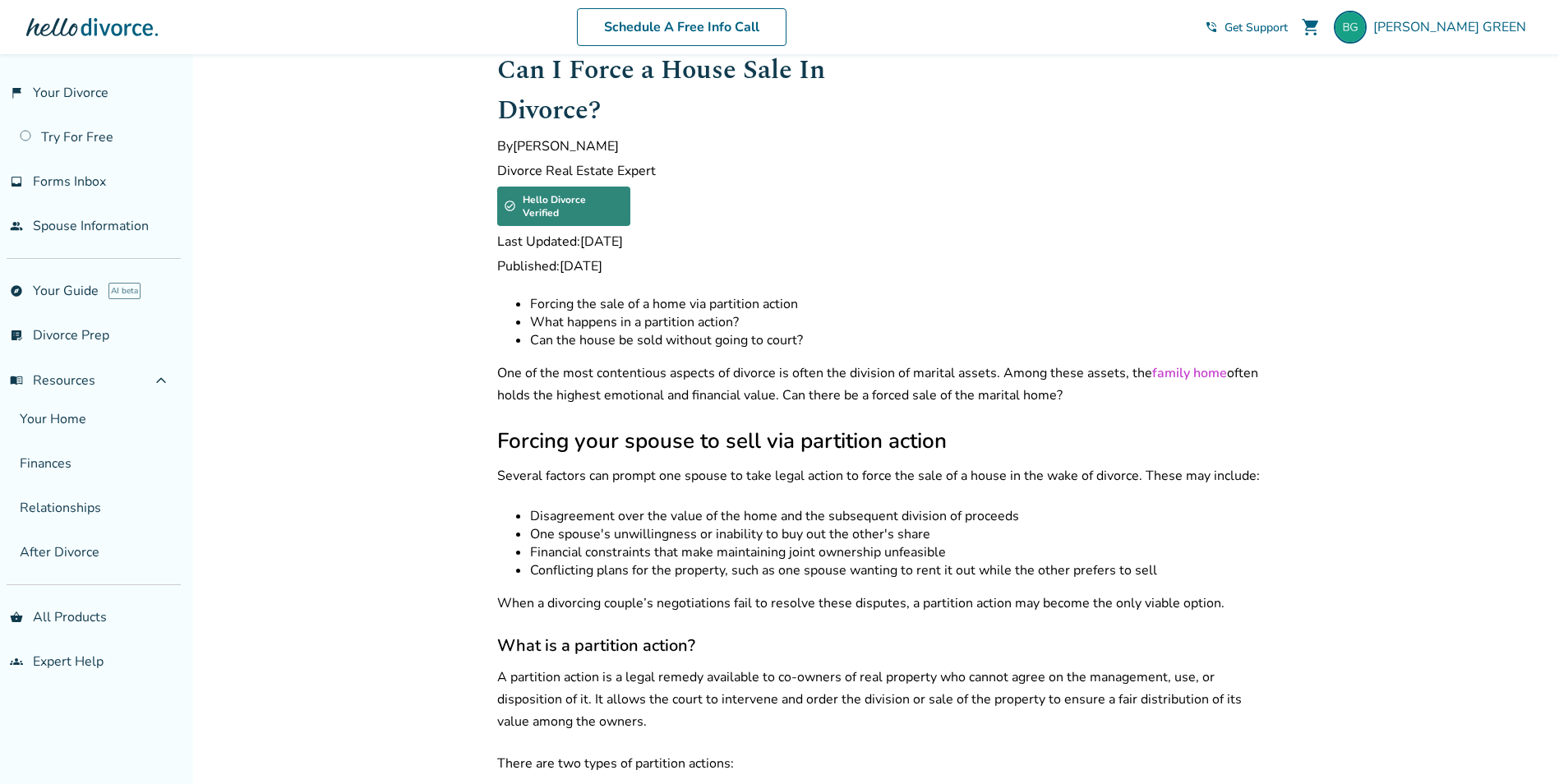
scroll to position [0, 0]
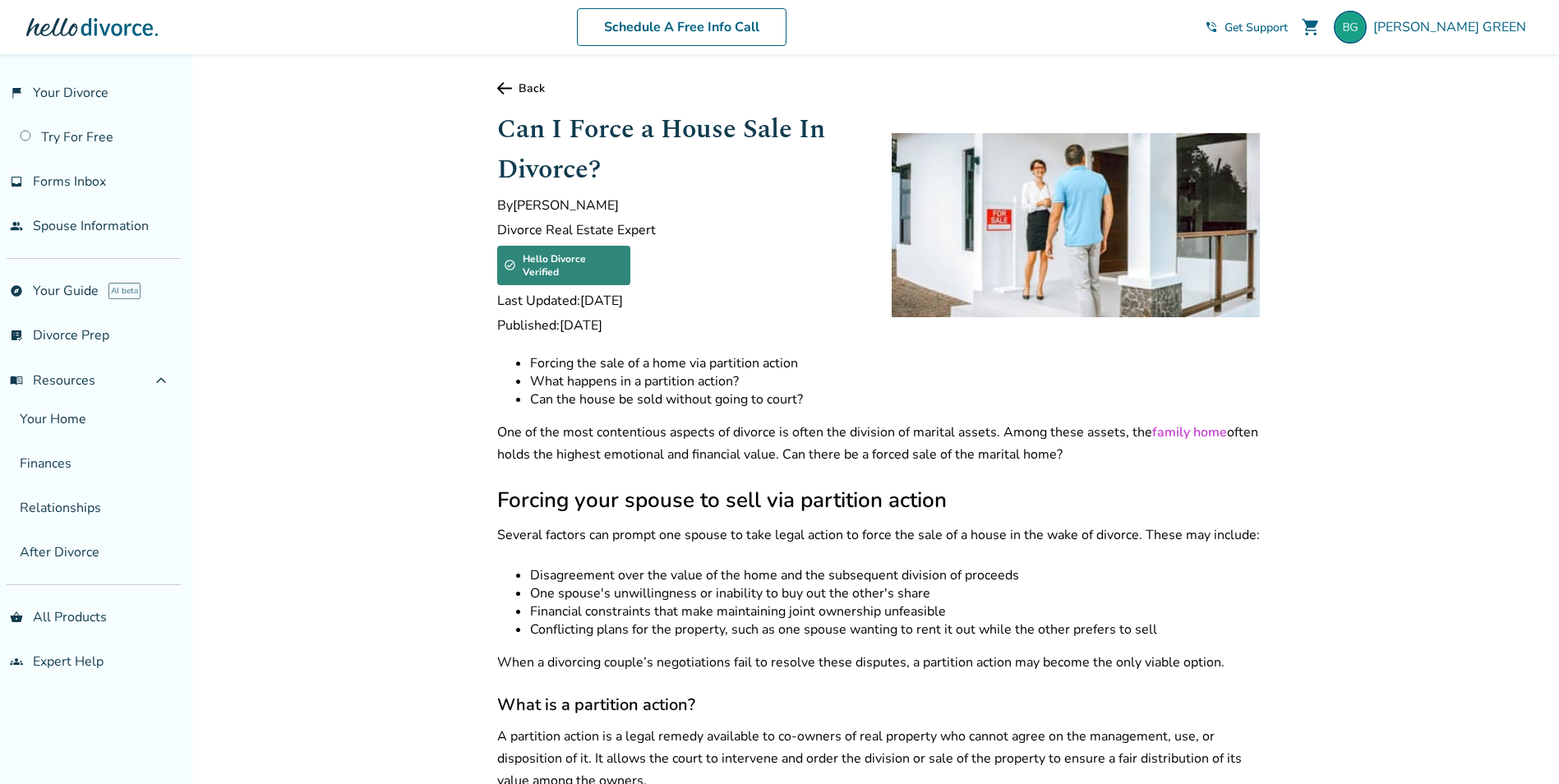
click at [505, 87] on icon at bounding box center [505, 89] width 15 height 13
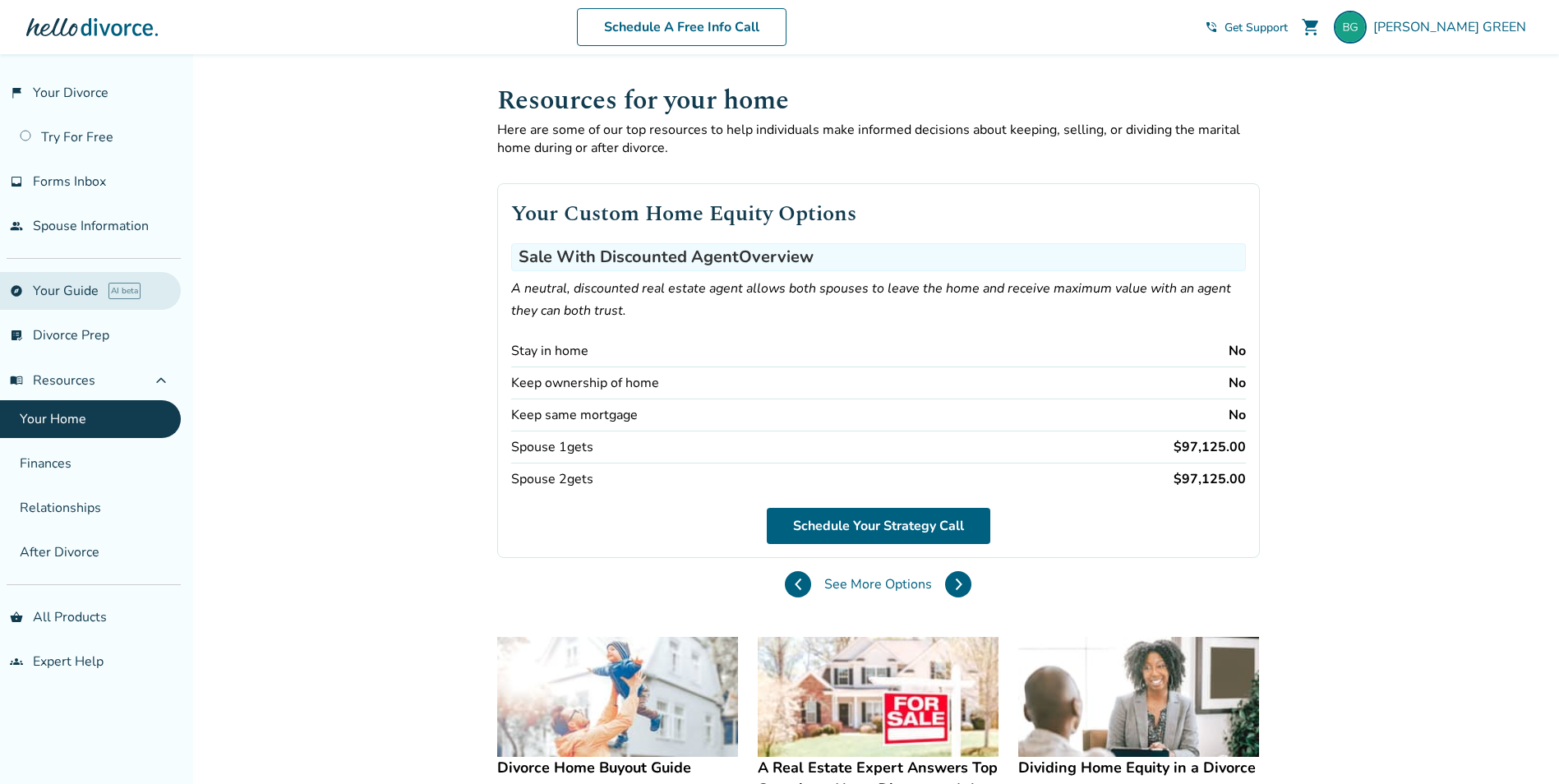
click at [55, 289] on link "explore Your Guide AI beta" at bounding box center [90, 290] width 181 height 37
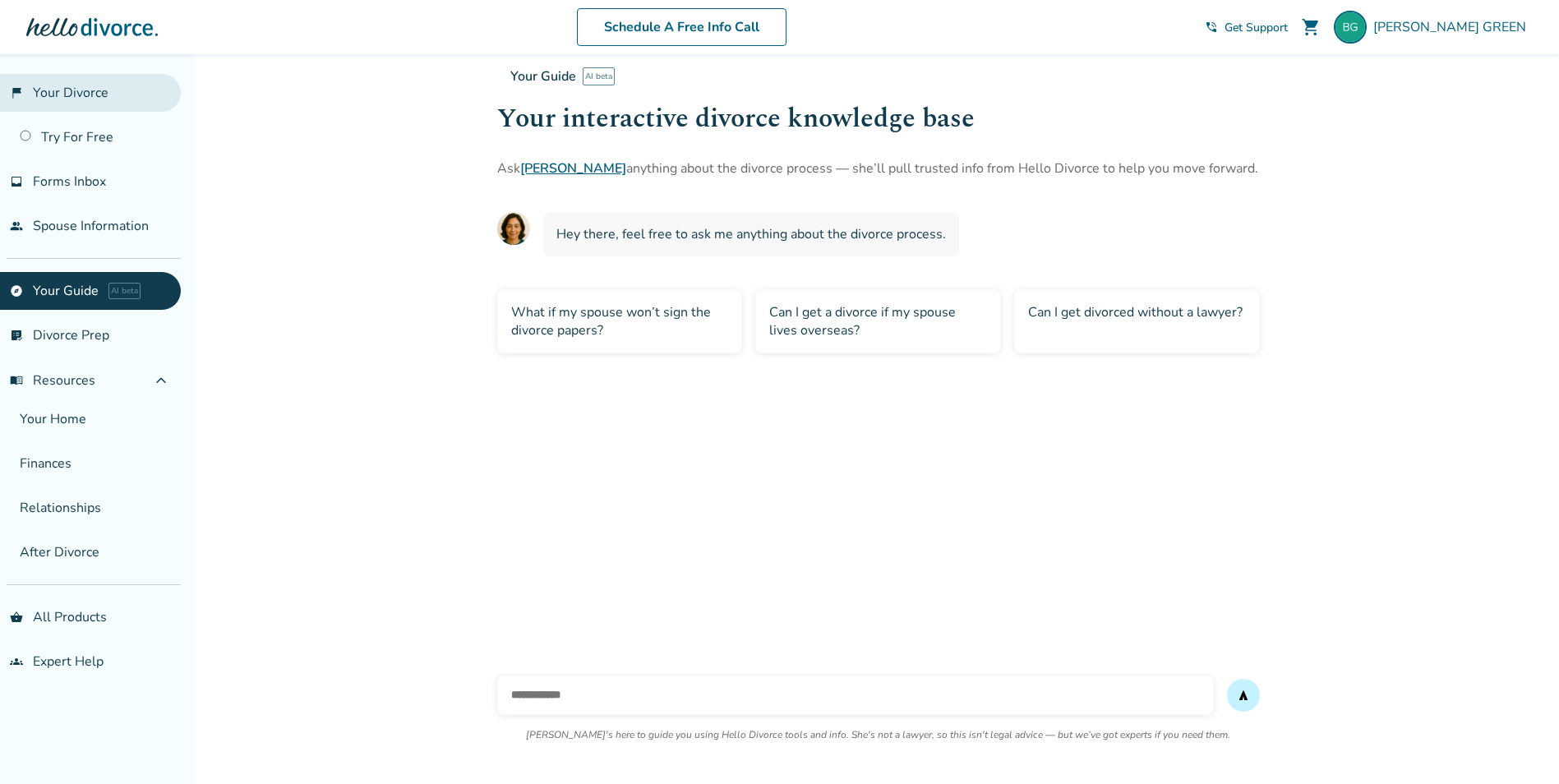
click at [47, 93] on link "flag_2 Your Divorce" at bounding box center [90, 92] width 181 height 37
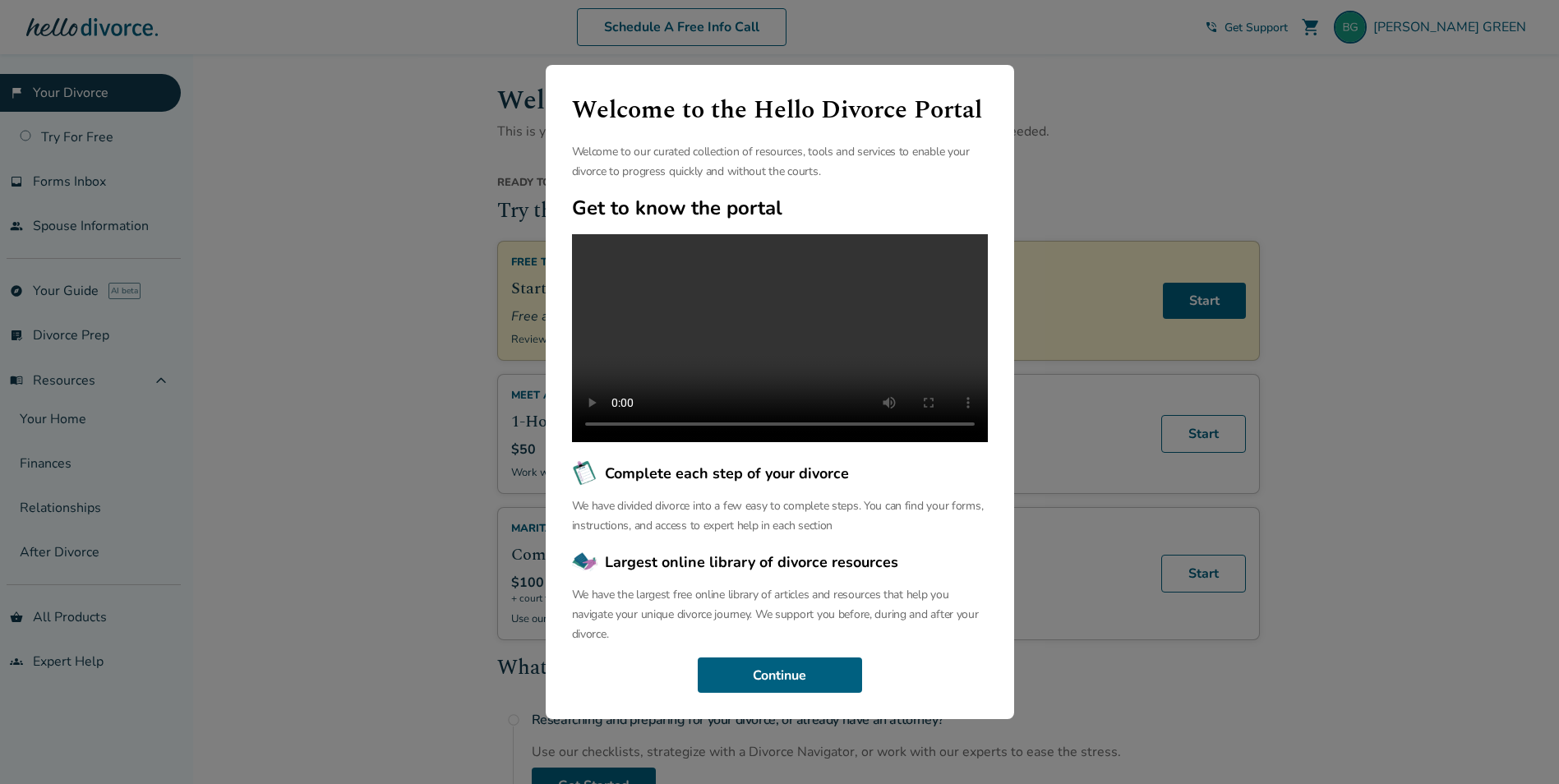
click at [1008, 66] on div "Welcome to the Hello Divorce Portal Welcome to our curated collection of resour…" at bounding box center [780, 392] width 468 height 655
click at [1071, 71] on div "Welcome to the Hello Divorce Portal Welcome to our curated collection of resour…" at bounding box center [780, 392] width 1559 height 784
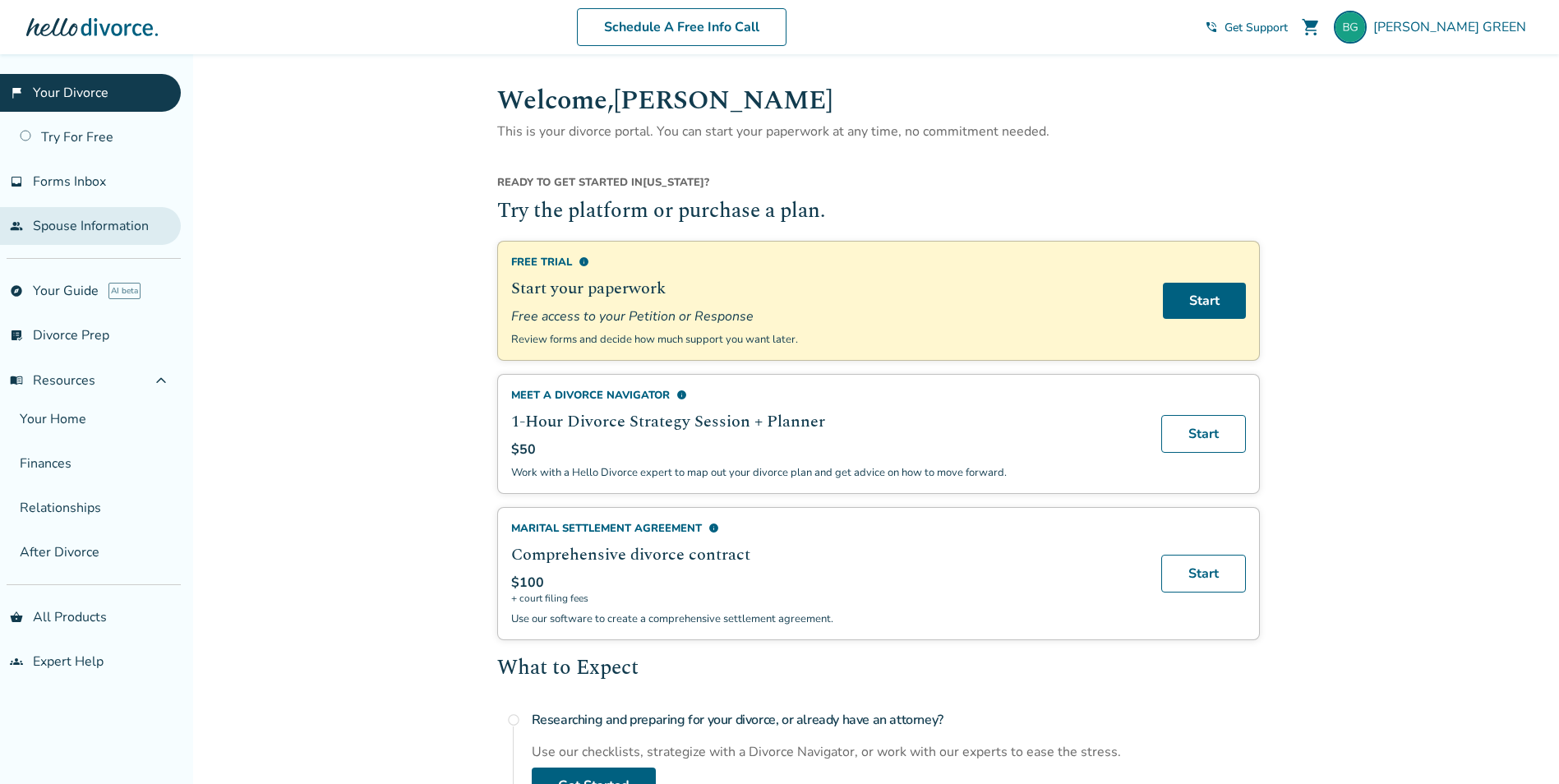
click at [65, 225] on link "people Spouse Information" at bounding box center [90, 225] width 181 height 37
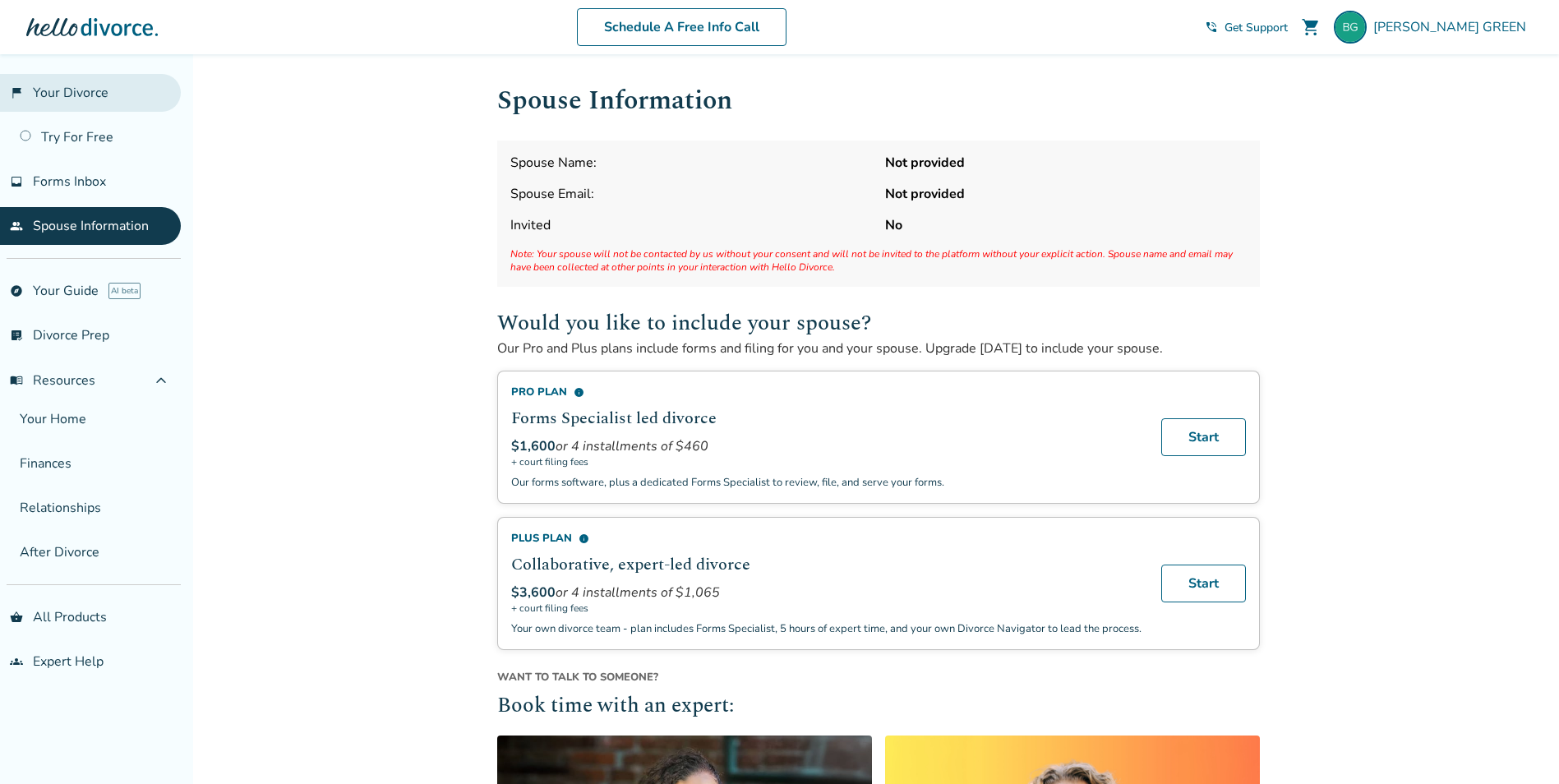
click at [61, 91] on link "flag_2 Your Divorce" at bounding box center [90, 92] width 181 height 37
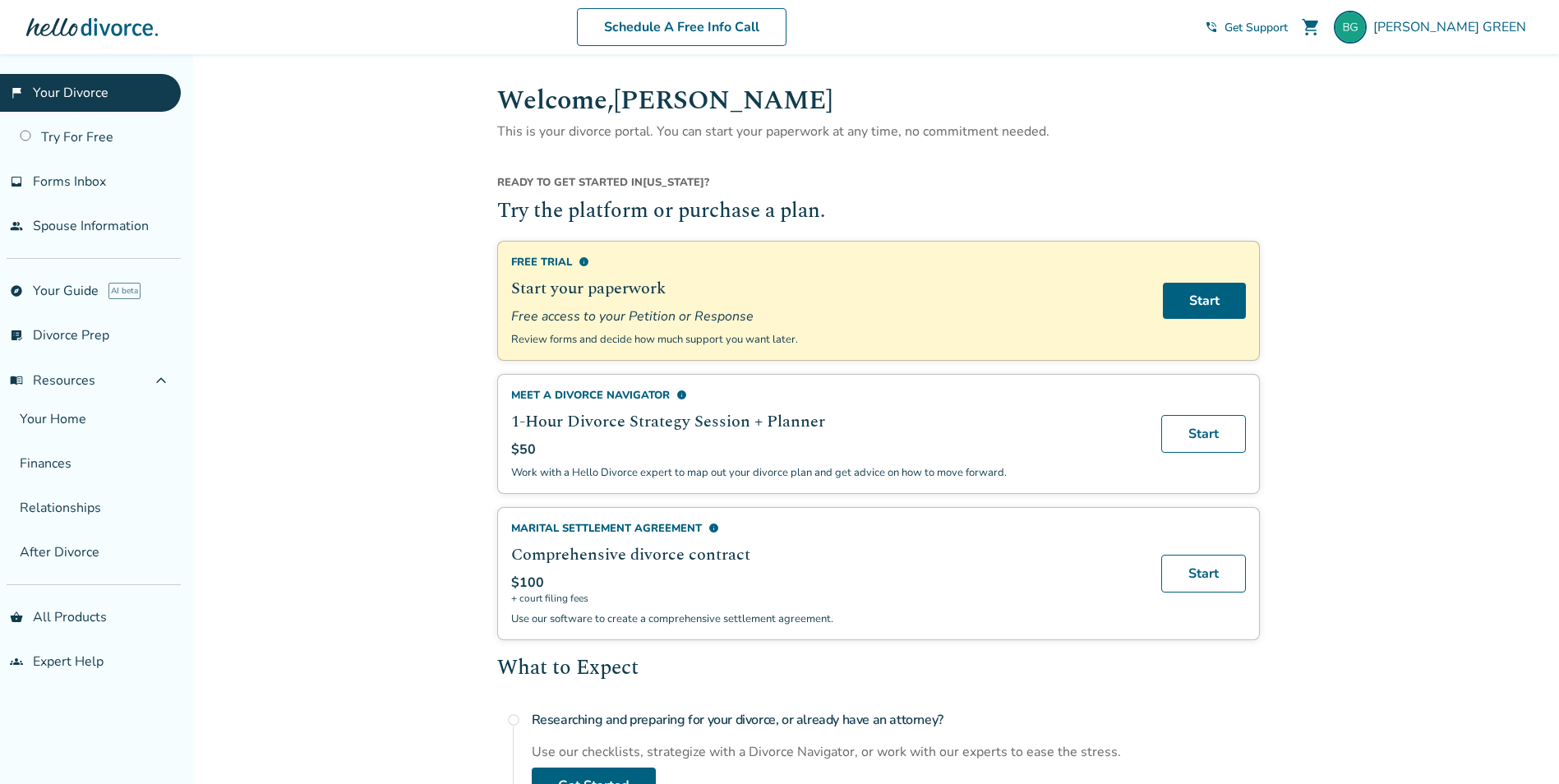
scroll to position [82, 0]
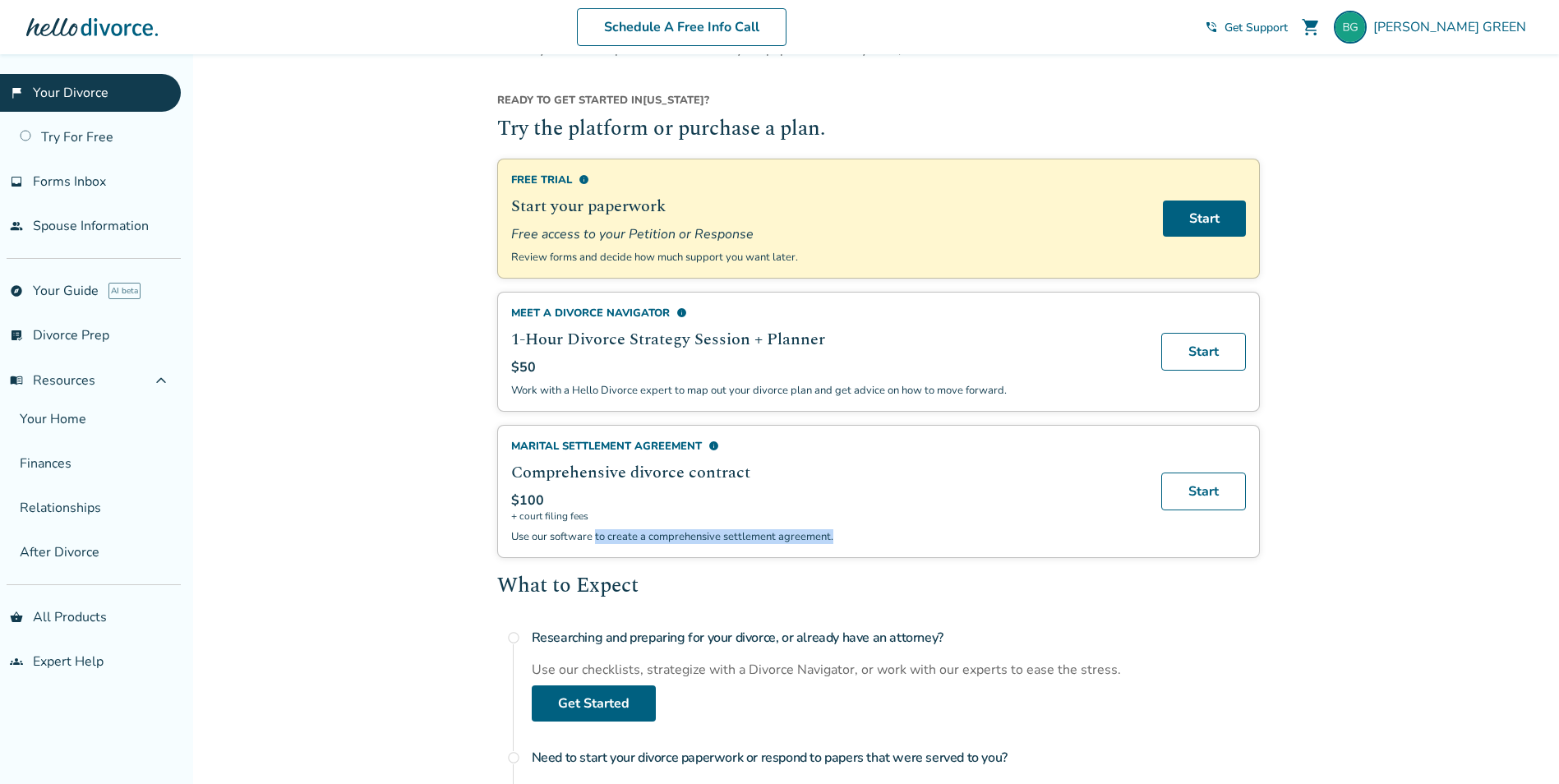
drag, startPoint x: 597, startPoint y: 539, endPoint x: 874, endPoint y: 536, distance: 277.0
click at [874, 536] on p "Use our software to create a comprehensive settlement agreement." at bounding box center [826, 537] width 630 height 15
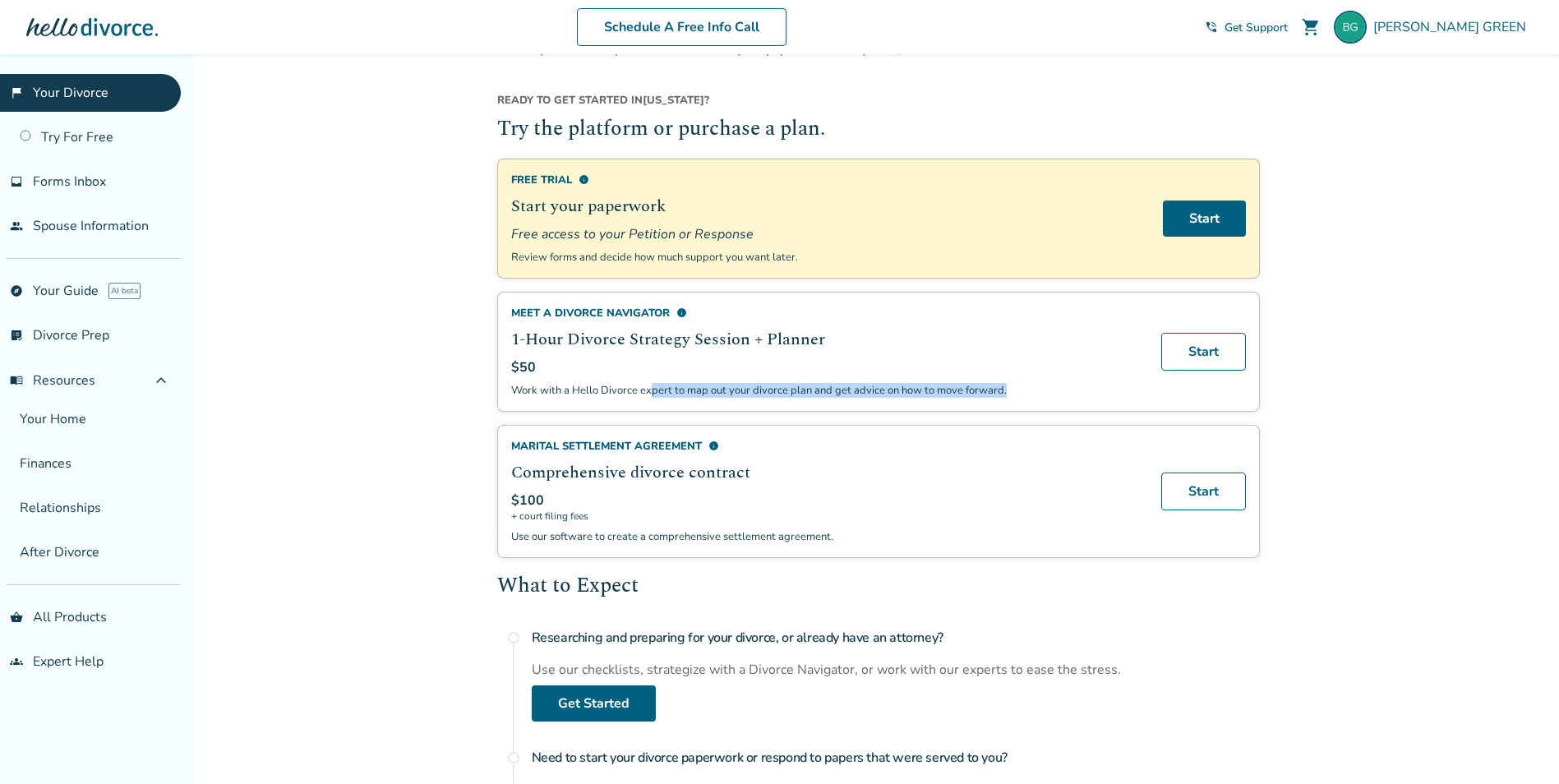
drag, startPoint x: 648, startPoint y: 390, endPoint x: 1067, endPoint y: 388, distance: 419.0
click at [1067, 388] on p "Work with a Hello Divorce expert to map out your divorce plan and get advice on…" at bounding box center [826, 391] width 630 height 15
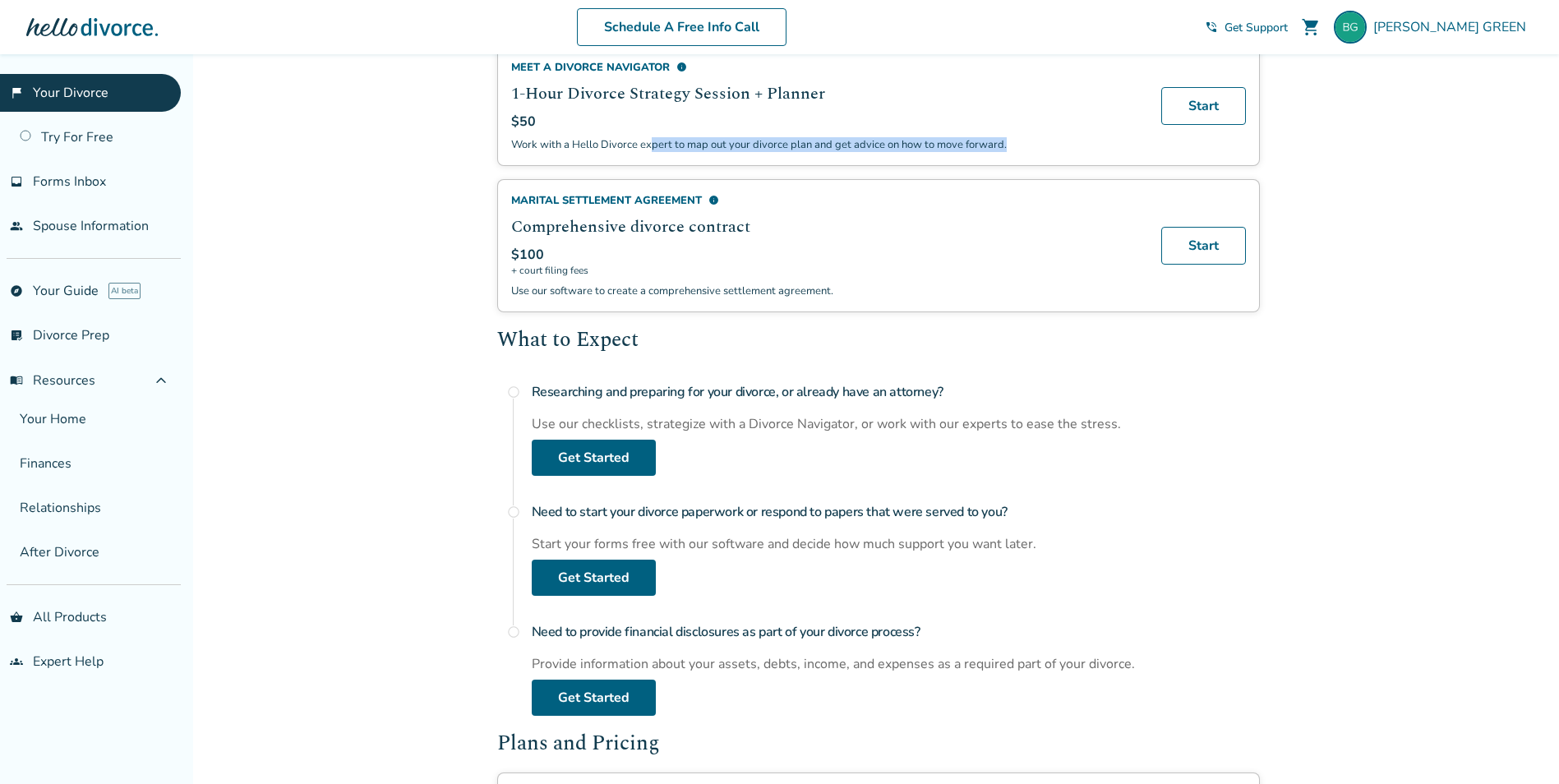
scroll to position [329, 0]
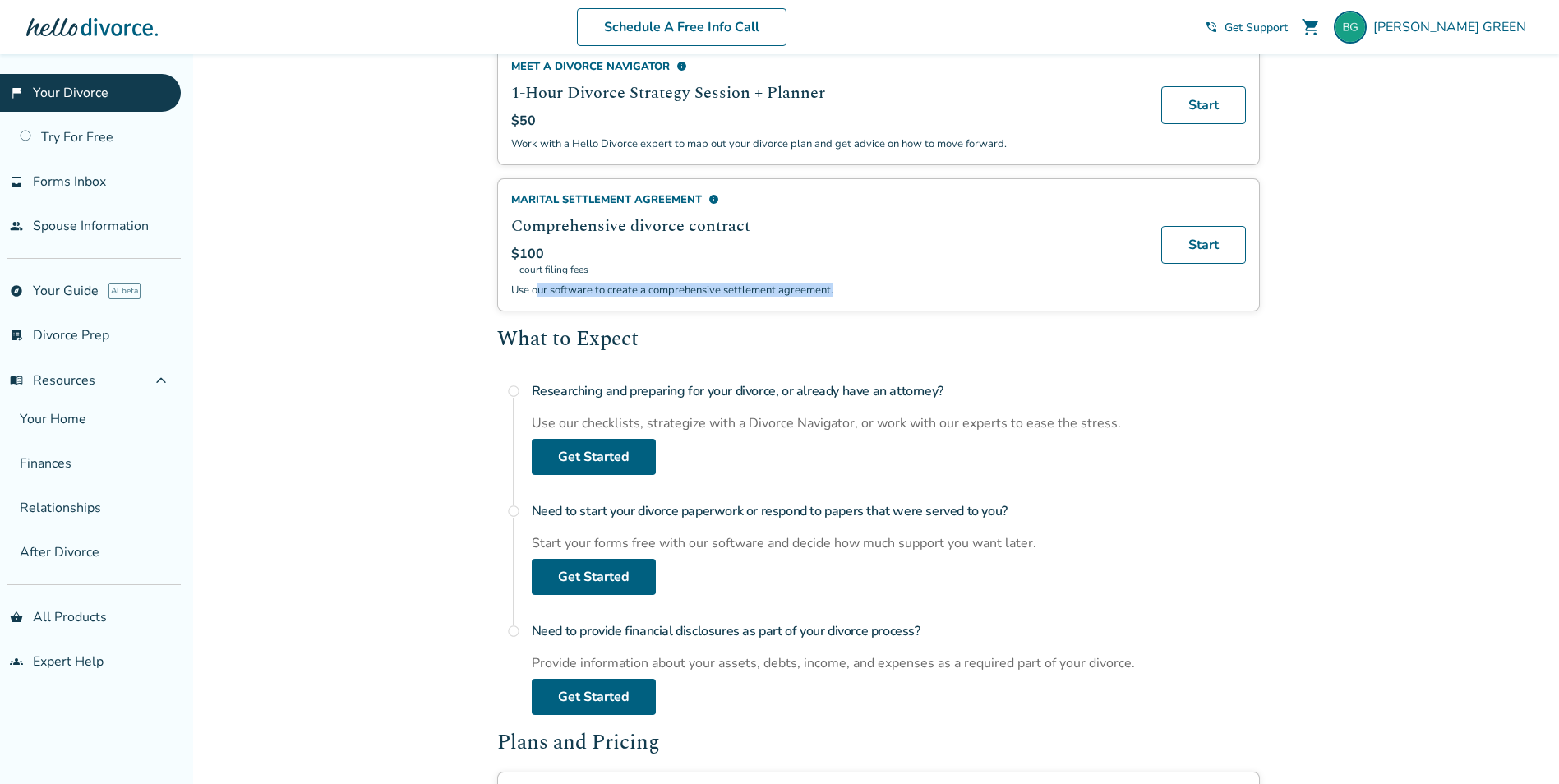
drag, startPoint x: 538, startPoint y: 292, endPoint x: 870, endPoint y: 285, distance: 332.1
click at [870, 285] on p "Use our software to create a comprehensive settlement agreement." at bounding box center [826, 290] width 630 height 15
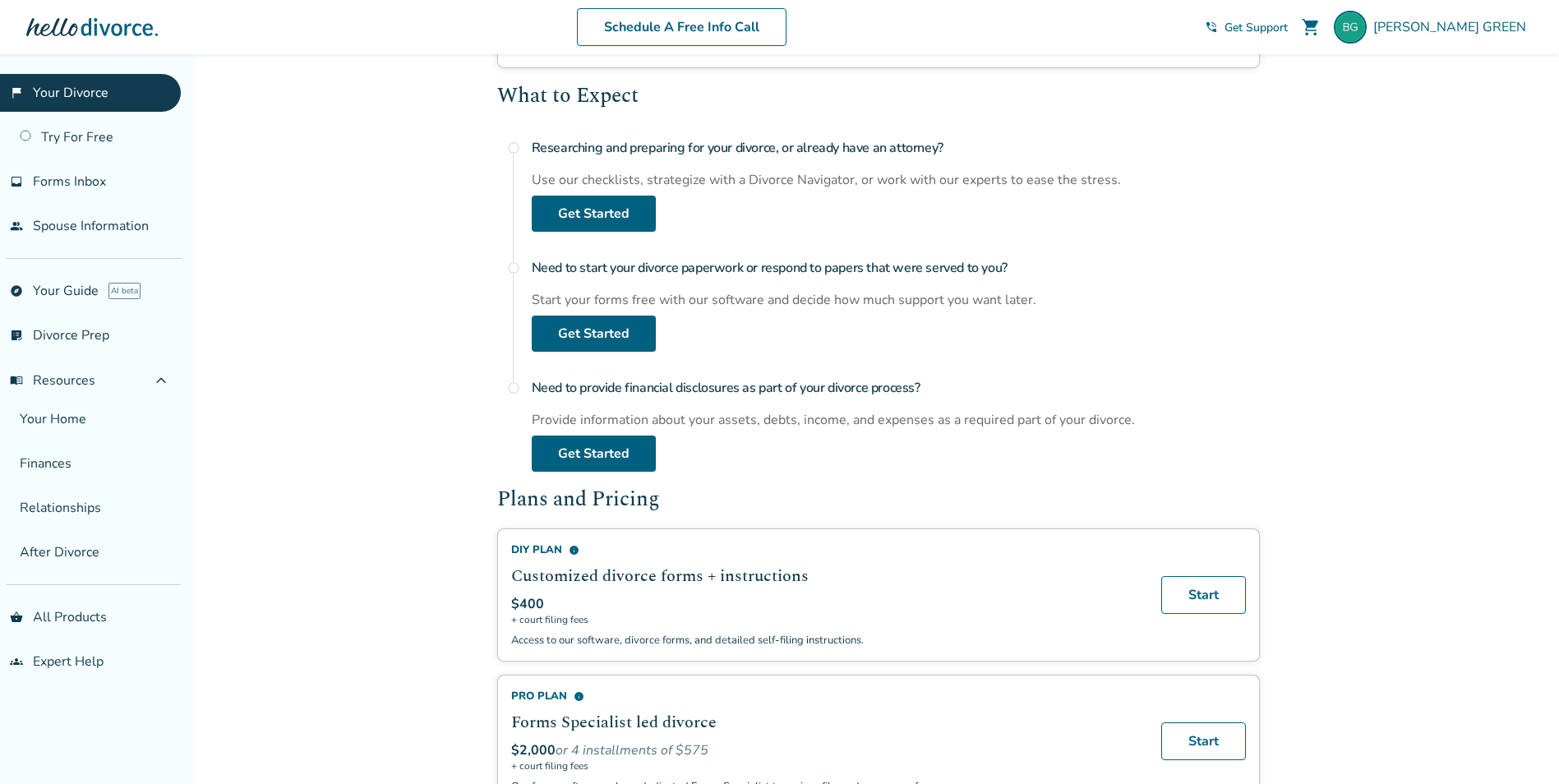
scroll to position [575, 0]
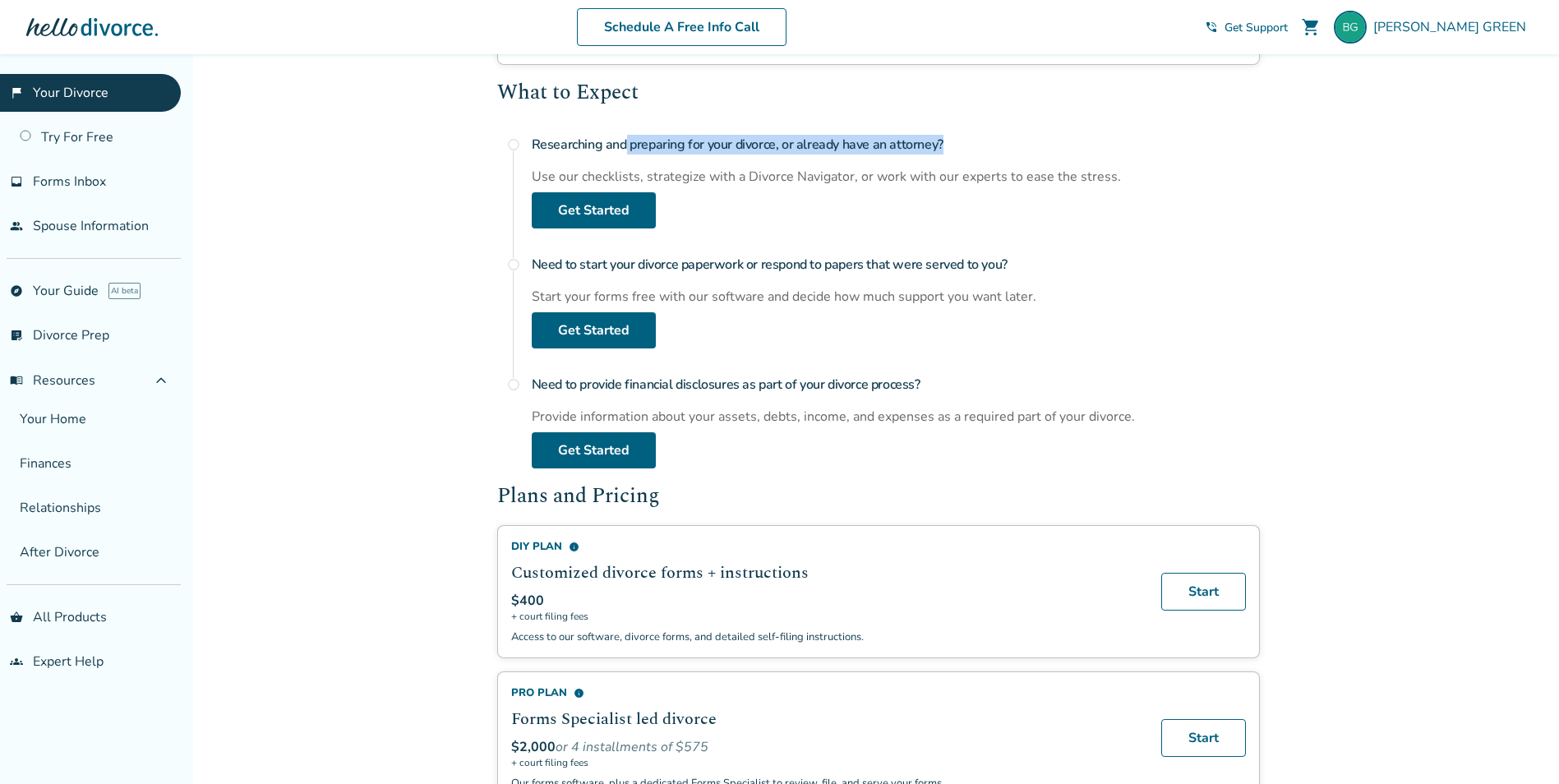
drag, startPoint x: 625, startPoint y: 149, endPoint x: 997, endPoint y: 141, distance: 372.1
click at [997, 141] on h4 "Researching and preparing for your divorce, or already have an attorney?" at bounding box center [895, 144] width 728 height 33
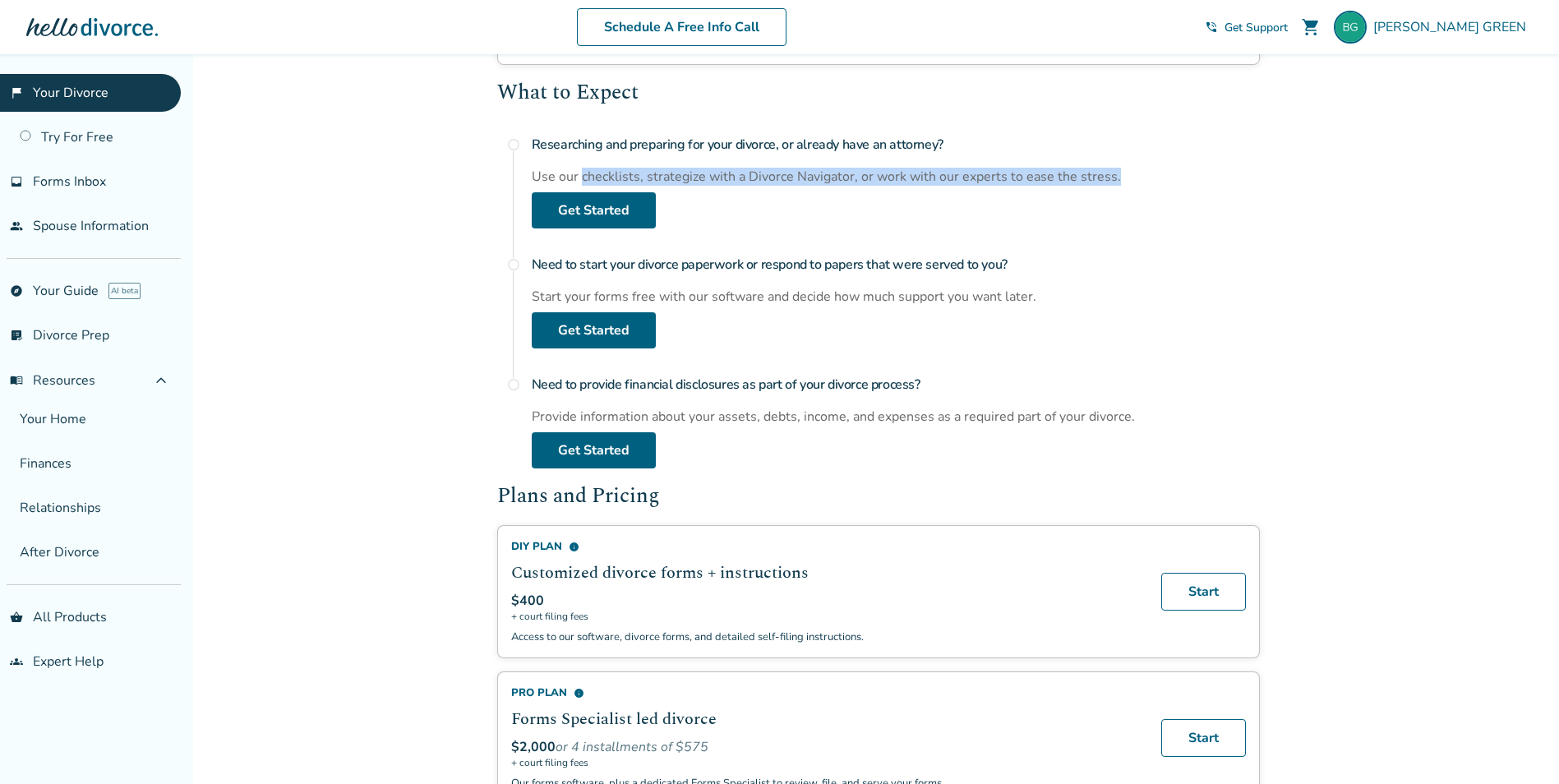
drag, startPoint x: 581, startPoint y: 177, endPoint x: 1152, endPoint y: 182, distance: 571.0
click at [1152, 182] on div "Use our checklists, strategize with a Divorce Navigator, or work with our exper…" at bounding box center [895, 177] width 728 height 18
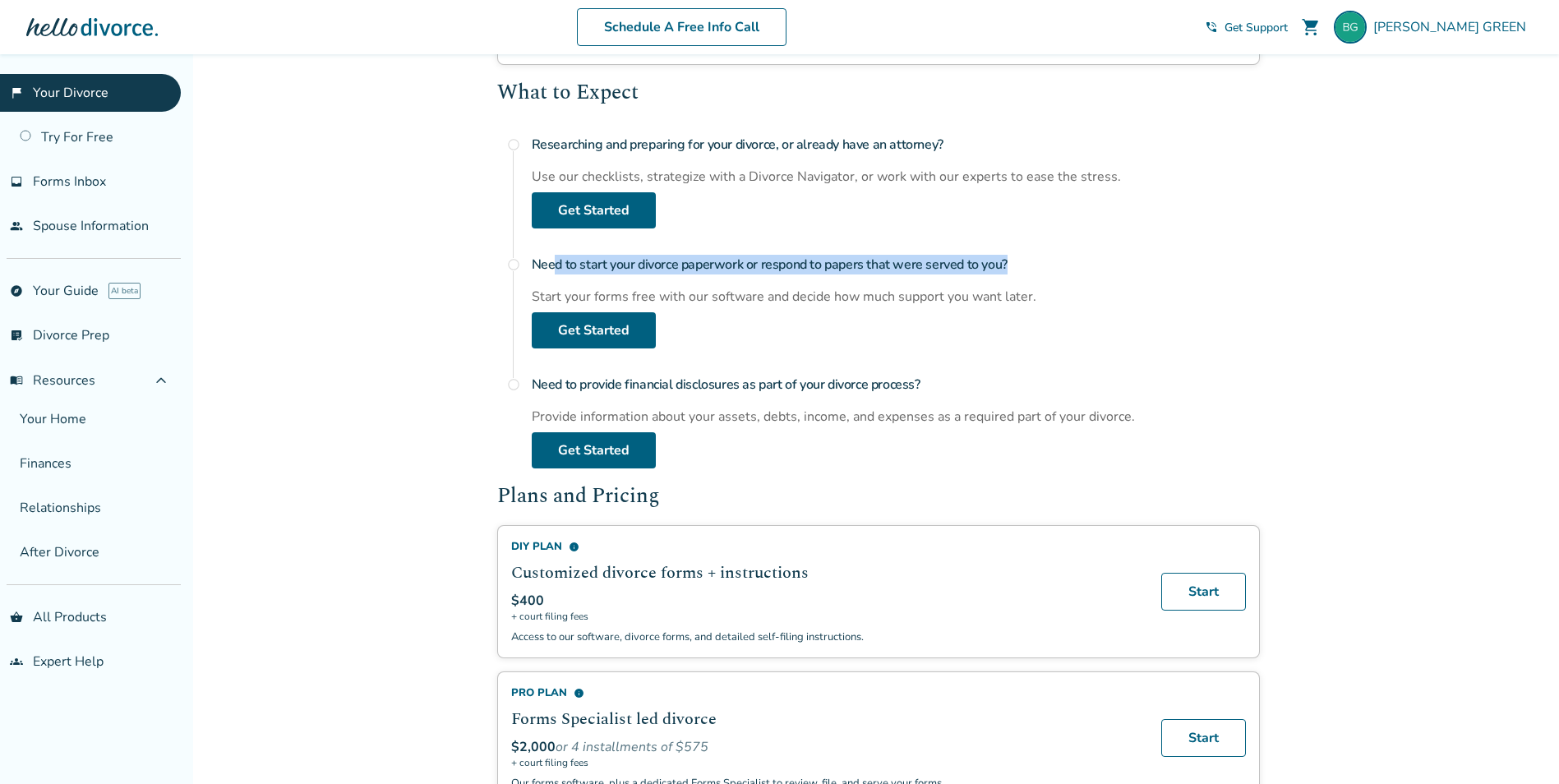
drag, startPoint x: 557, startPoint y: 265, endPoint x: 1083, endPoint y: 264, distance: 526.0
click at [1083, 264] on h4 "Need to start your divorce paperwork or respond to papers that were served to y…" at bounding box center [895, 265] width 728 height 33
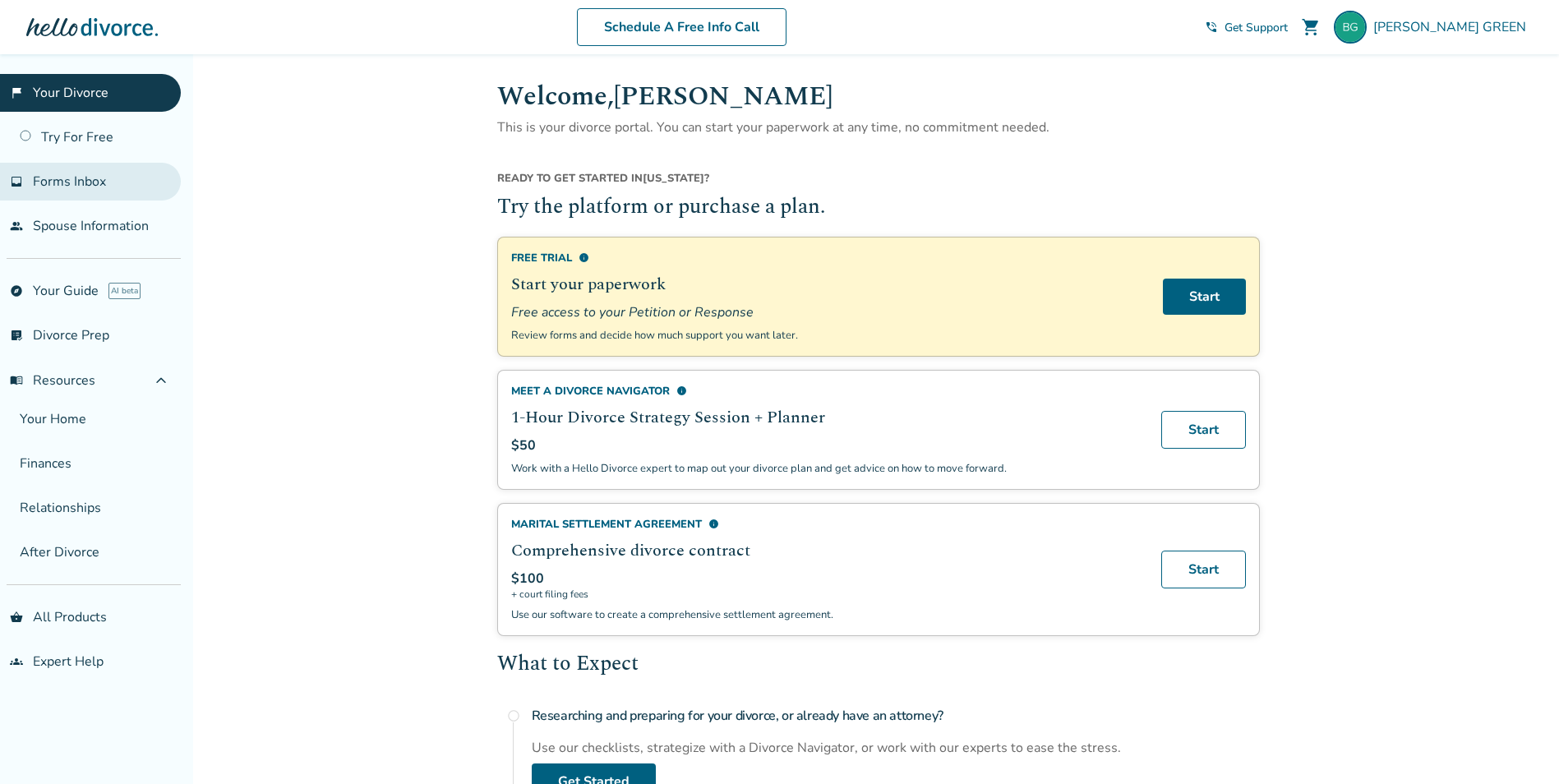
scroll to position [0, 0]
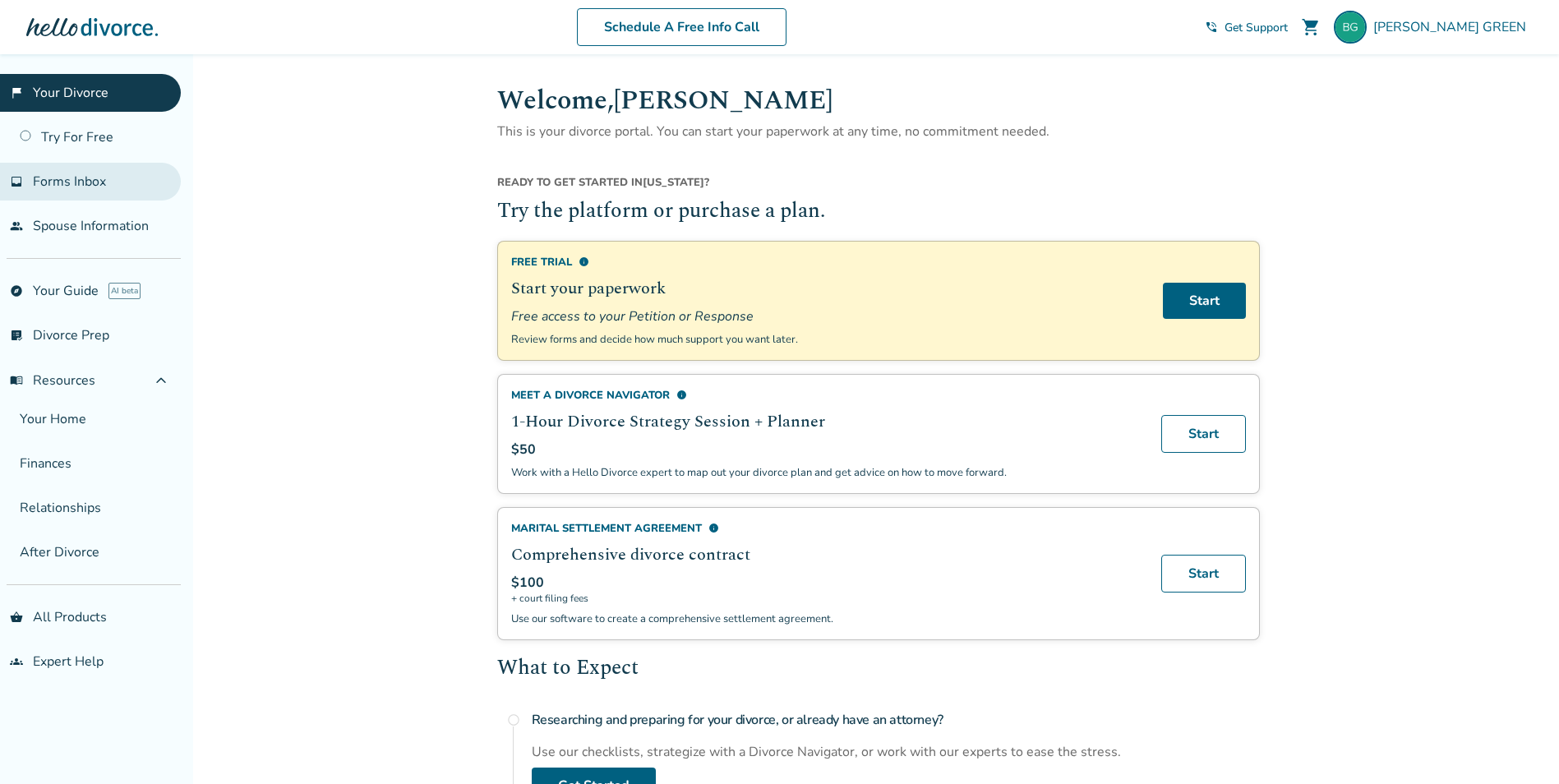
click at [57, 183] on span "Forms Inbox" at bounding box center [69, 182] width 73 height 18
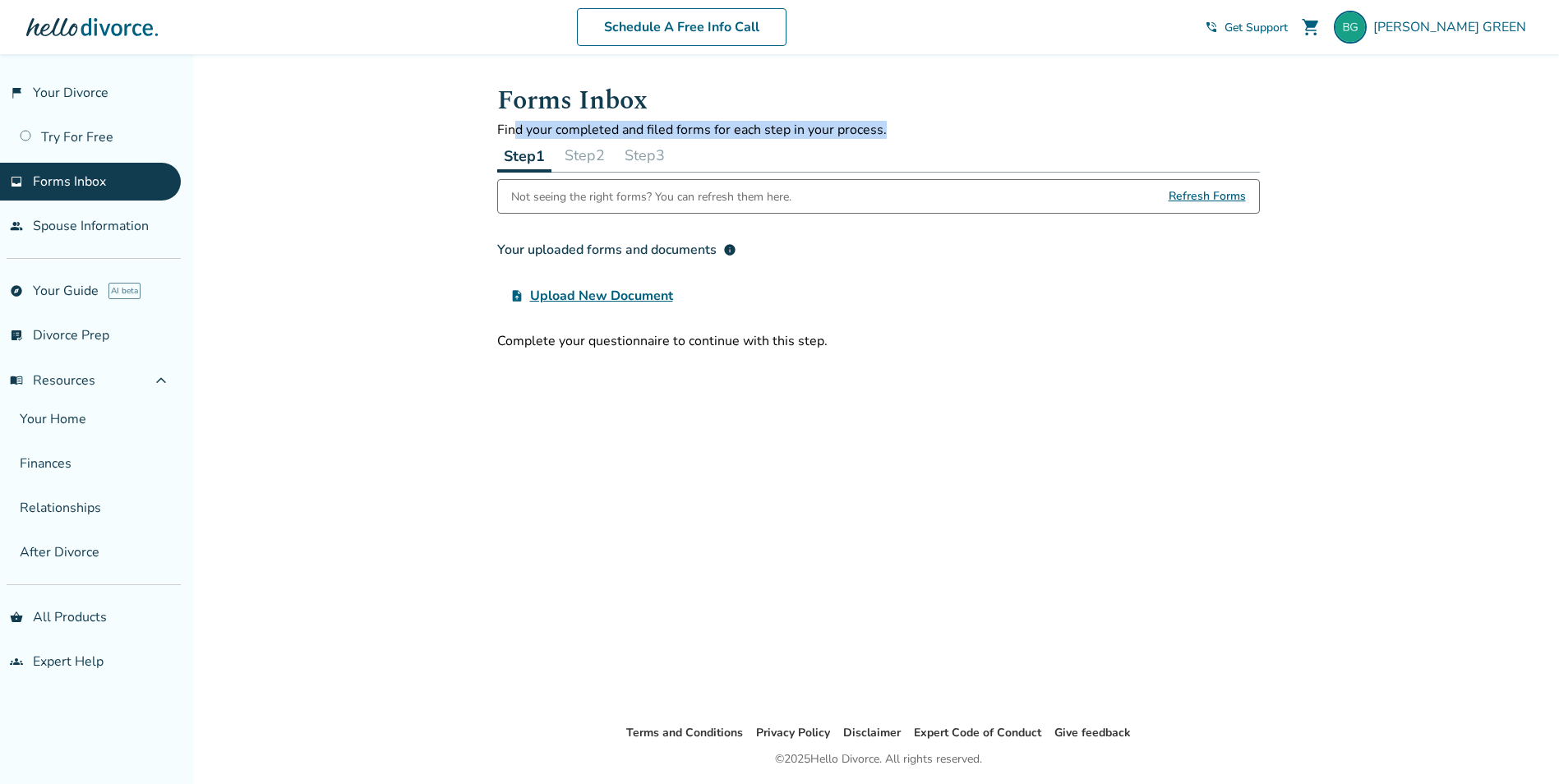
drag, startPoint x: 514, startPoint y: 130, endPoint x: 901, endPoint y: 129, distance: 387.0
click at [901, 129] on p "Find your completed and filed forms for each step in your process." at bounding box center [878, 130] width 762 height 18
click at [48, 288] on link "explore Your Guide AI beta" at bounding box center [90, 290] width 181 height 37
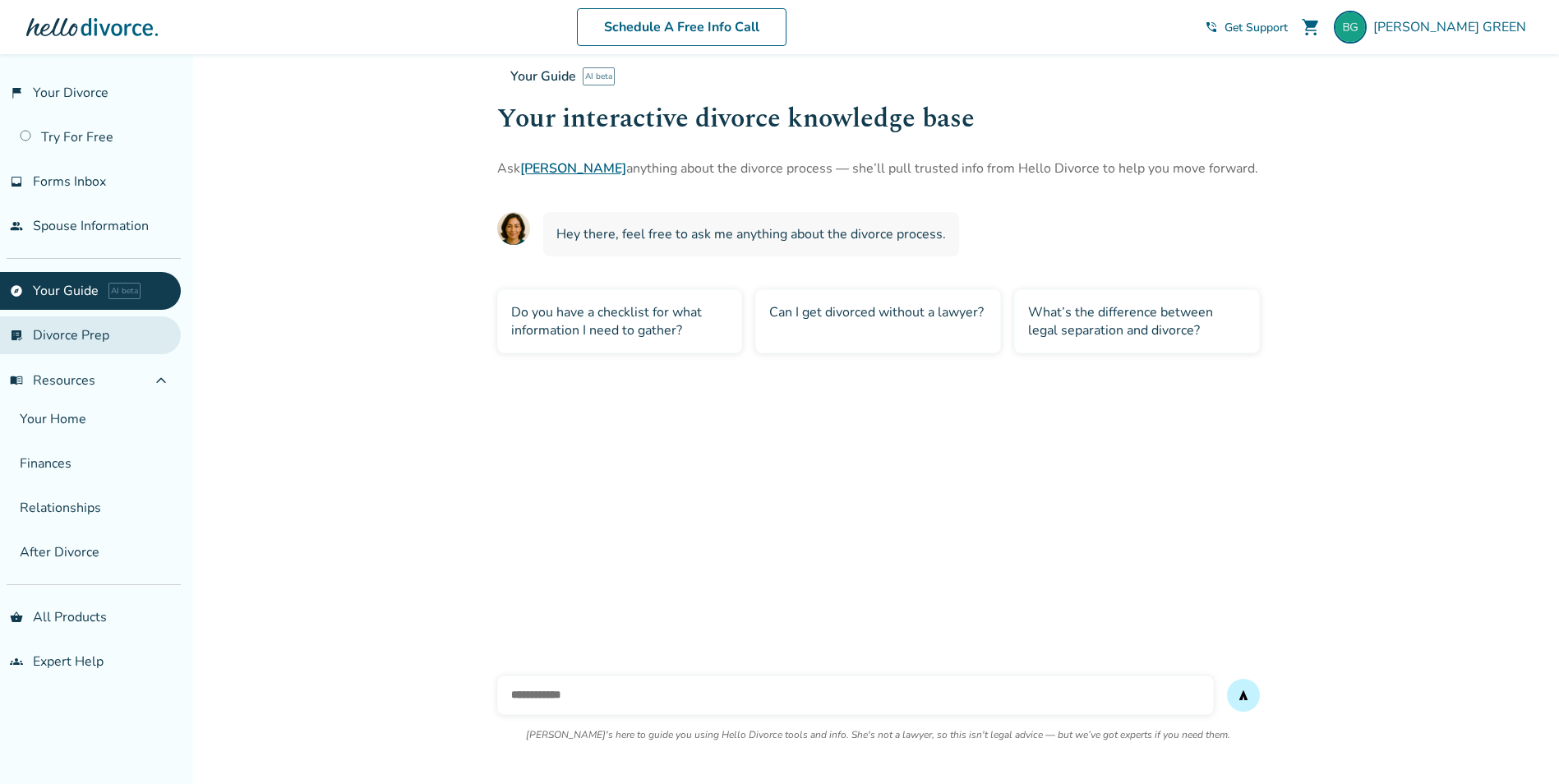
click at [49, 336] on link "list_alt_check Divorce Prep" at bounding box center [90, 335] width 181 height 37
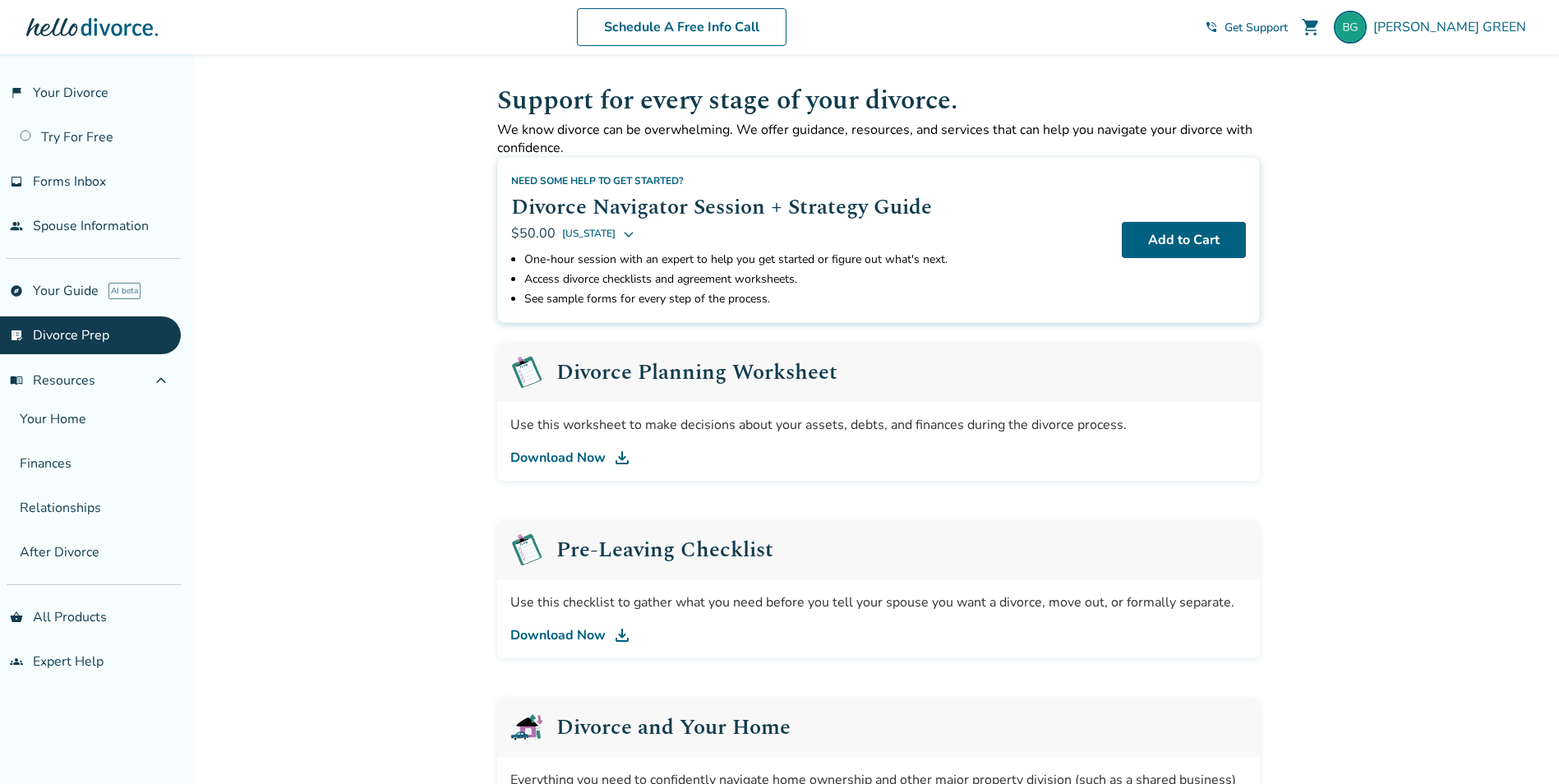
scroll to position [82, 0]
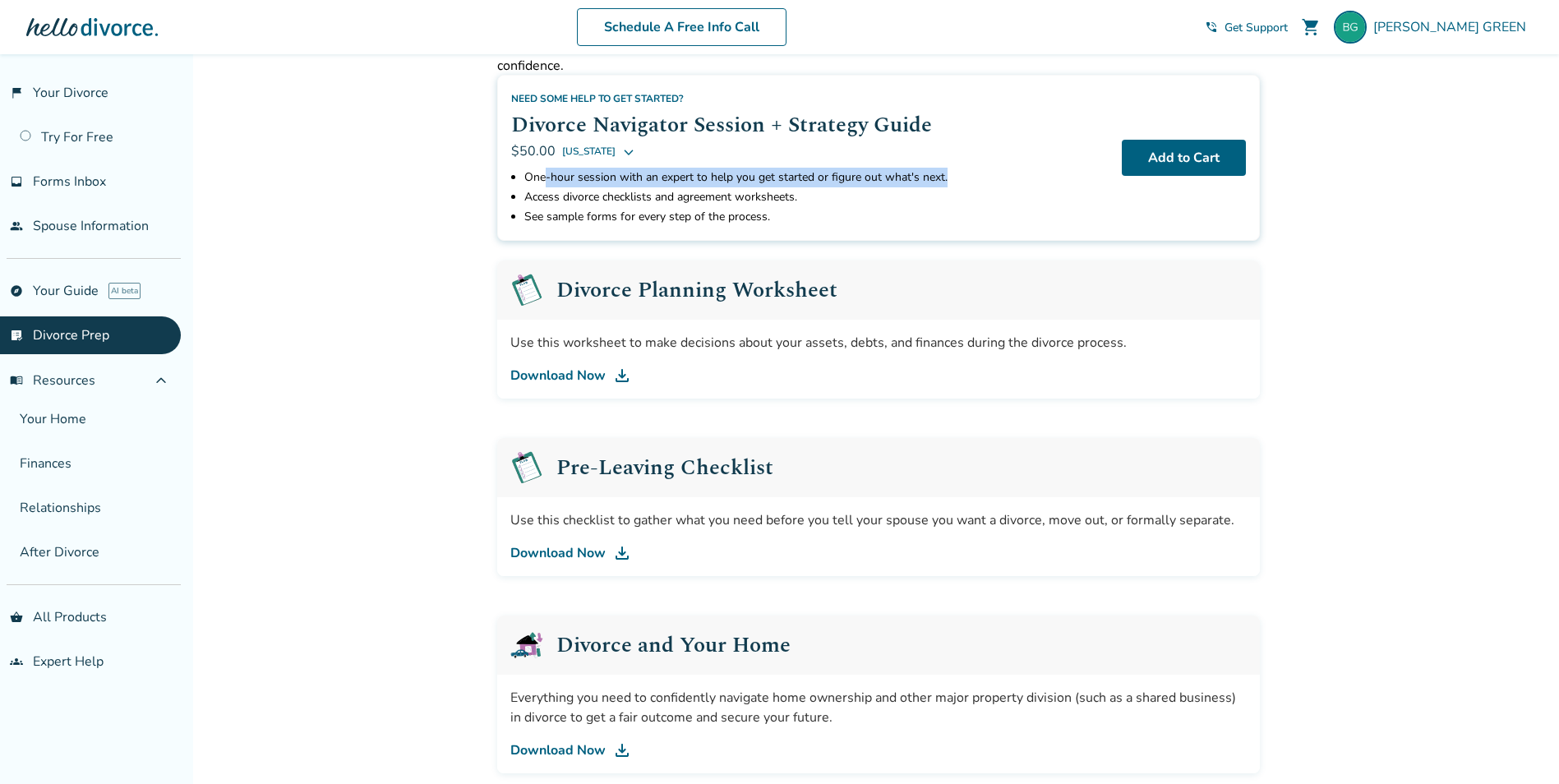
drag, startPoint x: 548, startPoint y: 177, endPoint x: 960, endPoint y: 180, distance: 412.0
click at [960, 180] on li "One-hour session with an expert to help you get started or figure out what's ne…" at bounding box center [816, 178] width 584 height 20
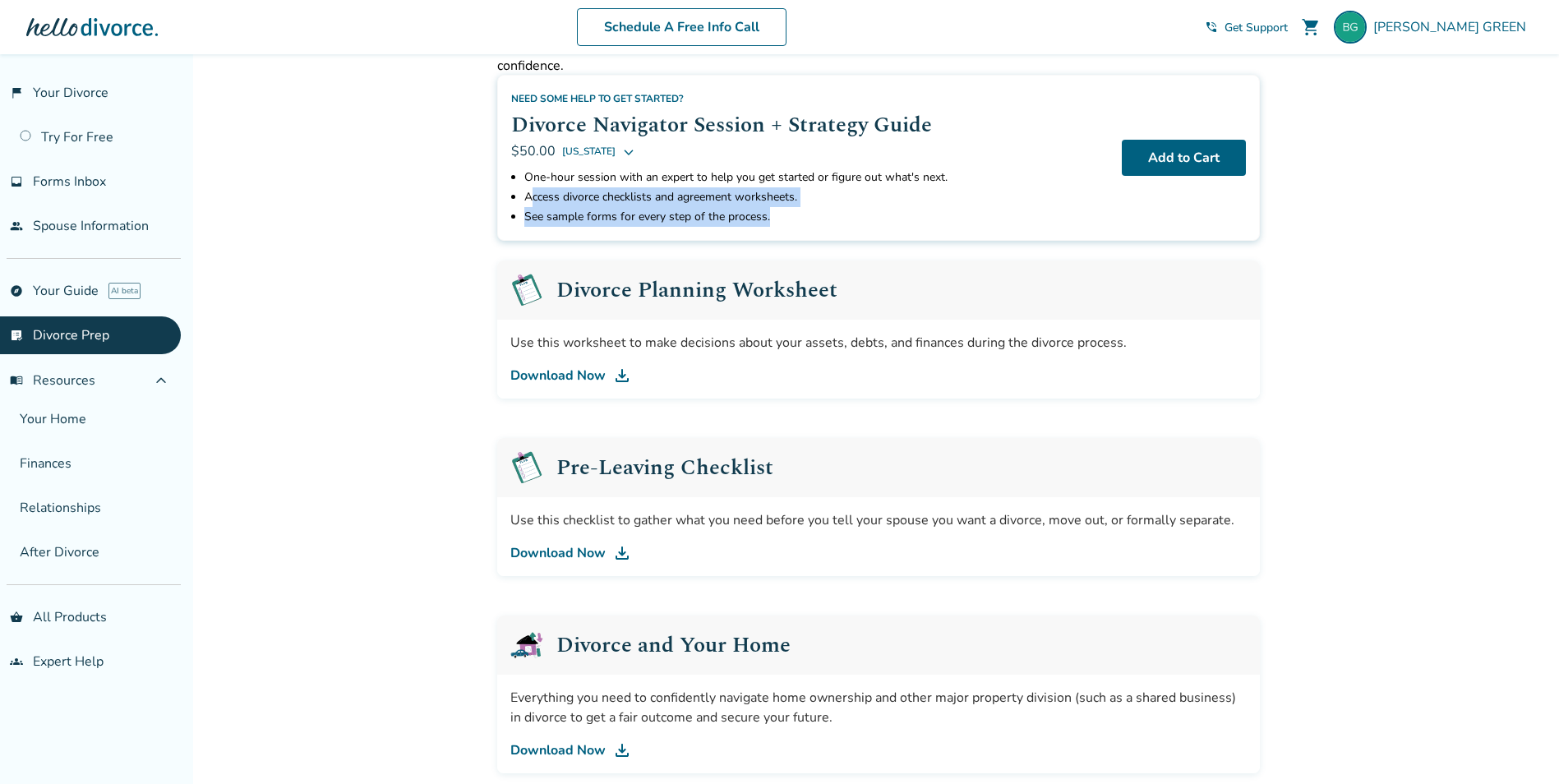
drag, startPoint x: 534, startPoint y: 200, endPoint x: 832, endPoint y: 222, distance: 298.8
click at [832, 222] on ul "One-hour session with an expert to help you get started or figure out what's ne…" at bounding box center [810, 197] width 597 height 59
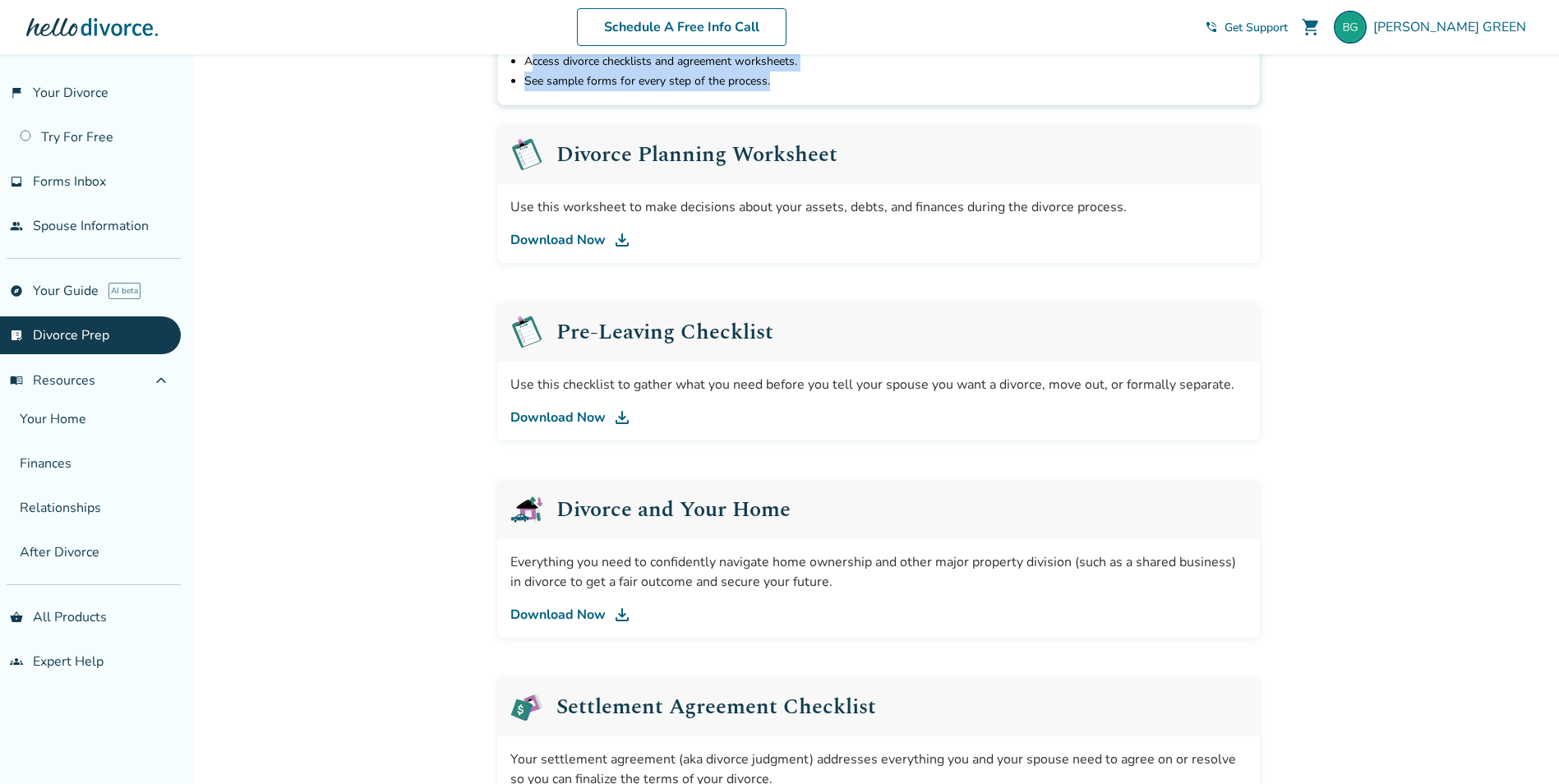
scroll to position [246, 0]
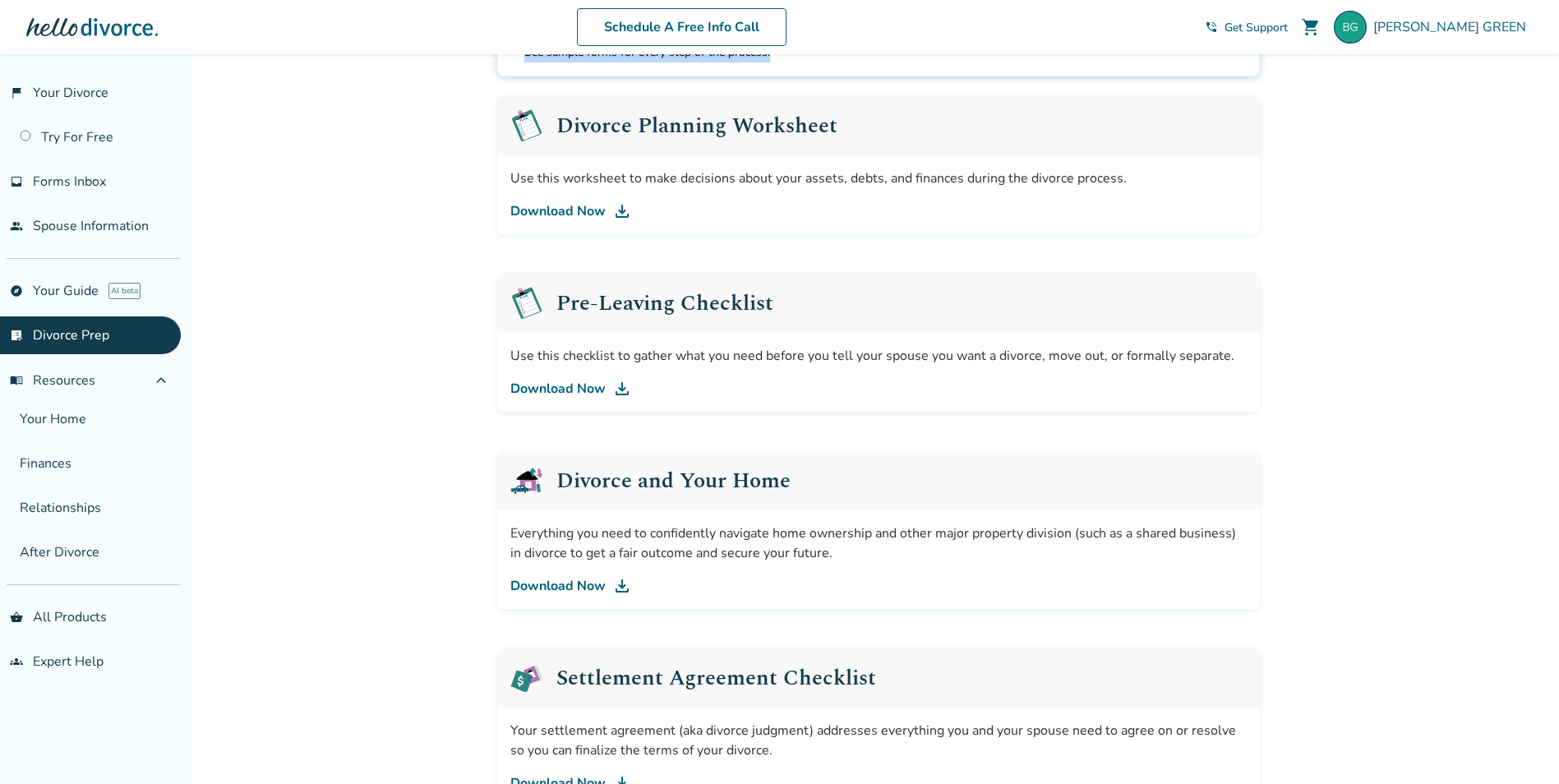
click at [621, 209] on img at bounding box center [623, 212] width 20 height 20
click at [592, 390] on link "Download Now" at bounding box center [878, 389] width 737 height 20
click at [581, 586] on link "Download Now" at bounding box center [878, 586] width 737 height 20
click at [560, 588] on link "Download Now" at bounding box center [878, 586] width 737 height 20
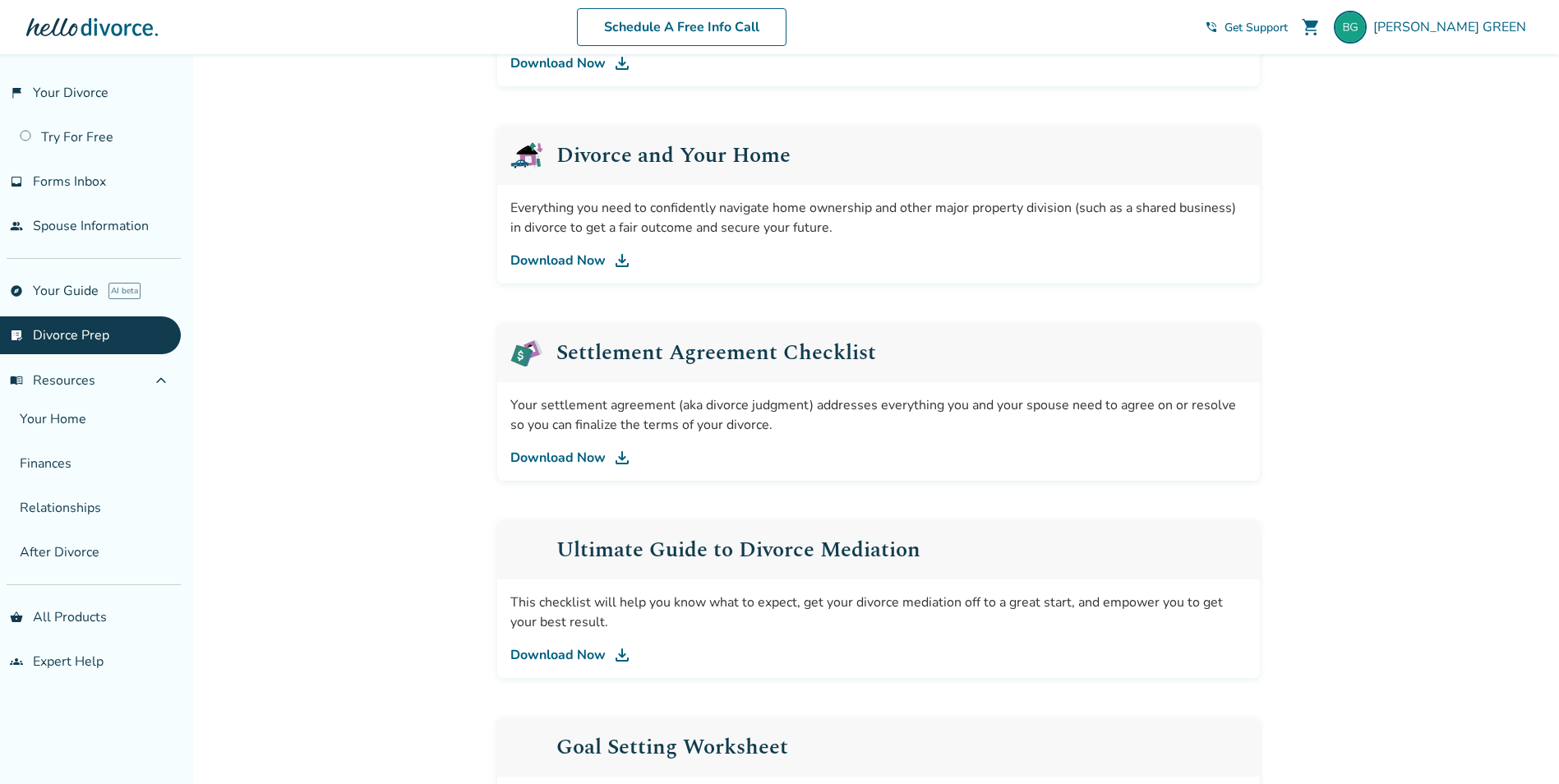
scroll to position [575, 0]
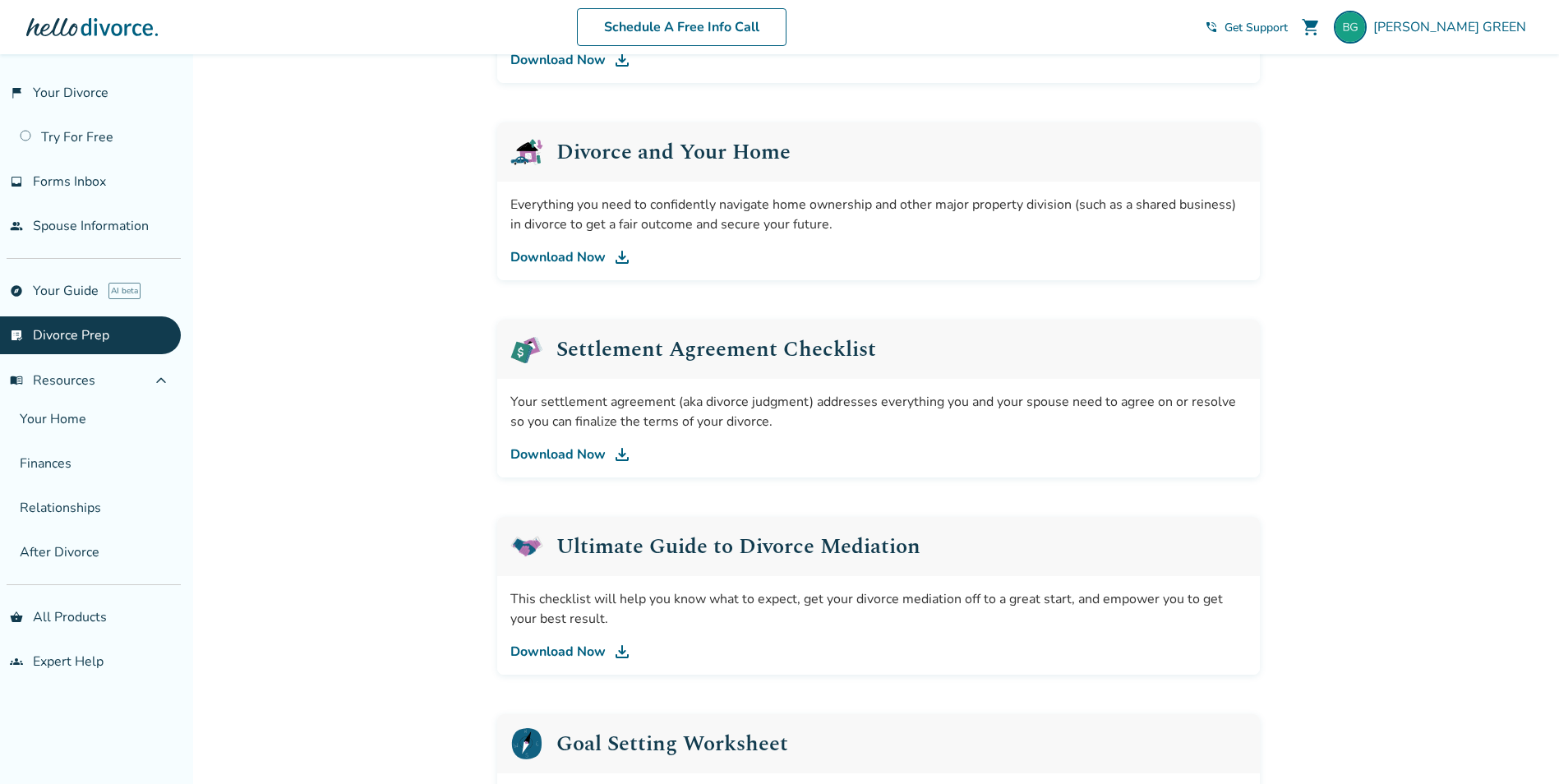
click at [571, 454] on link "Download Now" at bounding box center [878, 455] width 737 height 20
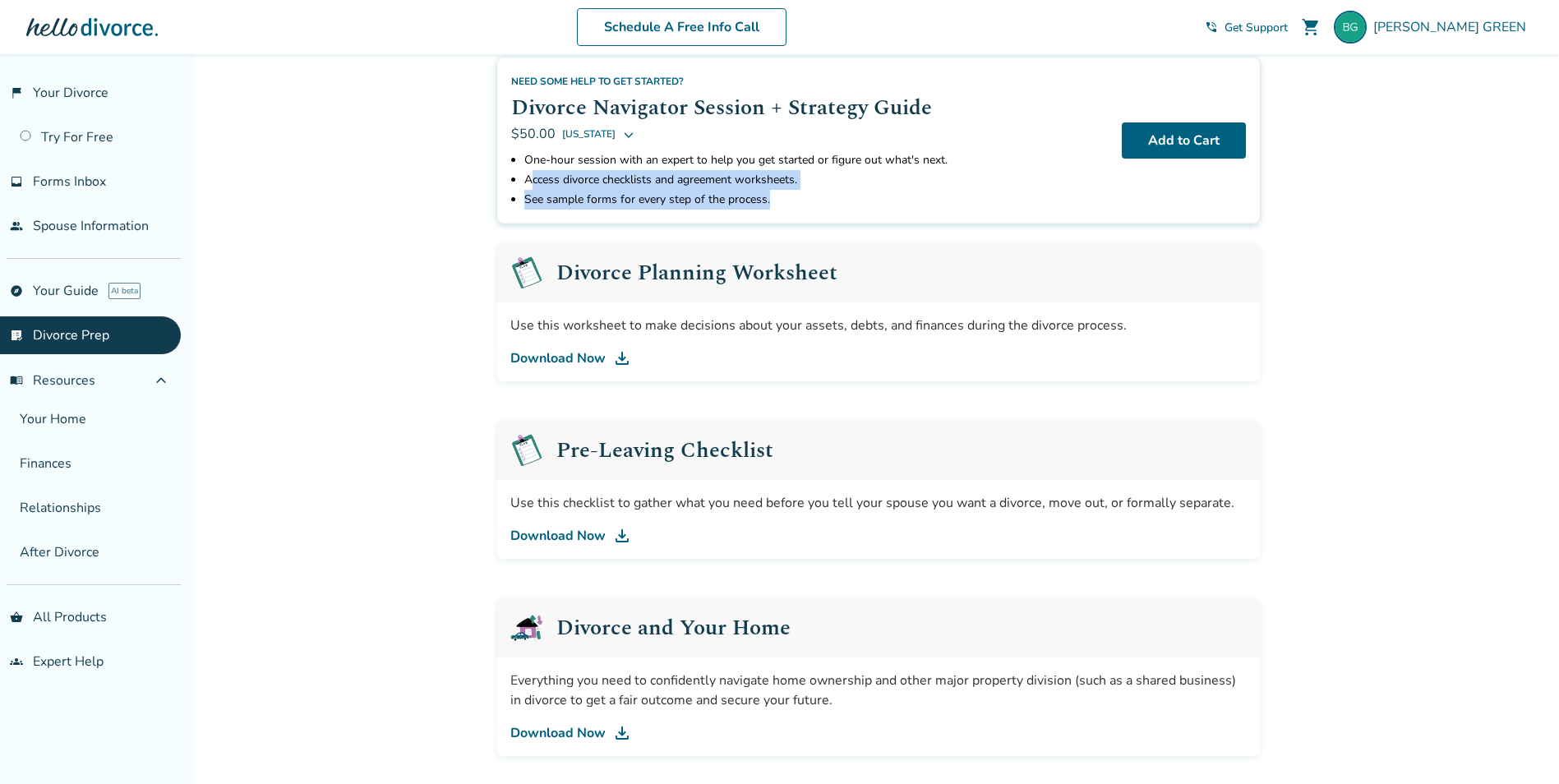
scroll to position [0, 0]
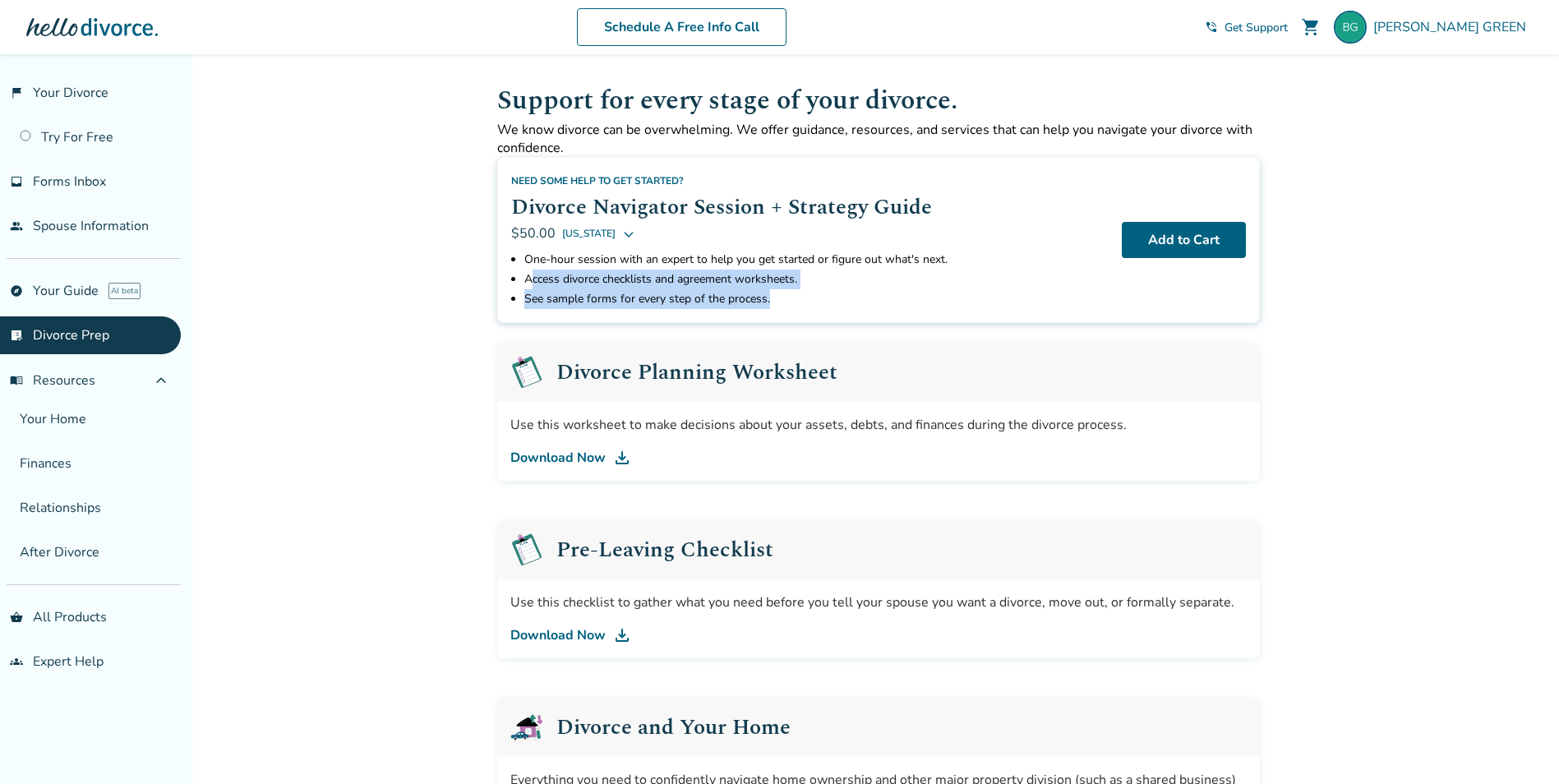
click at [568, 457] on link "Download Now" at bounding box center [878, 458] width 737 height 20
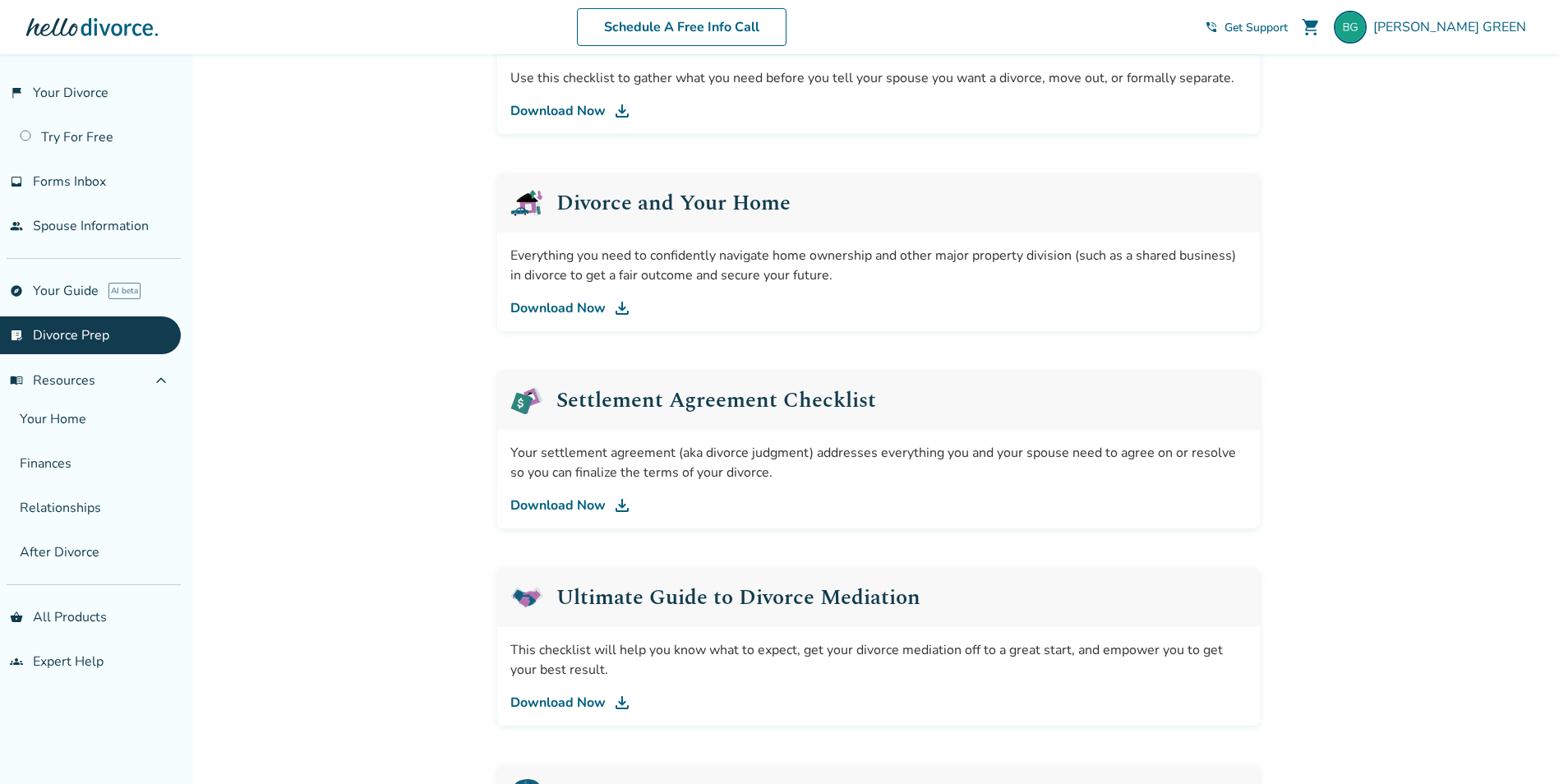
scroll to position [575, 0]
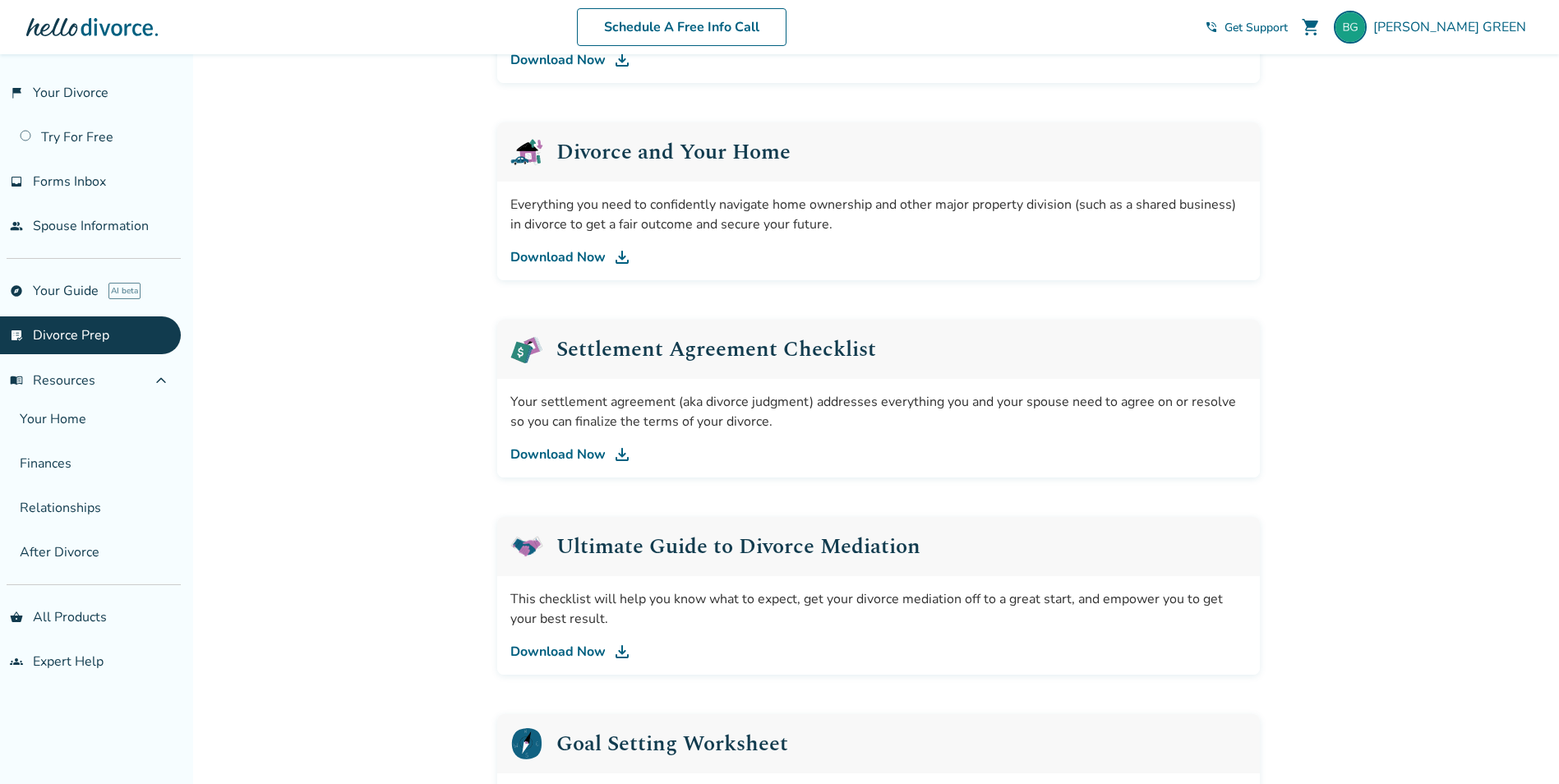
click at [542, 256] on link "Download Now" at bounding box center [878, 257] width 737 height 20
click at [54, 285] on link "explore Your Guide AI beta" at bounding box center [90, 290] width 181 height 37
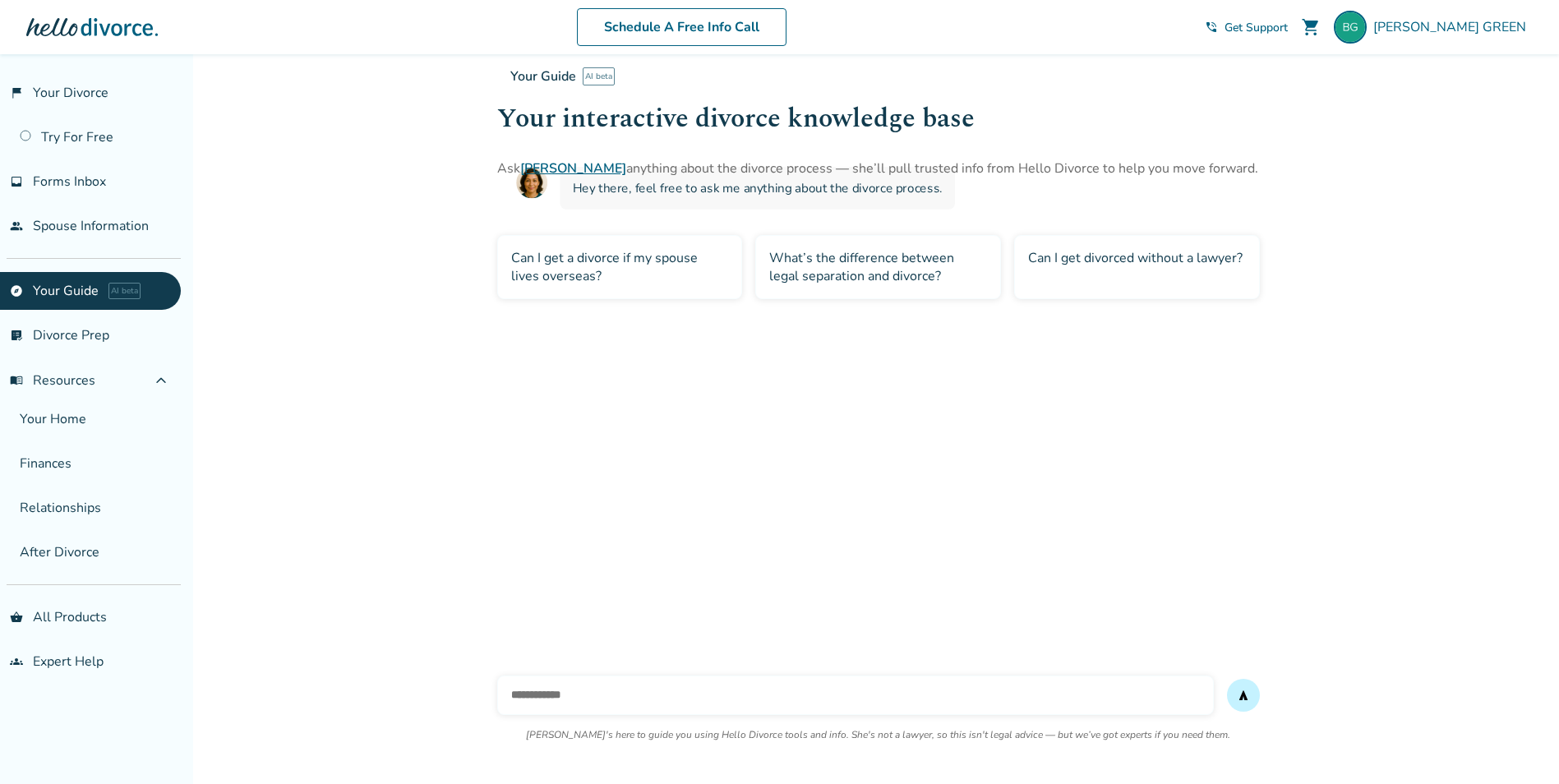
scroll to position [54, 0]
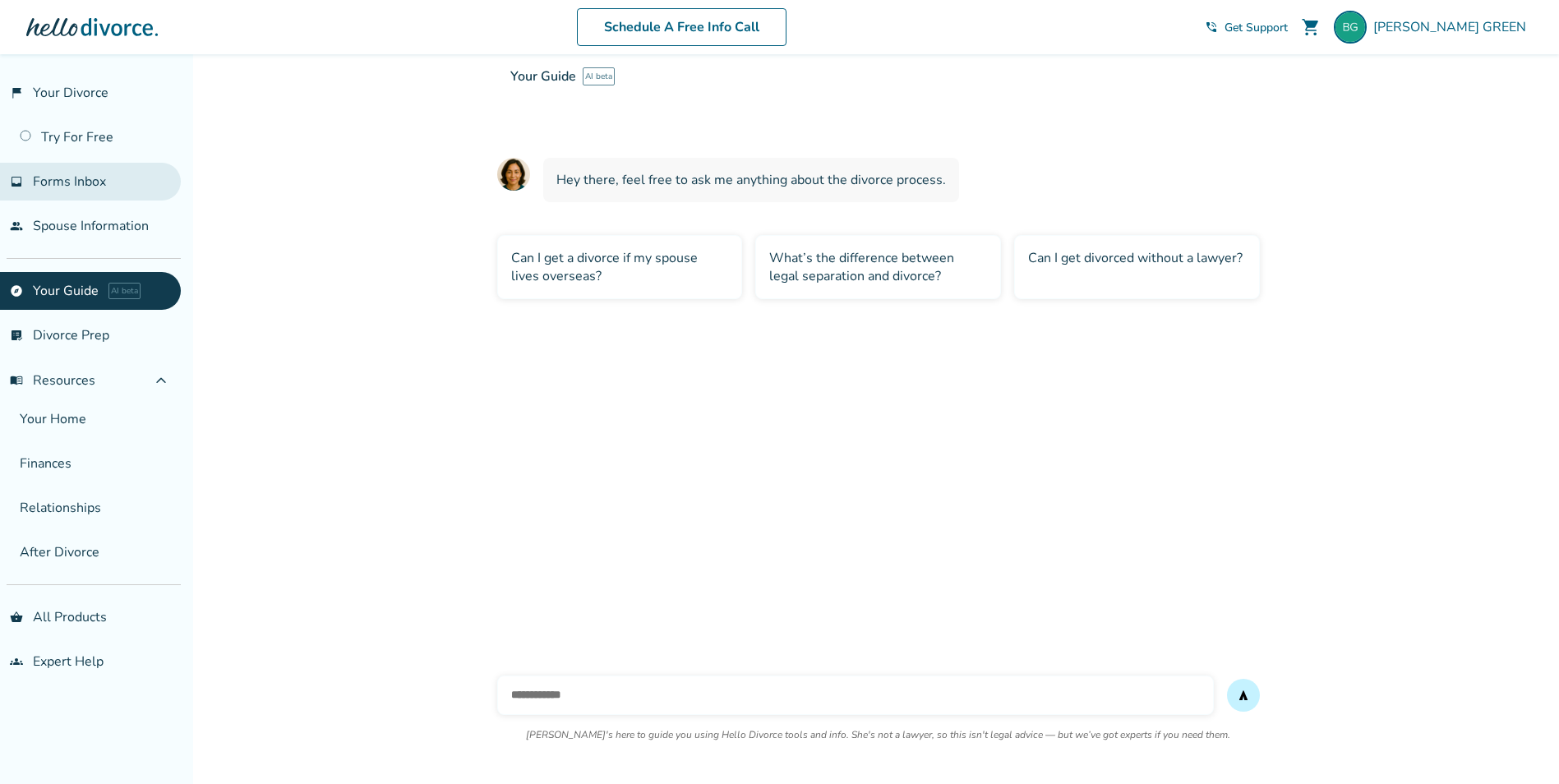
click at [50, 183] on span "Forms Inbox" at bounding box center [69, 182] width 73 height 18
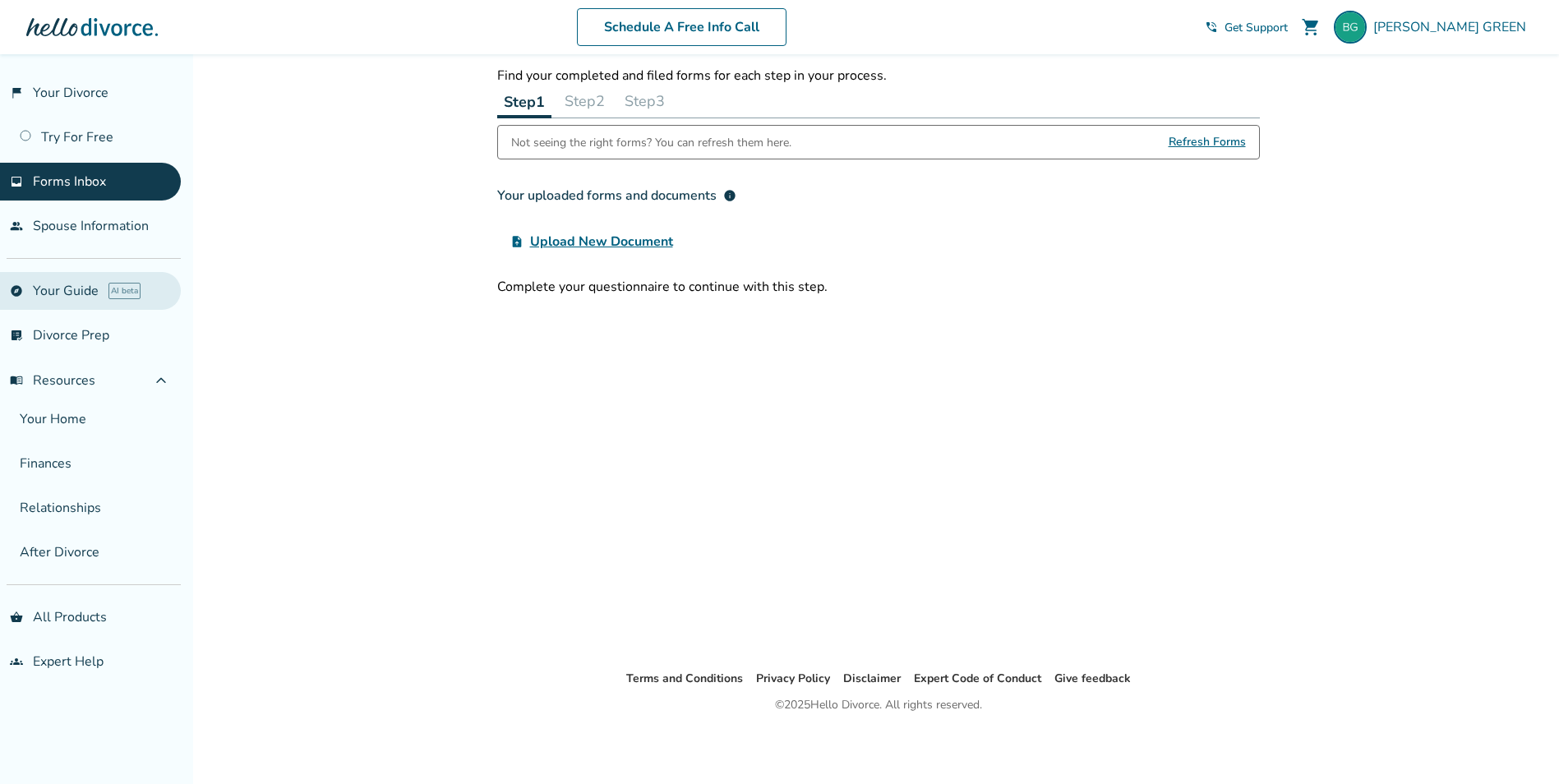
click at [54, 291] on link "explore Your Guide AI beta" at bounding box center [90, 290] width 181 height 37
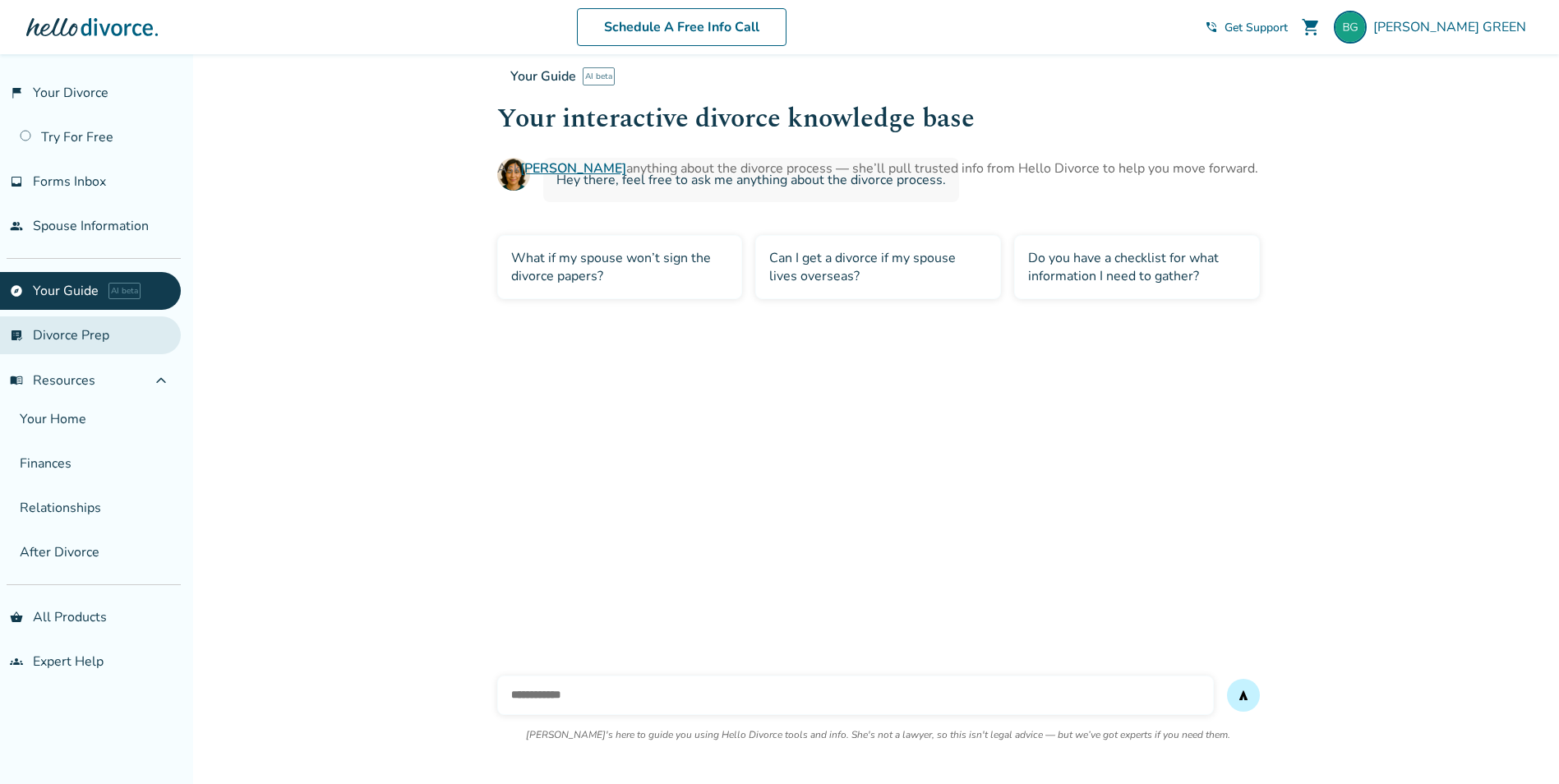
click at [56, 330] on link "list_alt_check Divorce Prep" at bounding box center [90, 335] width 181 height 37
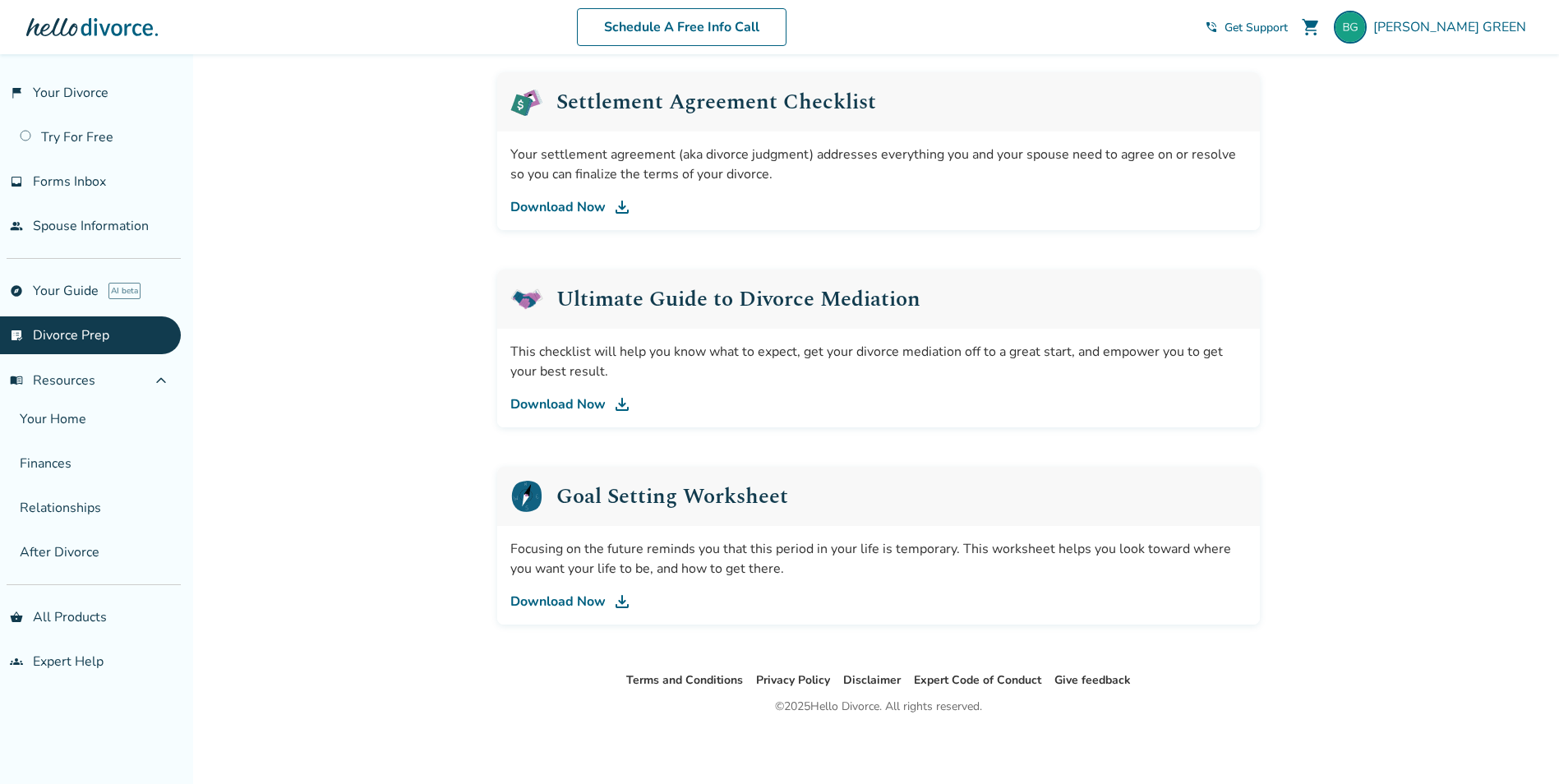
scroll to position [824, 0]
click at [537, 402] on link "Download Now" at bounding box center [878, 402] width 737 height 20
click at [566, 598] on link "Download Now" at bounding box center [878, 600] width 737 height 20
click at [40, 383] on span "menu_book Resources" at bounding box center [53, 381] width 86 height 18
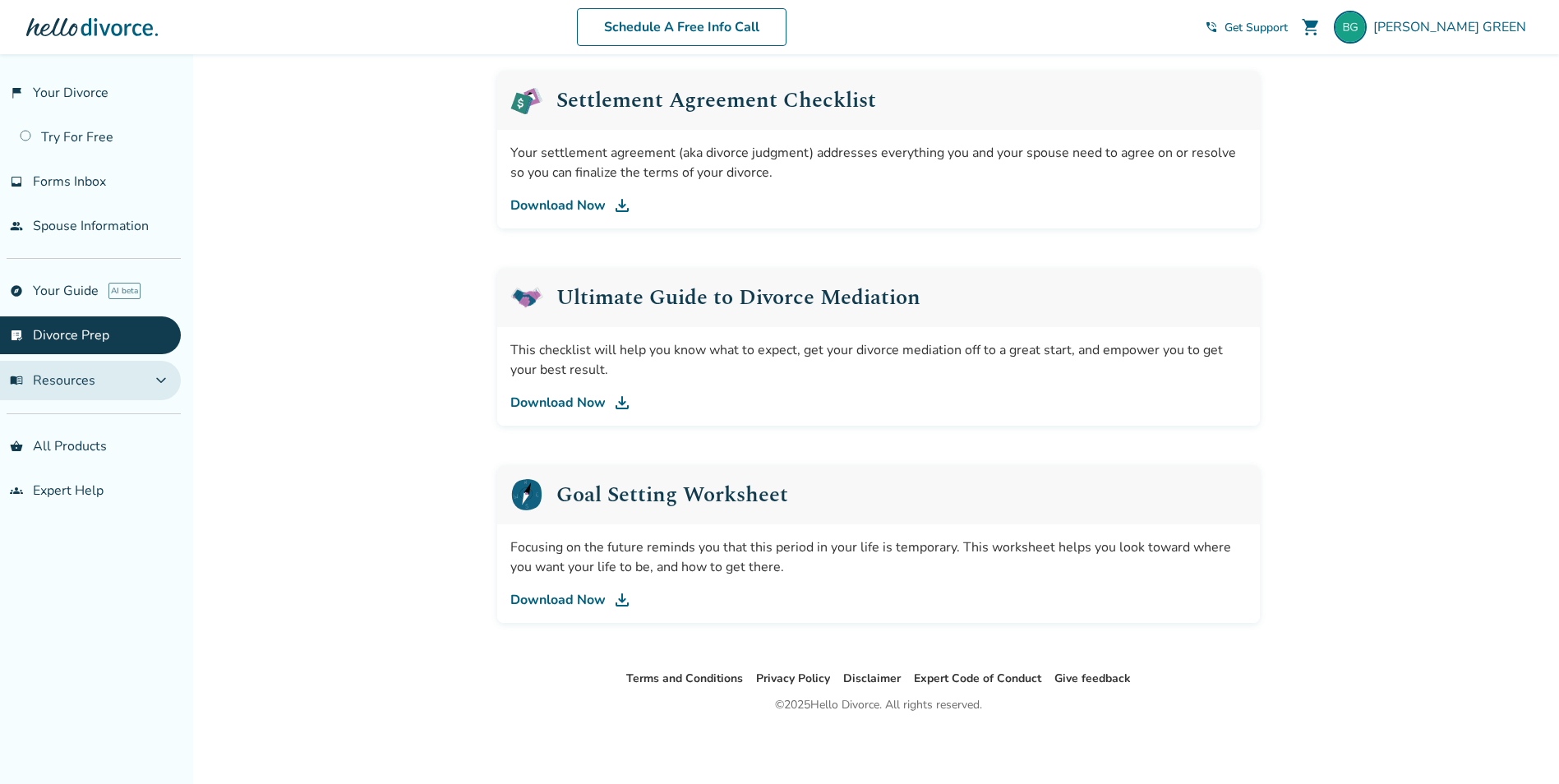
click at [106, 381] on button "menu_book Resources expand_more" at bounding box center [90, 380] width 181 height 39
click at [160, 380] on span "expand_less" at bounding box center [162, 381] width 20 height 20
click at [27, 373] on span "menu_book Resources" at bounding box center [53, 381] width 86 height 18
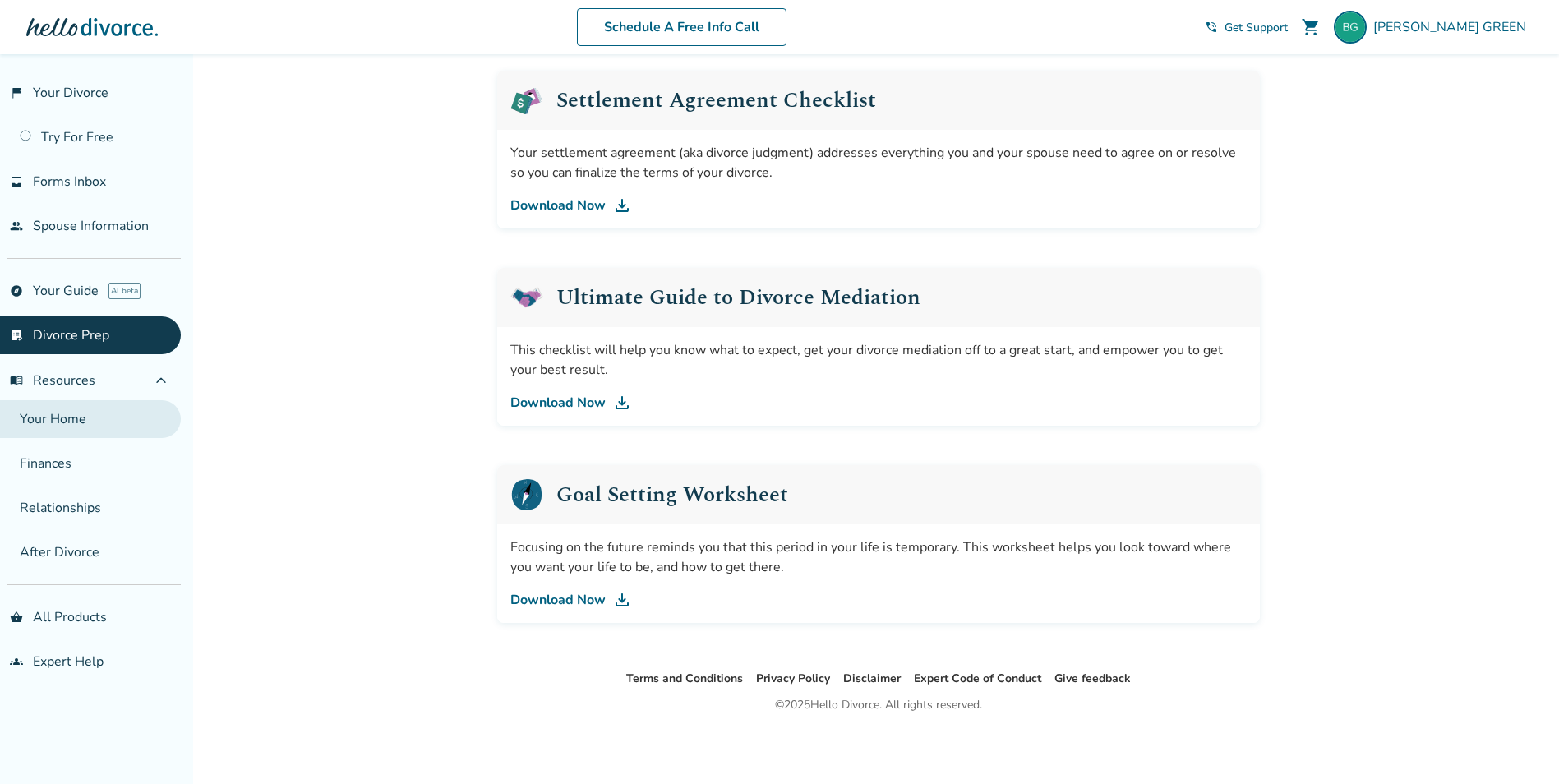
click at [54, 422] on link "Your Home" at bounding box center [90, 418] width 181 height 37
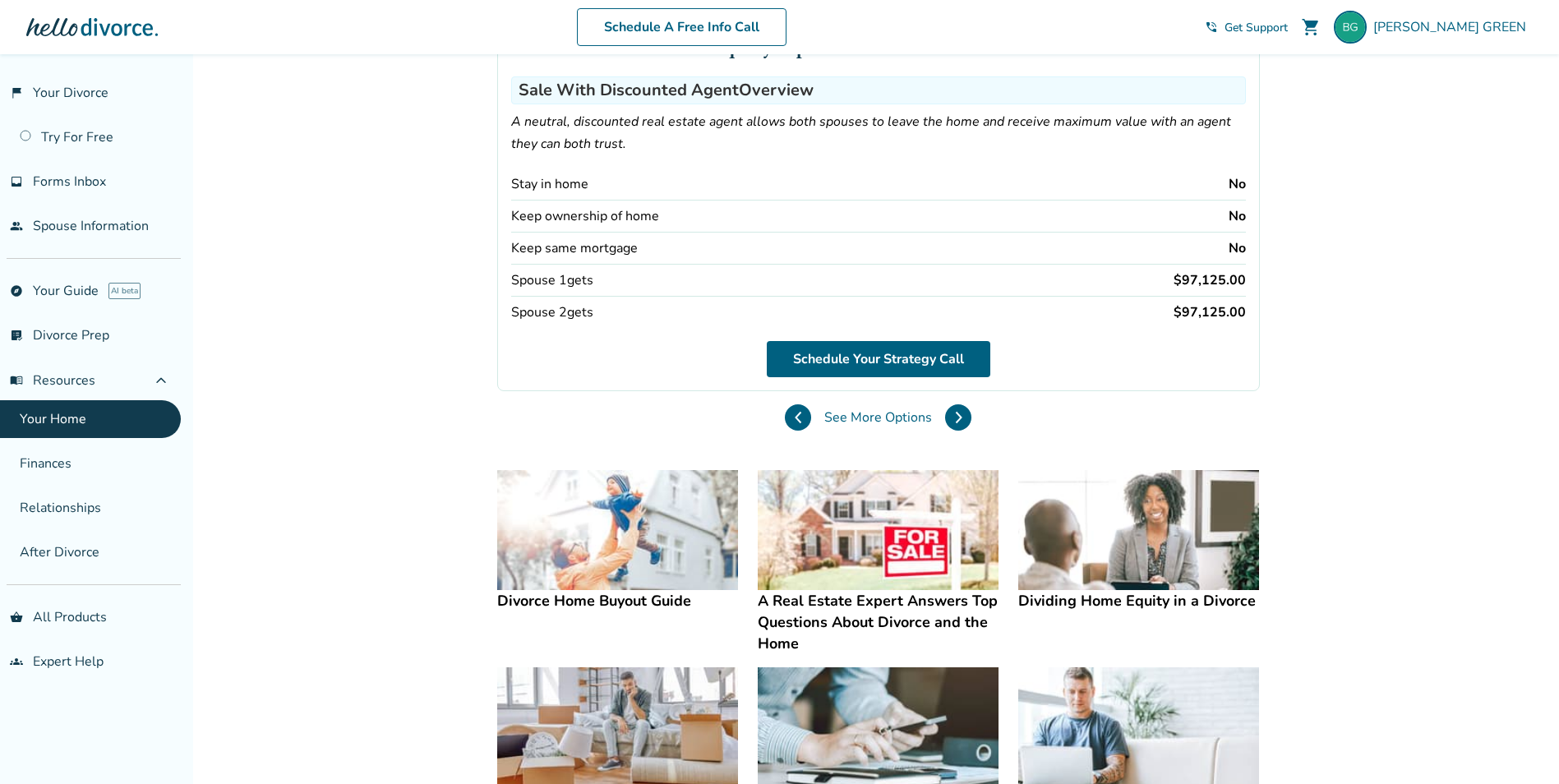
scroll to position [50, 0]
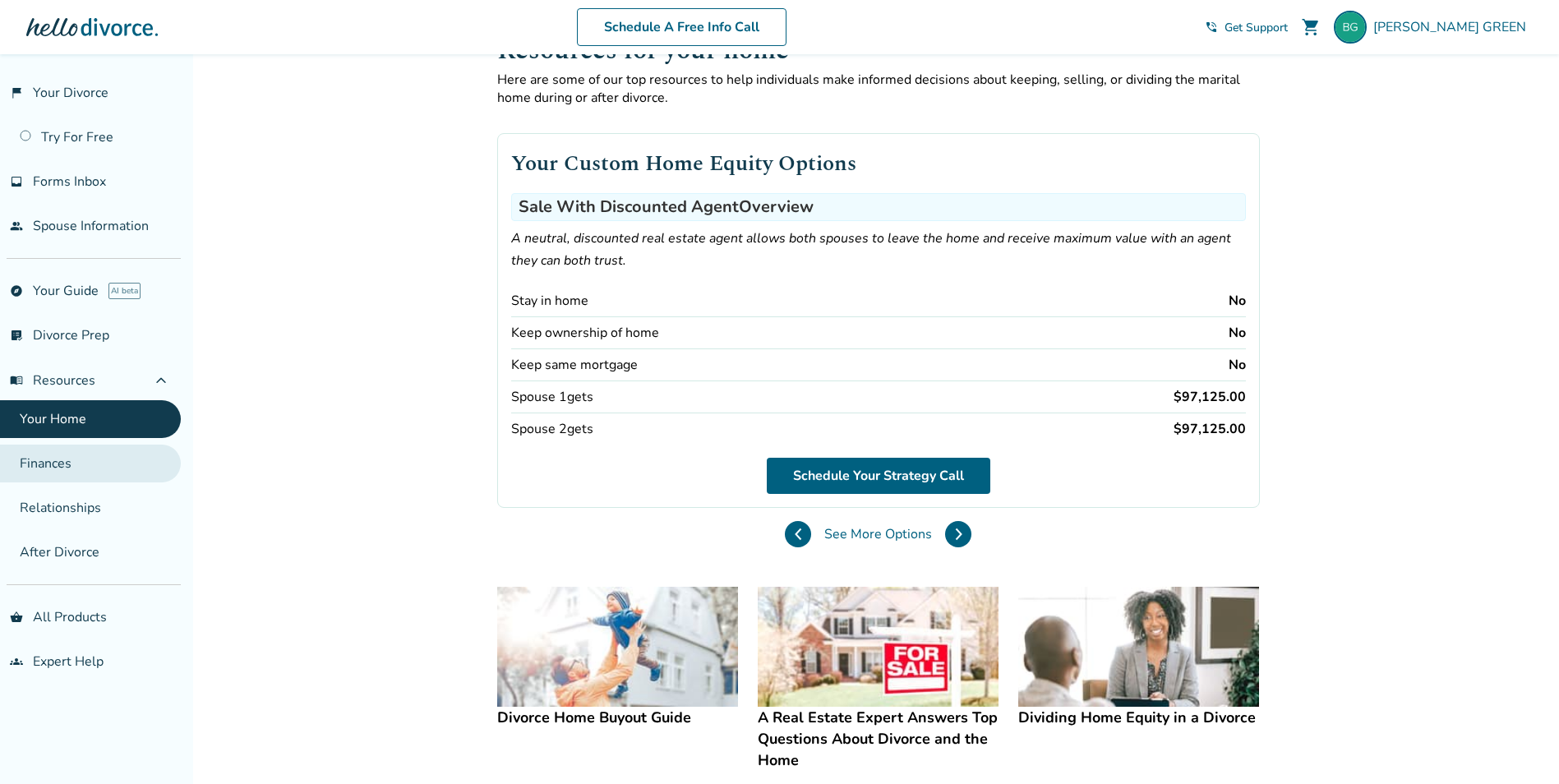
click at [40, 468] on link "Finances" at bounding box center [90, 463] width 181 height 37
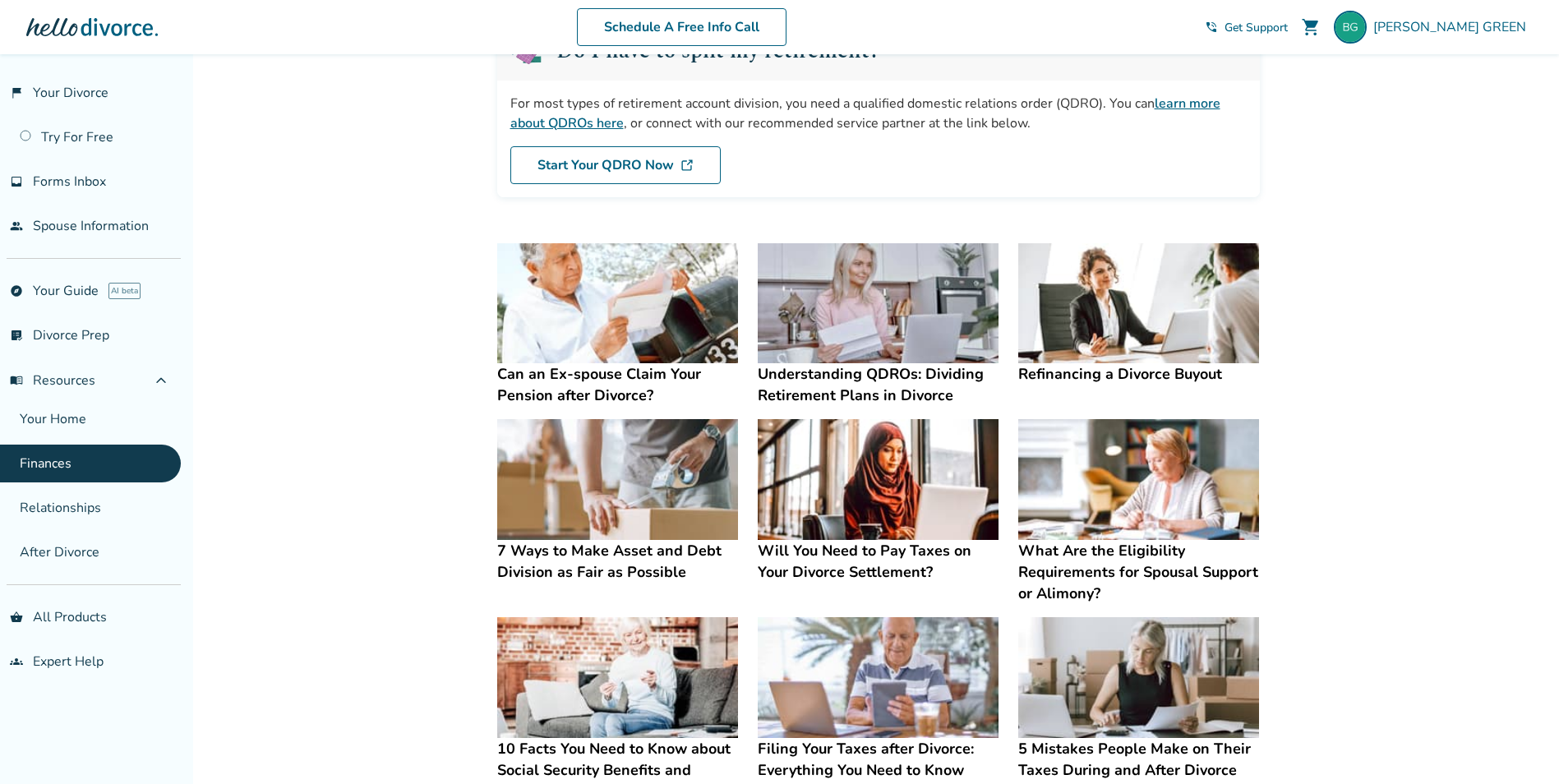
scroll to position [164, 0]
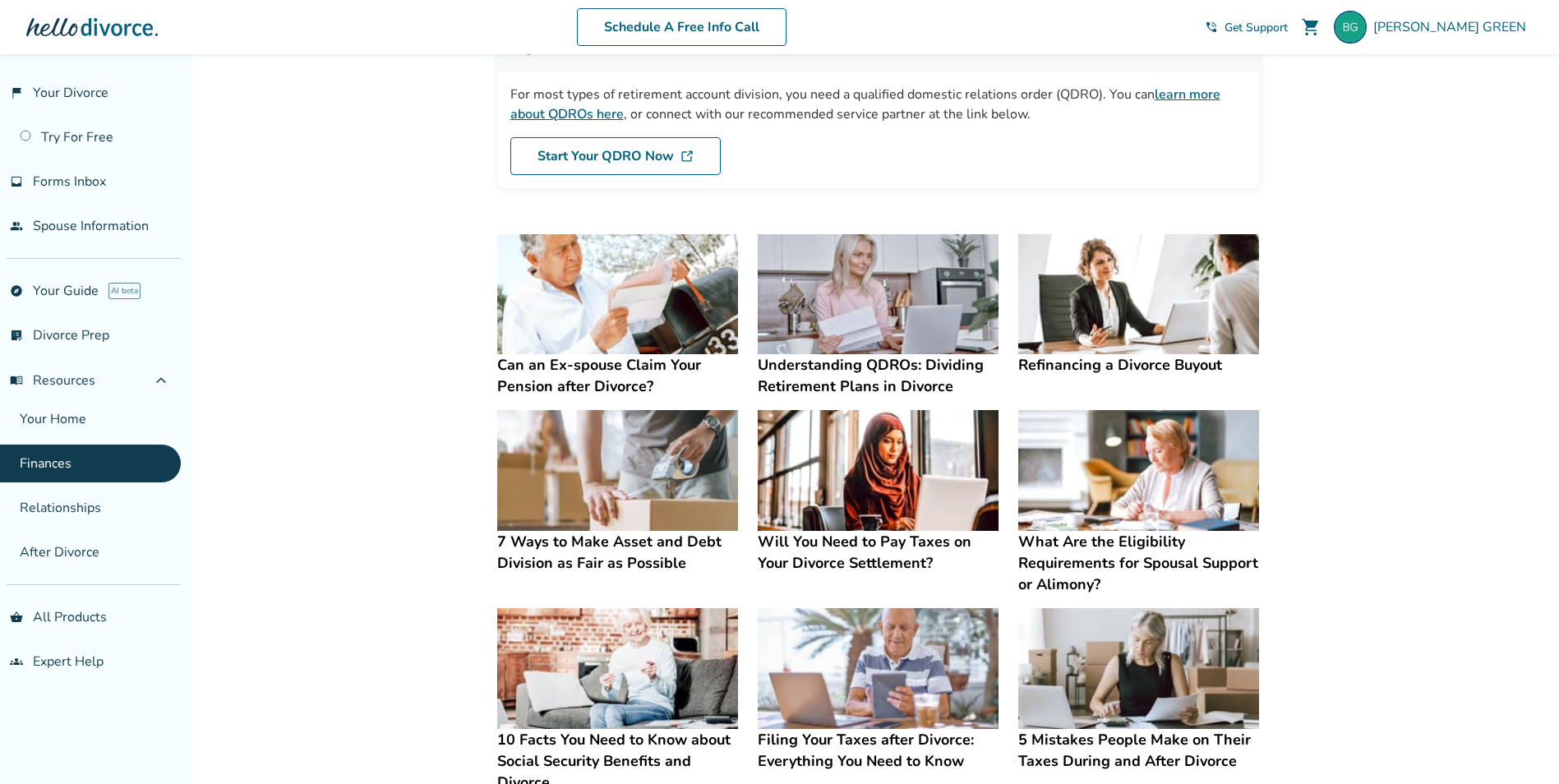
click at [560, 367] on h4 "Can an Ex-spouse Claim Your Pension after Divorce?" at bounding box center [618, 375] width 241 height 43
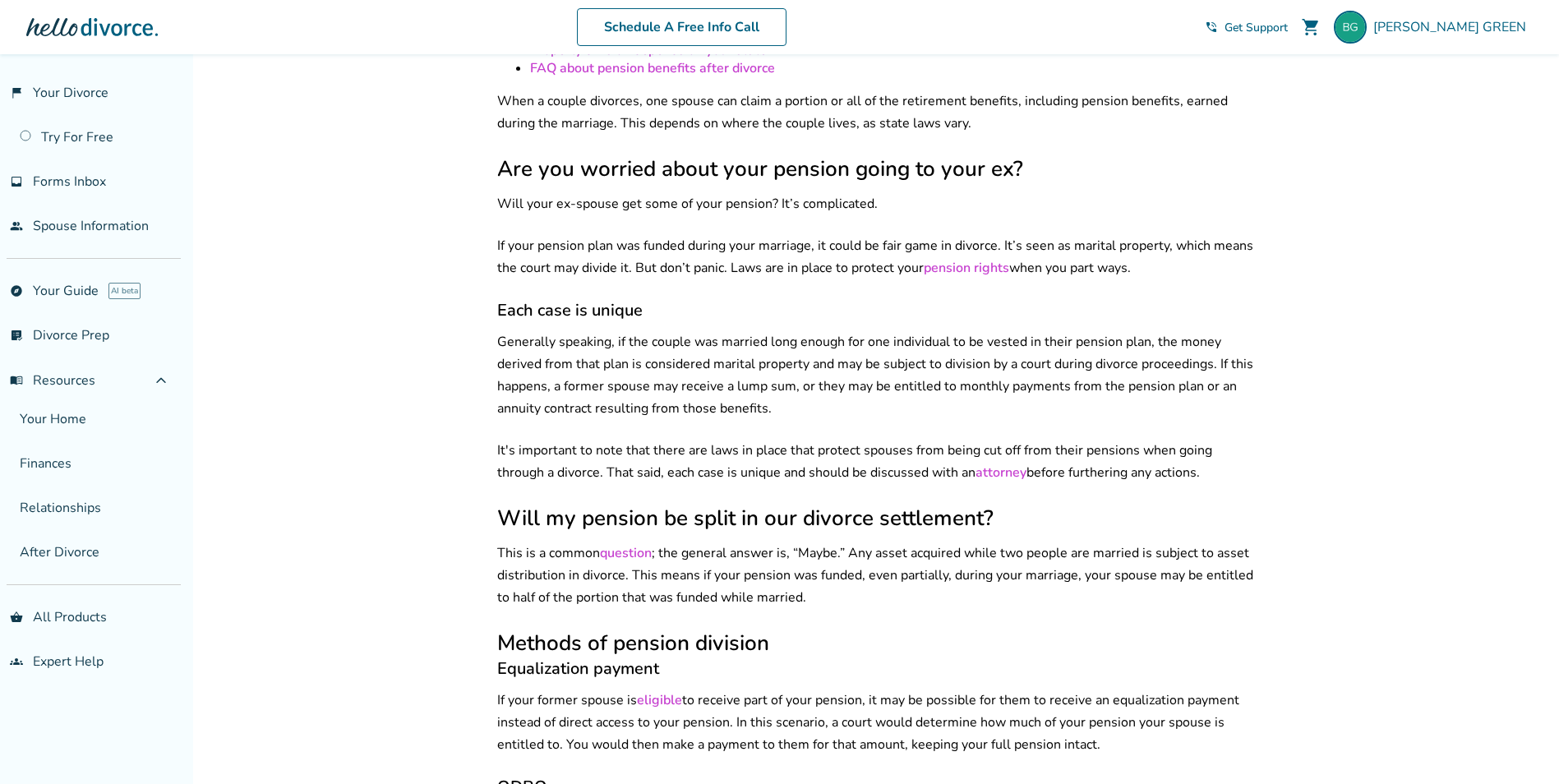
scroll to position [411, 0]
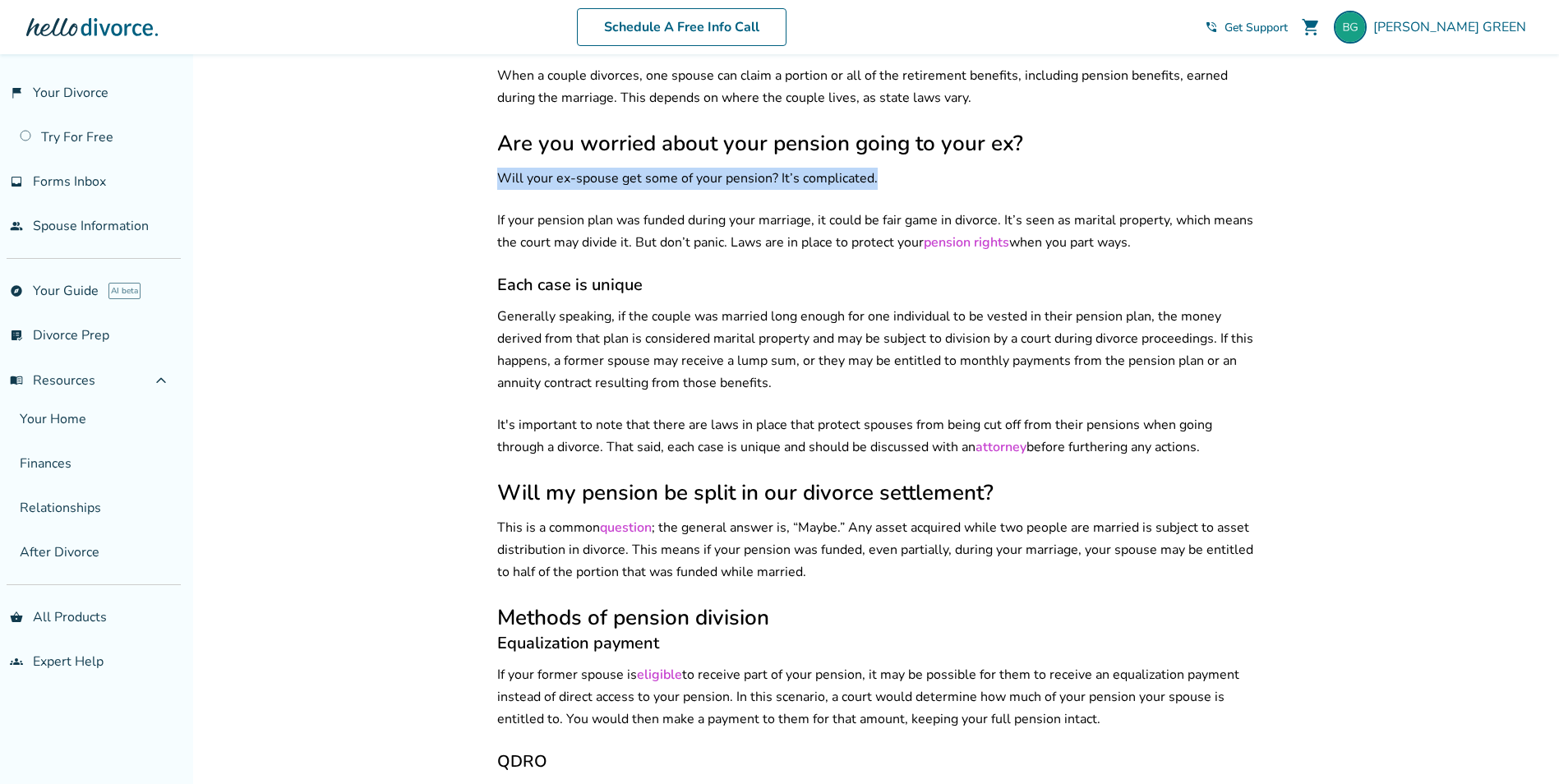
drag, startPoint x: 501, startPoint y: 162, endPoint x: 922, endPoint y: 167, distance: 421.0
click at [922, 168] on p "Will your ex-spouse get some of your pension? It’s complicated." at bounding box center [878, 179] width 762 height 22
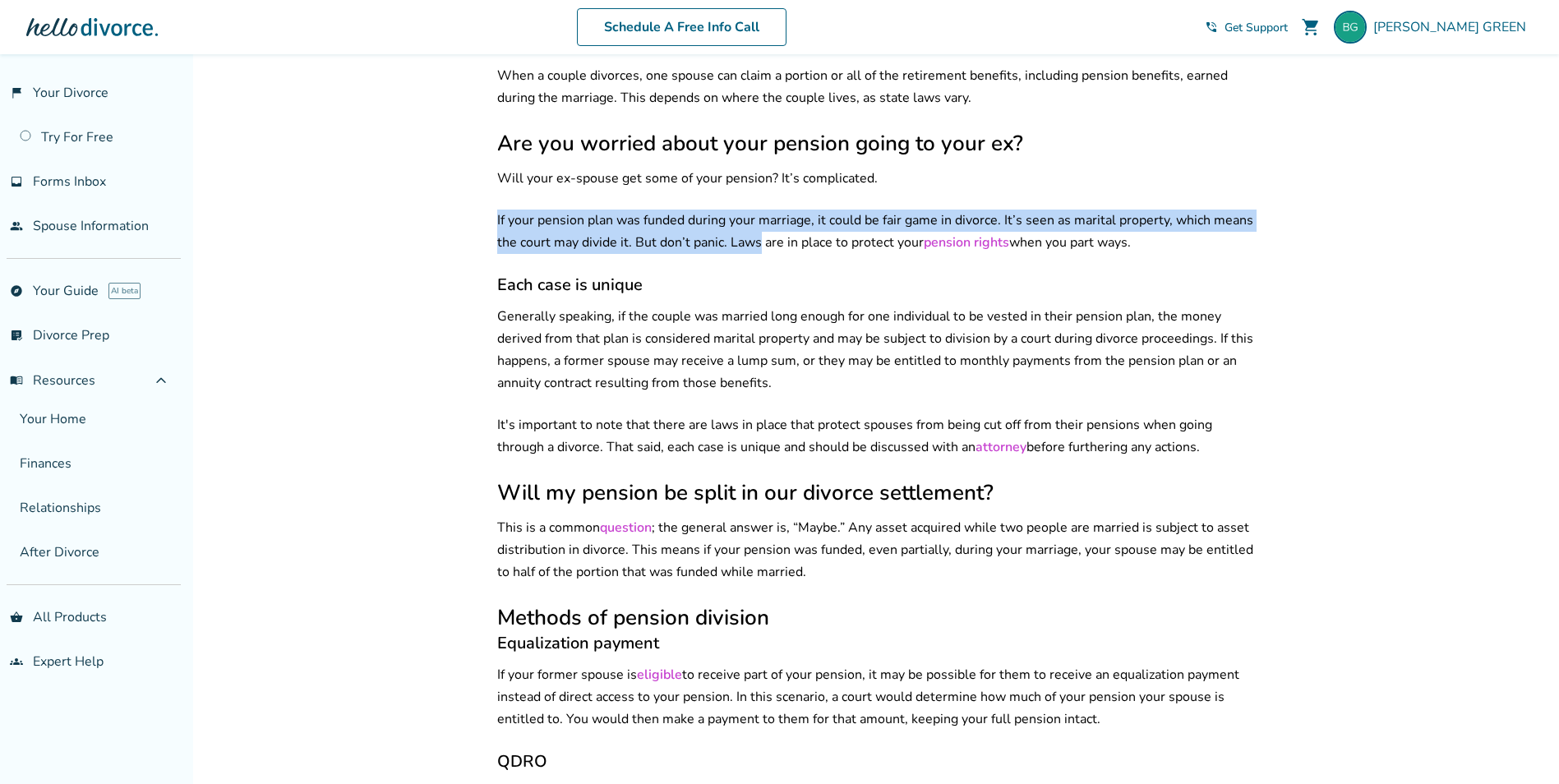
drag, startPoint x: 496, startPoint y: 204, endPoint x: 760, endPoint y: 227, distance: 265.0
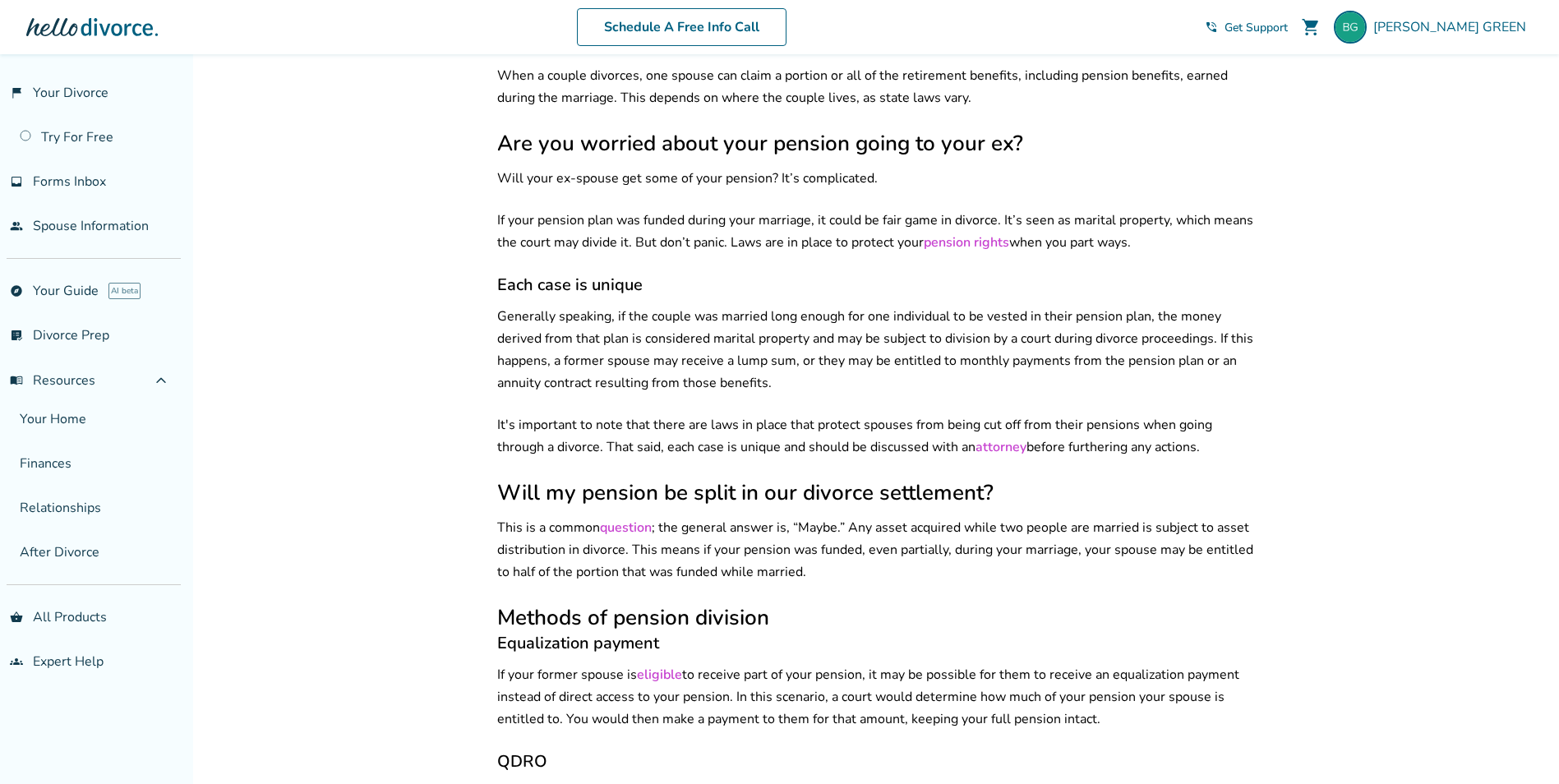
click at [555, 316] on p "Generally speaking, if the couple was married long enough for one individual to…" at bounding box center [878, 350] width 762 height 89
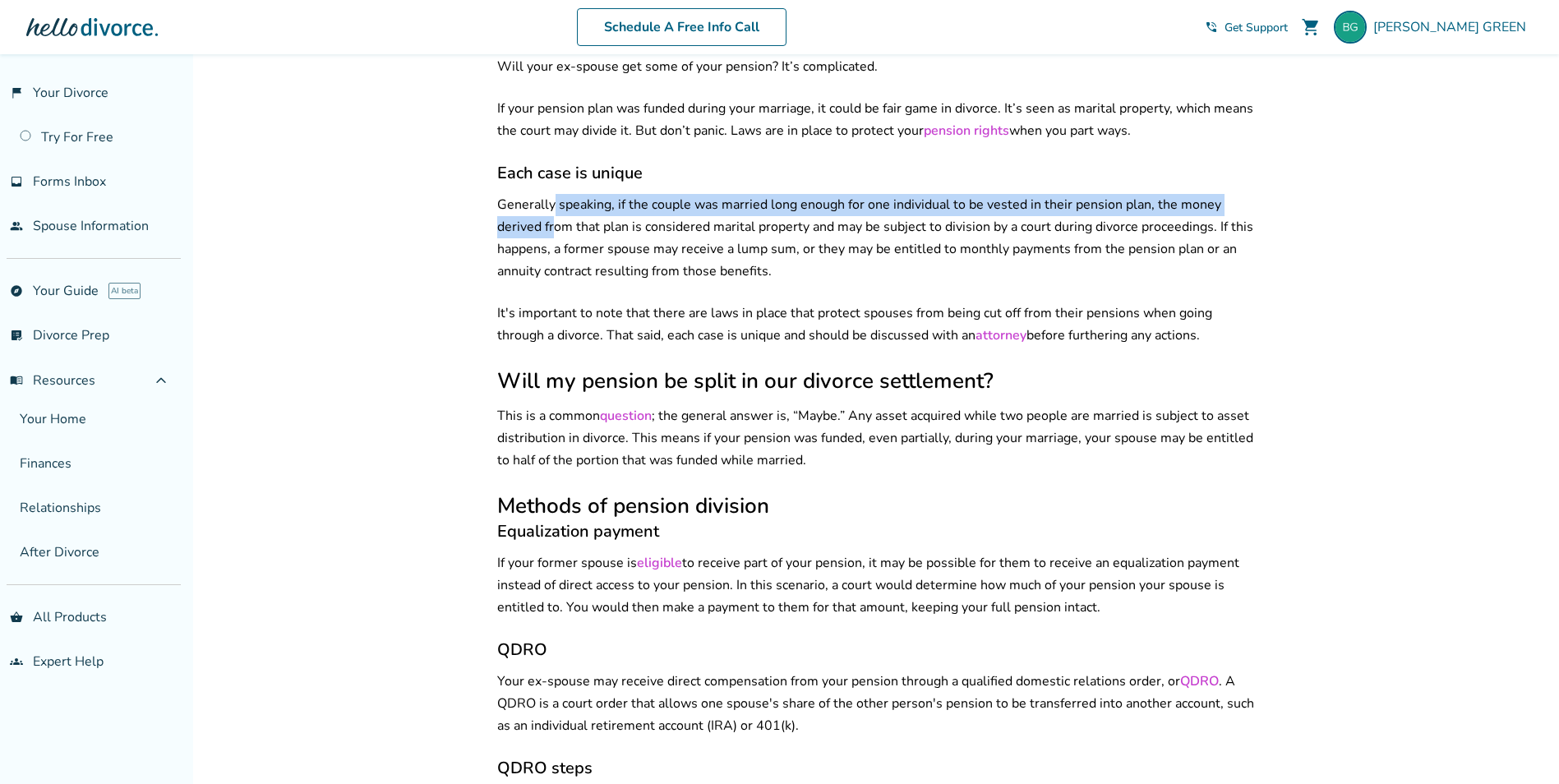
scroll to position [575, 0]
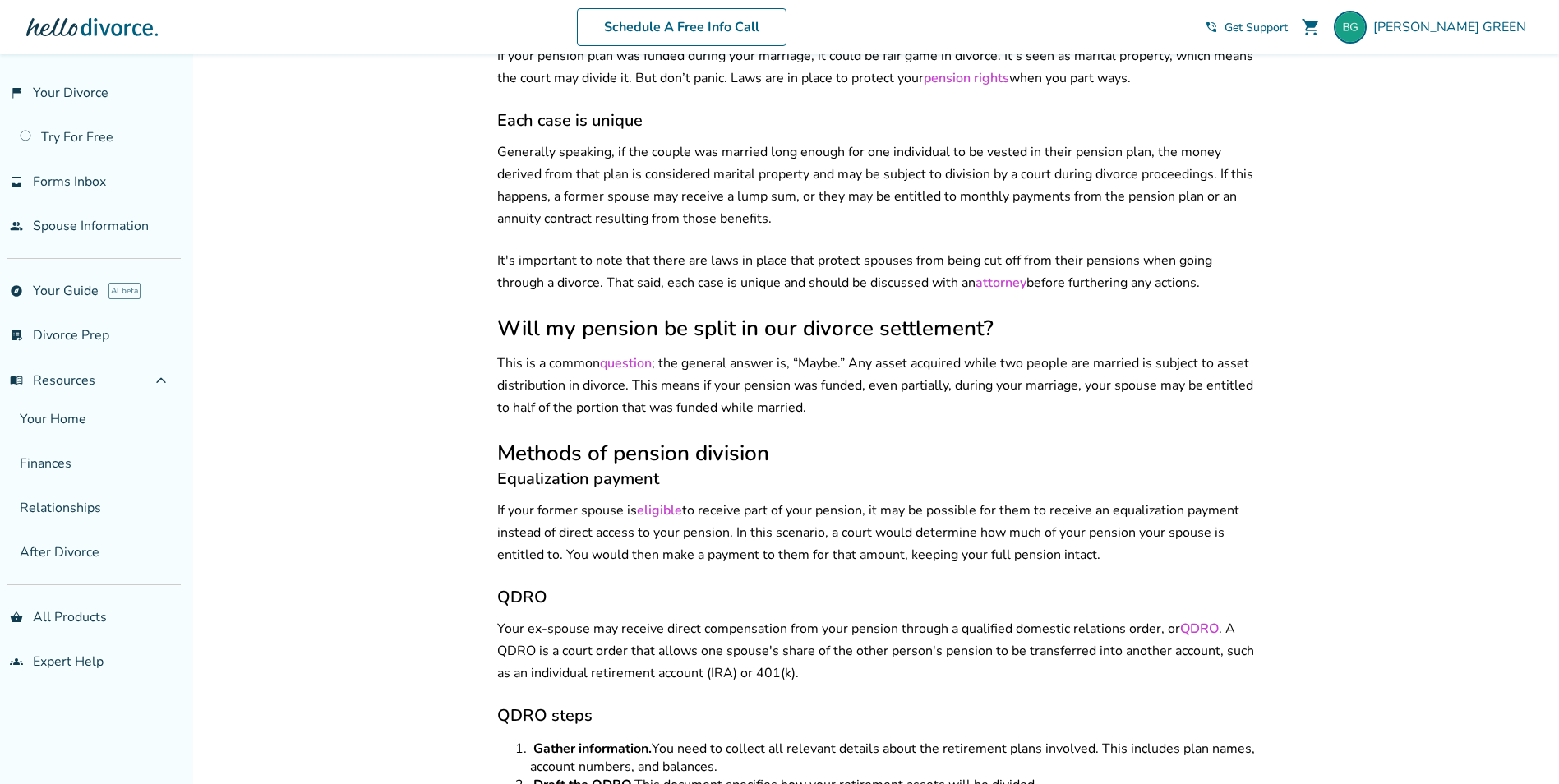
click at [614, 184] on p "Generally speaking, if the couple was married long enough for one individual to…" at bounding box center [878, 185] width 762 height 89
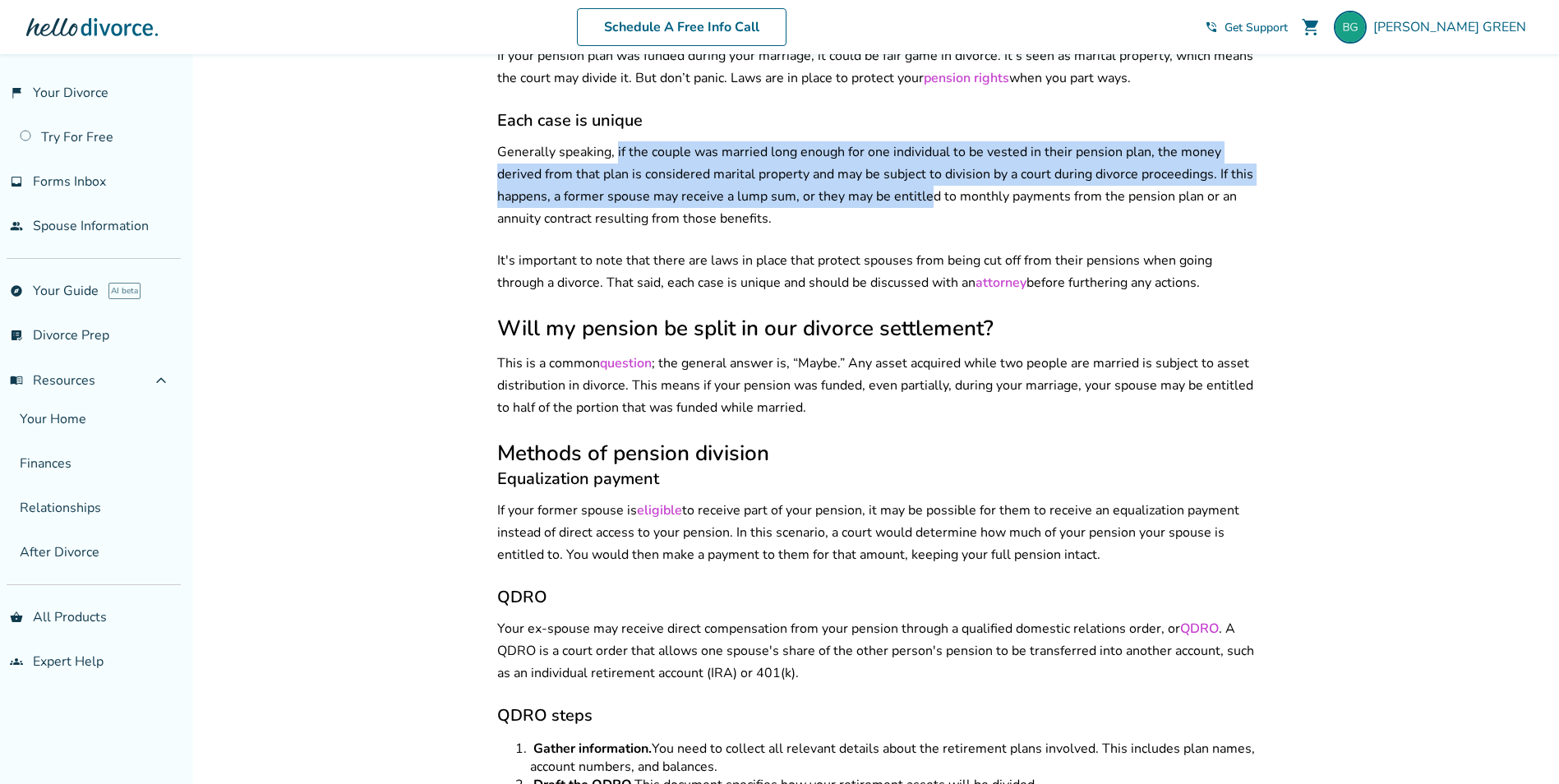
drag, startPoint x: 614, startPoint y: 138, endPoint x: 926, endPoint y: 193, distance: 316.8
click at [926, 193] on p "Generally speaking, if the couple was married long enough for one individual to…" at bounding box center [878, 185] width 762 height 89
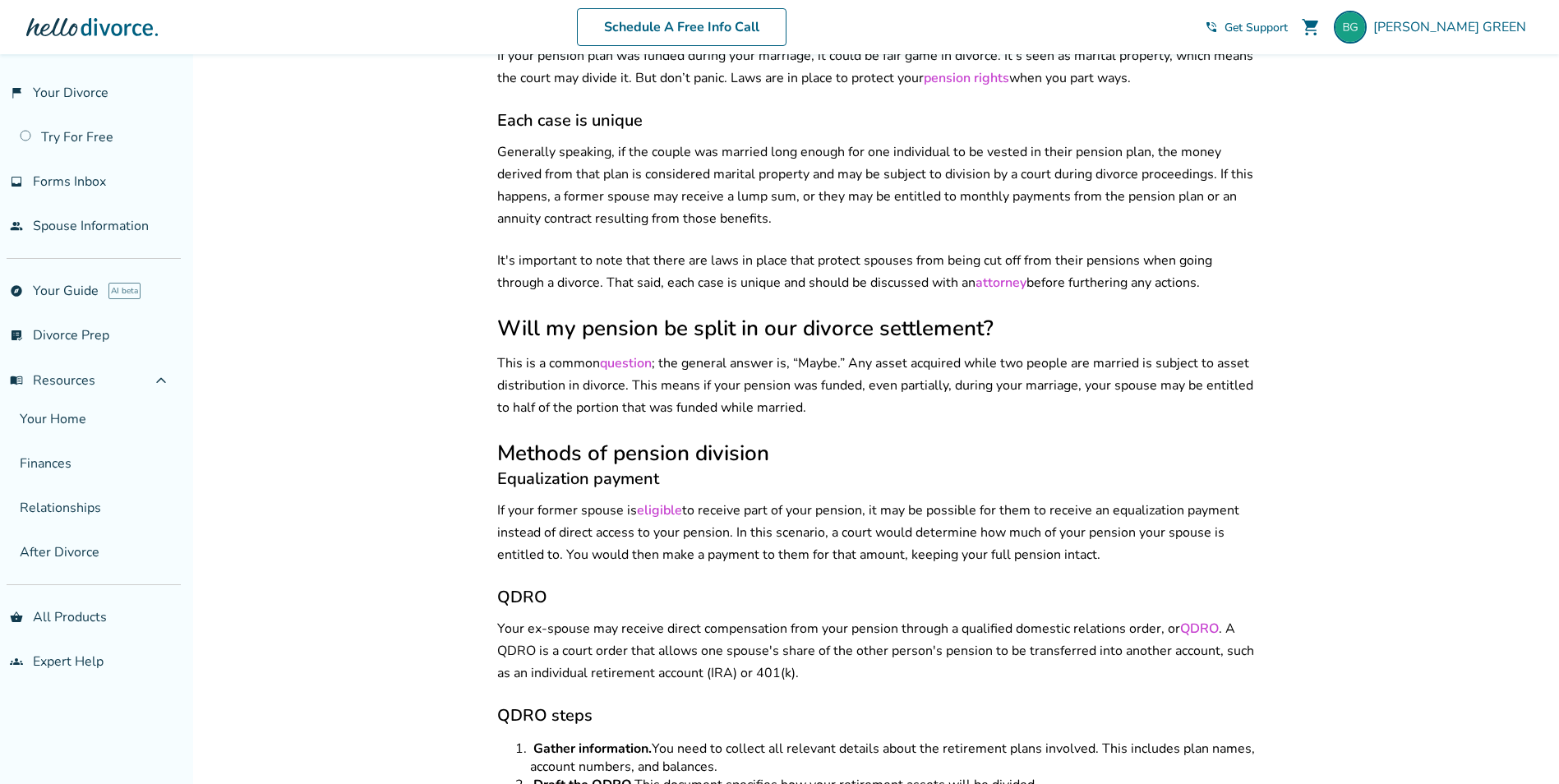
click at [532, 255] on p "It's important to note that there are laws in place that protect spouses from b…" at bounding box center [878, 272] width 762 height 45
drag, startPoint x: 516, startPoint y: 248, endPoint x: 1244, endPoint y: 273, distance: 728.4
click at [1244, 273] on p "It's important to note that there are laws in place that protect spouses from b…" at bounding box center [878, 272] width 762 height 45
drag, startPoint x: 1244, startPoint y: 273, endPoint x: 1313, endPoint y: 270, distance: 69.1
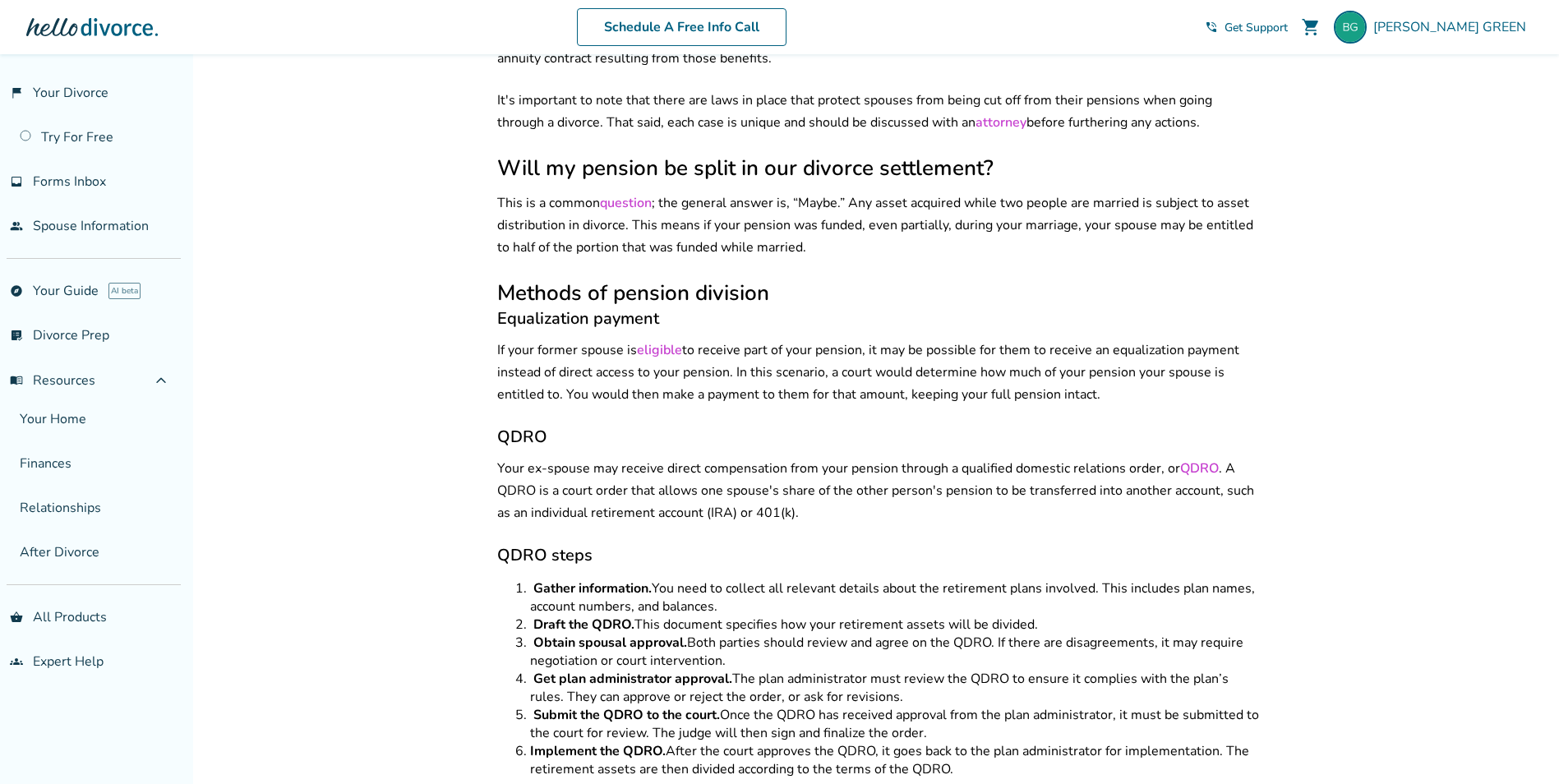
scroll to position [739, 0]
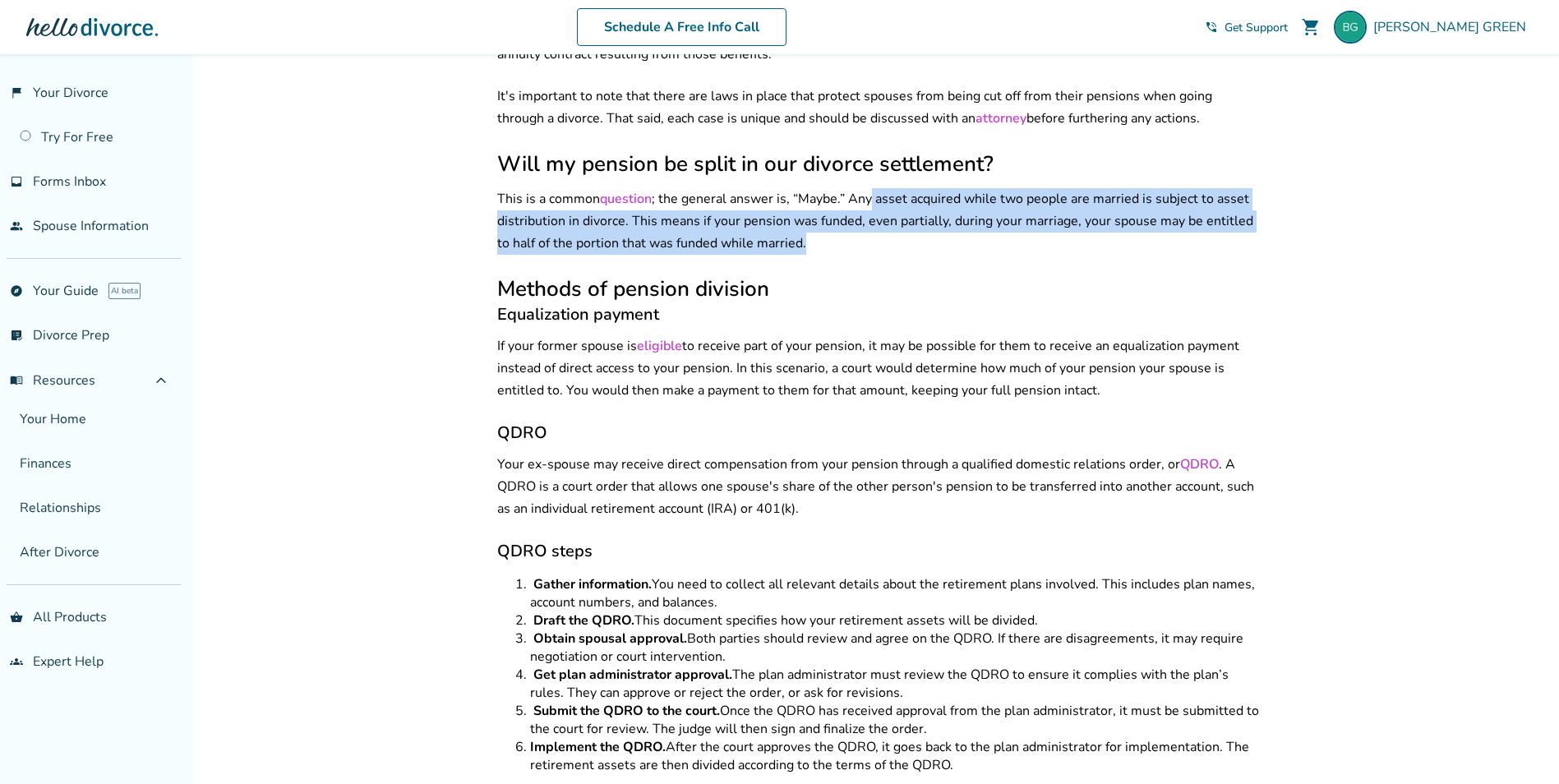
drag, startPoint x: 874, startPoint y: 185, endPoint x: 1203, endPoint y: 226, distance: 331.5
click at [1201, 226] on p "This is a common question ; the general answer is, “Maybe.” Any asset acquired …" at bounding box center [878, 221] width 762 height 67
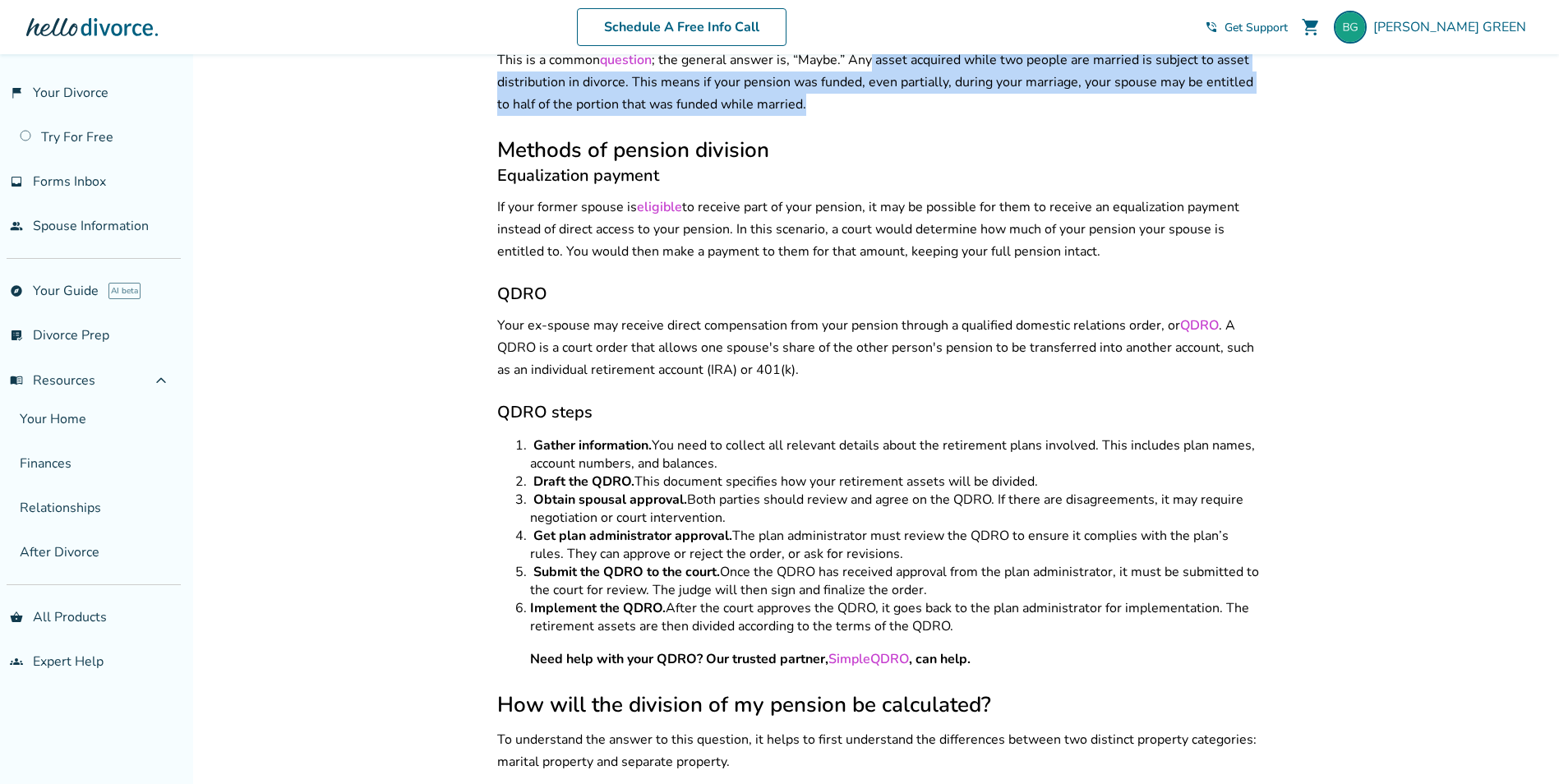
scroll to position [904, 0]
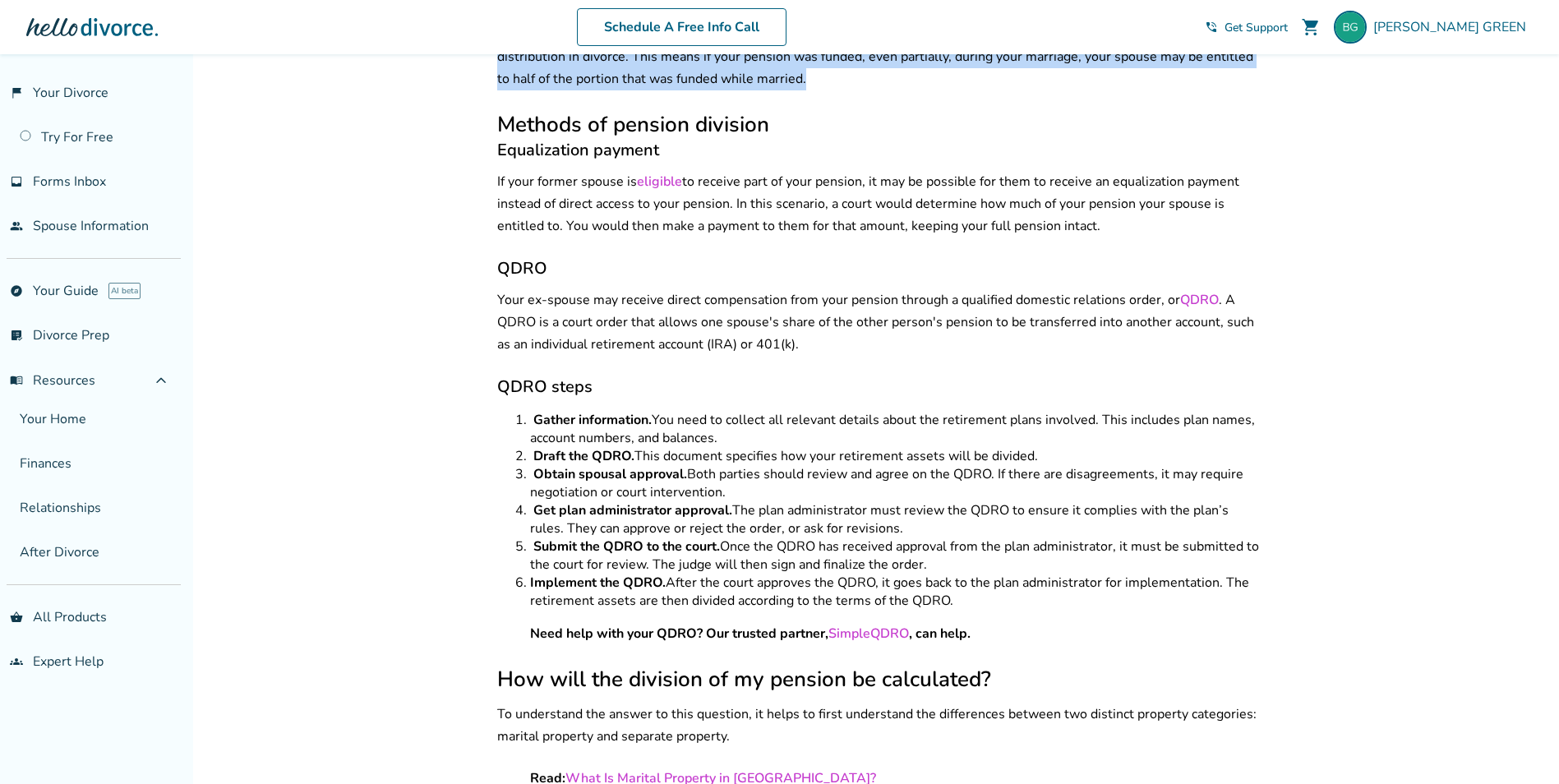
drag, startPoint x: 515, startPoint y: 166, endPoint x: 1141, endPoint y: 215, distance: 627.9
click at [1141, 215] on p "If your former spouse is eligible to receive part of your pension, it may be po…" at bounding box center [878, 204] width 762 height 67
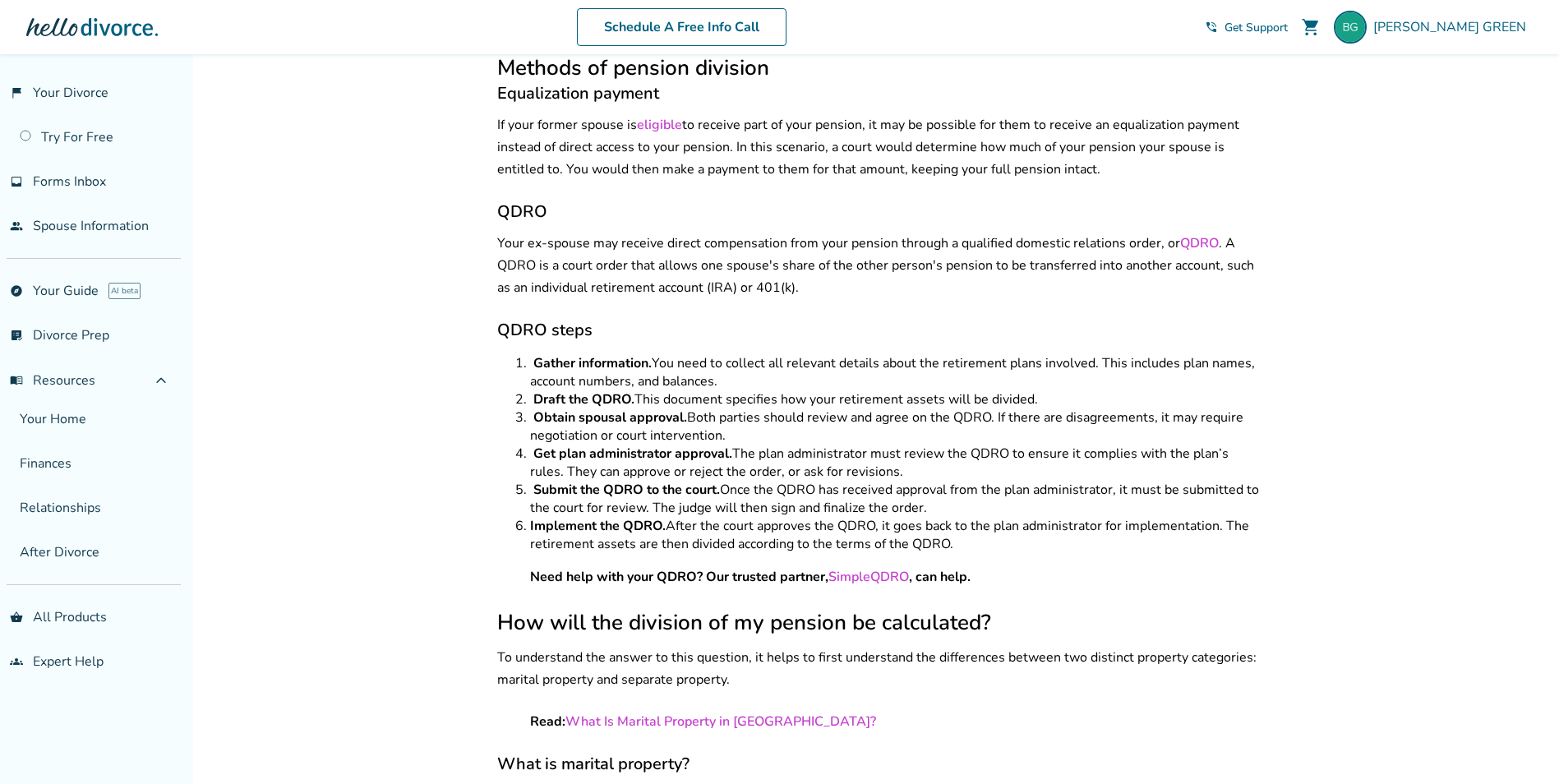
scroll to position [986, 0]
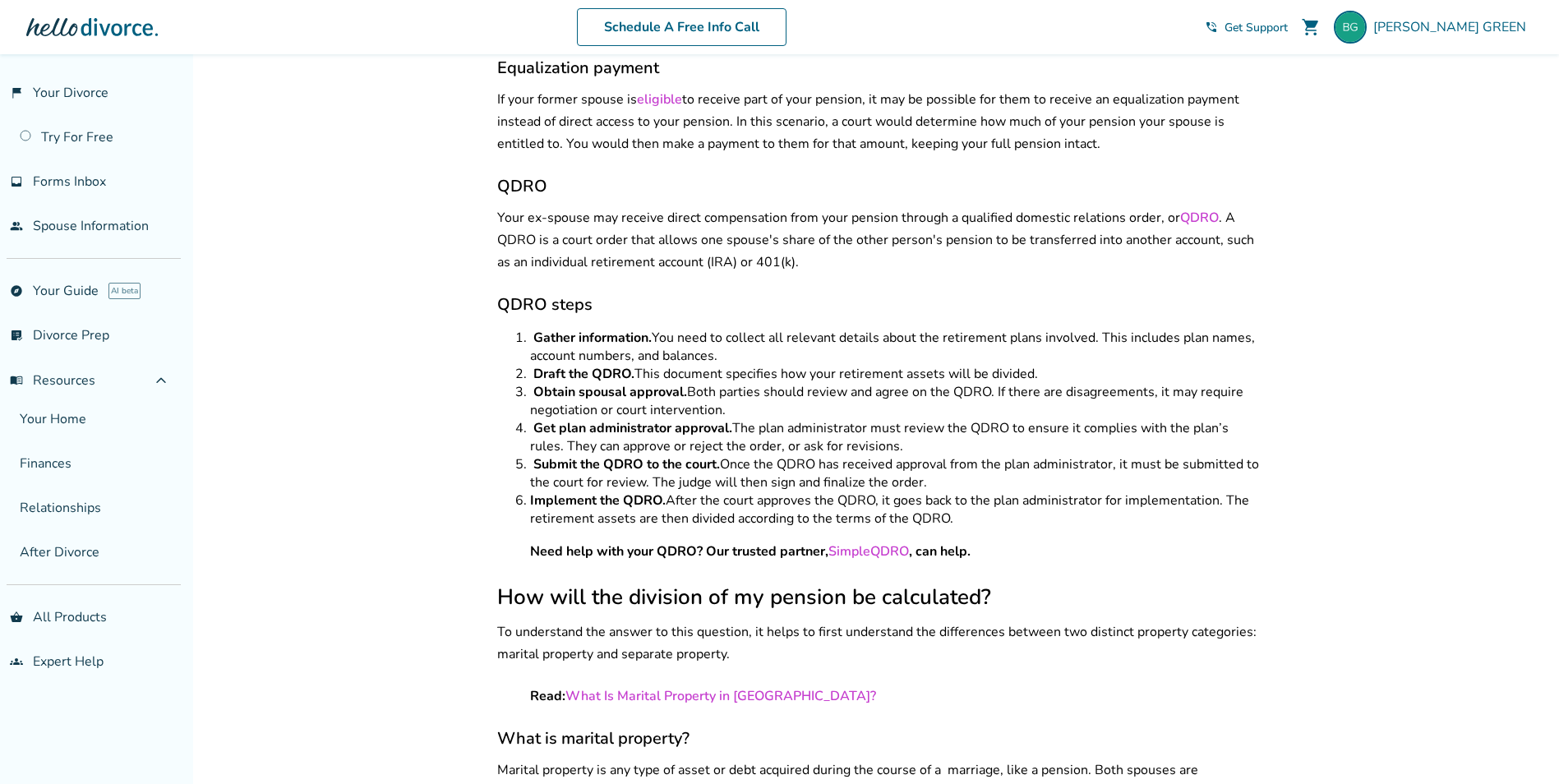
click at [690, 455] on strong "Submit the QDRO to the court." at bounding box center [626, 465] width 186 height 18
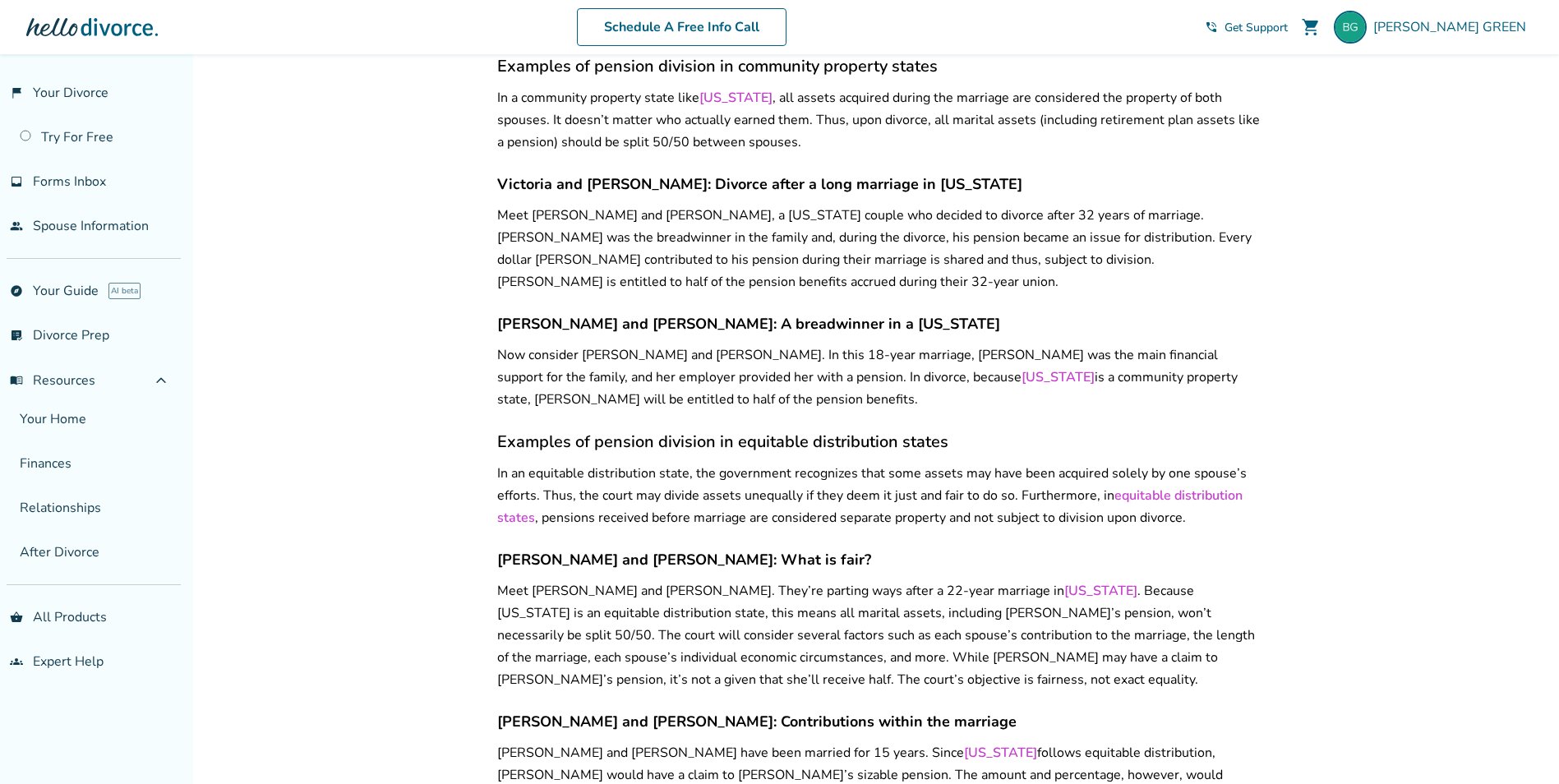
scroll to position [2137, 0]
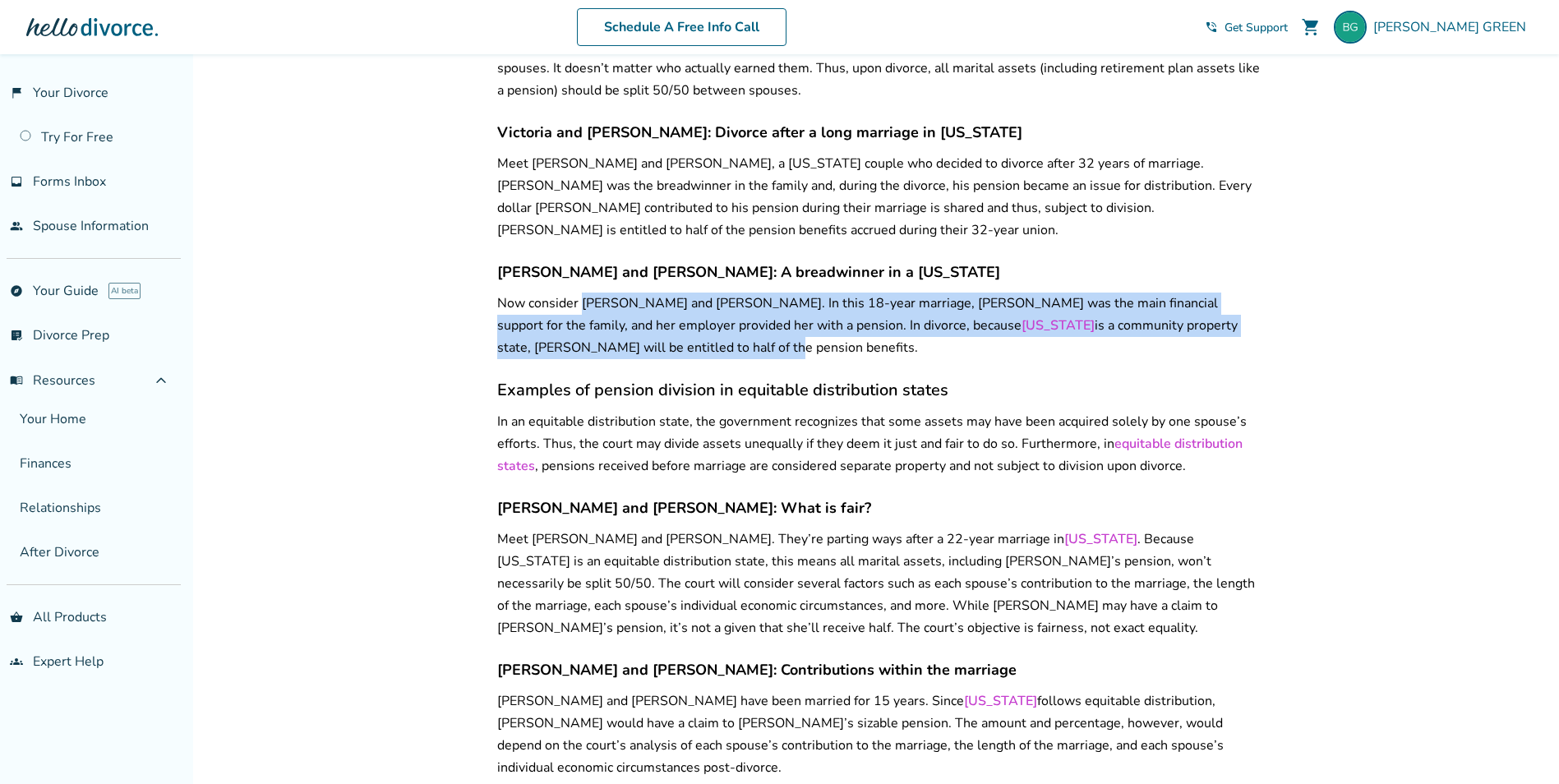
drag, startPoint x: 582, startPoint y: 290, endPoint x: 1254, endPoint y: 321, distance: 672.7
click at [1254, 321] on p "Now consider Tom and Tina. In this 18-year marriage, Tina was the main financia…" at bounding box center [878, 325] width 762 height 67
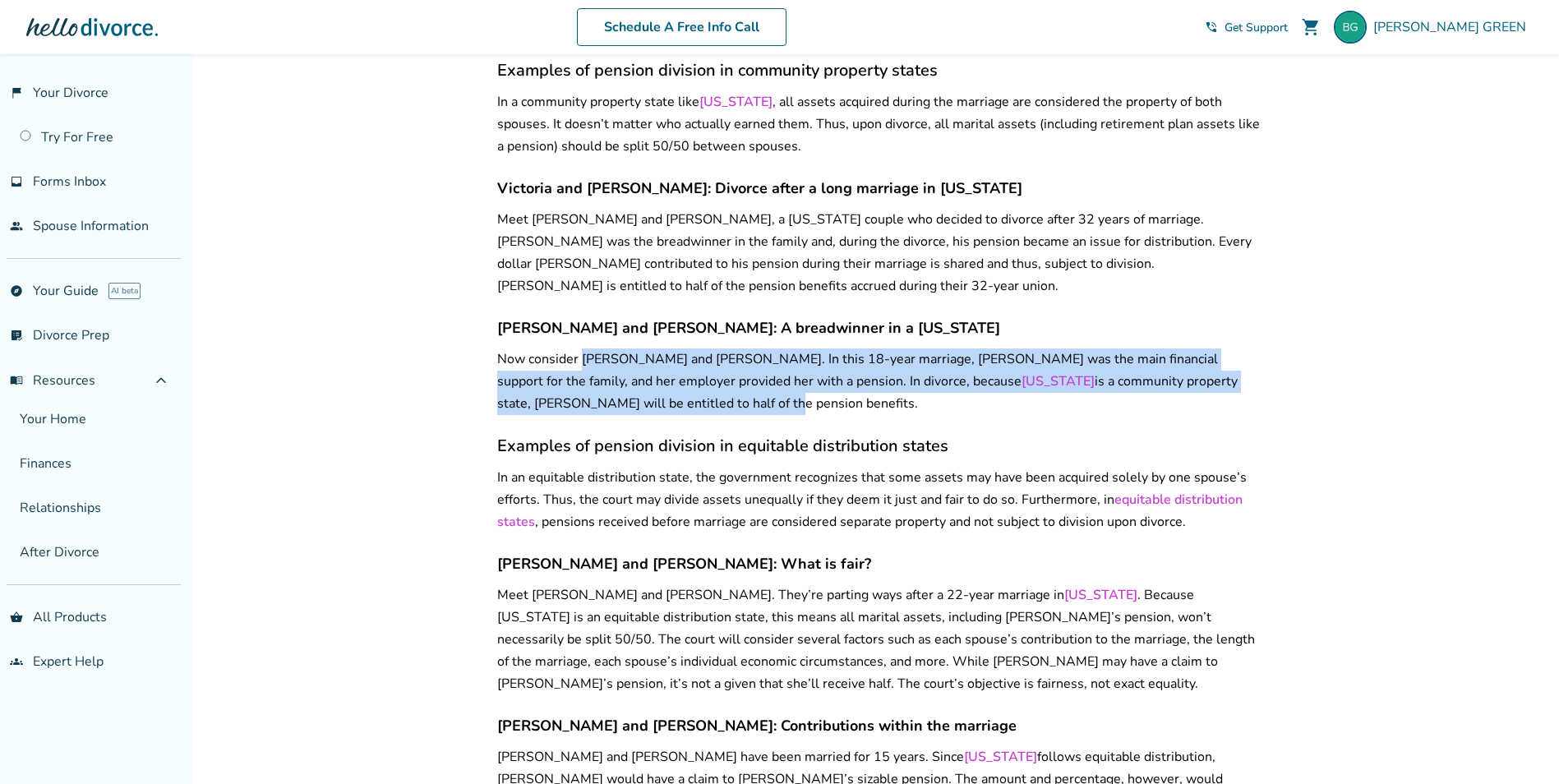
scroll to position [2054, 0]
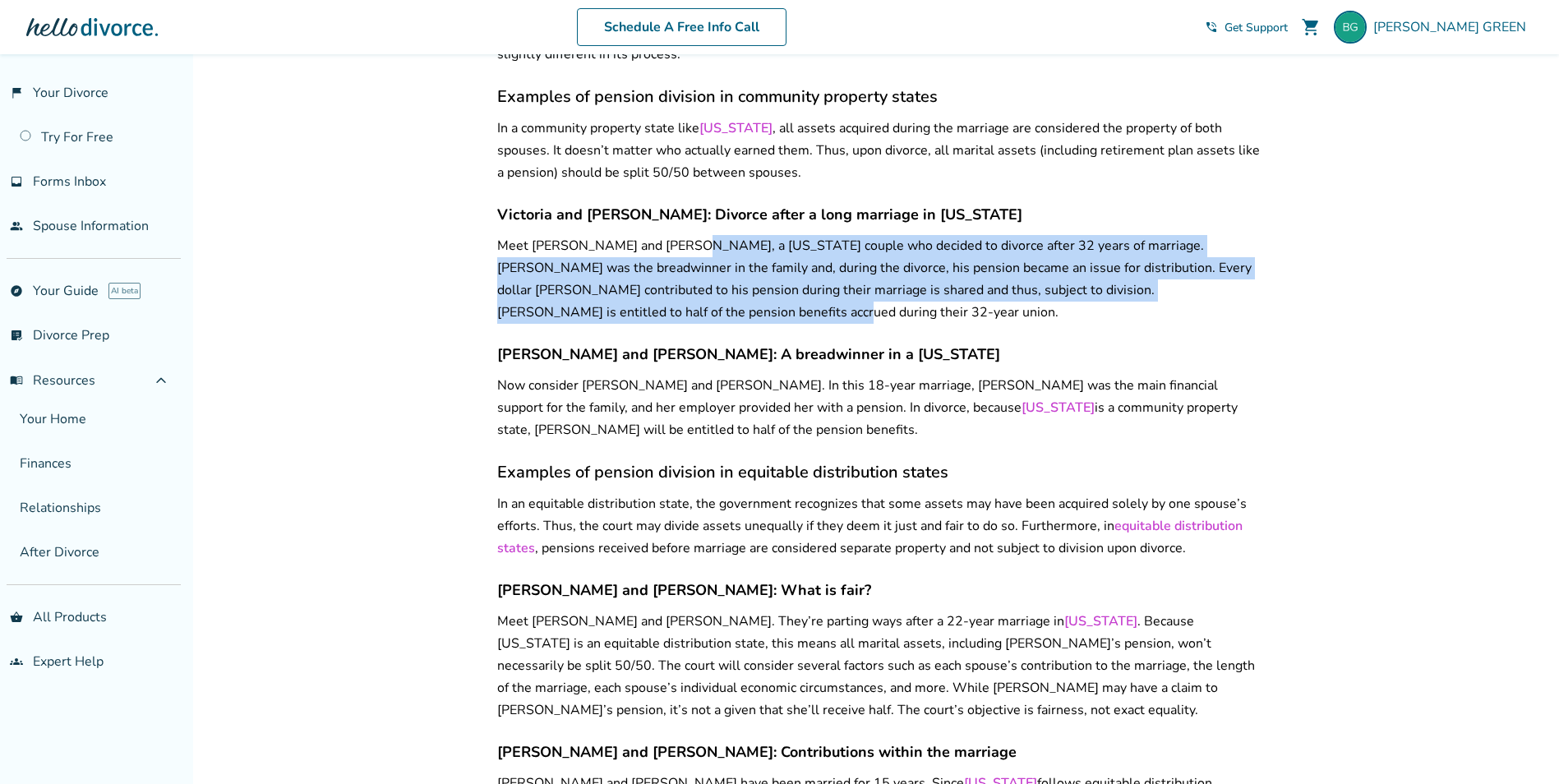
drag, startPoint x: 669, startPoint y: 231, endPoint x: 1279, endPoint y: 295, distance: 613.3
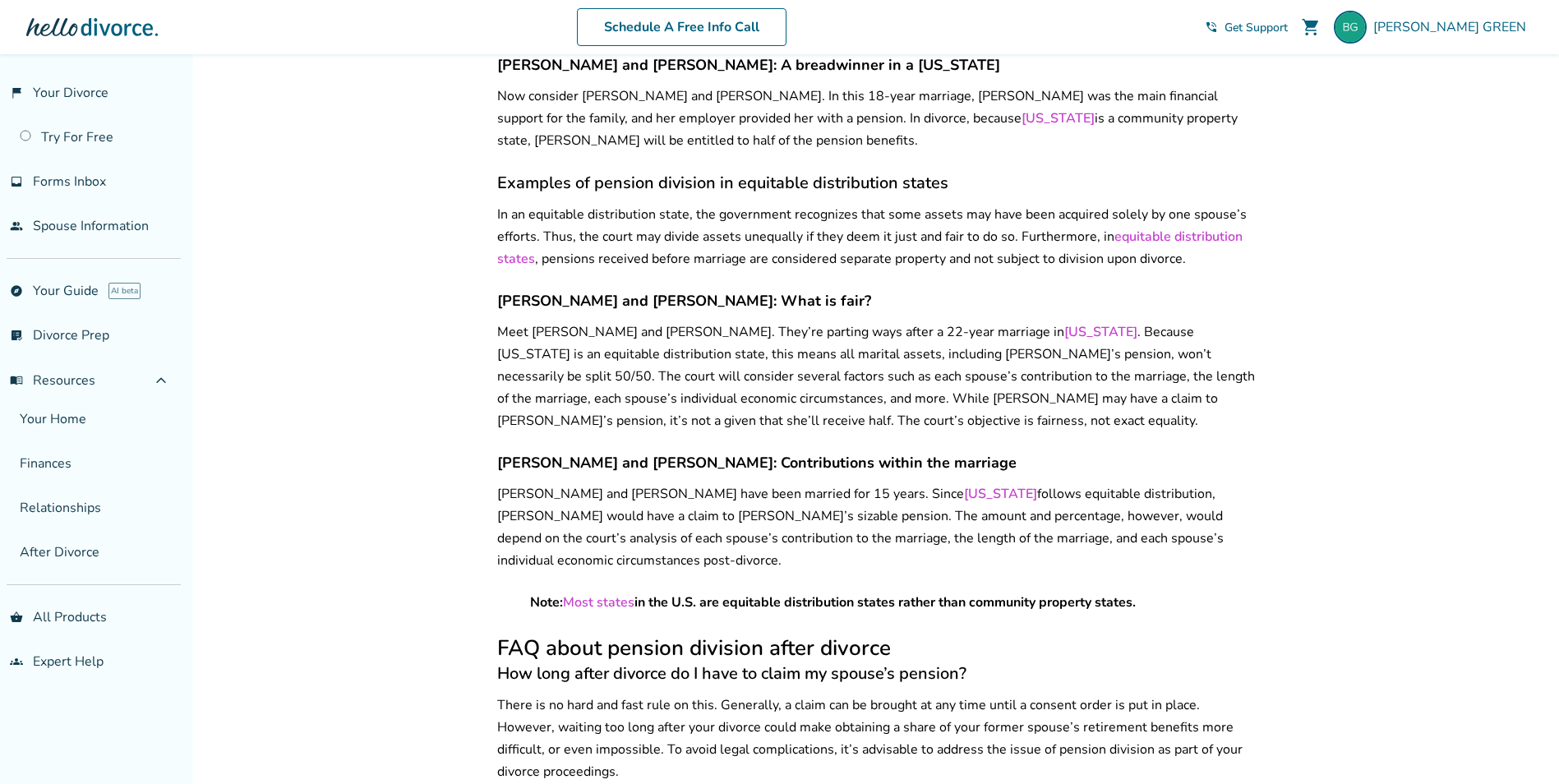
scroll to position [2383, 0]
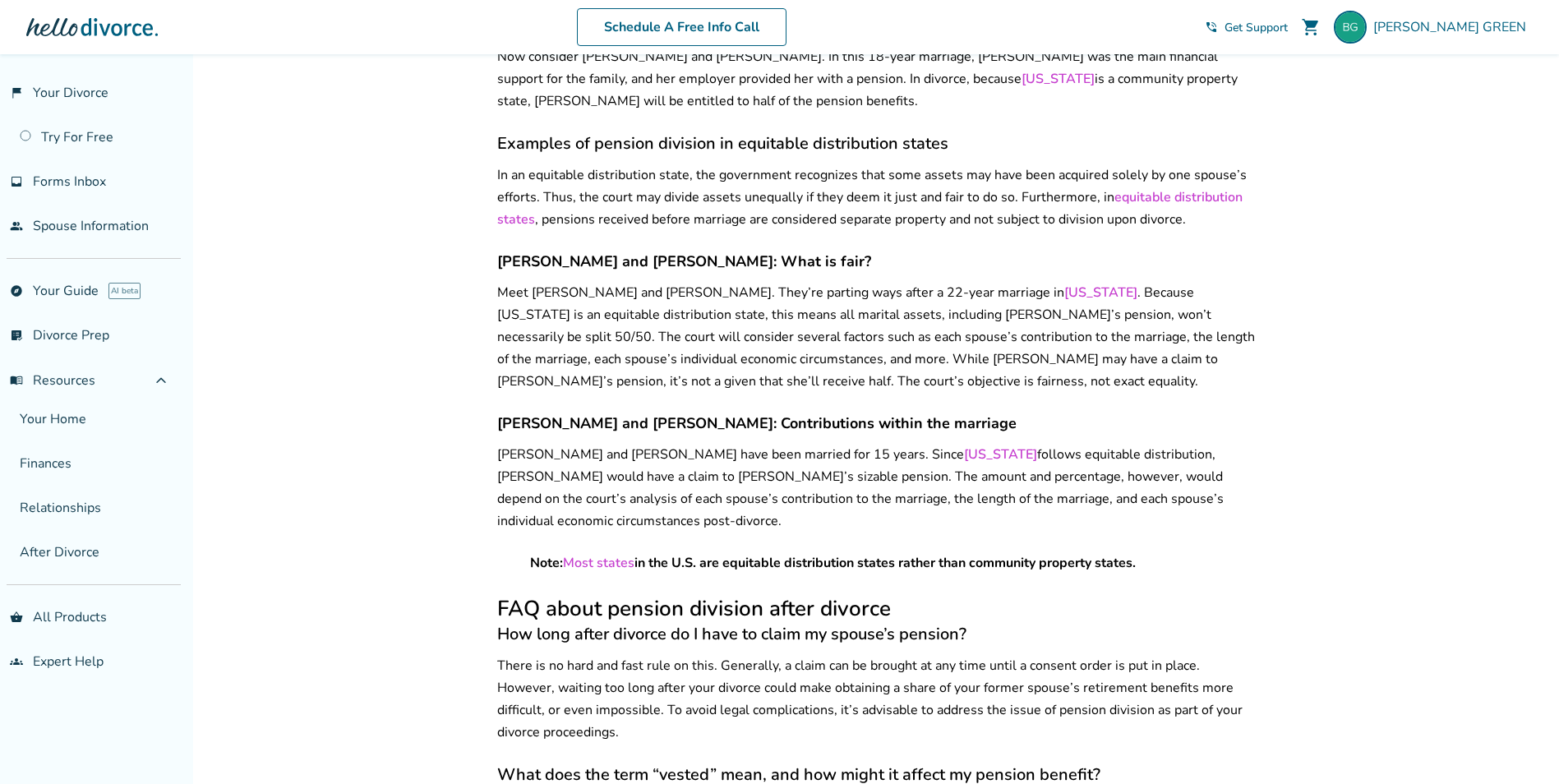
click at [594, 360] on p "Meet Robert and Rita. They’re parting ways after a 22-year marriage in Florida …" at bounding box center [878, 338] width 762 height 111
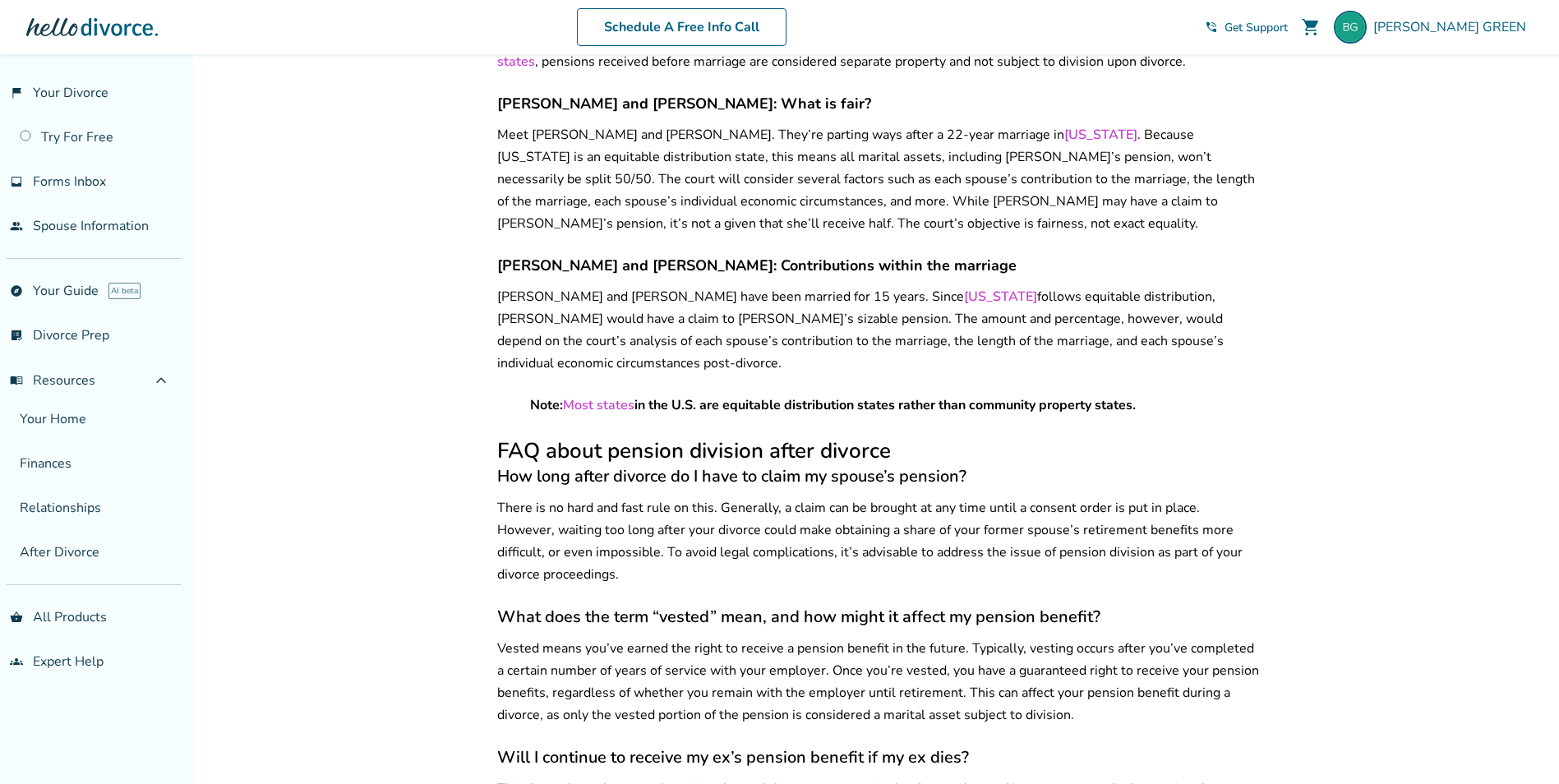
scroll to position [2547, 0]
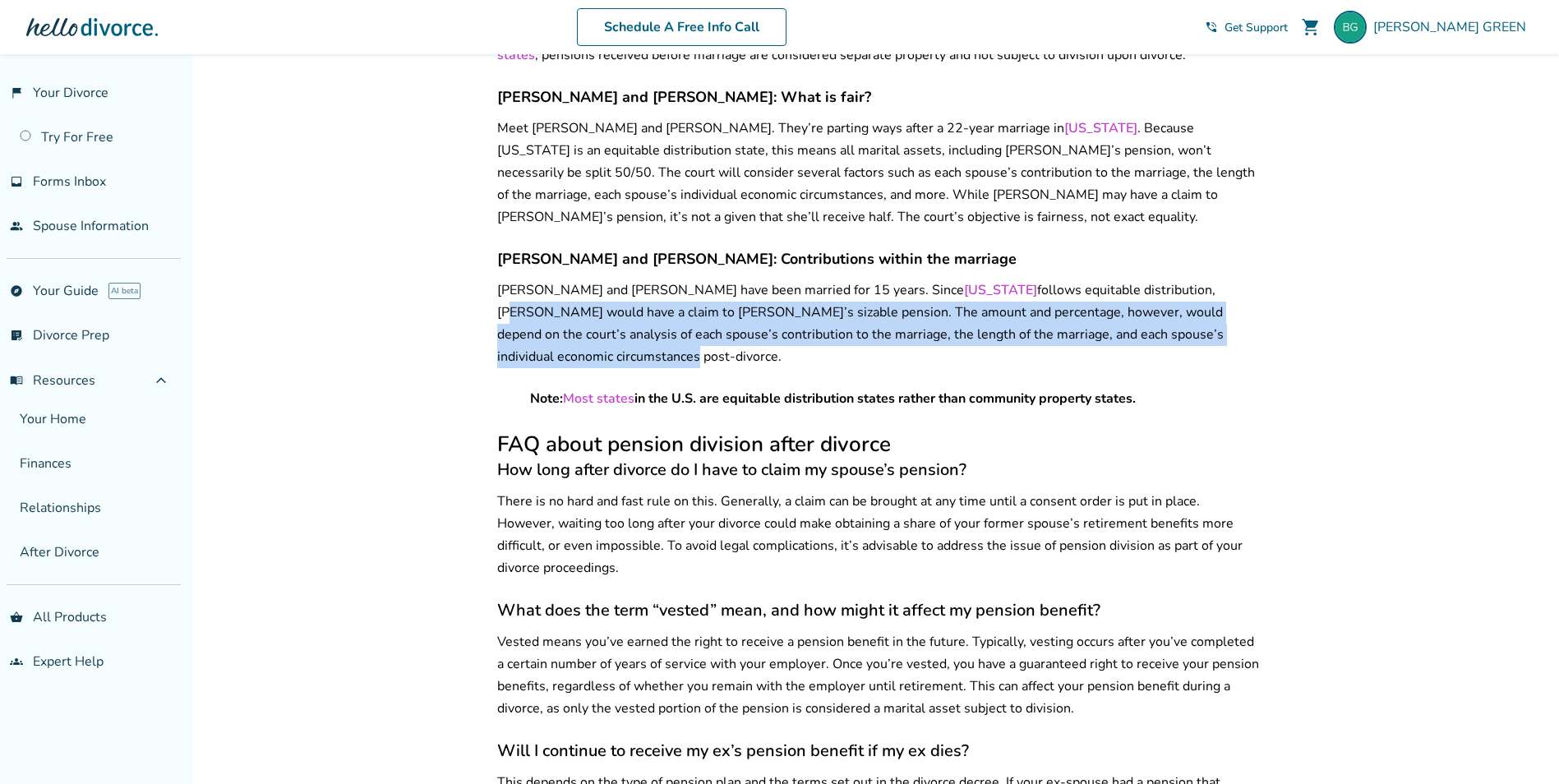
drag, startPoint x: 1061, startPoint y: 275, endPoint x: 1248, endPoint y: 328, distance: 194.4
click at [1248, 328] on p "Paul and Pamela have been married for 15 years. Since Illinois follows equitabl…" at bounding box center [878, 323] width 762 height 89
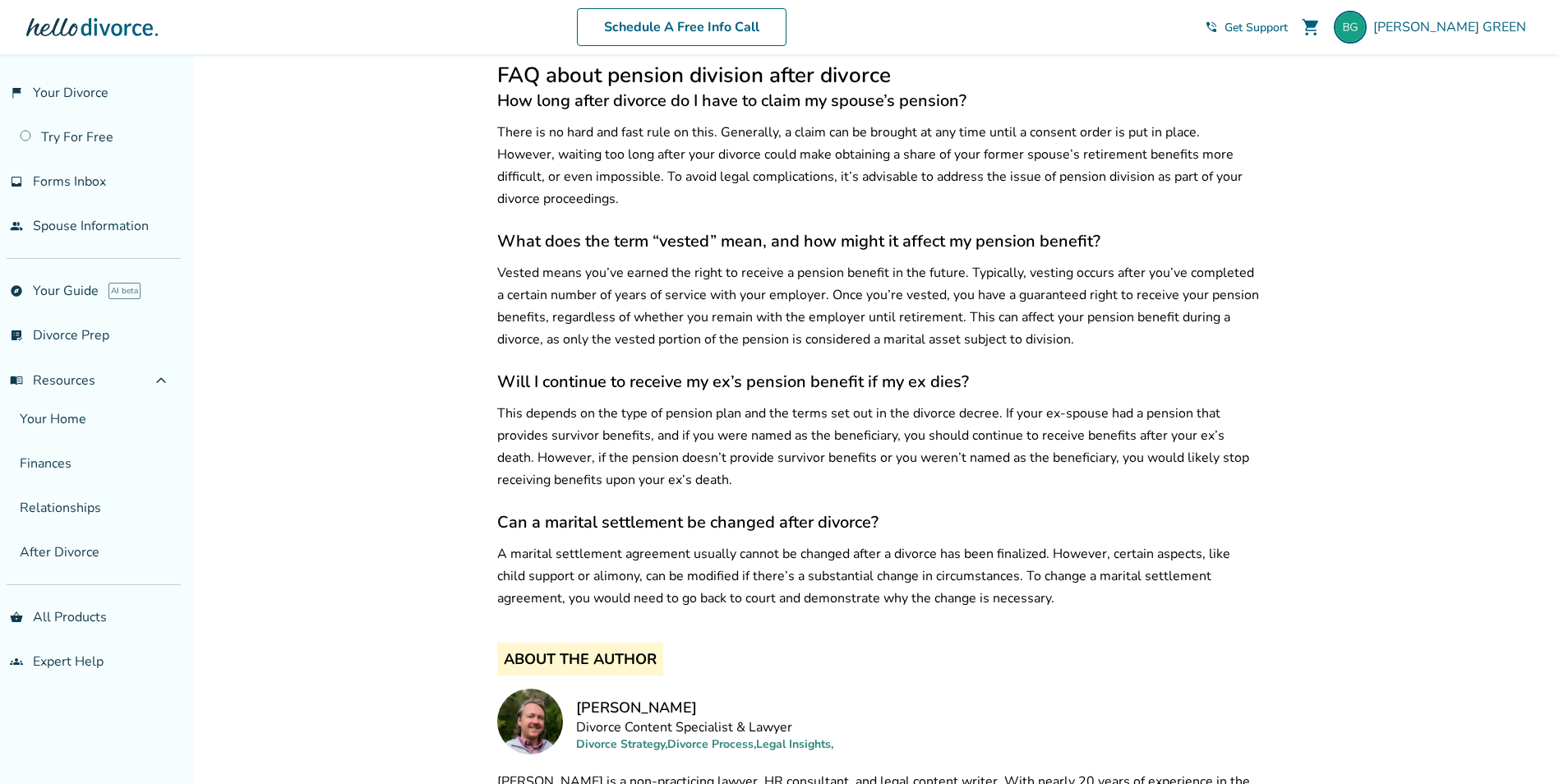
scroll to position [2958, 0]
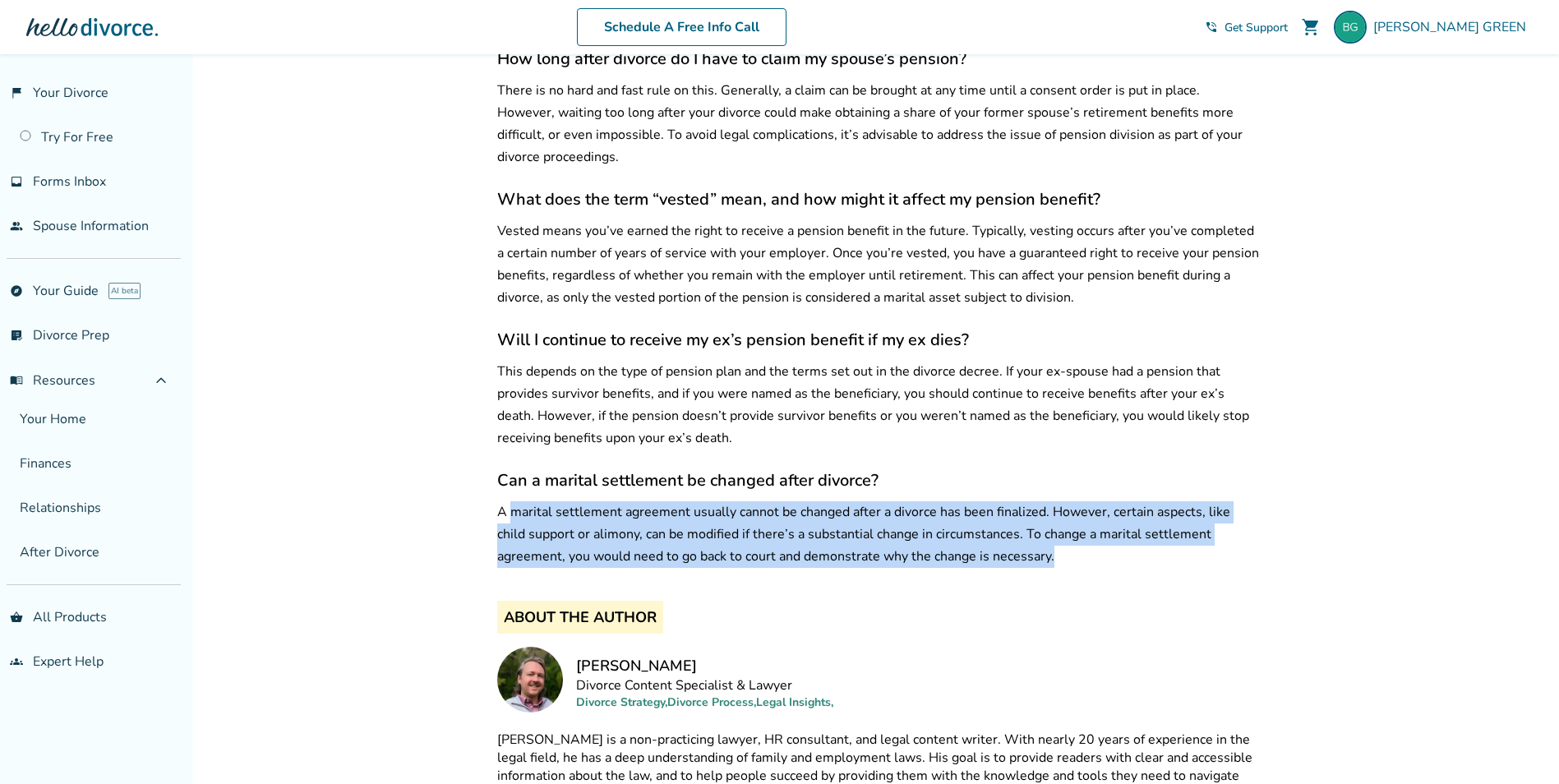
drag, startPoint x: 514, startPoint y: 469, endPoint x: 1052, endPoint y: 515, distance: 540.0
click at [1052, 515] on p "A marital settlement agreement usually cannot be changed after a divorce has be…" at bounding box center [878, 534] width 762 height 67
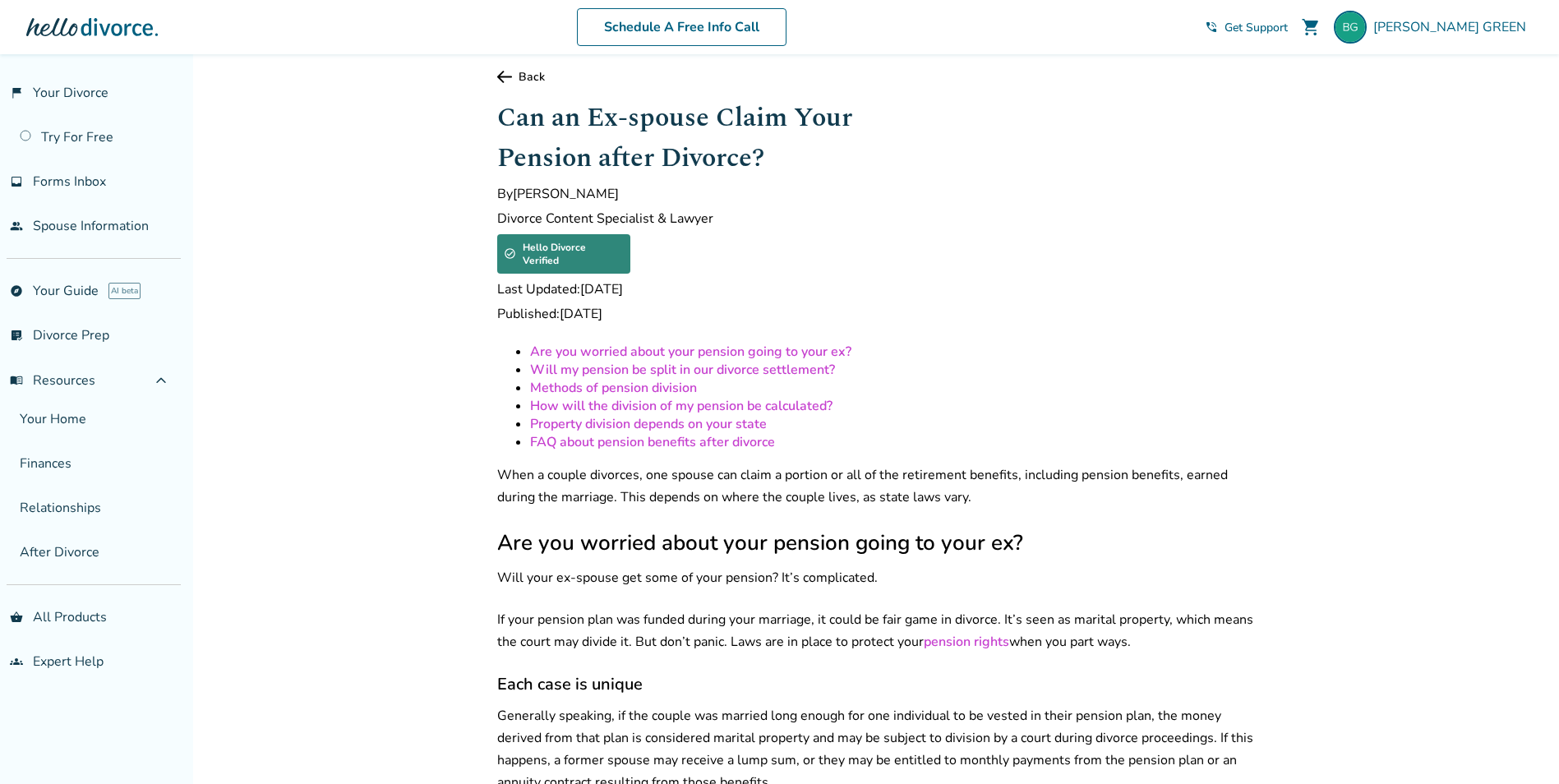
scroll to position [0, 0]
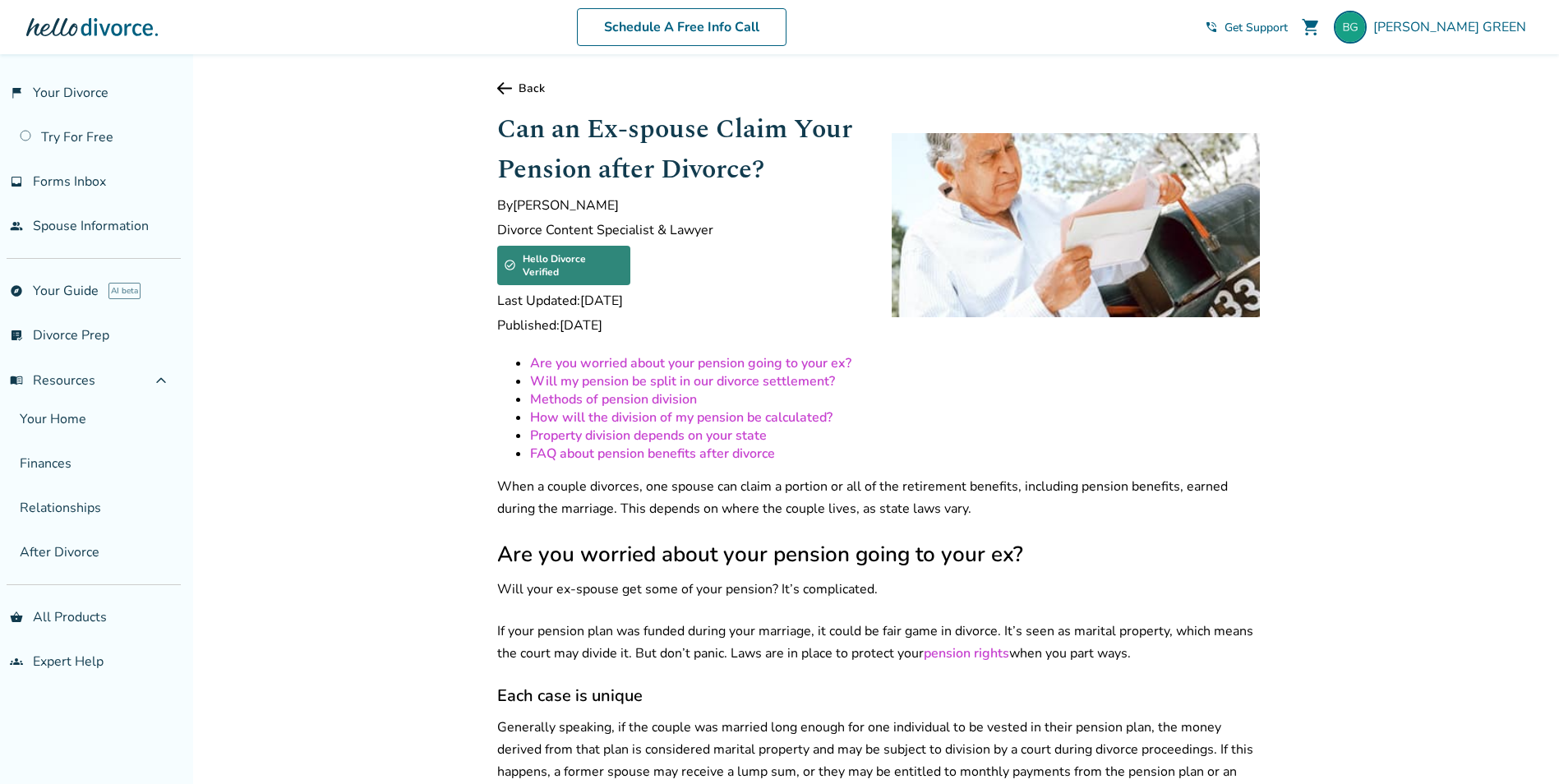
click at [505, 90] on icon at bounding box center [505, 89] width 15 height 13
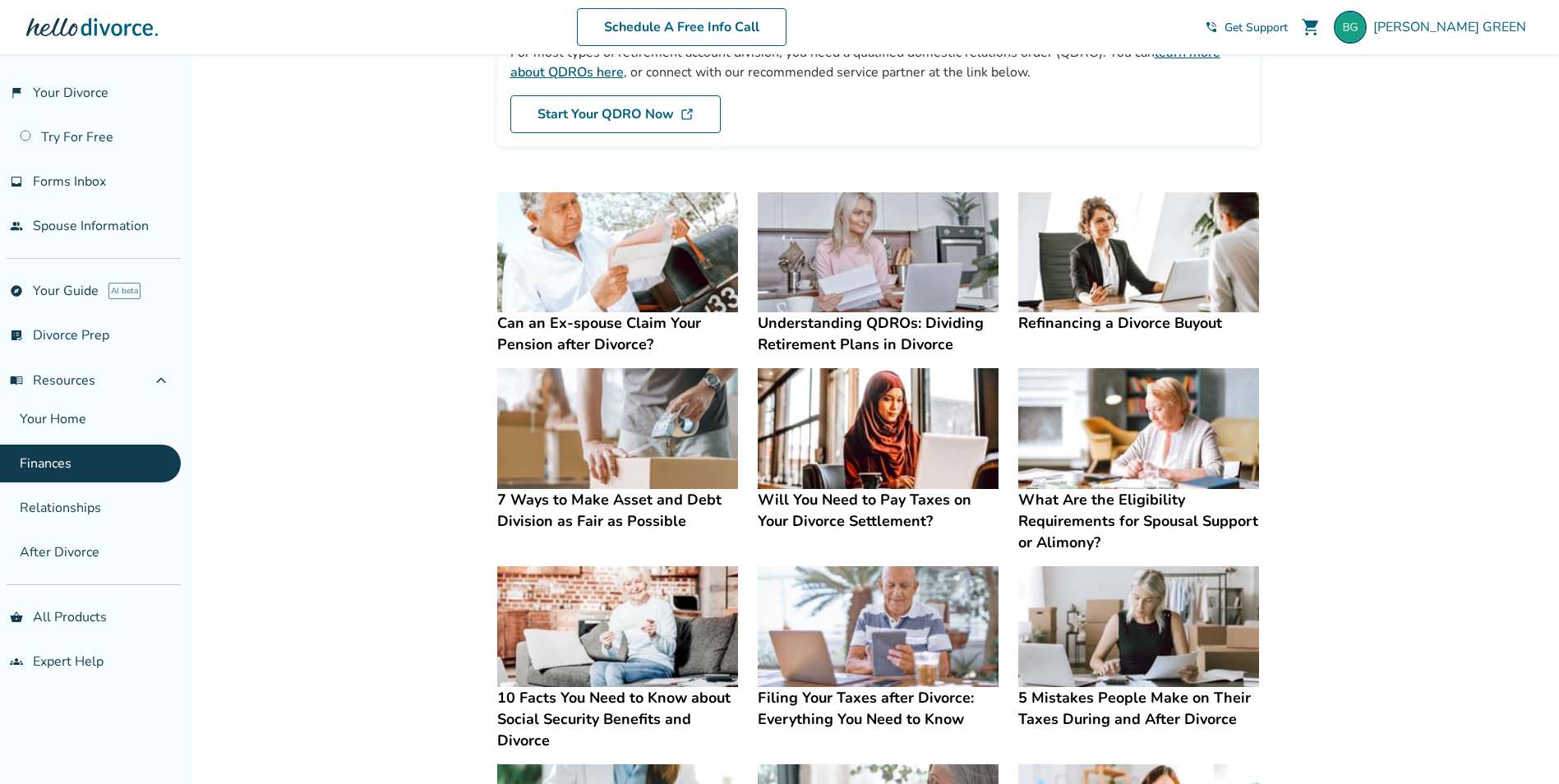
scroll to position [246, 0]
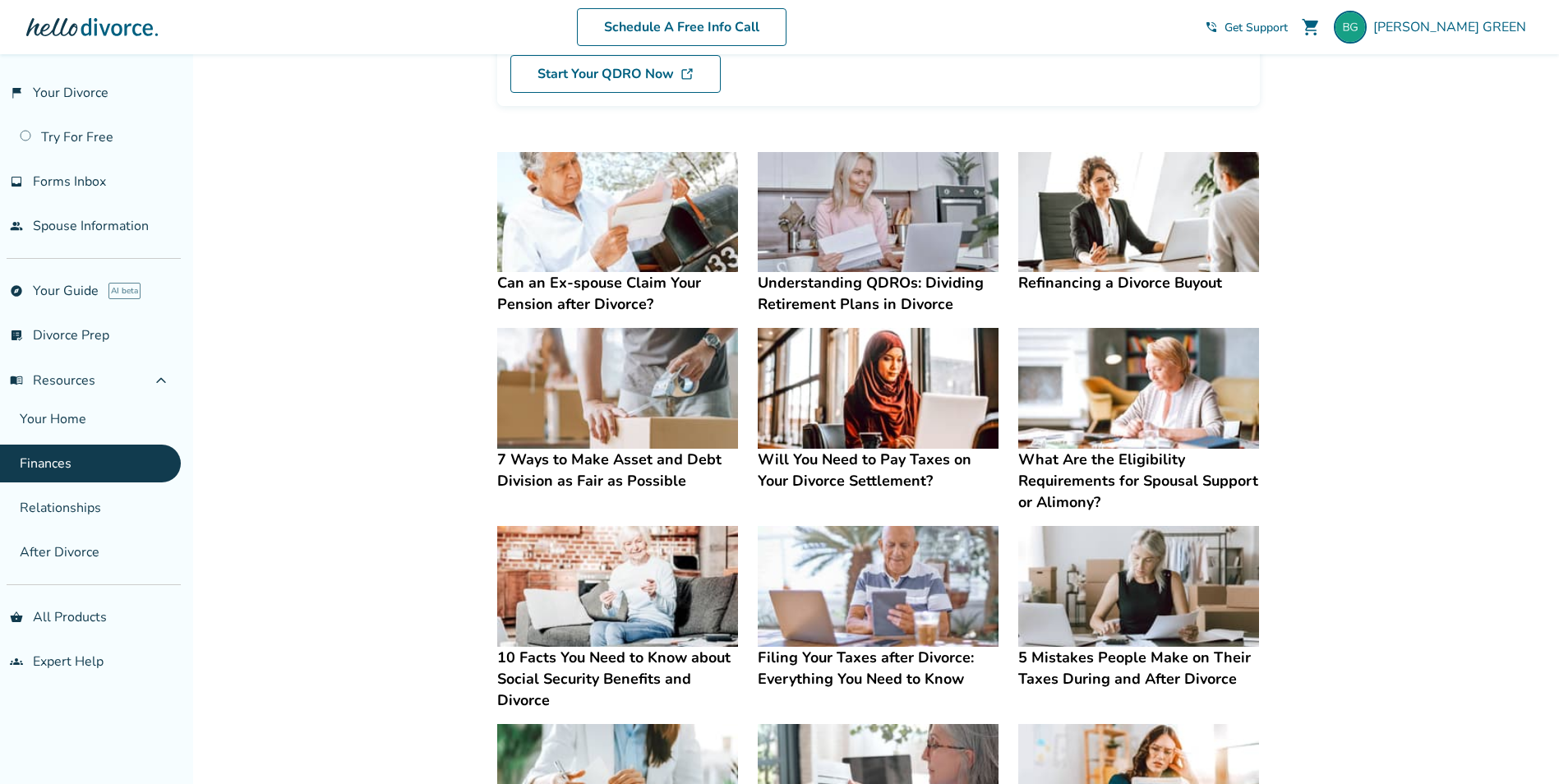
click at [552, 458] on h4 "7 Ways to Make Asset and Debt Division as Fair as Possible" at bounding box center [618, 470] width 241 height 43
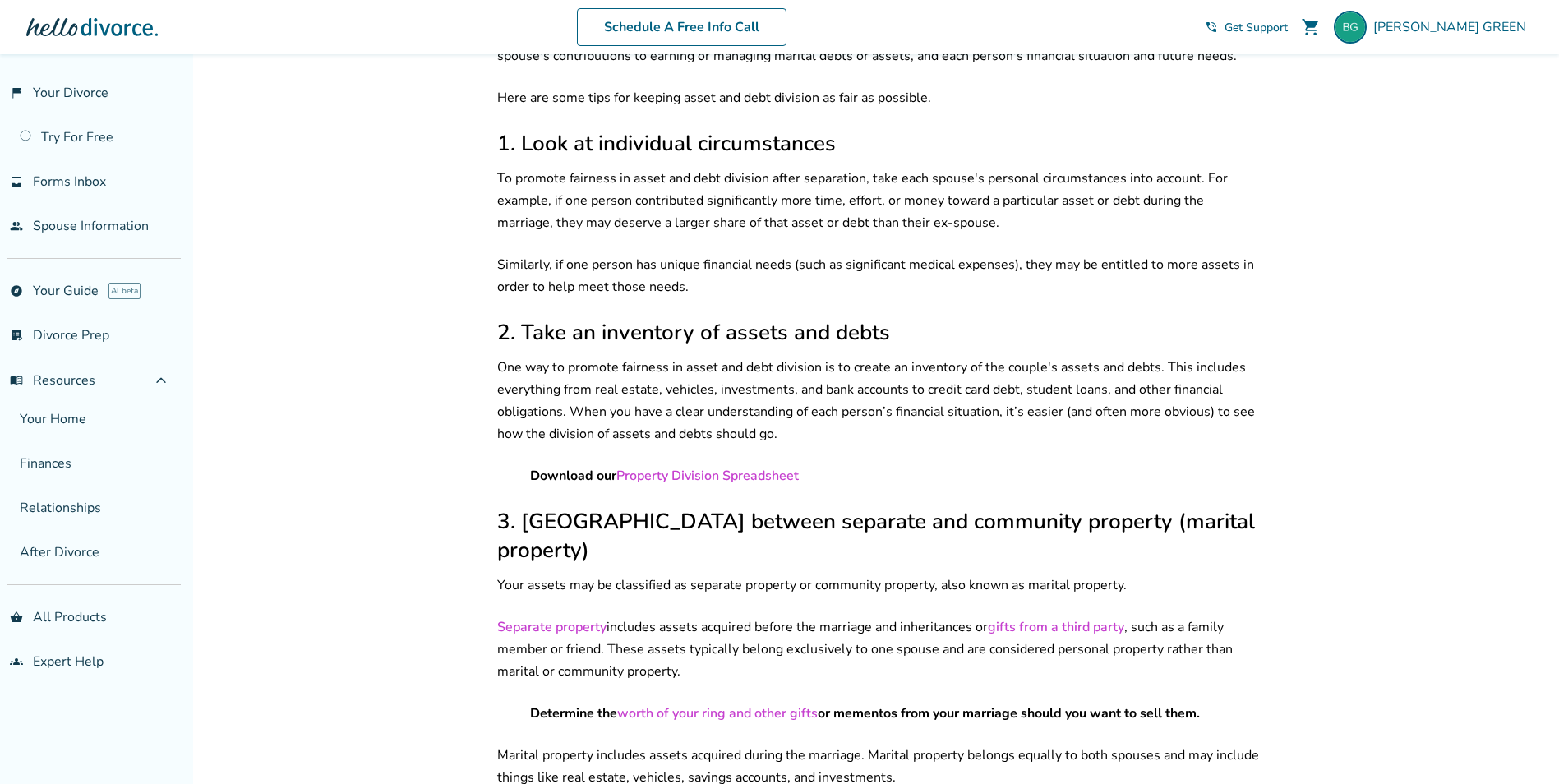
scroll to position [739, 0]
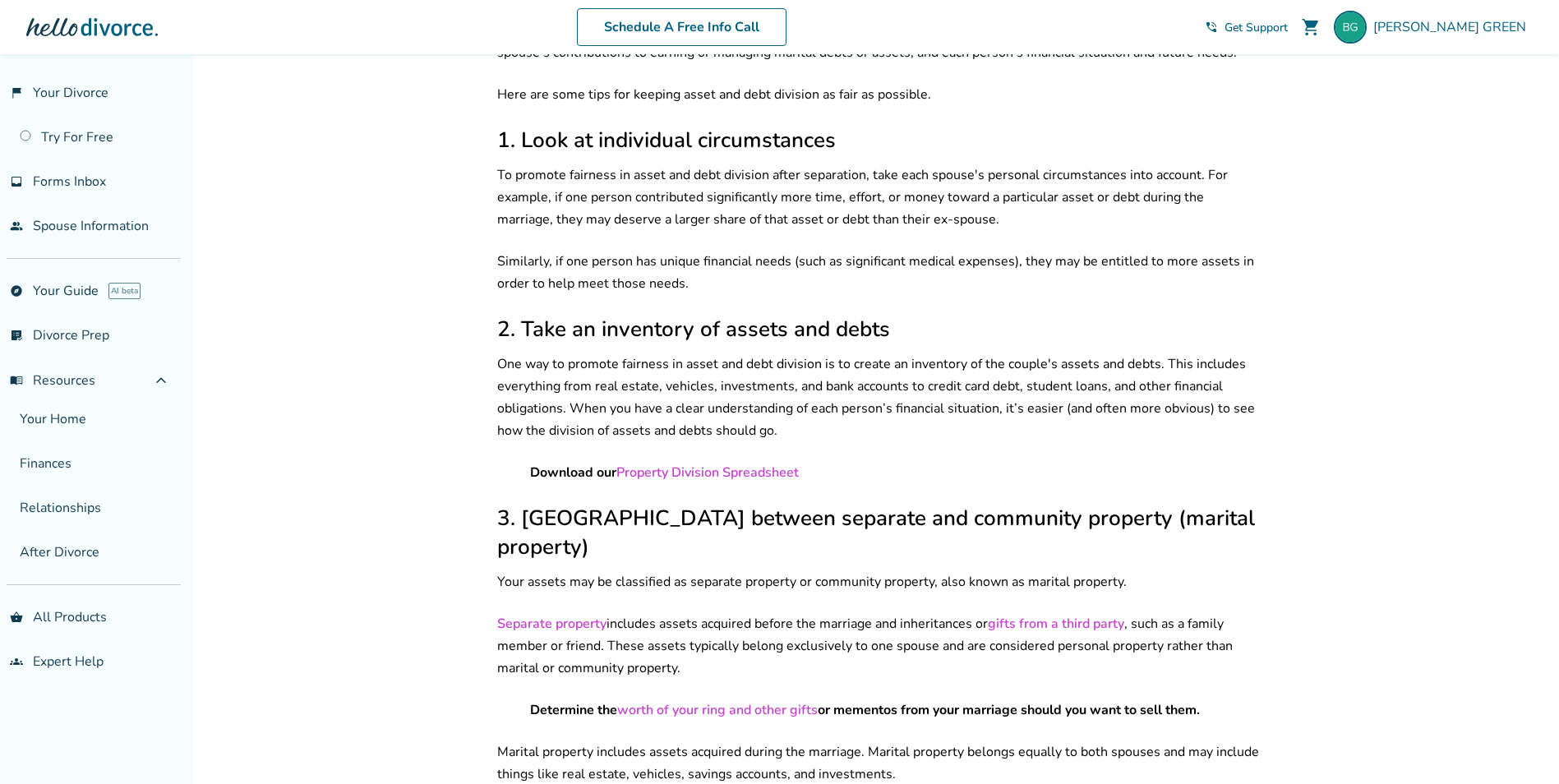
click at [669, 464] on link "Property Division Spreadsheet" at bounding box center [707, 473] width 183 height 18
click at [803, 323] on h2 "2. Take an inventory of assets and debts" at bounding box center [878, 329] width 762 height 29
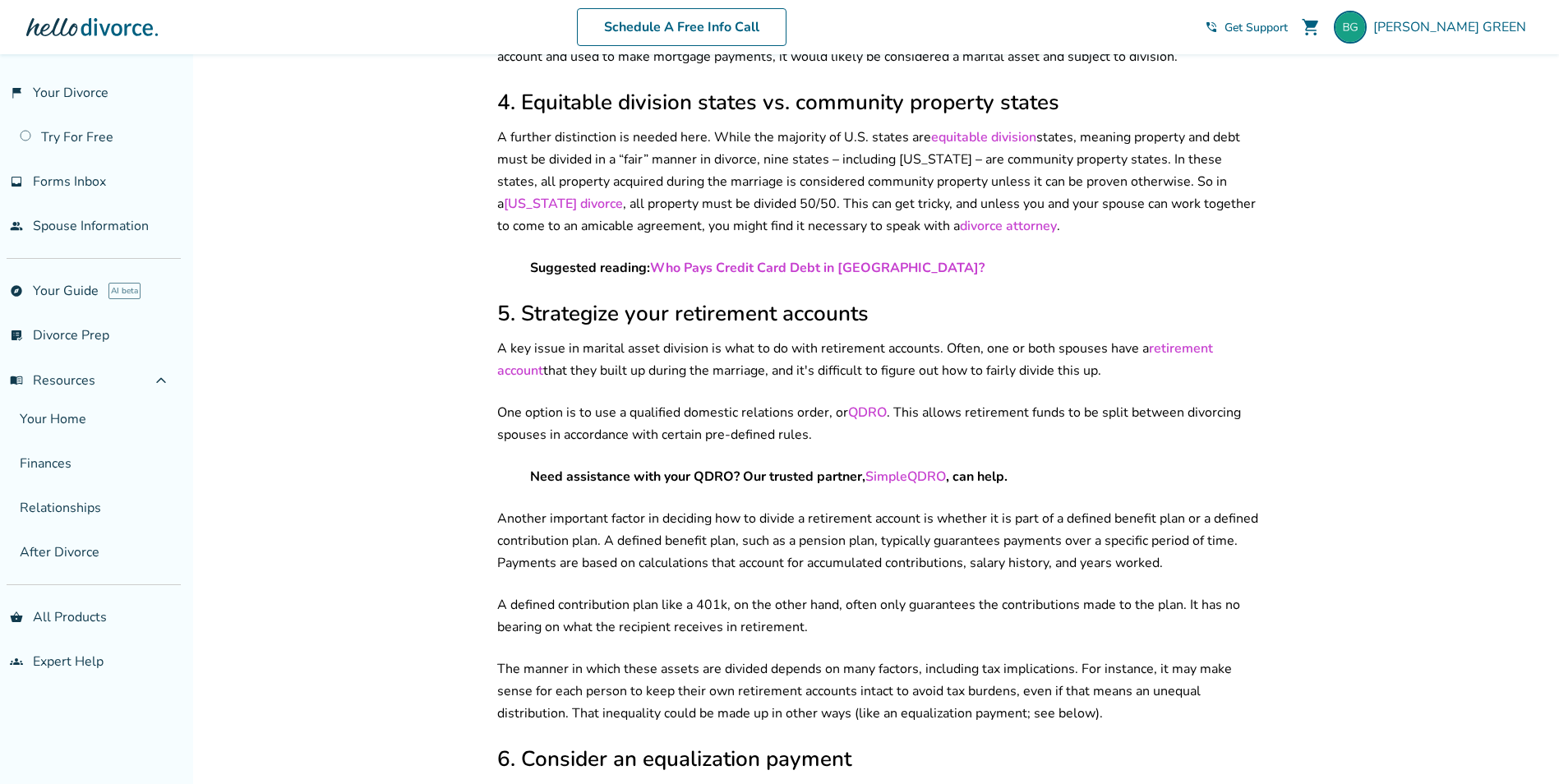
scroll to position [1726, 0]
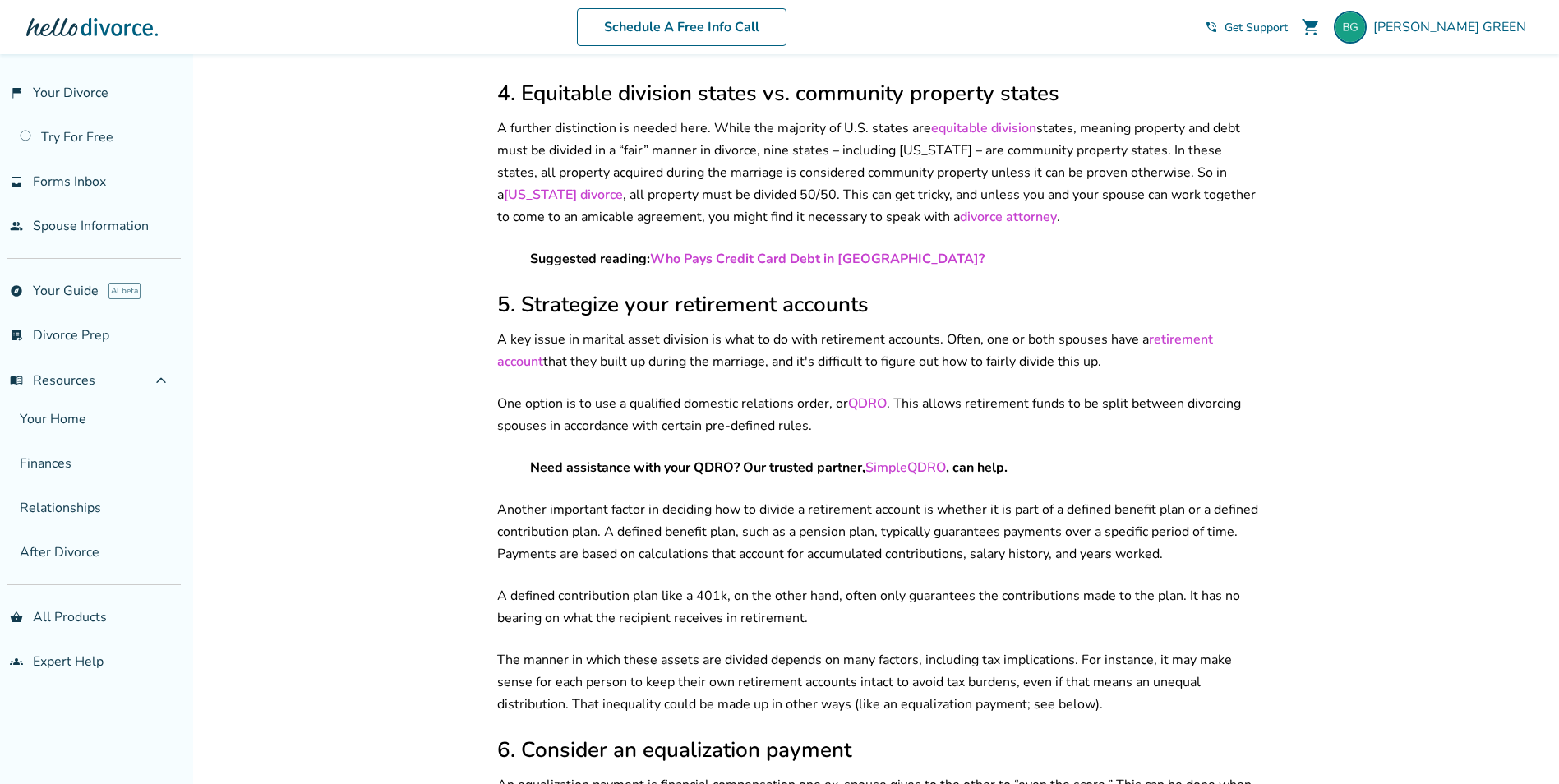
click at [717, 250] on link "Who Pays Credit Card Debt in Divorce?" at bounding box center [817, 259] width 334 height 18
click at [640, 339] on div "Your circumstances, assets, and debts Separate vs. marital property Equitable d…" at bounding box center [878, 576] width 762 height 3813
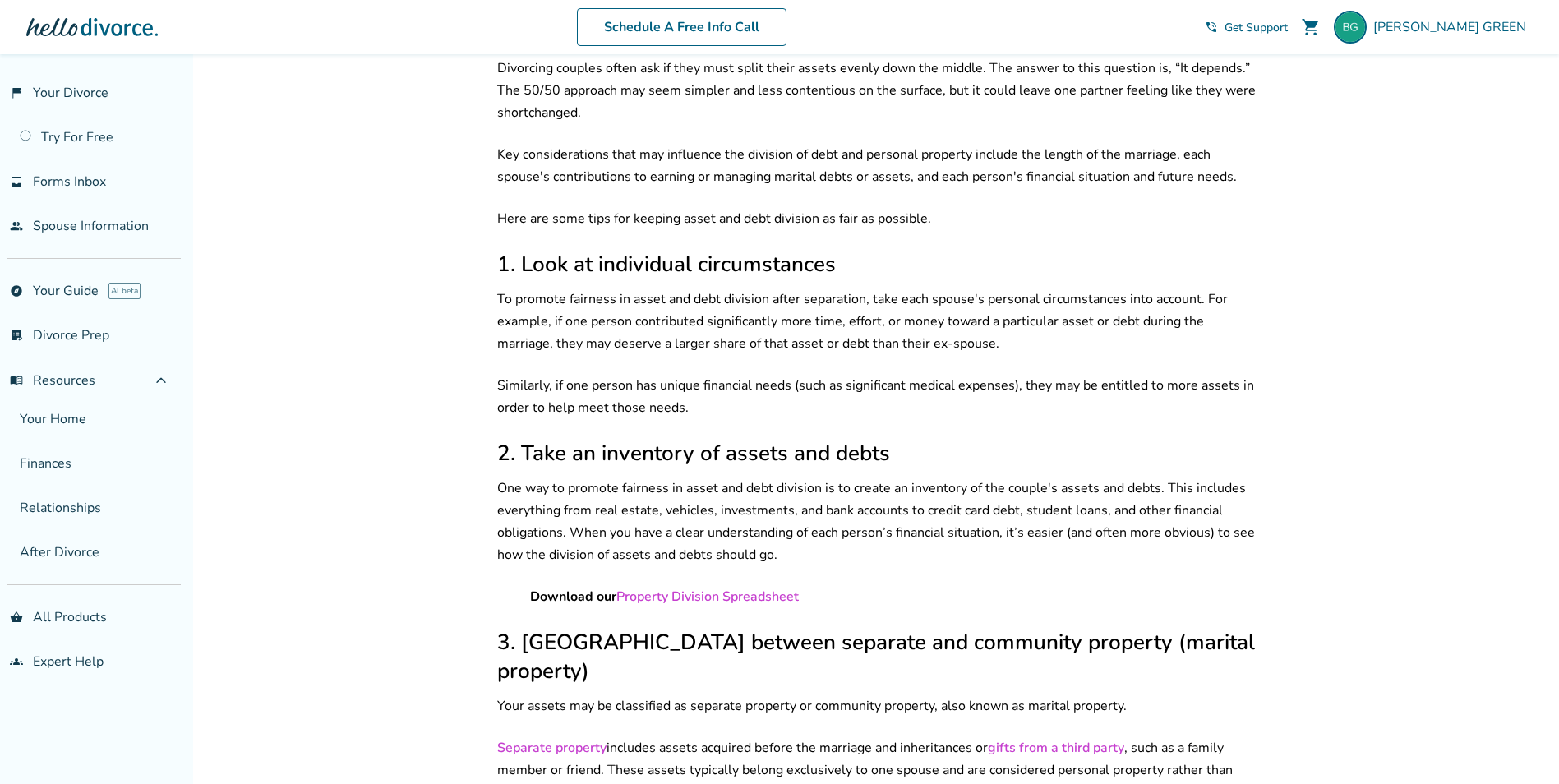
scroll to position [657, 0]
